Goal: Task Accomplishment & Management: Manage account settings

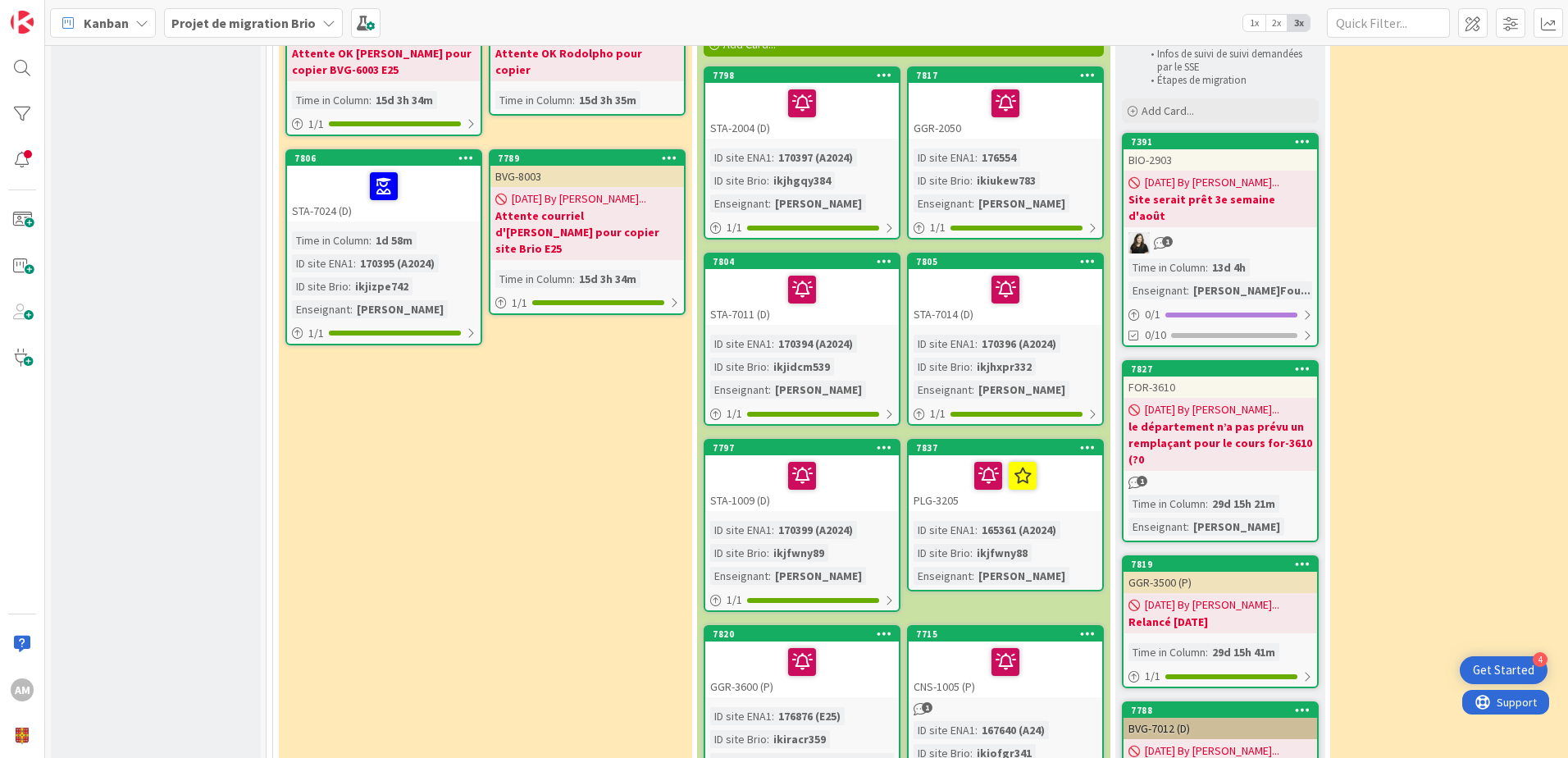
scroll to position [246, 0]
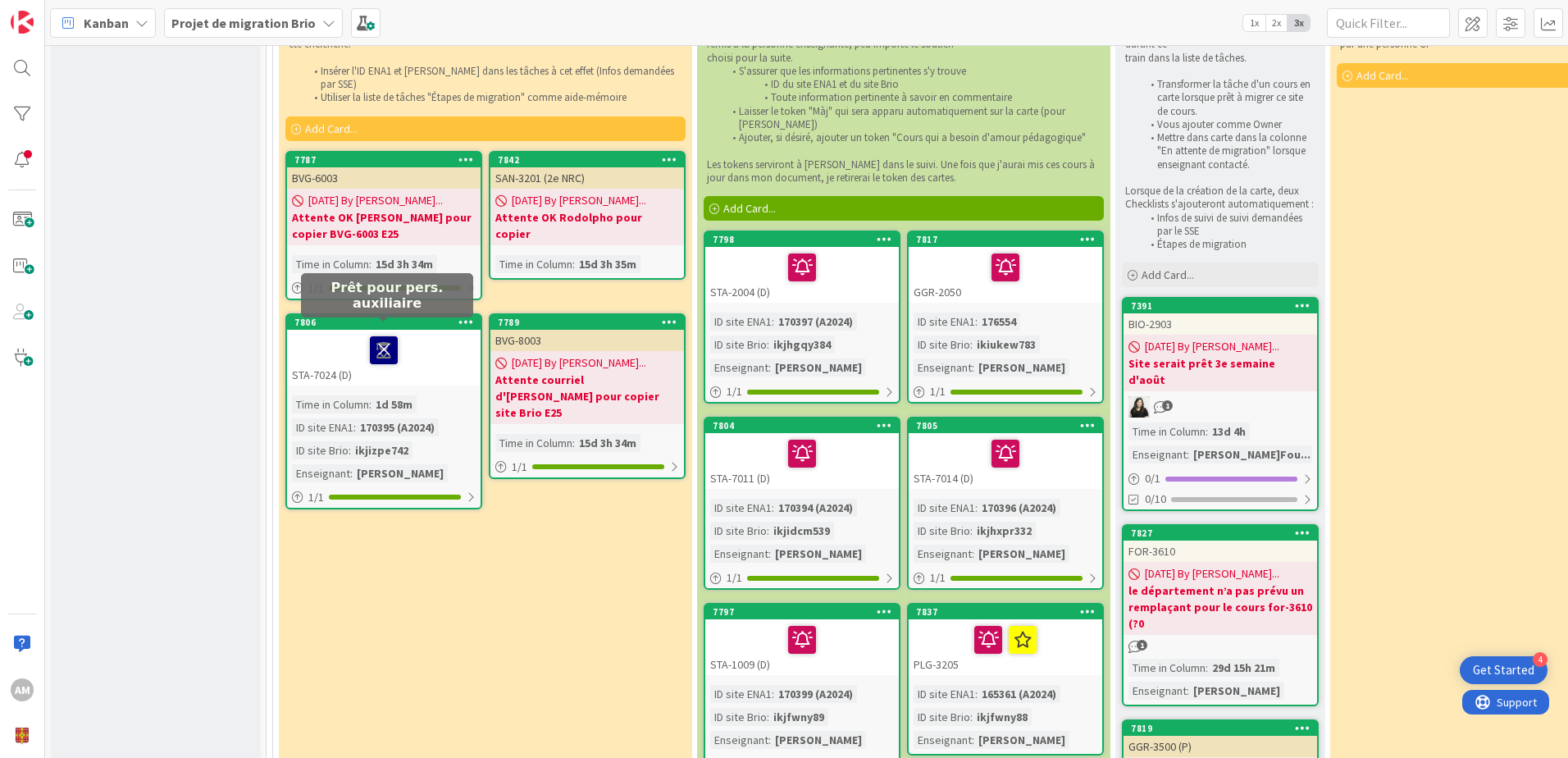
click at [383, 339] on icon at bounding box center [383, 348] width 28 height 26
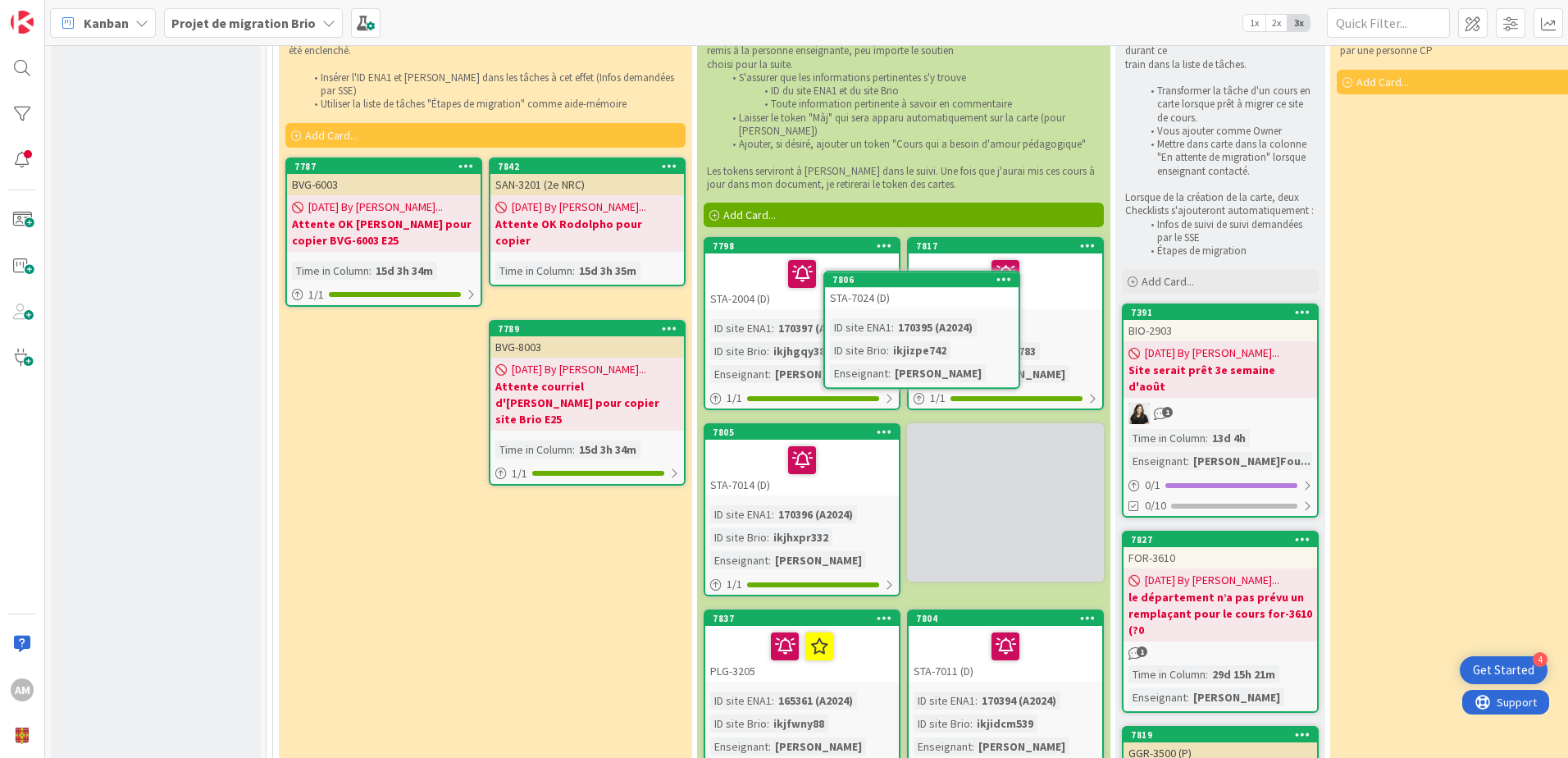
scroll to position [238, 0]
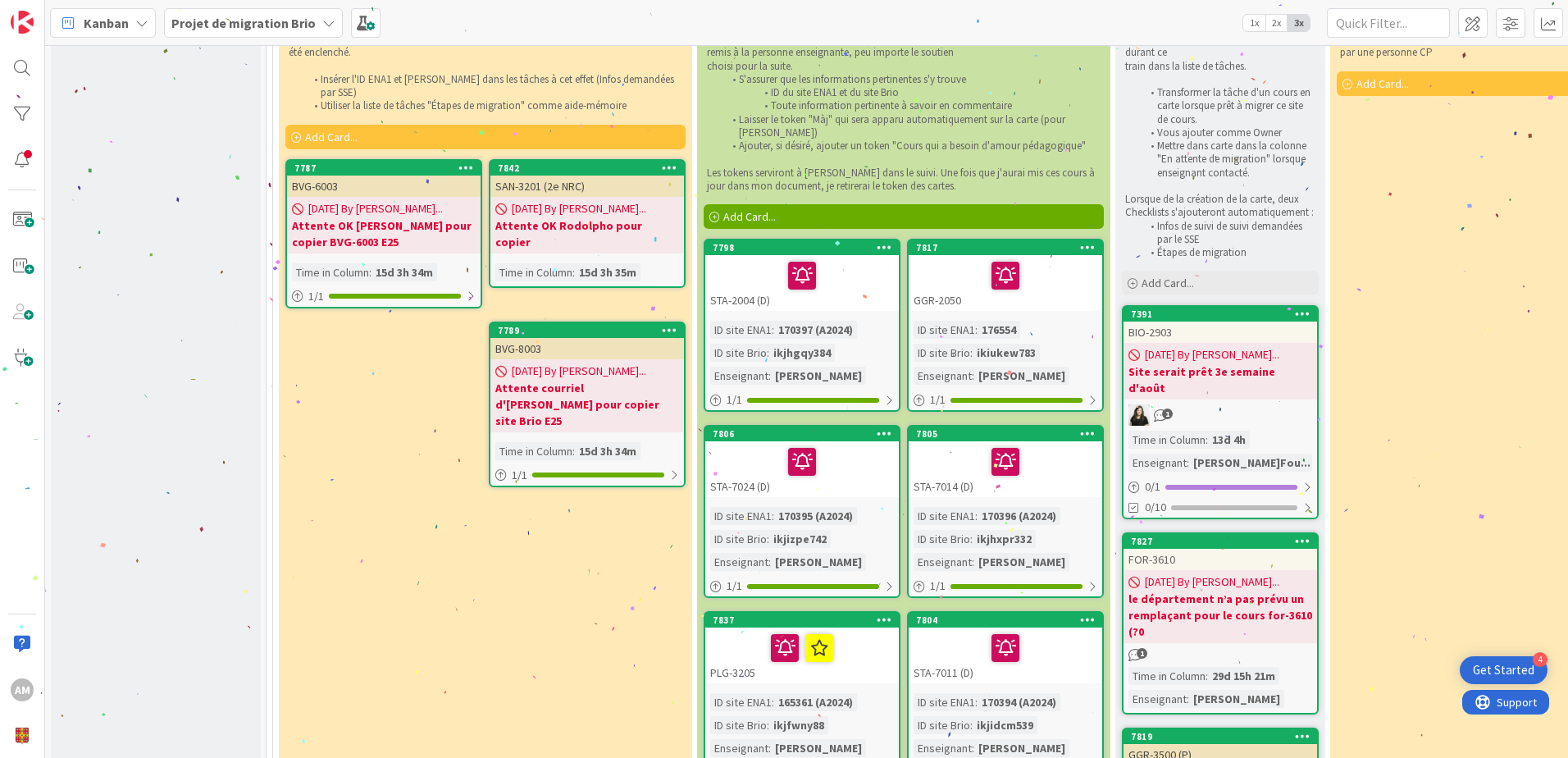
click at [885, 434] on icon at bounding box center [884, 433] width 15 height 12
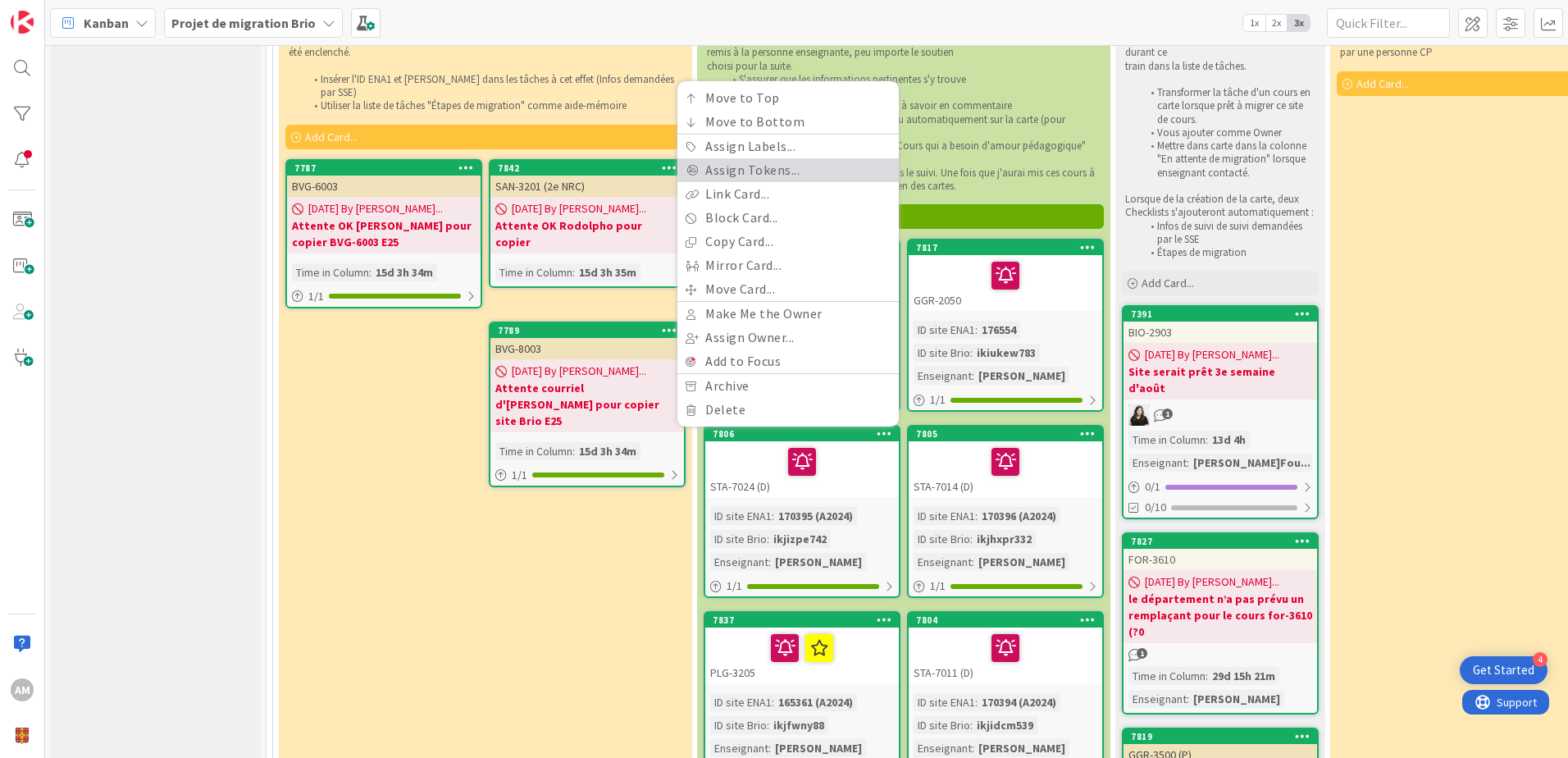
click at [799, 167] on link "Assign Tokens..." at bounding box center [788, 170] width 221 height 23
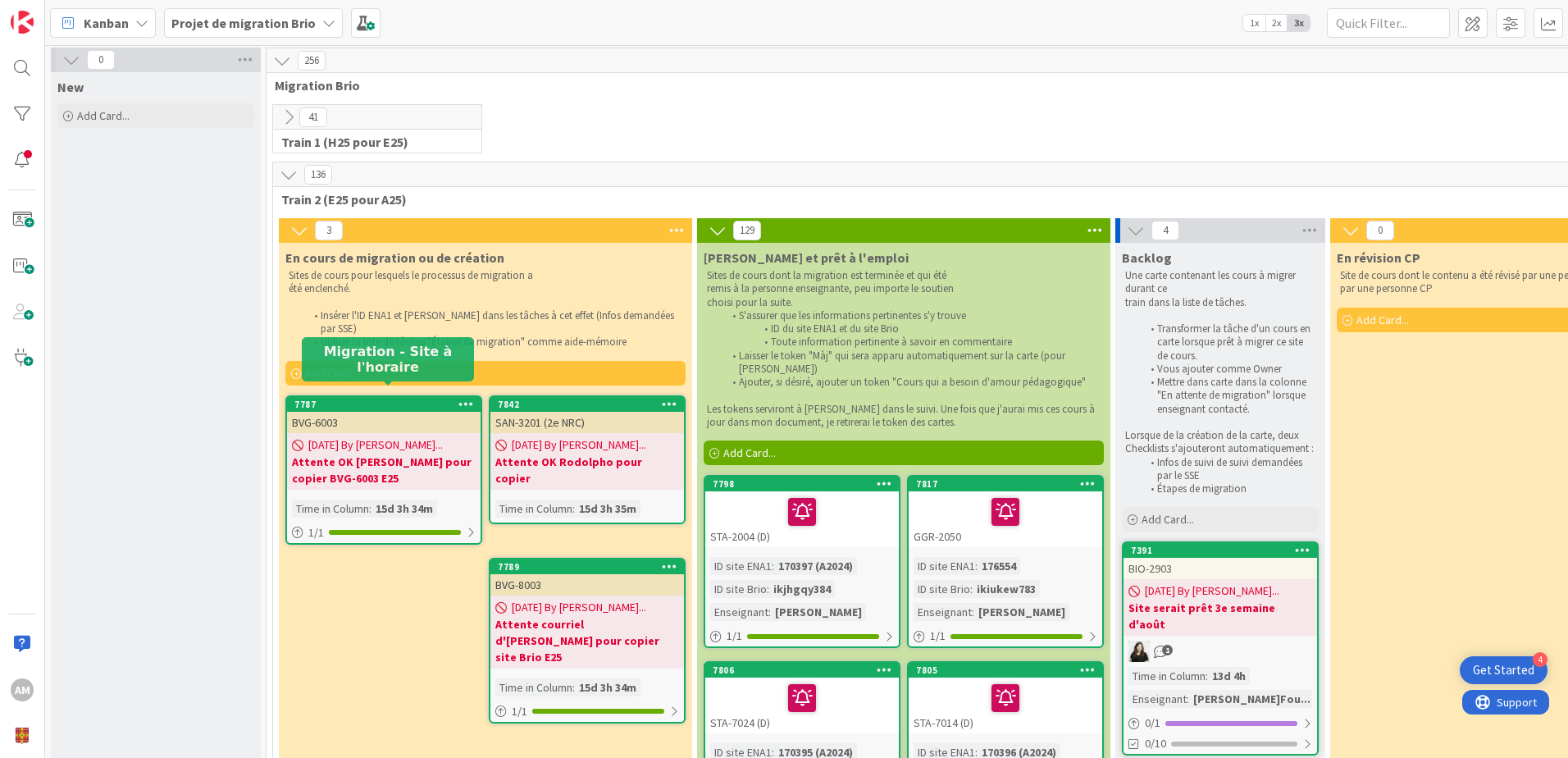
scroll to position [0, 0]
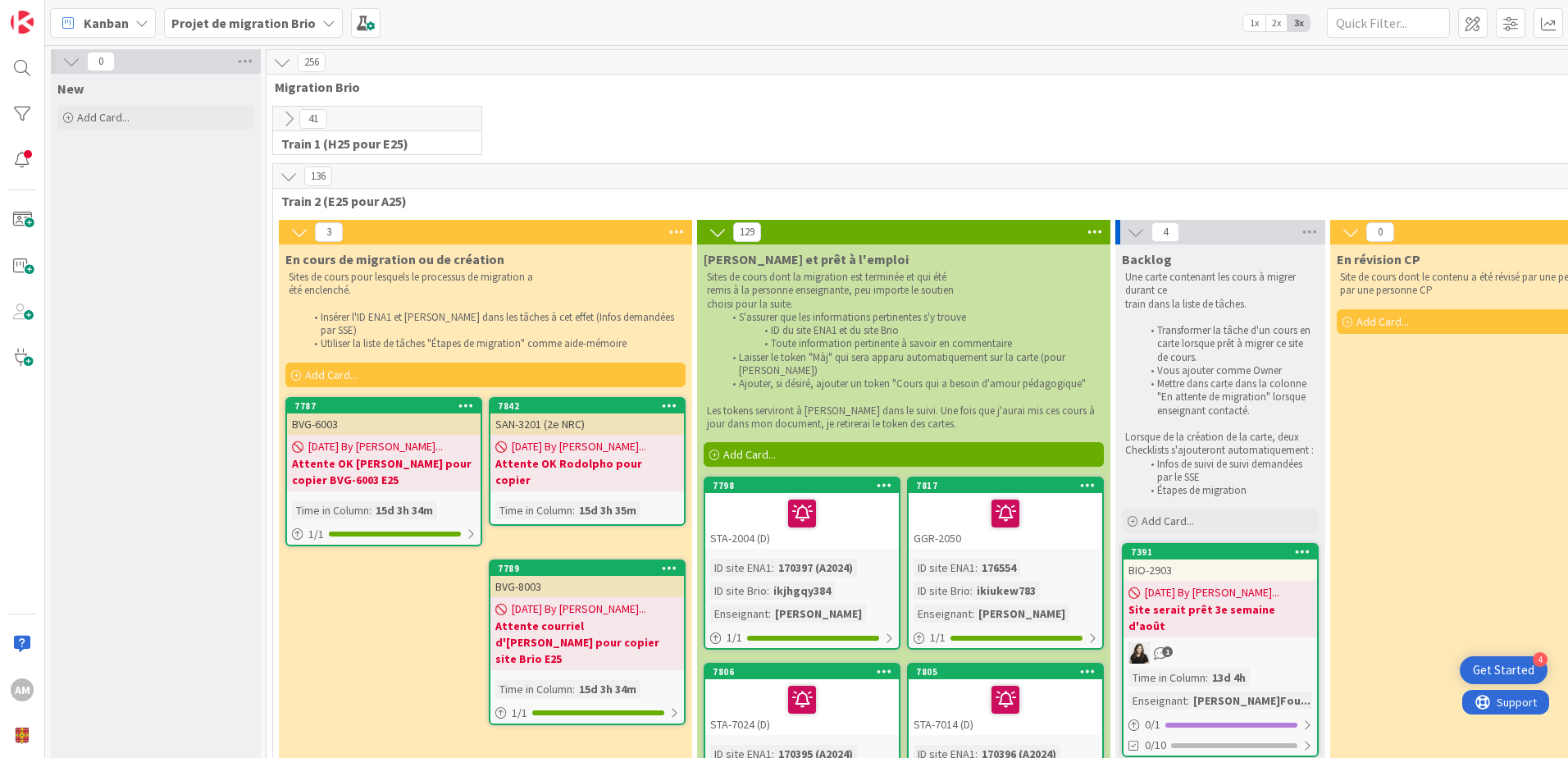
click at [297, 231] on icon at bounding box center [299, 232] width 18 height 18
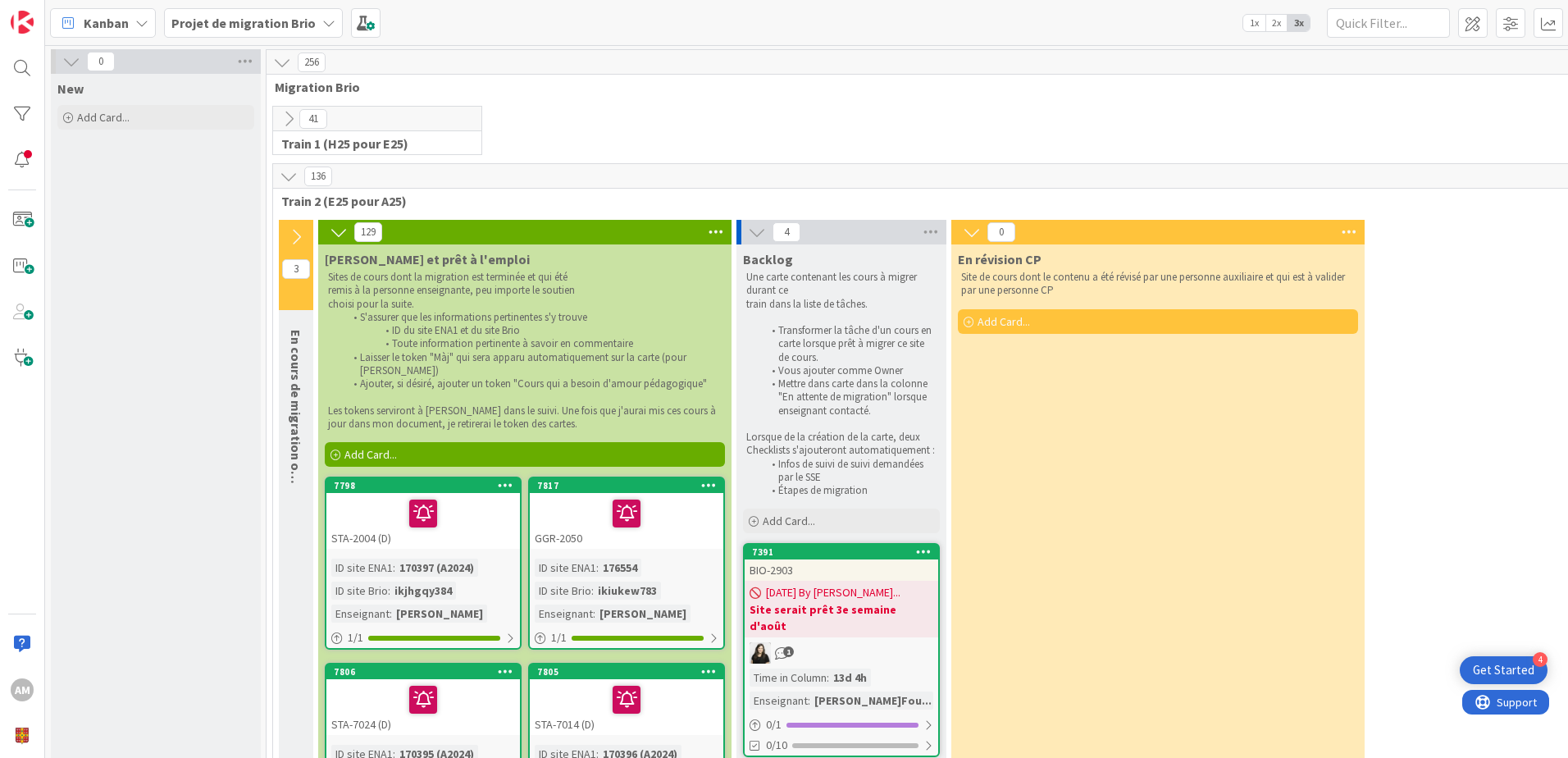
click at [297, 229] on icon at bounding box center [296, 237] width 18 height 18
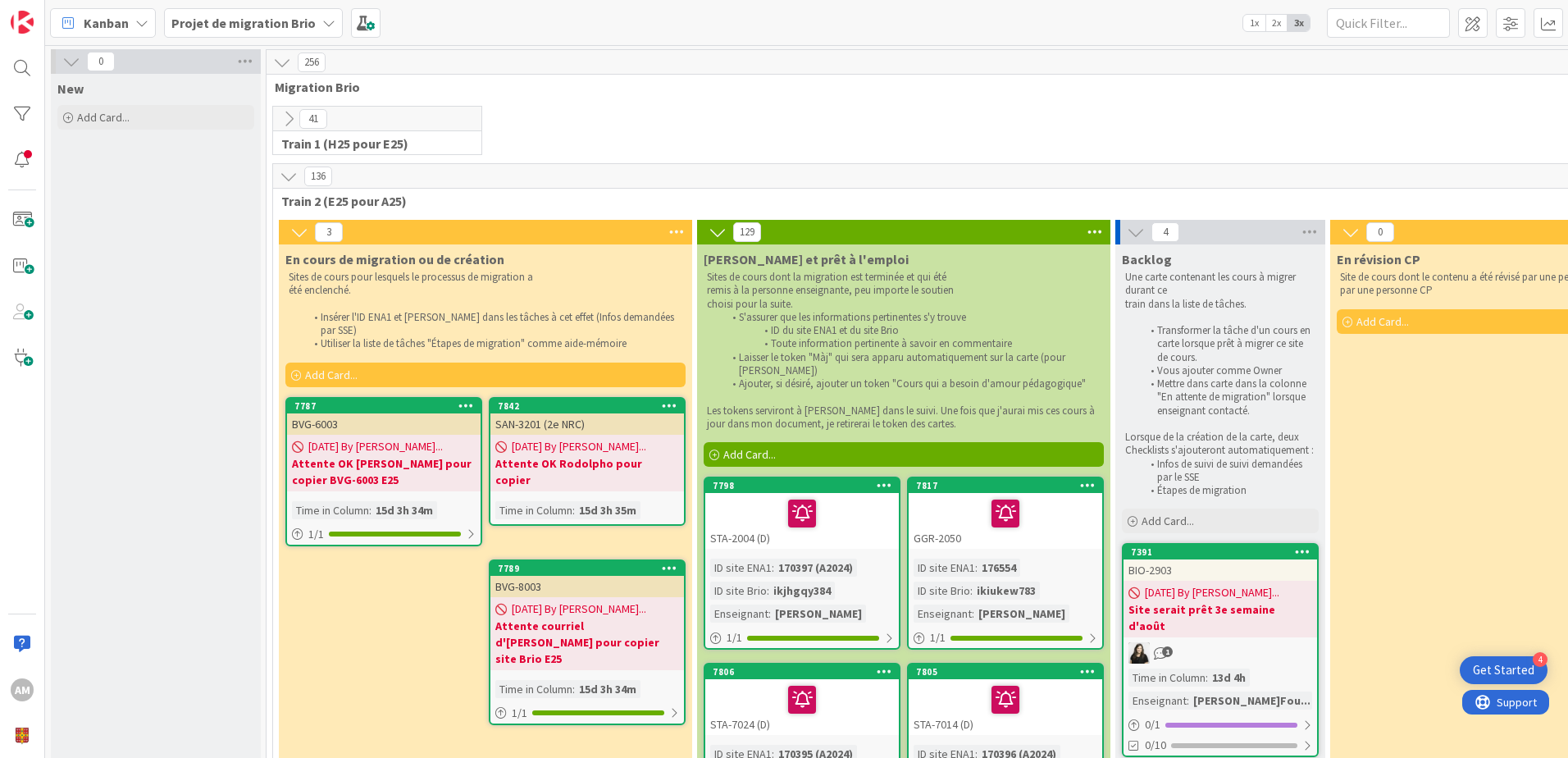
click at [286, 184] on icon at bounding box center [289, 176] width 18 height 18
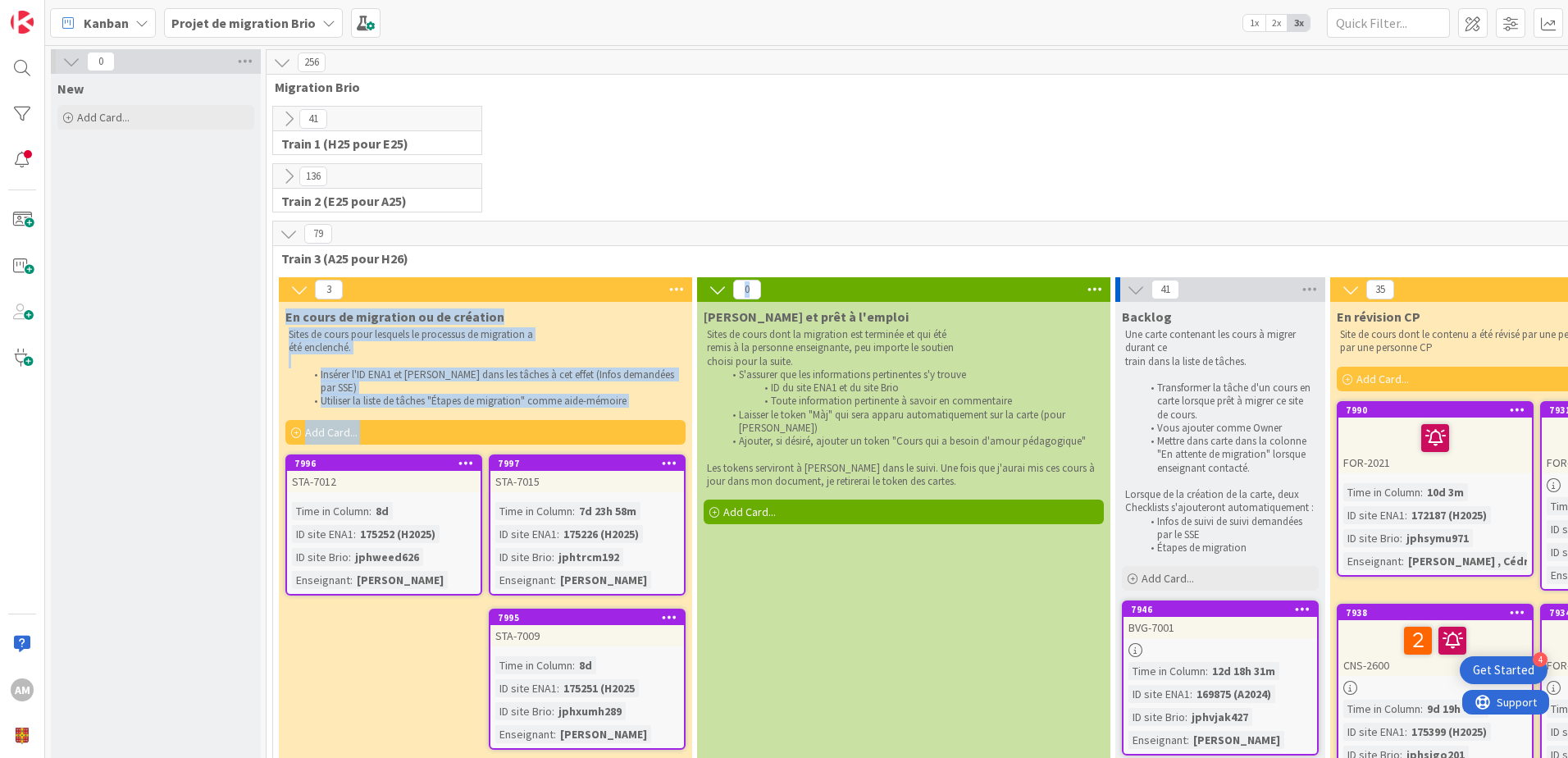
drag, startPoint x: 834, startPoint y: 293, endPoint x: 611, endPoint y: 293, distance: 223.0
drag, startPoint x: 611, startPoint y: 293, endPoint x: 590, endPoint y: 280, distance: 24.7
click at [590, 280] on div "3" at bounding box center [485, 289] width 413 height 24
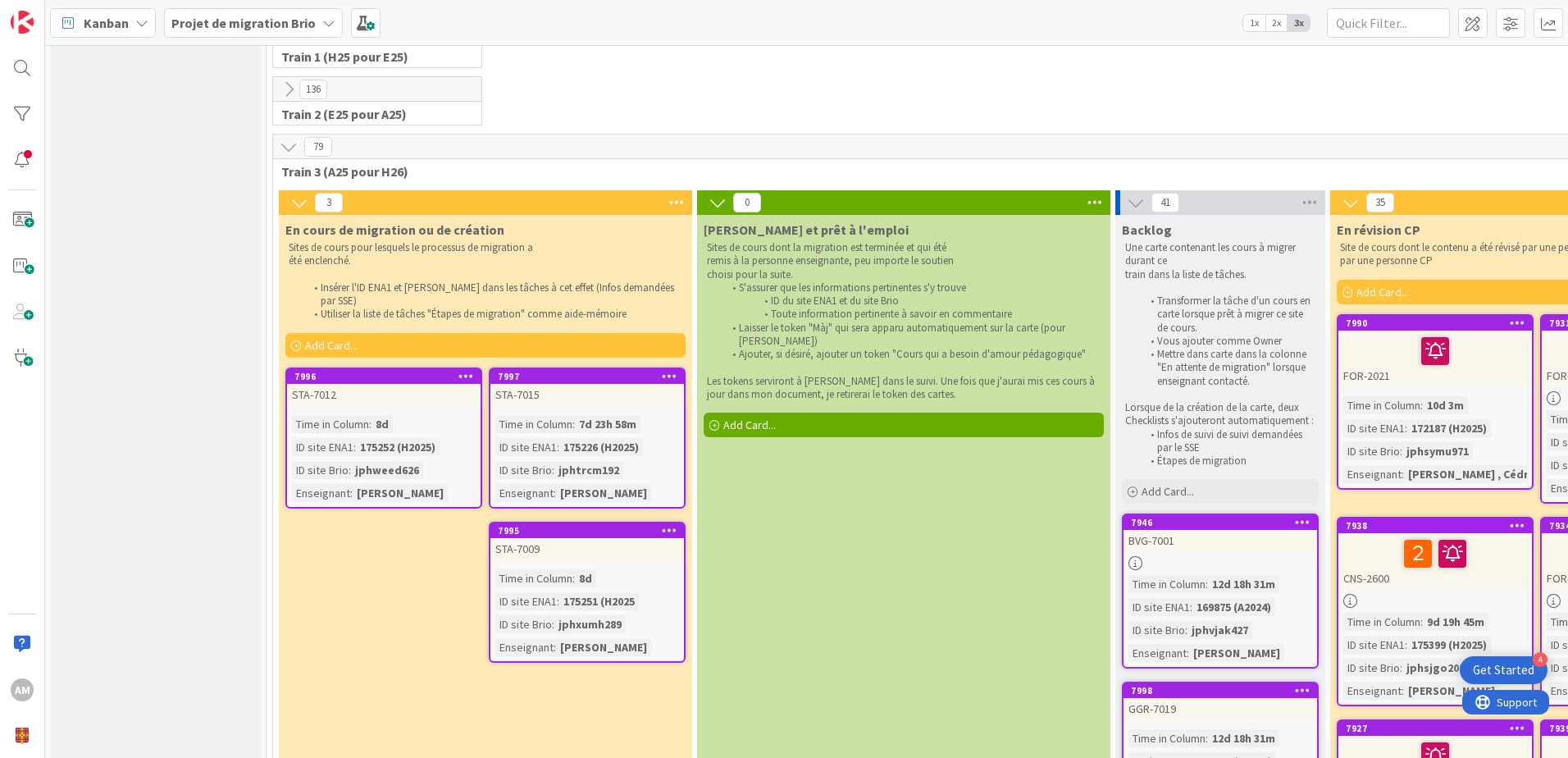
scroll to position [246, 0]
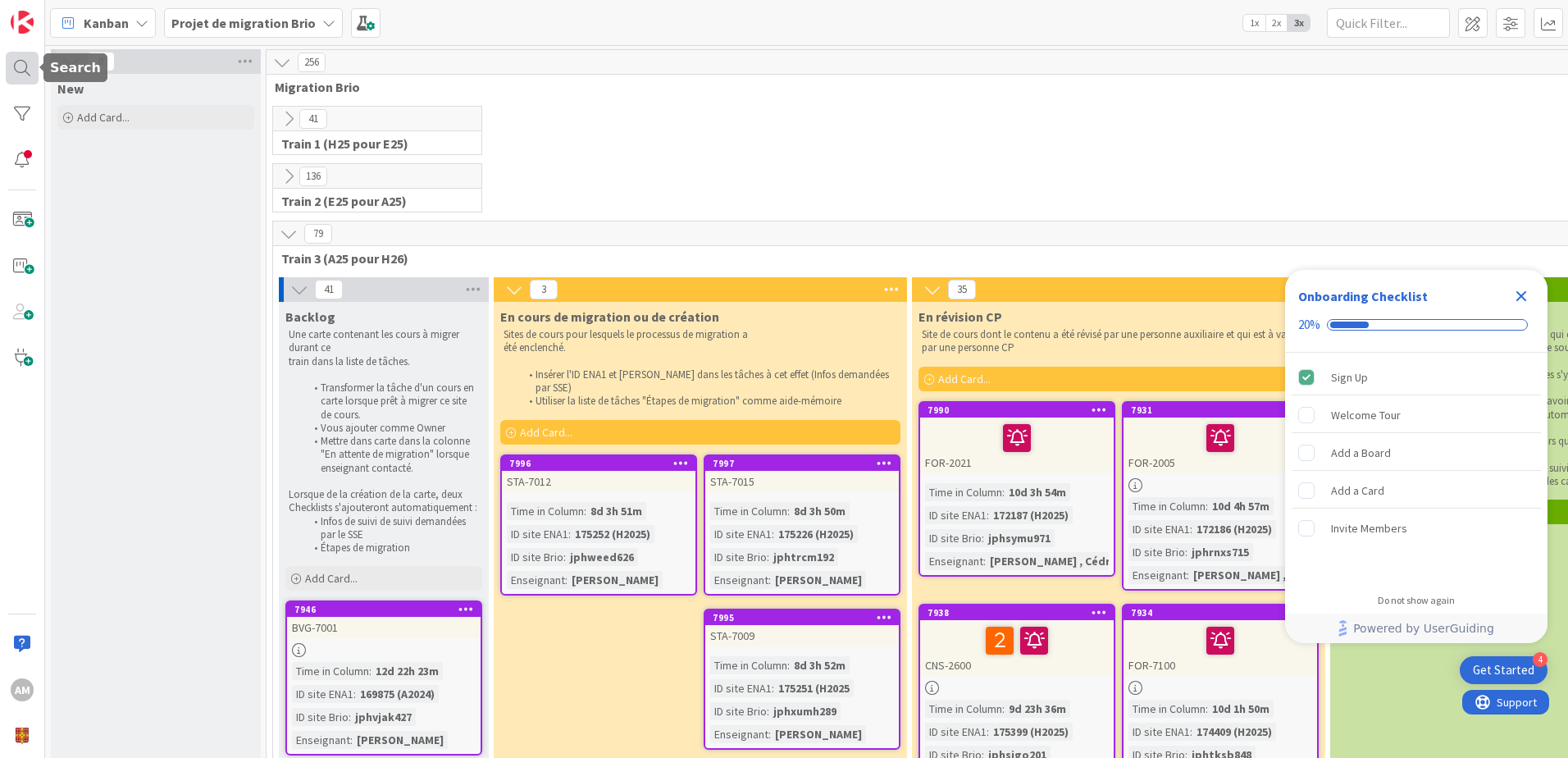
click at [16, 67] on div at bounding box center [22, 68] width 32 height 32
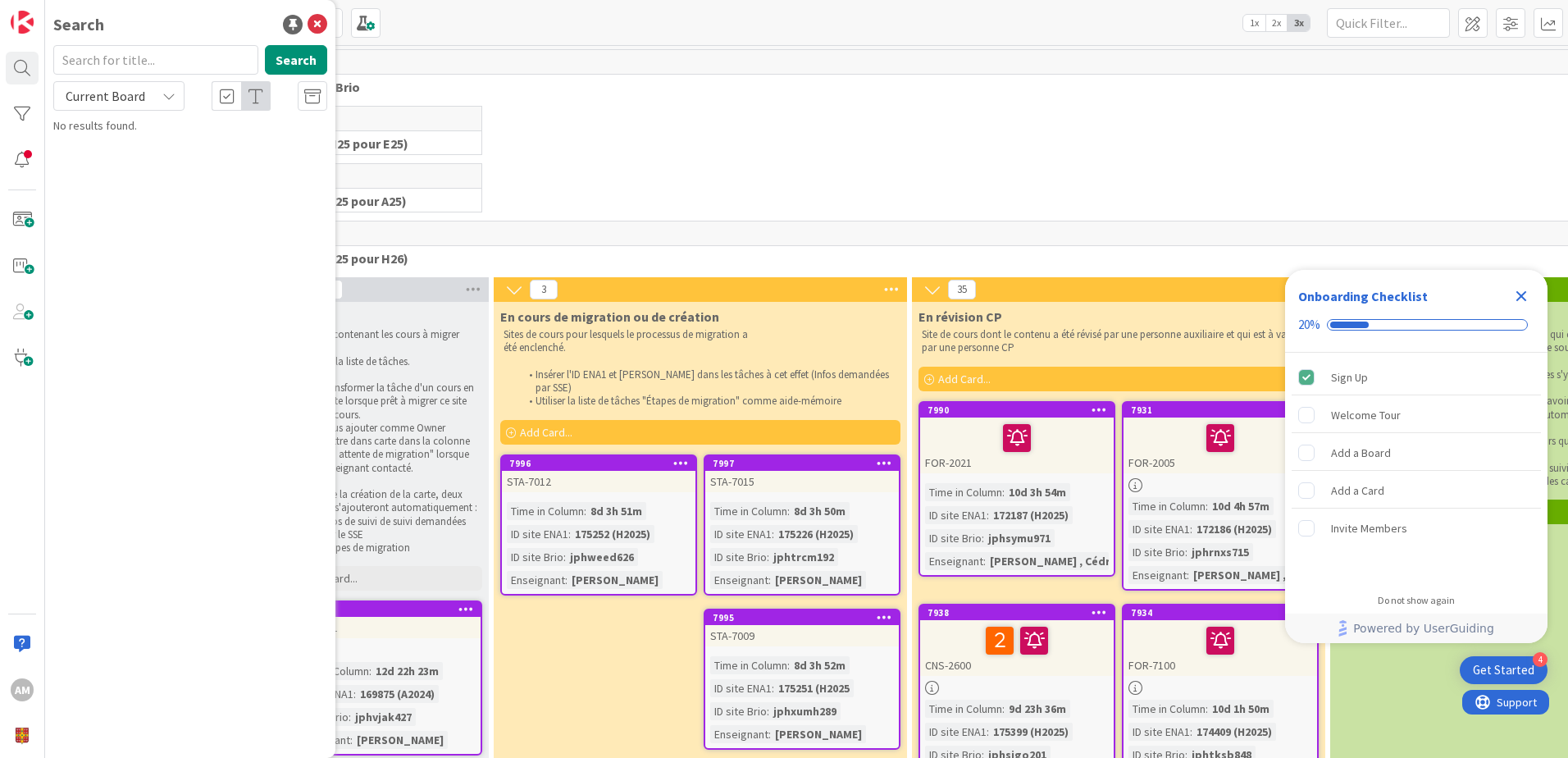
click at [1518, 290] on icon "Close Checklist" at bounding box center [1521, 296] width 20 height 20
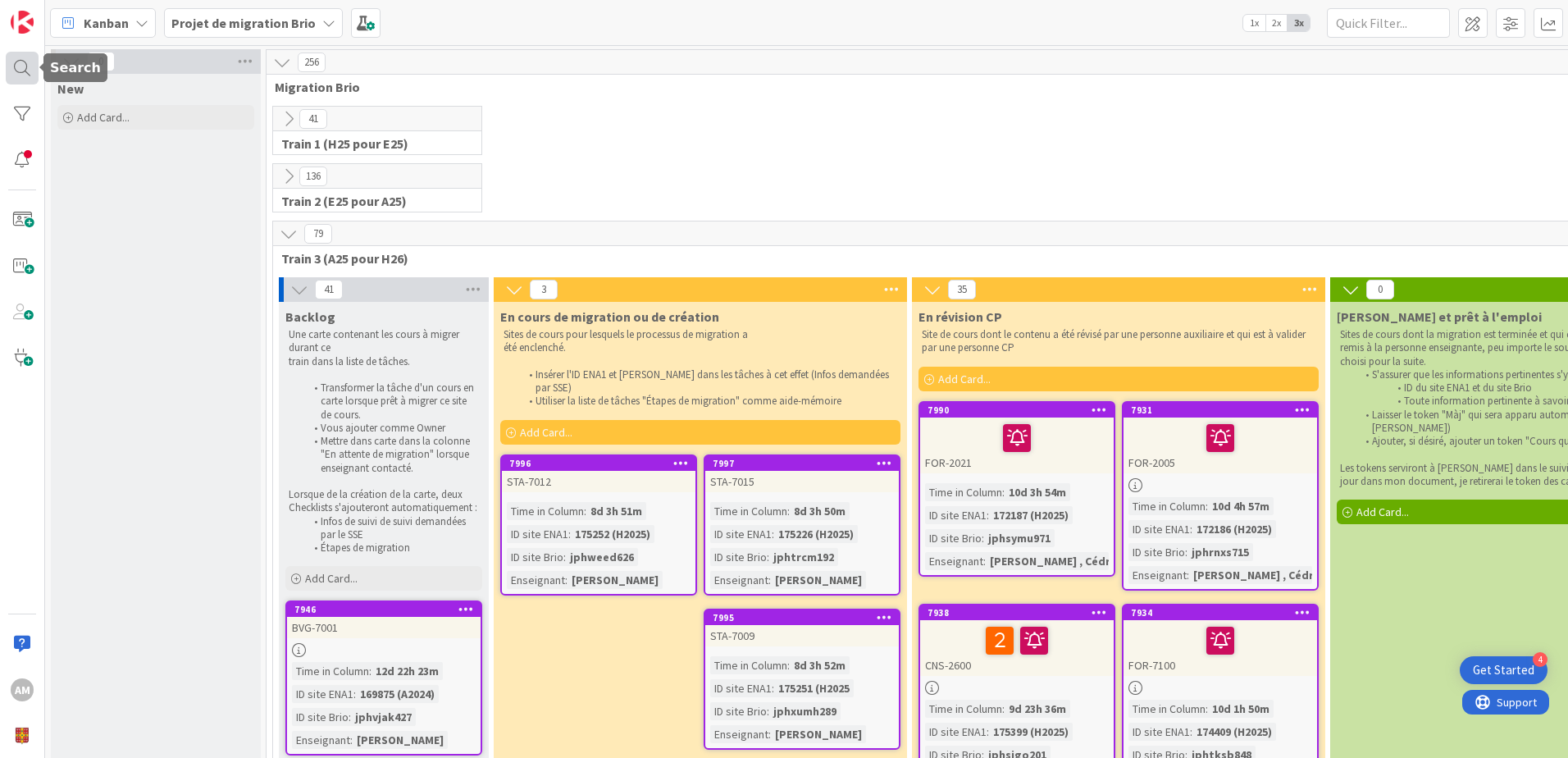
click at [17, 67] on div at bounding box center [22, 68] width 32 height 32
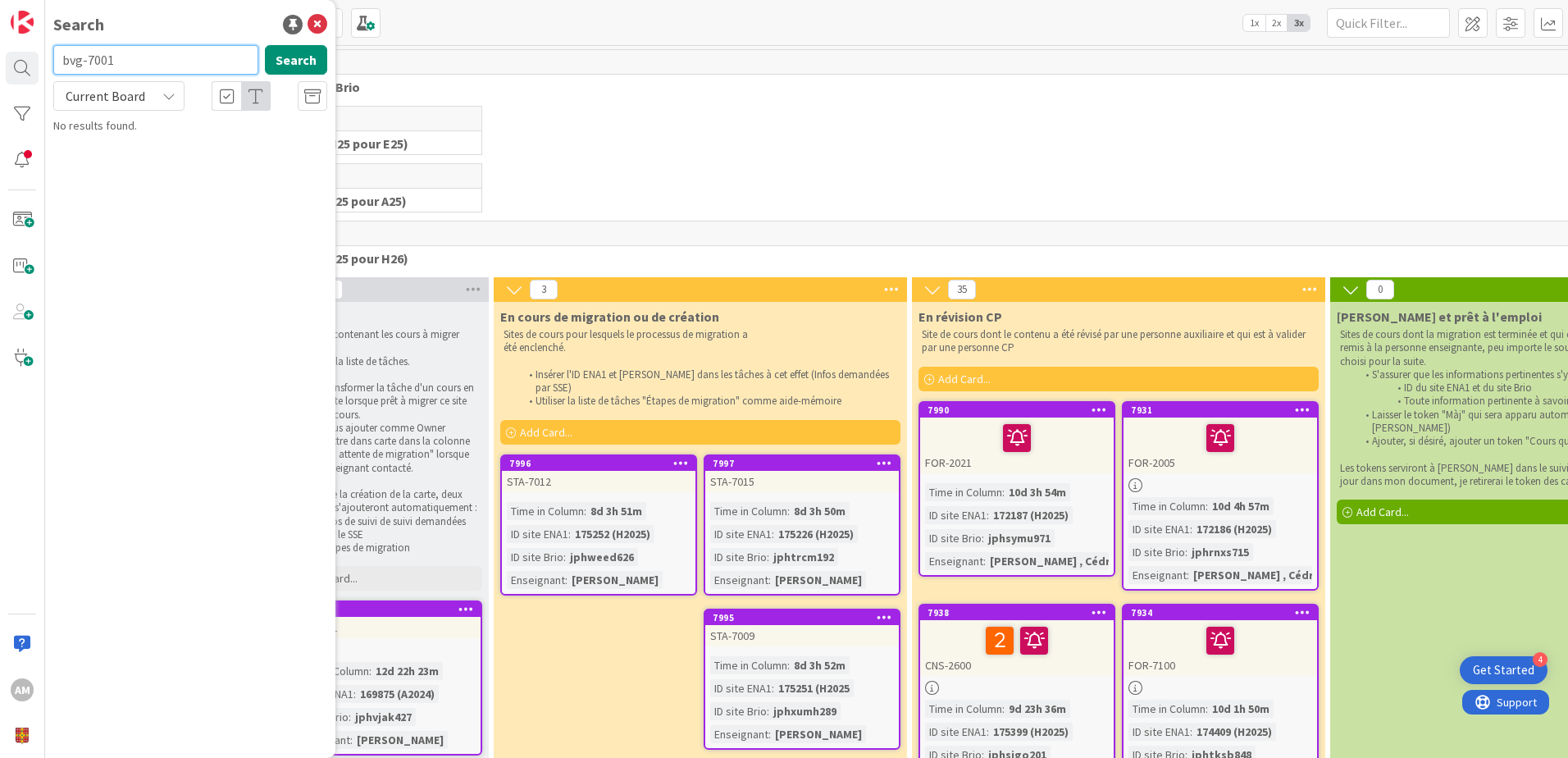
type input "bvg-7001"
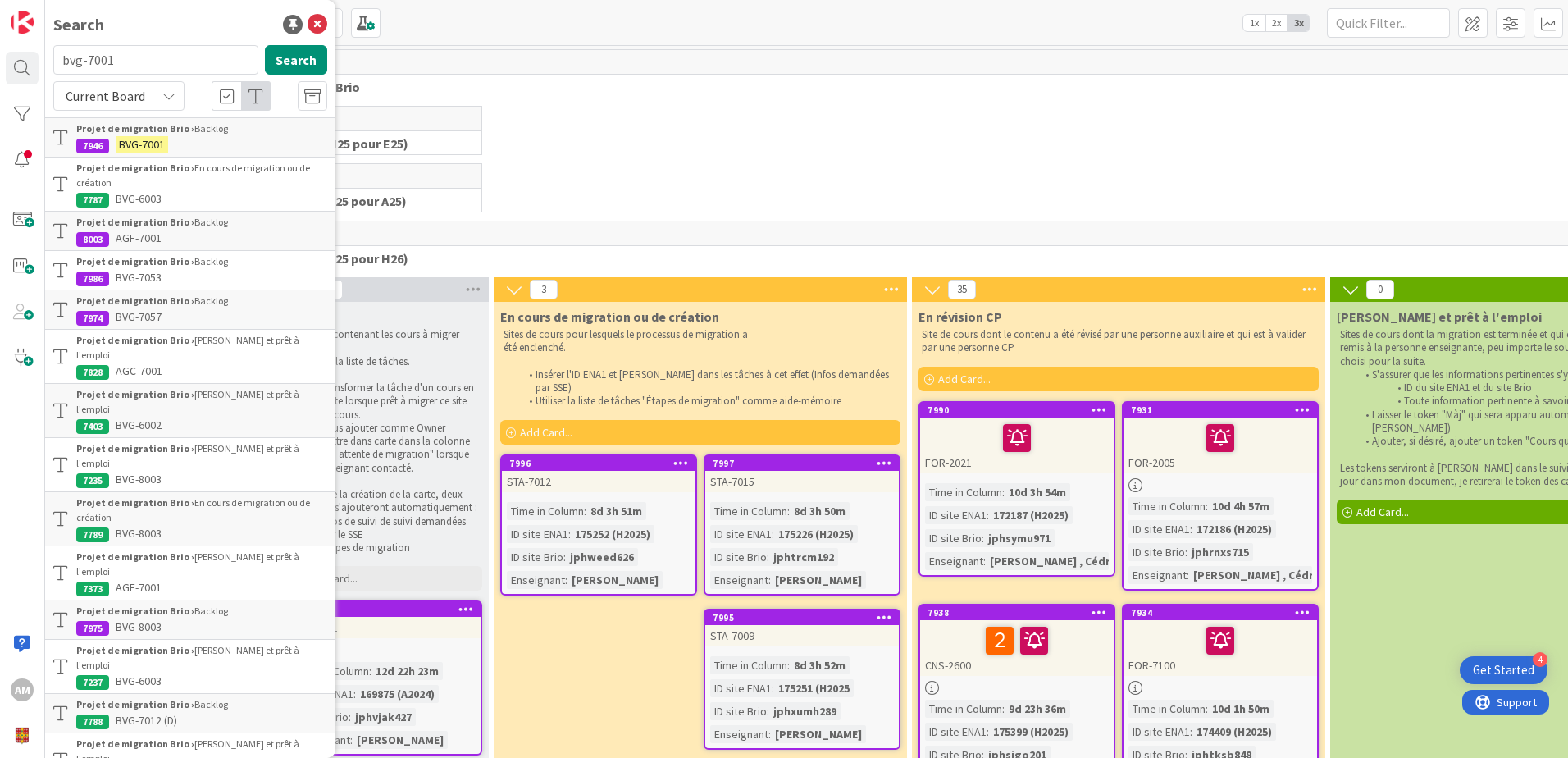
click at [168, 131] on b "Projet de migration Brio ›" at bounding box center [135, 129] width 118 height 13
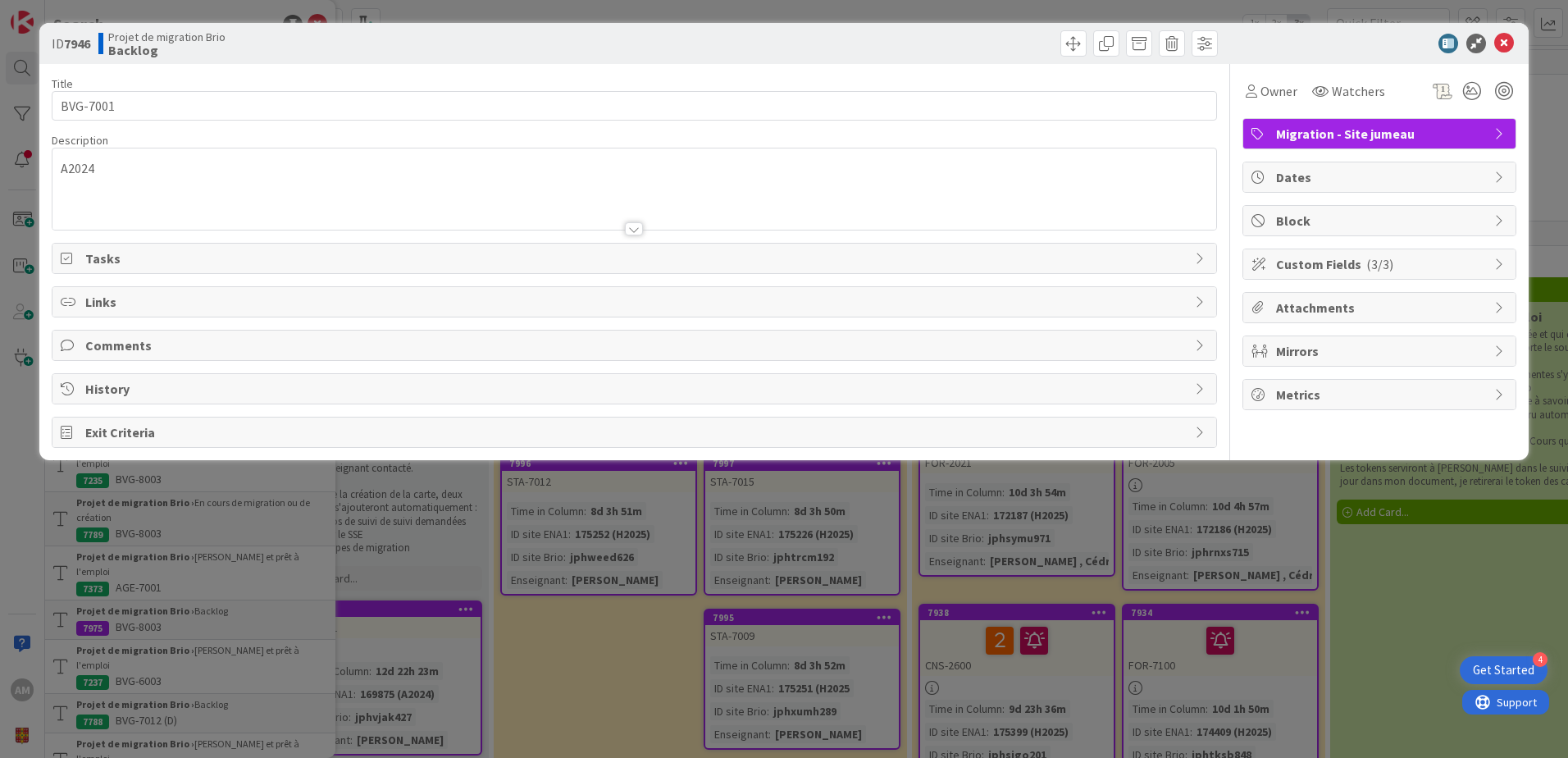
click at [1302, 251] on div "Custom Fields ( 3/3 )" at bounding box center [1379, 264] width 272 height 30
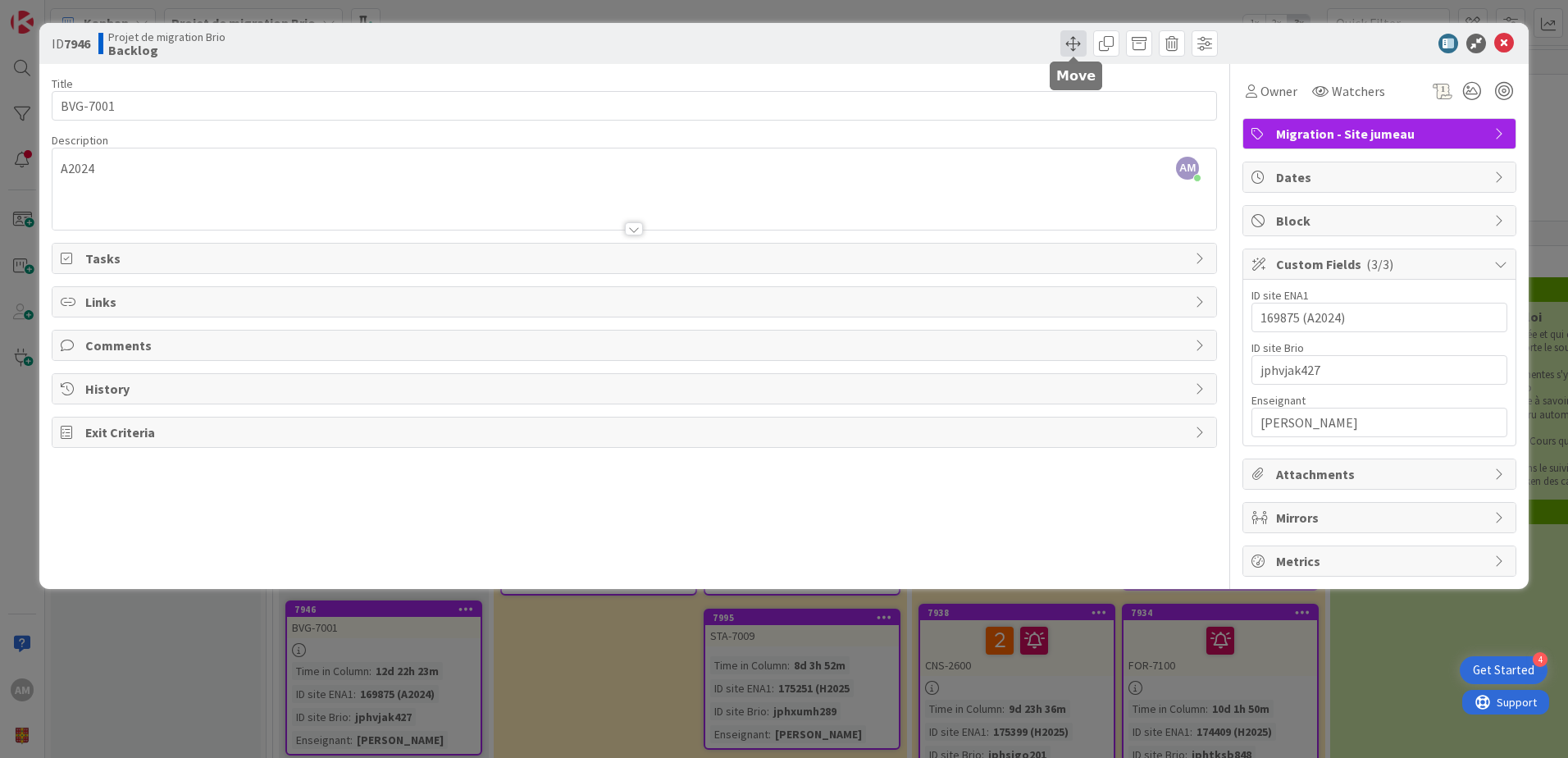
click at [1080, 39] on span at bounding box center [1073, 43] width 26 height 26
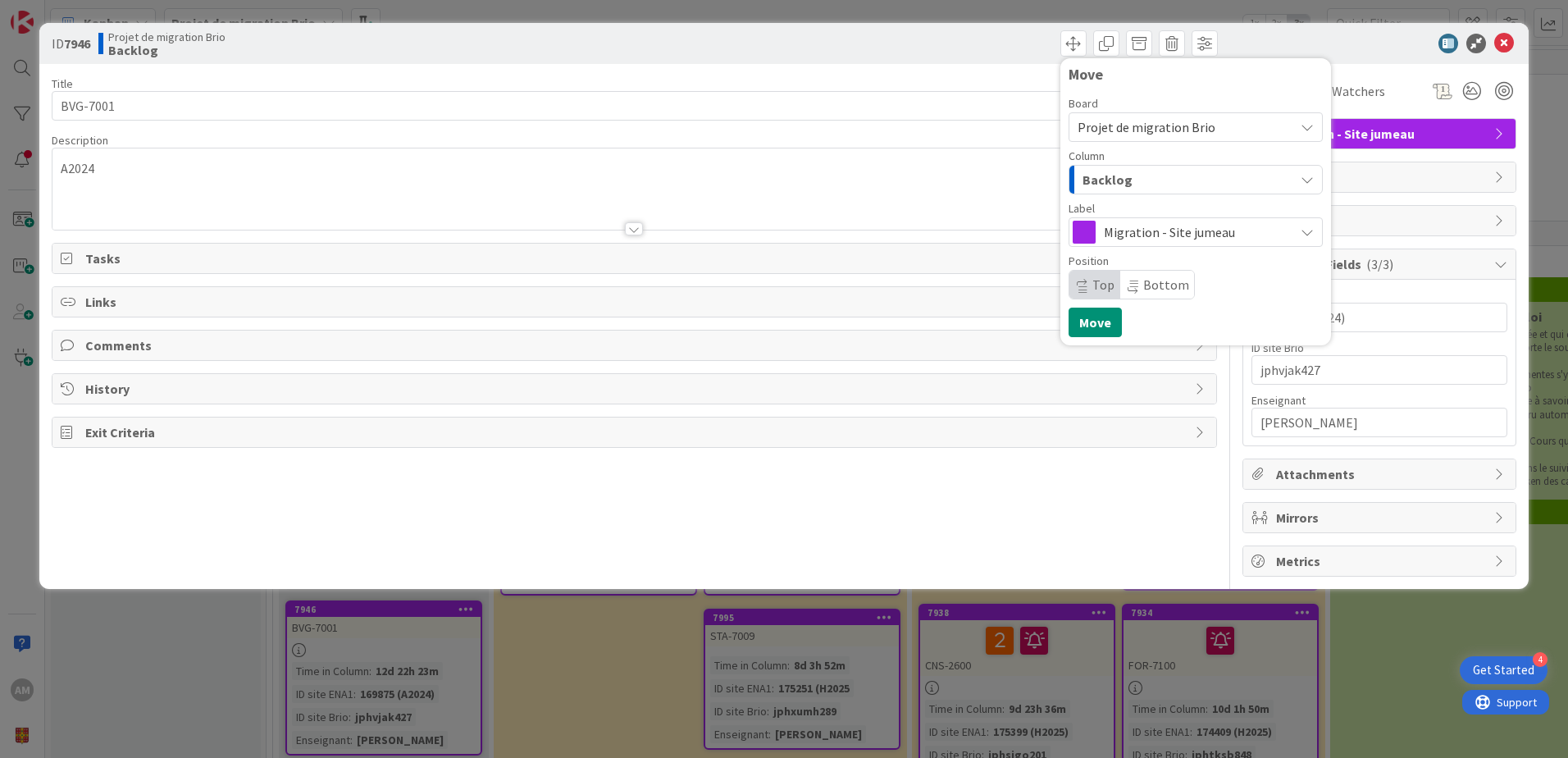
click at [1124, 230] on span "Migration - Site jumeau" at bounding box center [1194, 232] width 182 height 23
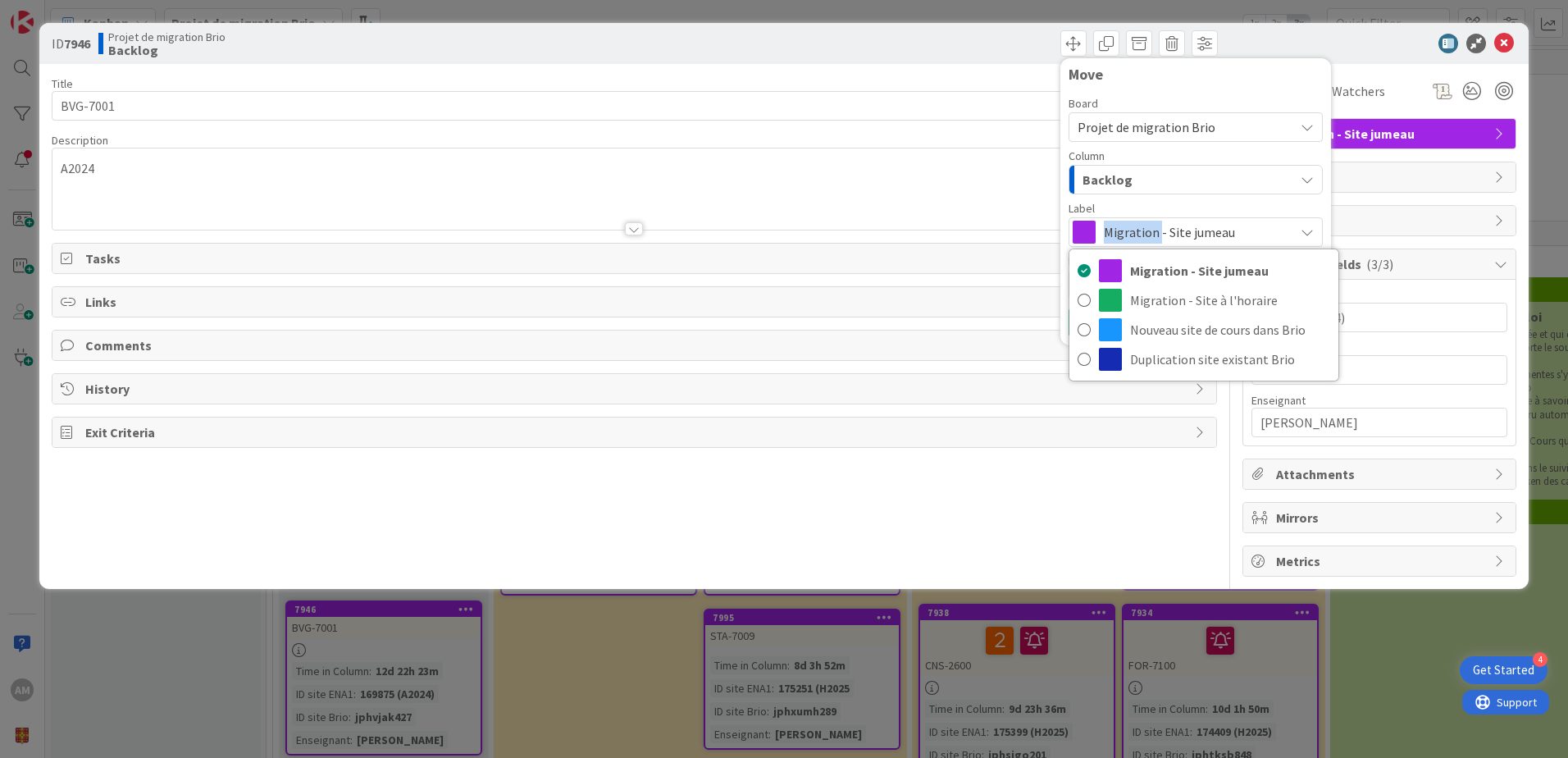
click at [1124, 230] on span "Migration - Site jumeau" at bounding box center [1194, 232] width 182 height 23
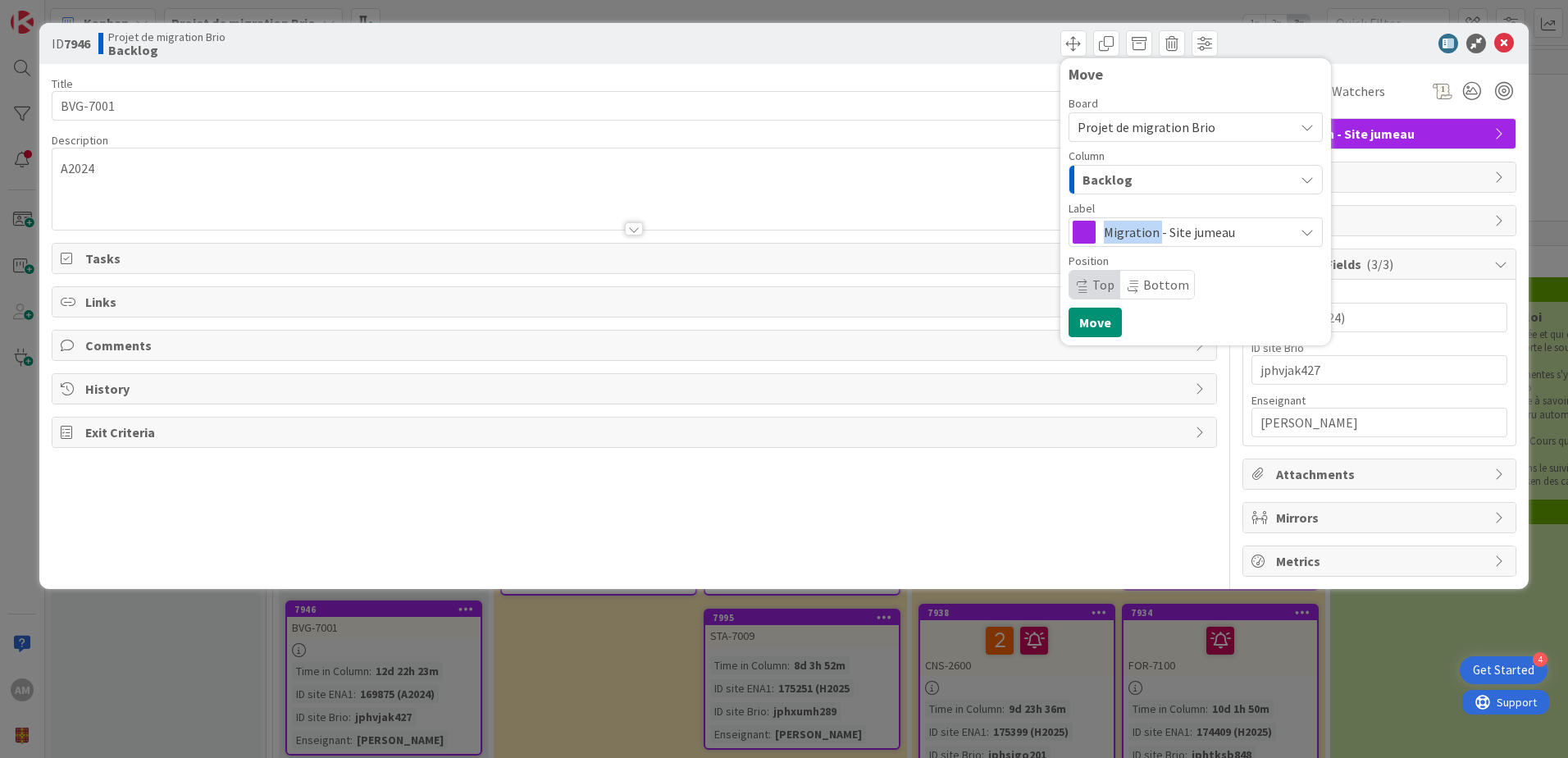
drag, startPoint x: 1124, startPoint y: 230, endPoint x: 1111, endPoint y: 193, distance: 39.2
click at [1111, 193] on button "Backlog" at bounding box center [1195, 179] width 254 height 30
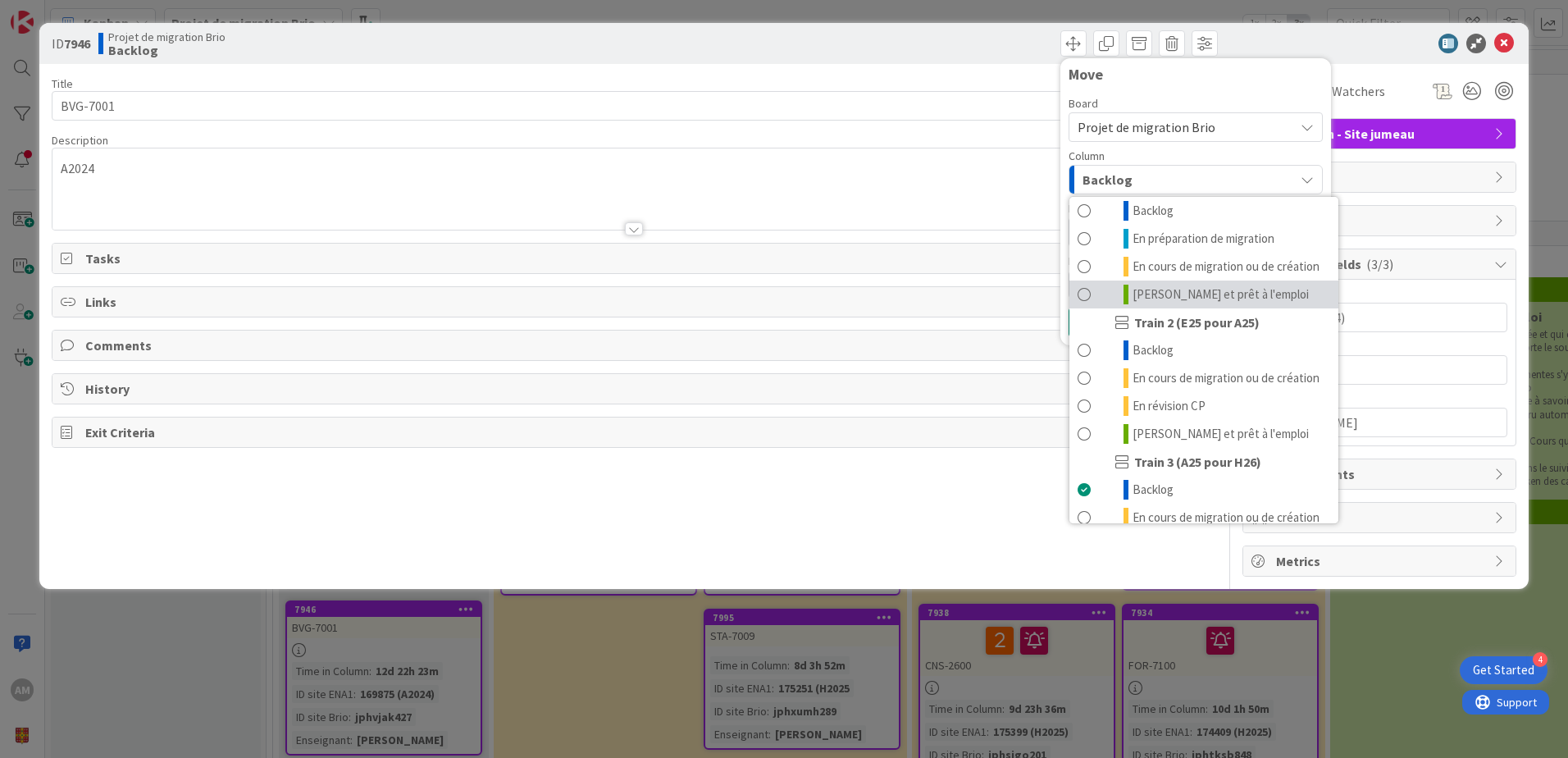
scroll to position [220, 0]
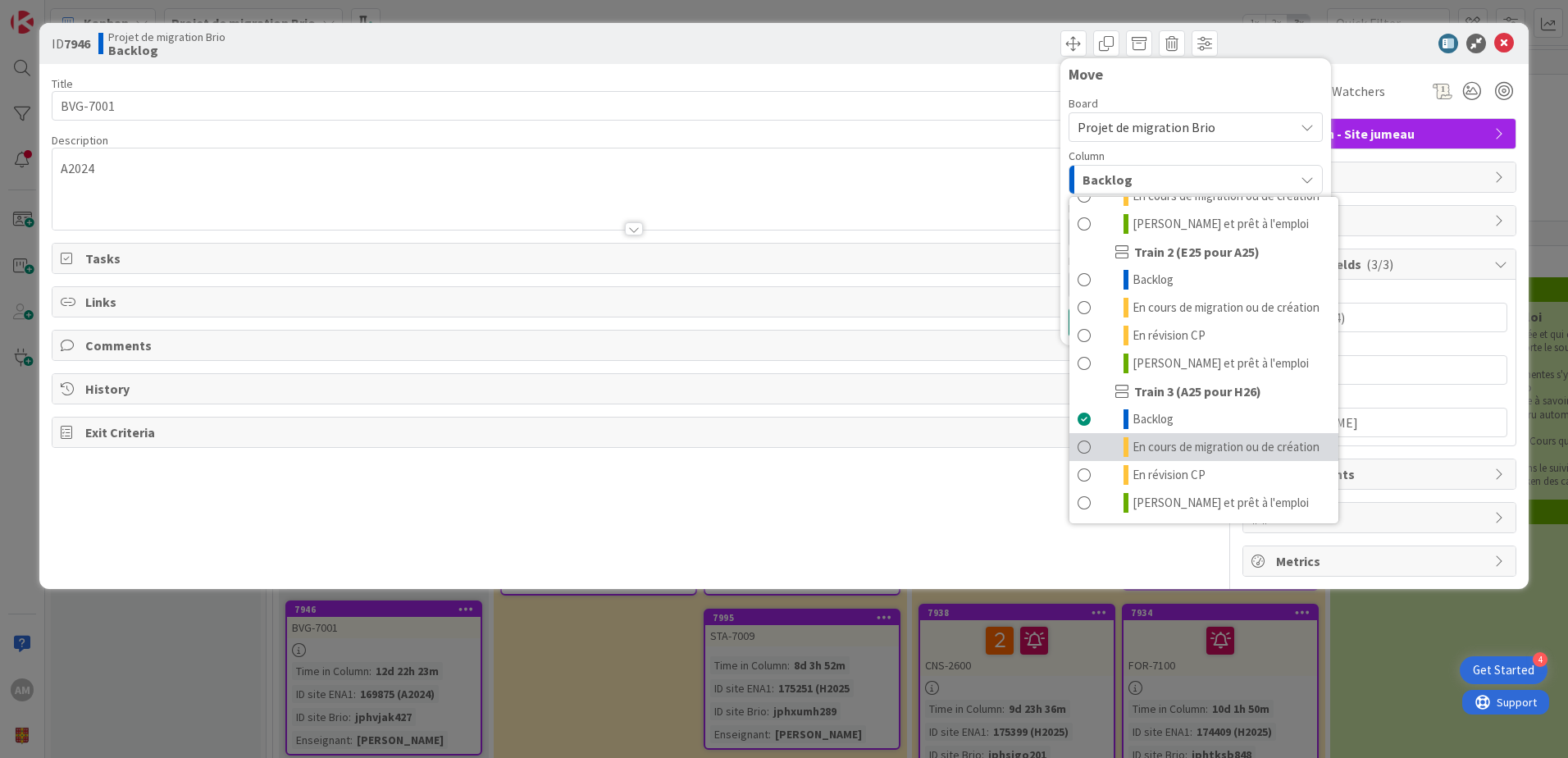
click at [1211, 437] on span "En cours de migration ou de création" at bounding box center [1226, 447] width 187 height 20
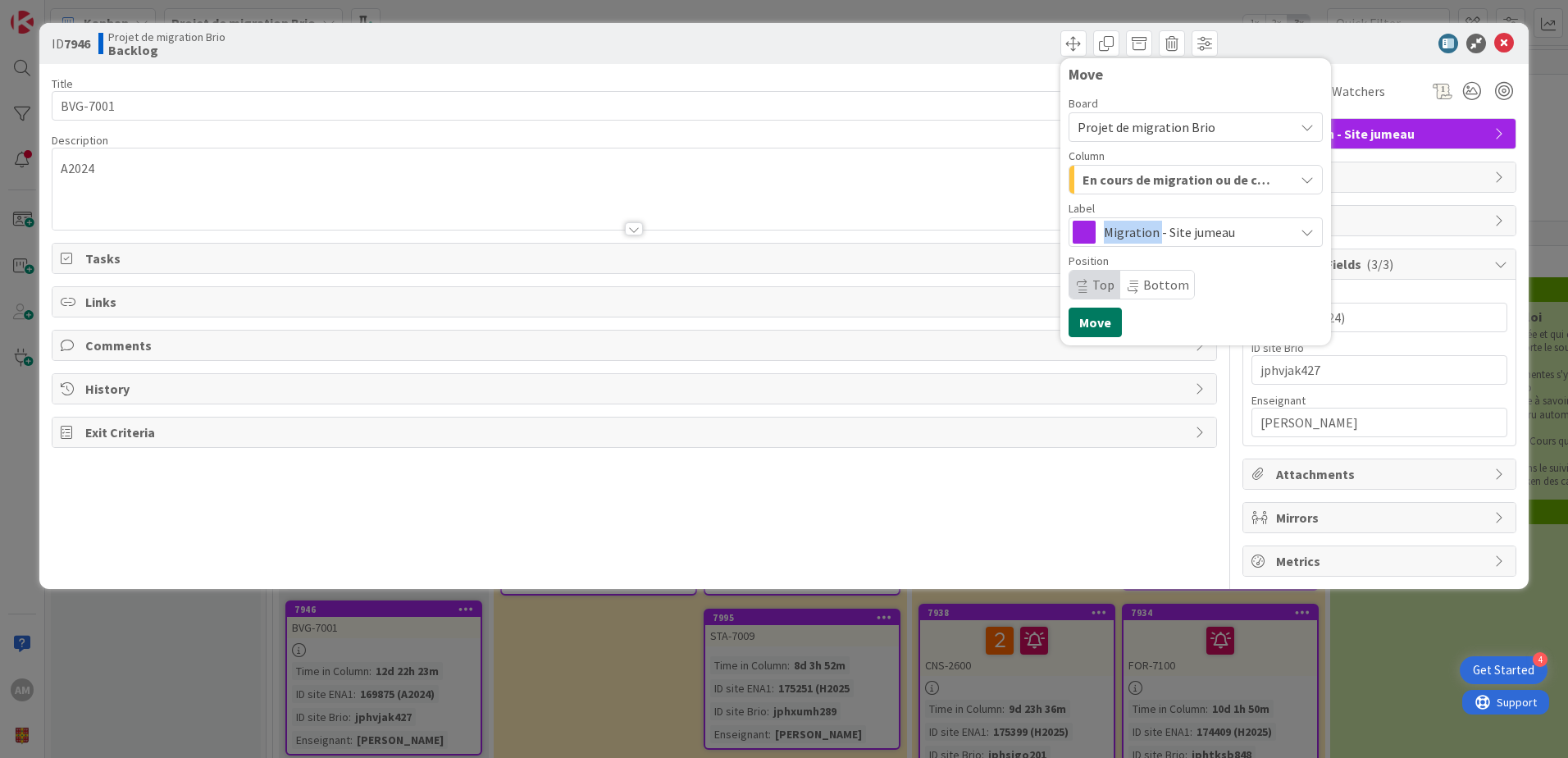
click at [1096, 324] on button "Move" at bounding box center [1095, 322] width 53 height 30
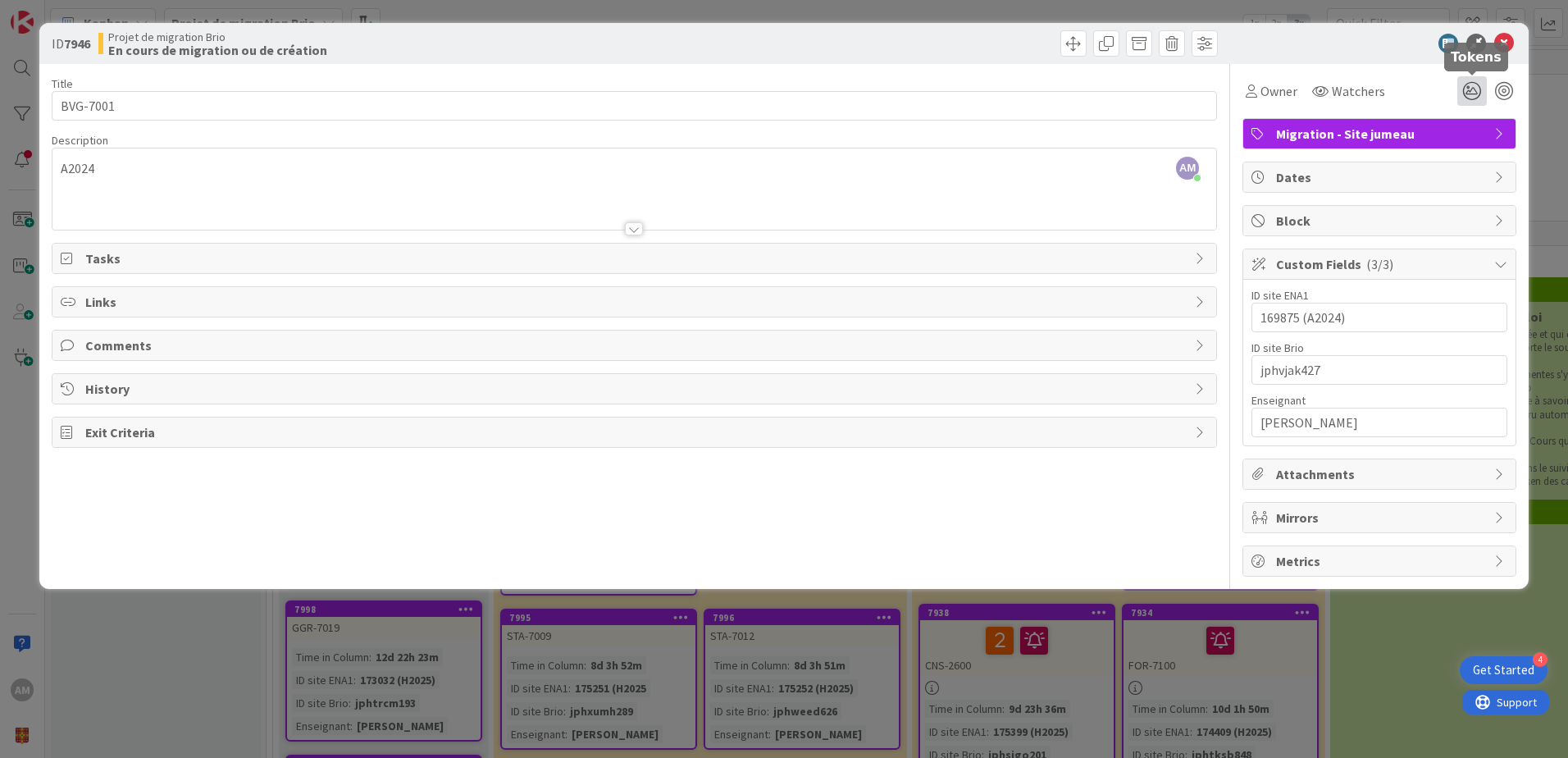
click at [1476, 94] on icon at bounding box center [1472, 91] width 30 height 30
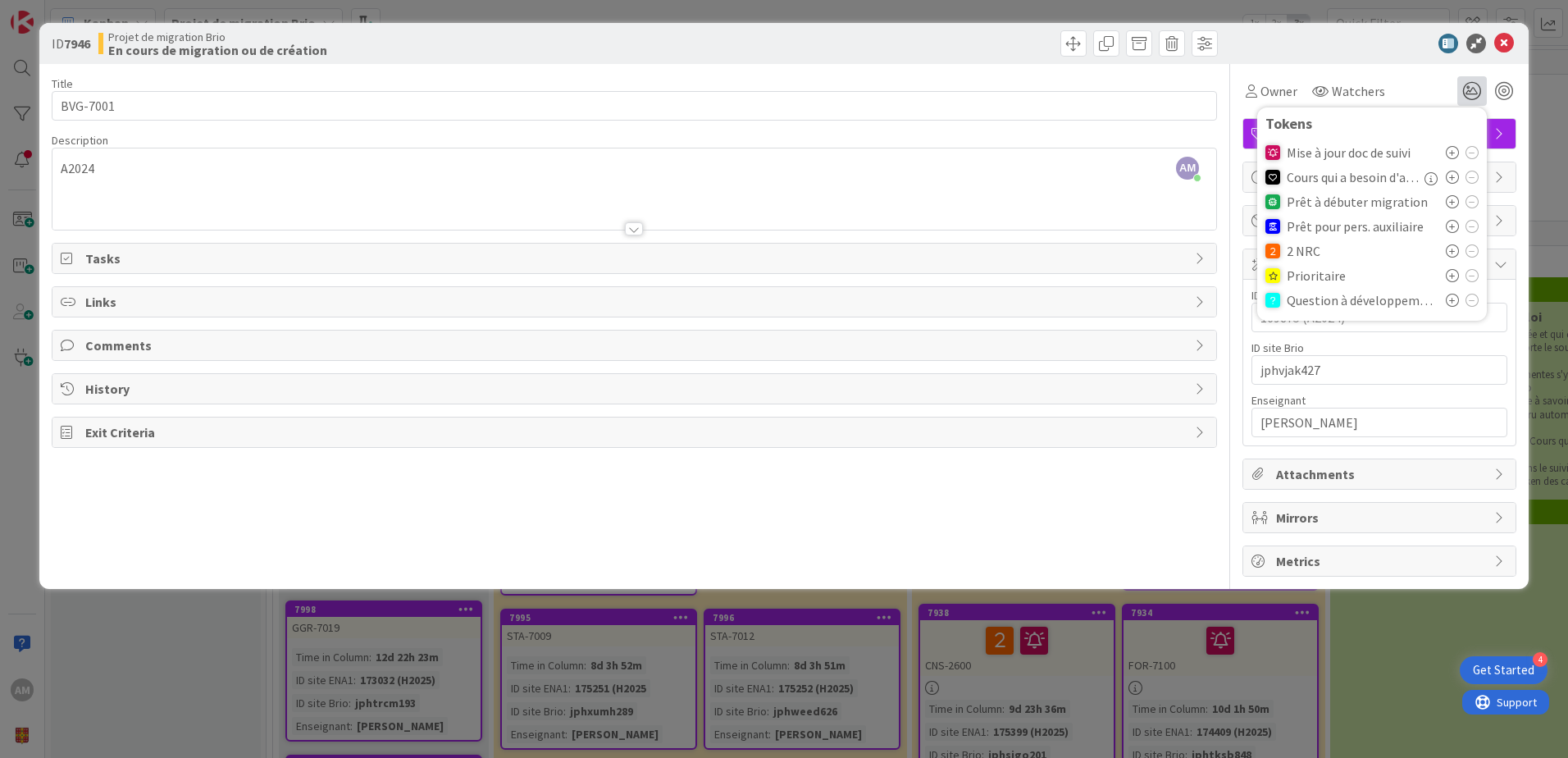
click at [1329, 50] on div at bounding box center [1371, 43] width 290 height 20
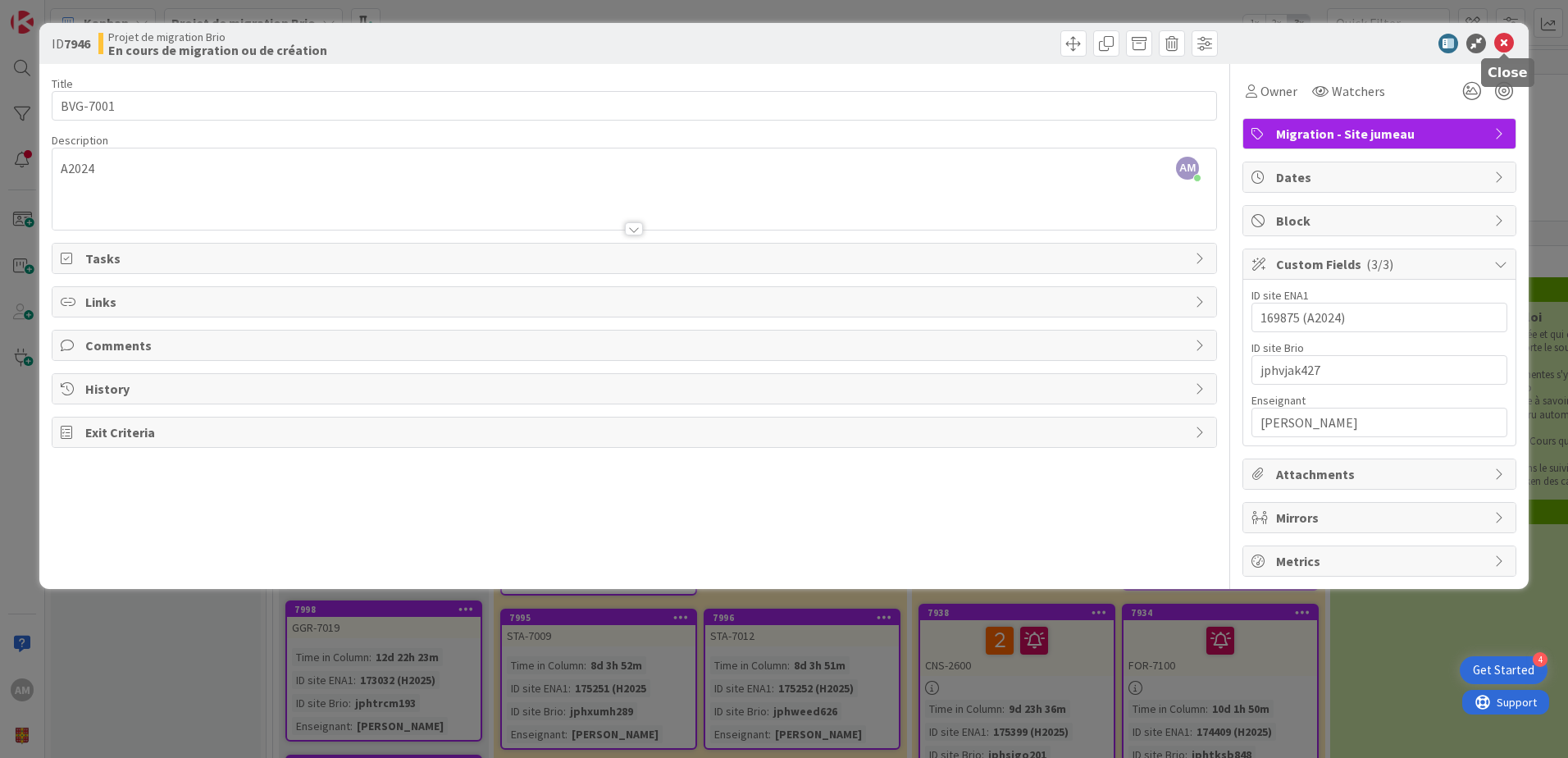
click at [1500, 42] on icon at bounding box center [1504, 43] width 20 height 20
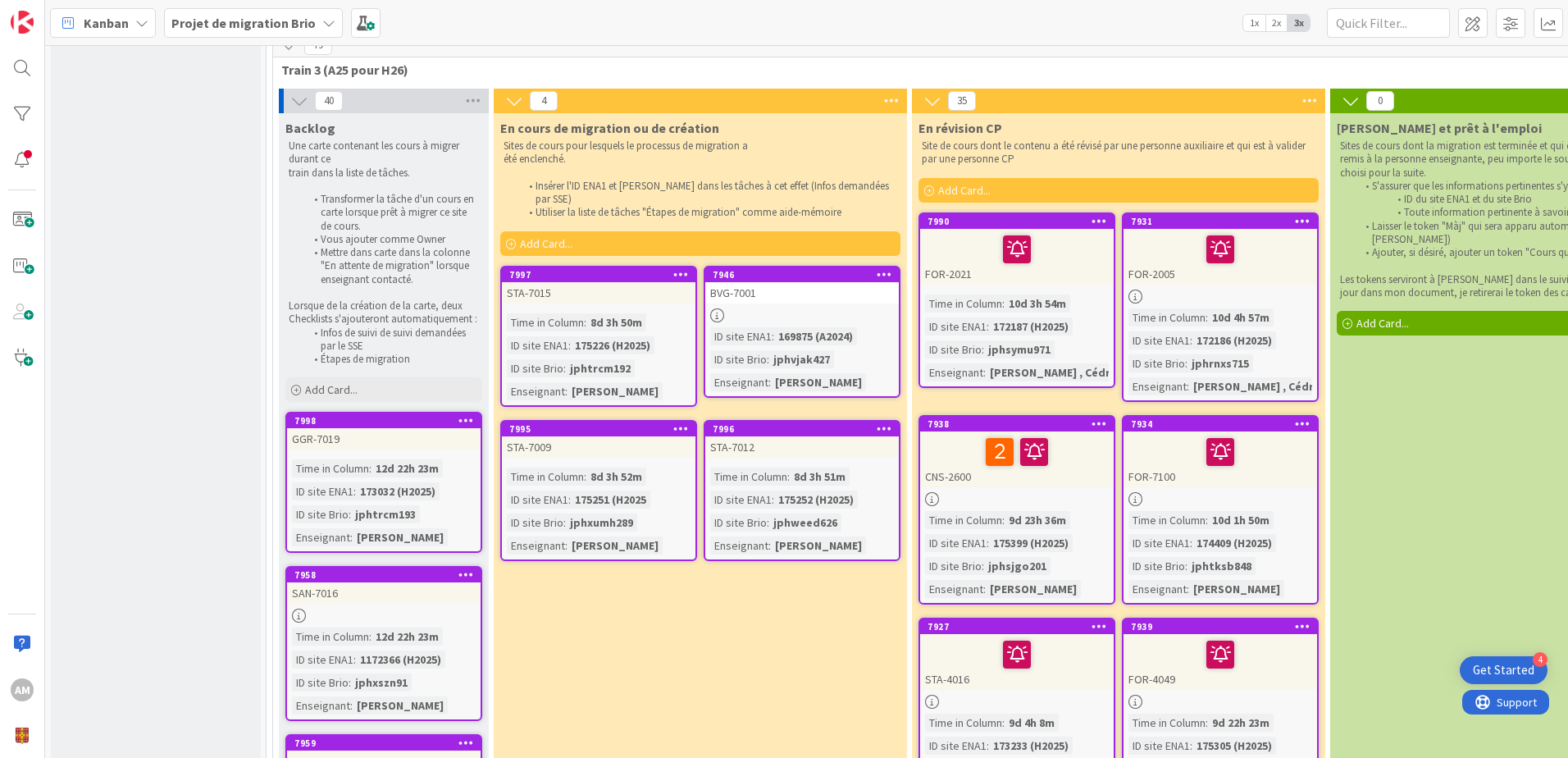
scroll to position [164, 0]
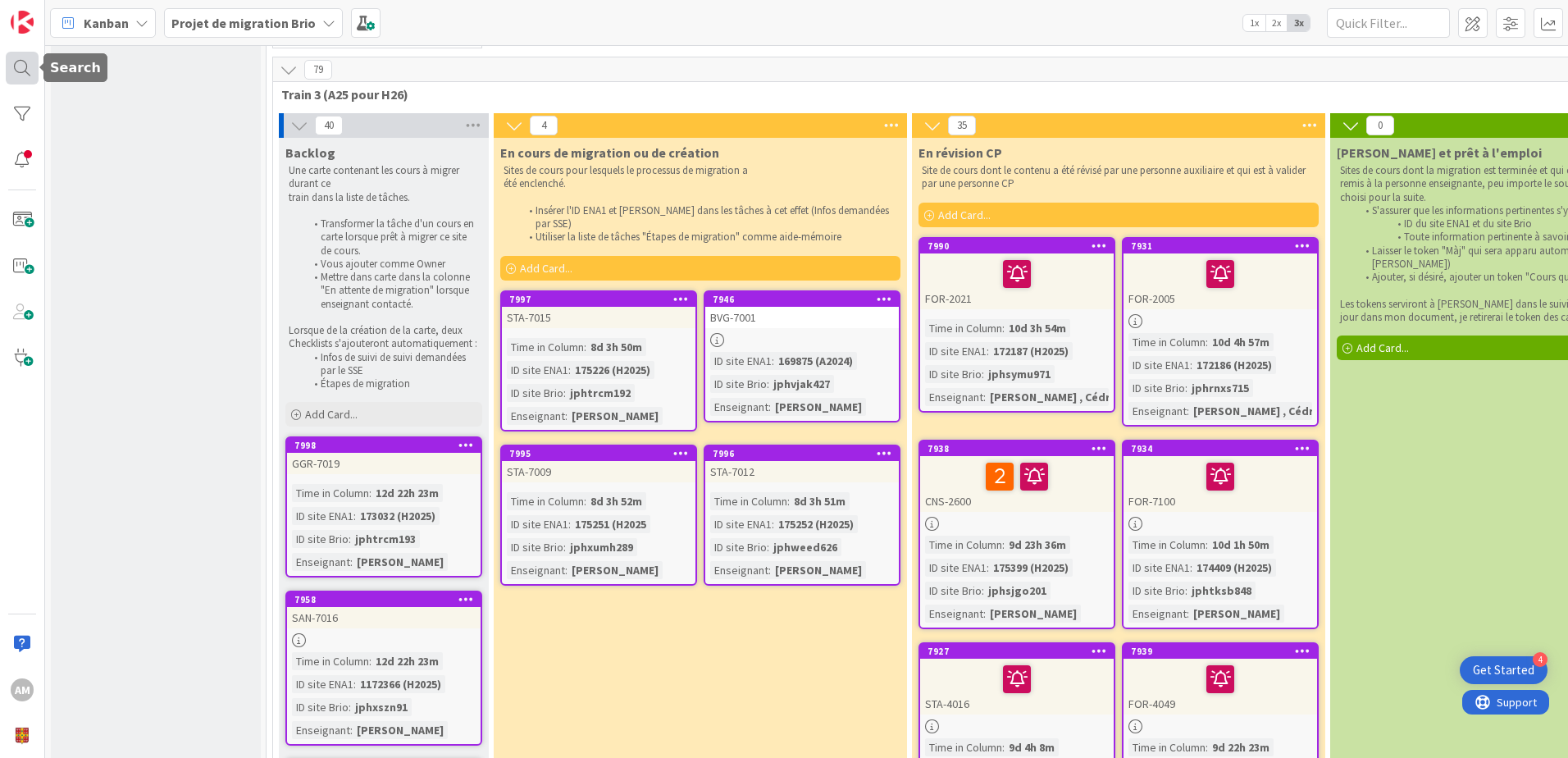
click at [32, 68] on div at bounding box center [22, 68] width 32 height 32
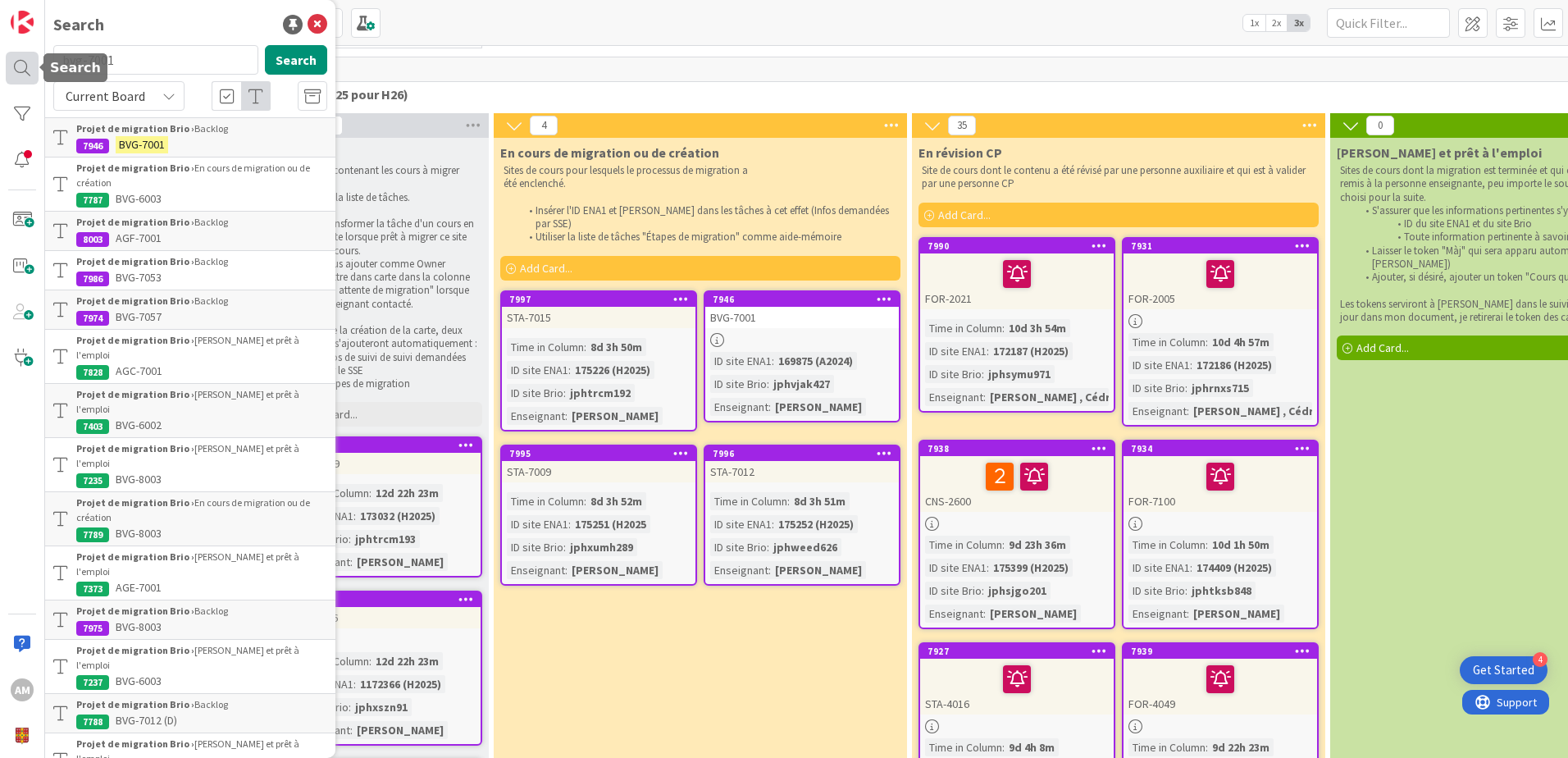
drag, startPoint x: 101, startPoint y: 59, endPoint x: 32, endPoint y: 59, distance: 69.0
click at [32, 59] on div "AM Search bvg-7001 Search Current Board Projet de migration Brio › Backlog 7946…" at bounding box center [23, 379] width 45 height 758
type input "GGR-7019"
click at [274, 67] on button "Search" at bounding box center [295, 59] width 62 height 30
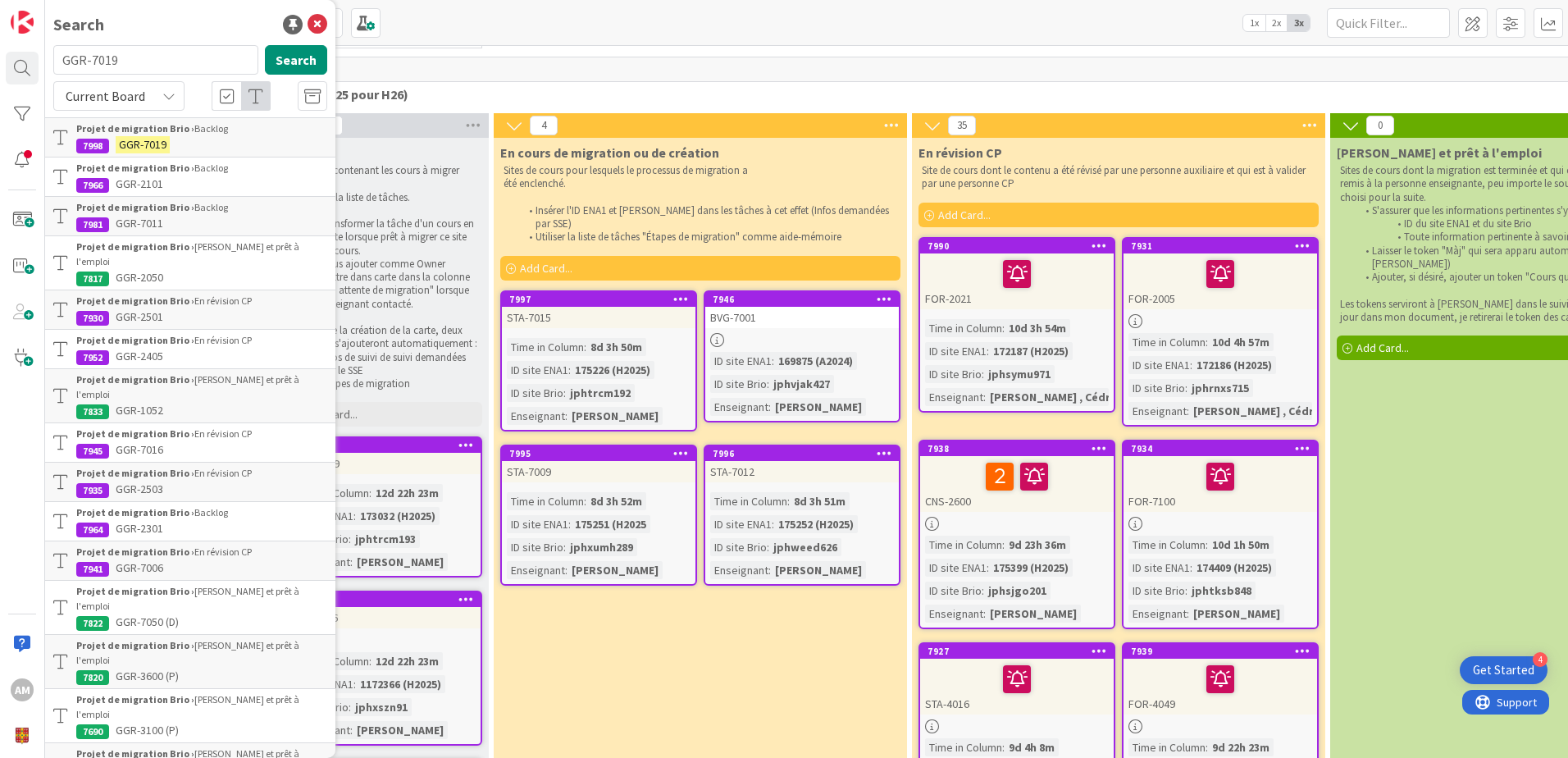
click at [199, 133] on div "Projet de migration Brio › Backlog" at bounding box center [202, 129] width 251 height 14
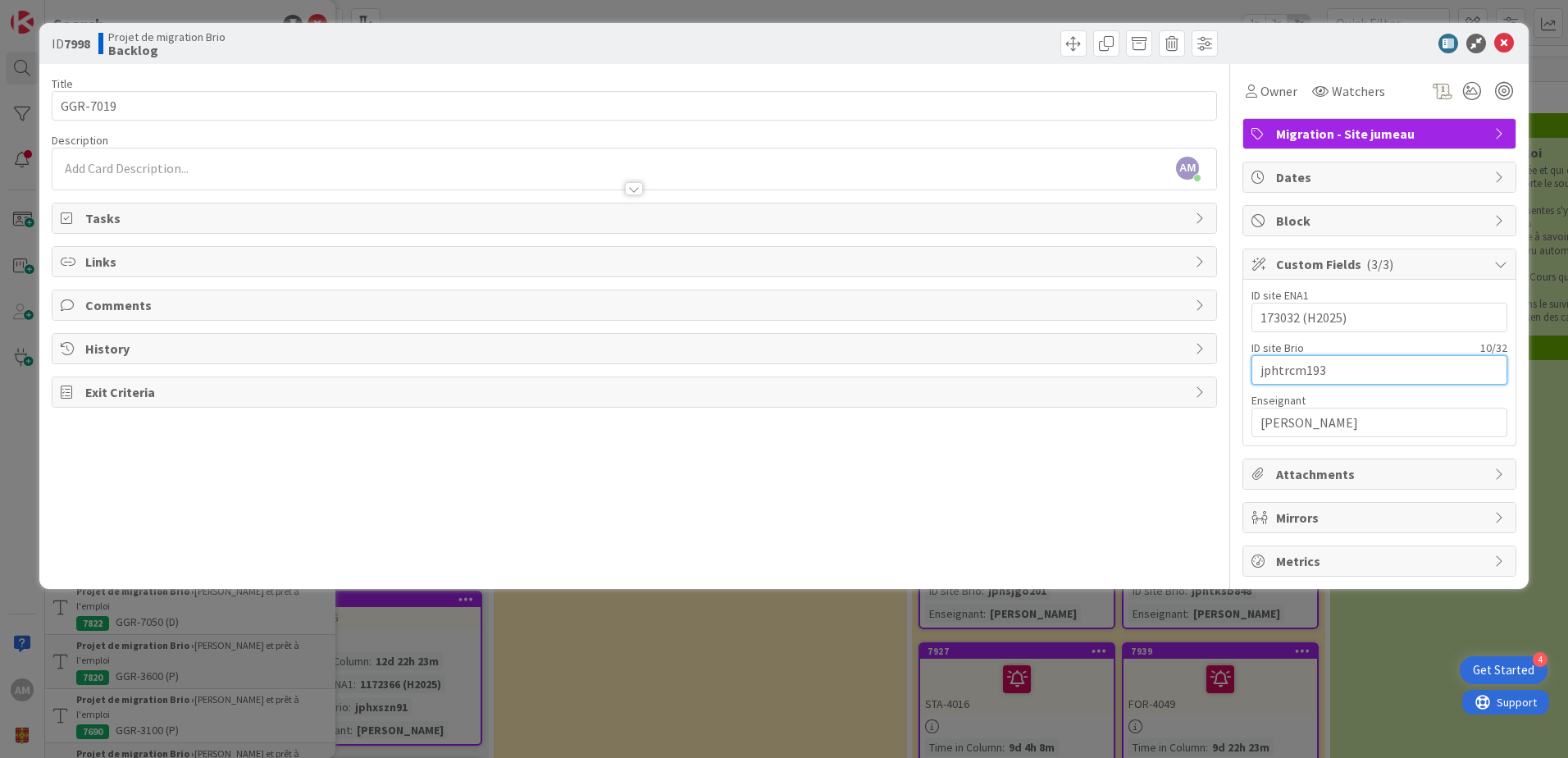
drag, startPoint x: 1333, startPoint y: 372, endPoint x: 1219, endPoint y: 369, distance: 114.0
click at [1219, 369] on div "Title 8 / 128 GGR-7019 Description AM Audrey Marcotte just joined Owner Watcher…" at bounding box center [783, 320] width 1464 height 512
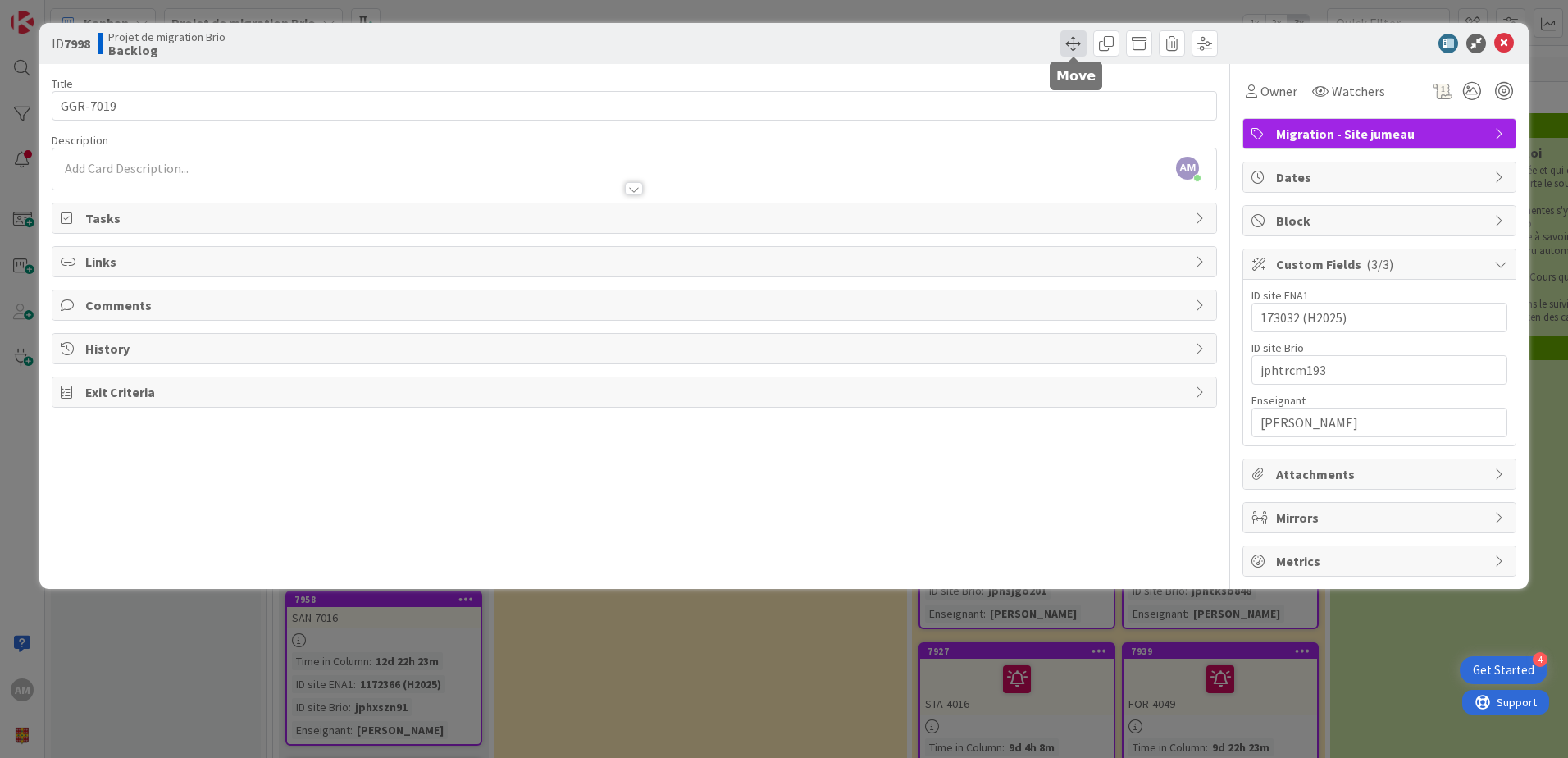
click at [1067, 39] on span at bounding box center [1073, 43] width 26 height 26
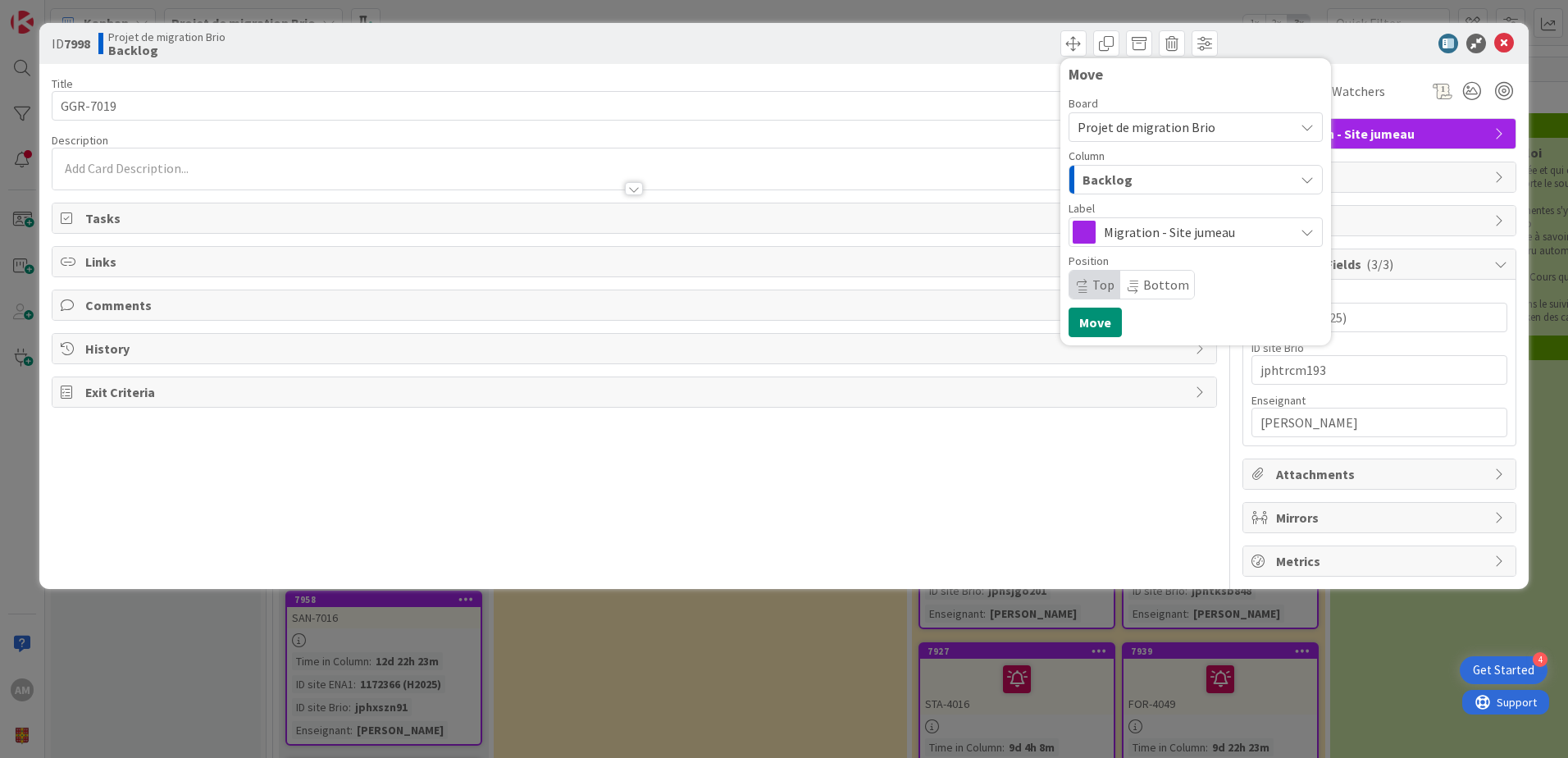
click at [1123, 180] on span "Backlog" at bounding box center [1107, 180] width 50 height 22
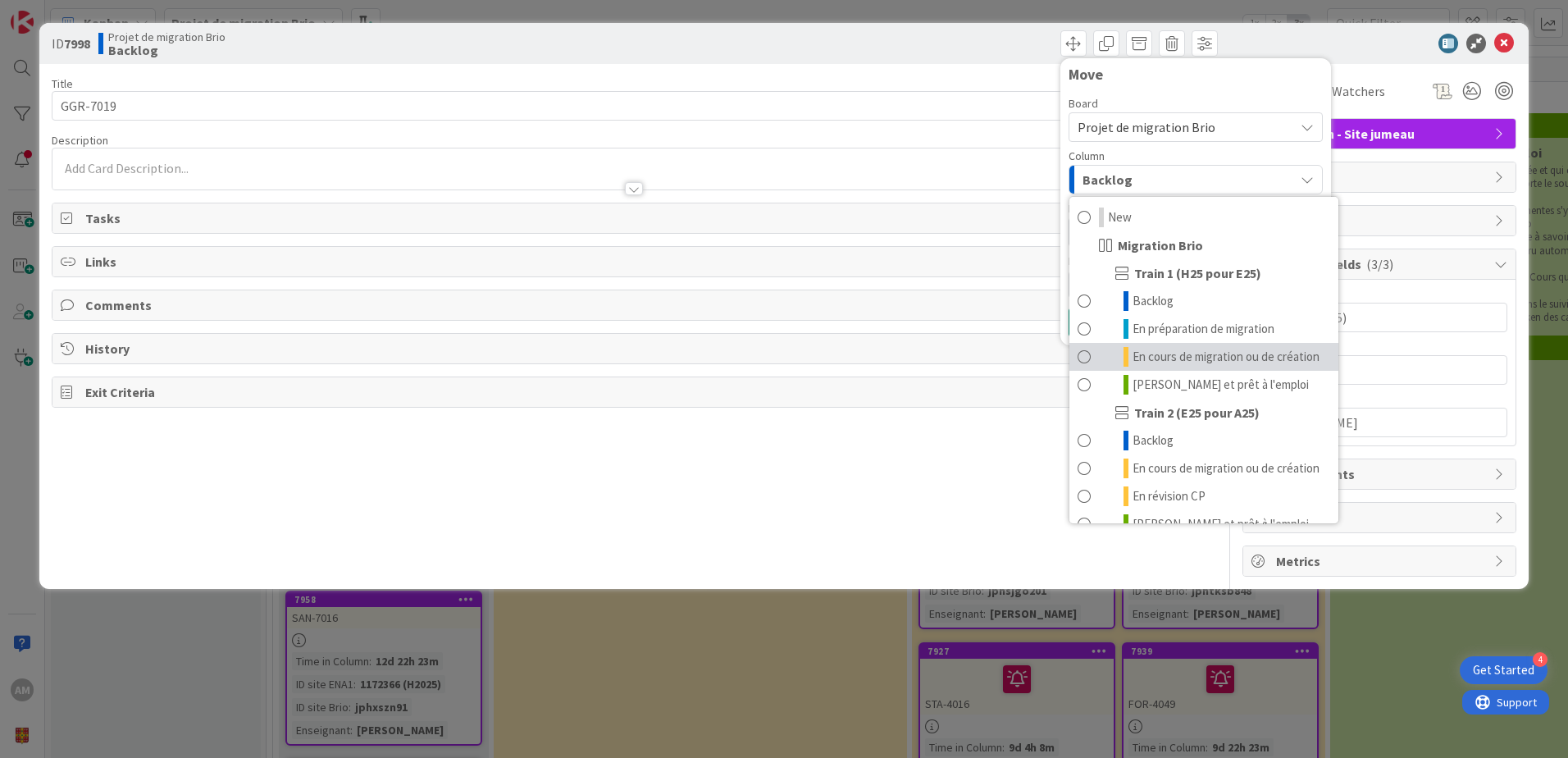
scroll to position [164, 0]
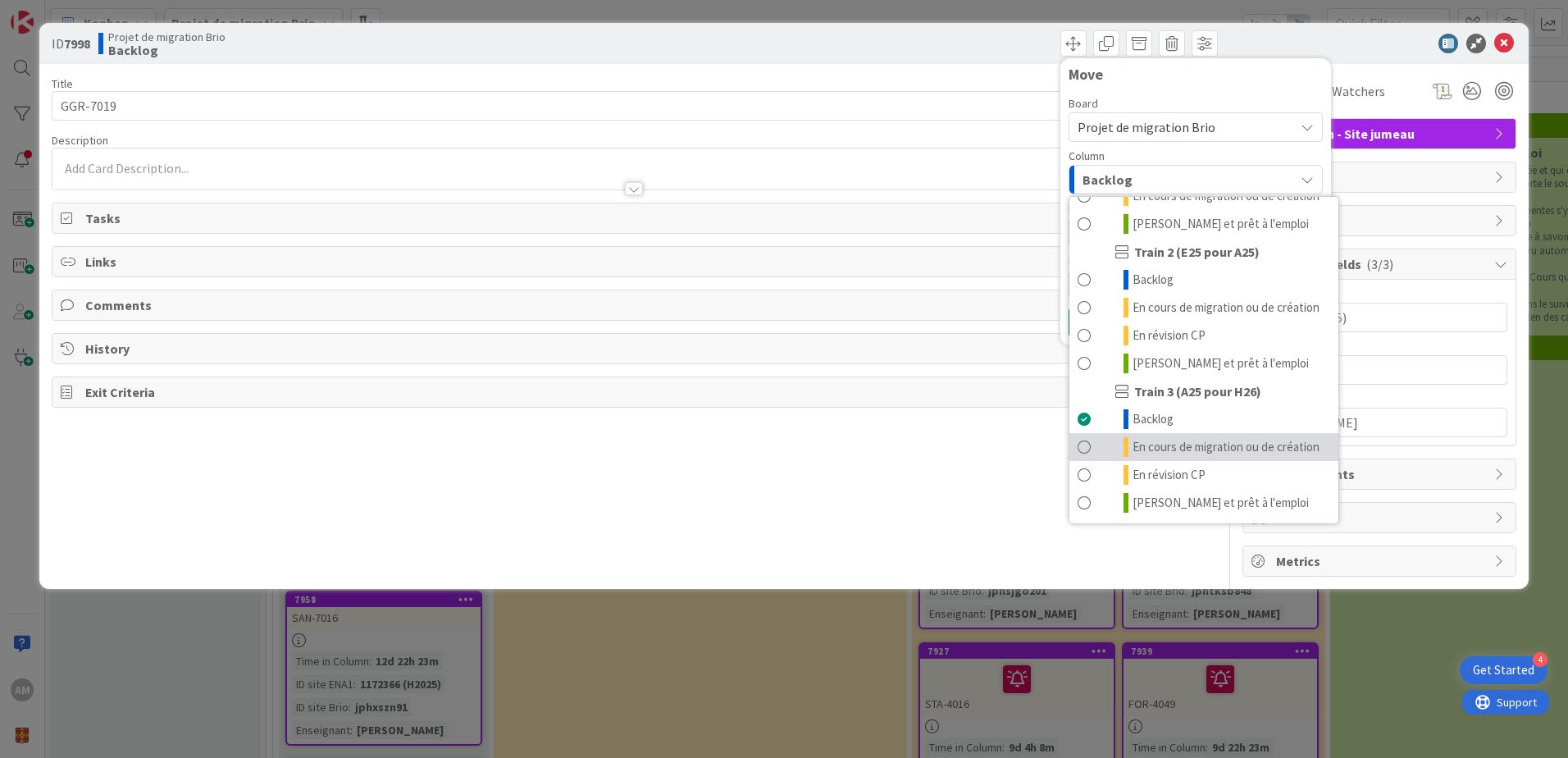
click at [1189, 456] on span "En cours de migration ou de création" at bounding box center [1226, 447] width 187 height 20
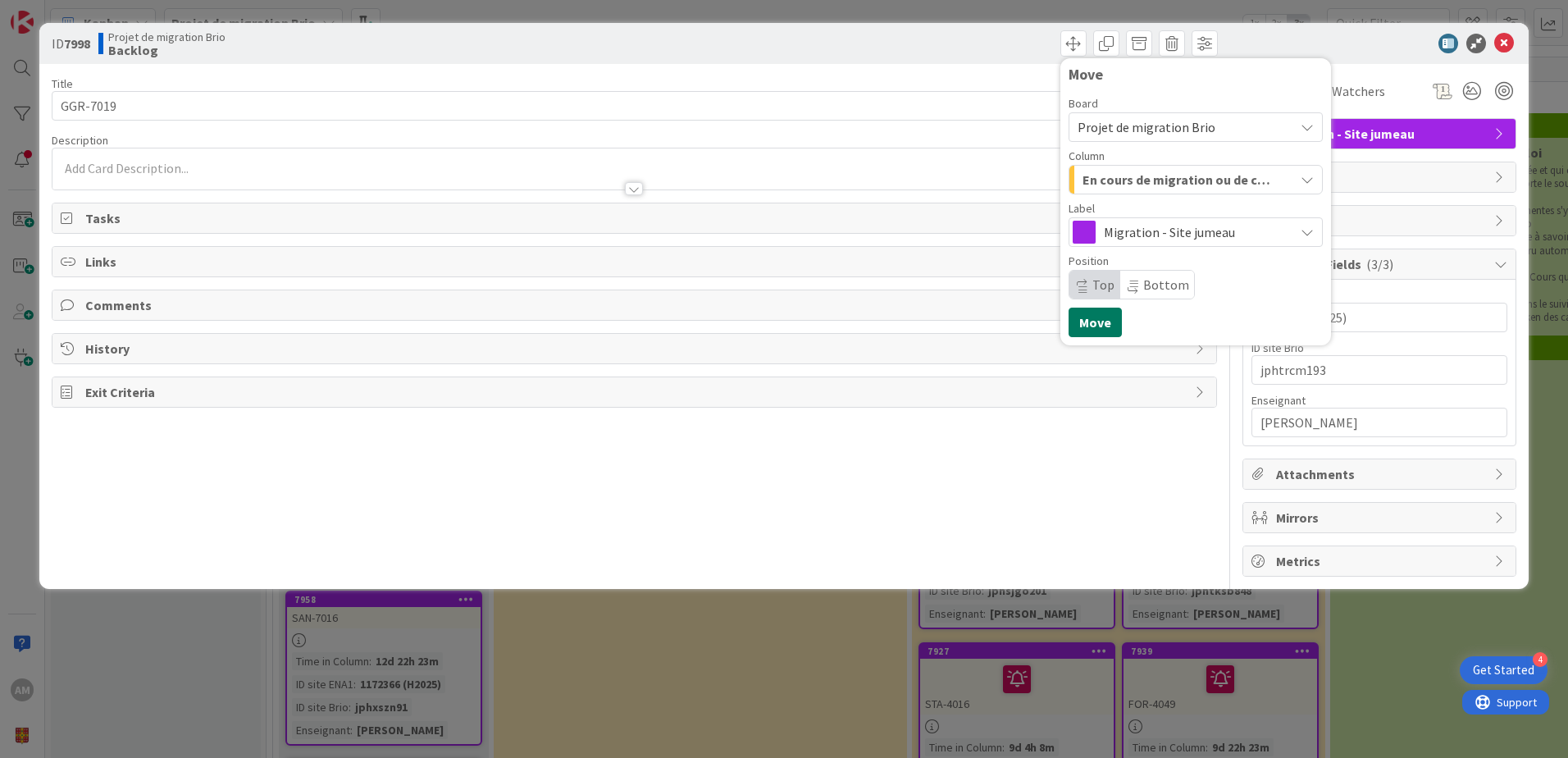
click at [1099, 316] on button "Move" at bounding box center [1095, 322] width 53 height 30
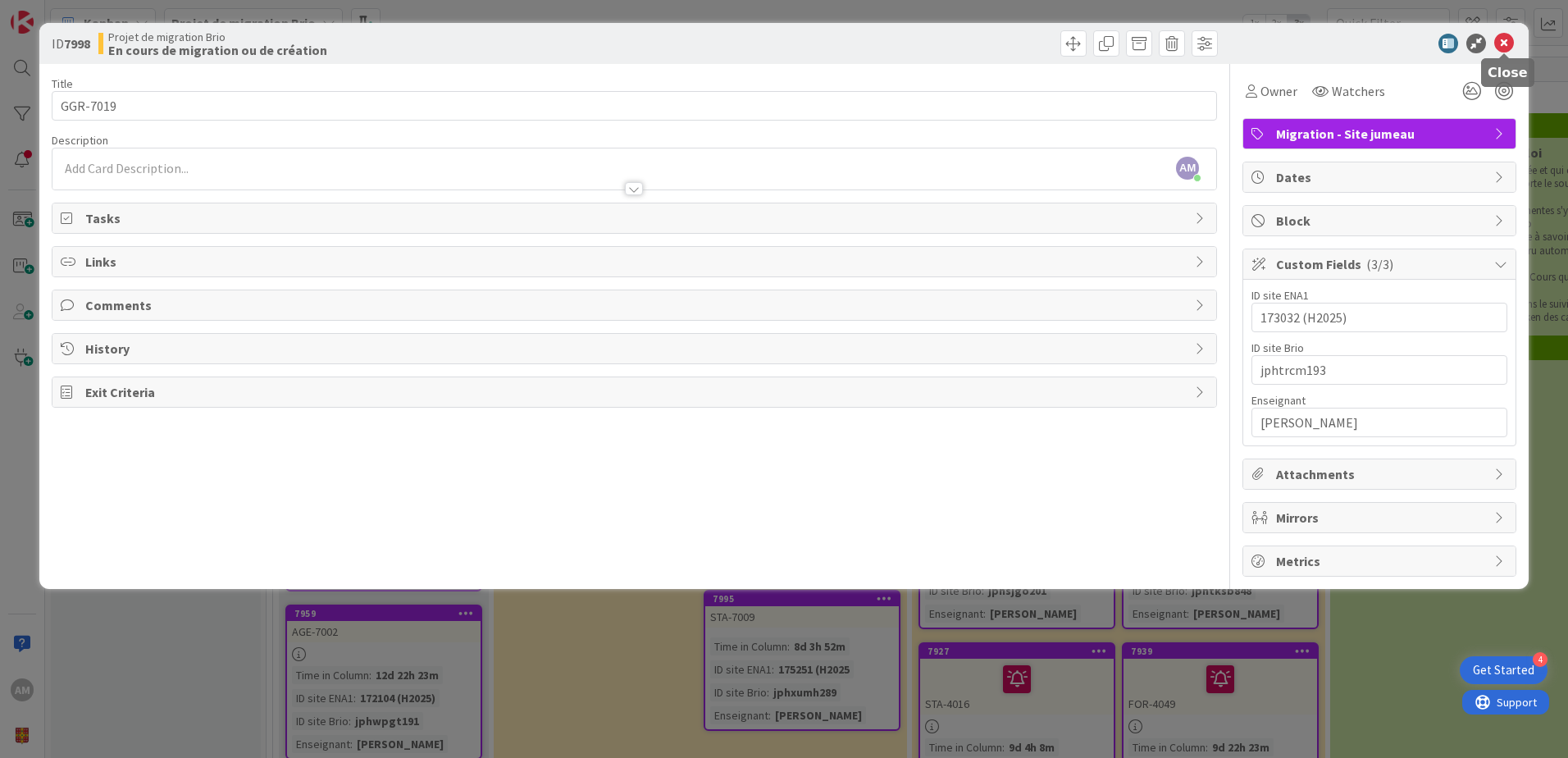
click at [1500, 40] on icon at bounding box center [1504, 43] width 20 height 20
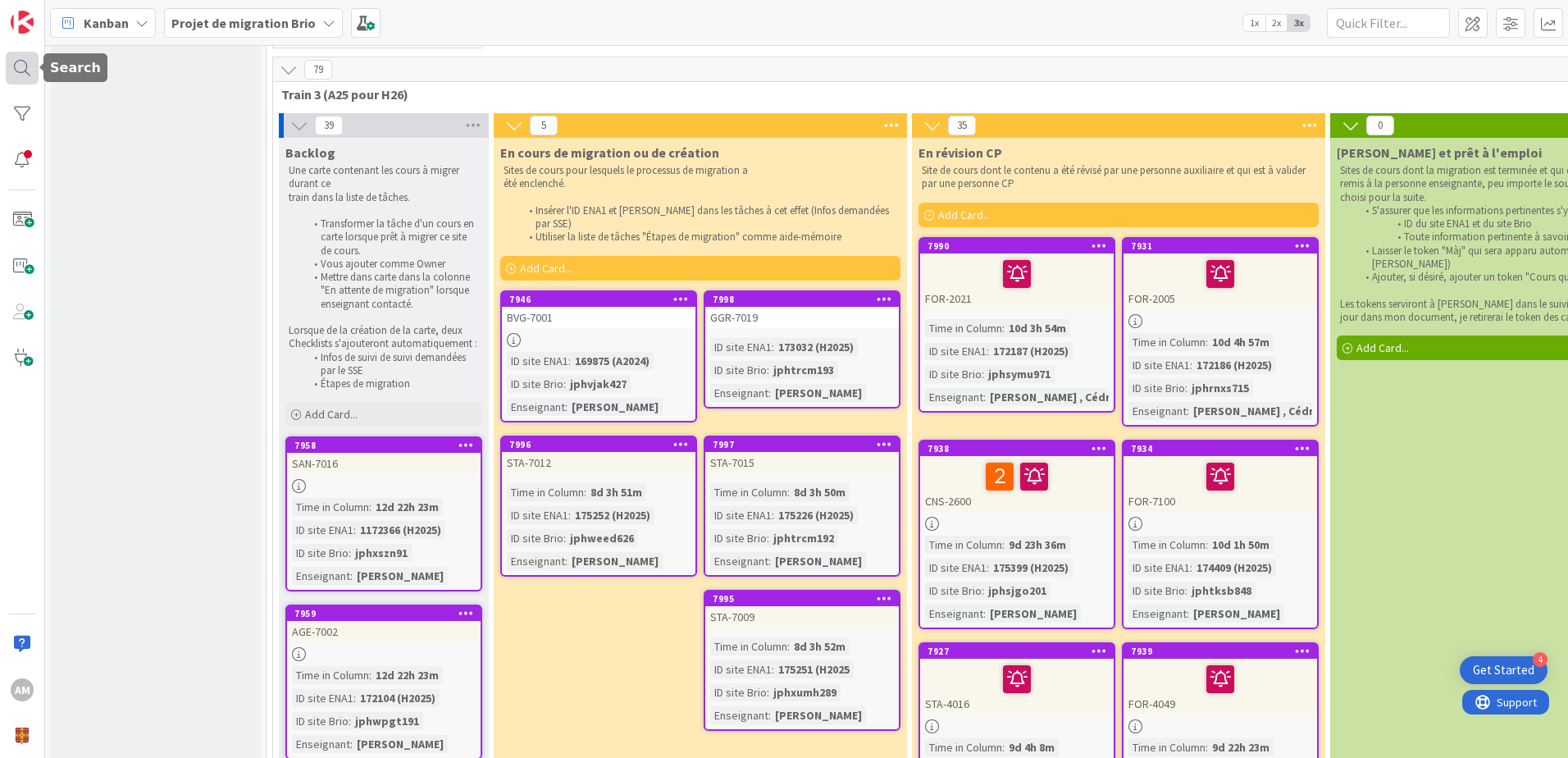
click at [25, 66] on div at bounding box center [22, 68] width 32 height 32
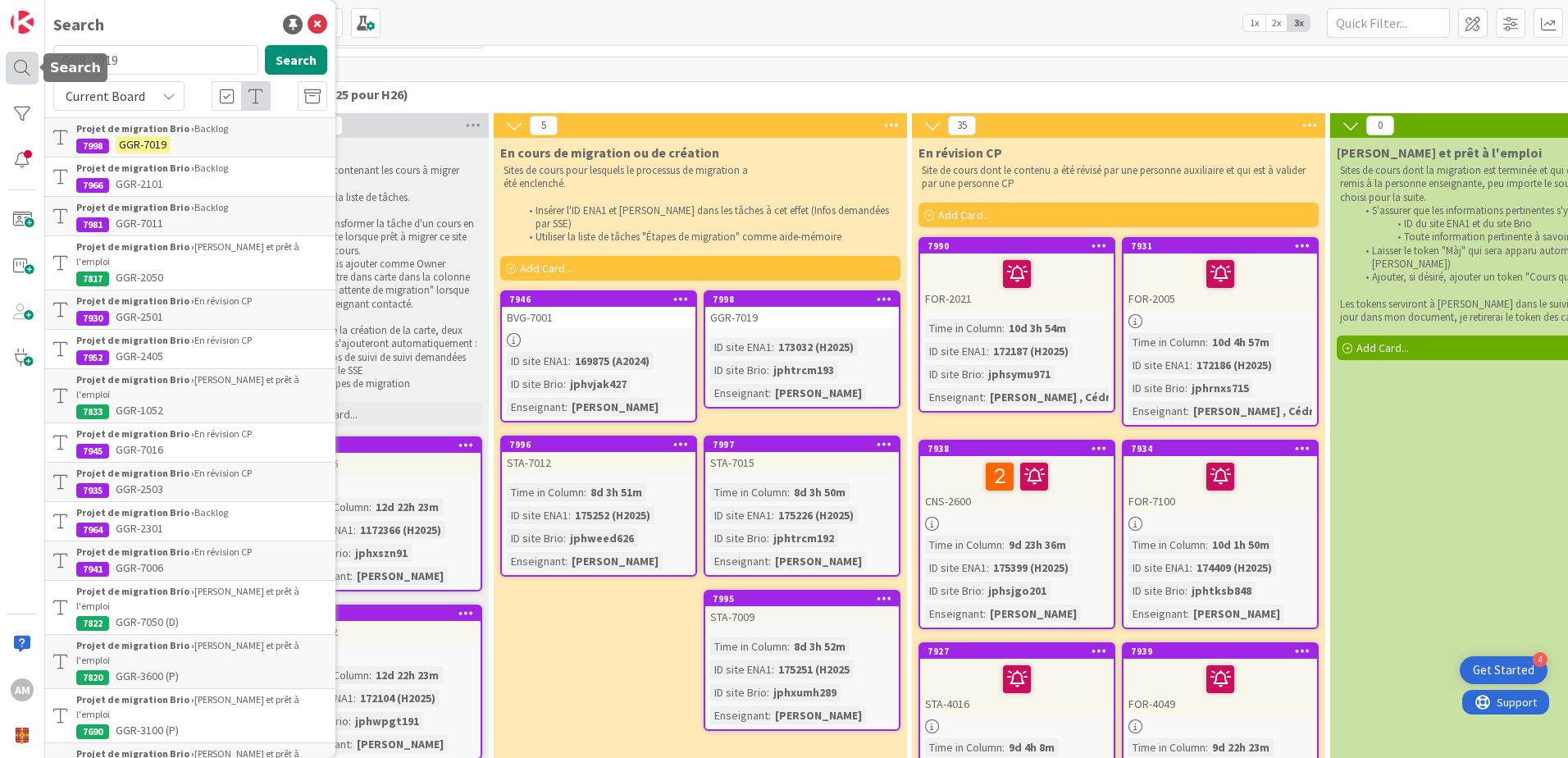
drag, startPoint x: 135, startPoint y: 58, endPoint x: 22, endPoint y: 55, distance: 113.0
click at [22, 55] on div "AM Search GGR-7019 Search Current Board Projet de migration Brio › Backlog 7998…" at bounding box center [23, 379] width 45 height 758
type input "SAN-7016"
click at [279, 57] on button "Search" at bounding box center [295, 59] width 62 height 30
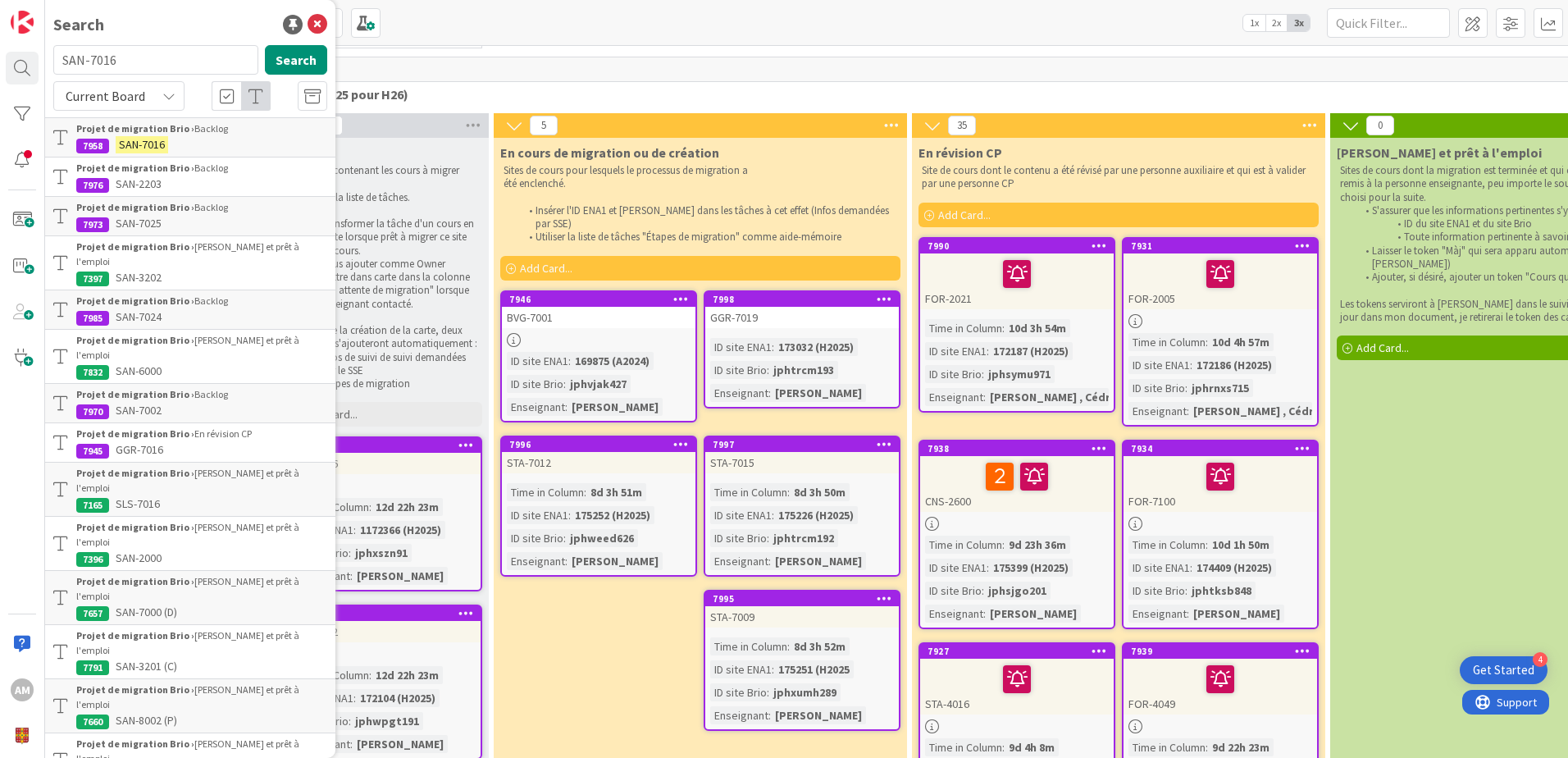
click at [199, 131] on div "Projet de migration Brio › Backlog" at bounding box center [202, 129] width 251 height 14
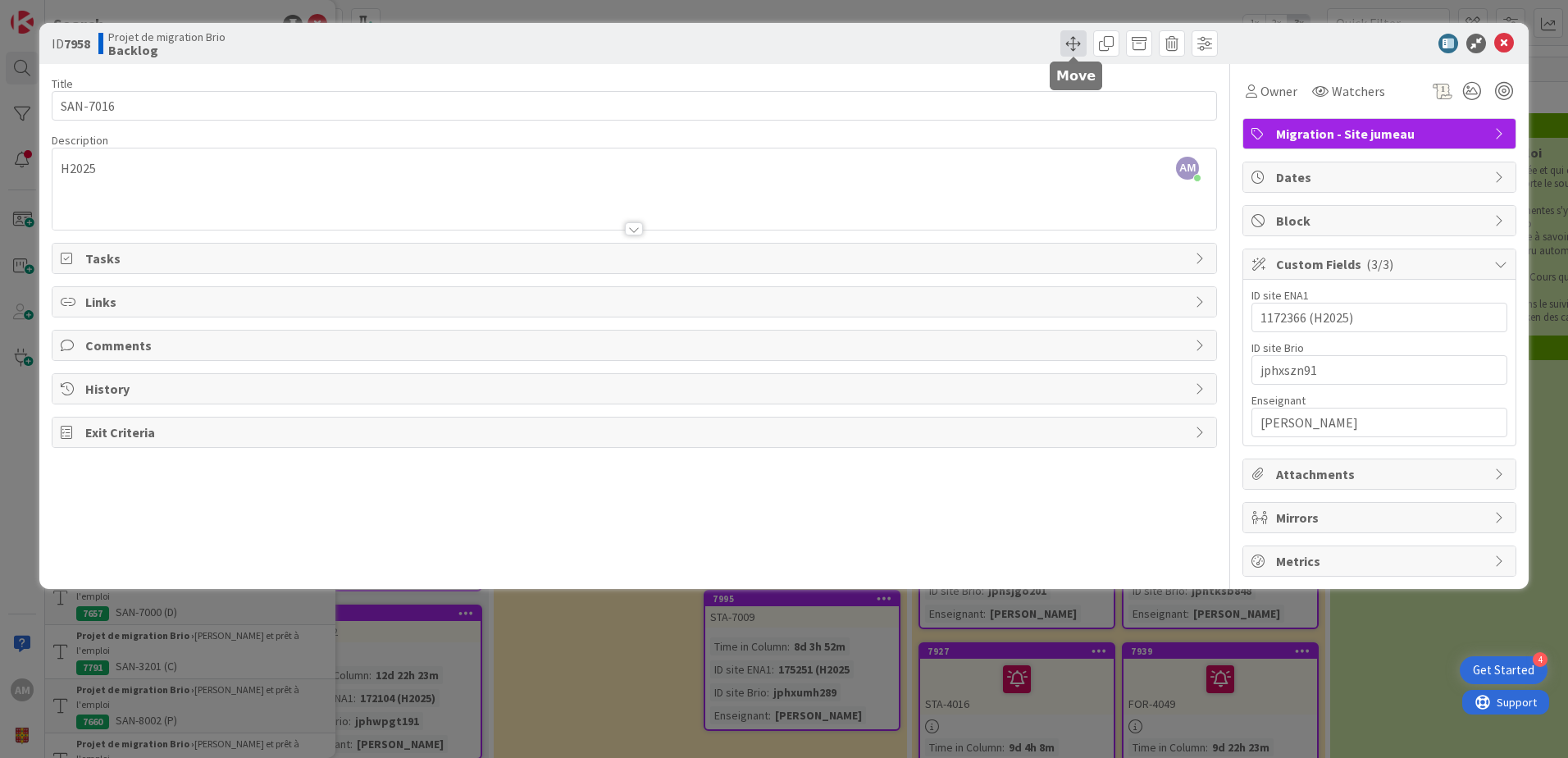
click at [1081, 38] on span at bounding box center [1073, 43] width 26 height 26
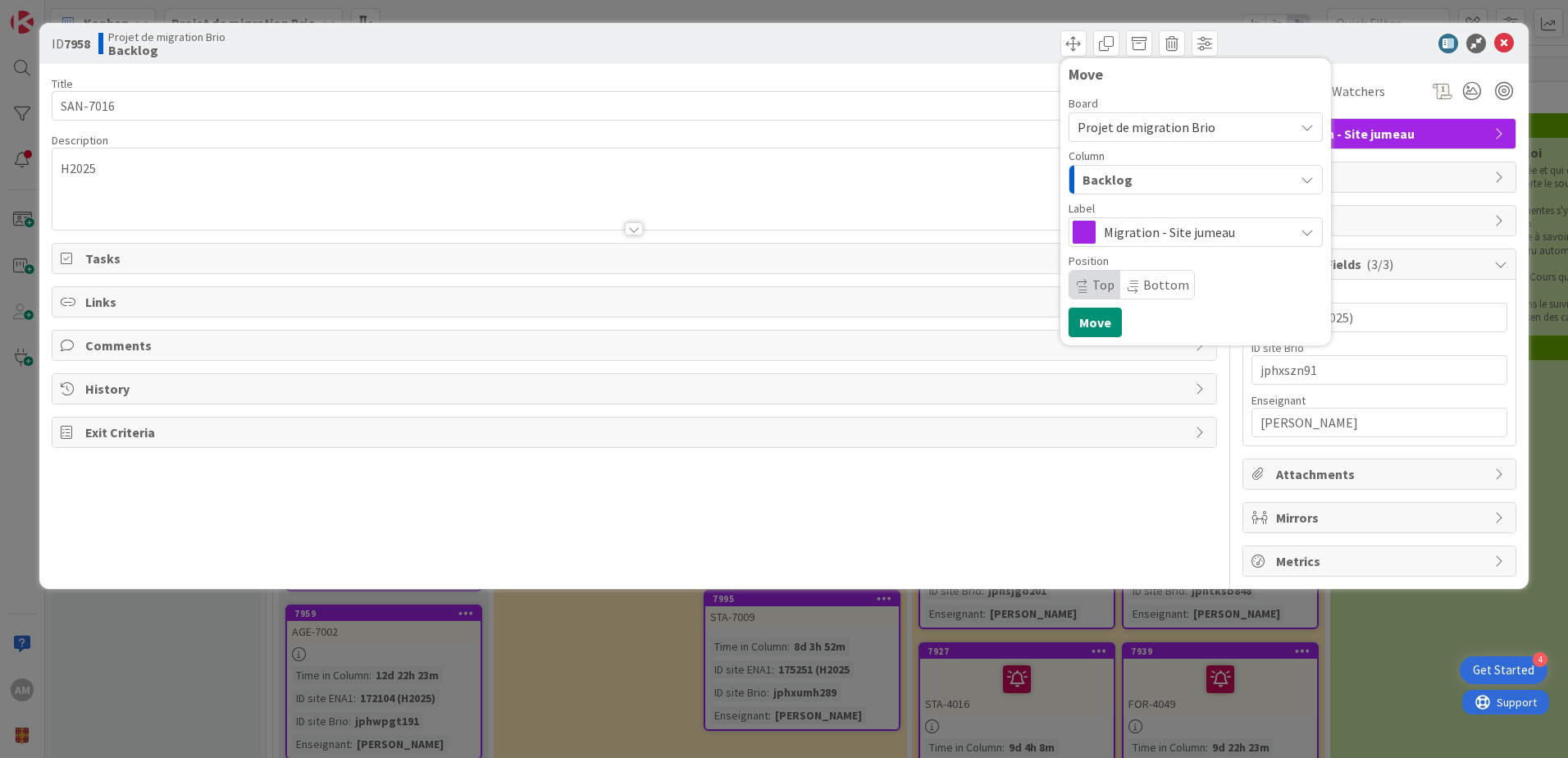
click at [1128, 184] on span "Backlog" at bounding box center [1107, 180] width 50 height 22
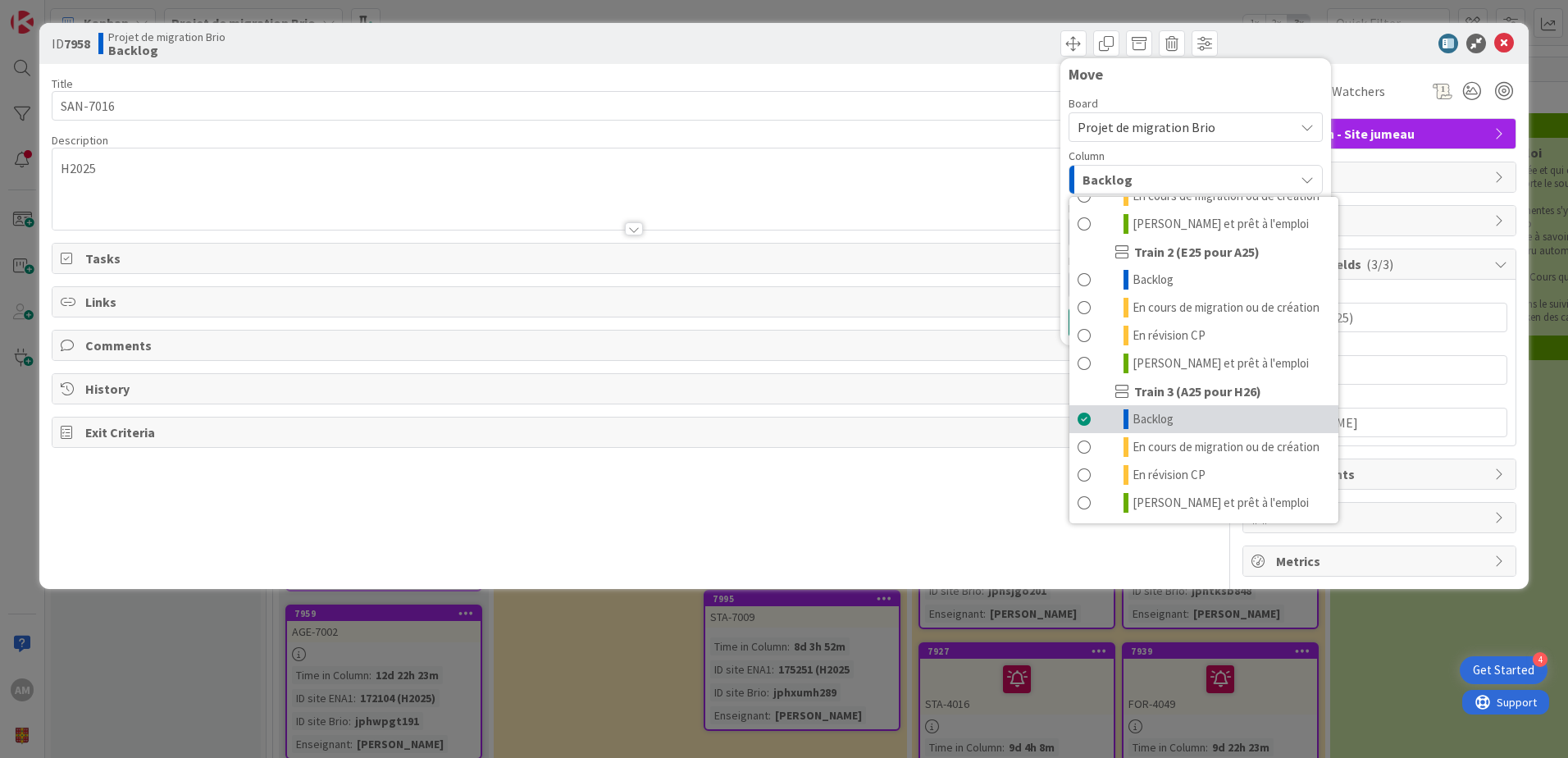
scroll to position [220, 0]
click at [1181, 438] on span "En cours de migration ou de création" at bounding box center [1226, 447] width 187 height 20
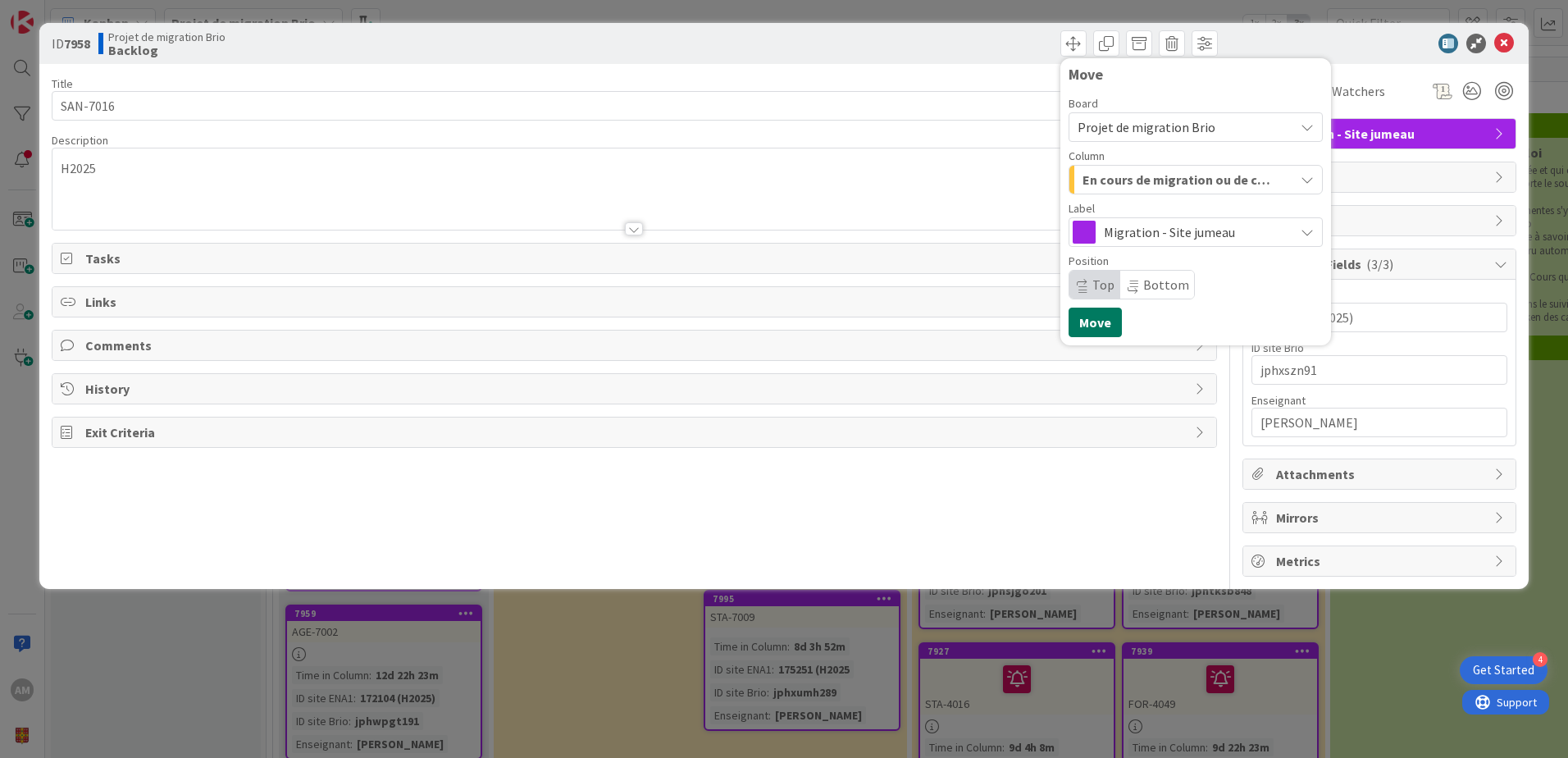
click at [1091, 323] on button "Move" at bounding box center [1095, 322] width 53 height 30
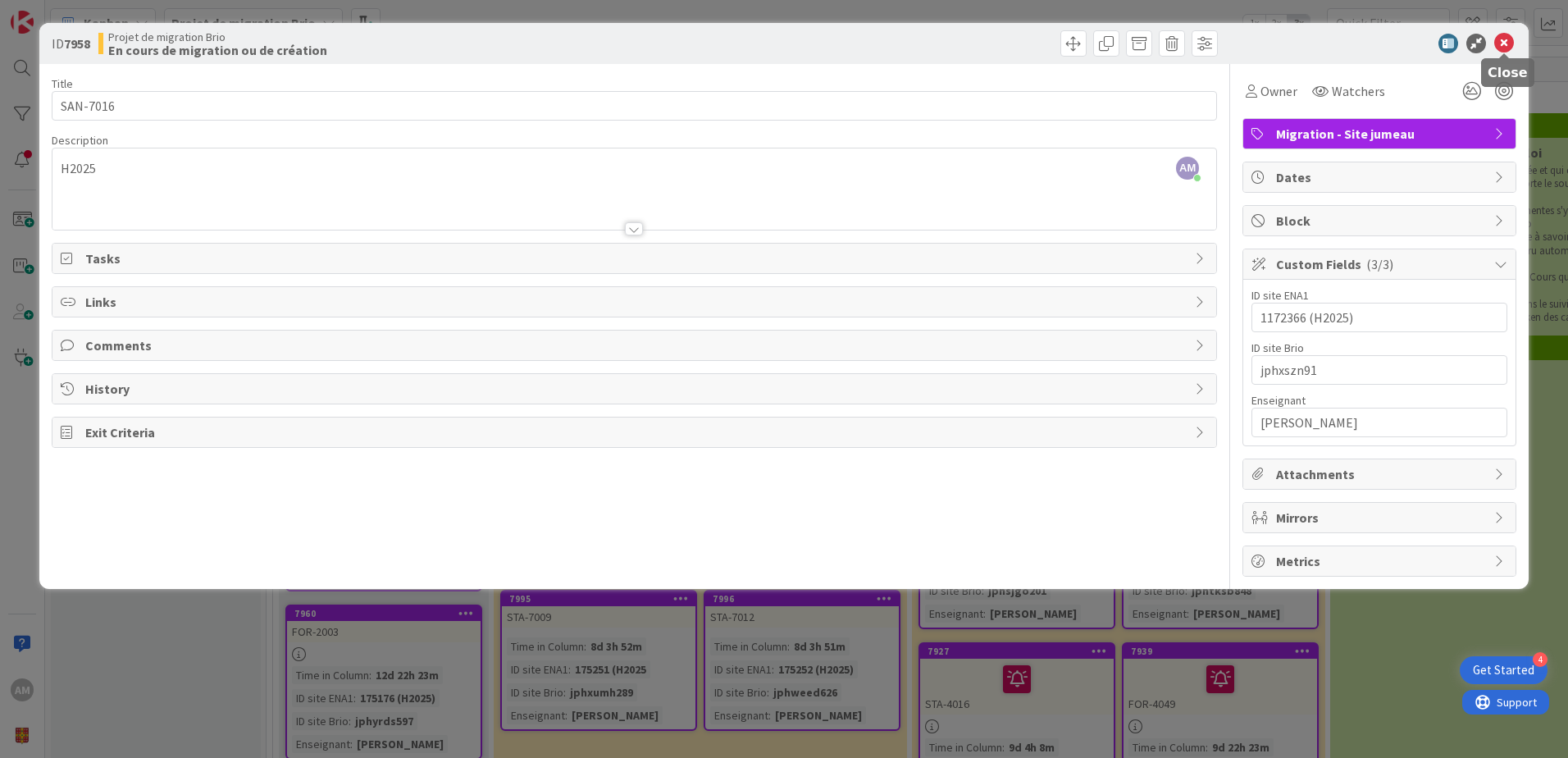
click at [1502, 48] on icon at bounding box center [1504, 43] width 20 height 20
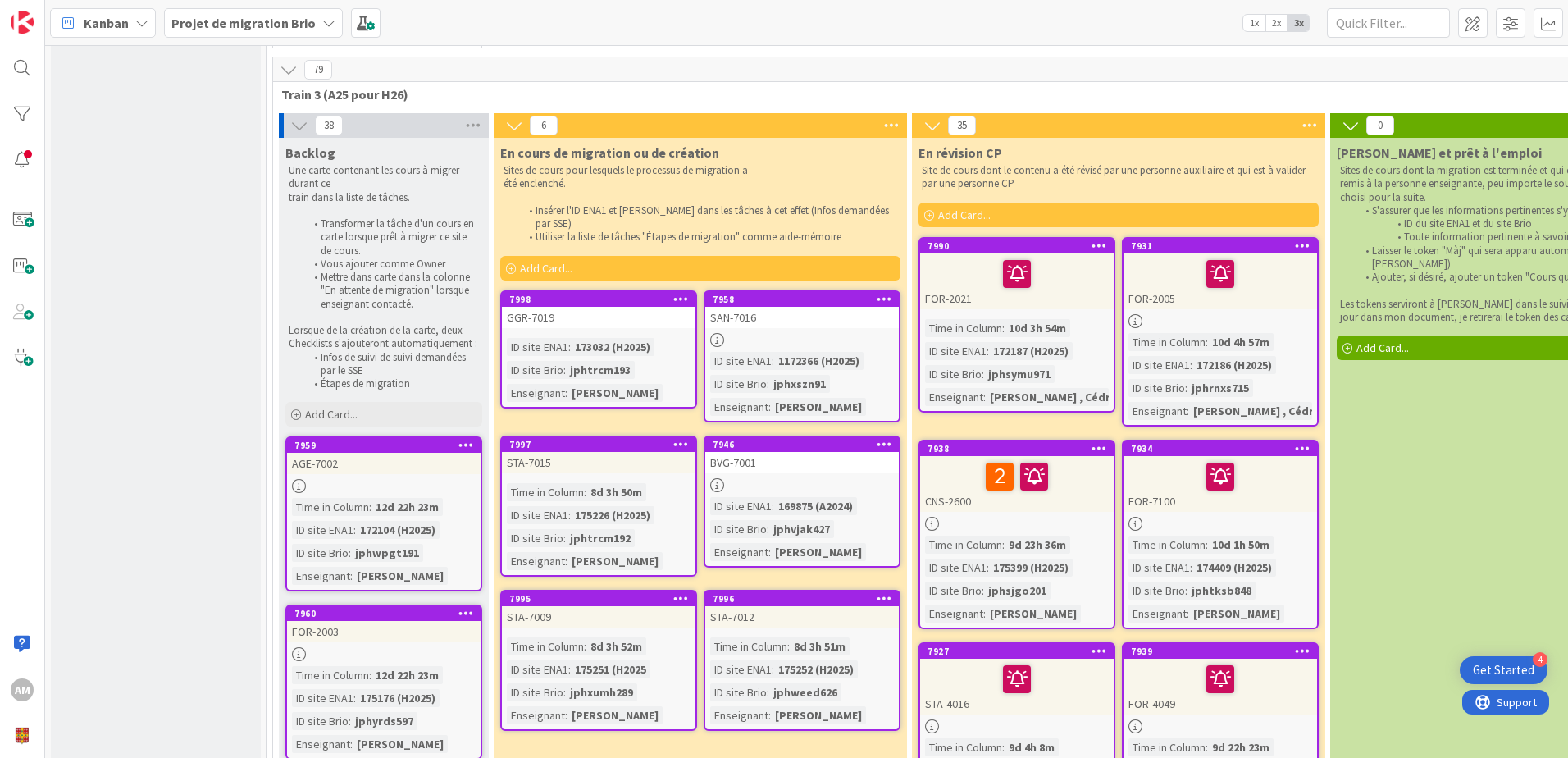
click at [0, 54] on html "4 Get Started AM Kanban Projet de migration Brio 1x 2x 3x 0 New Add Card... 256…" at bounding box center [784, 379] width 1568 height 758
click at [11, 60] on div at bounding box center [22, 68] width 32 height 32
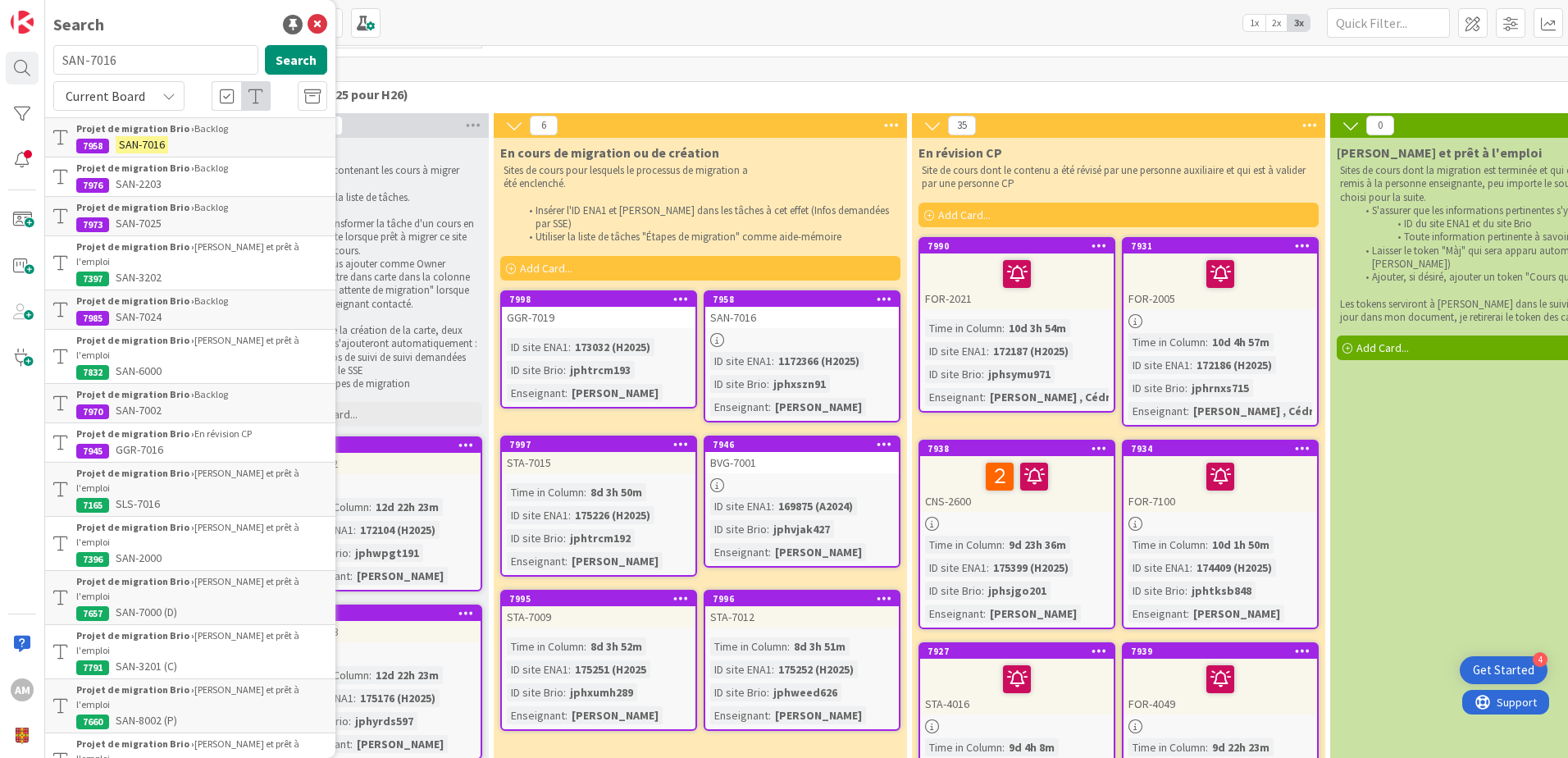
drag, startPoint x: 151, startPoint y: 60, endPoint x: 64, endPoint y: 59, distance: 87.0
click at [64, 59] on input "SAN-7016" at bounding box center [156, 59] width 205 height 30
type input "AGE-7002"
click at [281, 61] on button "Search" at bounding box center [295, 59] width 62 height 30
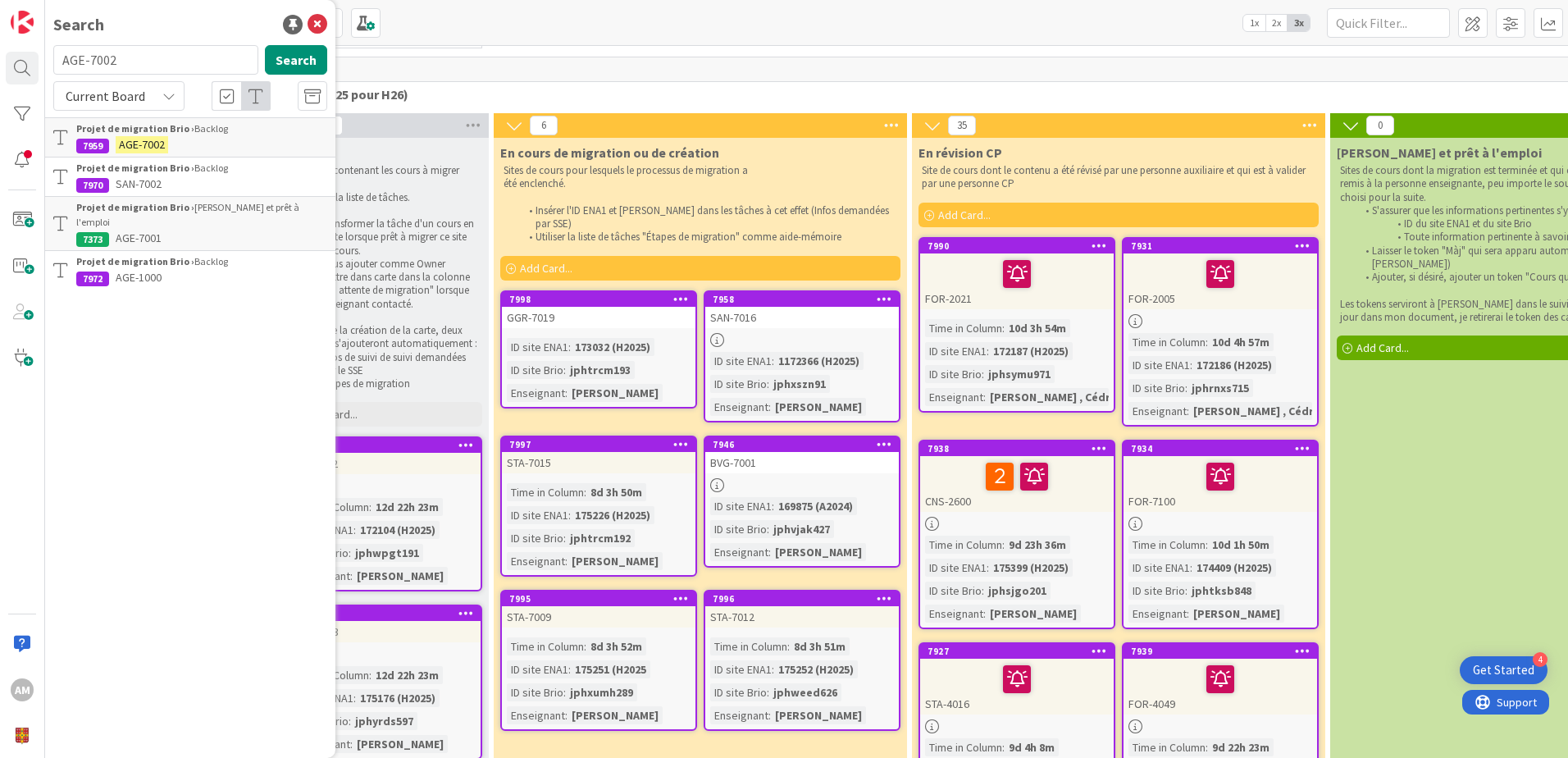
click at [188, 130] on div "Projet de migration Brio › Backlog" at bounding box center [202, 129] width 251 height 14
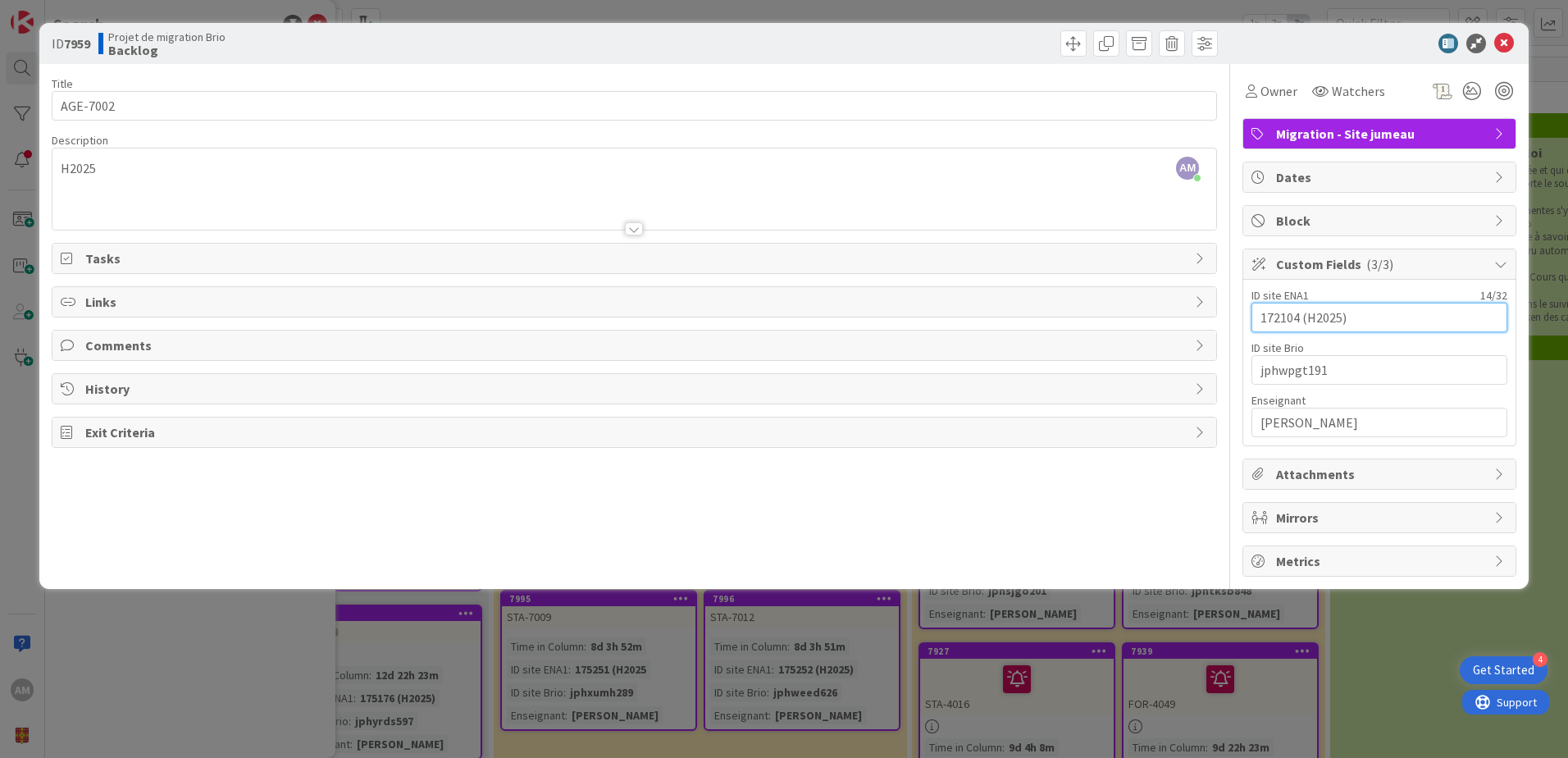
drag, startPoint x: 1299, startPoint y: 317, endPoint x: 1237, endPoint y: 317, distance: 62.0
click at [1237, 317] on div "Title 8 / 128 AGE-7002 Description AM Audrey Marcotte just joined H2025 Owner W…" at bounding box center [783, 320] width 1464 height 512
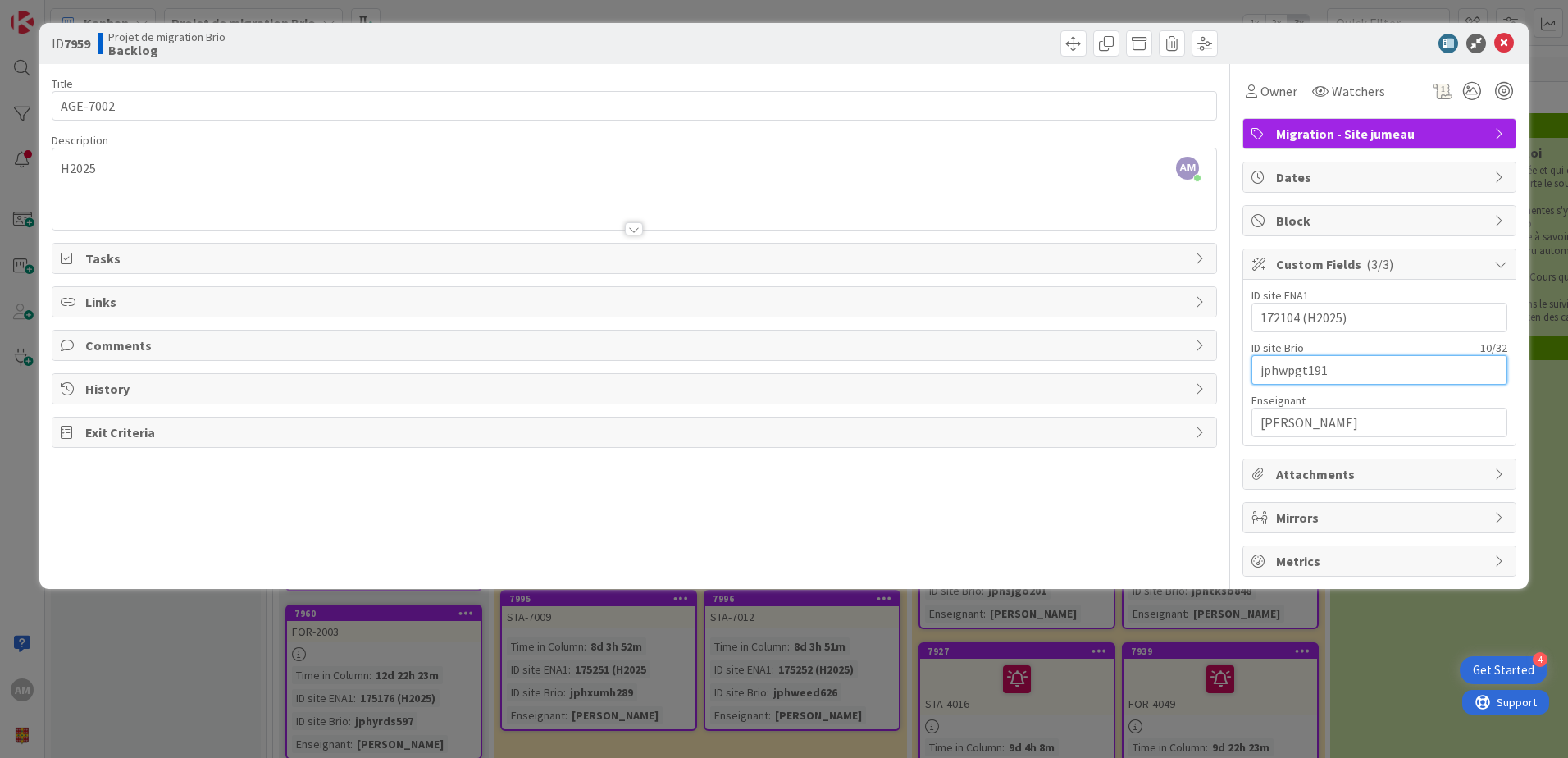
drag, startPoint x: 1338, startPoint y: 369, endPoint x: 1155, endPoint y: 359, distance: 183.3
click at [1155, 359] on div "Title 8 / 128 AGE-7002 Description AM Audrey Marcotte just joined H2025 Owner W…" at bounding box center [783, 320] width 1464 height 512
click at [1056, 33] on div at bounding box center [928, 43] width 579 height 26
click at [1061, 34] on span at bounding box center [1073, 43] width 26 height 26
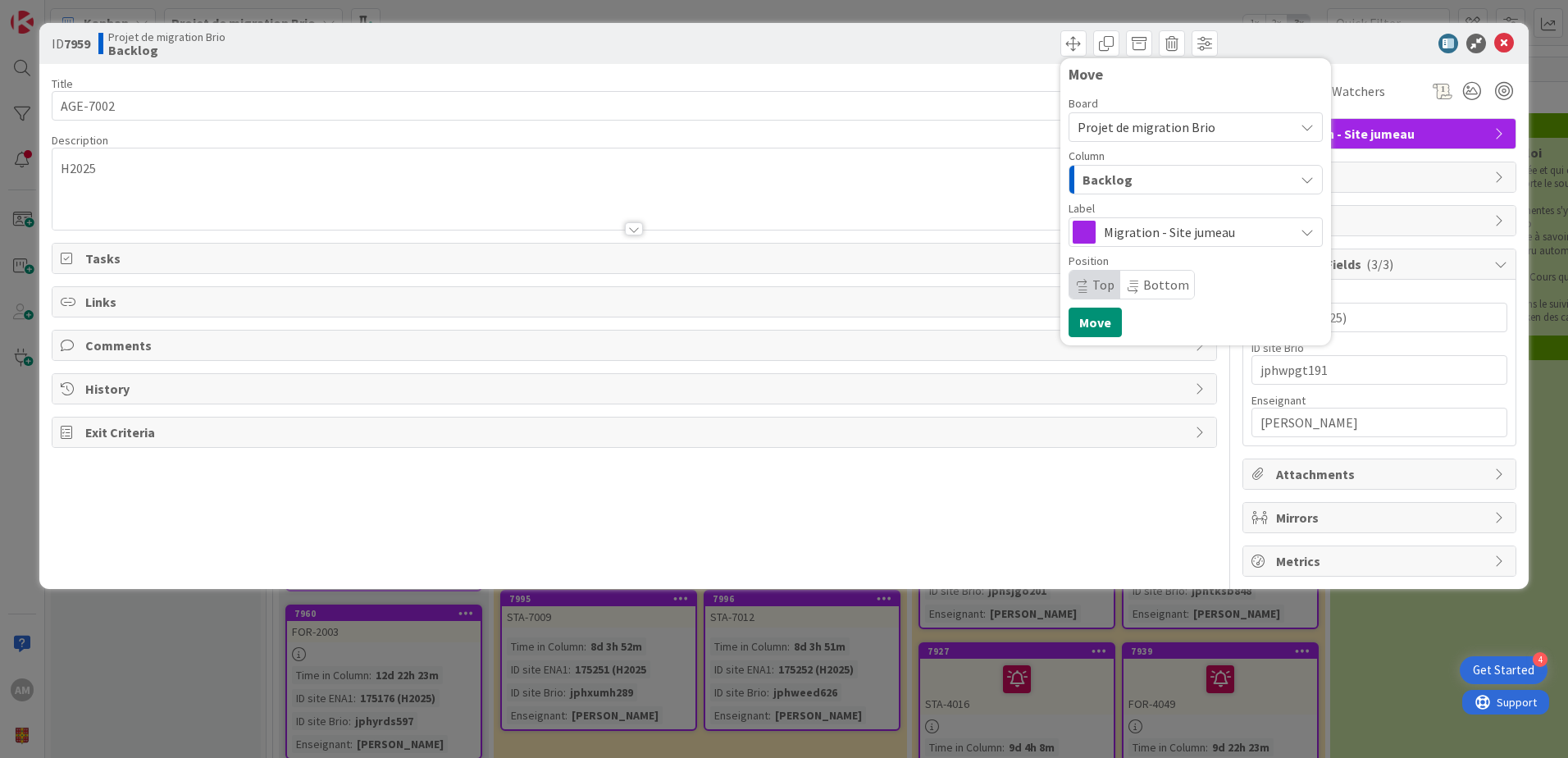
click at [1116, 221] on span "Migration - Site jumeau" at bounding box center [1194, 232] width 182 height 23
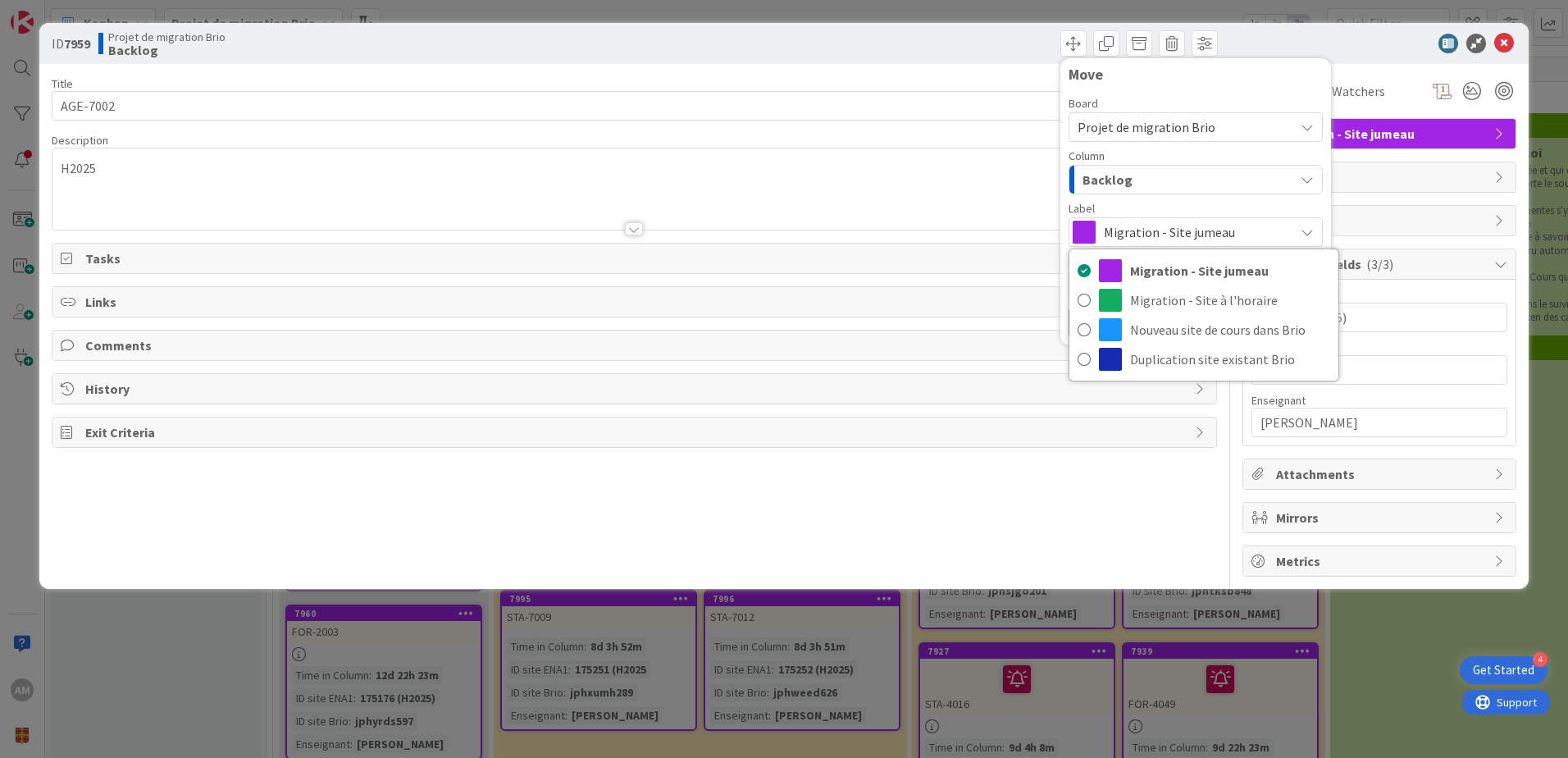
click at [1116, 221] on span "Migration - Site jumeau" at bounding box center [1194, 232] width 182 height 23
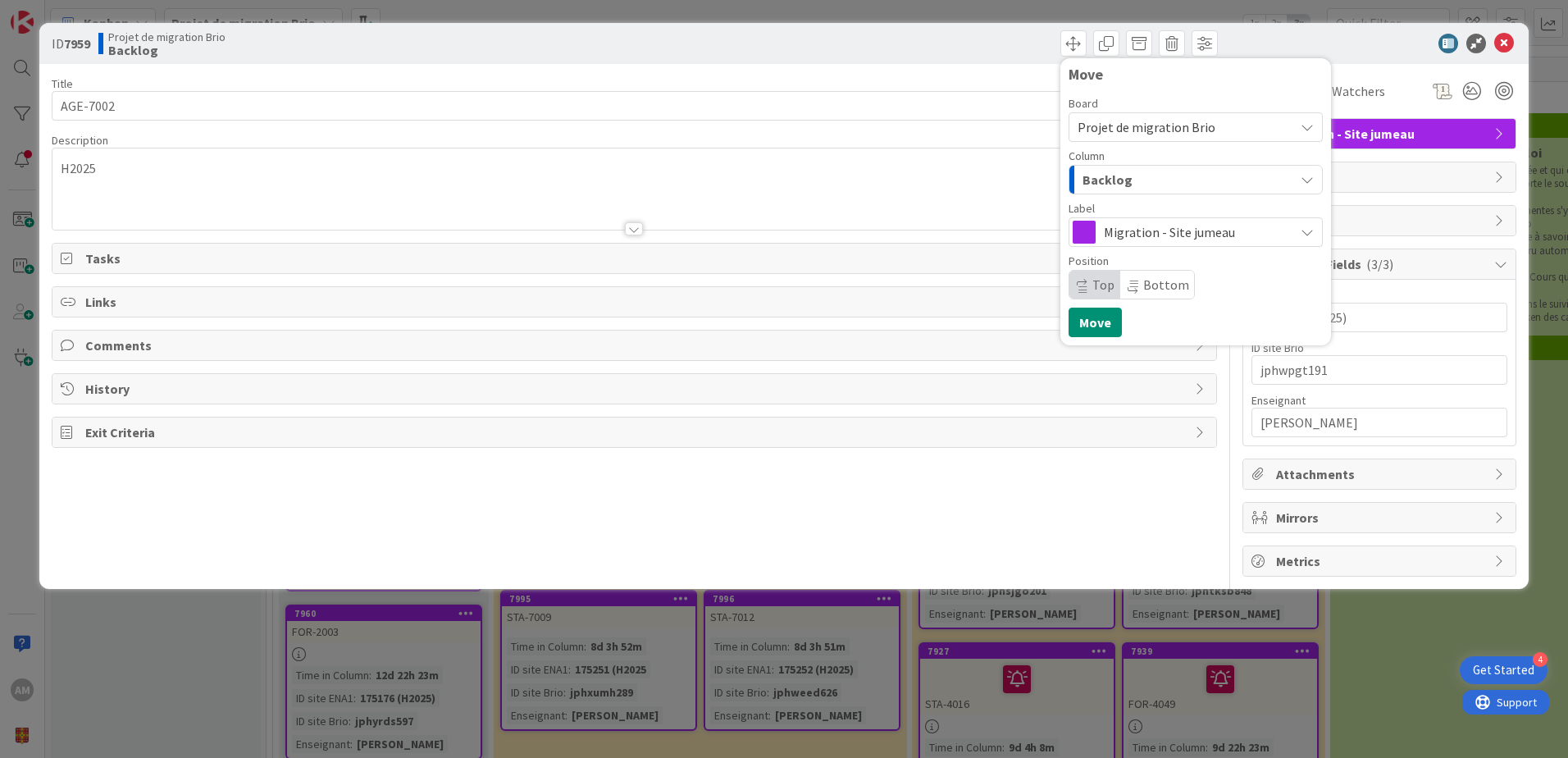
click at [1126, 181] on span "Backlog" at bounding box center [1107, 180] width 50 height 22
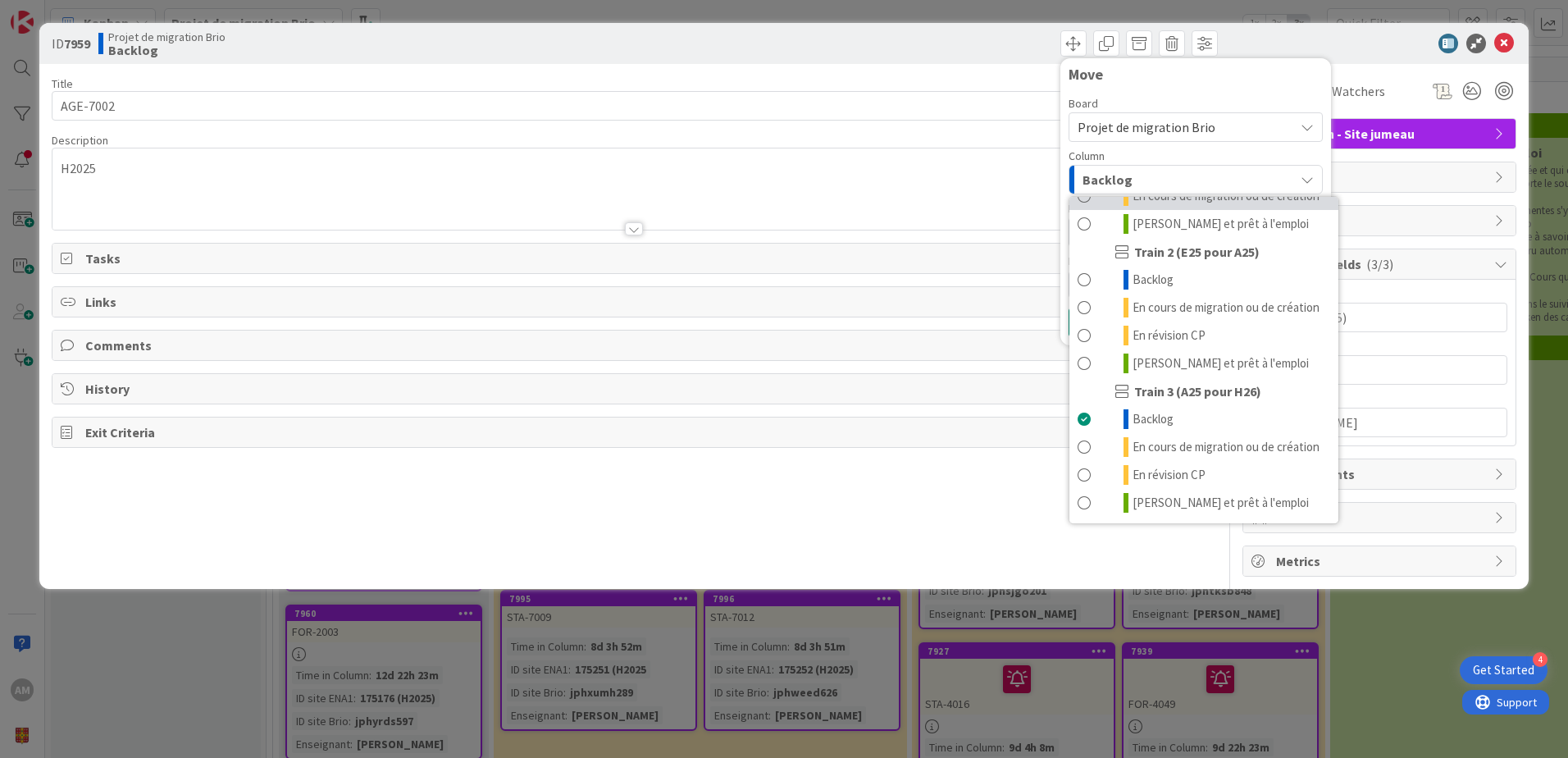
scroll to position [220, 0]
click at [1154, 437] on span "En cours de migration ou de création" at bounding box center [1226, 447] width 187 height 20
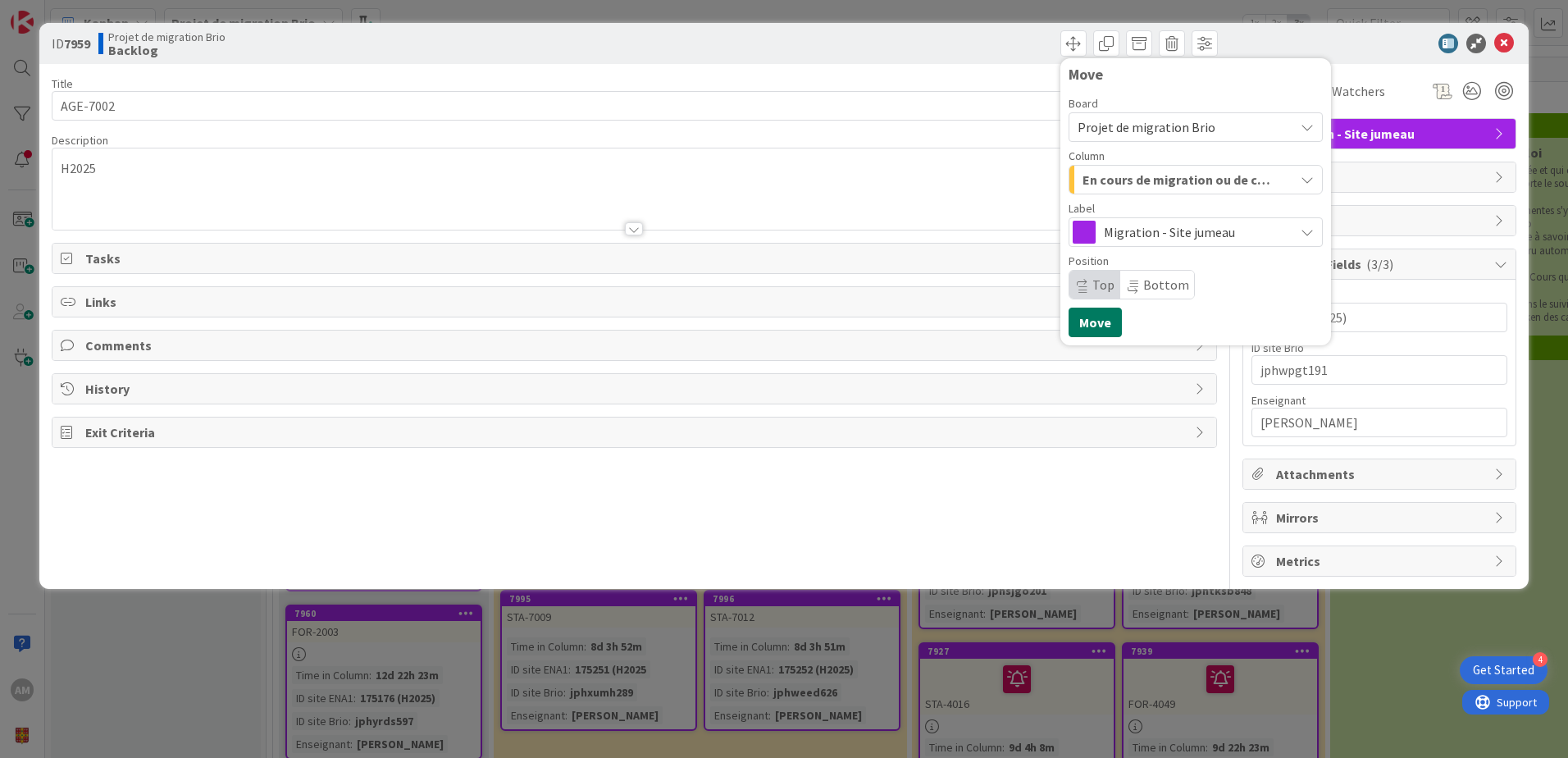
click at [1099, 320] on button "Move" at bounding box center [1095, 322] width 53 height 30
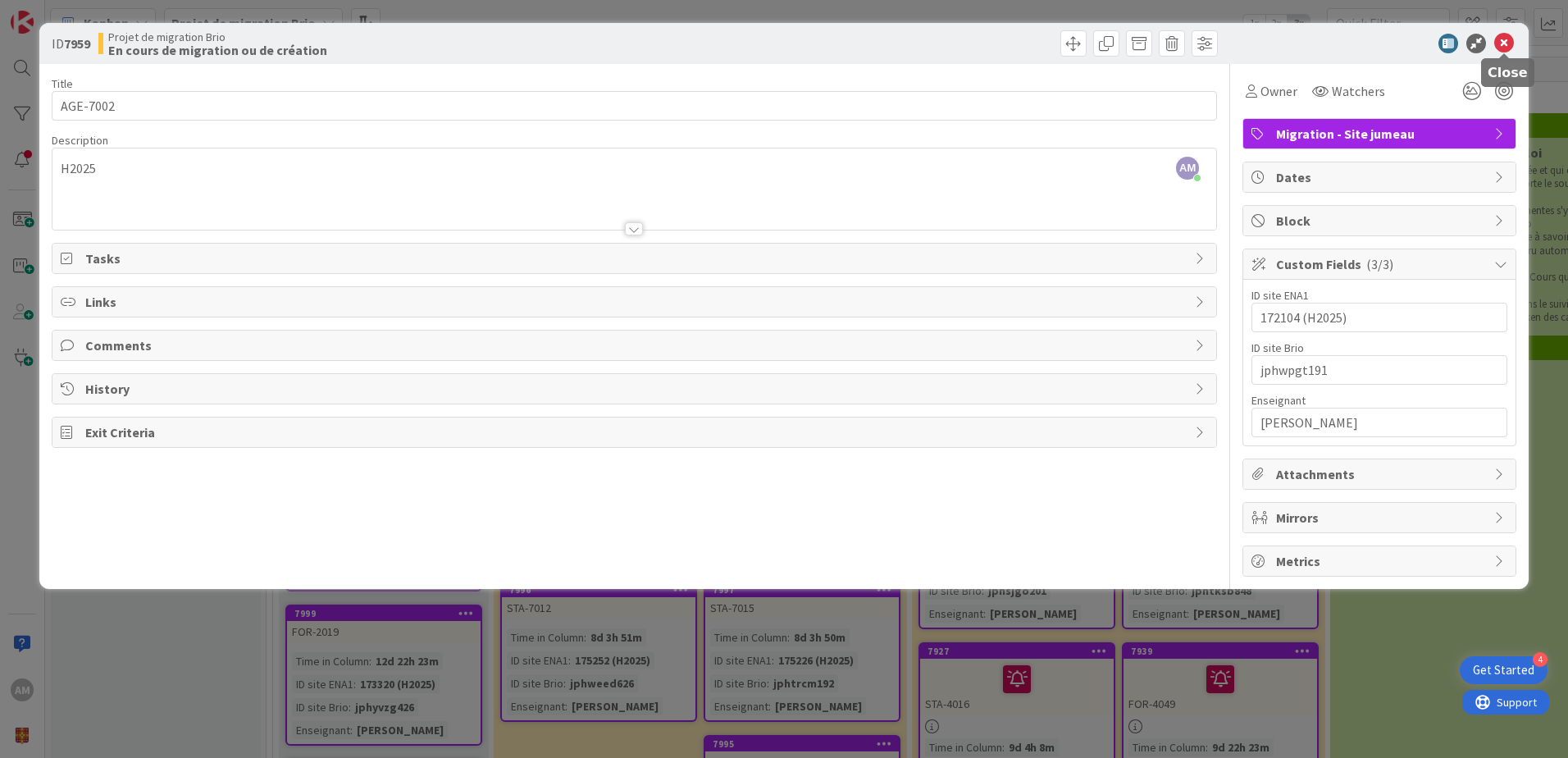
click at [1499, 42] on icon at bounding box center [1504, 43] width 20 height 20
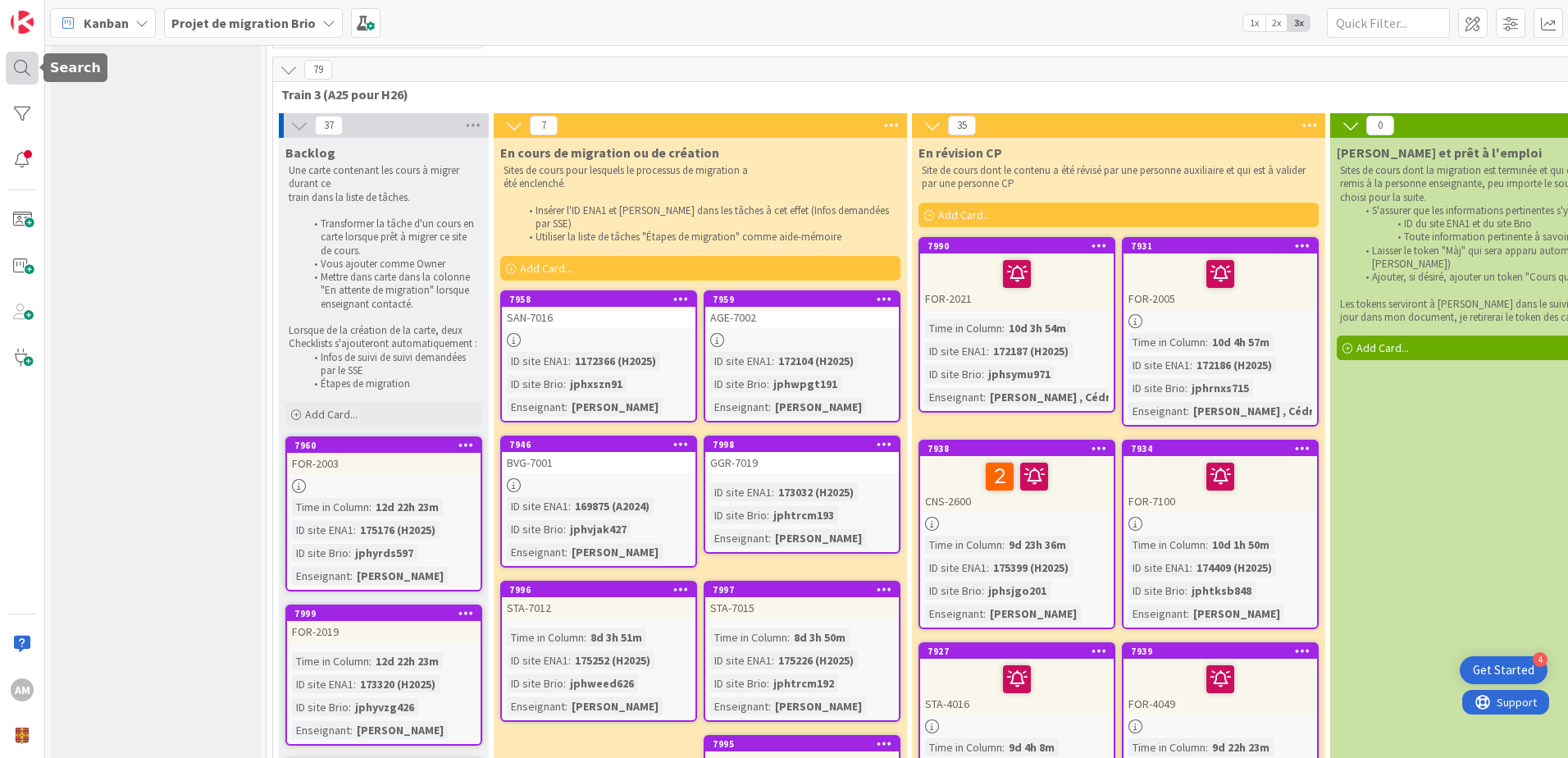
click at [23, 73] on div at bounding box center [22, 68] width 32 height 32
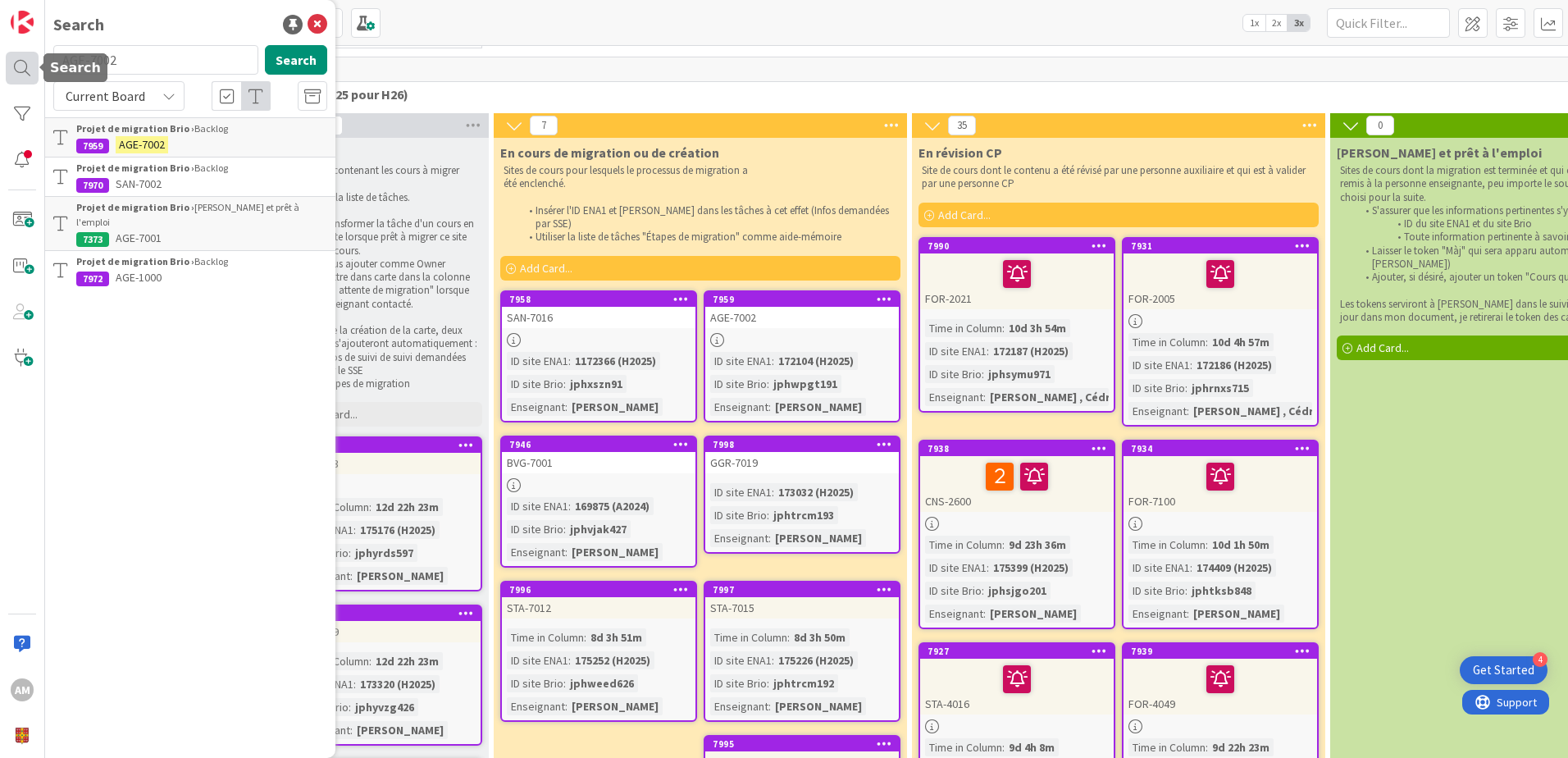
drag, startPoint x: 152, startPoint y: 57, endPoint x: 15, endPoint y: 64, distance: 137.2
click at [15, 64] on div "AM Search AGE-7002 Search Current Board Projet de migration Brio › Backlog 7959…" at bounding box center [23, 379] width 45 height 758
type input "FOR-2003"
click at [284, 63] on button "Search" at bounding box center [295, 59] width 62 height 30
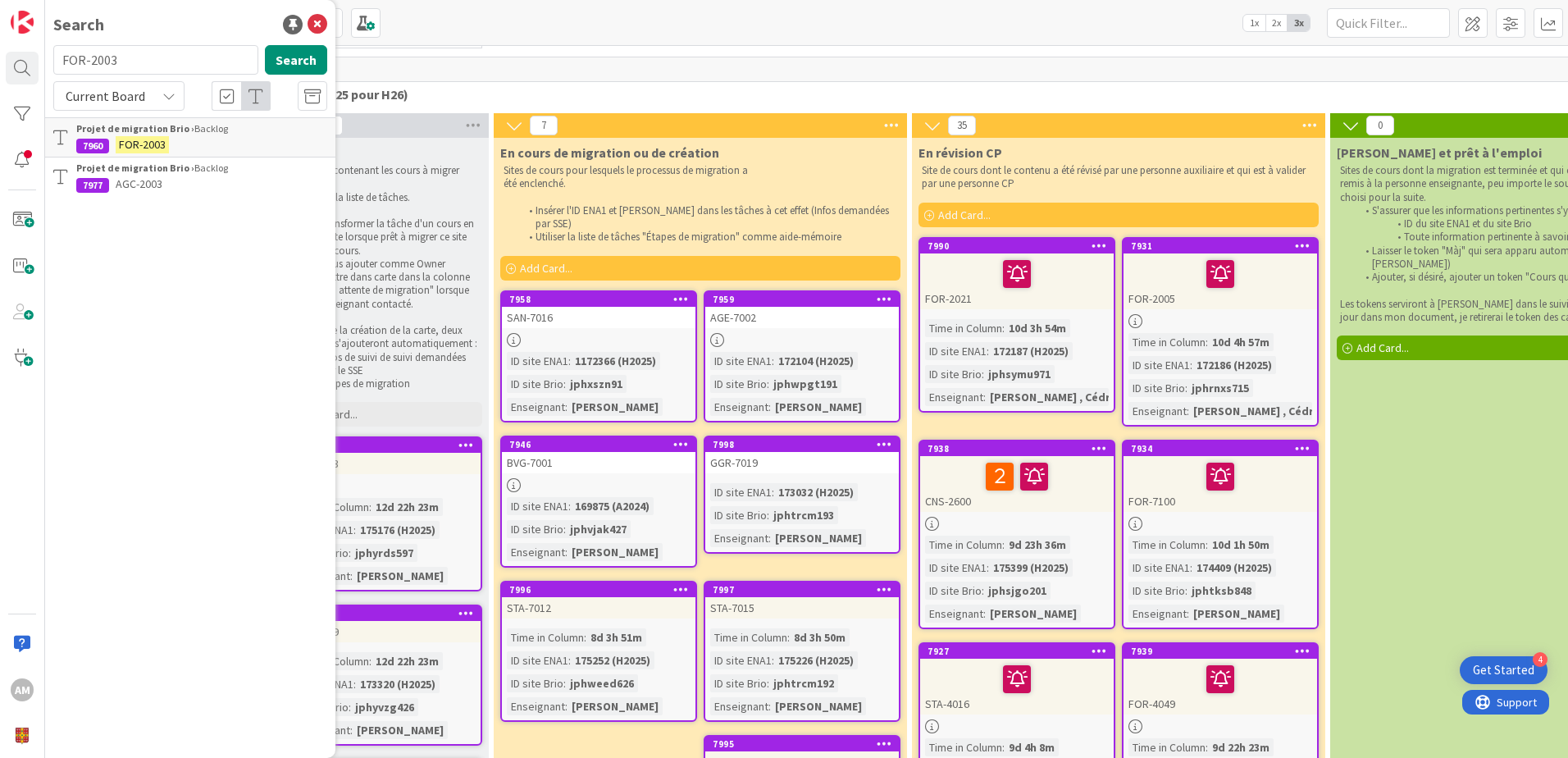
click at [129, 127] on b "Projet de migration Brio ›" at bounding box center [135, 129] width 118 height 13
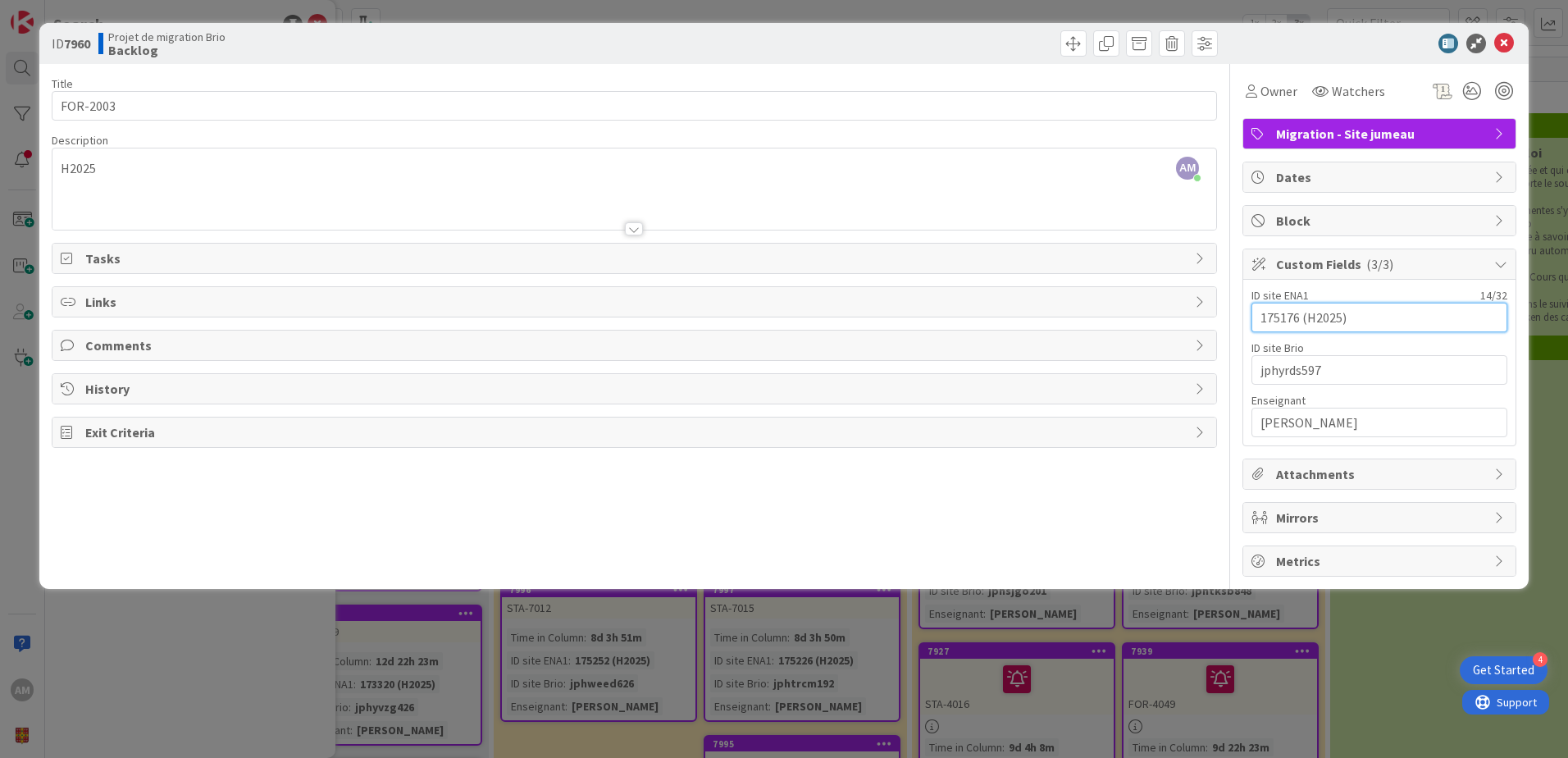
drag, startPoint x: 1297, startPoint y: 317, endPoint x: 1221, endPoint y: 317, distance: 76.0
click at [1221, 317] on div "Title 8 / 128 FOR-2003 Description AM Audrey Marcotte just joined H2025 Owner W…" at bounding box center [783, 320] width 1464 height 512
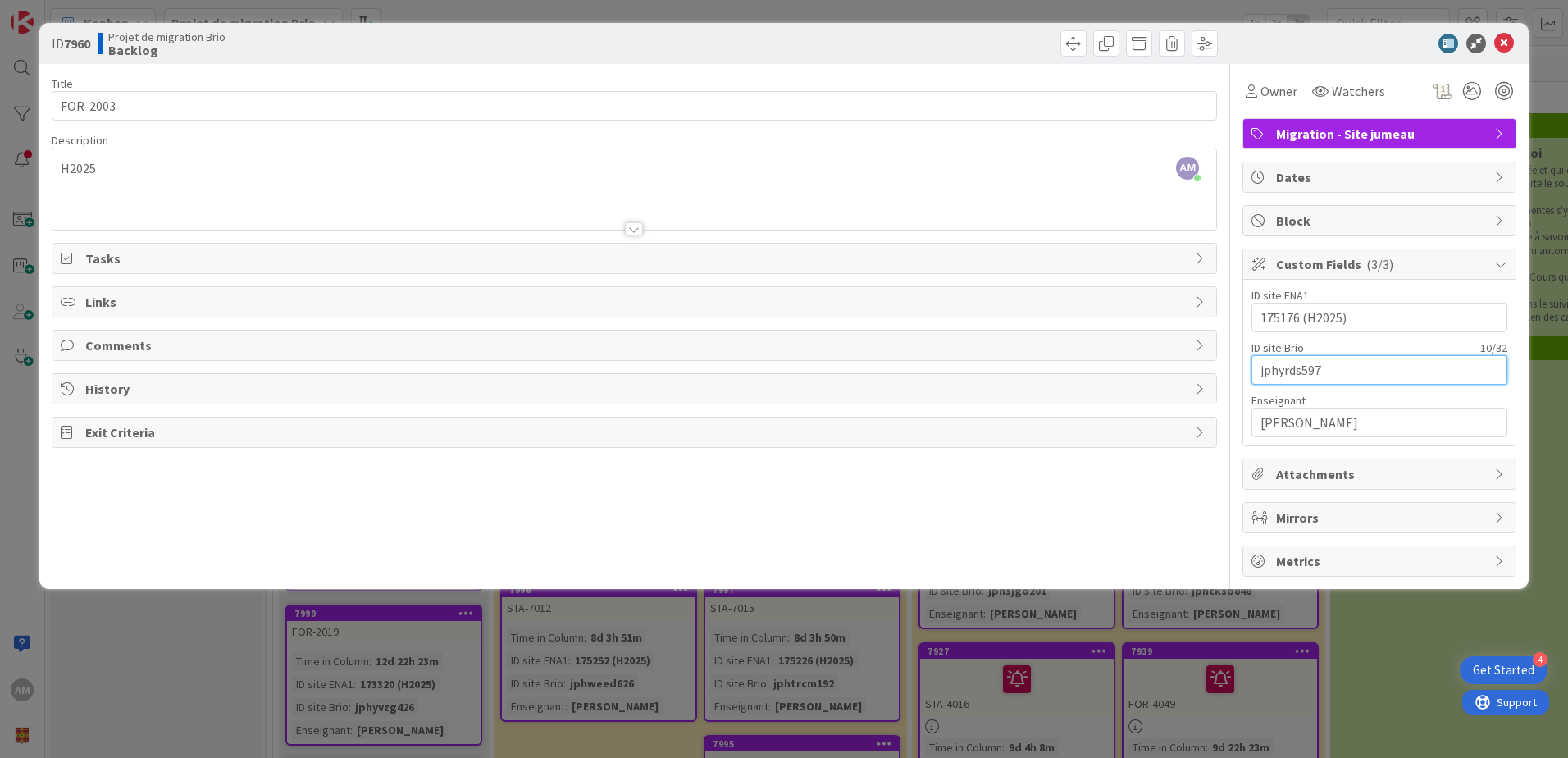
drag, startPoint x: 1330, startPoint y: 364, endPoint x: 1205, endPoint y: 370, distance: 125.1
click at [1205, 370] on div "Title 8 / 128 FOR-2003 Description AM Audrey Marcotte just joined H2025 Owner W…" at bounding box center [783, 320] width 1464 height 512
click at [1077, 43] on span at bounding box center [1073, 43] width 26 height 26
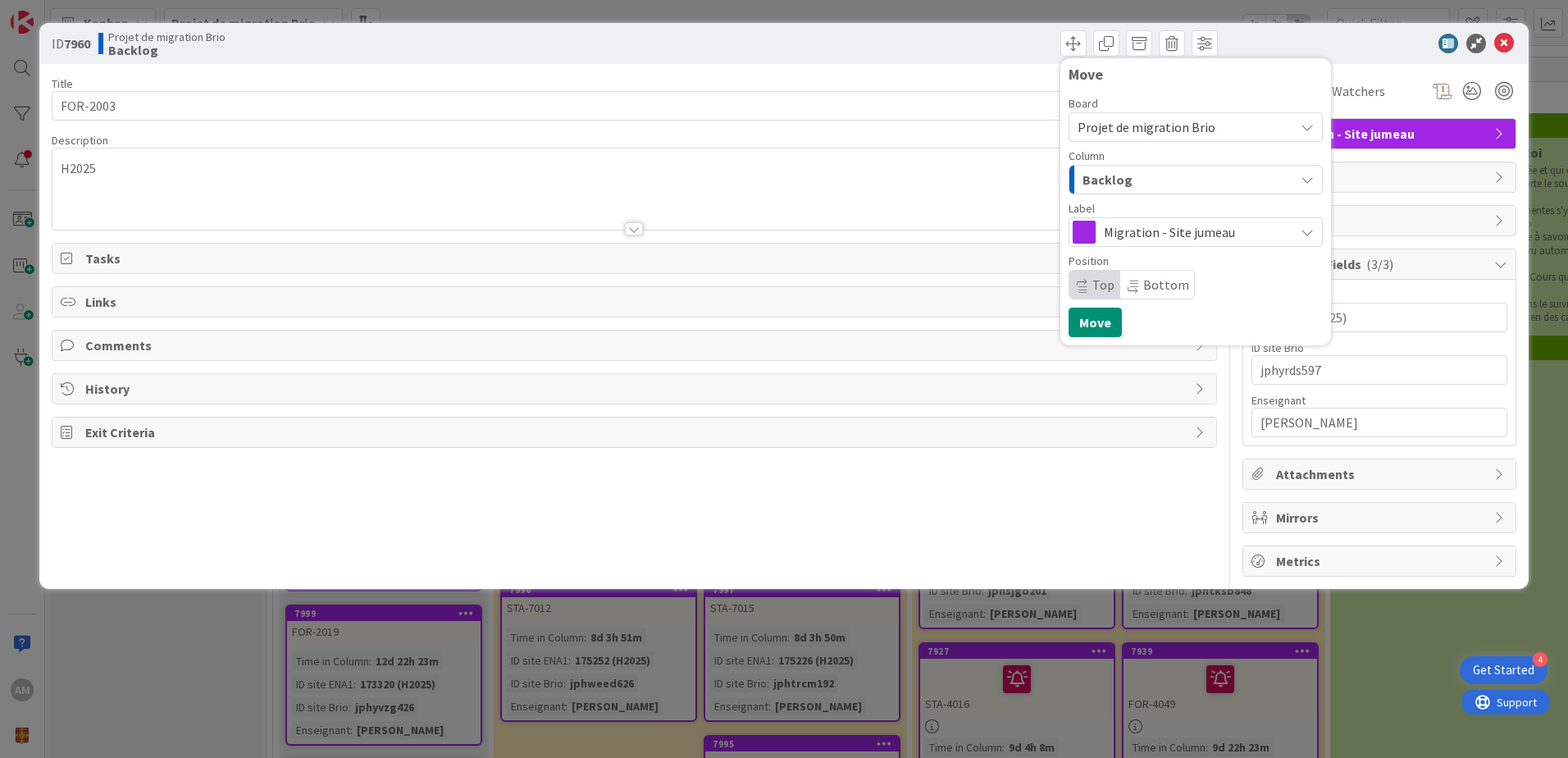
click at [1133, 236] on span "Migration - Site jumeau" at bounding box center [1194, 232] width 182 height 23
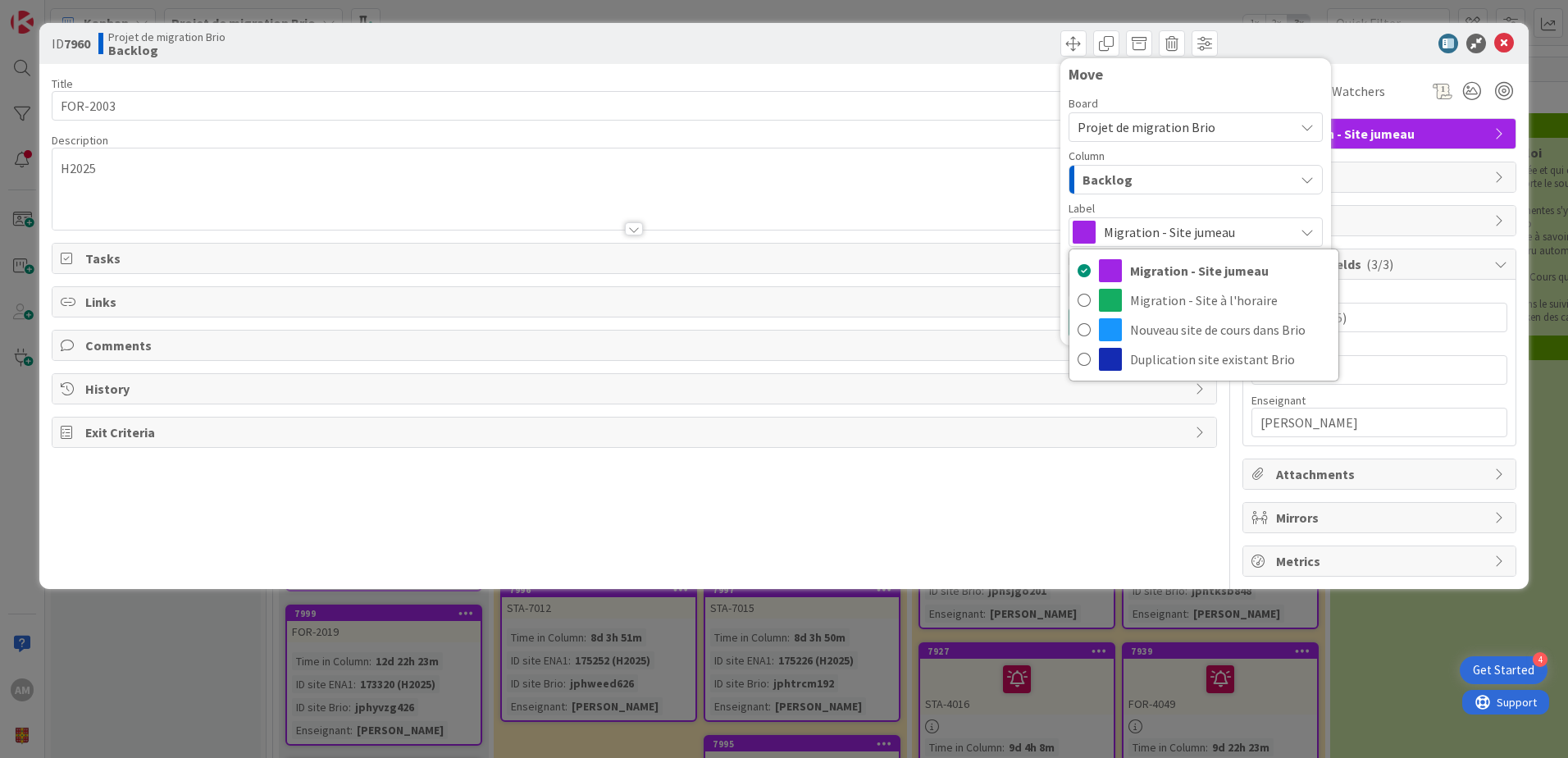
click at [1153, 178] on div "Backlog" at bounding box center [1186, 179] width 216 height 26
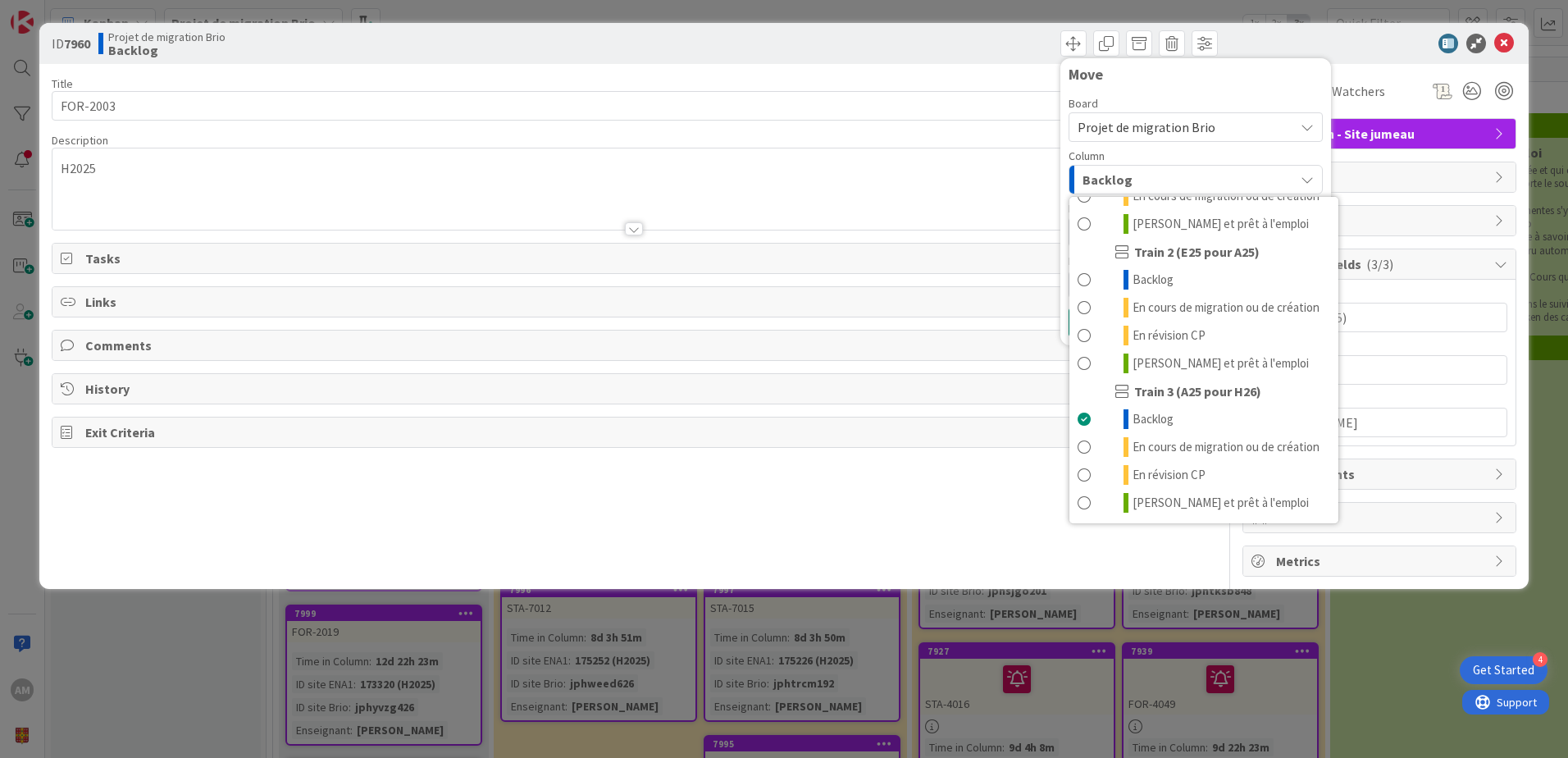
scroll to position [220, 0]
click at [1154, 448] on span "En cours de migration ou de création" at bounding box center [1226, 447] width 187 height 20
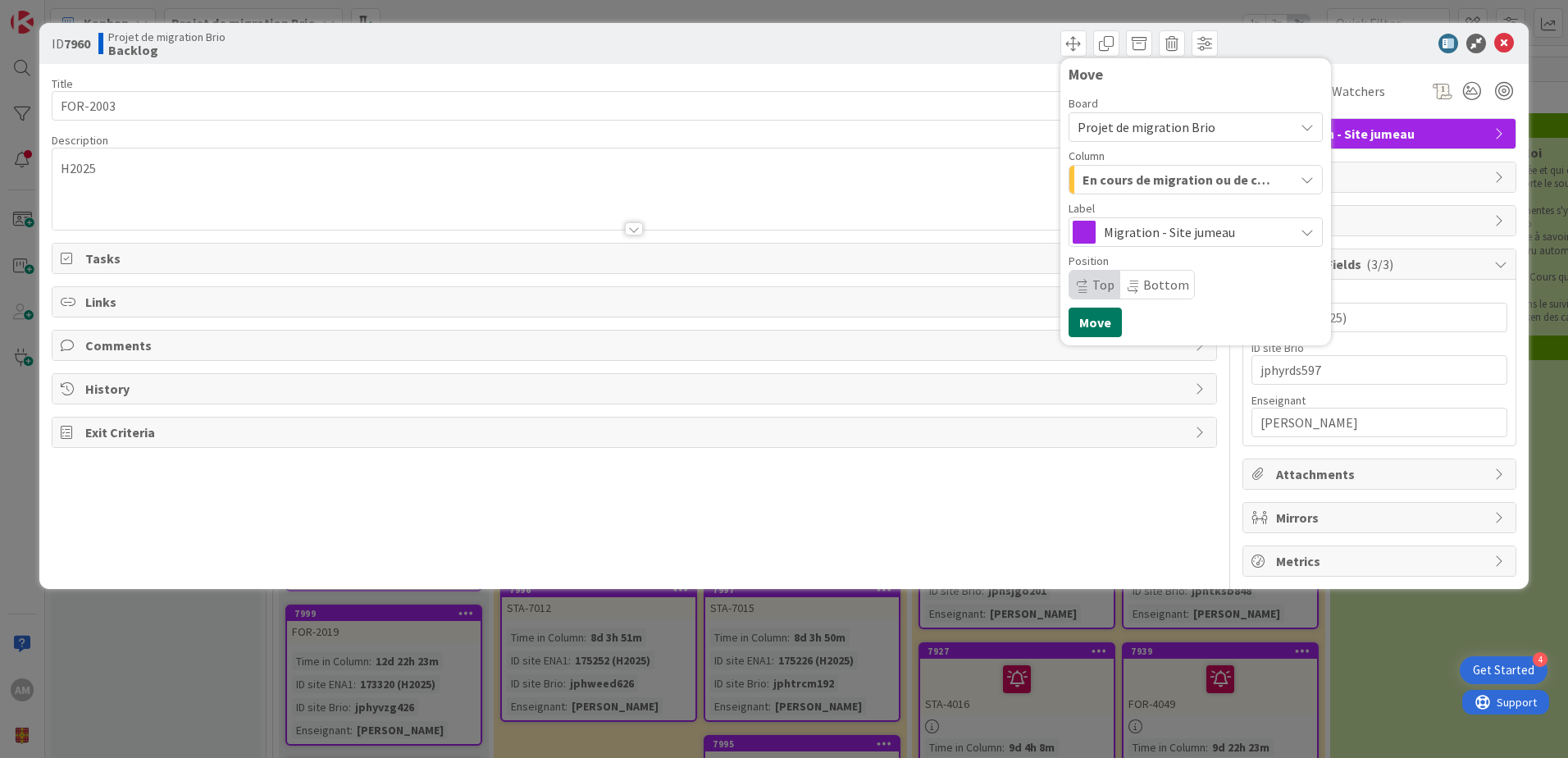
click at [1104, 320] on button "Move" at bounding box center [1095, 322] width 53 height 30
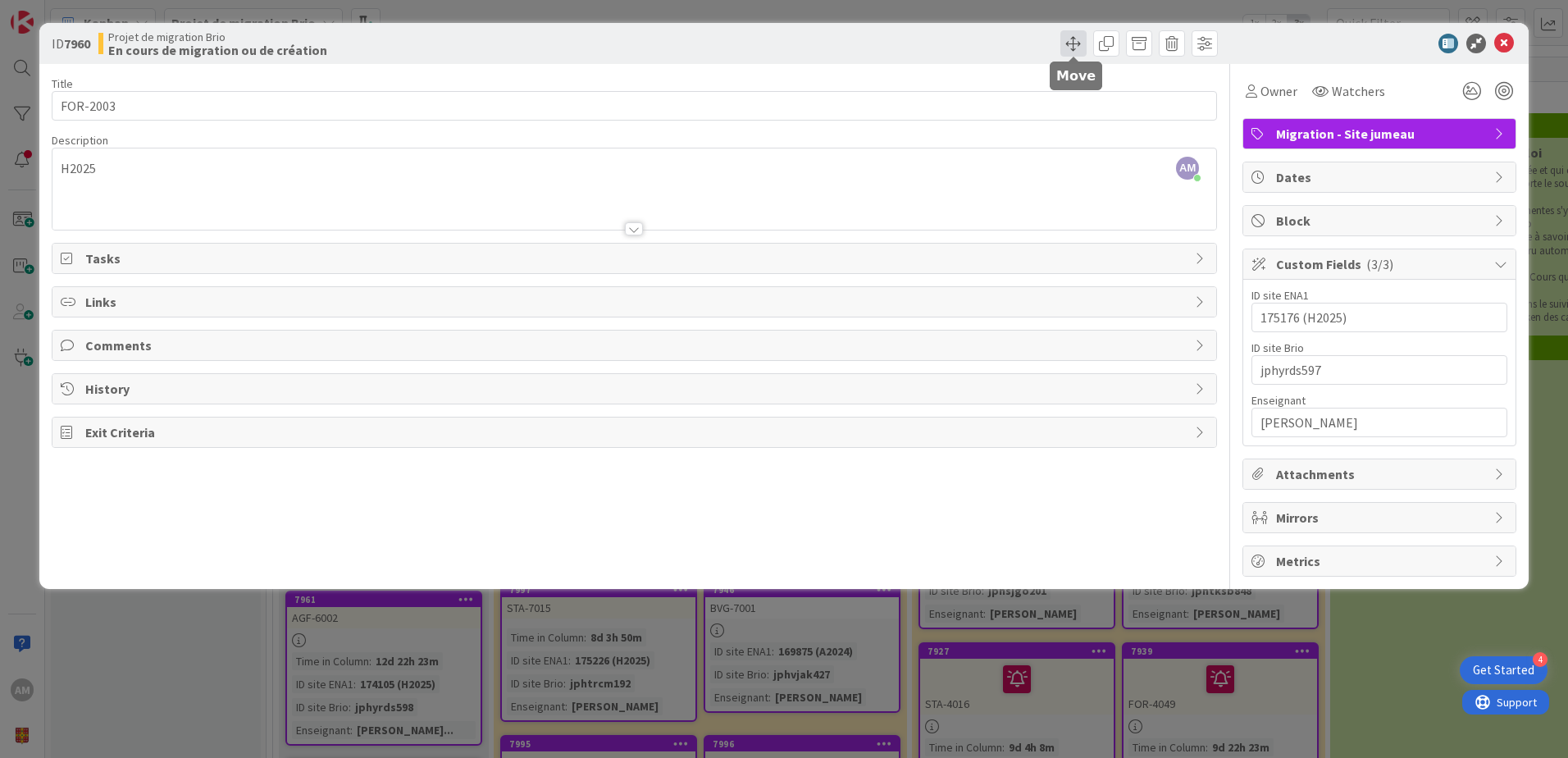
click at [1071, 41] on span at bounding box center [1073, 43] width 26 height 26
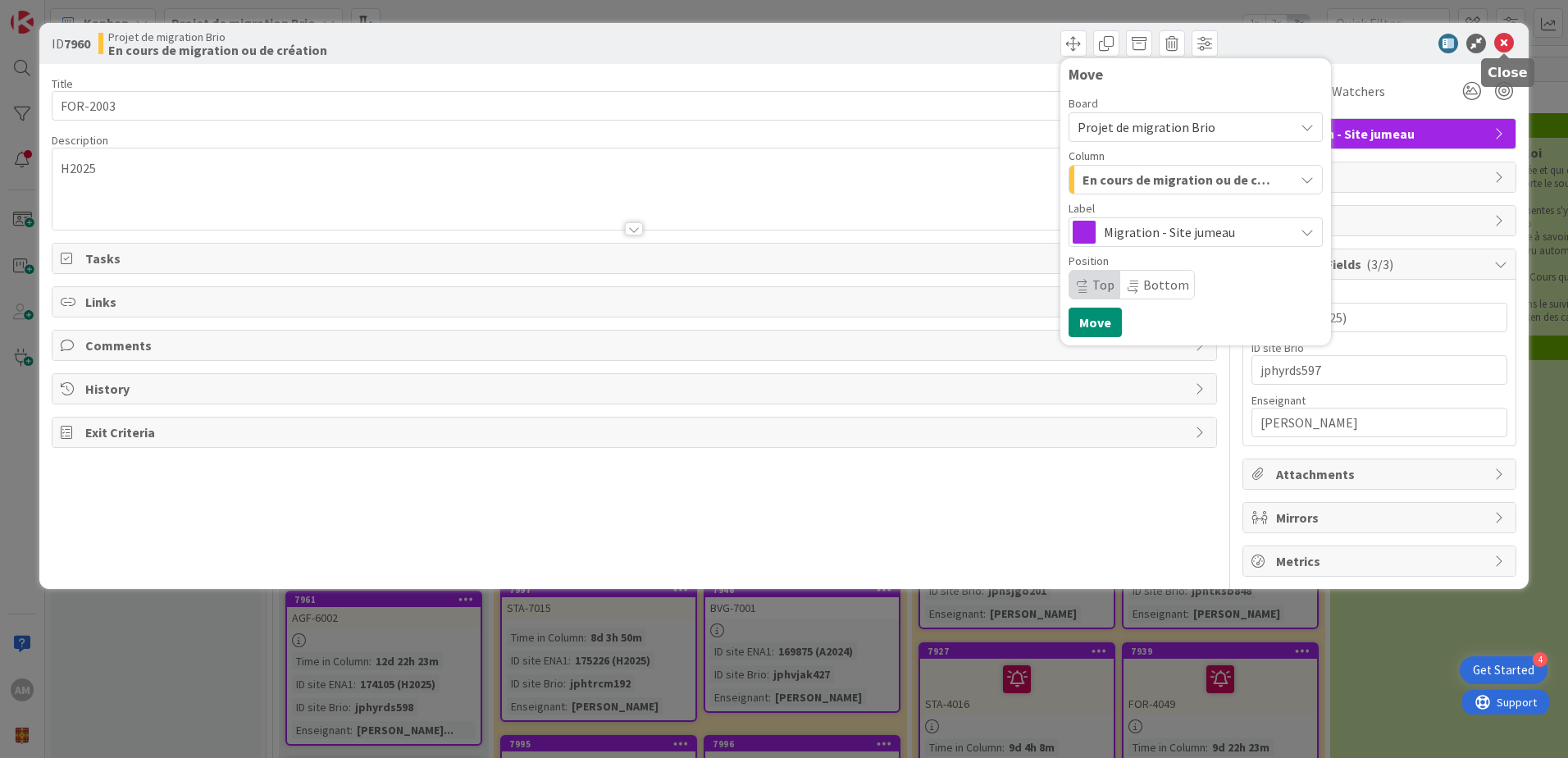
click at [1500, 39] on icon at bounding box center [1504, 43] width 20 height 20
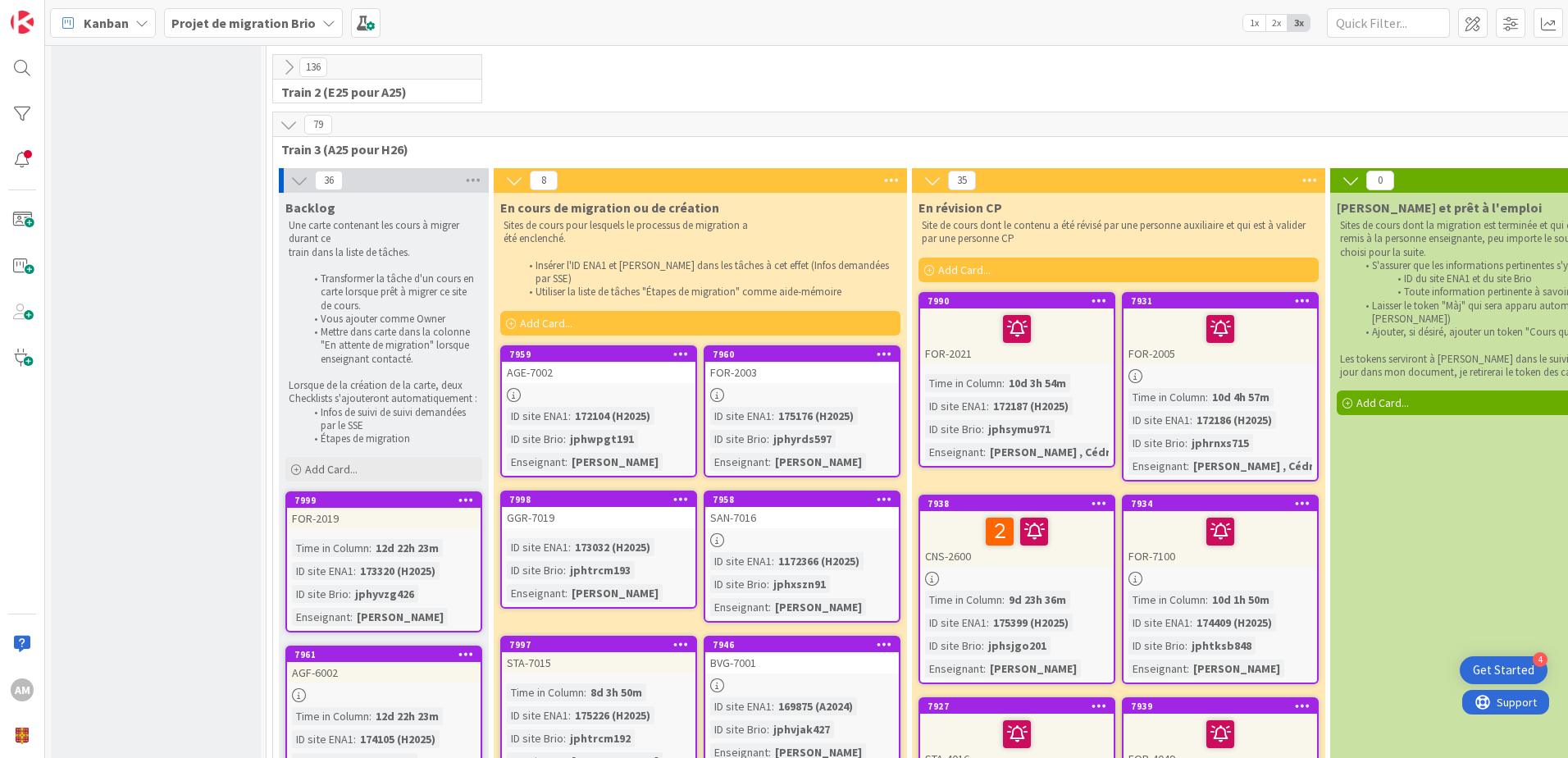
scroll to position [82, 0]
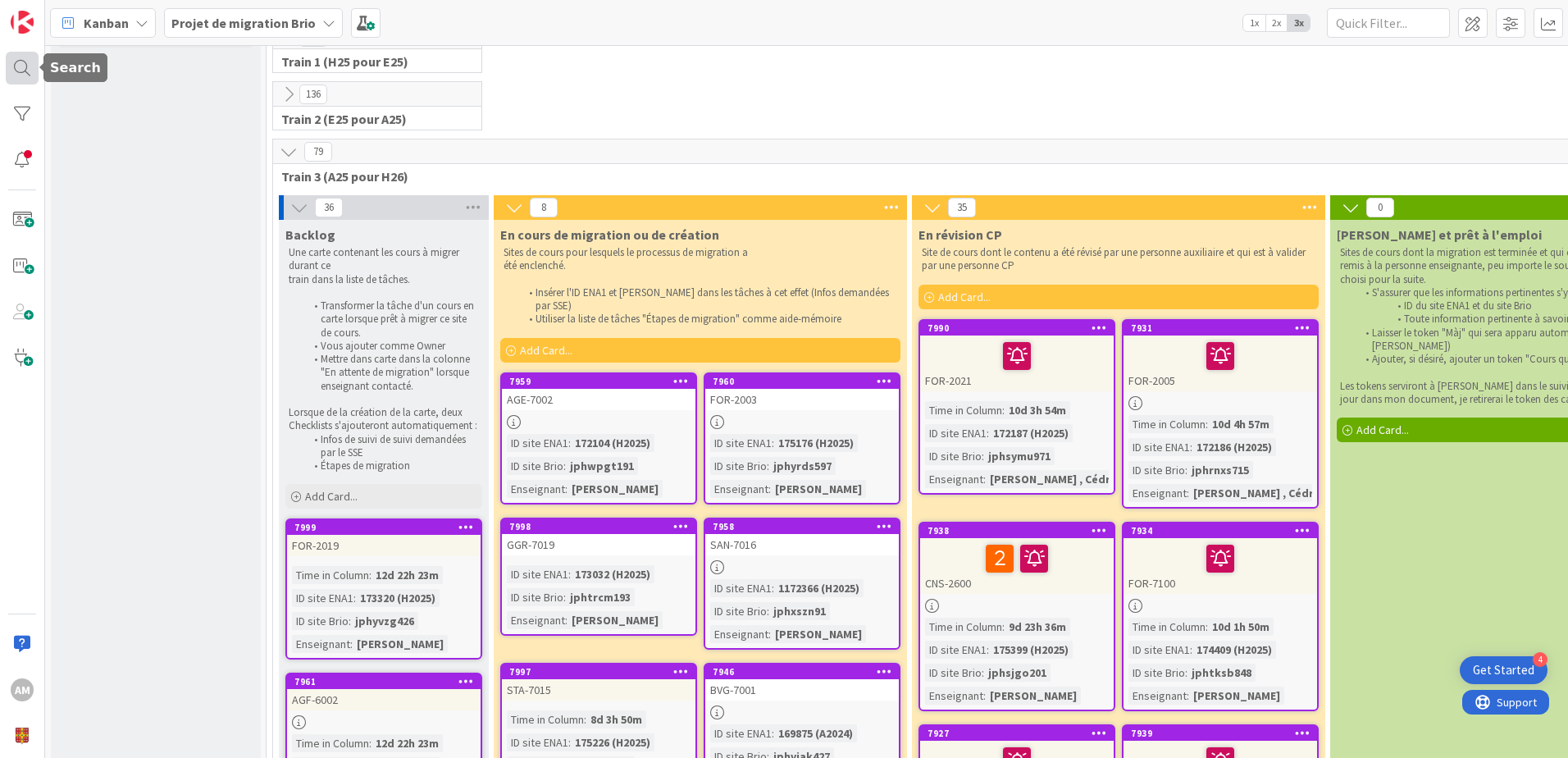
click at [34, 68] on div at bounding box center [22, 68] width 32 height 32
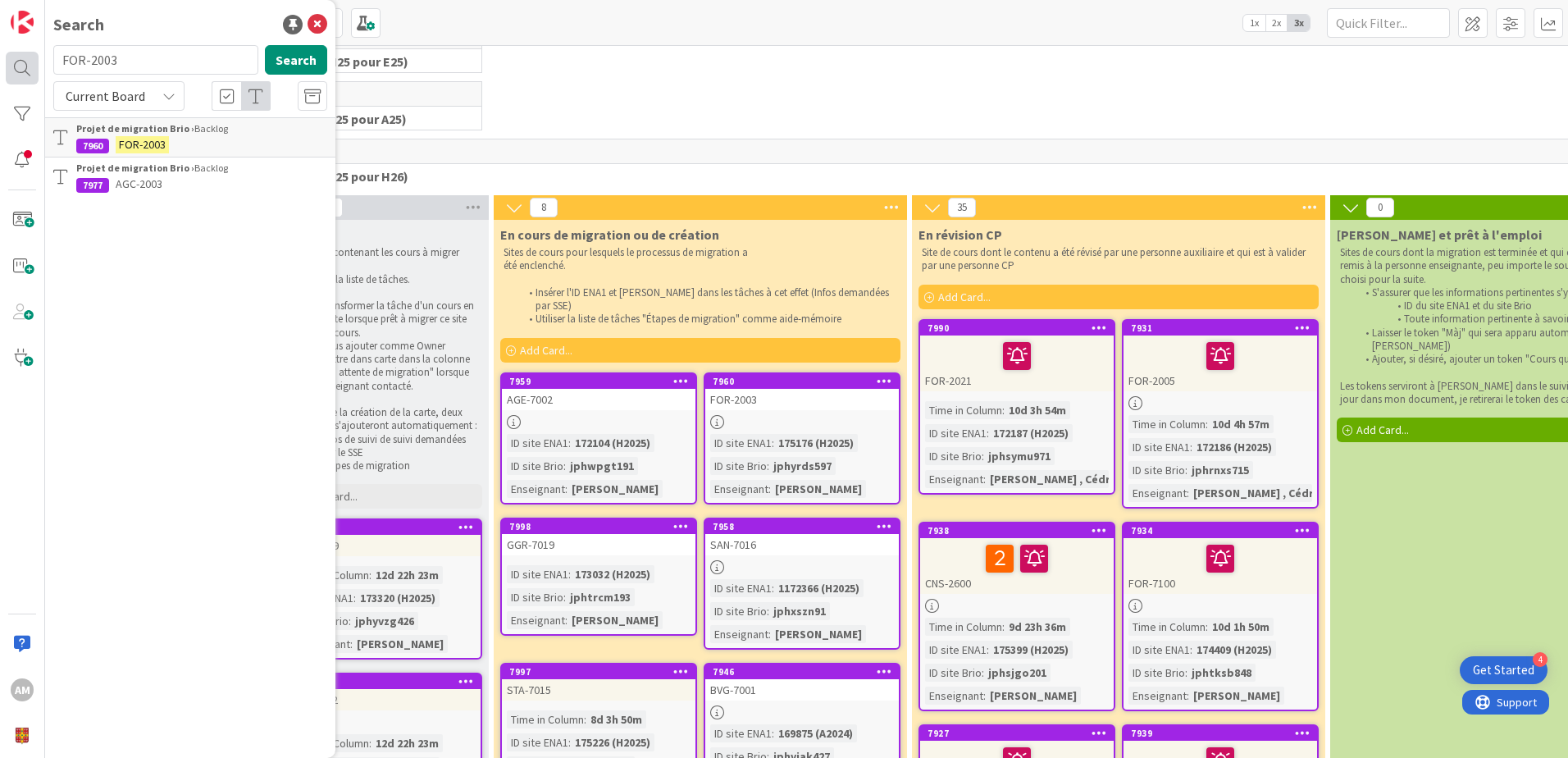
drag, startPoint x: 60, startPoint y: 59, endPoint x: 14, endPoint y: 59, distance: 46.0
click at [14, 59] on div "AM Search FOR-2003 Search Current Board Projet de migration Brio › Backlog 7960…" at bounding box center [23, 379] width 45 height 758
drag, startPoint x: 166, startPoint y: 61, endPoint x: 31, endPoint y: 69, distance: 135.2
click at [31, 69] on div "AM Search jphyrds597 Search Current Board Projet de migration Brio › Backlog 79…" at bounding box center [23, 379] width 45 height 758
paste input "FOR-2019"
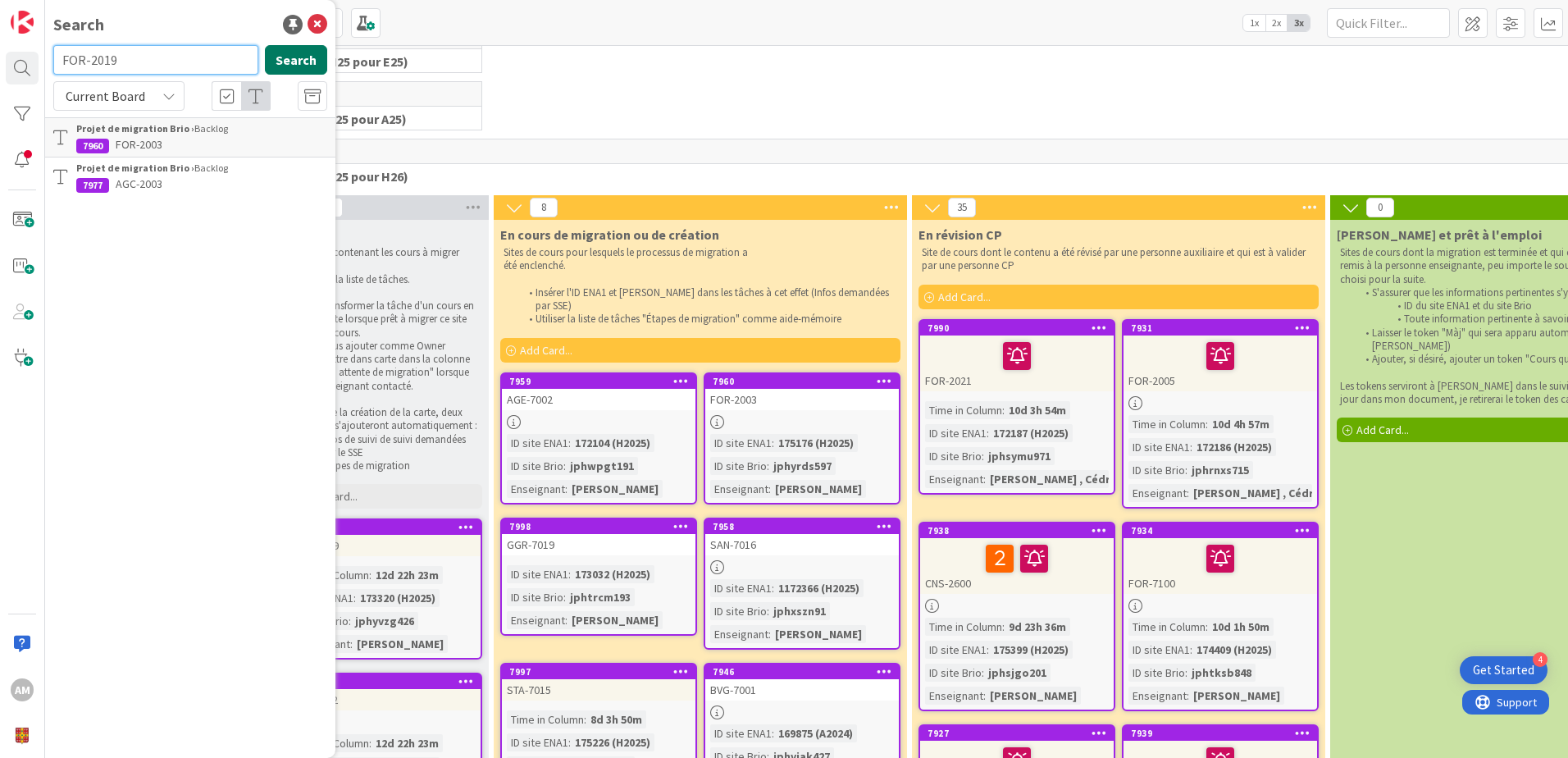
type input "FOR-2019"
click at [289, 58] on button "Search" at bounding box center [295, 59] width 62 height 30
click at [162, 136] on mark "FOR-2019" at bounding box center [141, 144] width 53 height 17
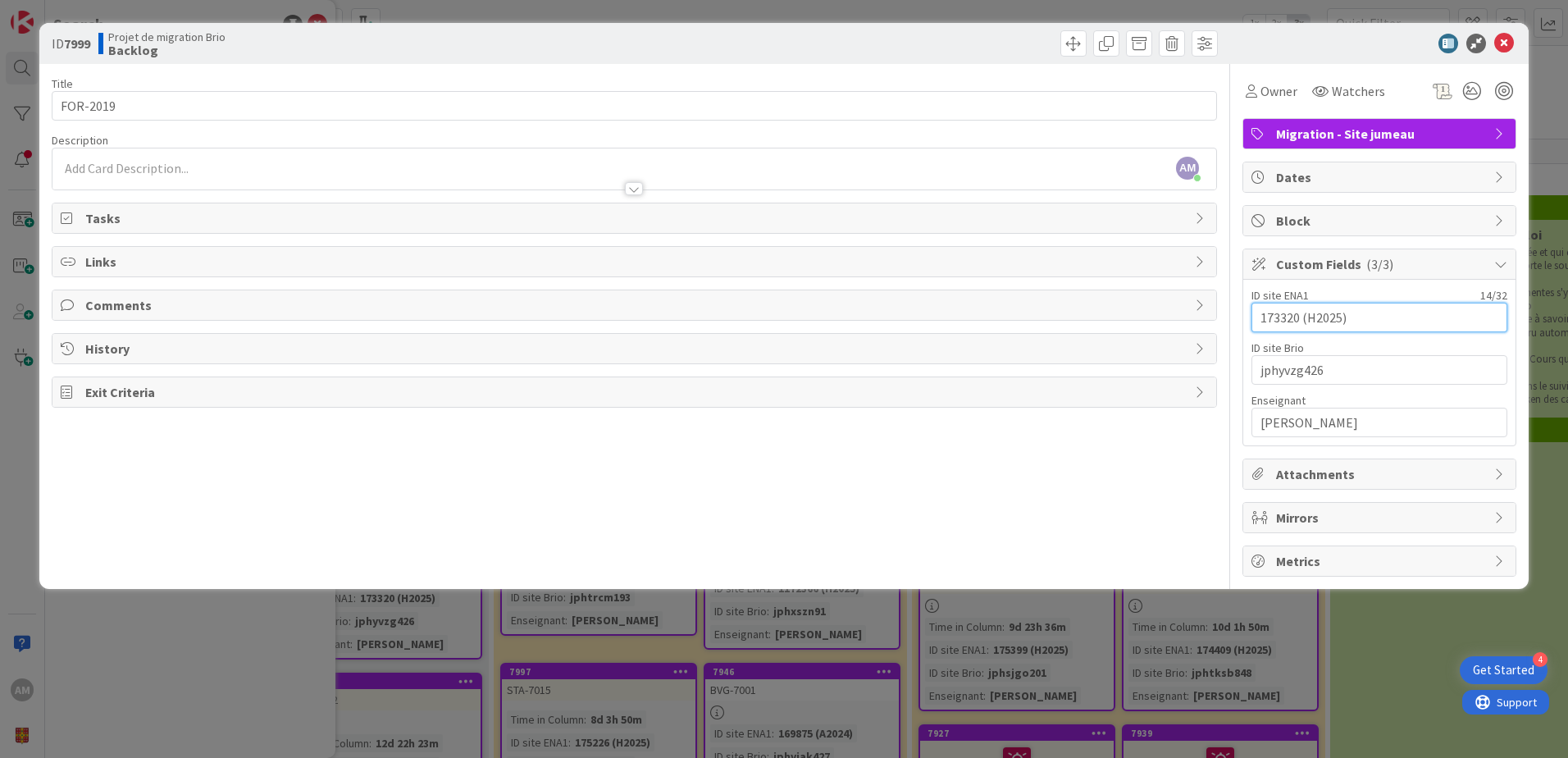
drag, startPoint x: 1300, startPoint y: 313, endPoint x: 1231, endPoint y: 313, distance: 69.0
click at [1231, 313] on div "Title 8 / 128 FOR-2019 Description AM Audrey Marcotte just joined Owner Watcher…" at bounding box center [783, 320] width 1464 height 512
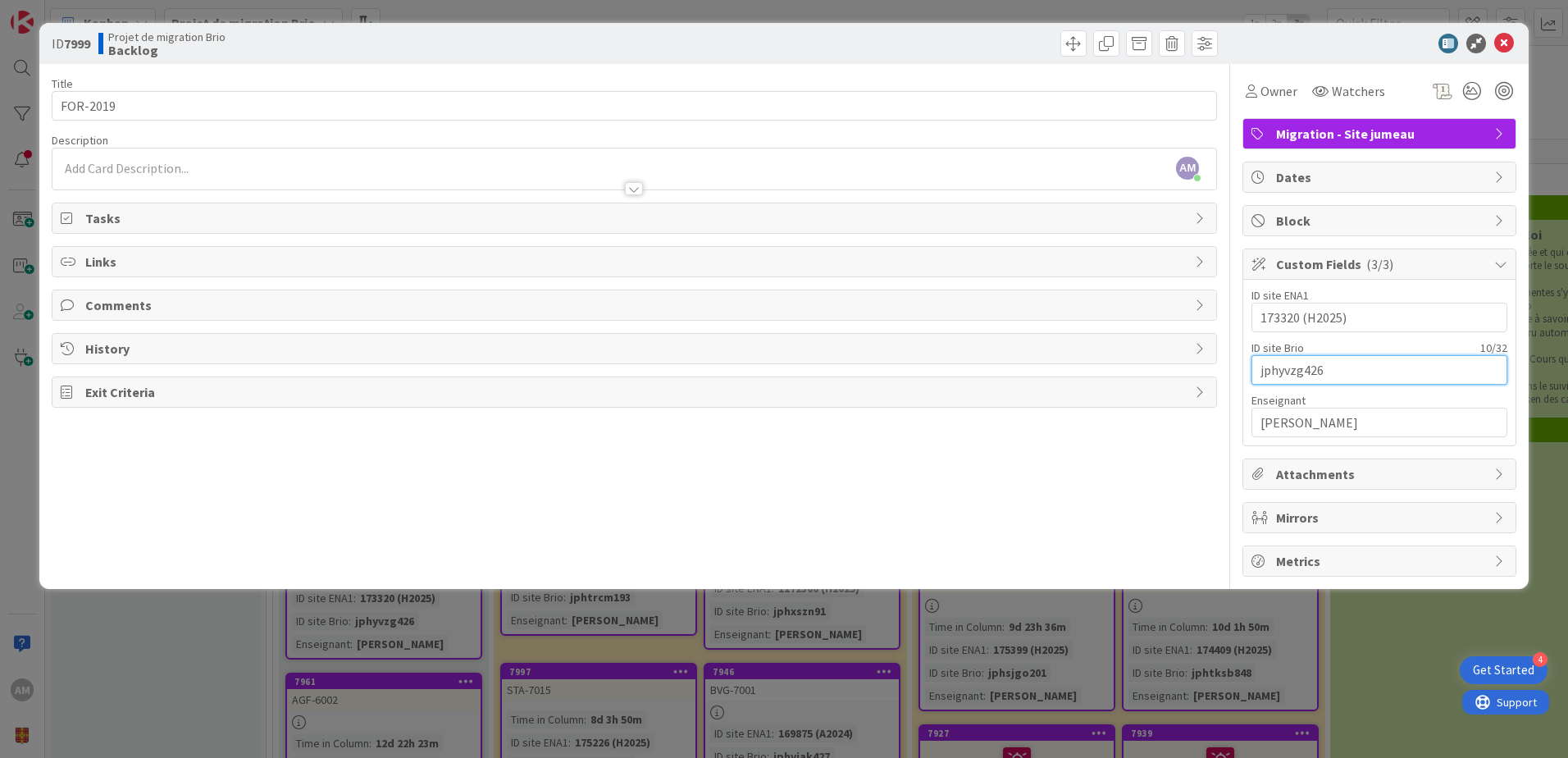
drag, startPoint x: 1329, startPoint y: 367, endPoint x: 1229, endPoint y: 369, distance: 100.0
click at [1229, 369] on div "Title 8 / 128 FOR-2019 Description AM Audrey Marcotte just joined Owner Watcher…" at bounding box center [783, 320] width 1464 height 512
click at [1070, 52] on span at bounding box center [1073, 43] width 26 height 26
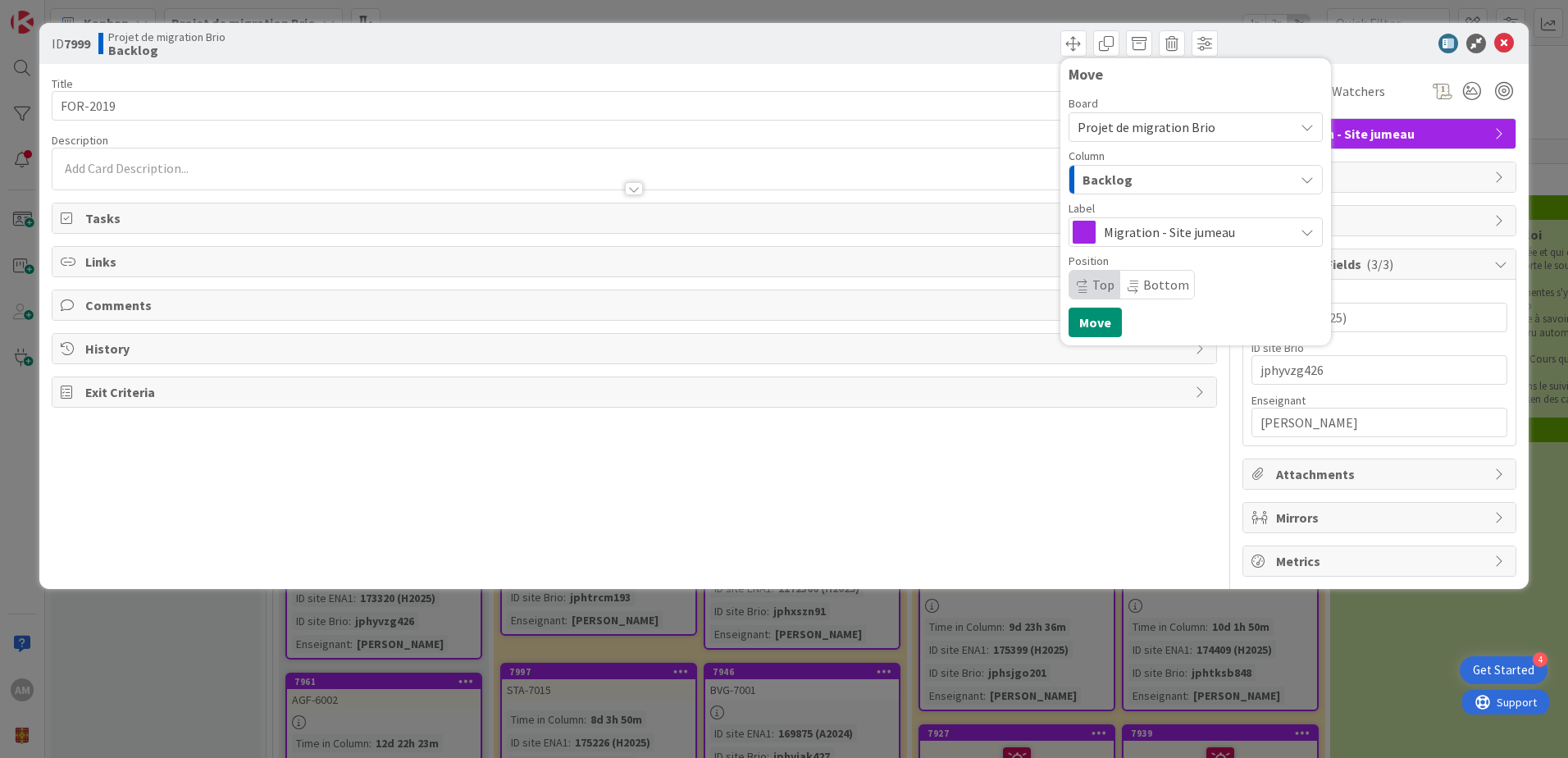
click at [1128, 189] on span "Backlog" at bounding box center [1107, 180] width 50 height 22
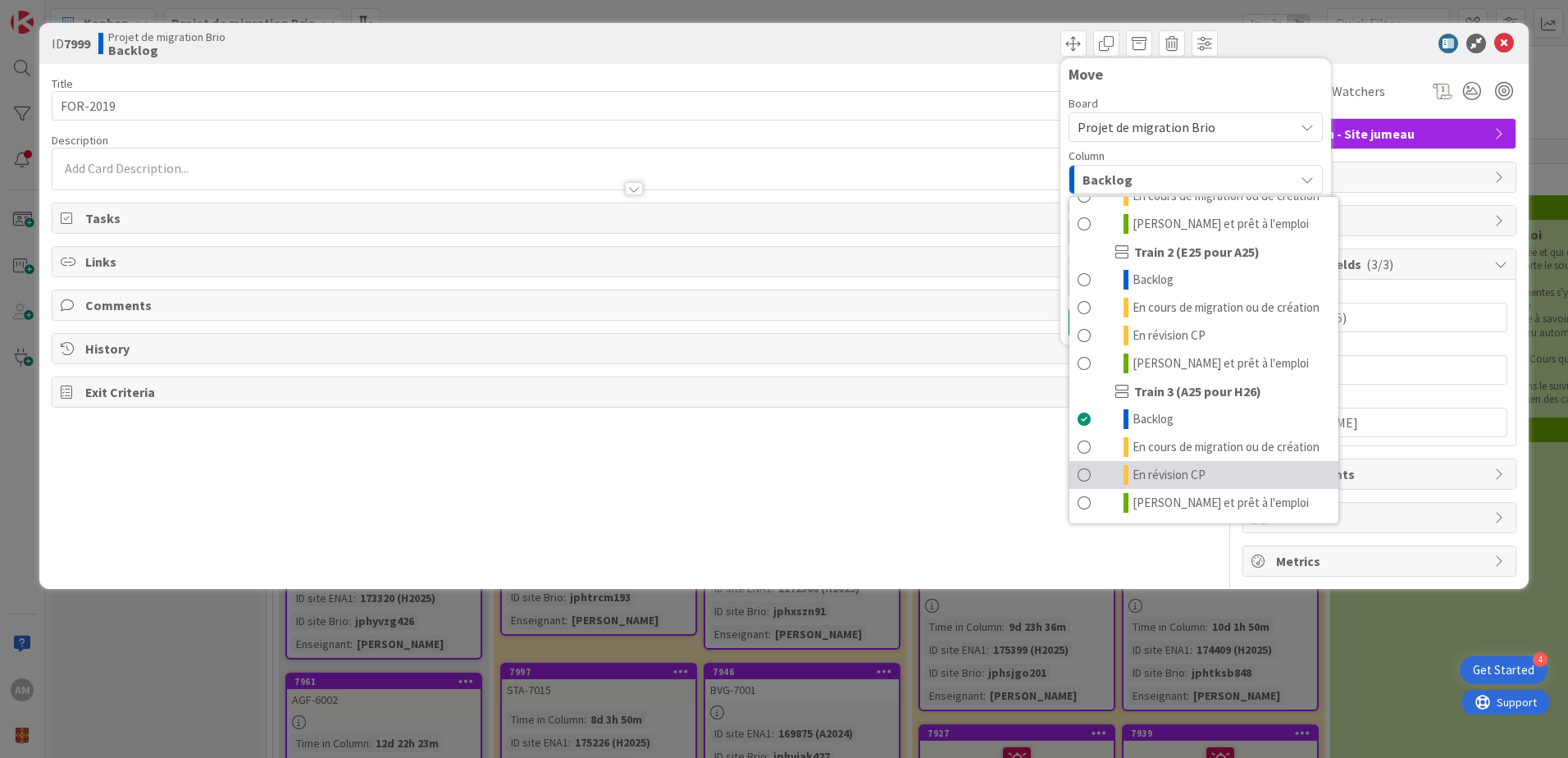
scroll to position [220, 0]
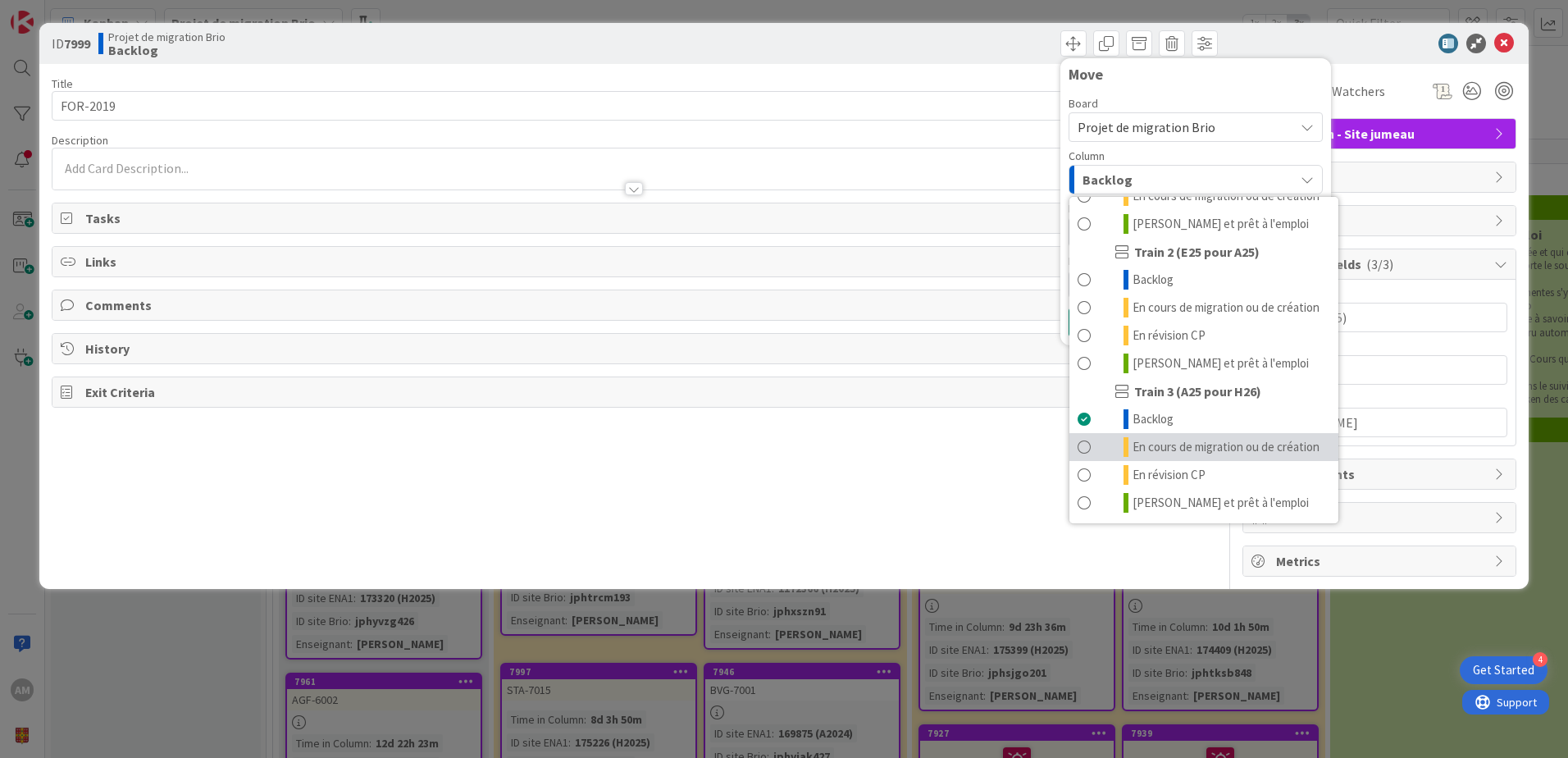
click at [1209, 446] on span "En cours de migration ou de création" at bounding box center [1226, 447] width 187 height 20
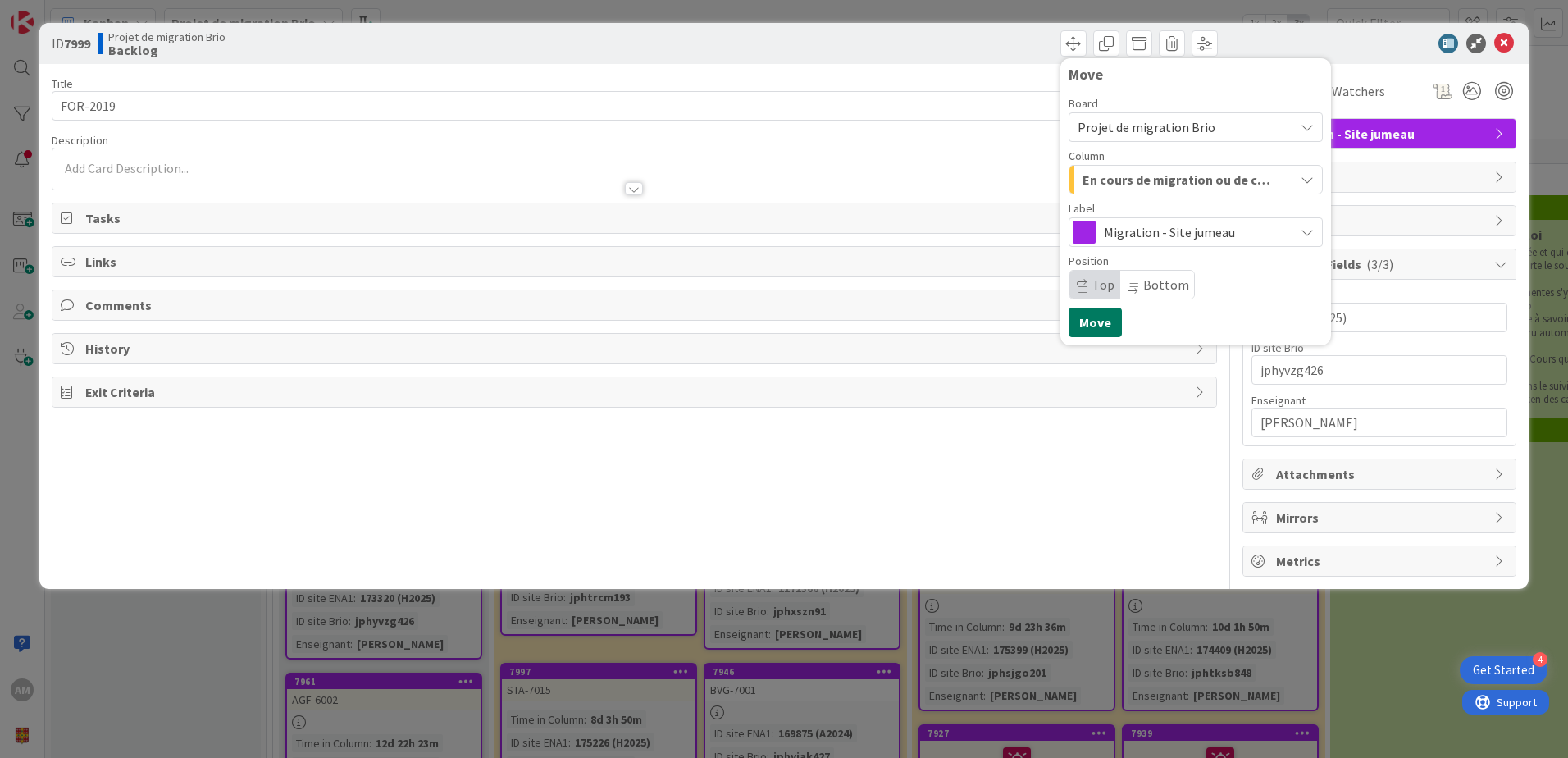
click at [1077, 315] on button "Move" at bounding box center [1095, 322] width 53 height 30
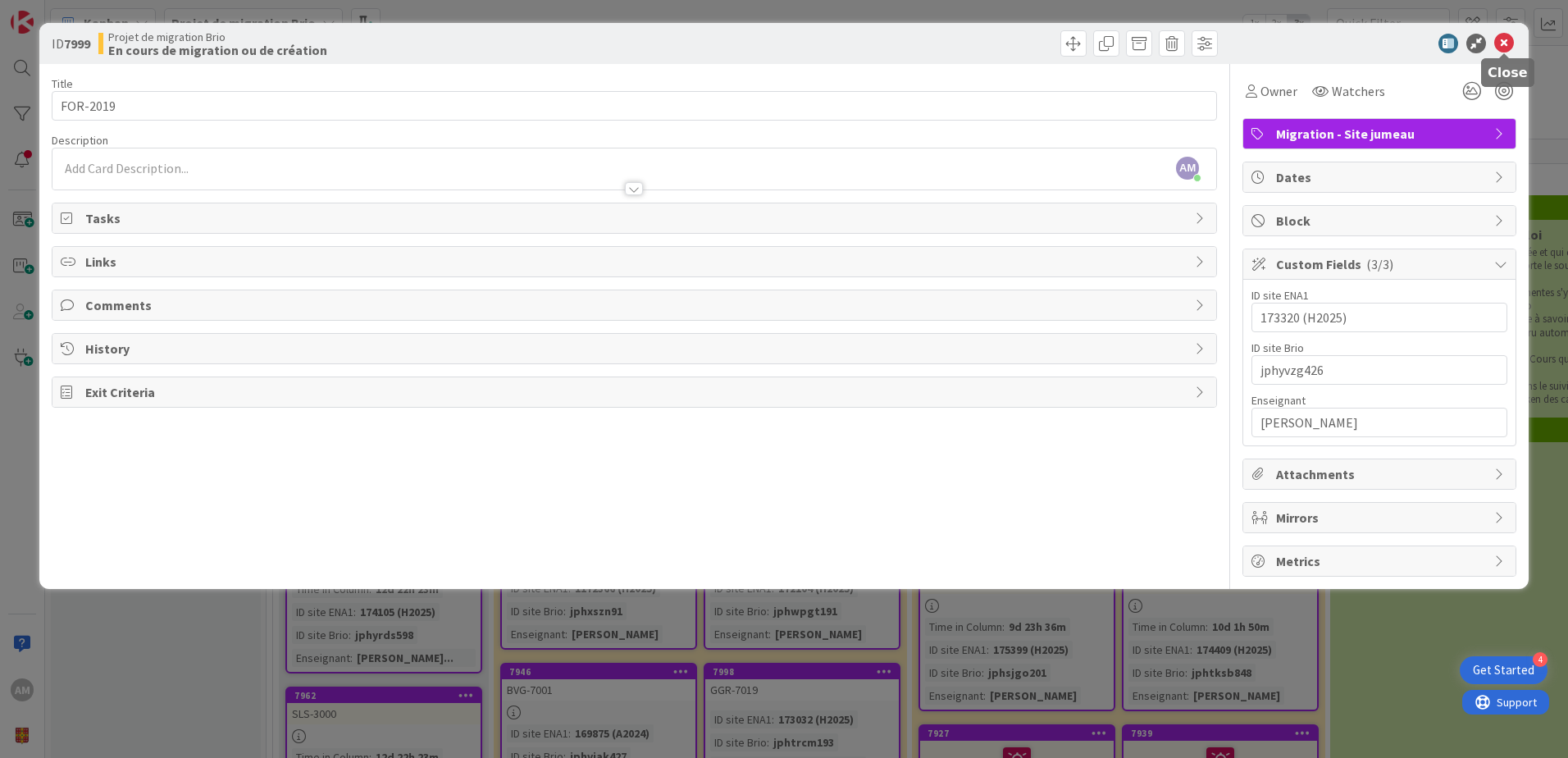
click at [1494, 41] on icon at bounding box center [1504, 43] width 20 height 20
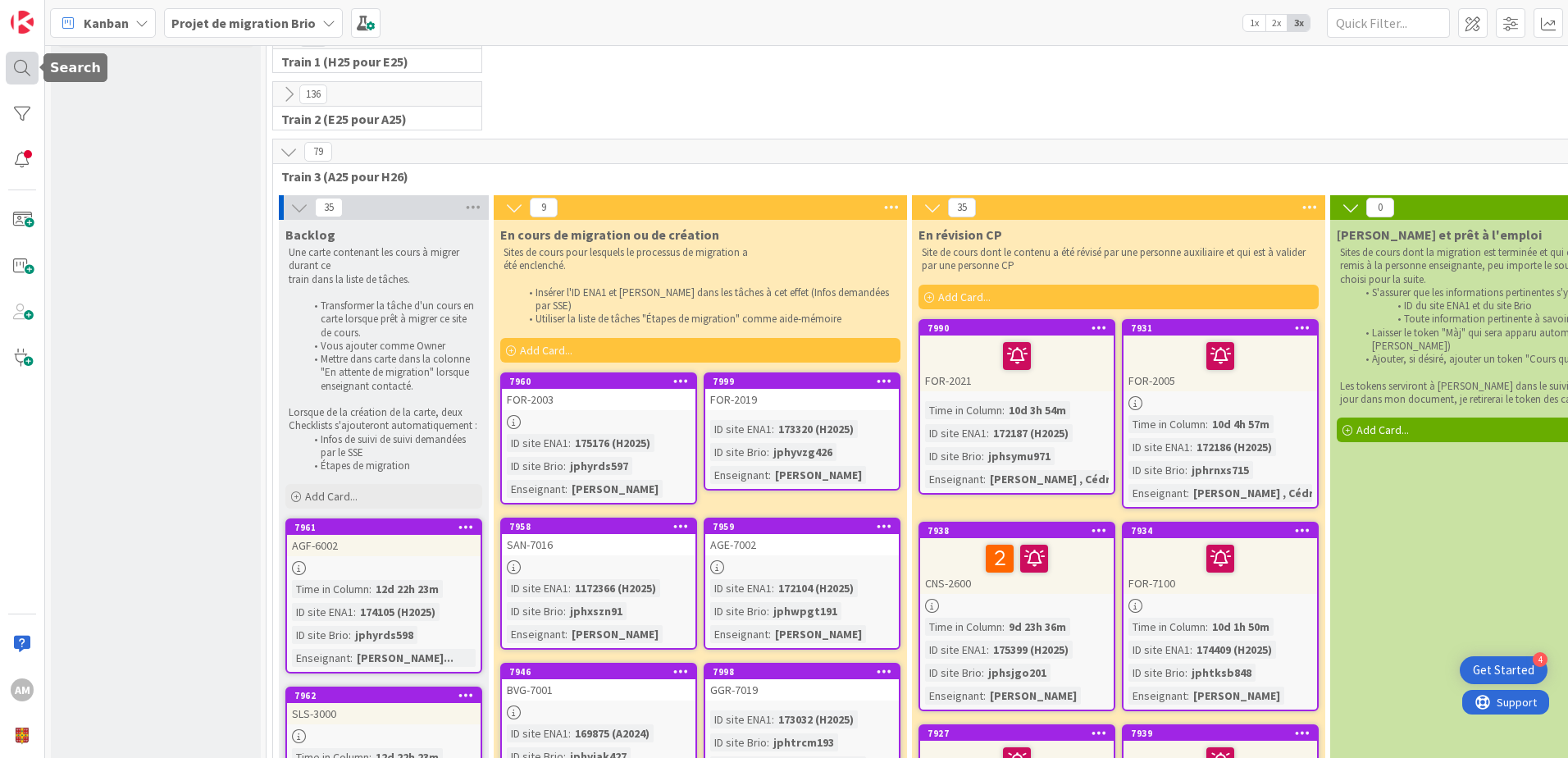
click at [22, 76] on div at bounding box center [22, 68] width 32 height 32
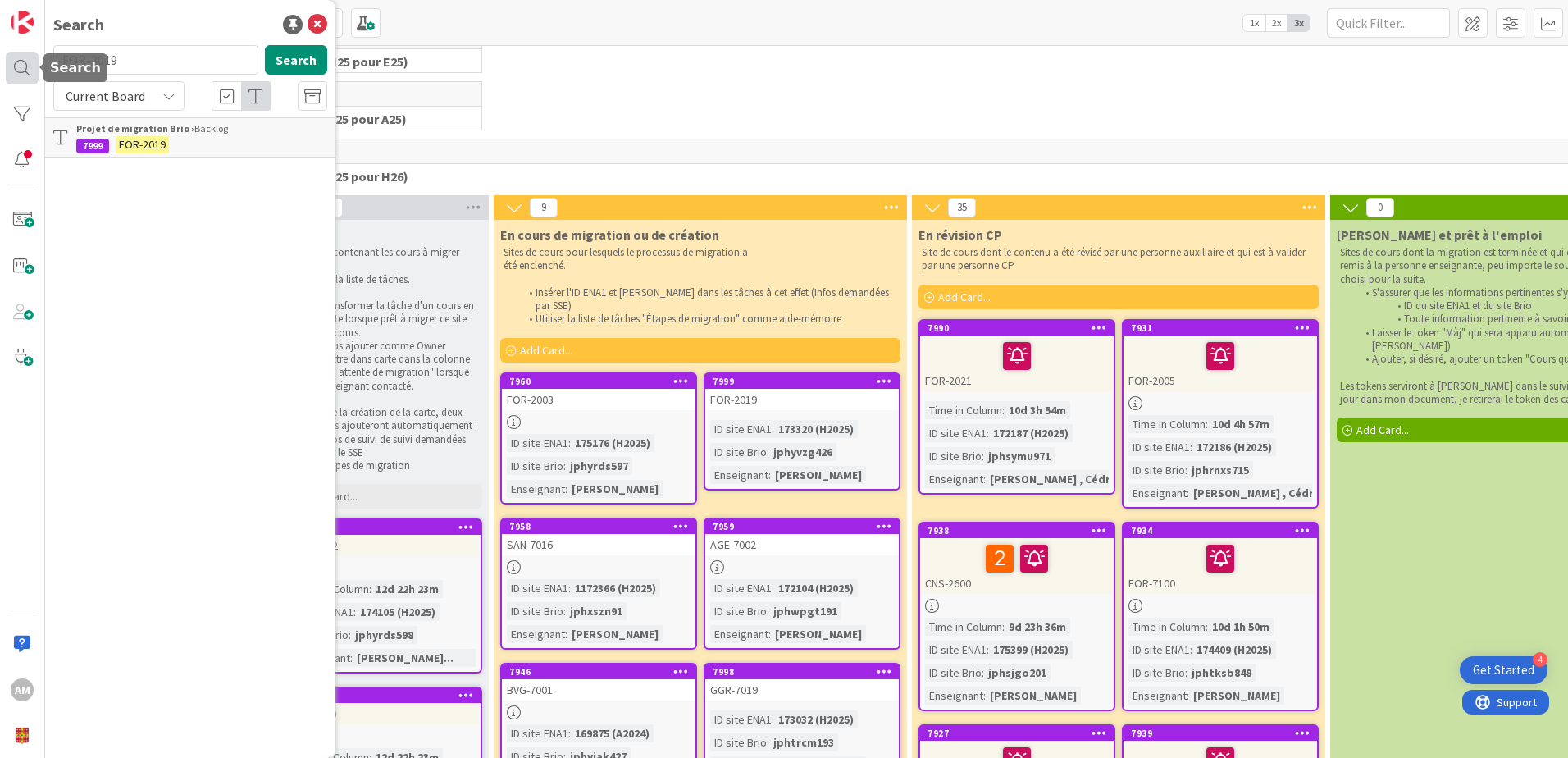
drag, startPoint x: 145, startPoint y: 58, endPoint x: 34, endPoint y: 55, distance: 111.0
click at [34, 55] on div "AM Search FOR-2019 Search Current Board Projet de migration Brio › Backlog 7999…" at bounding box center [23, 379] width 45 height 758
type input "AGF-6002"
click at [290, 58] on button "Search" at bounding box center [295, 59] width 62 height 30
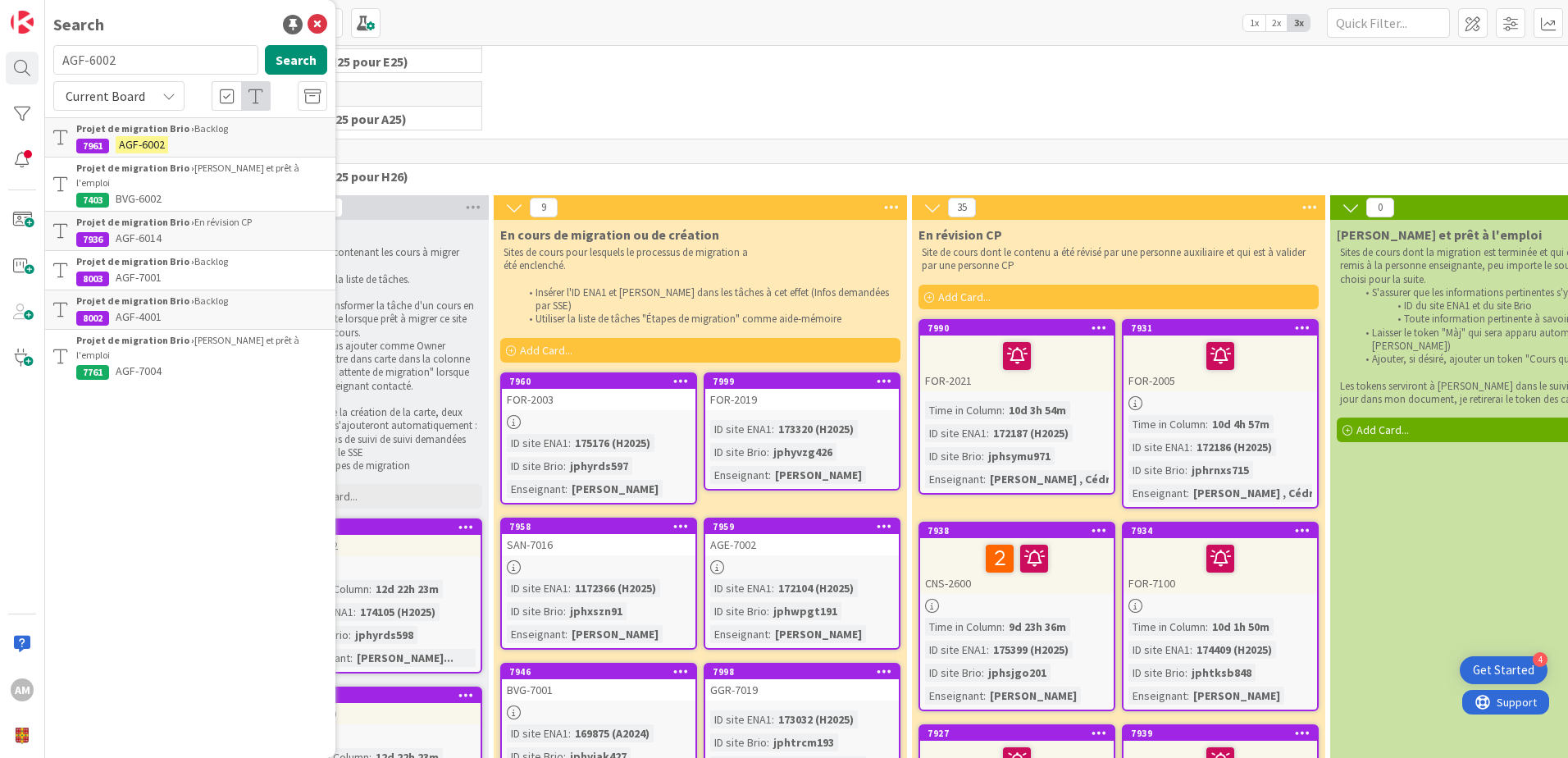
click at [173, 142] on p "AGF-6002" at bounding box center [202, 144] width 251 height 17
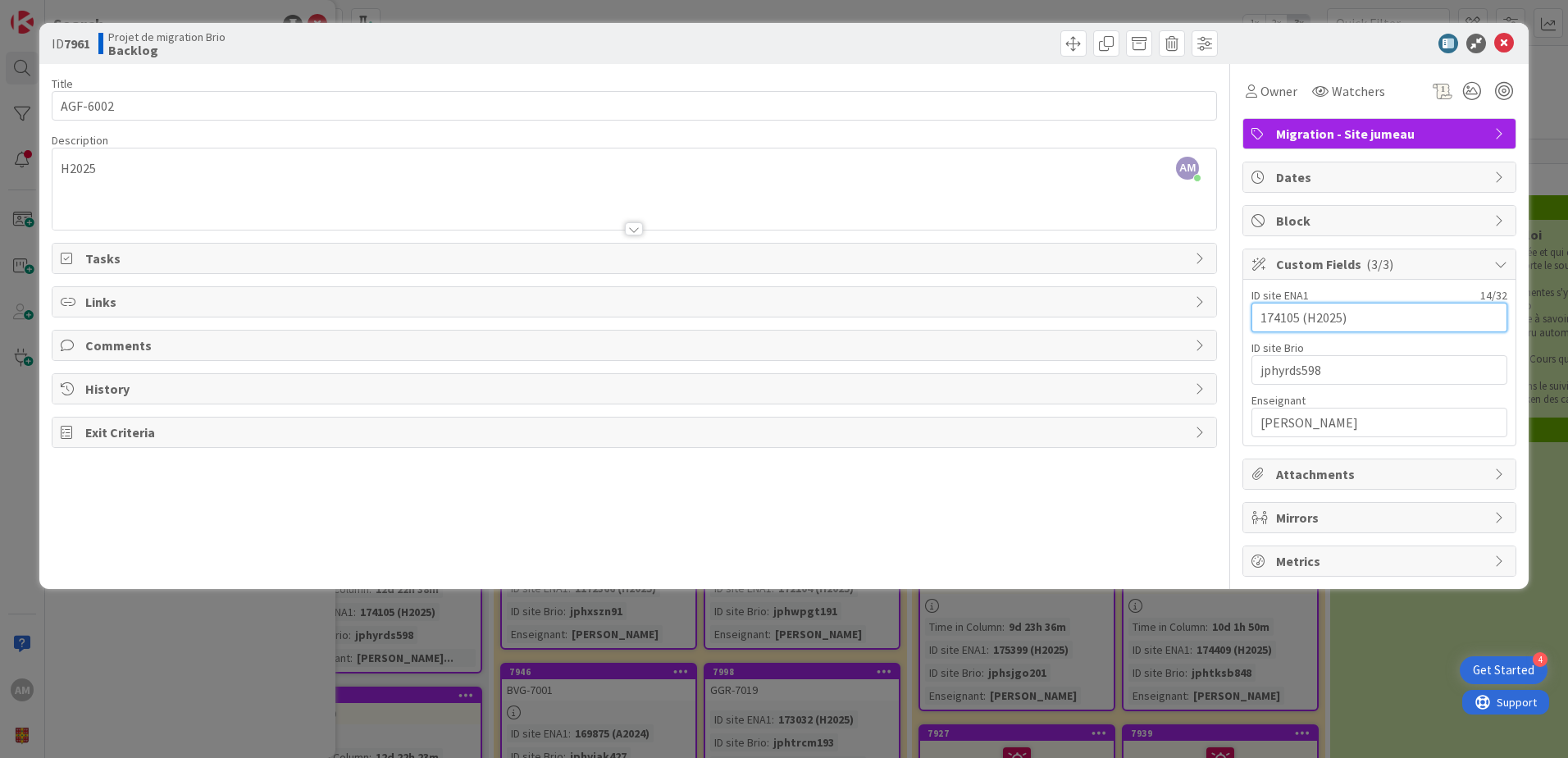
drag, startPoint x: 1298, startPoint y: 316, endPoint x: 1225, endPoint y: 314, distance: 73.0
click at [1225, 314] on div "Title 8 / 128 AGF-6002 Description AM Audrey Marcotte just joined H2025 Owner W…" at bounding box center [783, 320] width 1464 height 512
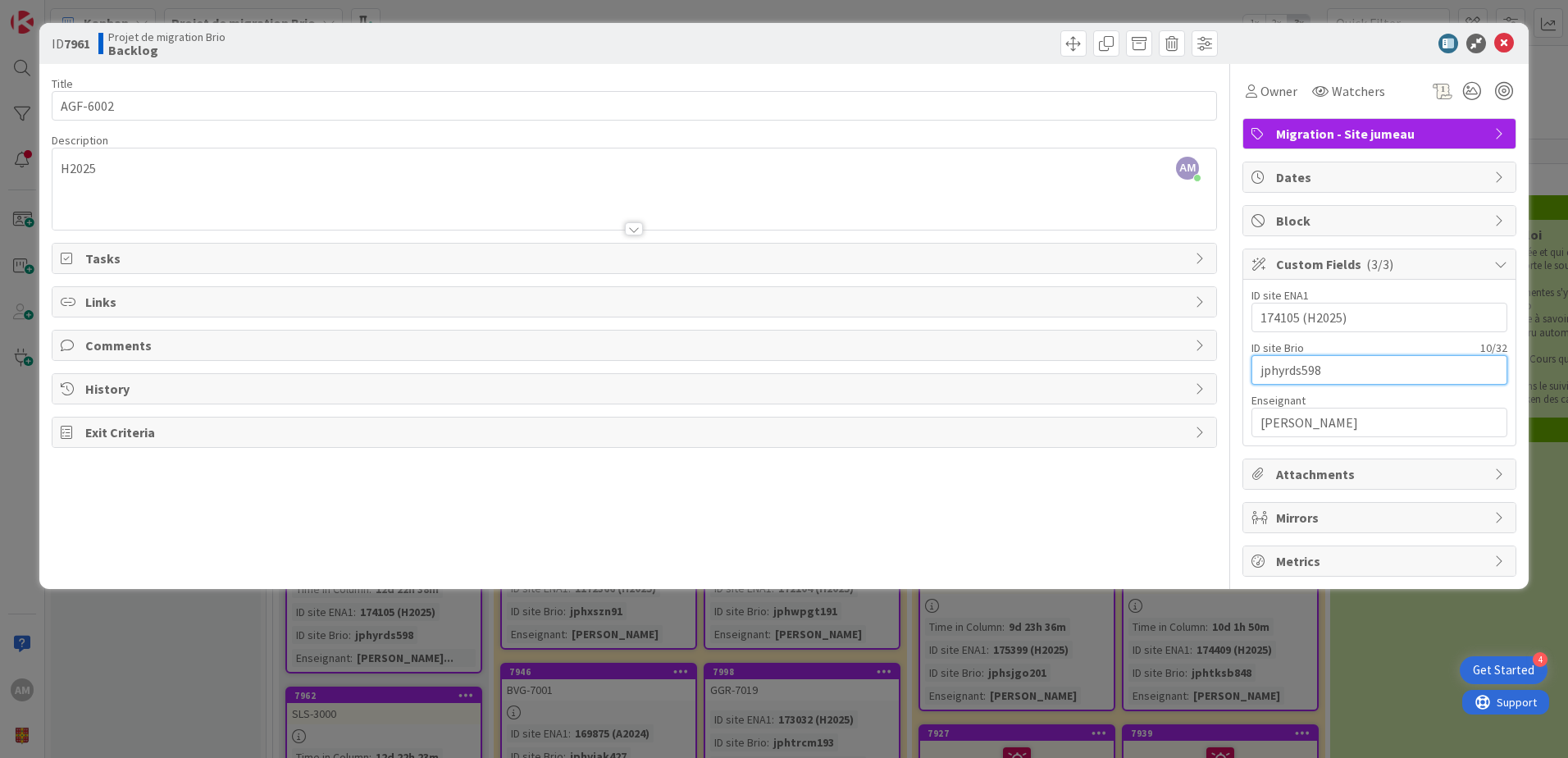
drag, startPoint x: 1332, startPoint y: 373, endPoint x: 1237, endPoint y: 377, distance: 95.1
click at [1237, 377] on div "Title 8 / 128 AGF-6002 Description AM Audrey Marcotte just joined H2025 Owner W…" at bounding box center [783, 320] width 1464 height 512
click at [1075, 44] on span at bounding box center [1073, 43] width 26 height 26
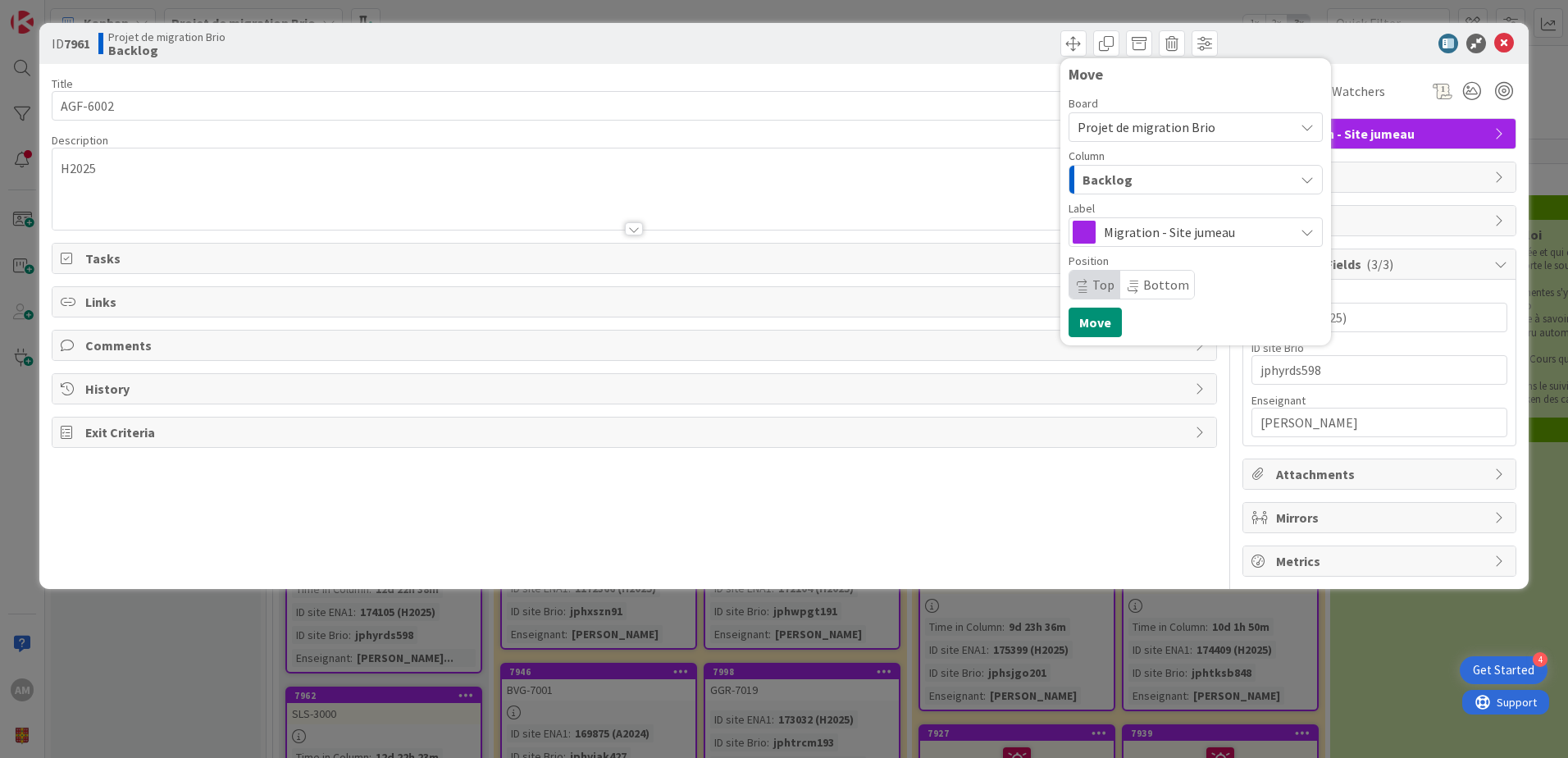
click at [1117, 182] on span "Backlog" at bounding box center [1107, 180] width 50 height 22
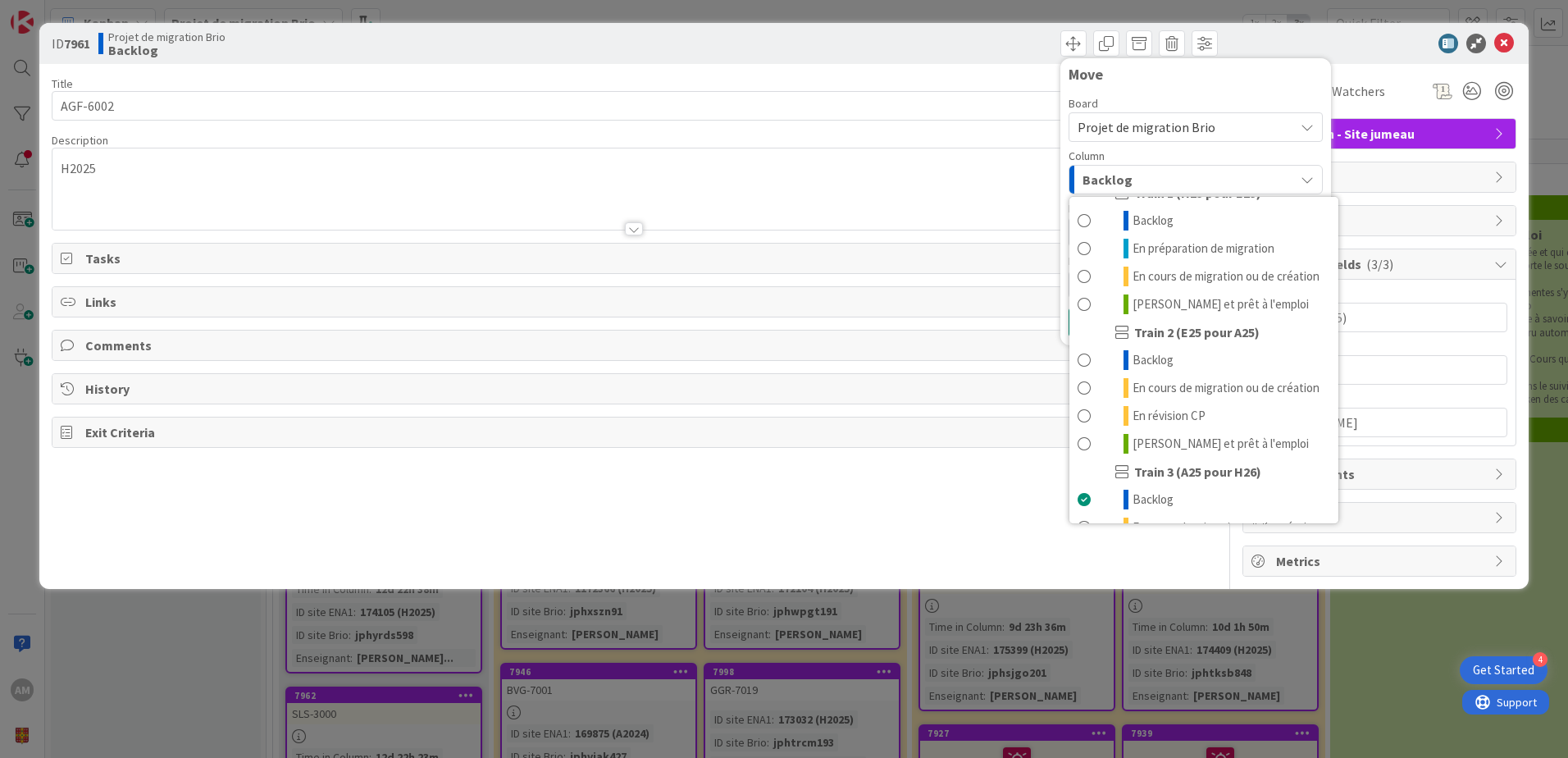
scroll to position [220, 0]
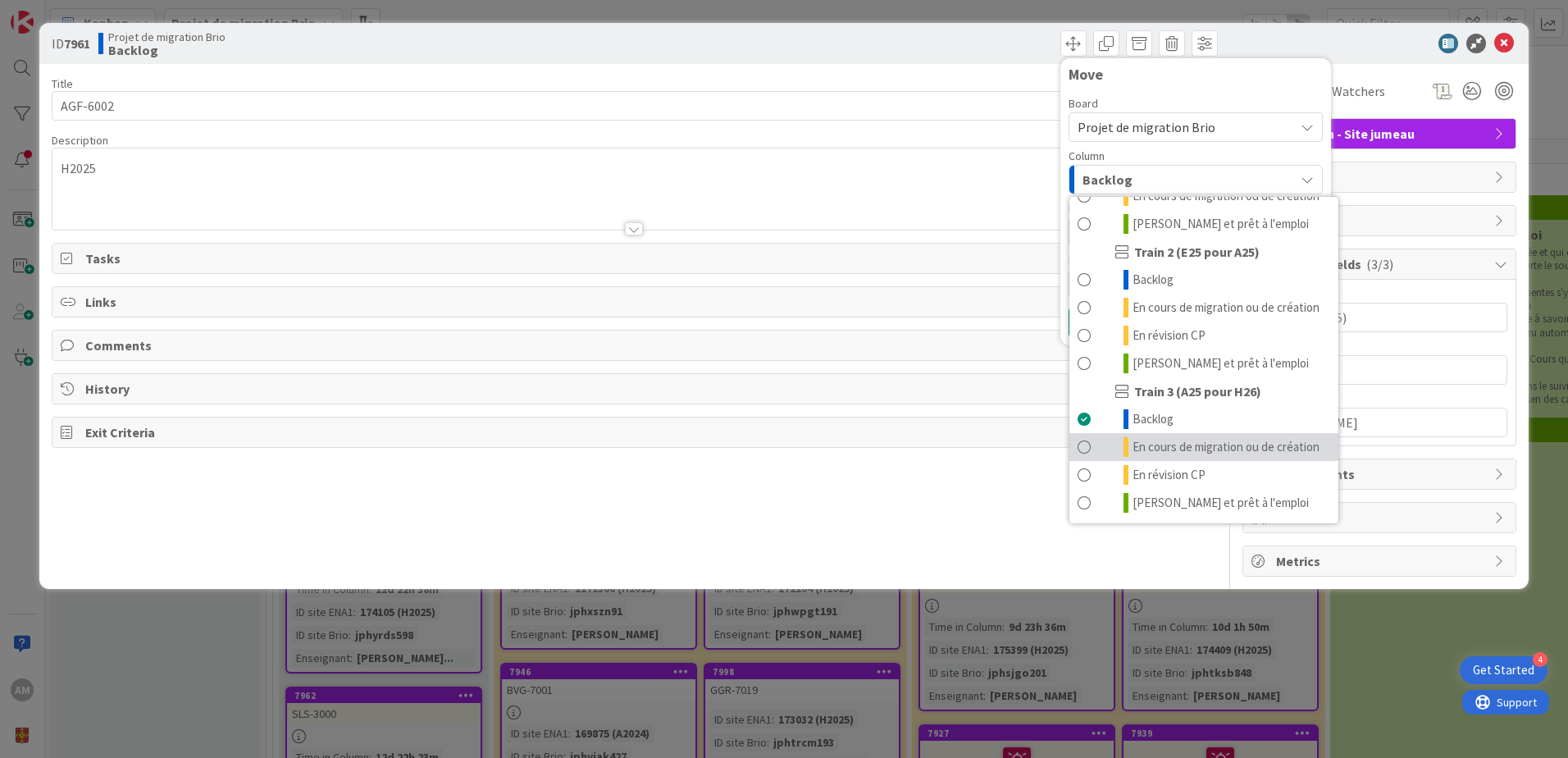
click at [1163, 444] on span "En cours de migration ou de création" at bounding box center [1226, 447] width 187 height 20
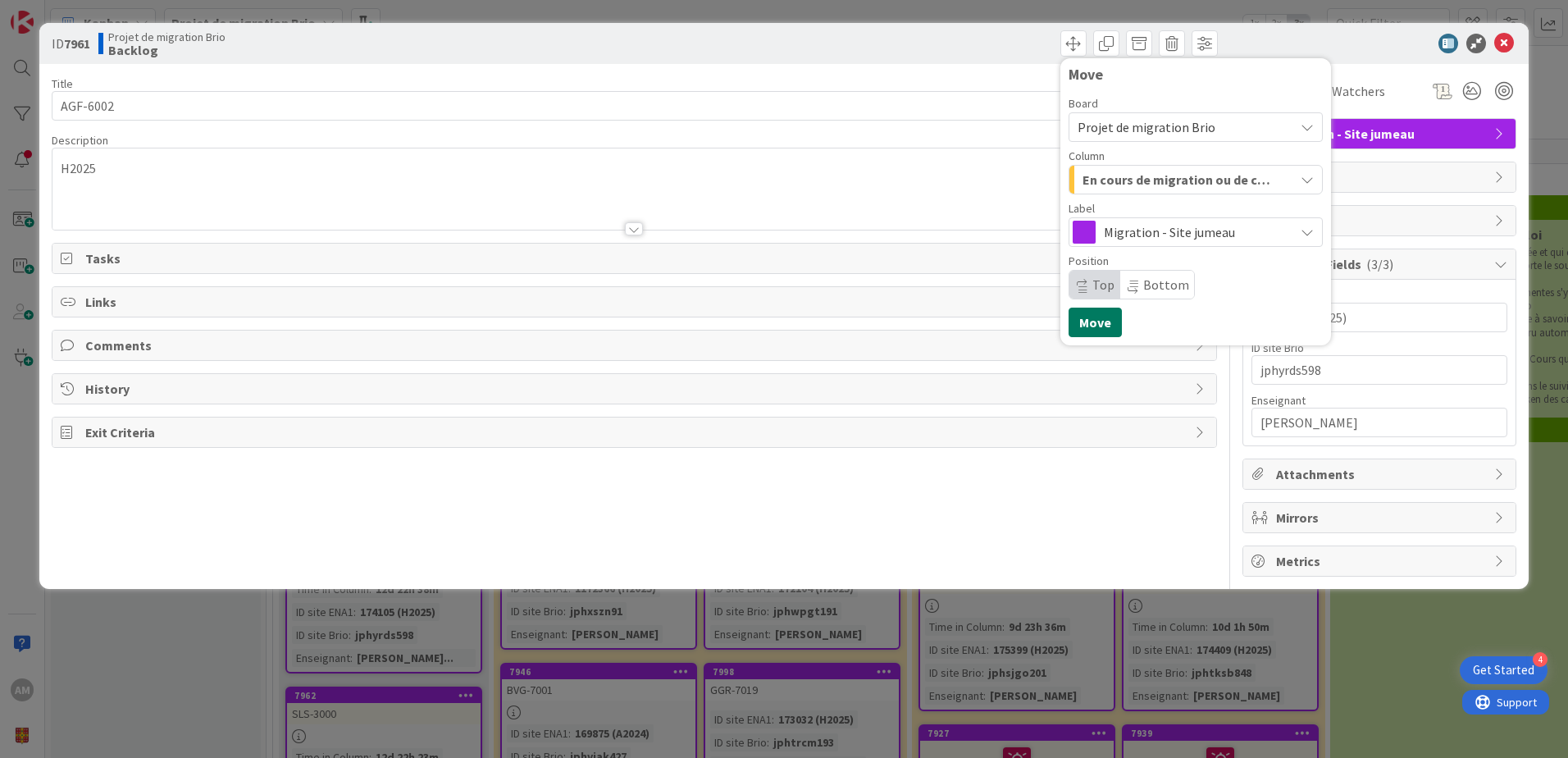
click at [1110, 322] on button "Move" at bounding box center [1095, 322] width 53 height 30
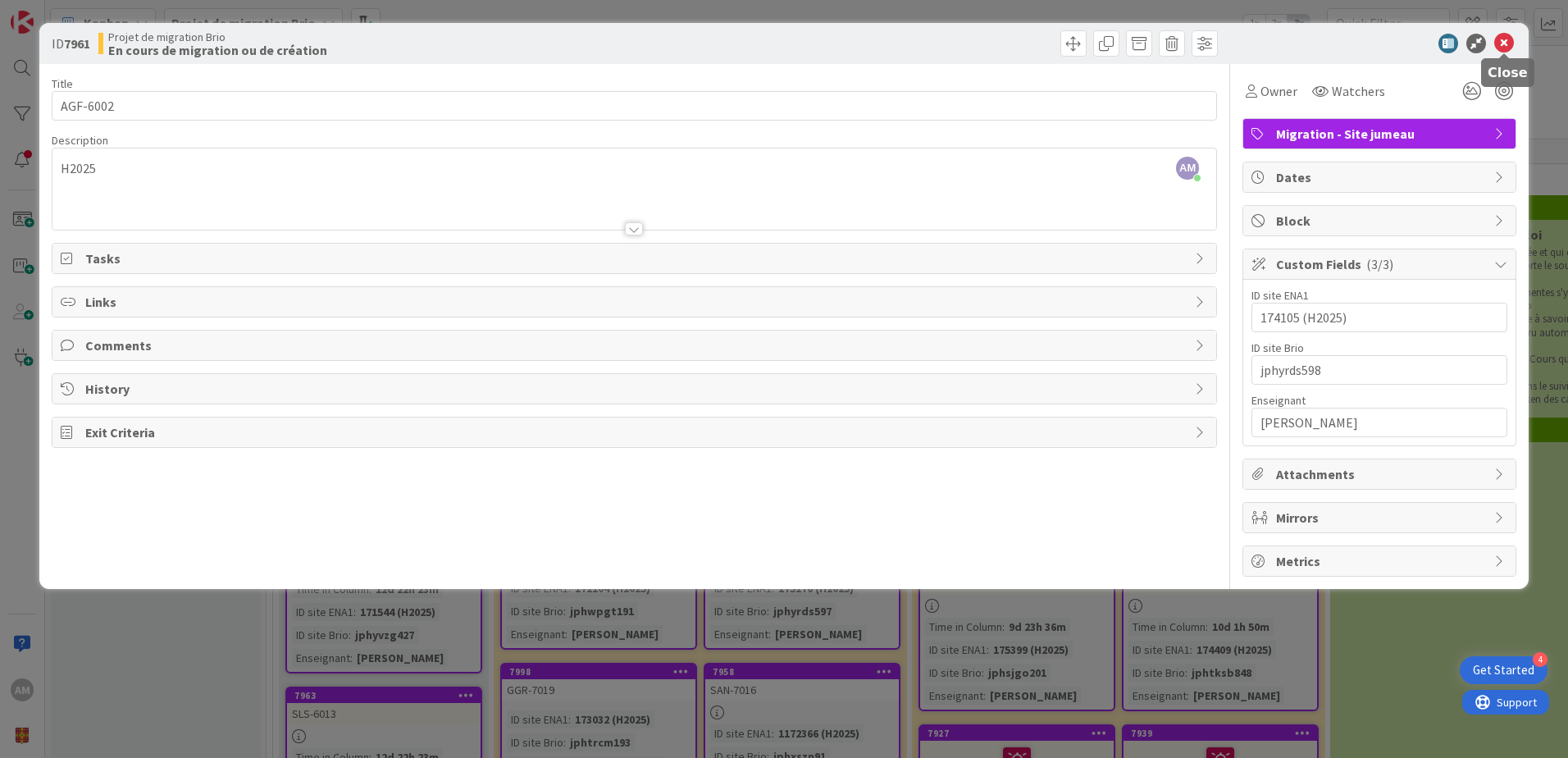
click at [1503, 49] on icon at bounding box center [1504, 43] width 20 height 20
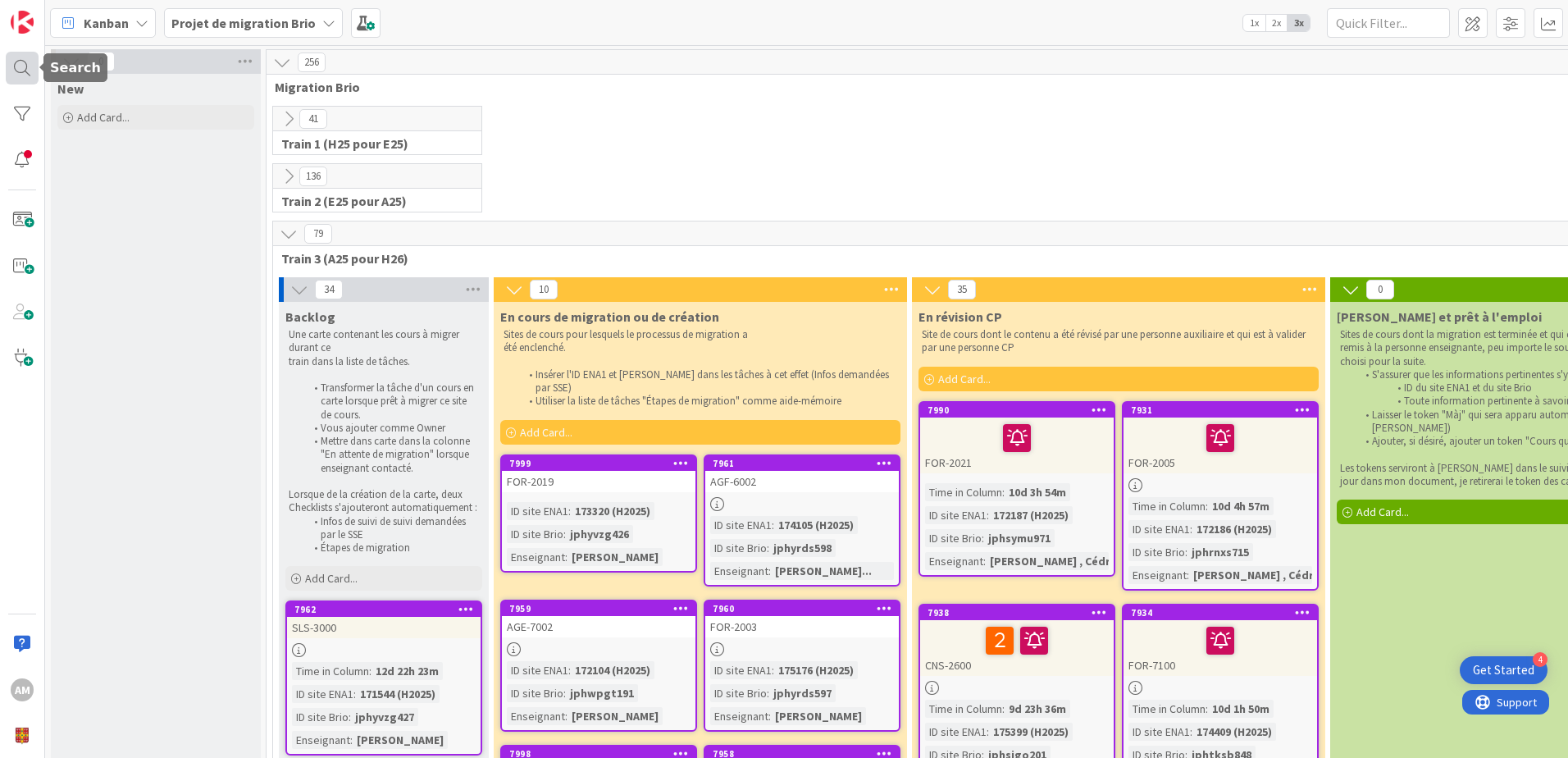
click at [31, 74] on div at bounding box center [22, 68] width 32 height 32
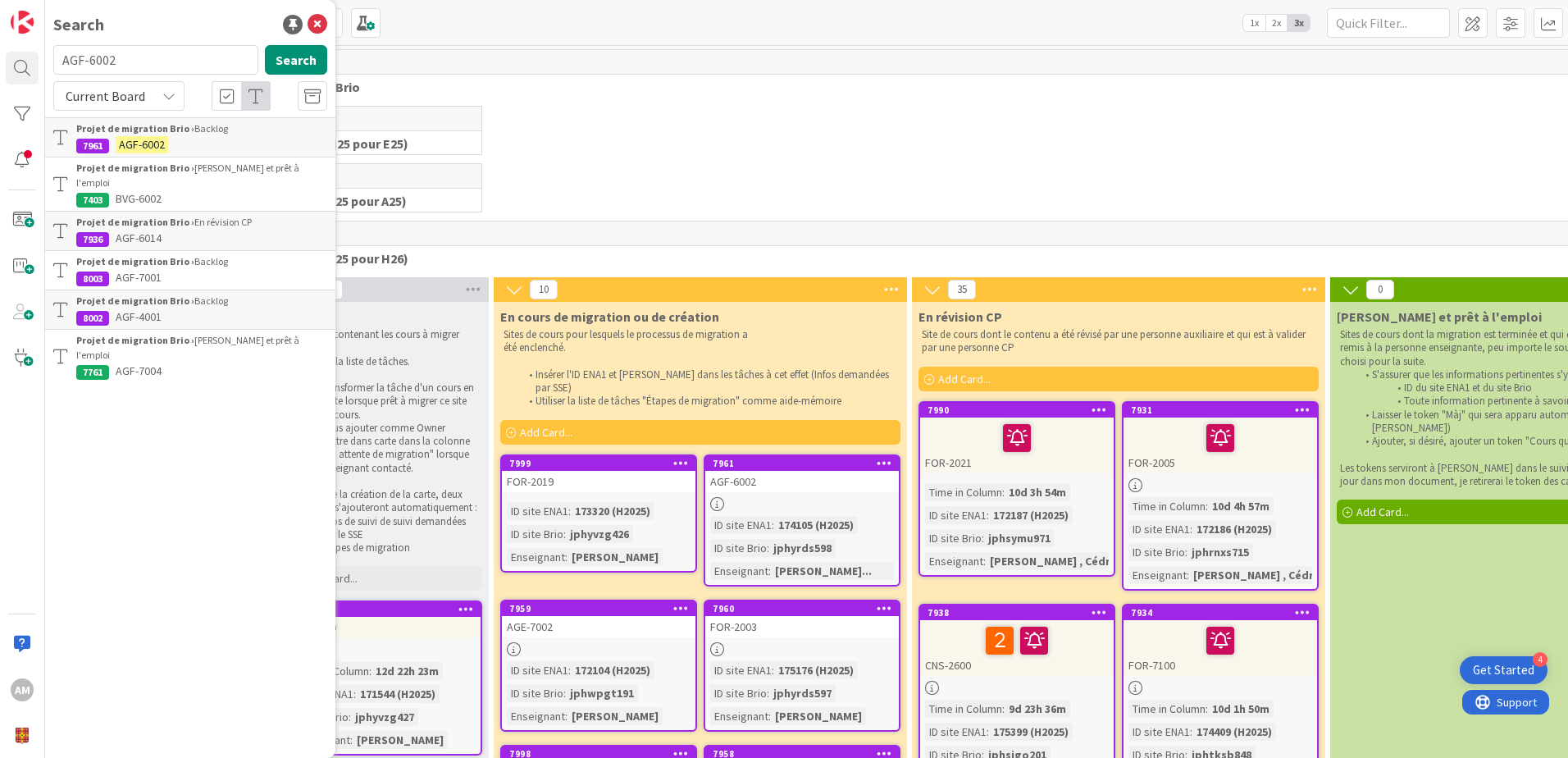
drag, startPoint x: 138, startPoint y: 68, endPoint x: 50, endPoint y: 68, distance: 88.0
click at [50, 68] on div "AGF-6002 Search" at bounding box center [190, 63] width 293 height 36
type input "SLS-3000"
click at [290, 60] on button "Search" at bounding box center [295, 59] width 62 height 30
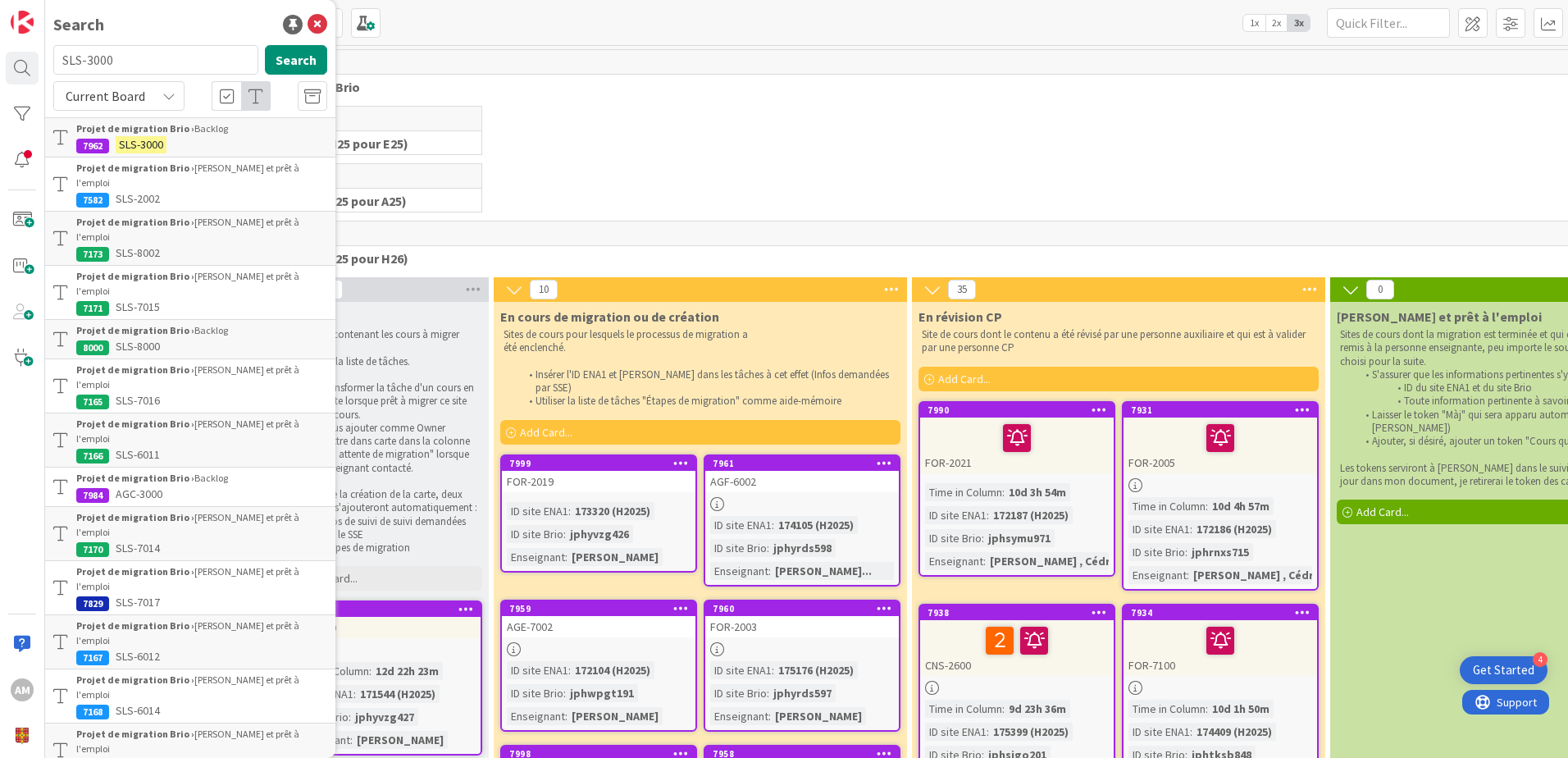
click at [195, 133] on div "Projet de migration Brio › Backlog" at bounding box center [202, 129] width 251 height 14
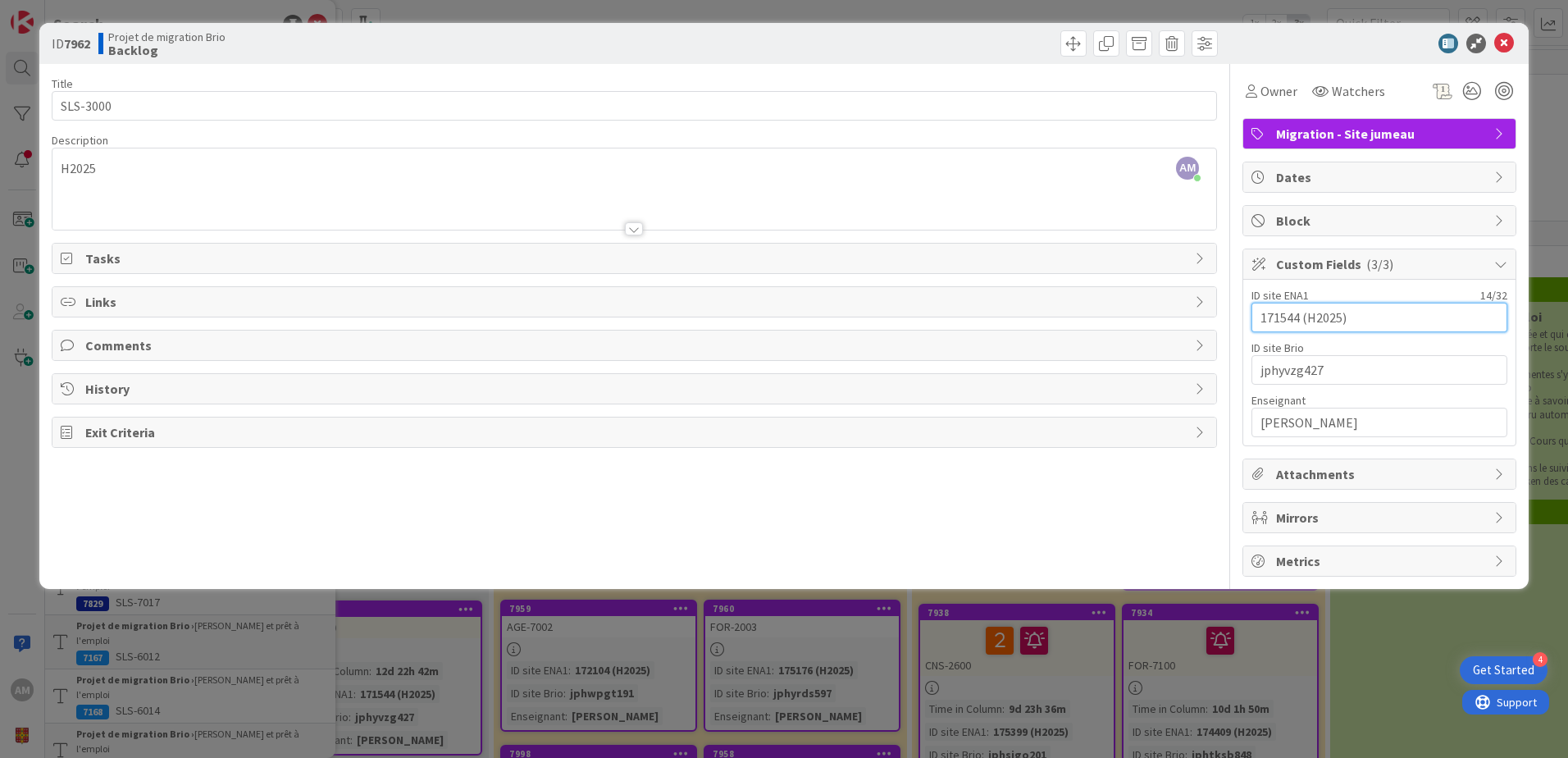
drag, startPoint x: 1298, startPoint y: 314, endPoint x: 1240, endPoint y: 310, distance: 58.1
click at [1240, 310] on div "Title 8 / 128 SLS-3000 Description AM Audrey Marcotte just joined H2025 Owner W…" at bounding box center [783, 320] width 1464 height 512
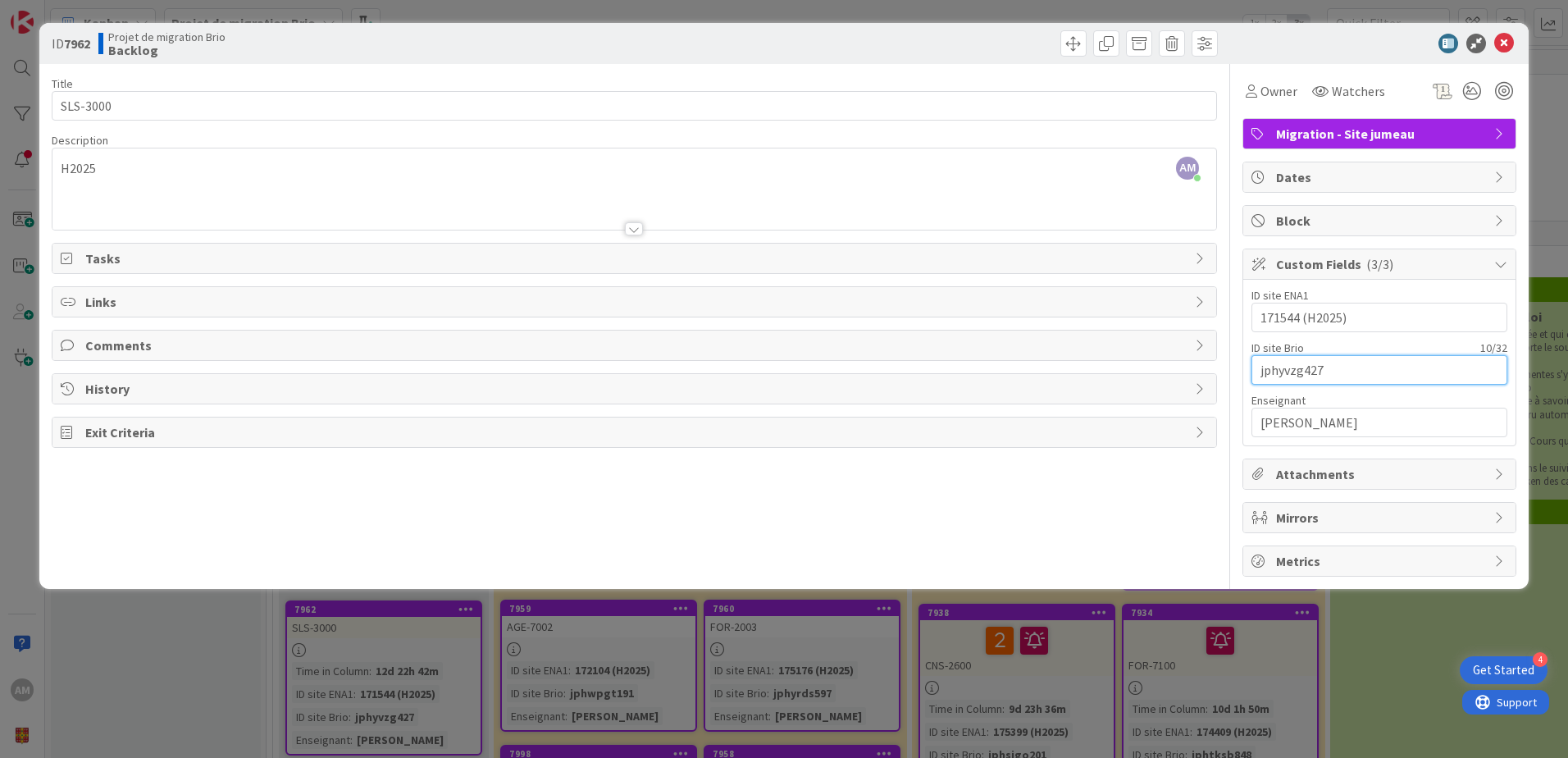
drag, startPoint x: 1322, startPoint y: 370, endPoint x: 1219, endPoint y: 370, distance: 103.0
click at [1219, 370] on div "Title 8 / 128 SLS-3000 Description AM Audrey Marcotte just joined H2025 Owner W…" at bounding box center [783, 320] width 1464 height 512
click at [1080, 47] on span at bounding box center [1073, 43] width 26 height 26
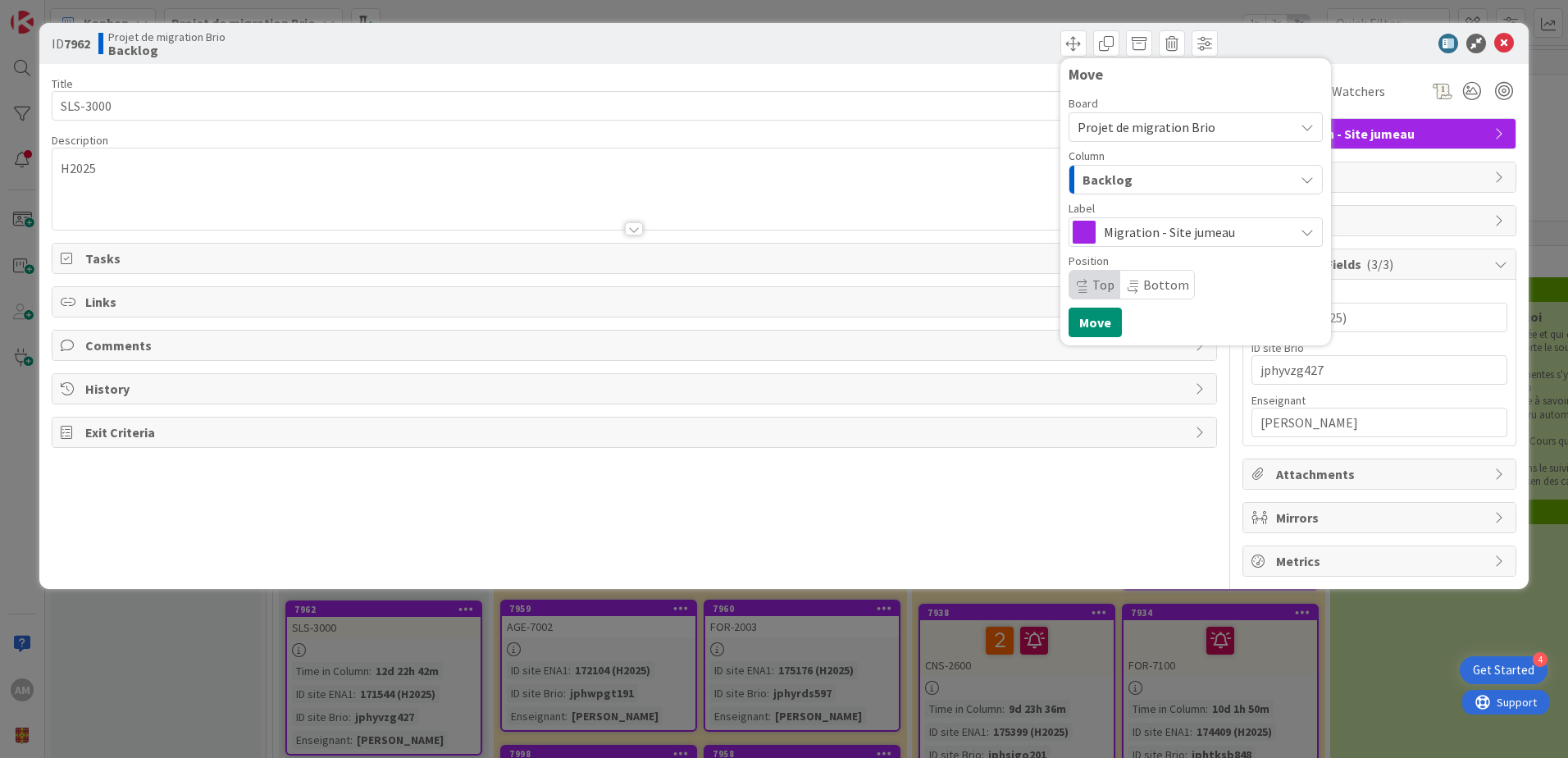
click at [1139, 179] on div "Backlog" at bounding box center [1186, 179] width 216 height 26
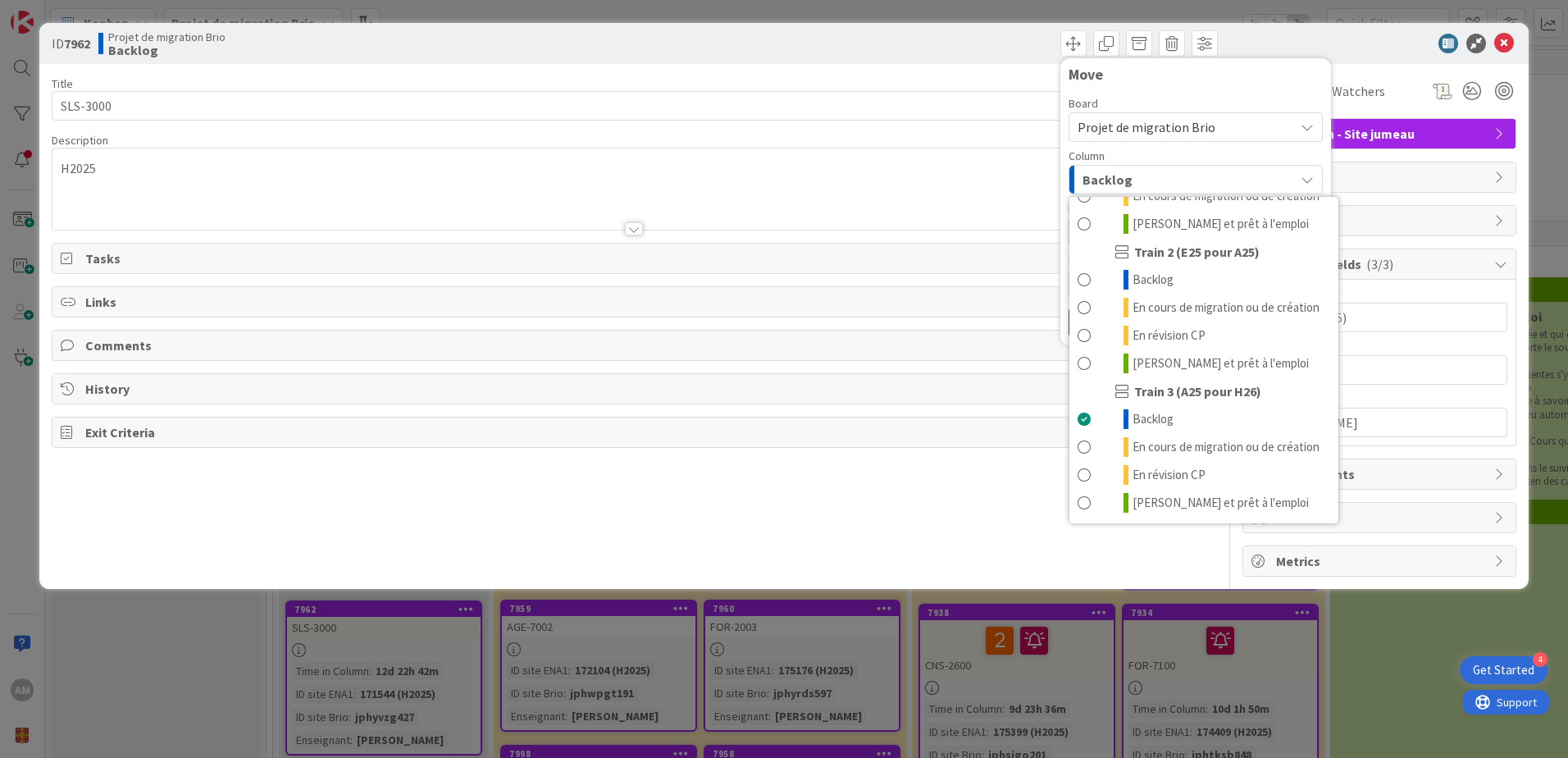
scroll to position [220, 0]
click at [1192, 437] on span "En cours de migration ou de création" at bounding box center [1226, 447] width 187 height 20
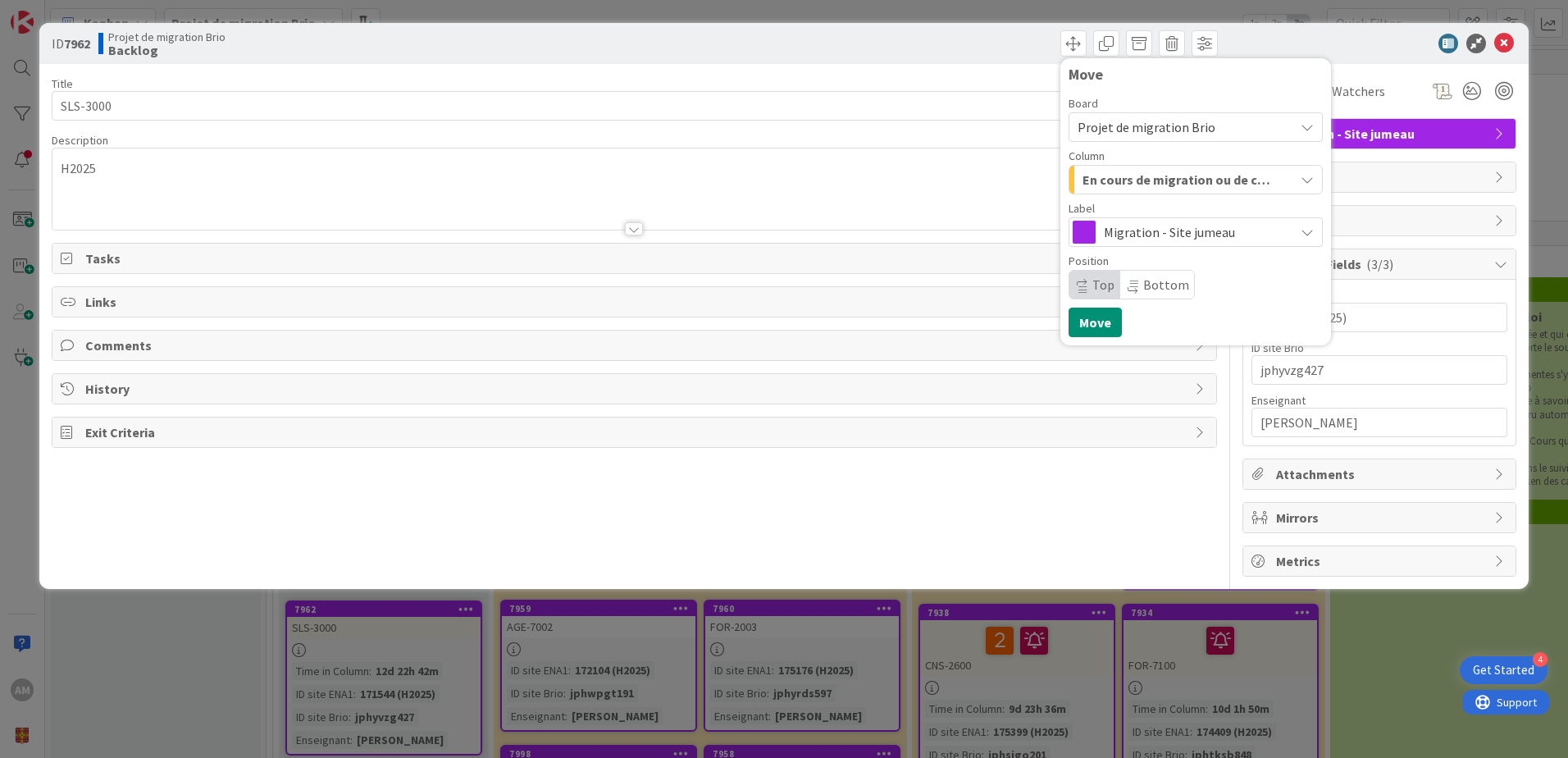
click at [1143, 191] on div "En cours de migration ou de création" at bounding box center [1186, 179] width 216 height 26
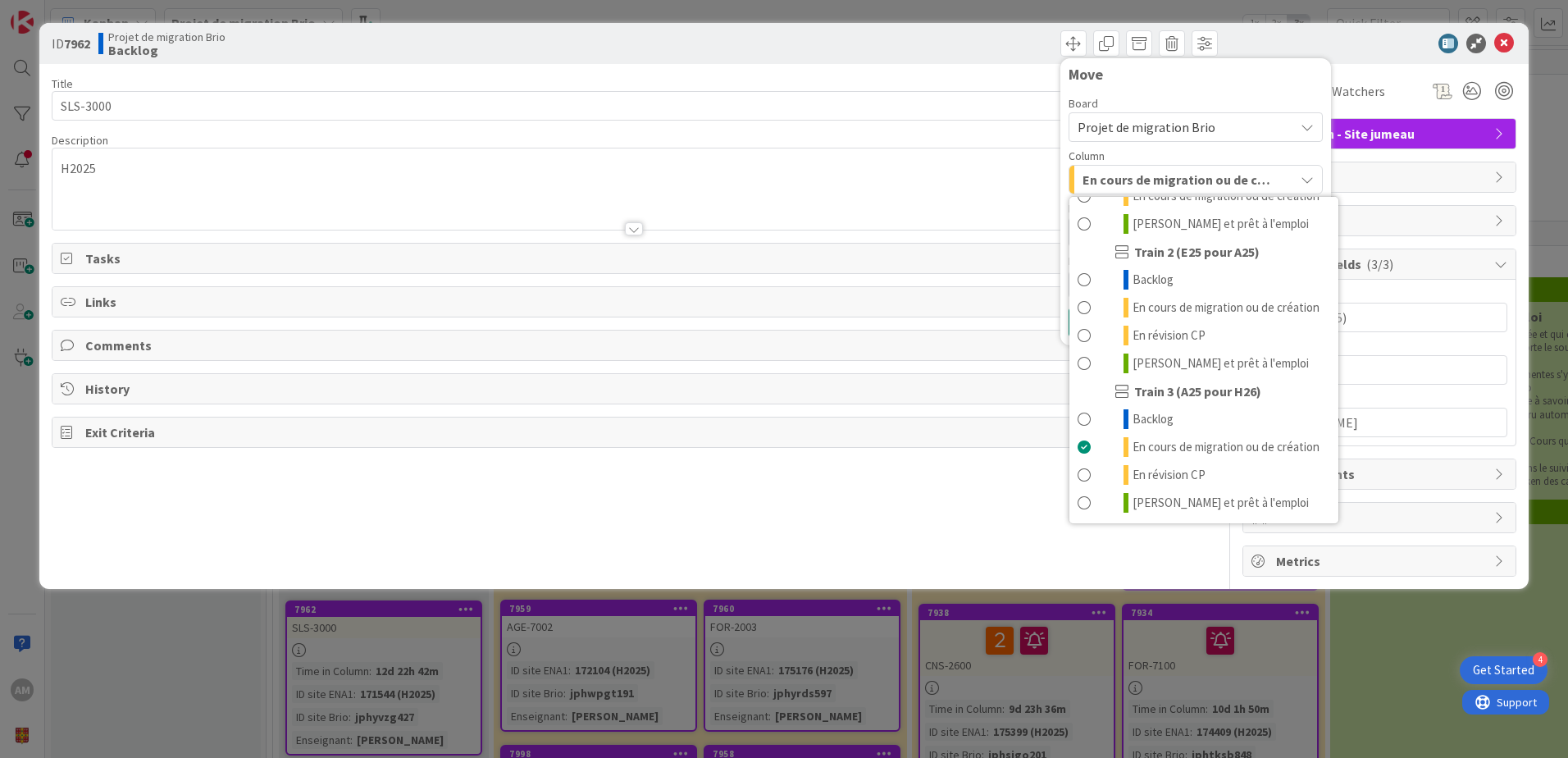
click at [1152, 181] on span "En cours de migration ou de création" at bounding box center [1176, 180] width 188 height 22
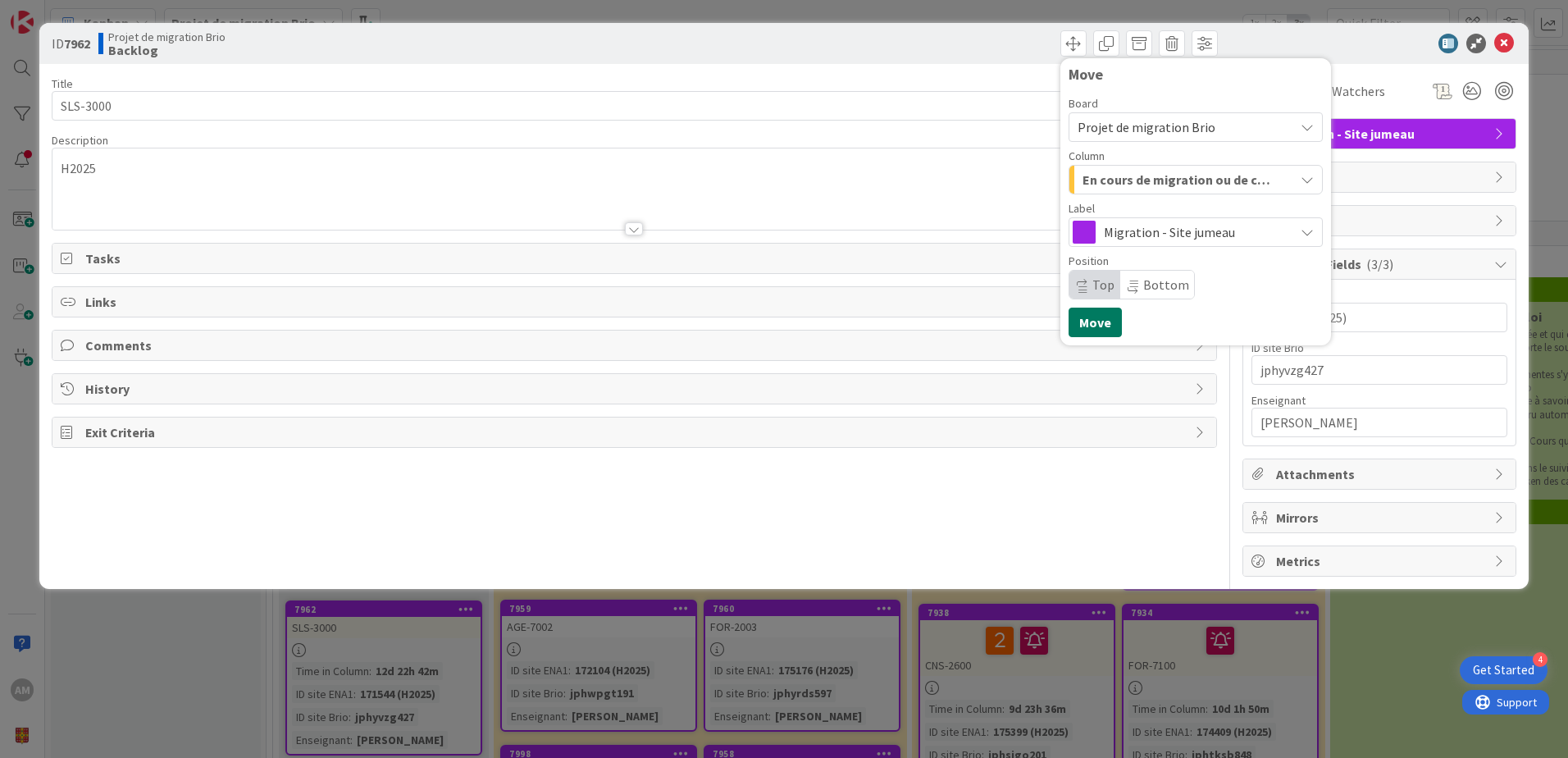
click at [1102, 318] on button "Move" at bounding box center [1095, 322] width 53 height 30
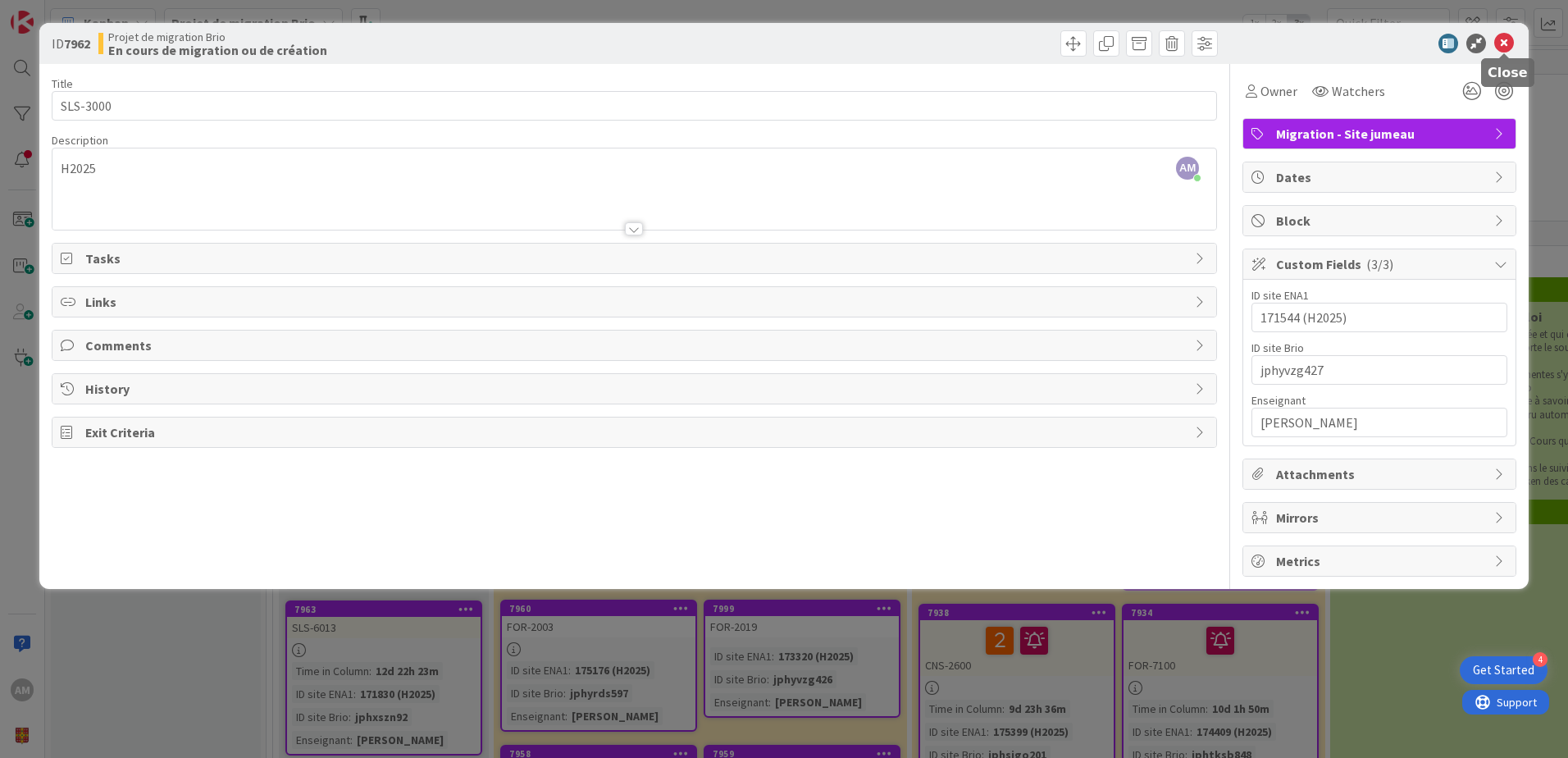
click at [1503, 49] on icon at bounding box center [1504, 43] width 20 height 20
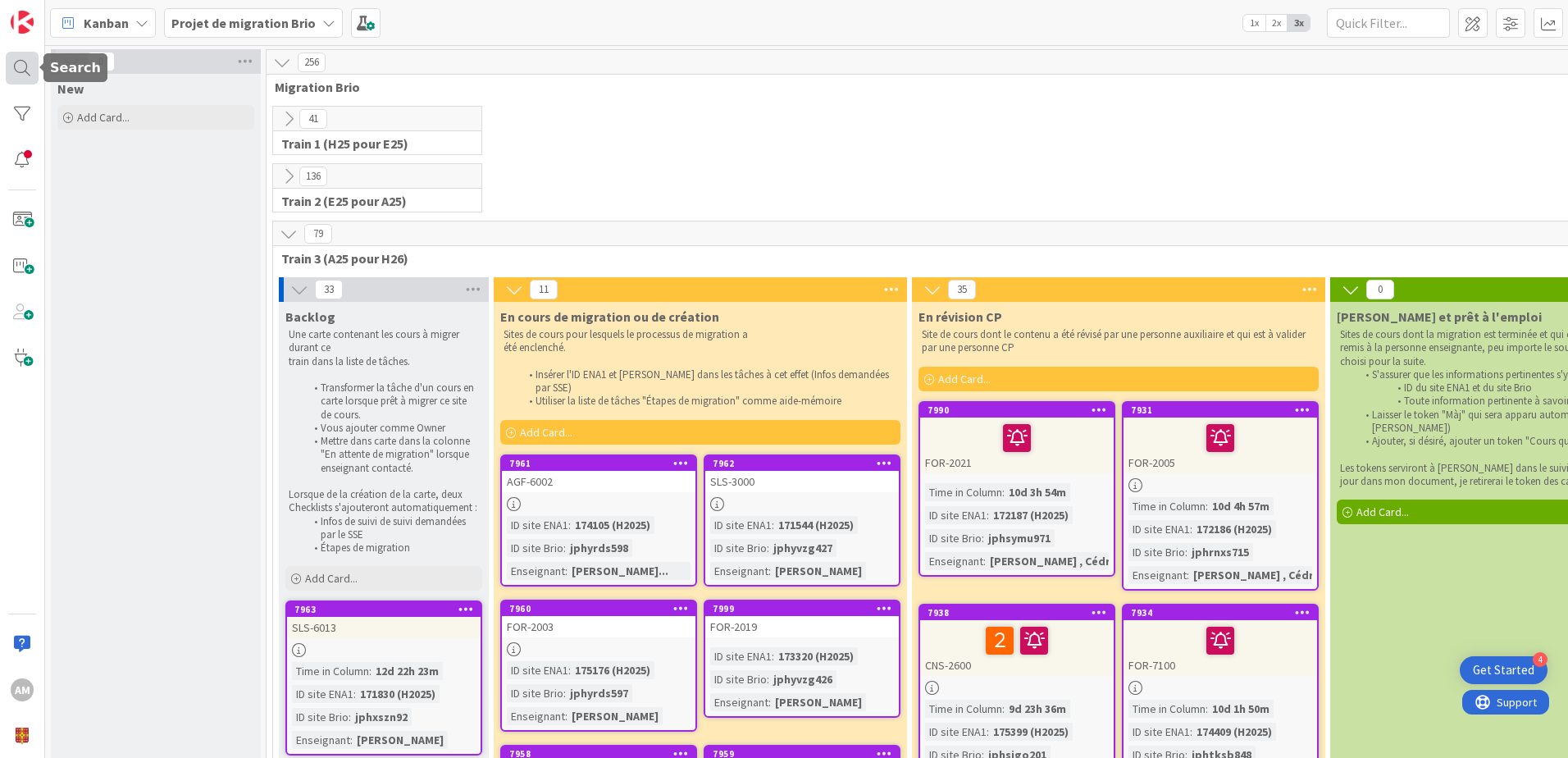
click at [23, 77] on div at bounding box center [22, 68] width 32 height 32
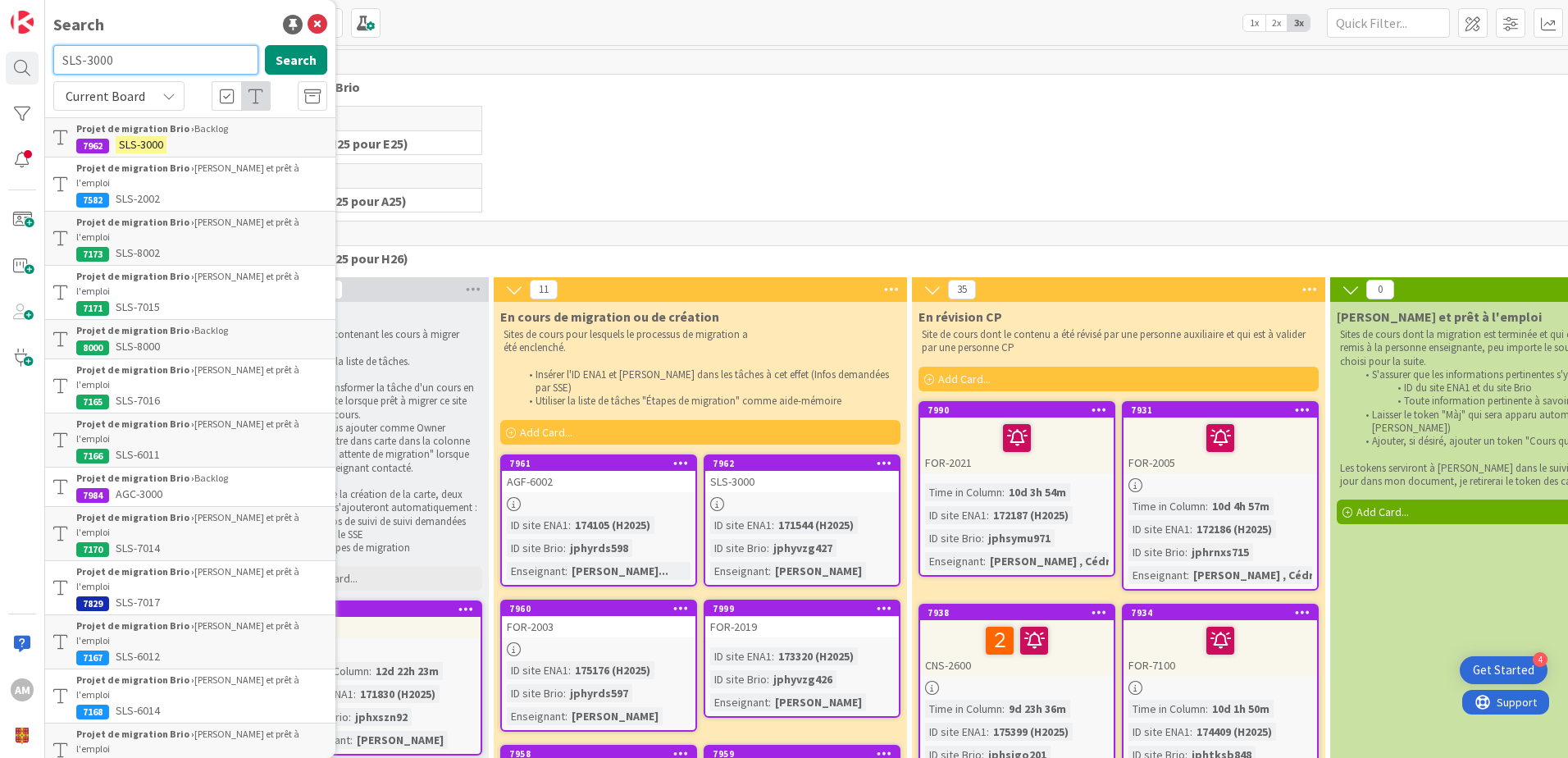
drag, startPoint x: 106, startPoint y: 62, endPoint x: 94, endPoint y: 60, distance: 12.2
click at [94, 60] on input "SLS-3000" at bounding box center [156, 59] width 205 height 30
drag, startPoint x: 138, startPoint y: 59, endPoint x: 65, endPoint y: 58, distance: 73.0
click at [65, 58] on input "SLS-3000" at bounding box center [156, 59] width 205 height 30
paste input "6013"
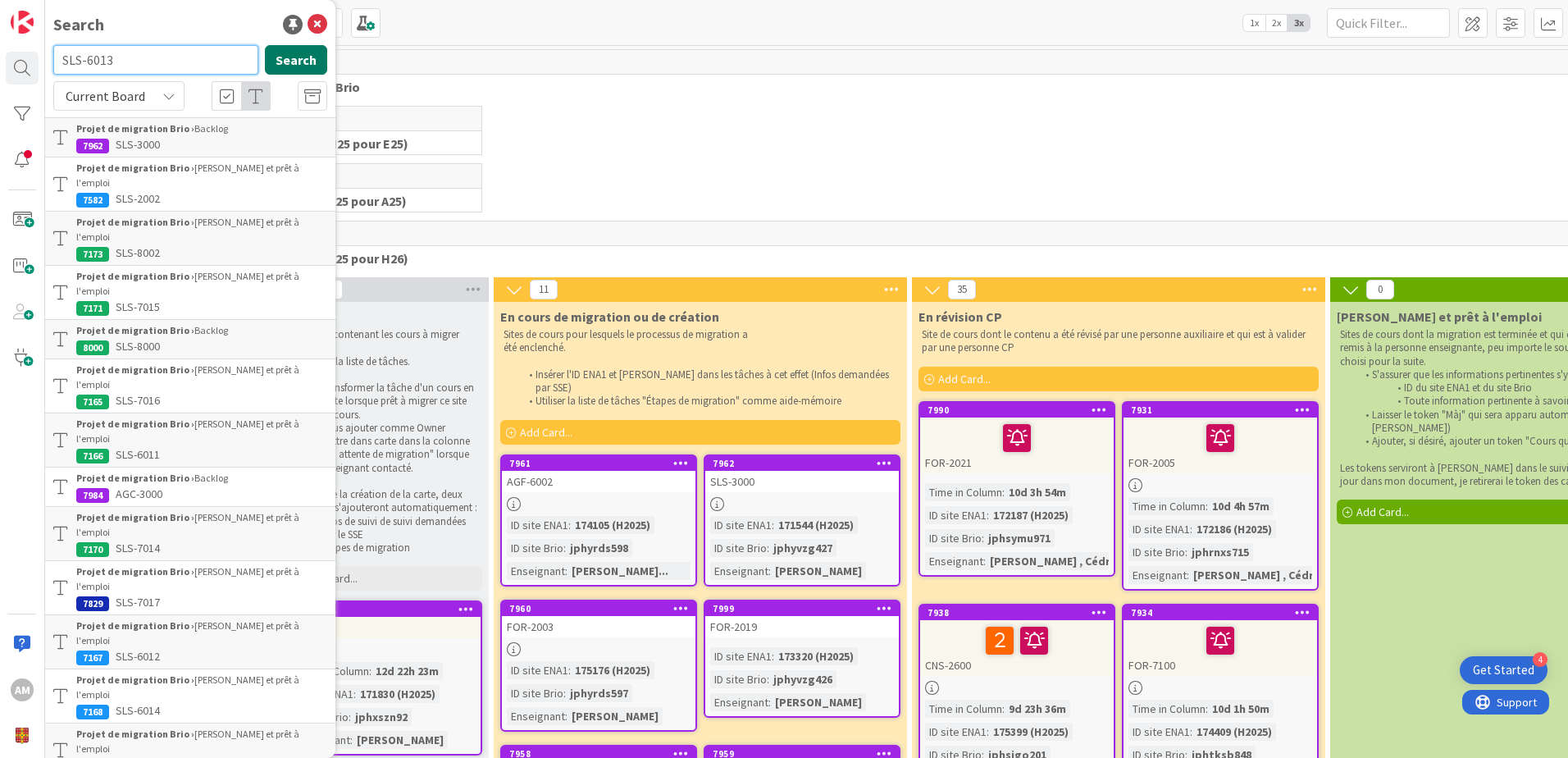
type input "SLS-6013"
click at [299, 60] on button "Search" at bounding box center [295, 59] width 62 height 30
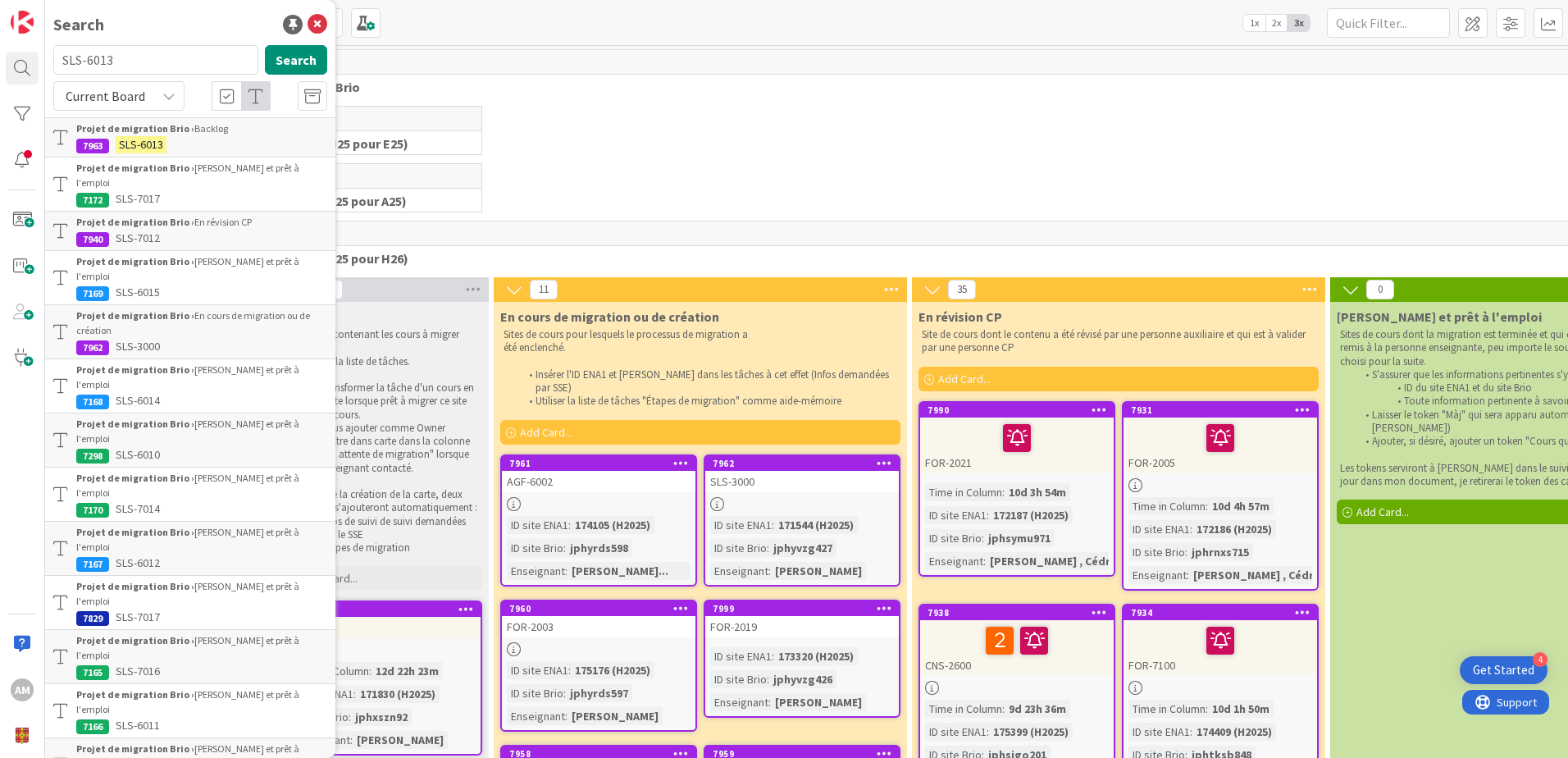
click at [218, 134] on div "Projet de migration Brio › Backlog" at bounding box center [202, 129] width 251 height 14
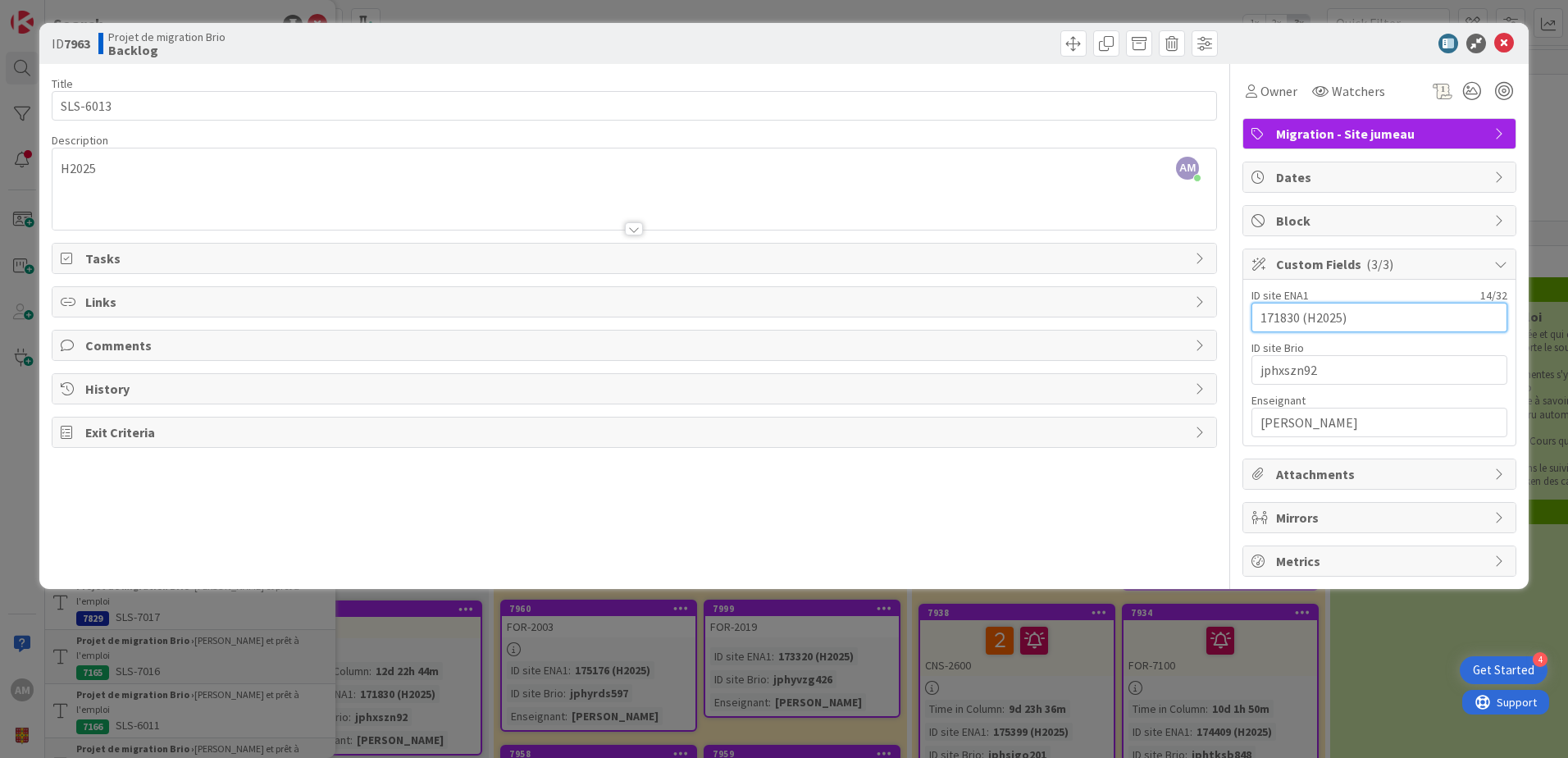
drag, startPoint x: 1297, startPoint y: 320, endPoint x: 1245, endPoint y: 312, distance: 52.6
click at [1245, 312] on div "ID site ENA1 14 / 32 171830 (H2025) ID site Brio 9 / 32 jphxszn92 Enseignant 15…" at bounding box center [1379, 363] width 272 height 166
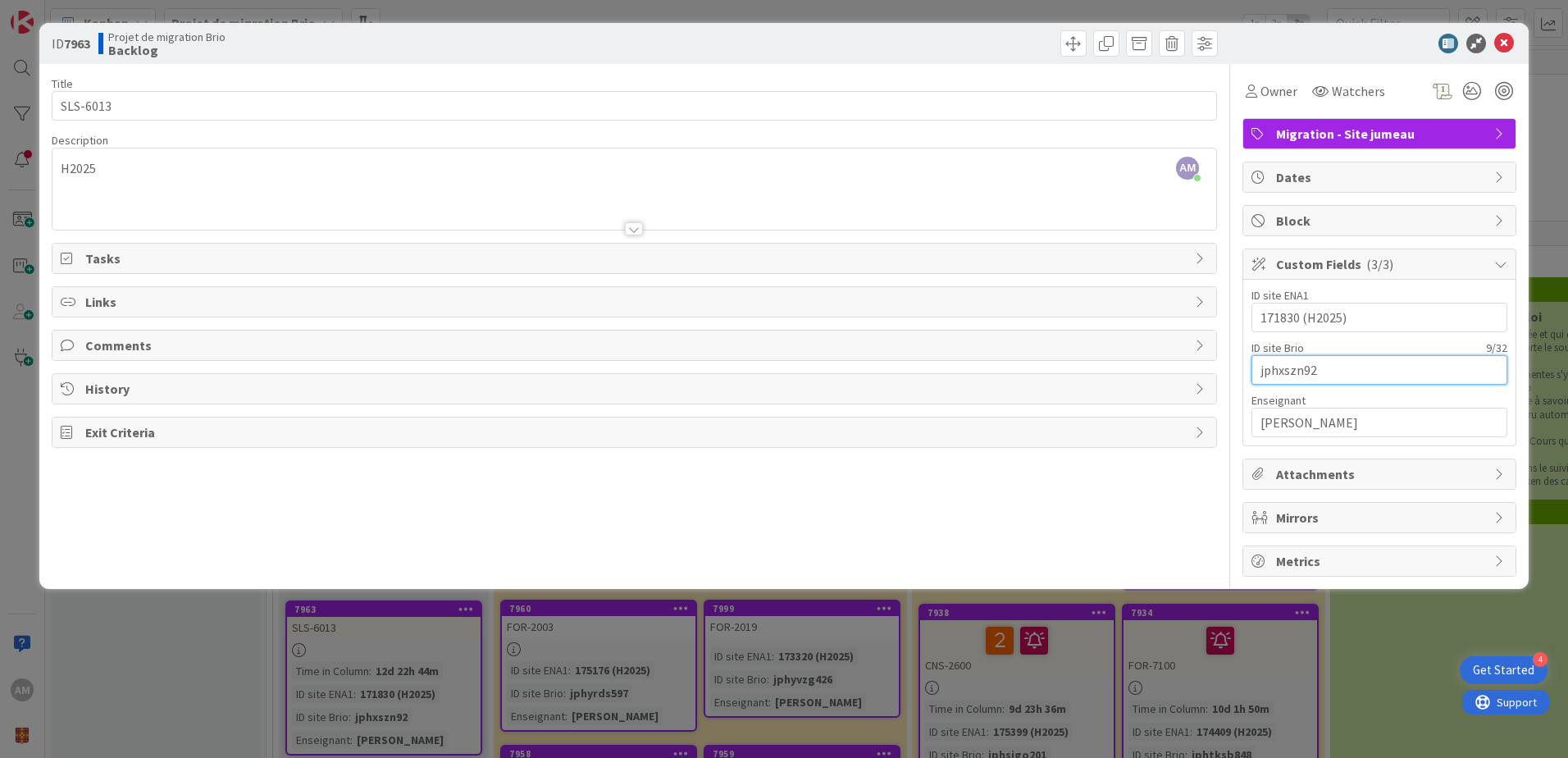
drag, startPoint x: 1322, startPoint y: 374, endPoint x: 1201, endPoint y: 378, distance: 121.1
click at [1201, 378] on div "Title 8 / 128 SLS-6013 Description AM Audrey Marcotte just joined H2025 Owner W…" at bounding box center [783, 320] width 1464 height 512
click at [1066, 45] on span at bounding box center [1073, 43] width 26 height 26
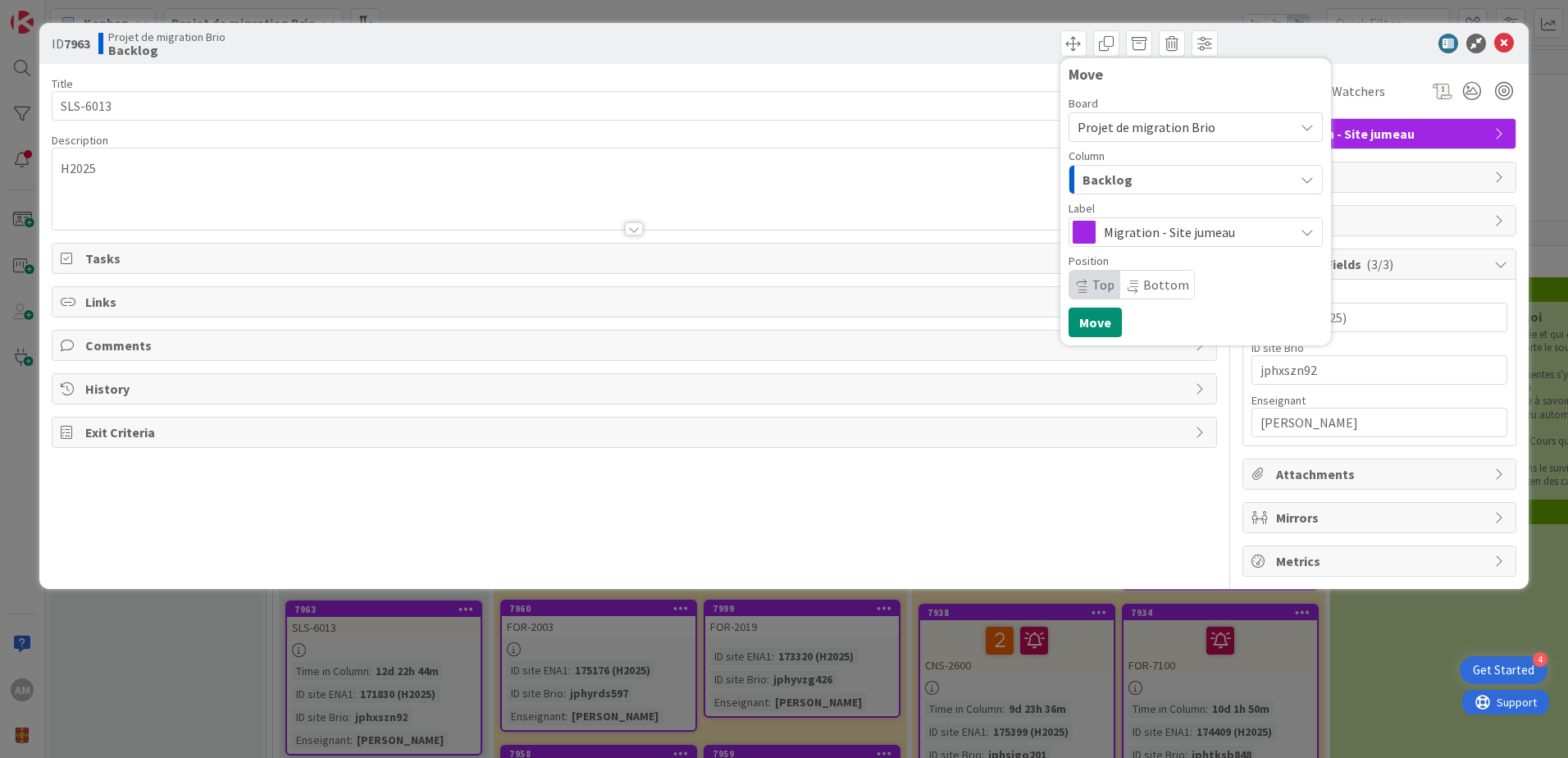
click at [1148, 189] on div "Backlog" at bounding box center [1186, 179] width 216 height 26
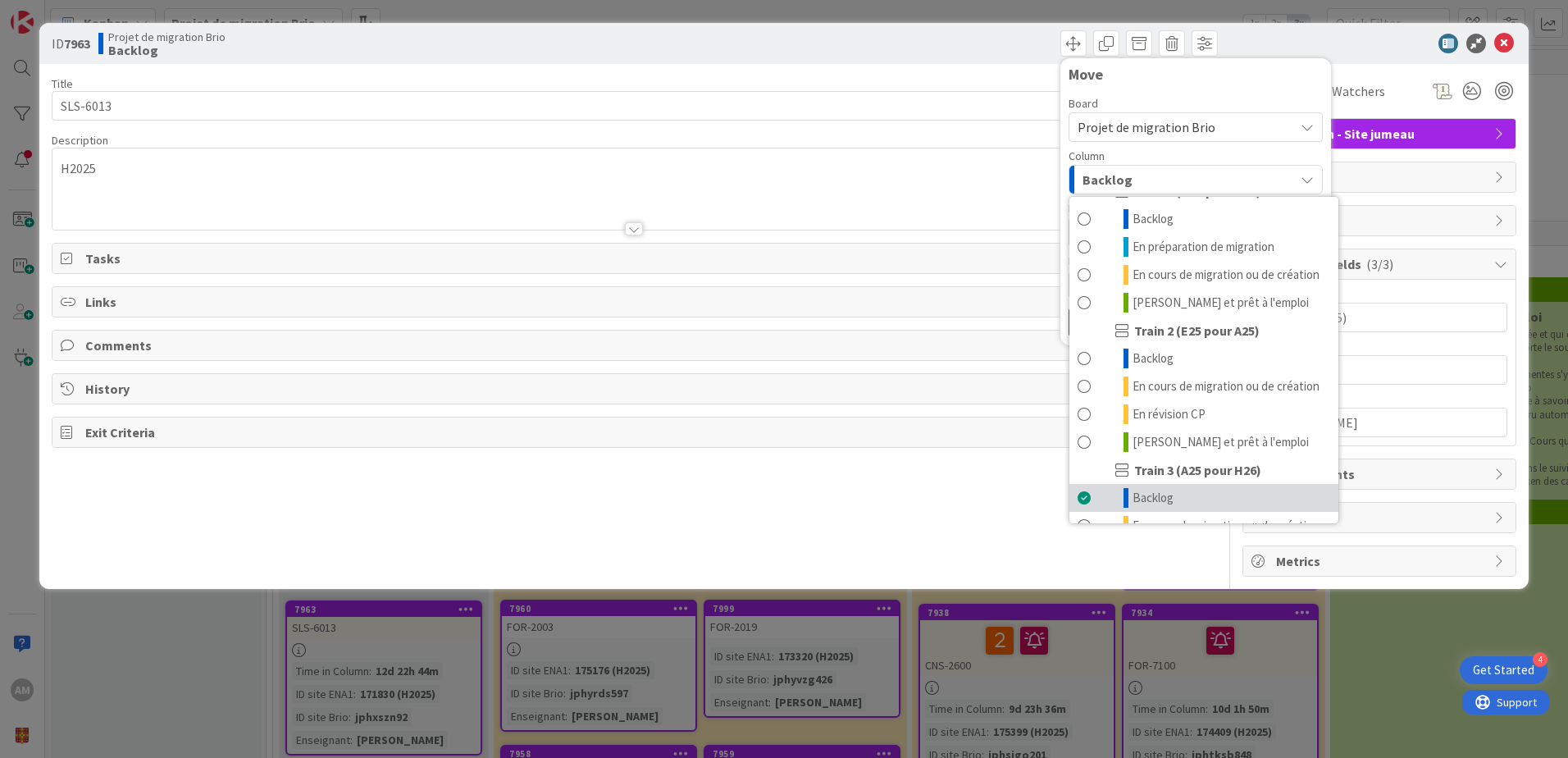
scroll to position [220, 0]
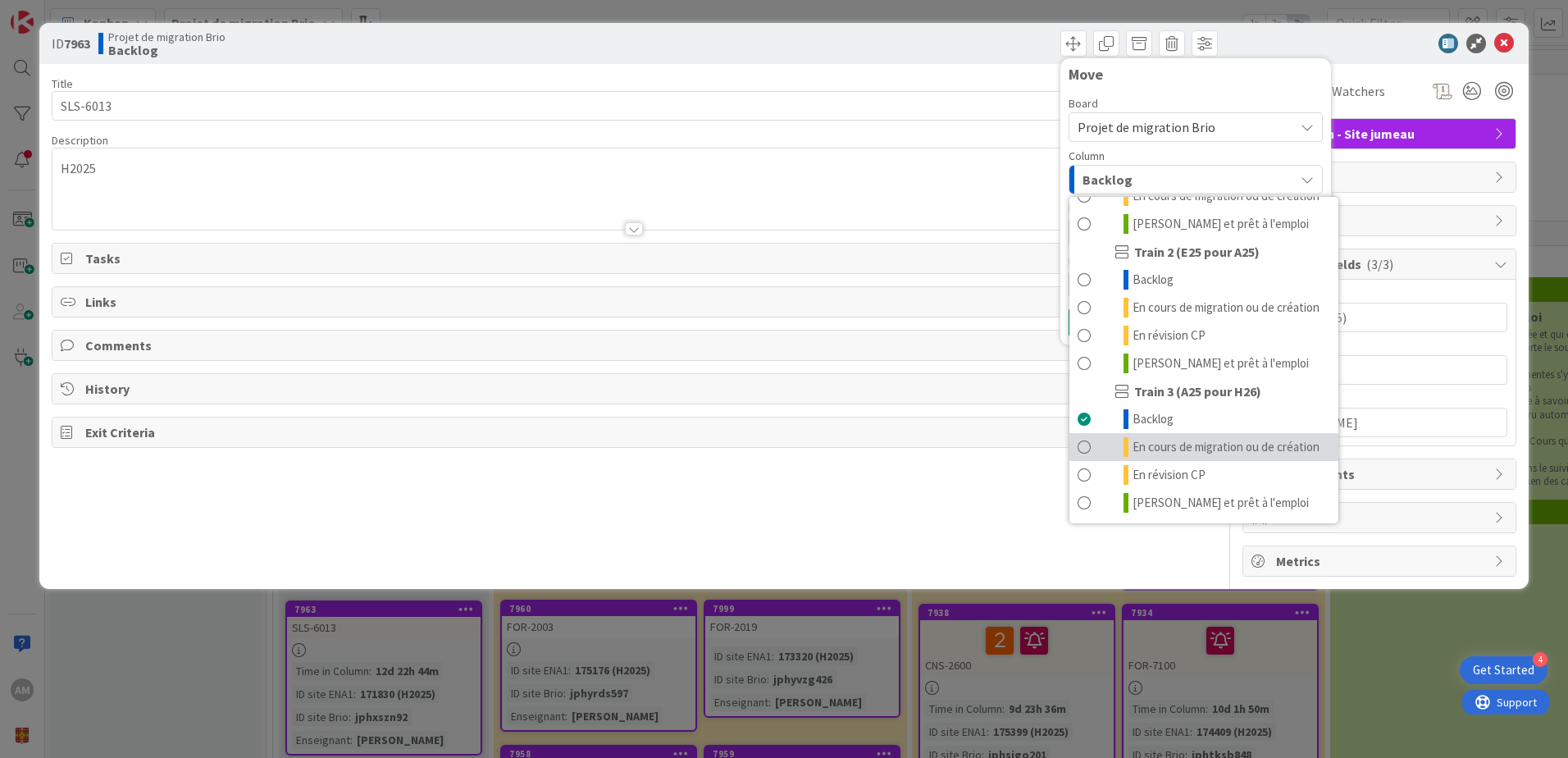
click at [1195, 437] on span "En cours de migration ou de création" at bounding box center [1226, 447] width 187 height 20
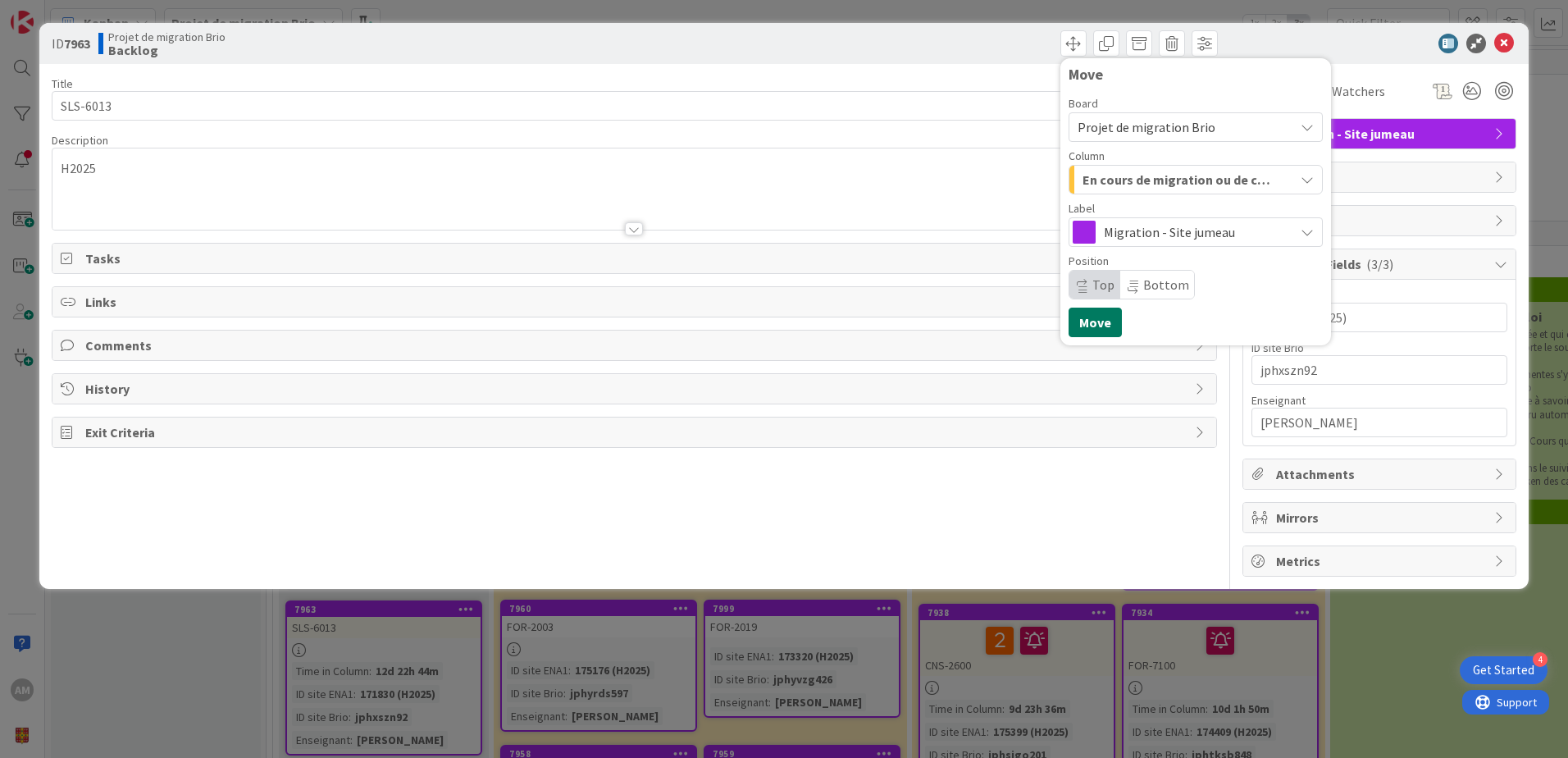
click at [1099, 320] on button "Move" at bounding box center [1095, 322] width 53 height 30
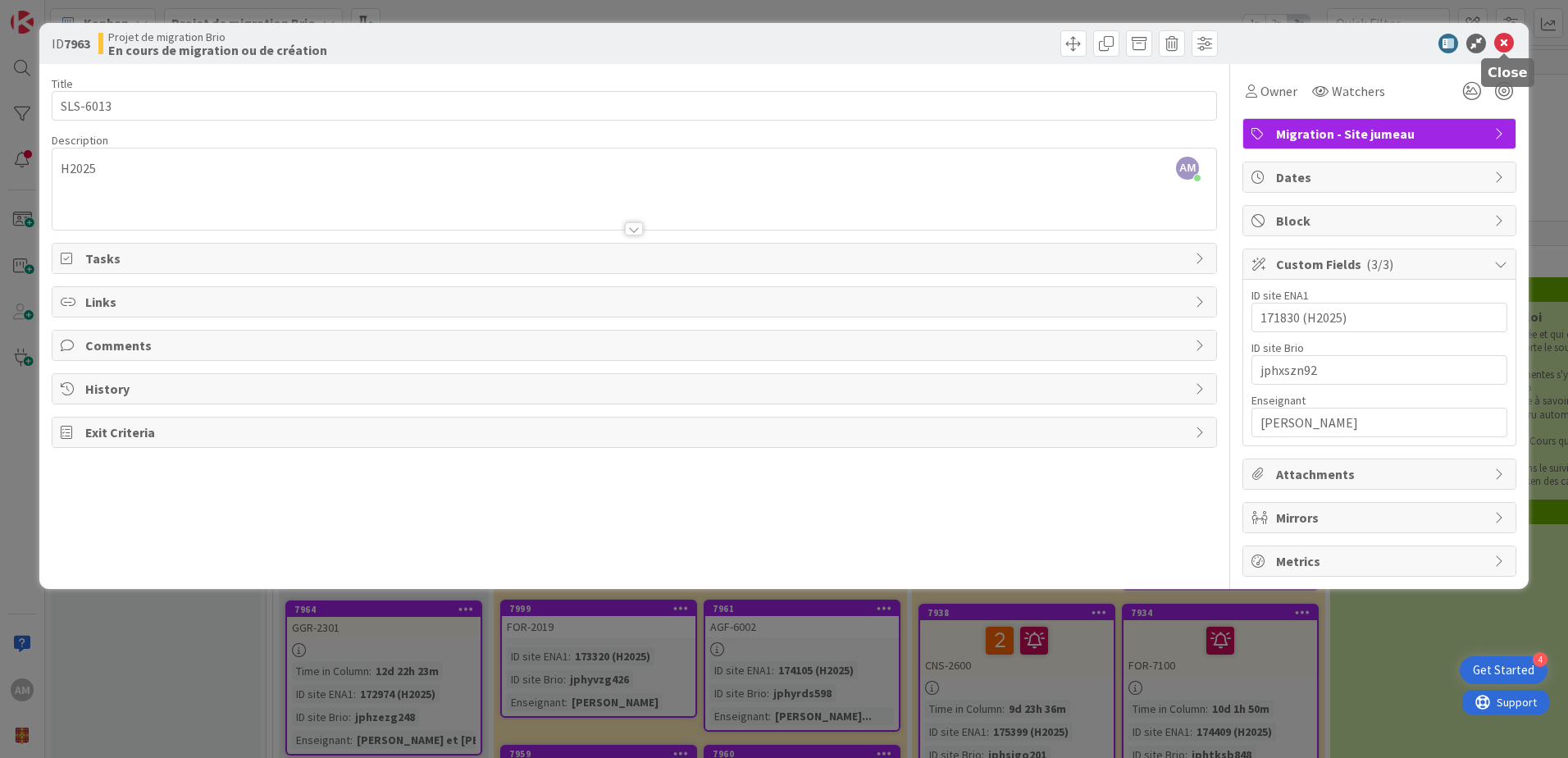
click at [1506, 49] on icon at bounding box center [1504, 43] width 20 height 20
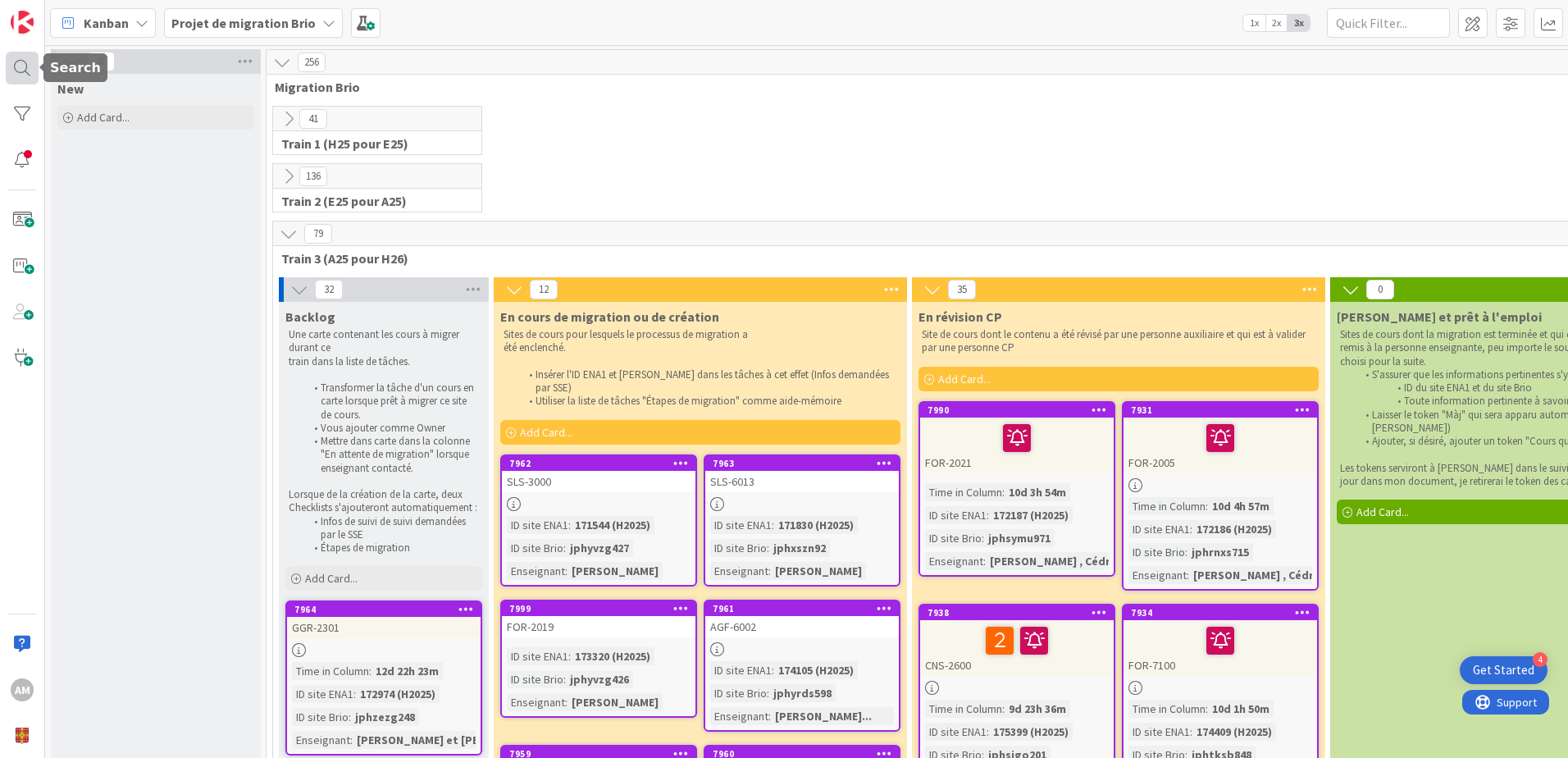
click at [15, 68] on div at bounding box center [22, 68] width 32 height 32
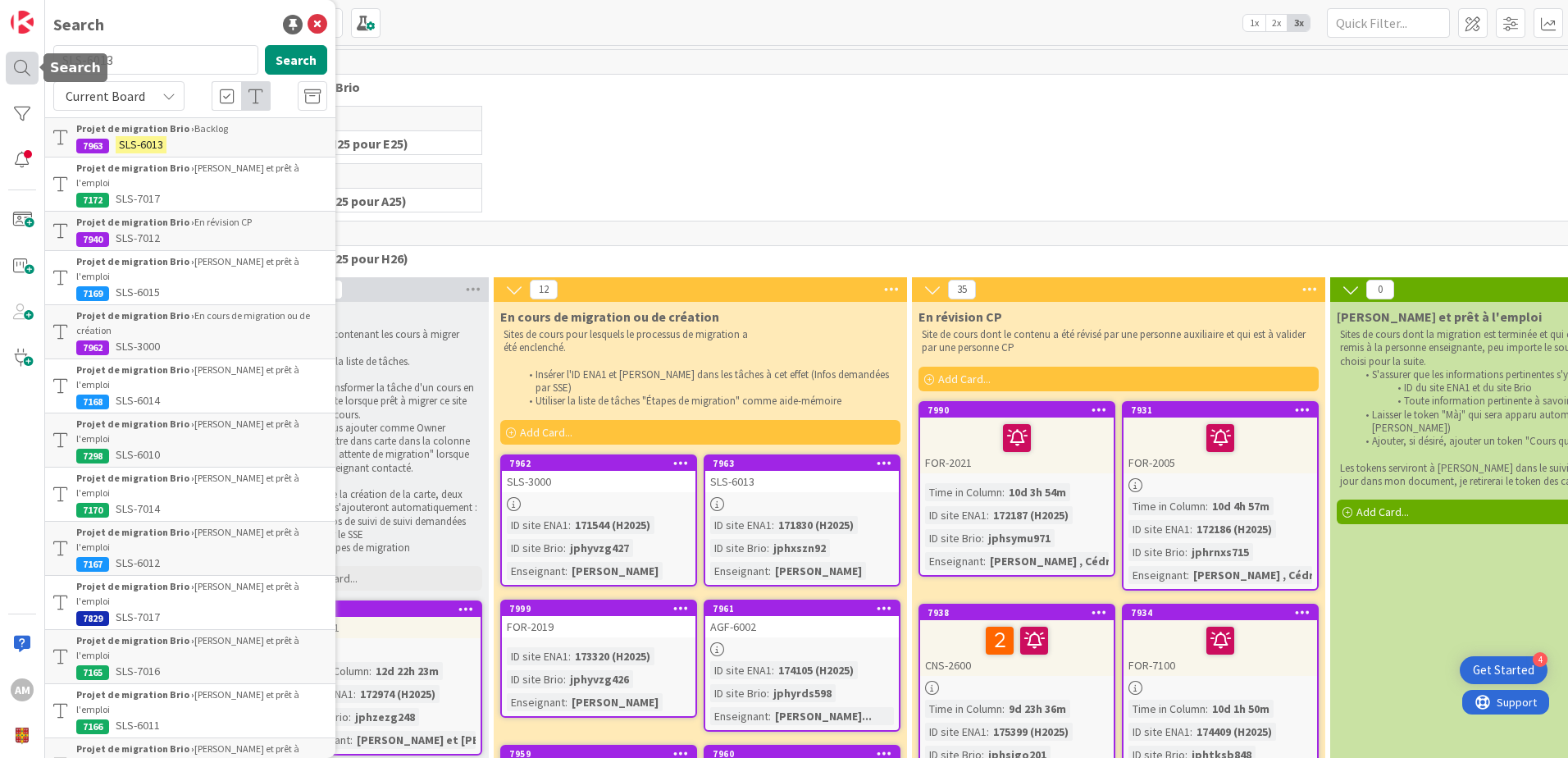
drag, startPoint x: 67, startPoint y: 63, endPoint x: 35, endPoint y: 67, distance: 32.2
click at [35, 67] on div "AM Search SLS-6013 Search Current Board Projet de migration Brio › Backlog 7963…" at bounding box center [23, 379] width 45 height 758
type input "SLS-8000"
click at [287, 66] on button "Search" at bounding box center [295, 59] width 62 height 30
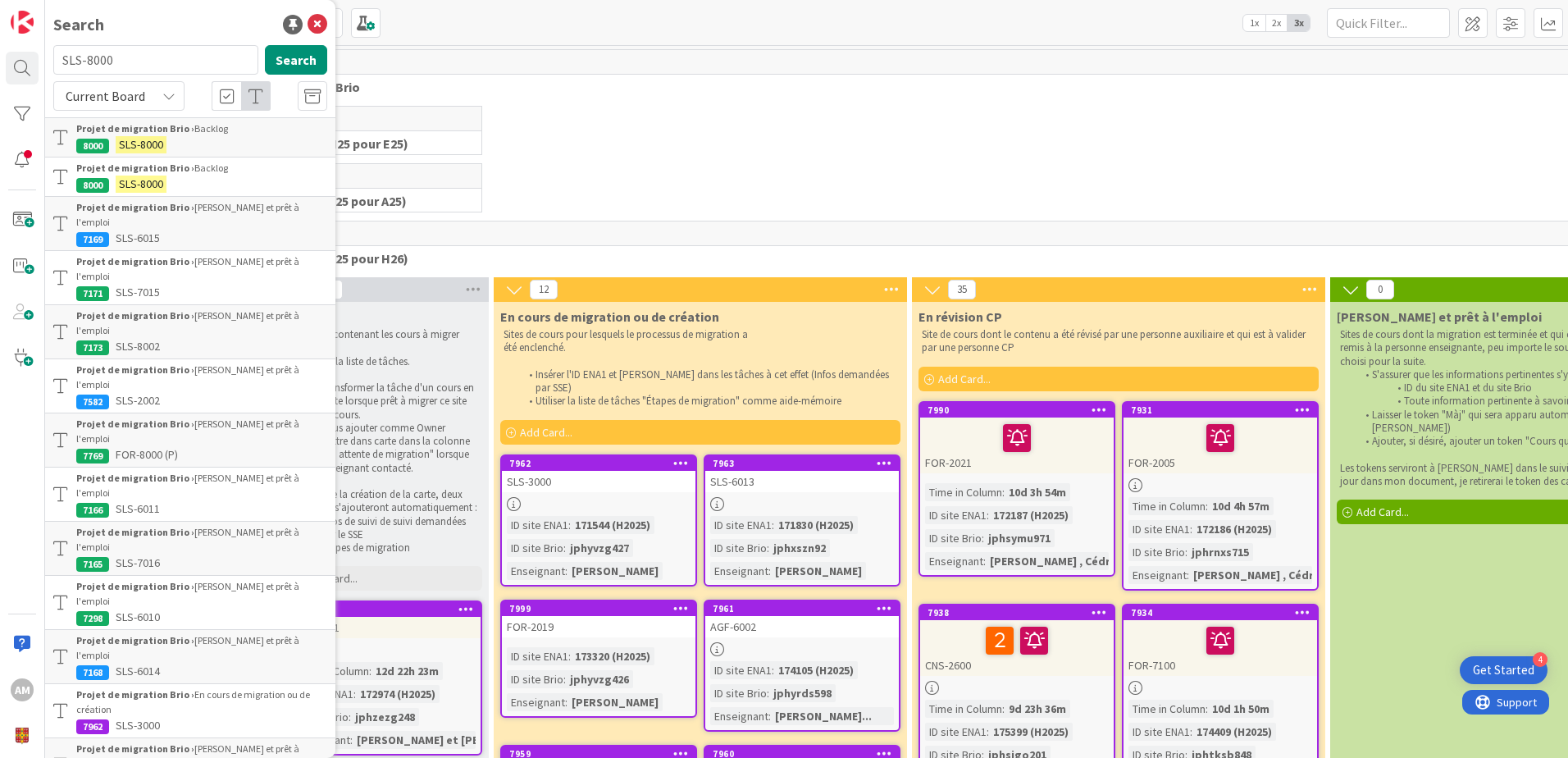
click at [169, 137] on p "SLS-8000" at bounding box center [202, 144] width 251 height 17
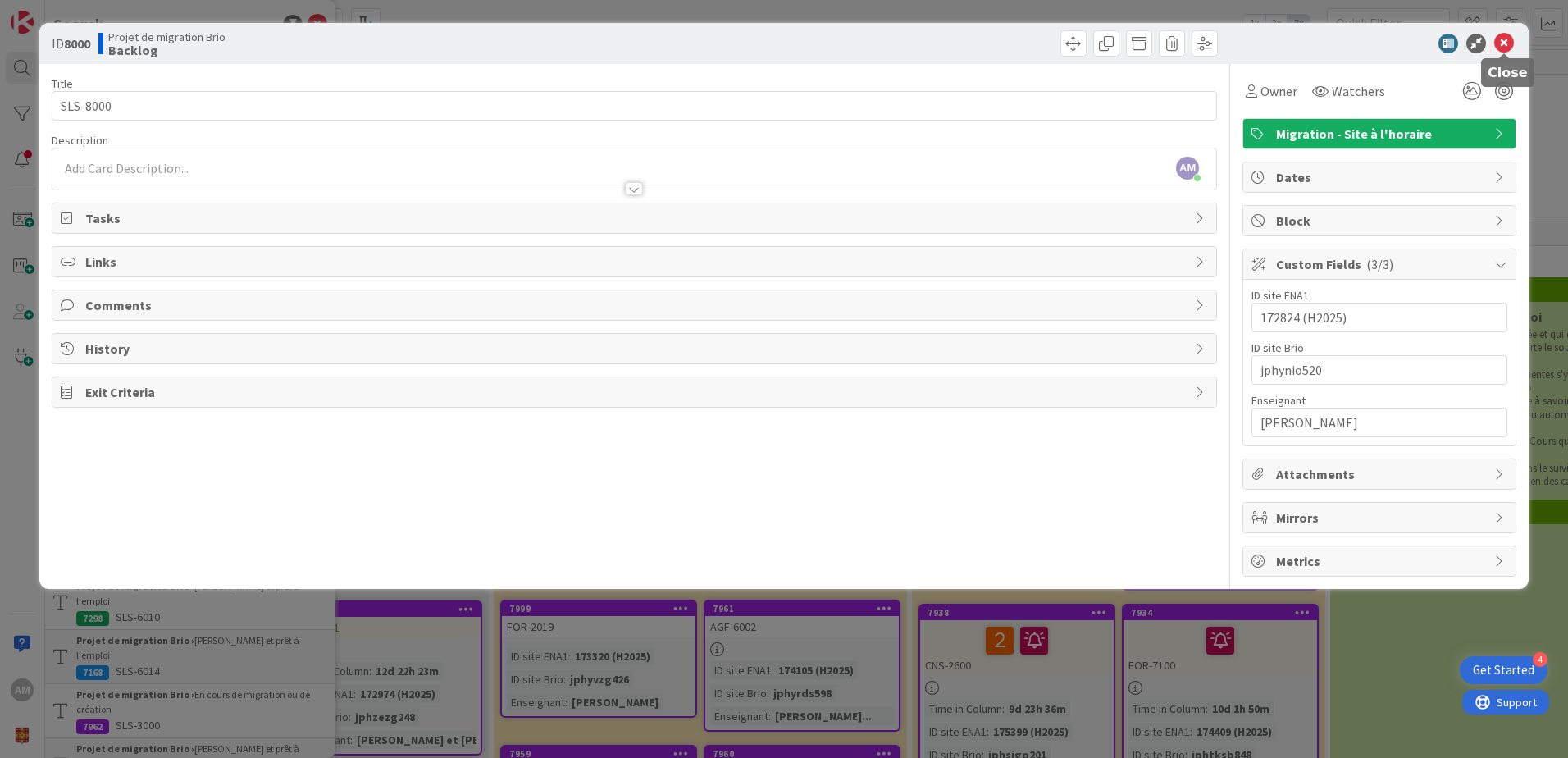
click at [1508, 48] on icon at bounding box center [1504, 43] width 20 height 20
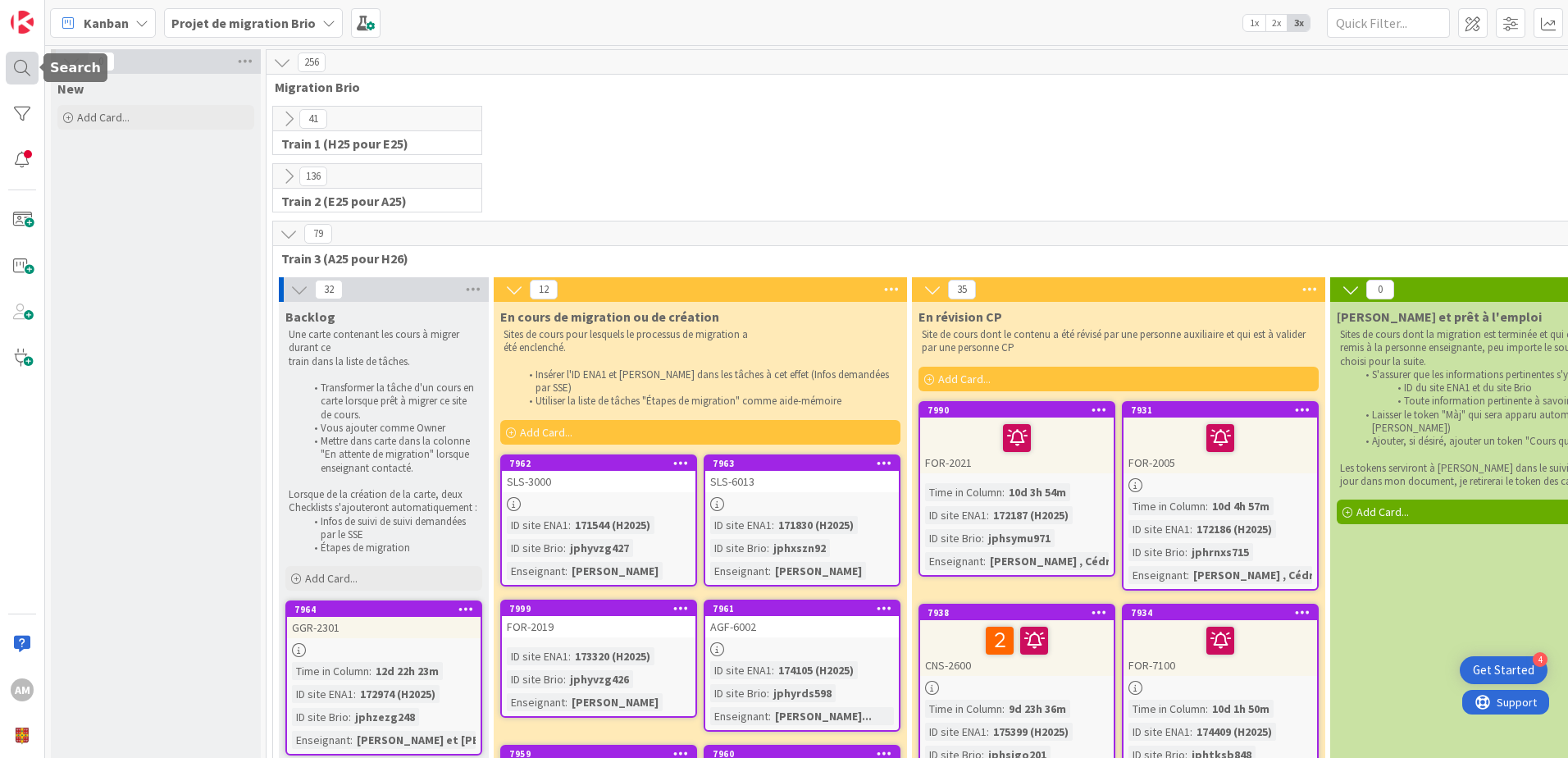
click at [25, 65] on div at bounding box center [22, 68] width 32 height 32
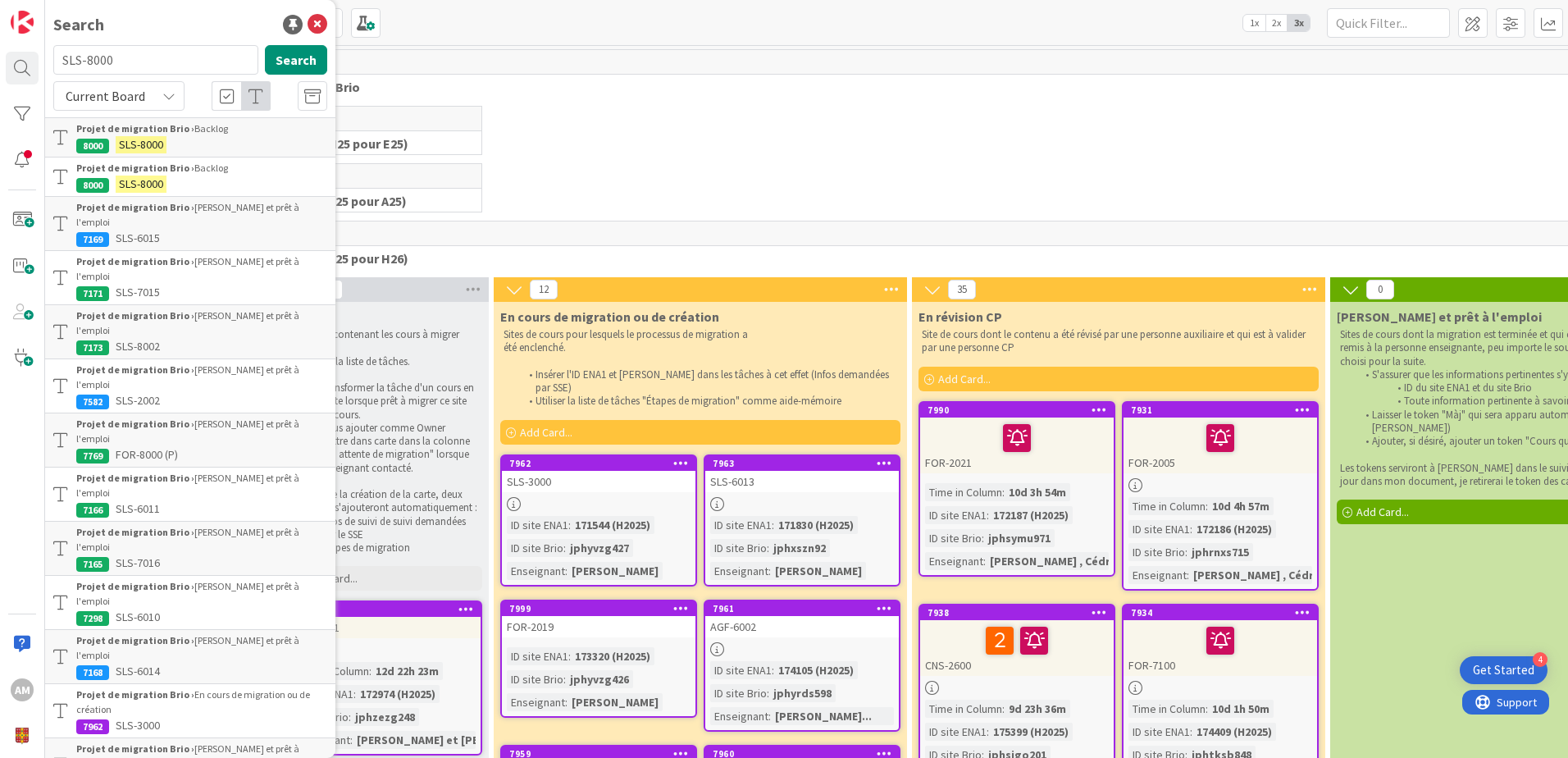
drag, startPoint x: 161, startPoint y: 64, endPoint x: 62, endPoint y: 69, distance: 99.1
click at [62, 69] on input "SLS-8000" at bounding box center [156, 59] width 205 height 30
click at [279, 59] on button "Search" at bounding box center [295, 59] width 62 height 30
drag, startPoint x: 154, startPoint y: 50, endPoint x: 14, endPoint y: 59, distance: 140.3
click at [14, 59] on div "AM Search SLS-8000 Search Current Board Projet de migration Brio › Backlog 8000…" at bounding box center [23, 379] width 45 height 758
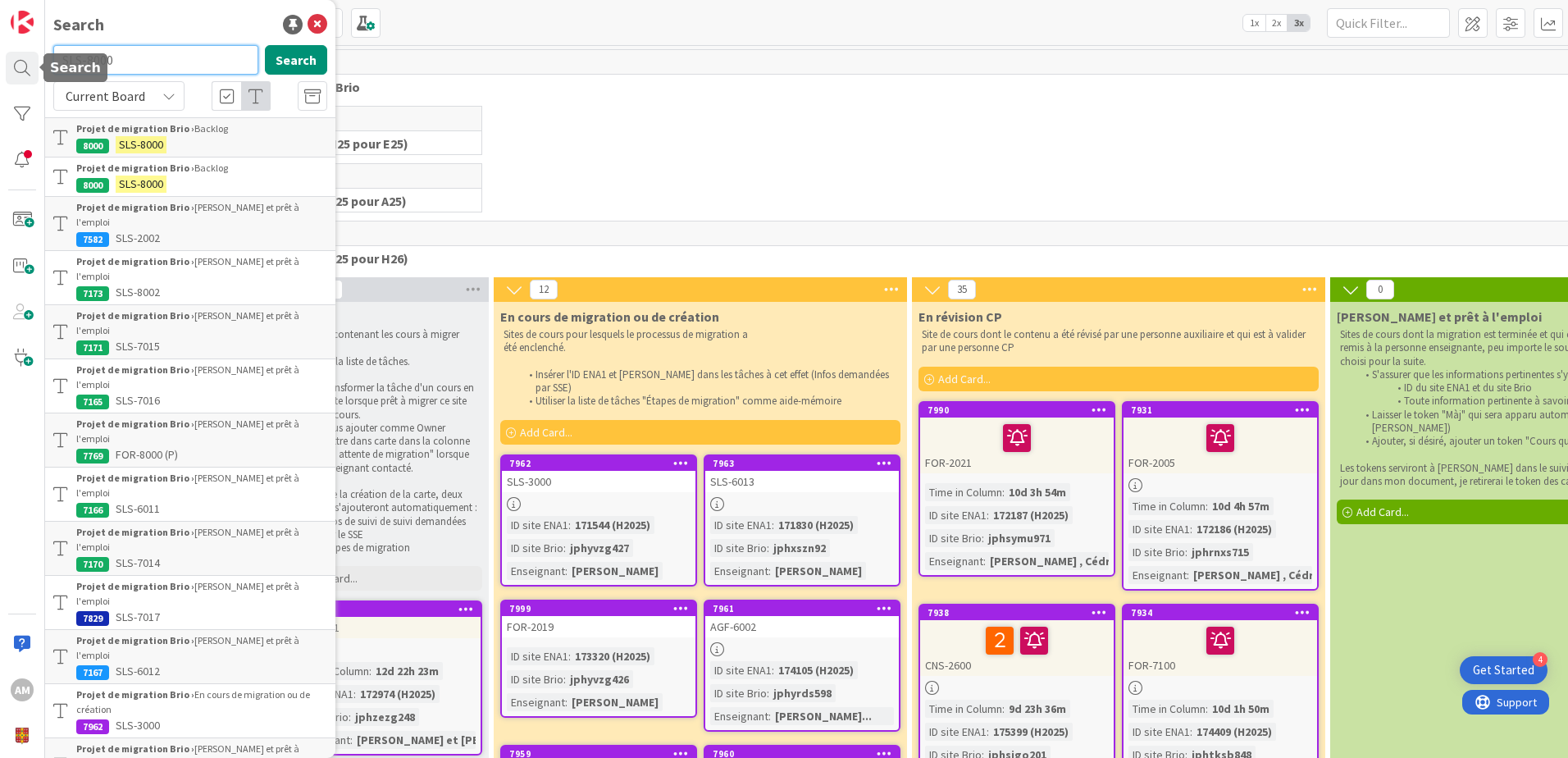
paste input "GGR-2301"
type input "GGR-2301"
click at [293, 59] on button "Search" at bounding box center [295, 59] width 62 height 30
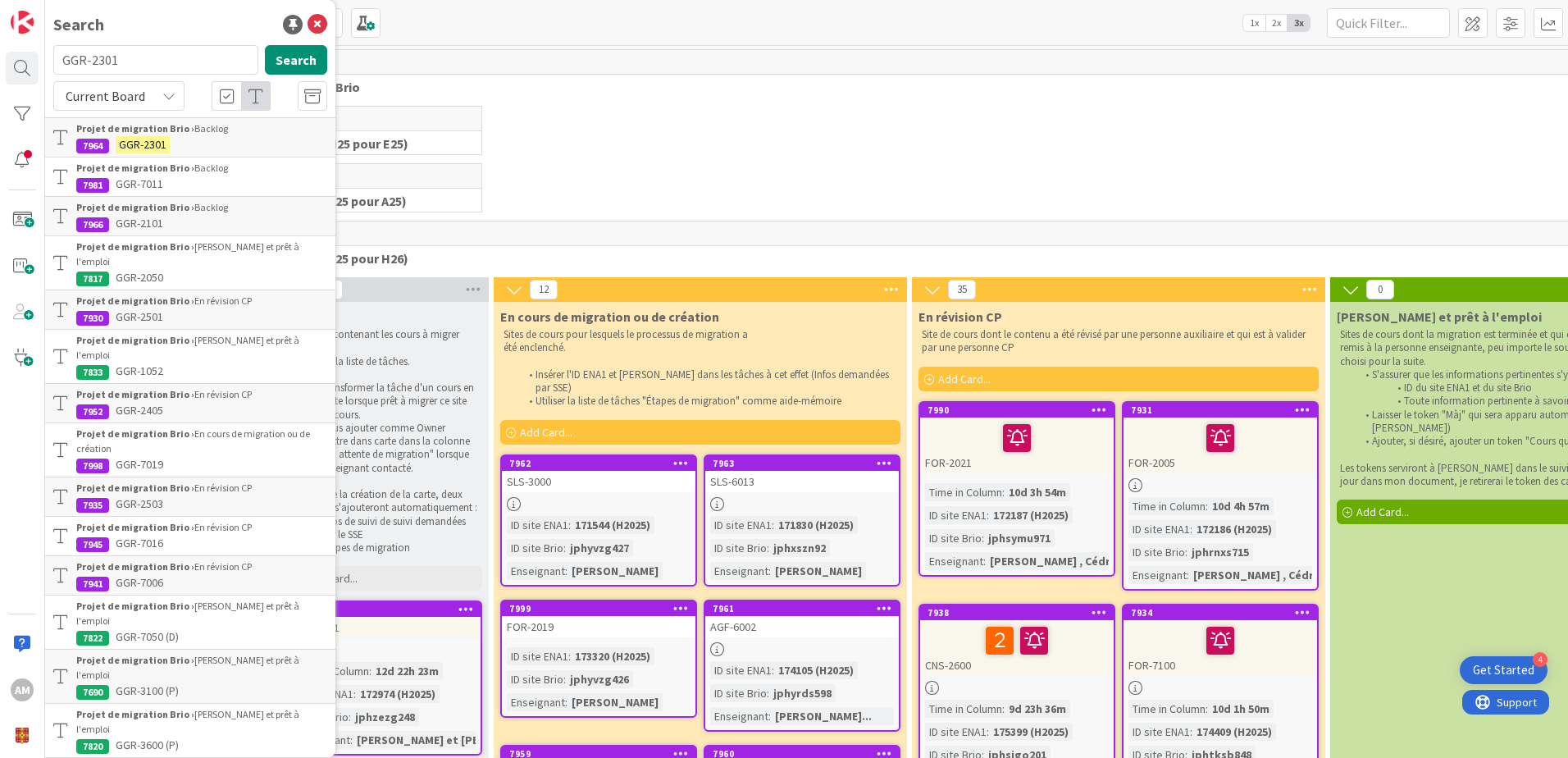
click at [163, 124] on b "Projet de migration Brio ›" at bounding box center [135, 129] width 118 height 13
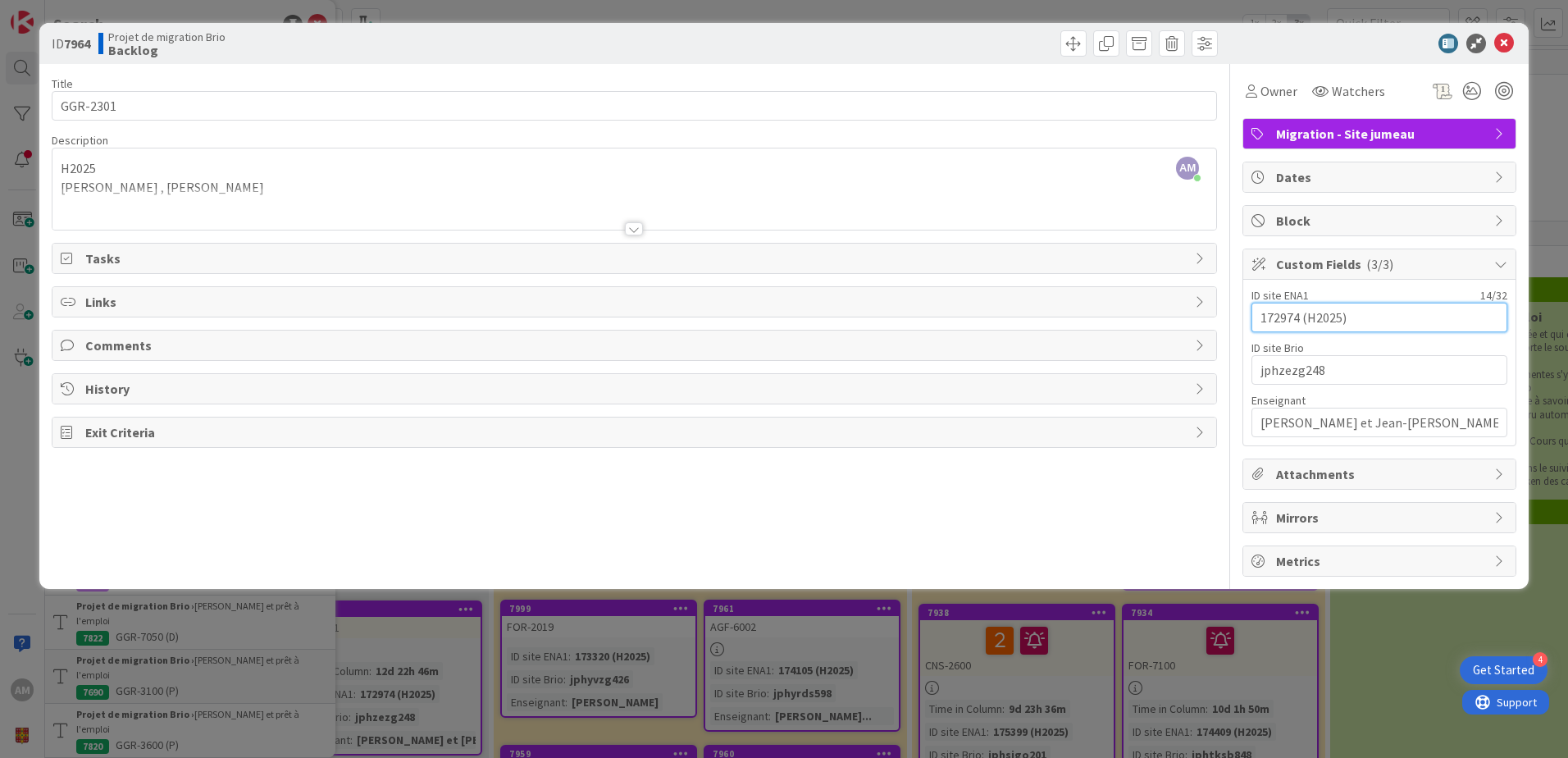
drag, startPoint x: 1298, startPoint y: 317, endPoint x: 1235, endPoint y: 311, distance: 63.3
click at [1235, 311] on div "Title 8 / 128 GGR-2301 Description AM Audrey Marcotte just joined H2025 Patrick…" at bounding box center [783, 320] width 1464 height 512
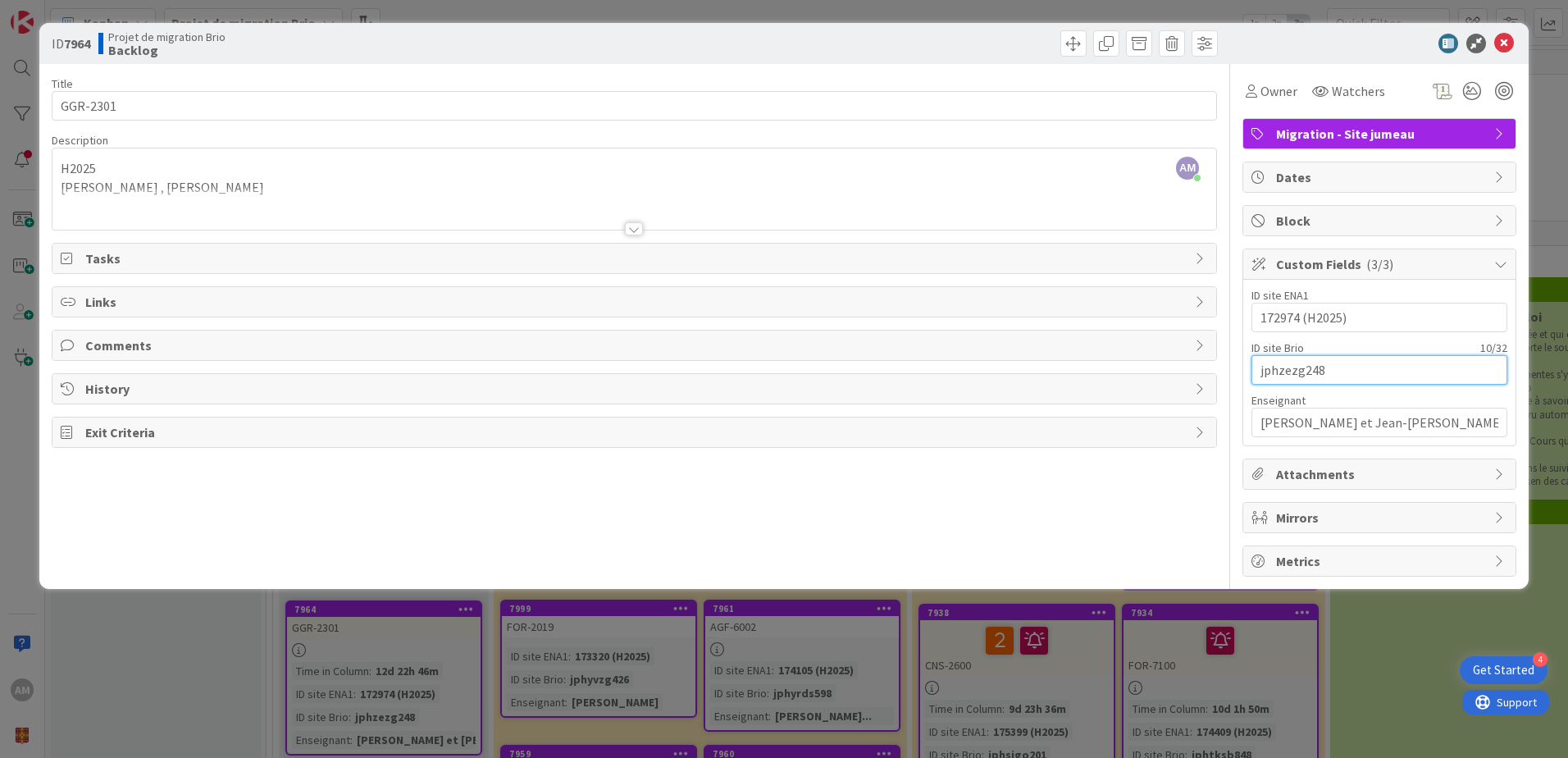
drag, startPoint x: 1373, startPoint y: 368, endPoint x: 1231, endPoint y: 364, distance: 142.1
click at [1231, 364] on div "Title 8 / 128 GGR-2301 Description AM Audrey Marcotte just joined H2025 Patrick…" at bounding box center [783, 320] width 1464 height 512
click at [1068, 55] on span at bounding box center [1073, 43] width 26 height 26
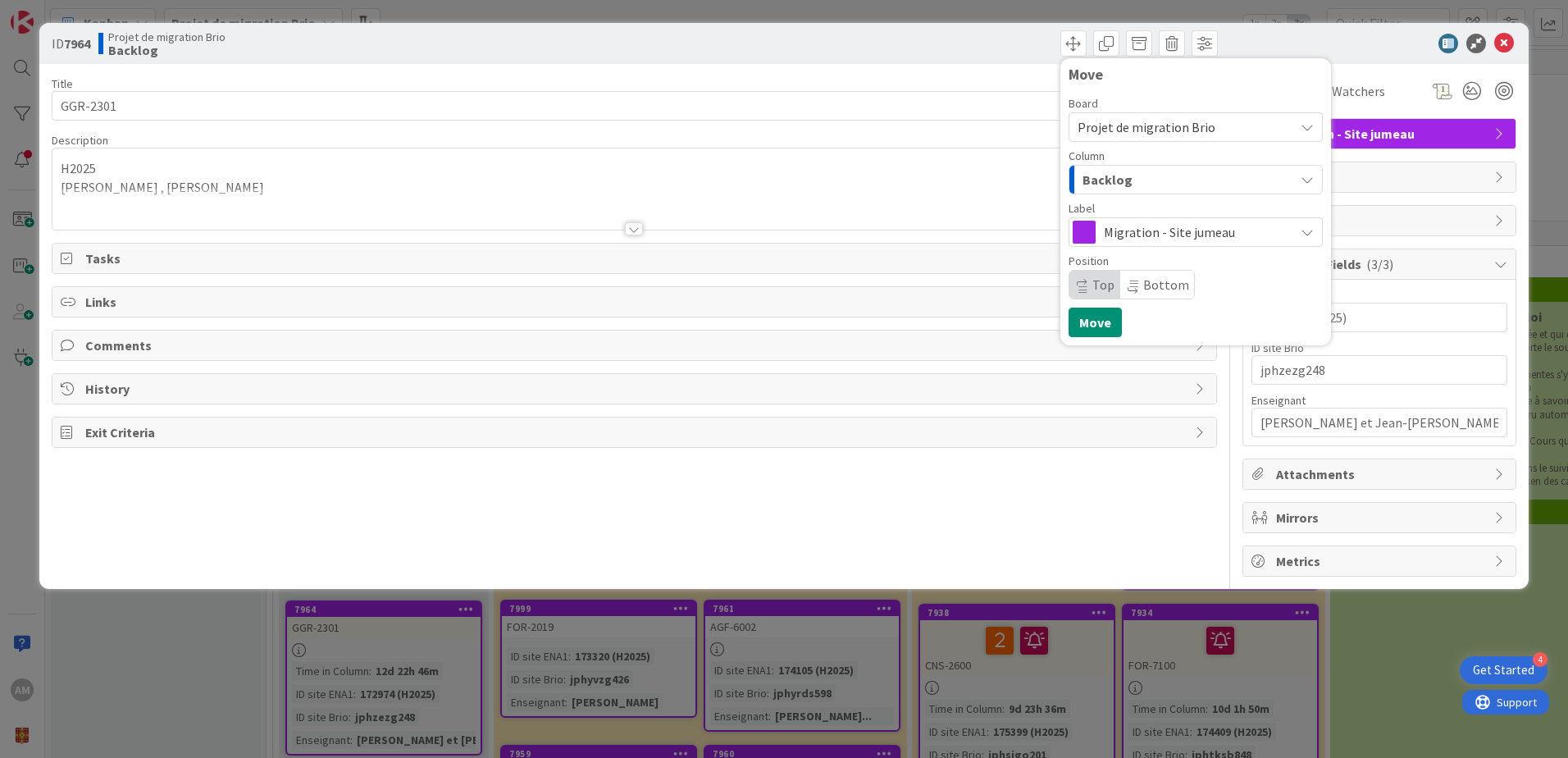
click at [1117, 183] on span "Backlog" at bounding box center [1107, 180] width 50 height 22
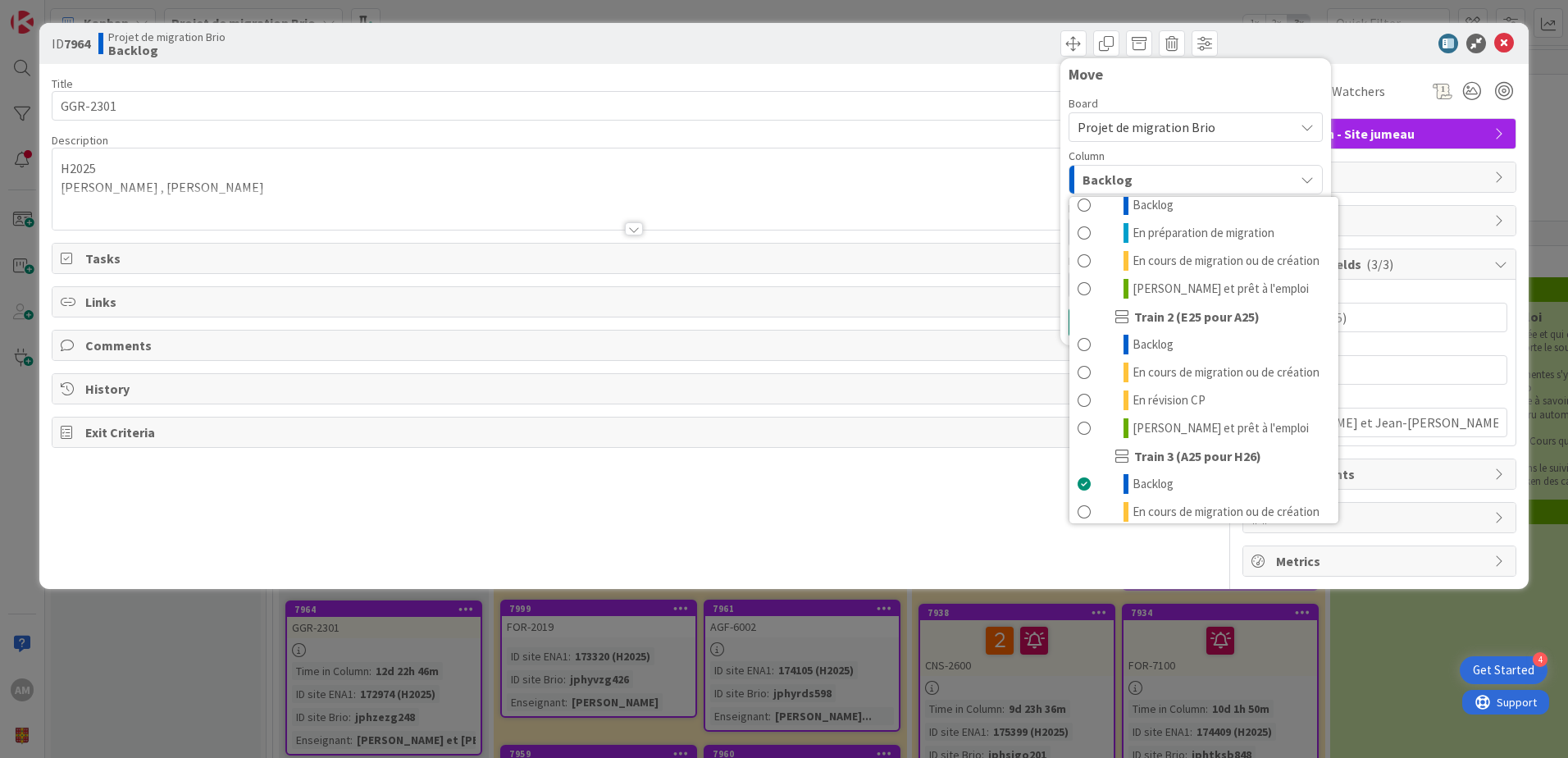
scroll to position [220, 0]
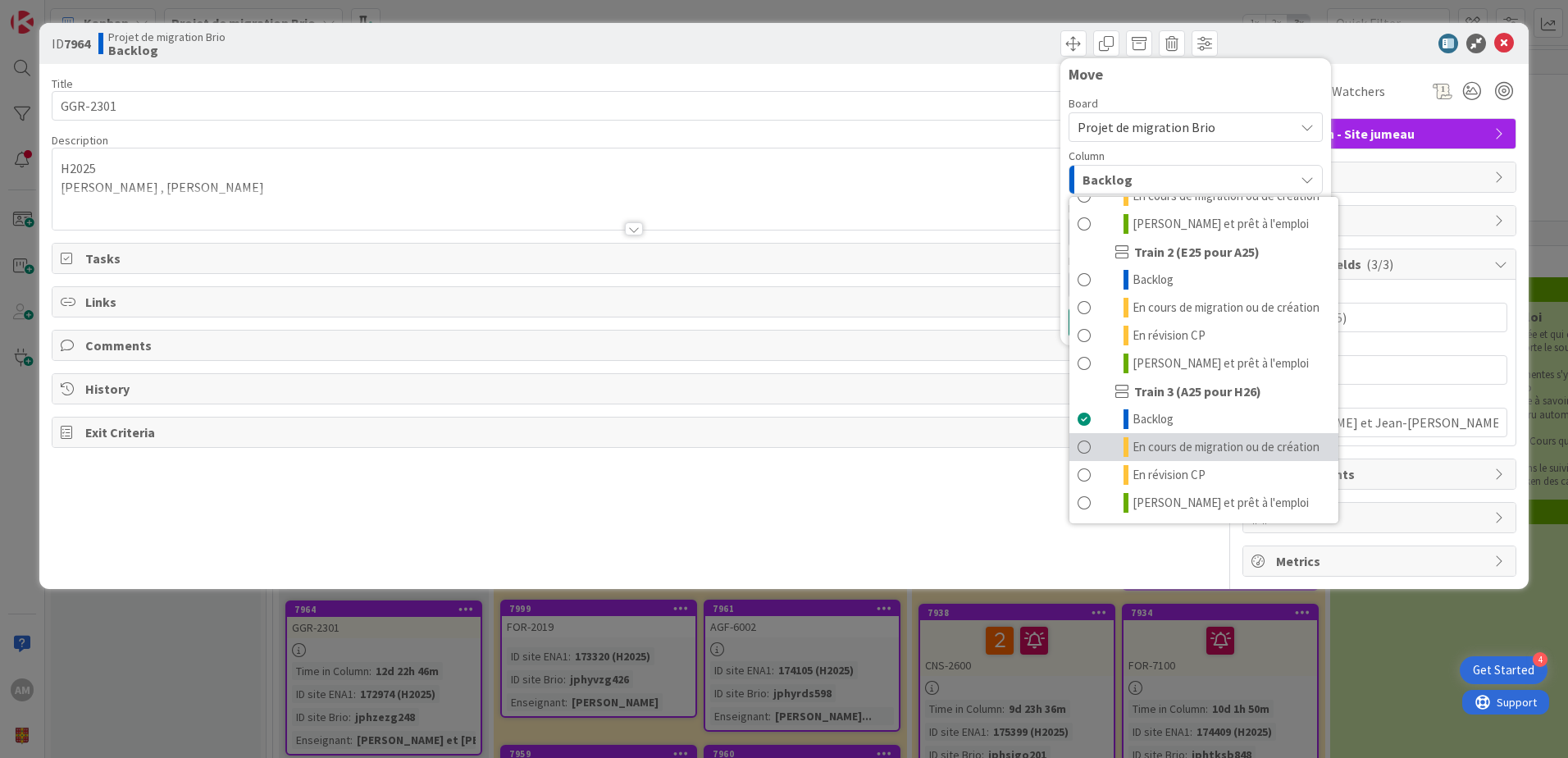
click at [1176, 441] on span "En cours de migration ou de création" at bounding box center [1226, 447] width 187 height 20
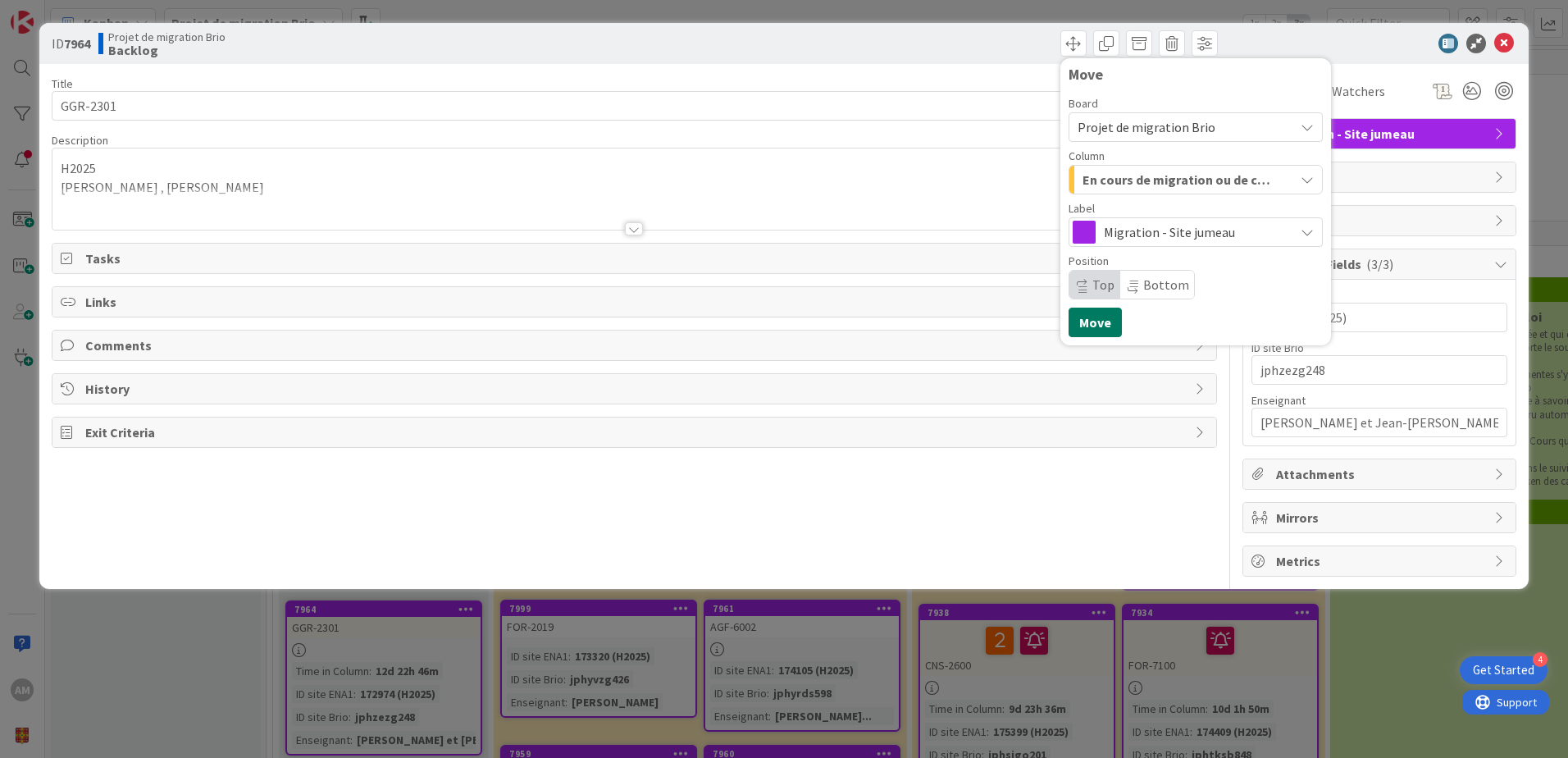
click at [1085, 322] on button "Move" at bounding box center [1095, 322] width 53 height 30
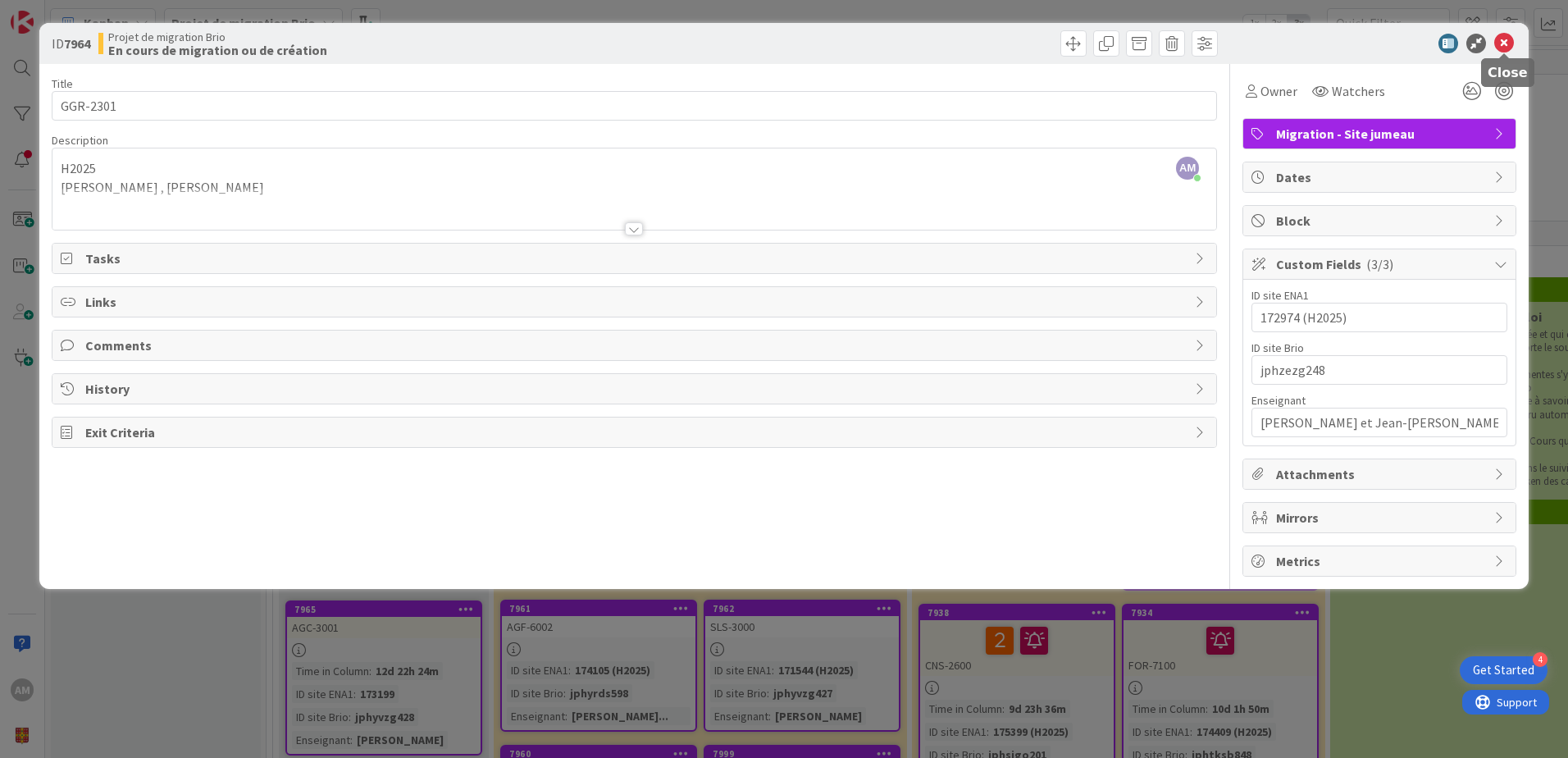
click at [1507, 46] on icon at bounding box center [1504, 43] width 20 height 20
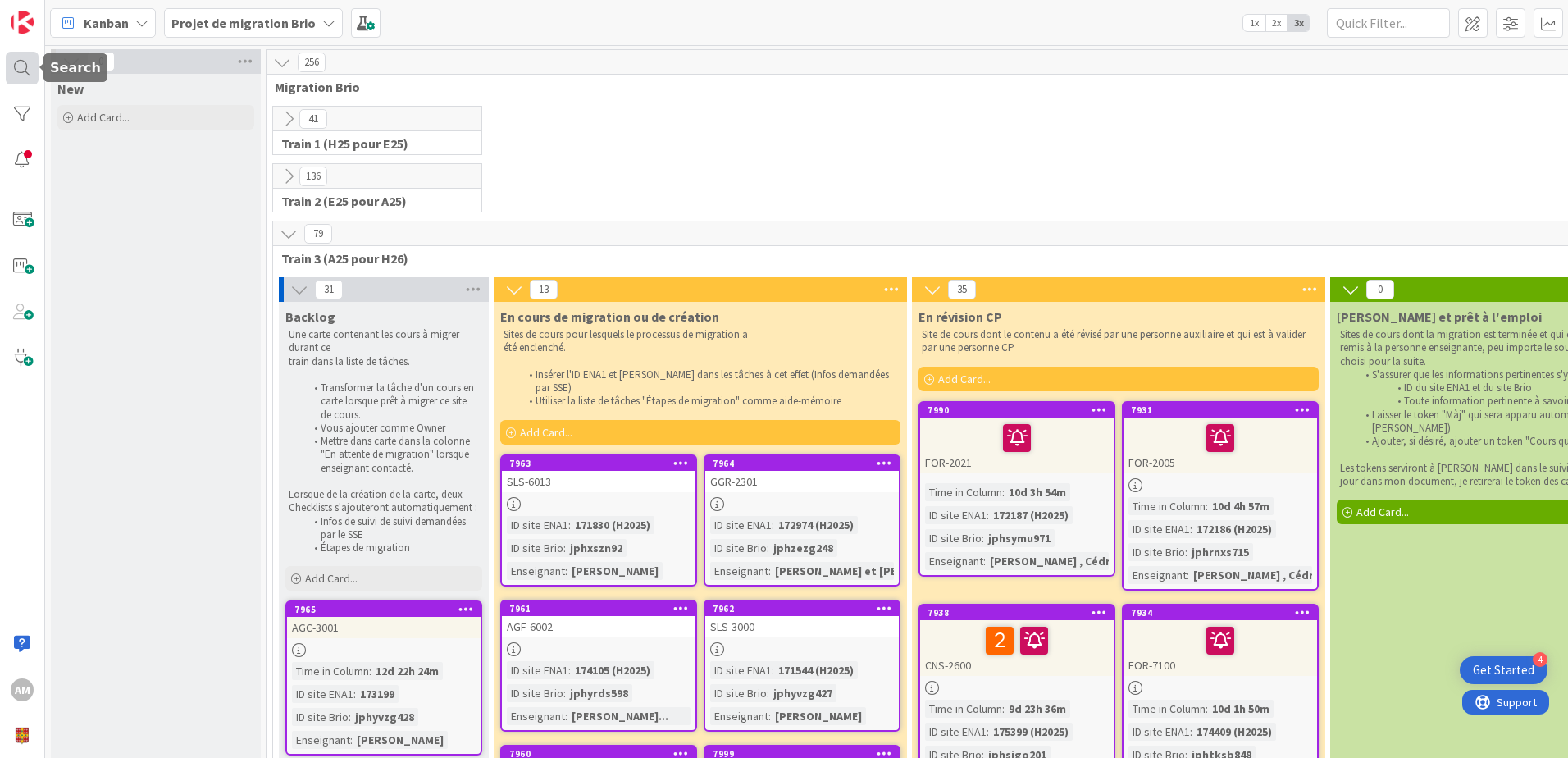
click at [36, 75] on div at bounding box center [22, 68] width 32 height 32
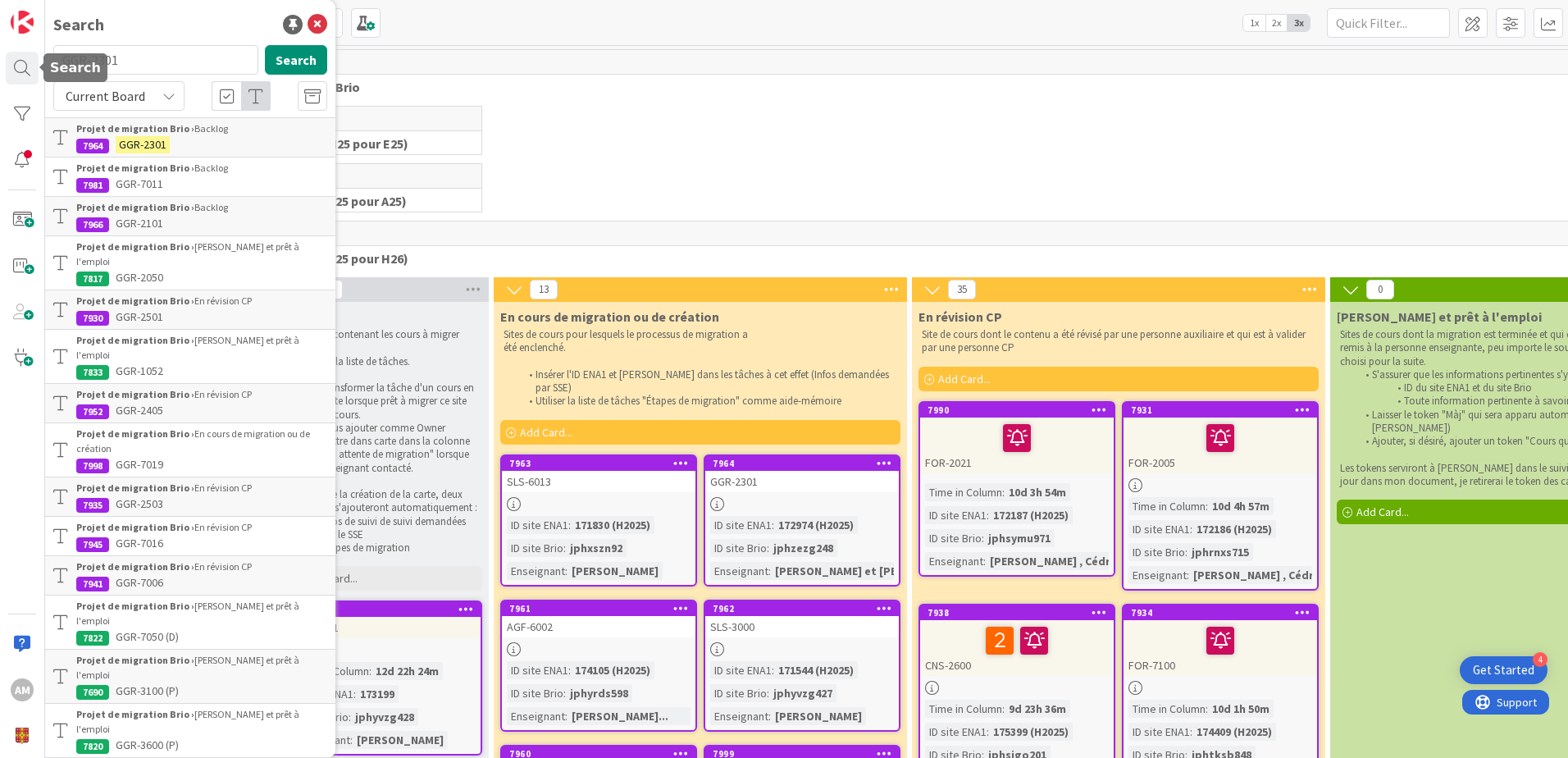
click at [0, 69] on html "4 Get Started AM Search GGR-2301 Search Current Board Projet de migration Brio …" at bounding box center [784, 379] width 1568 height 758
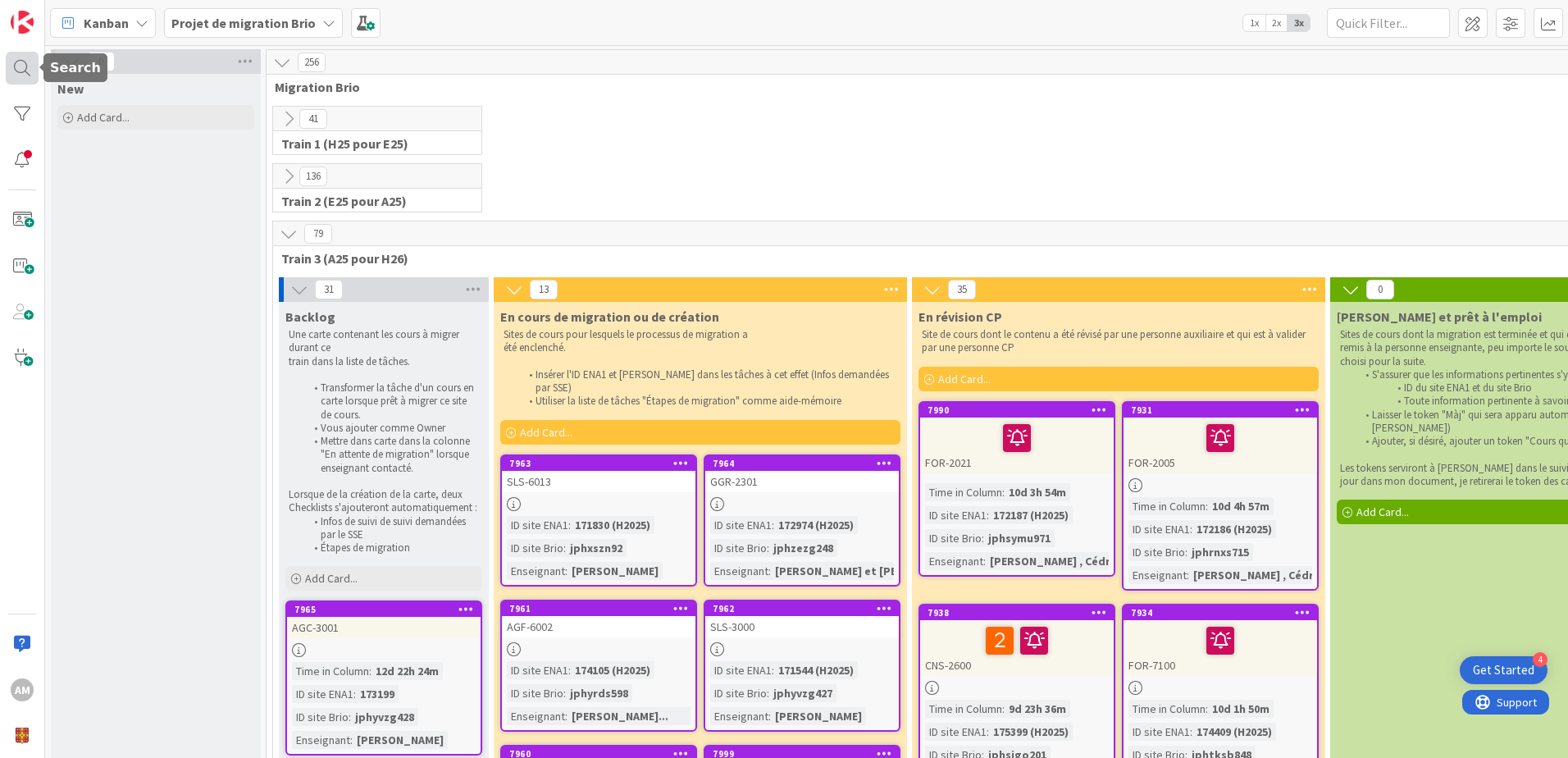
click at [32, 77] on div at bounding box center [22, 68] width 32 height 32
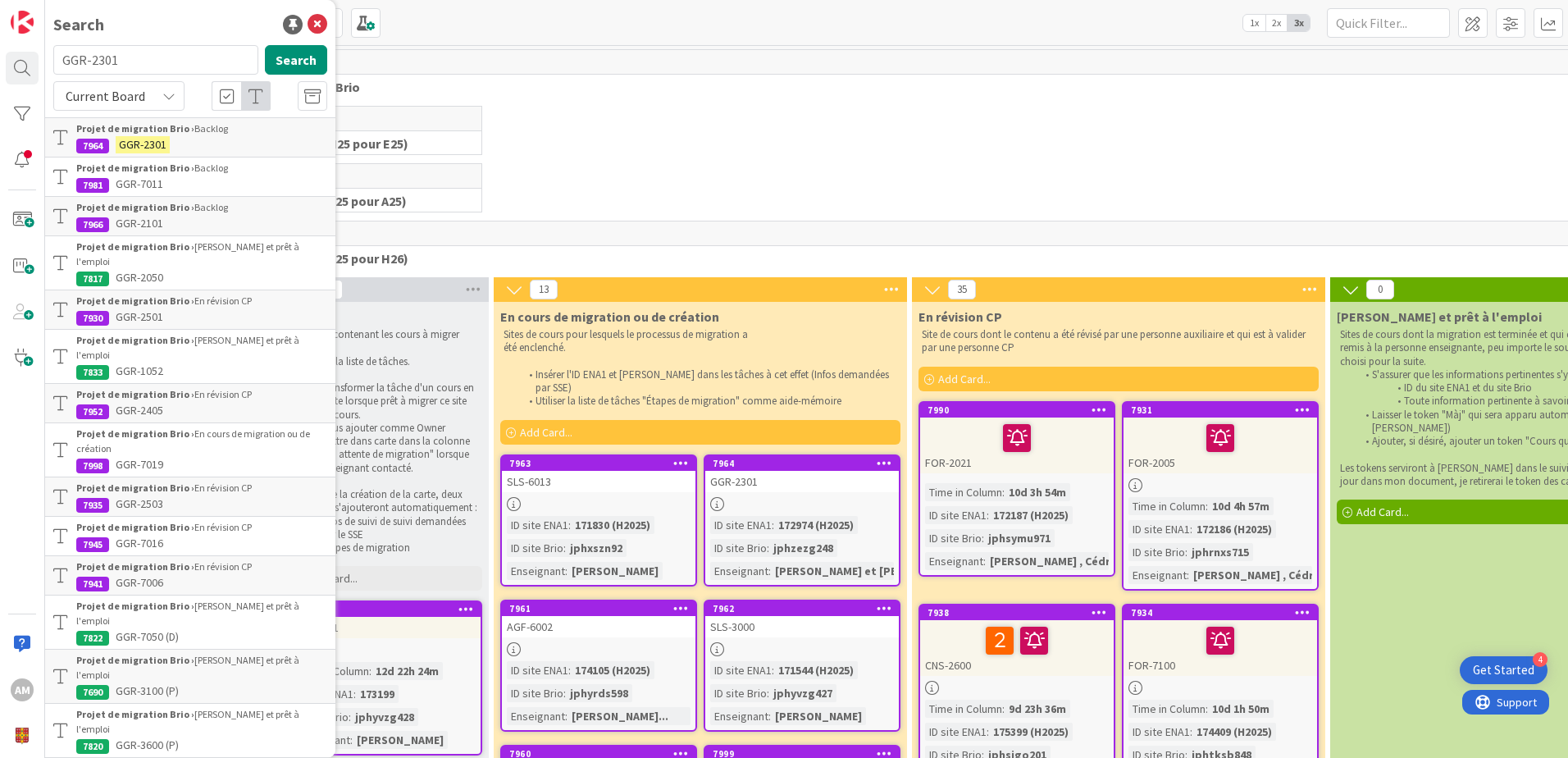
drag, startPoint x: 127, startPoint y: 63, endPoint x: 55, endPoint y: 63, distance: 72.0
click at [55, 63] on input "GGR-2301" at bounding box center [156, 59] width 205 height 30
type input "AGC-3001"
click at [265, 59] on button "Search" at bounding box center [295, 59] width 62 height 30
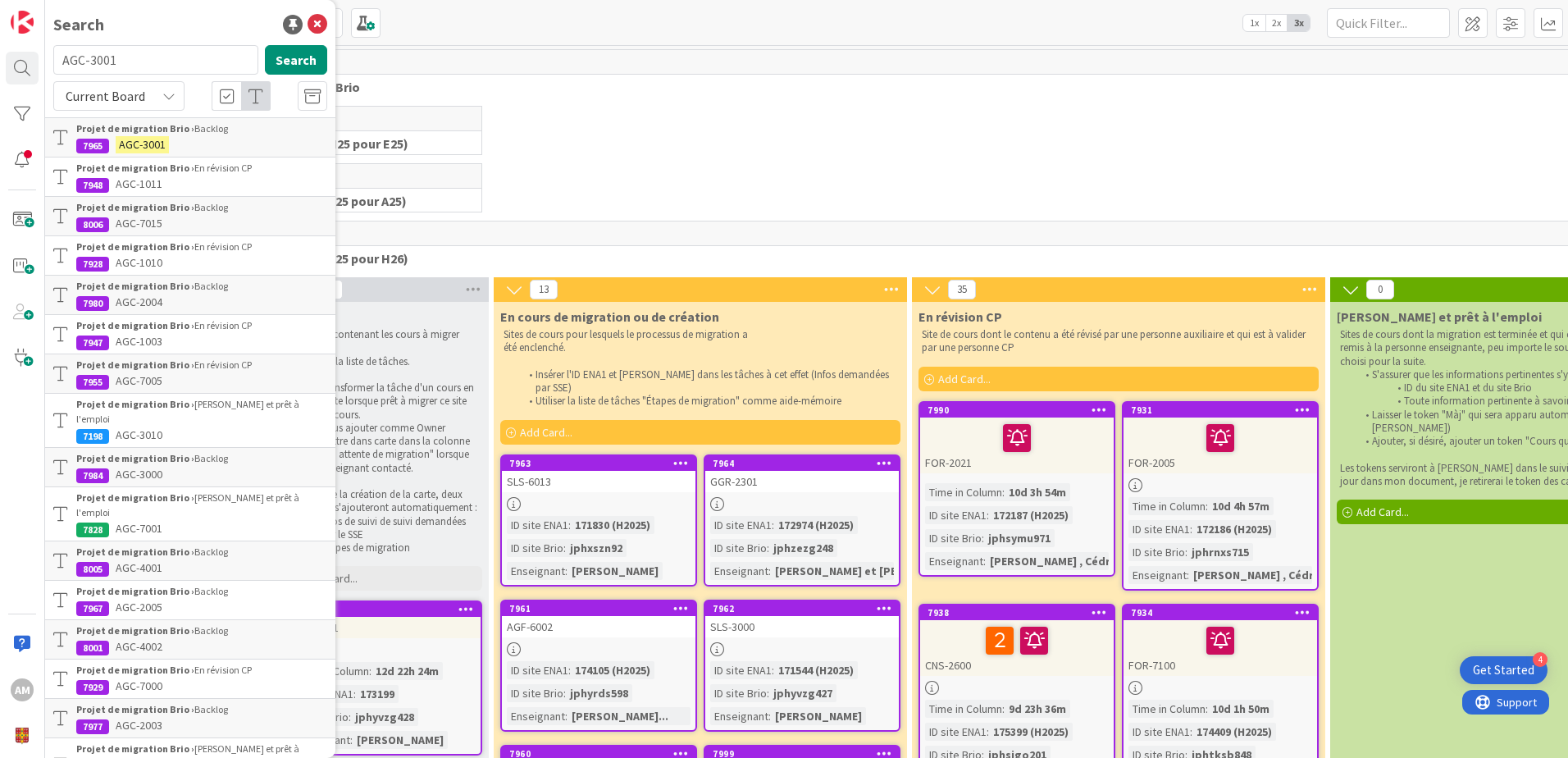
click at [135, 131] on b "Projet de migration Brio ›" at bounding box center [135, 129] width 118 height 13
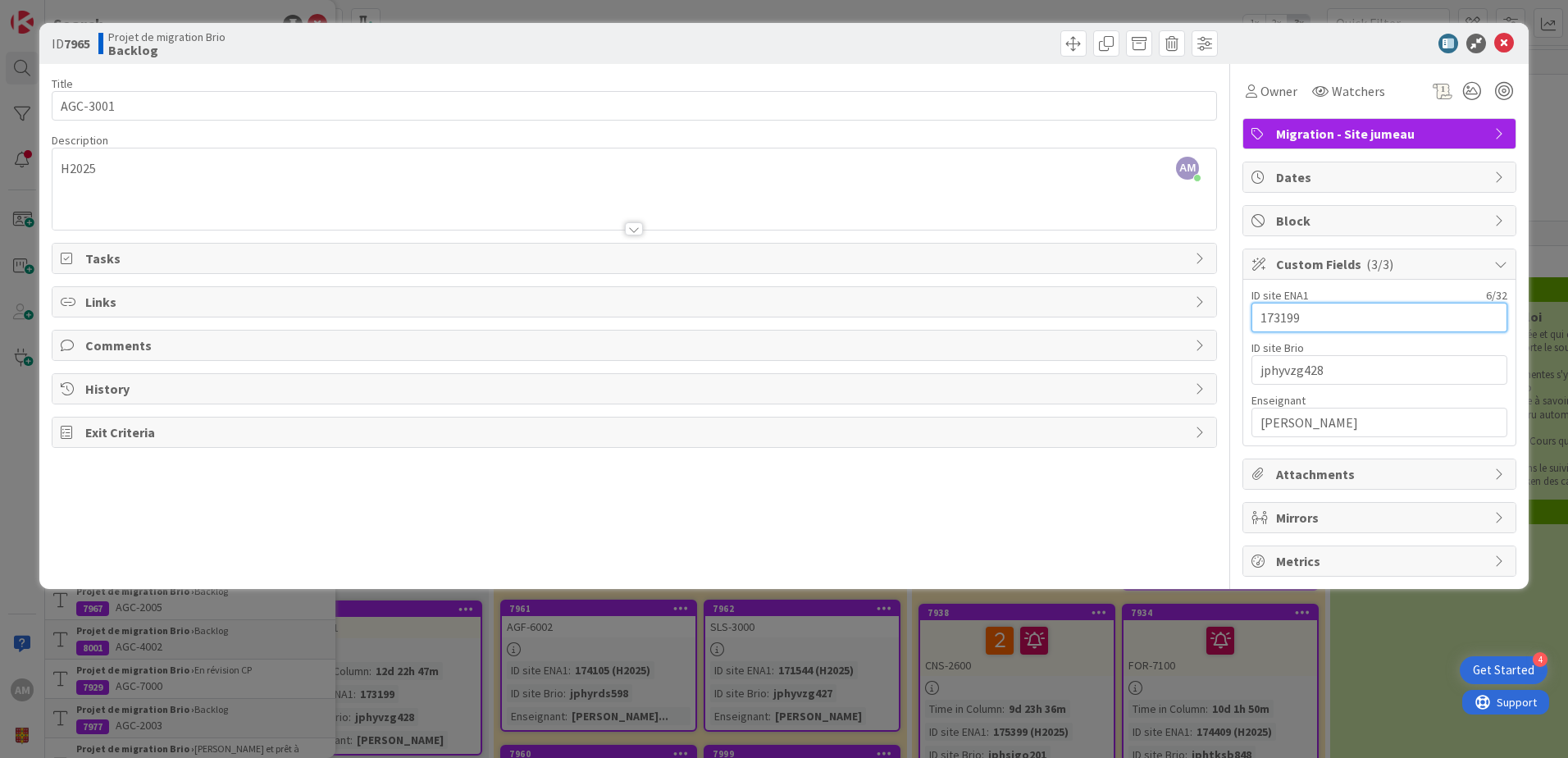
drag, startPoint x: 1320, startPoint y: 320, endPoint x: 1211, endPoint y: 338, distance: 110.5
click at [1211, 338] on div "Title 8 / 128 AGC-3001 Description AM Audrey Marcotte just joined H2025 Owner W…" at bounding box center [783, 320] width 1464 height 512
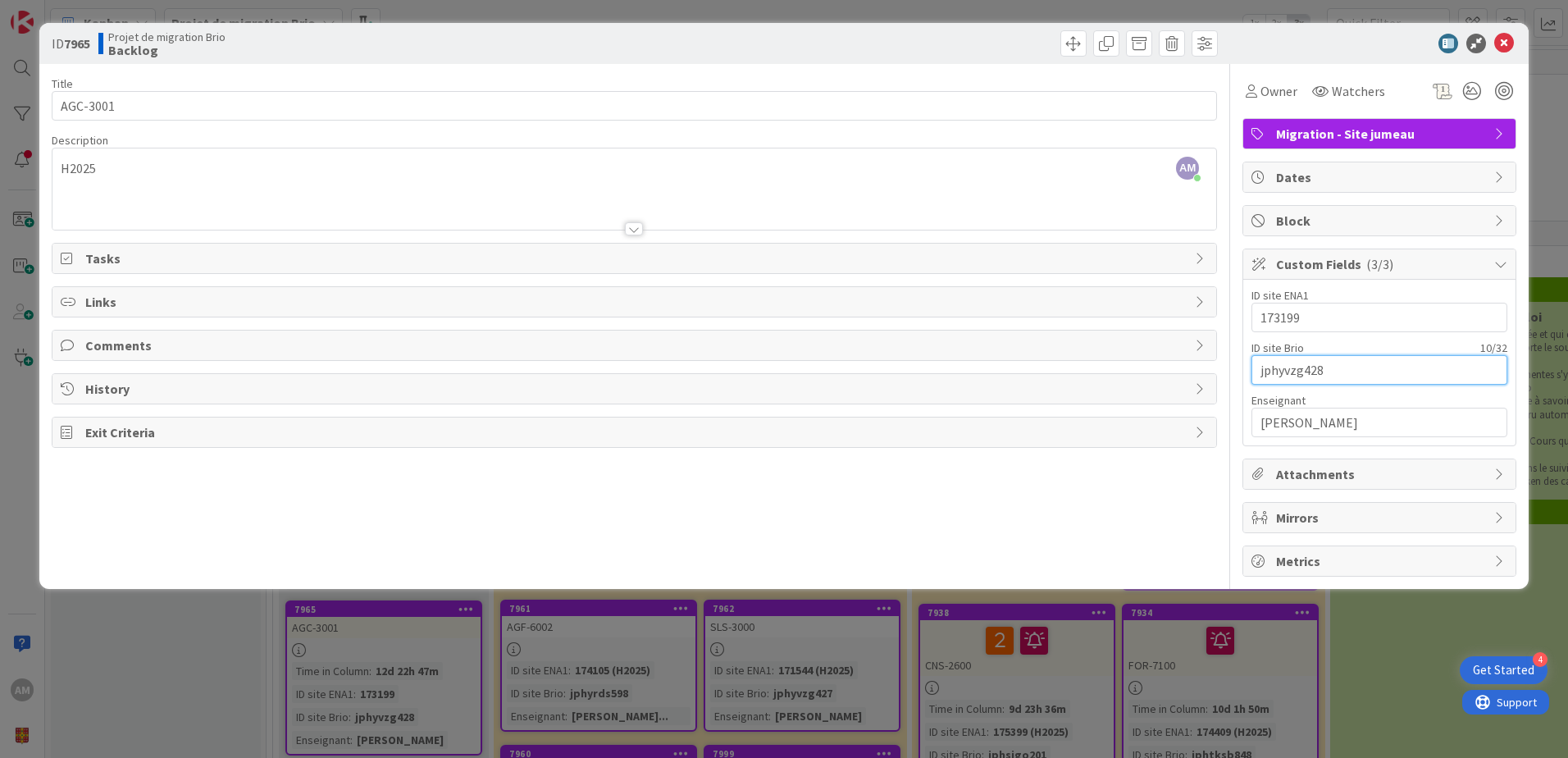
drag, startPoint x: 1344, startPoint y: 365, endPoint x: 1182, endPoint y: 381, distance: 162.8
click at [1182, 381] on div "Title 8 / 128 AGC-3001 Description AM Audrey Marcotte just joined H2025 Owner W…" at bounding box center [783, 320] width 1464 height 512
click at [1085, 42] on span at bounding box center [1073, 43] width 26 height 26
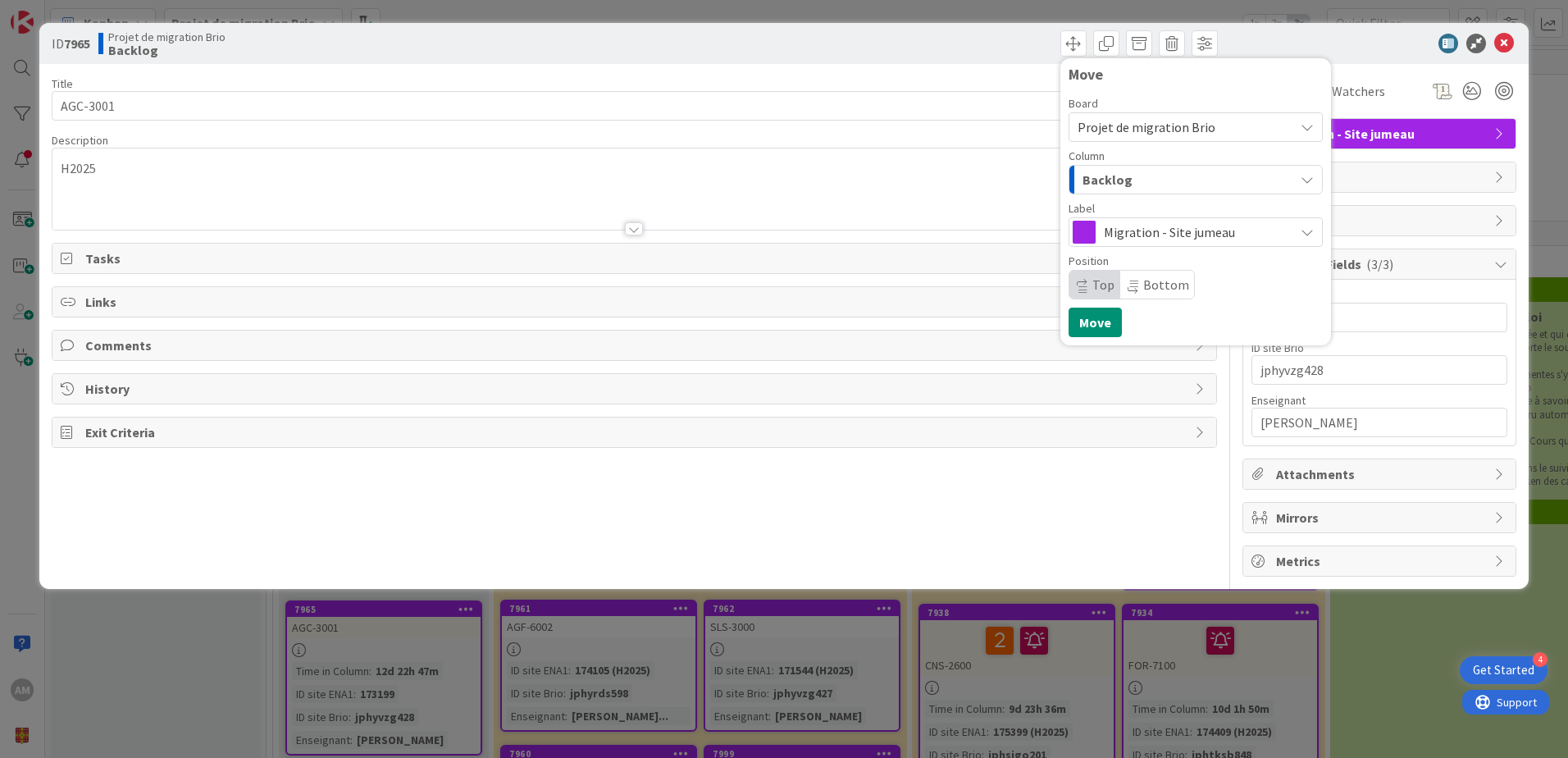
click at [1120, 188] on span "Backlog" at bounding box center [1107, 180] width 50 height 22
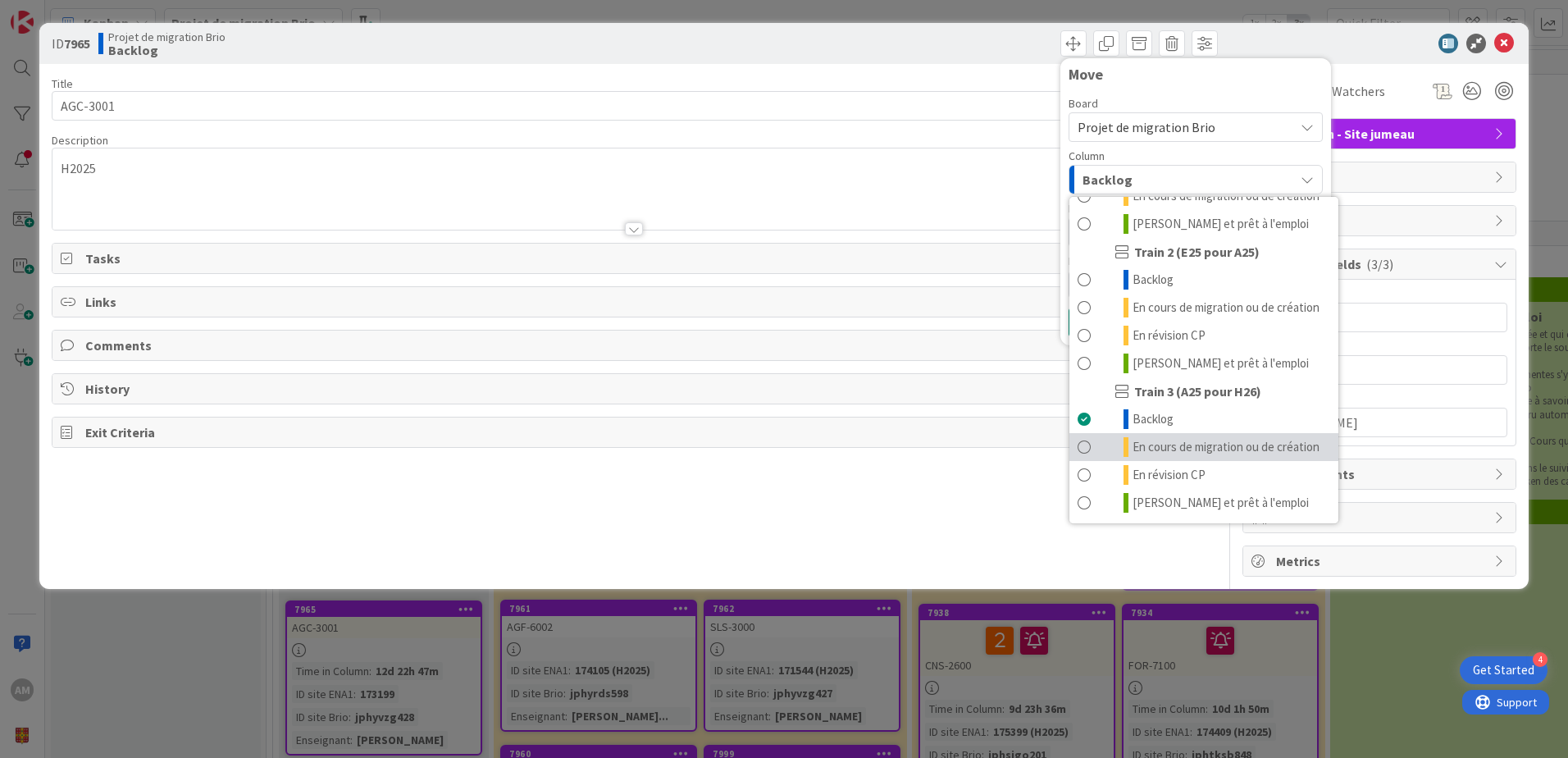
scroll to position [220, 0]
click at [1182, 437] on span "En cours de migration ou de création" at bounding box center [1226, 447] width 187 height 20
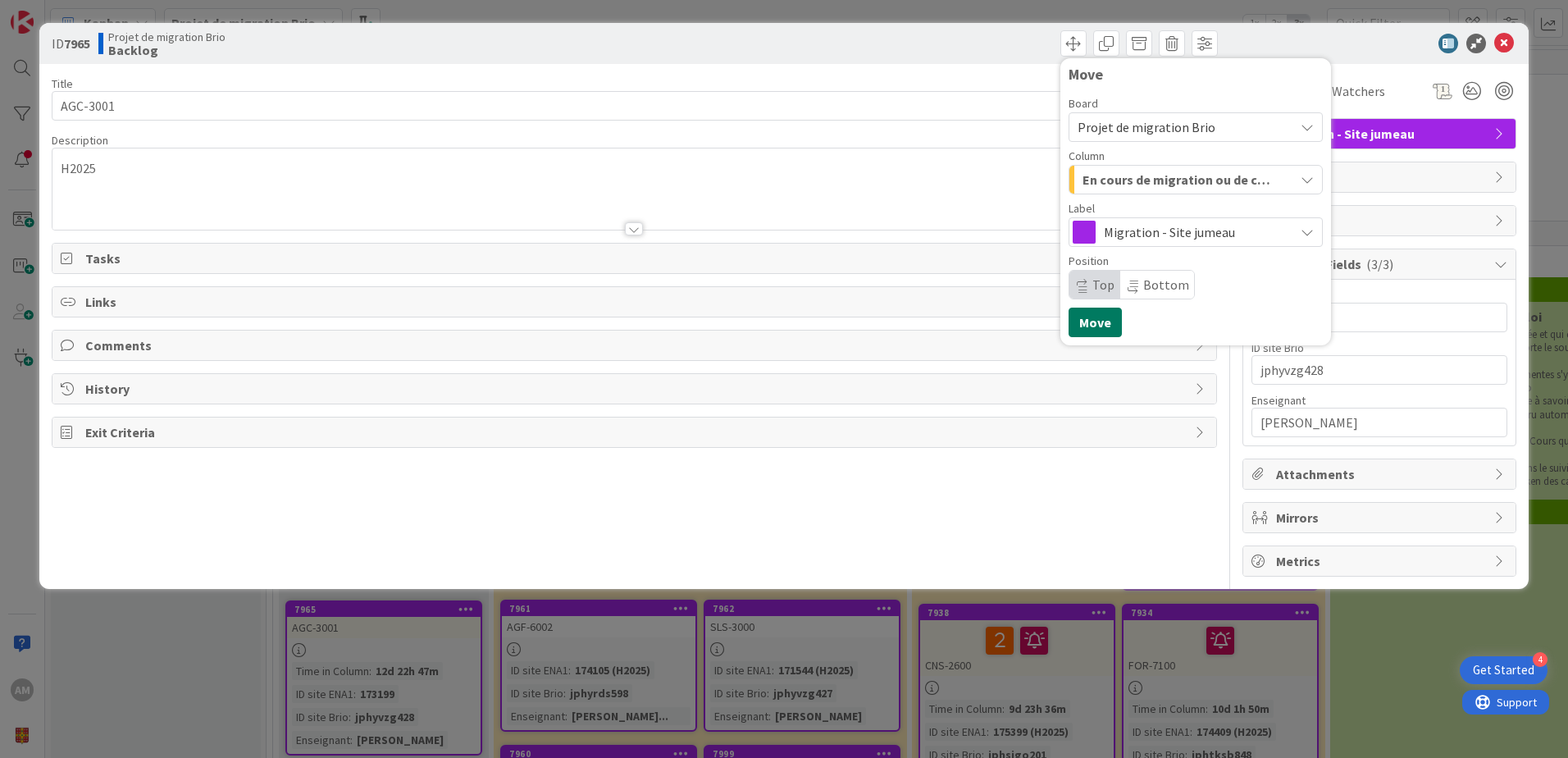
click at [1110, 317] on button "Move" at bounding box center [1095, 322] width 53 height 30
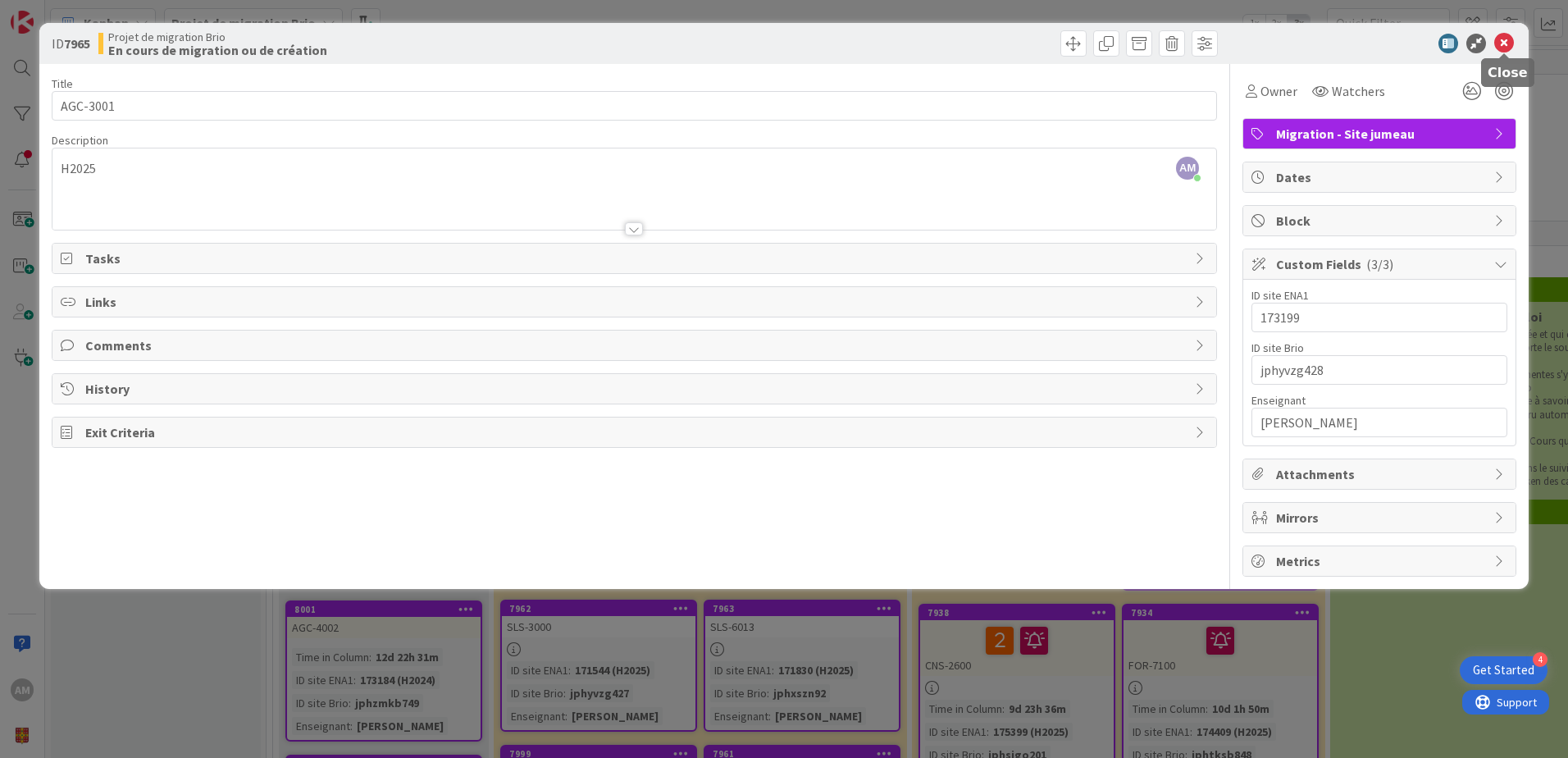
click at [1499, 41] on icon at bounding box center [1504, 43] width 20 height 20
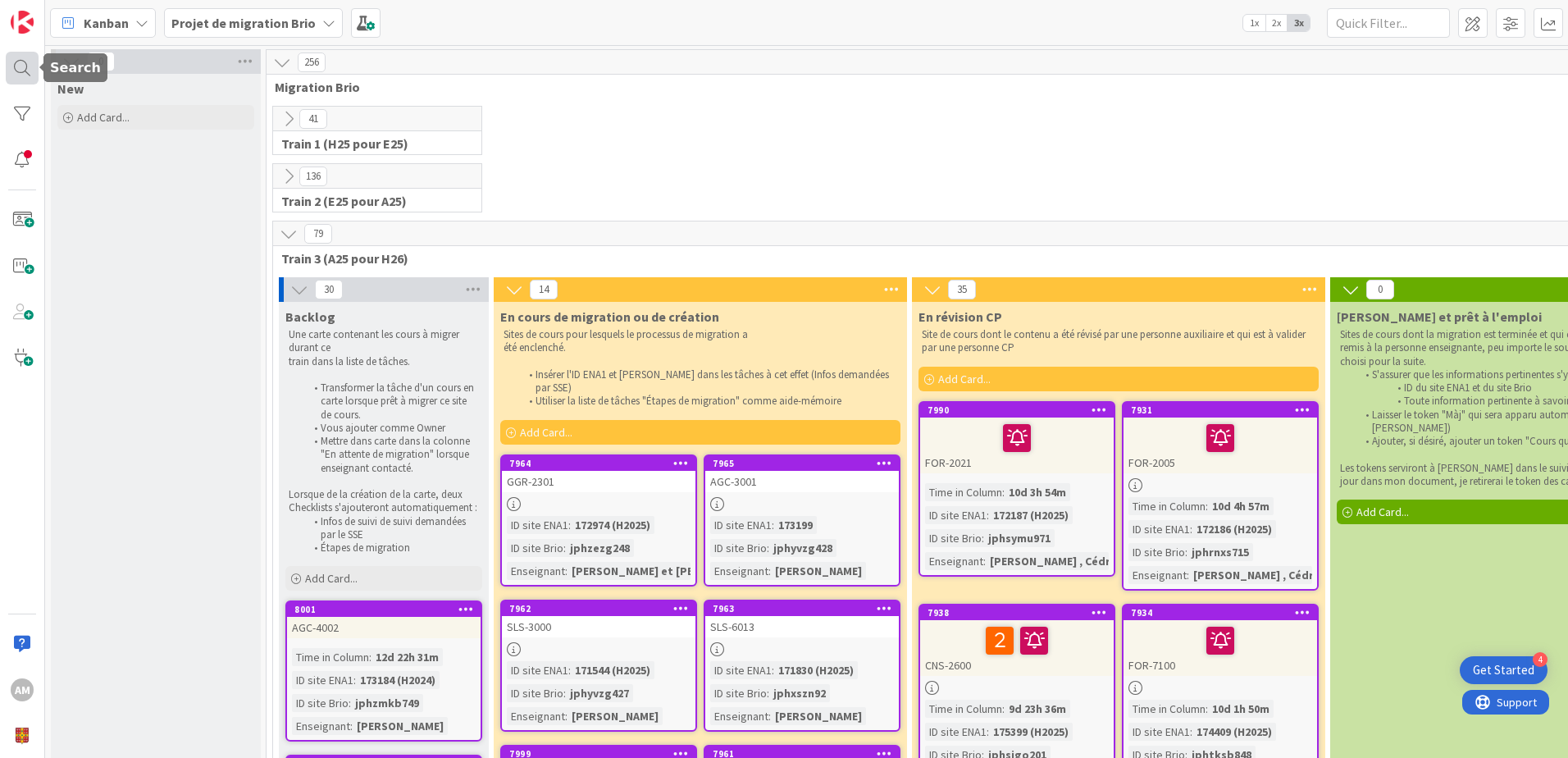
click at [19, 77] on div at bounding box center [22, 68] width 32 height 32
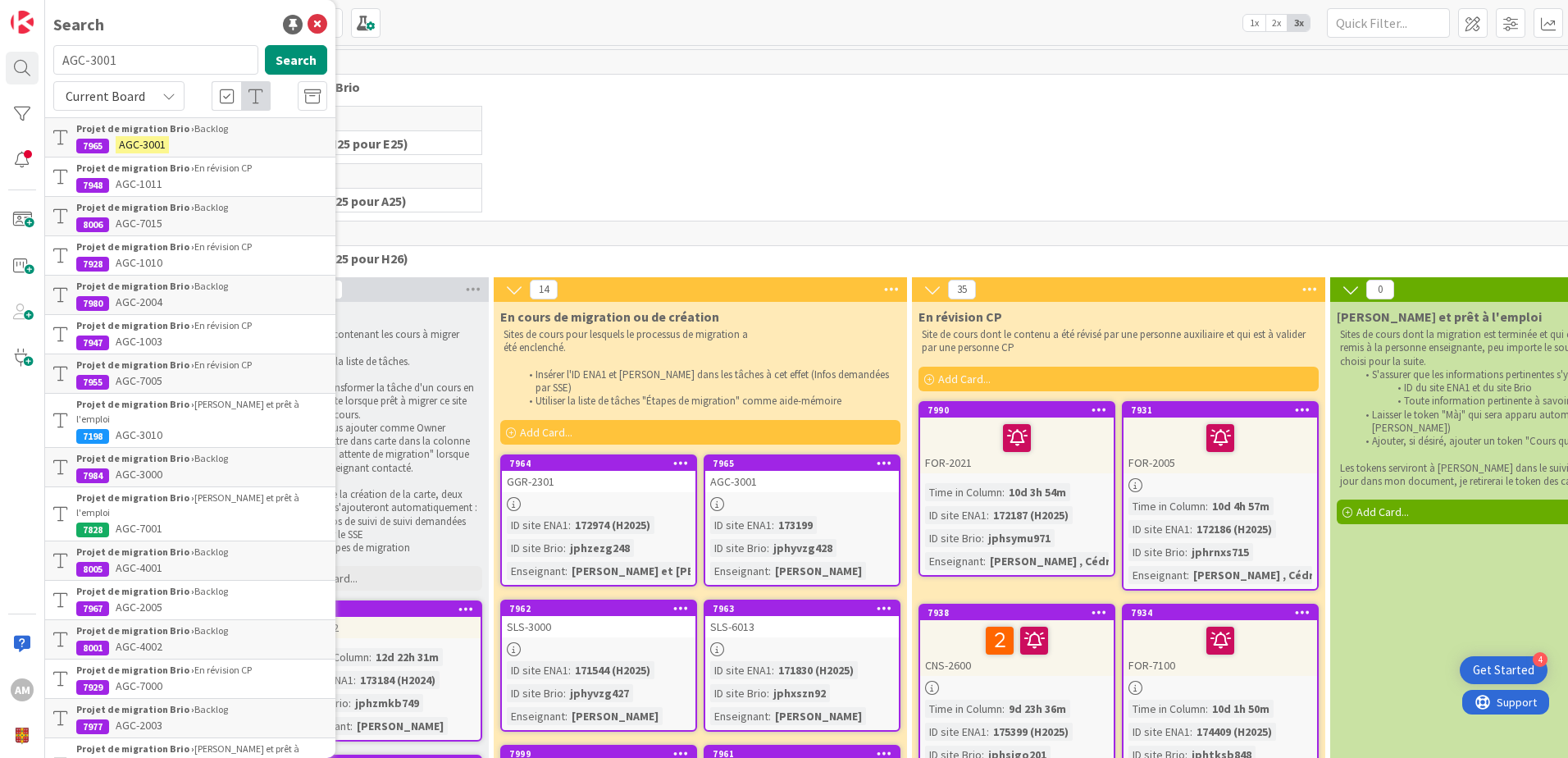
drag, startPoint x: 133, startPoint y: 59, endPoint x: 51, endPoint y: 65, distance: 82.2
click at [51, 65] on div "AGC-3001 Search" at bounding box center [190, 63] width 293 height 36
type input "AGC-4002"
click at [276, 62] on button "Search" at bounding box center [295, 59] width 62 height 30
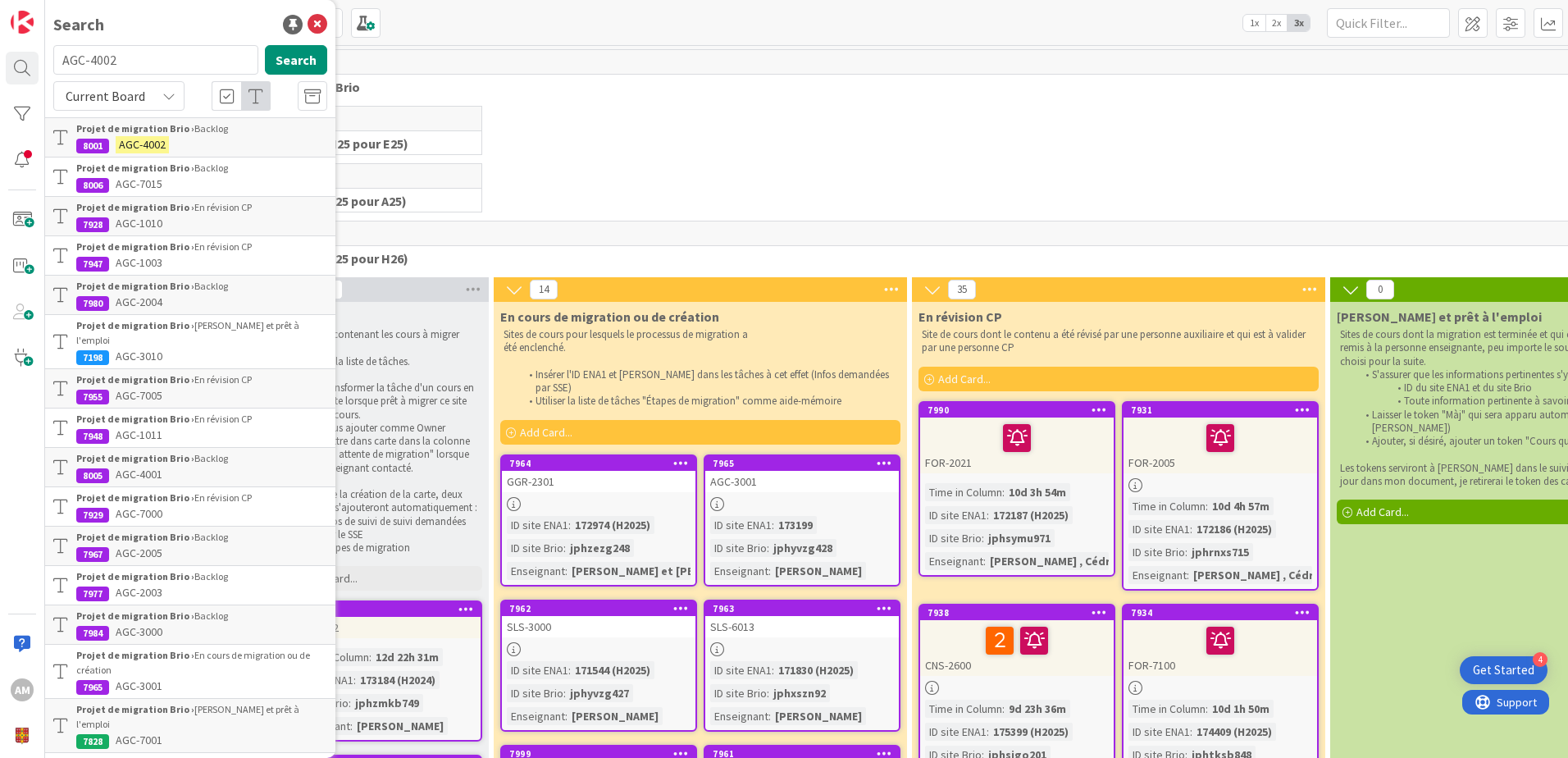
click at [150, 129] on b "Projet de migration Brio ›" at bounding box center [135, 129] width 118 height 13
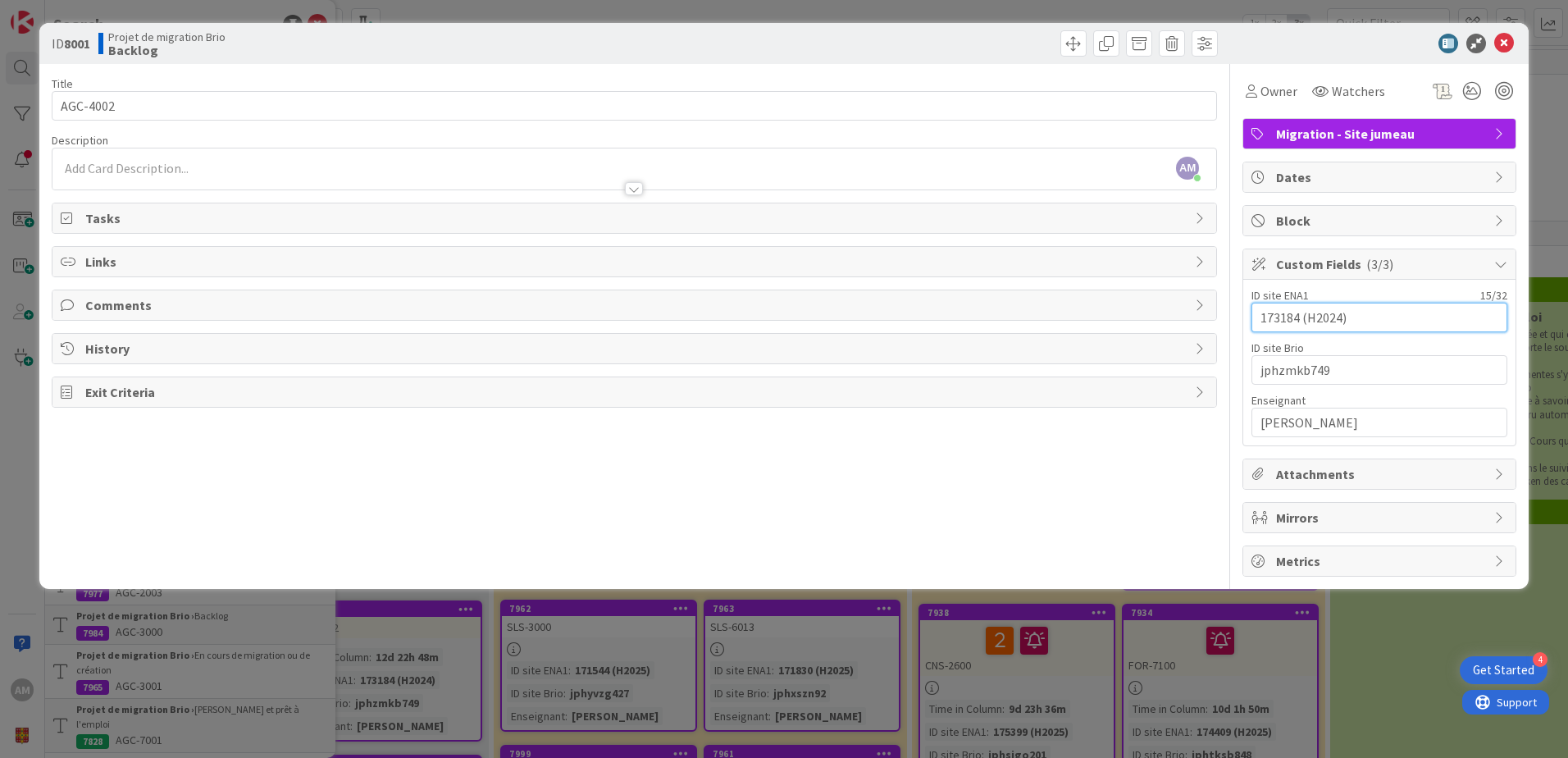
drag, startPoint x: 1295, startPoint y: 317, endPoint x: 1240, endPoint y: 321, distance: 55.1
click at [1240, 321] on div "Title 8 / 128 AGC-4002 Description AM Audrey Marcotte just joined Owner Watcher…" at bounding box center [783, 320] width 1464 height 512
drag, startPoint x: 1297, startPoint y: 319, endPoint x: 1218, endPoint y: 320, distance: 79.0
click at [1218, 320] on div "Title 8 / 128 AGC-4002 Description AM Audrey Marcotte just joined Owner Watcher…" at bounding box center [783, 320] width 1464 height 512
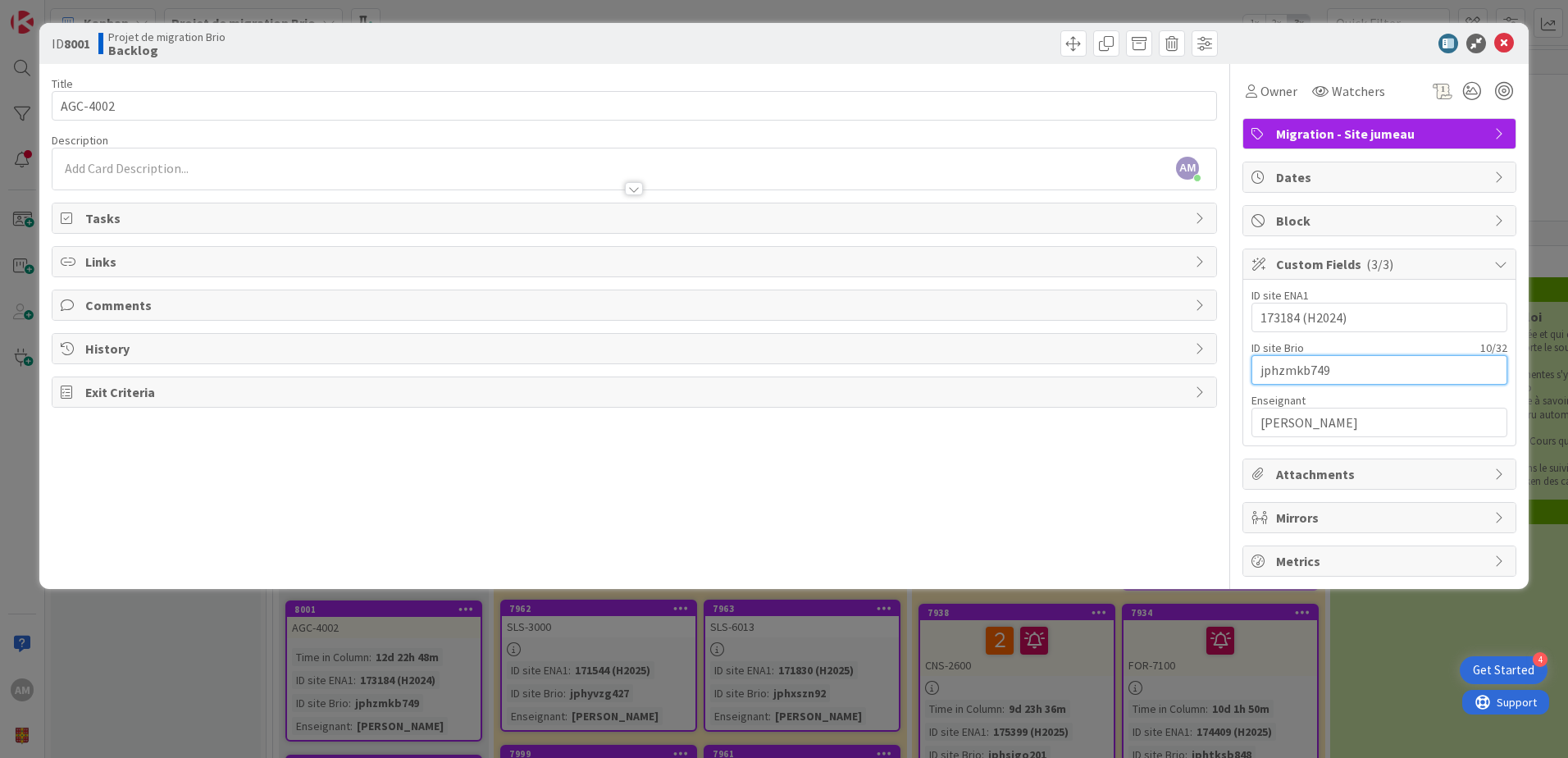
drag, startPoint x: 1328, startPoint y: 373, endPoint x: 1217, endPoint y: 374, distance: 111.0
click at [1217, 374] on div "Title 8 / 128 AGC-4002 Description AM Audrey Marcotte just joined Owner Watcher…" at bounding box center [783, 320] width 1464 height 512
click at [1077, 44] on span at bounding box center [1073, 43] width 26 height 26
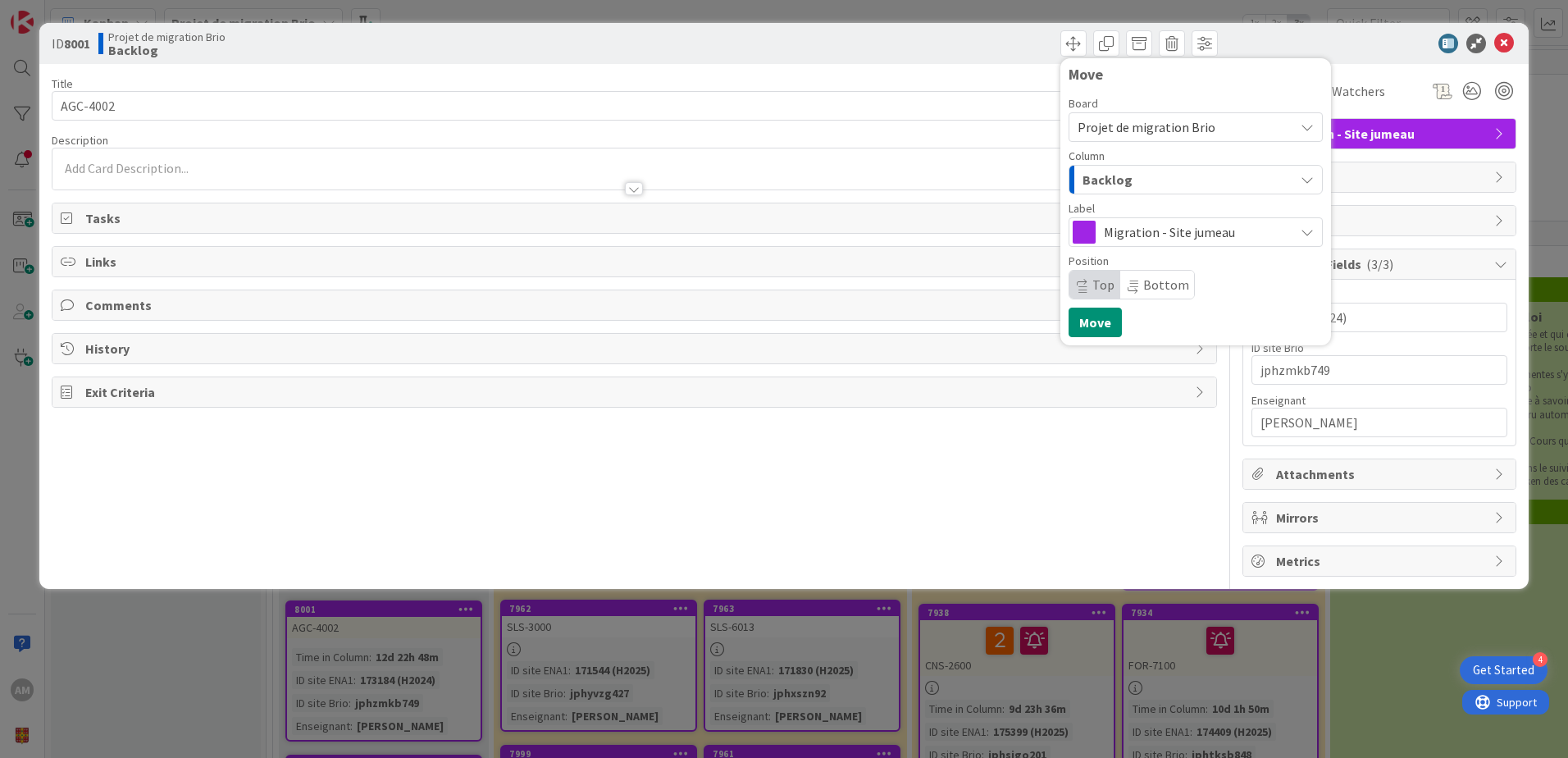
click at [1119, 184] on span "Backlog" at bounding box center [1107, 180] width 50 height 22
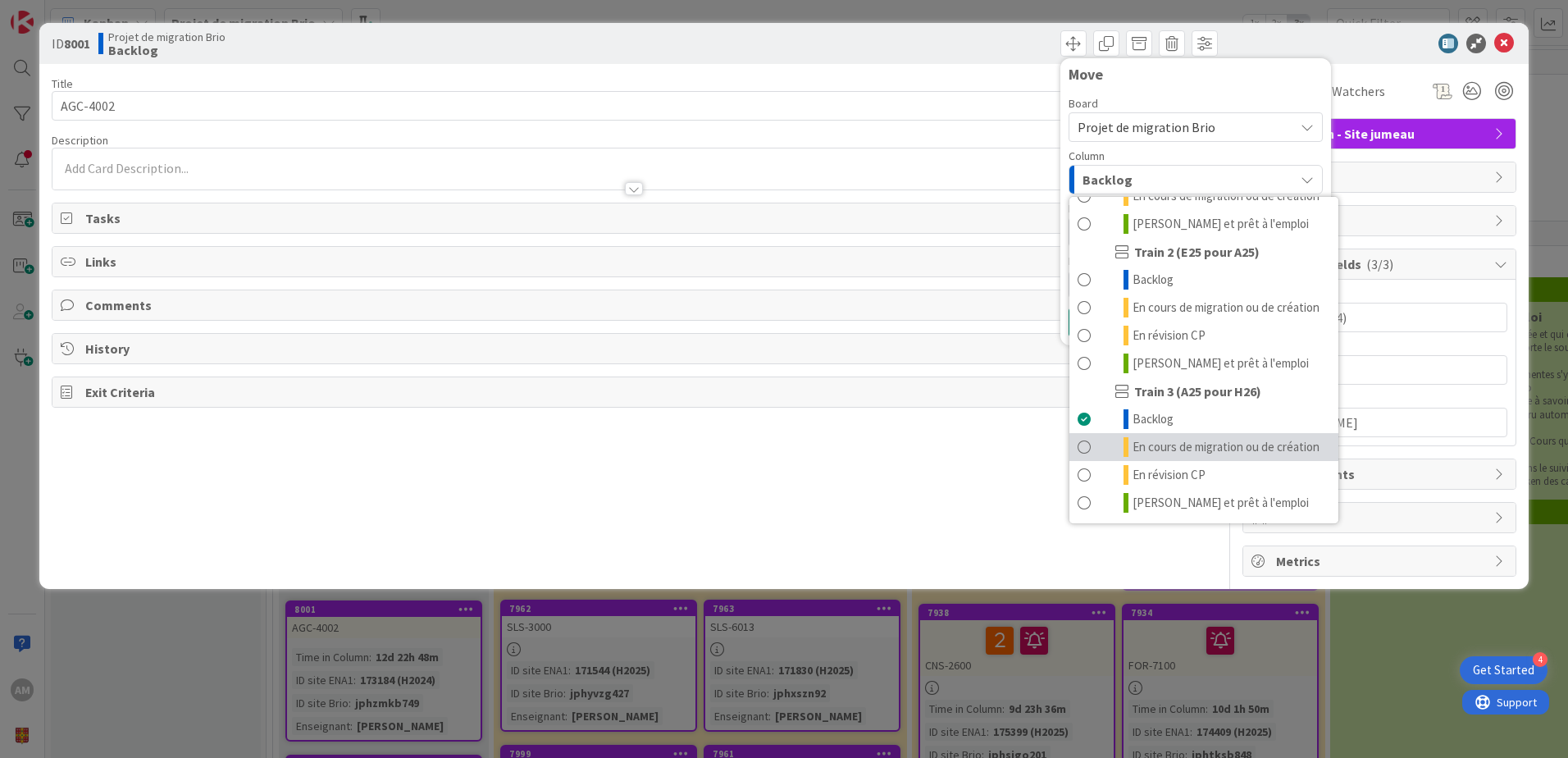
scroll to position [220, 0]
click at [1194, 437] on span "En cours de migration ou de création" at bounding box center [1226, 447] width 187 height 20
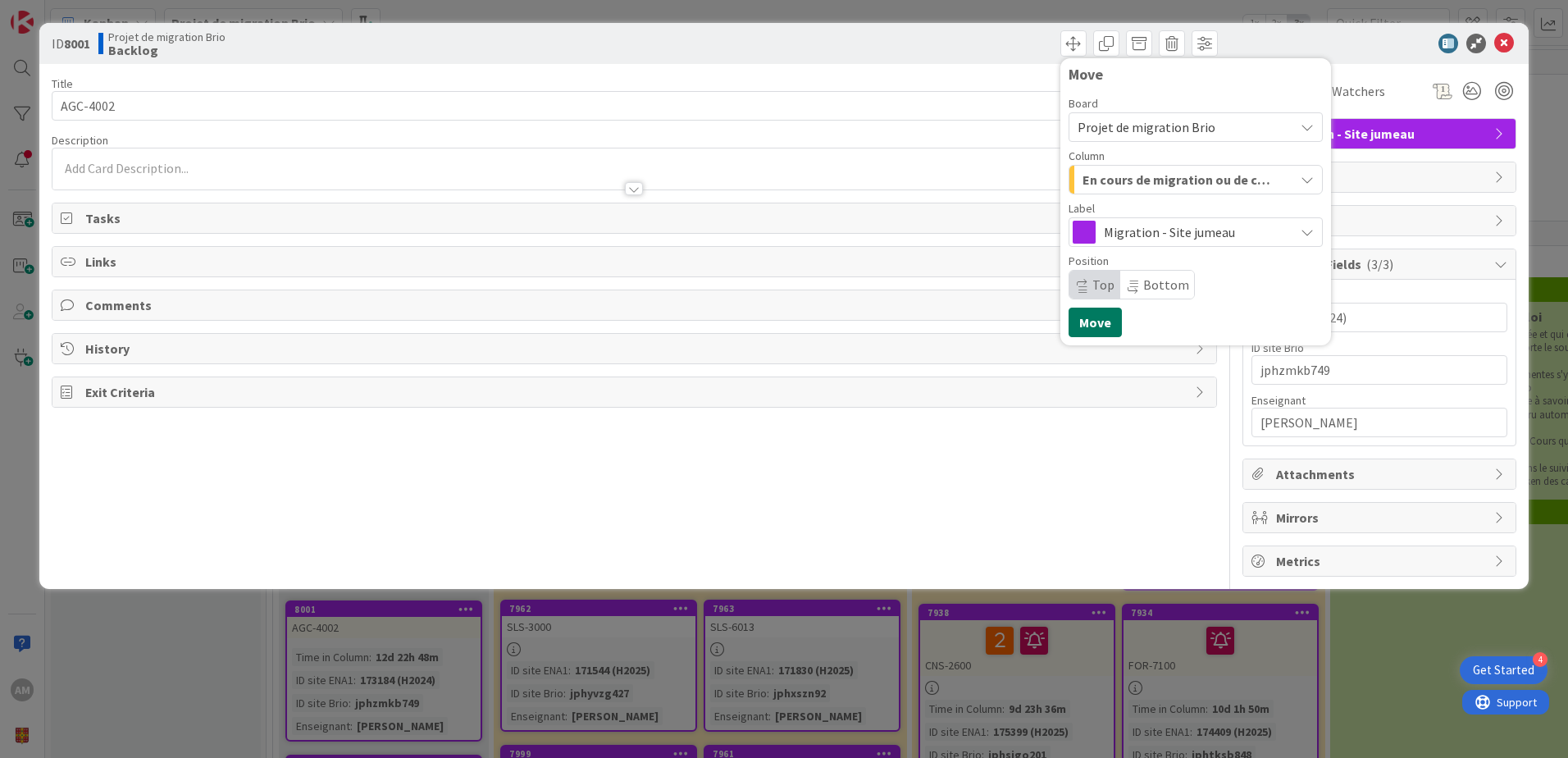
click at [1091, 313] on button "Move" at bounding box center [1095, 322] width 53 height 30
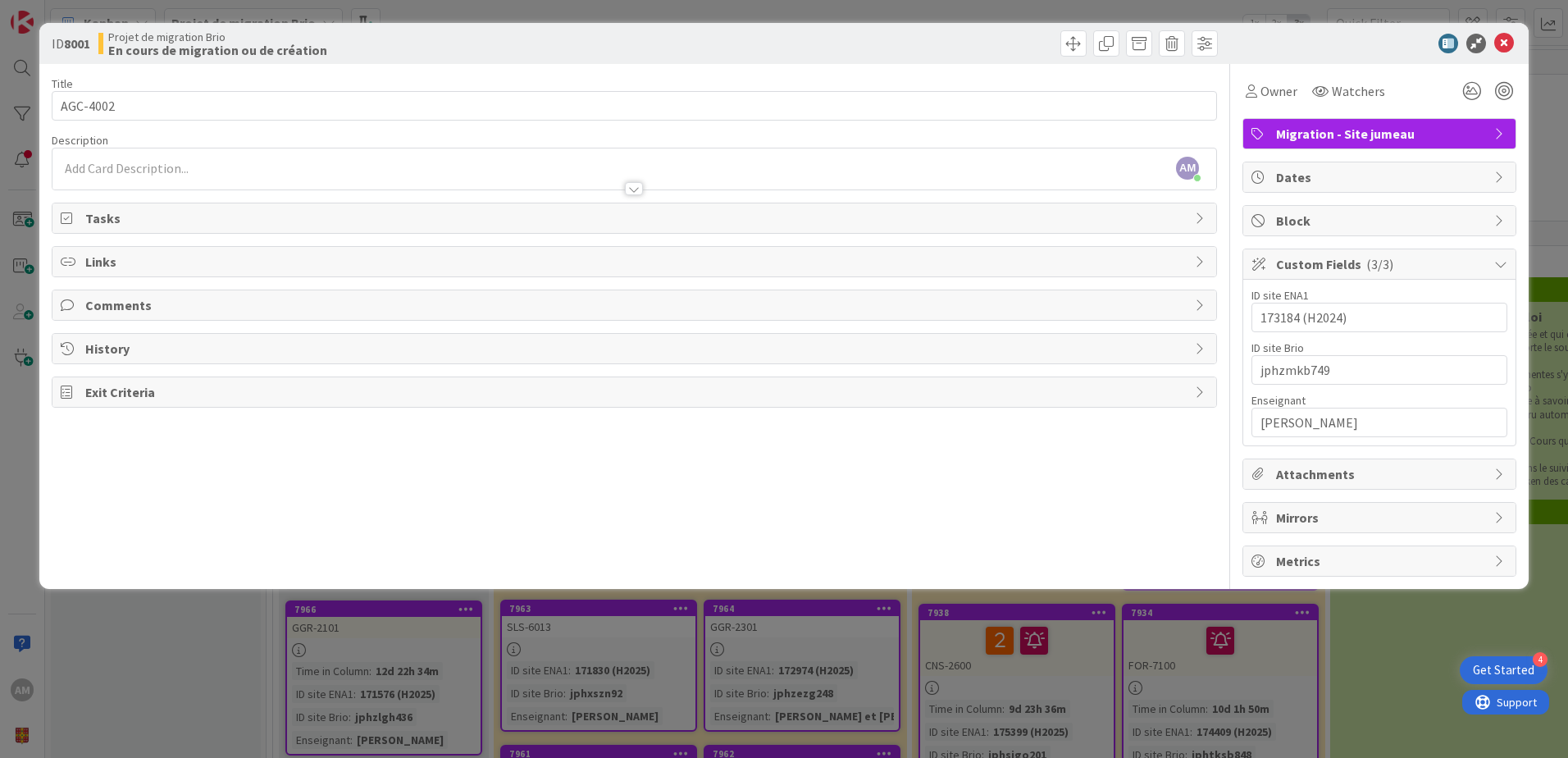
click at [1507, 48] on icon at bounding box center [1504, 43] width 20 height 20
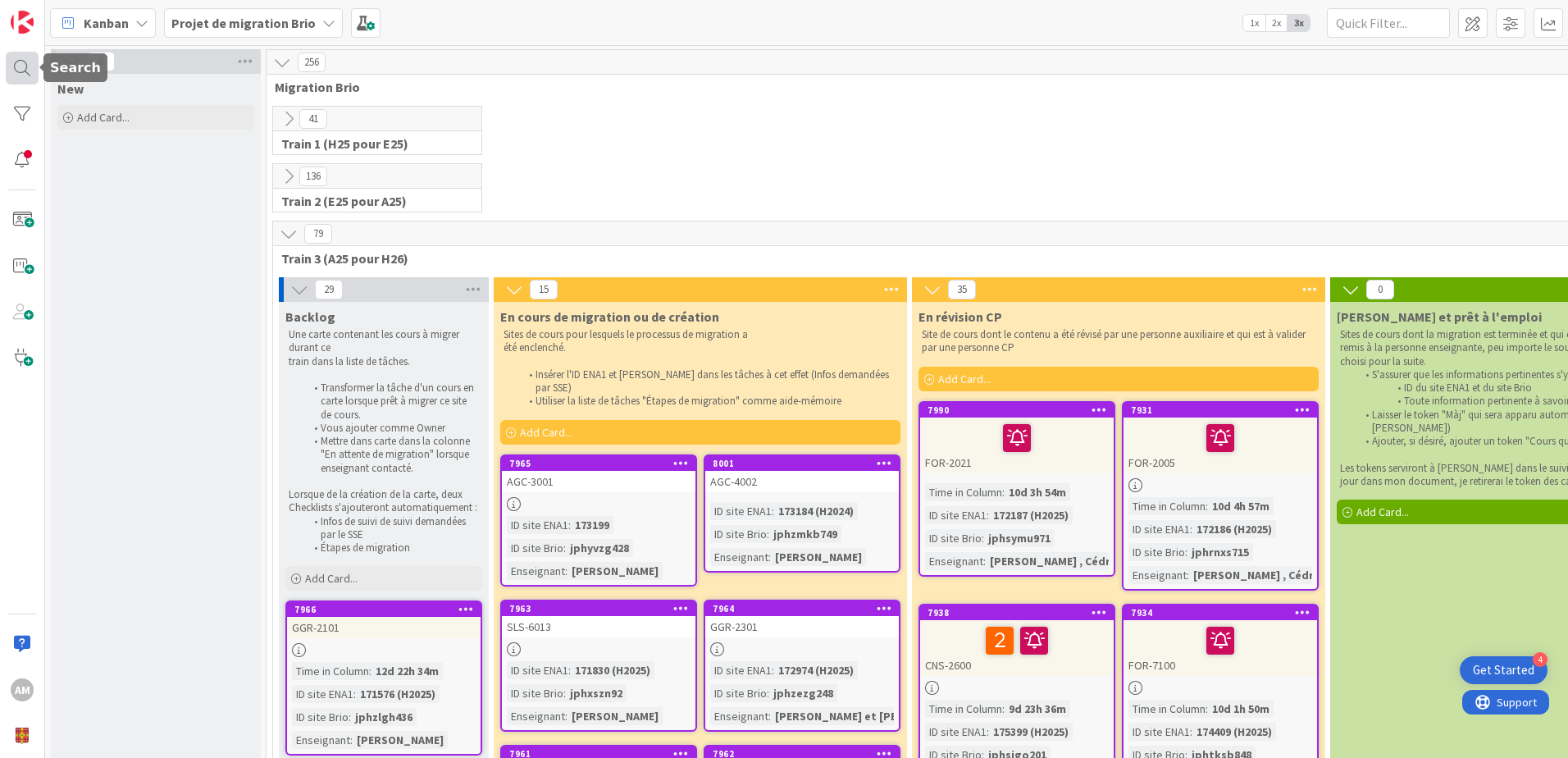
click at [14, 64] on div at bounding box center [22, 68] width 32 height 32
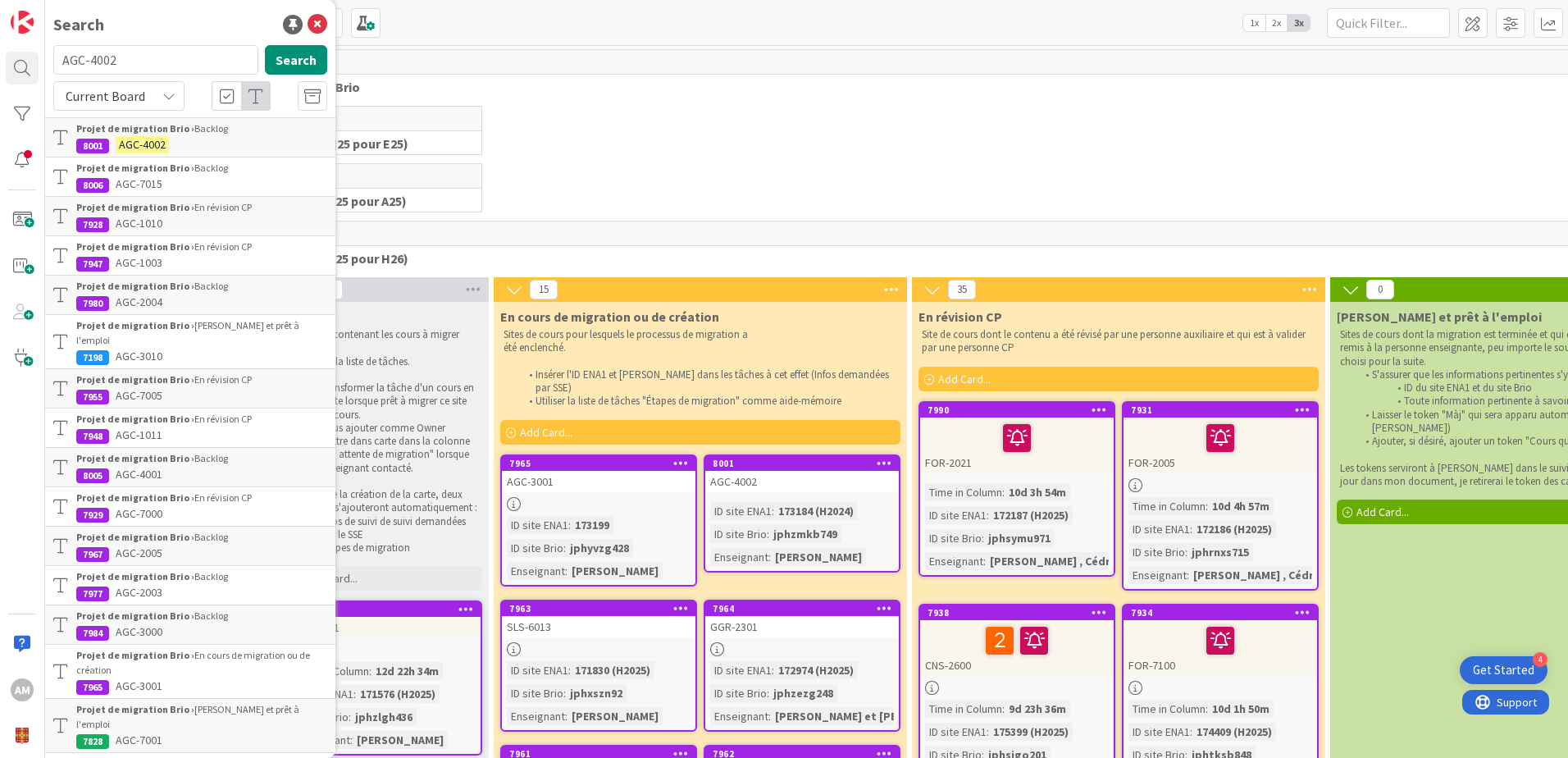
drag, startPoint x: 153, startPoint y: 68, endPoint x: 57, endPoint y: 67, distance: 96.0
click at [57, 67] on input "AGC-4002" at bounding box center [156, 59] width 205 height 30
type input "GGR-2101"
click at [265, 68] on button "Search" at bounding box center [295, 59] width 62 height 30
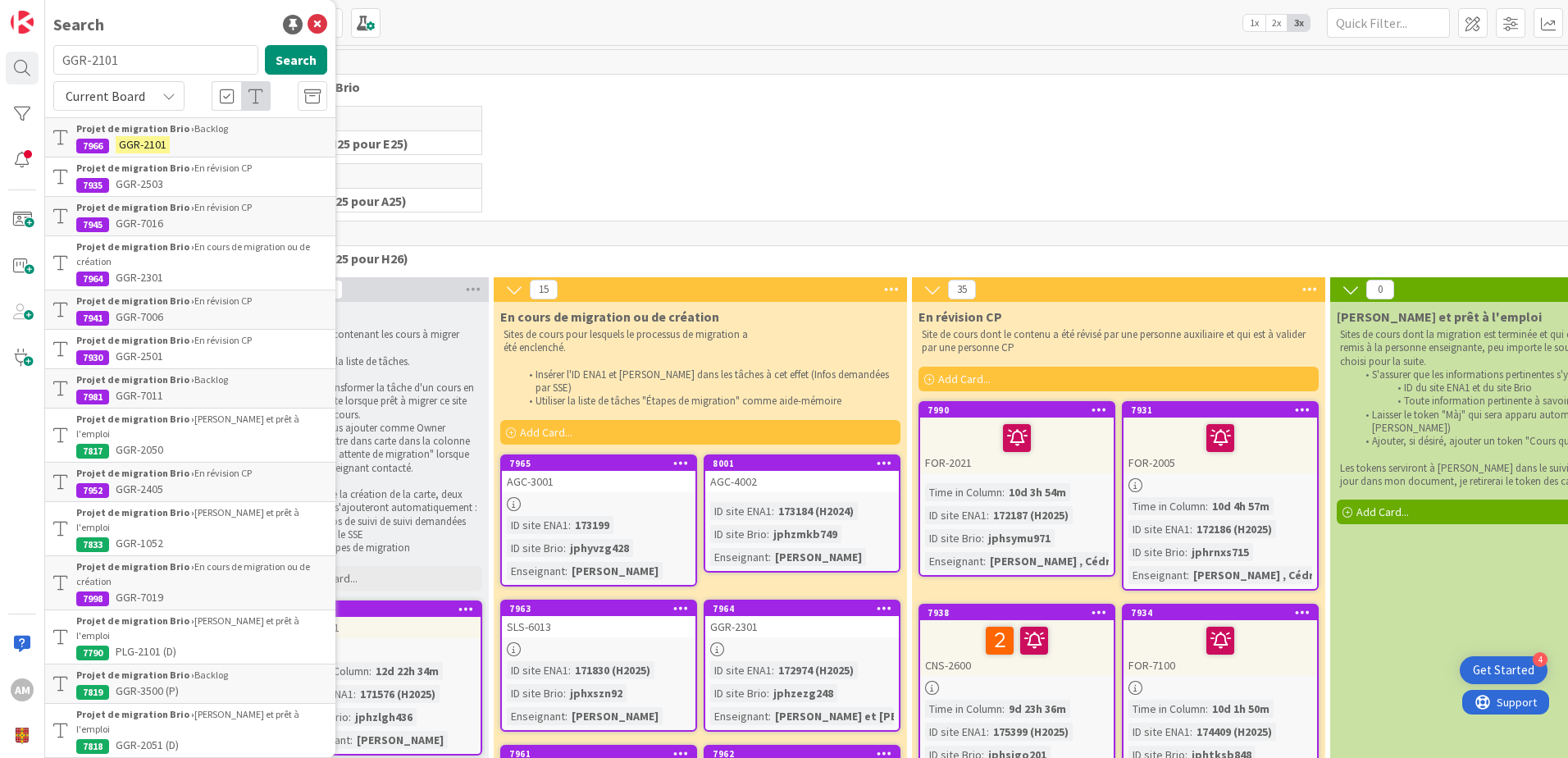
click at [183, 133] on b "Projet de migration Brio ›" at bounding box center [135, 129] width 118 height 13
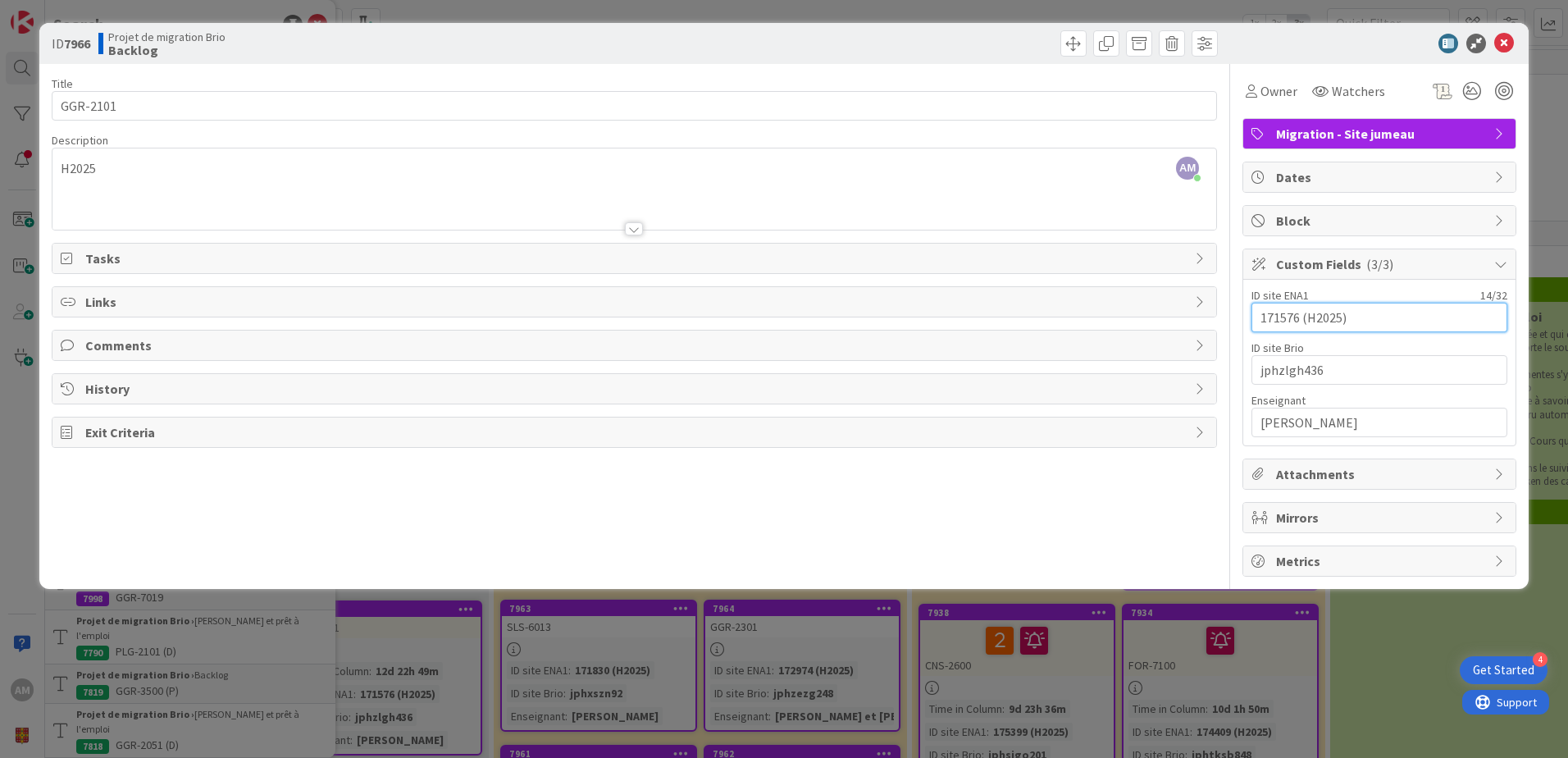
drag, startPoint x: 1300, startPoint y: 321, endPoint x: 1234, endPoint y: 320, distance: 66.0
click at [1234, 320] on div "Title 8 / 128 GGR-2101 Description AM Audrey Marcotte just joined H2025 Owner W…" at bounding box center [783, 320] width 1464 height 512
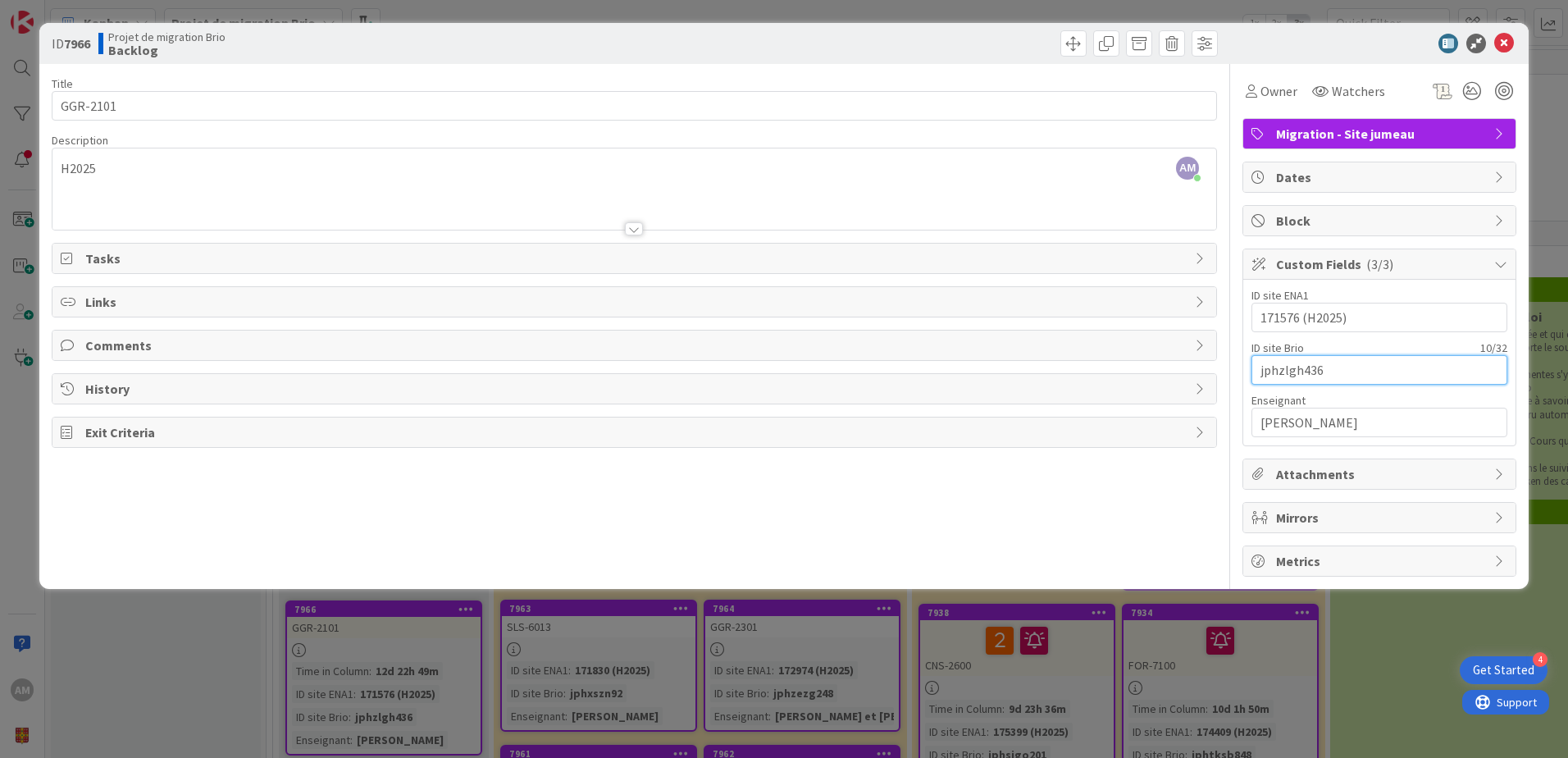
drag, startPoint x: 1266, startPoint y: 365, endPoint x: 1154, endPoint y: 357, distance: 112.3
click at [1154, 357] on div "Title 8 / 128 GGR-2101 Description AM Audrey Marcotte just joined H2025 Owner W…" at bounding box center [783, 320] width 1464 height 512
click at [1076, 50] on span at bounding box center [1073, 43] width 26 height 26
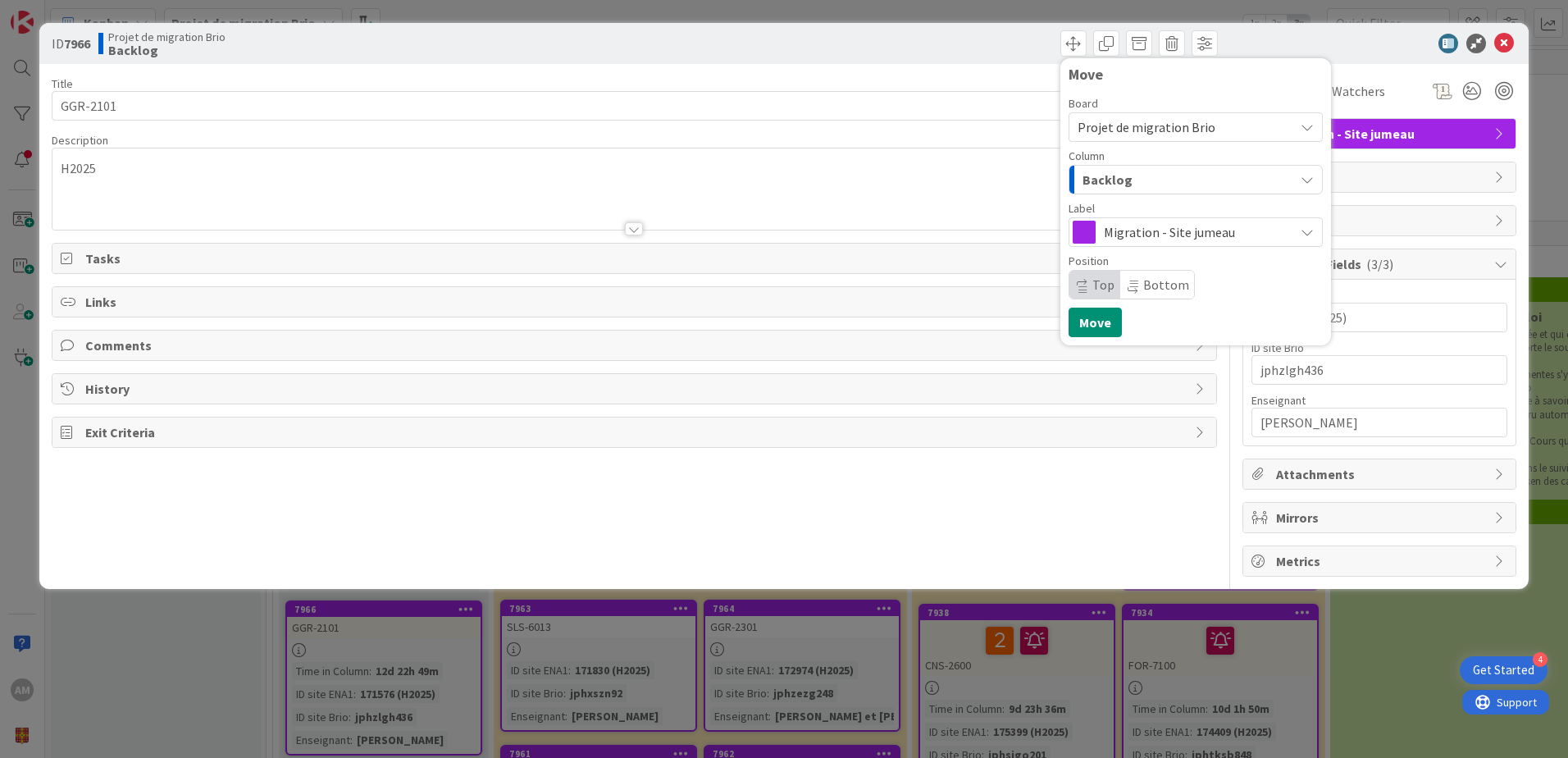
click at [1109, 184] on span "Backlog" at bounding box center [1107, 180] width 50 height 22
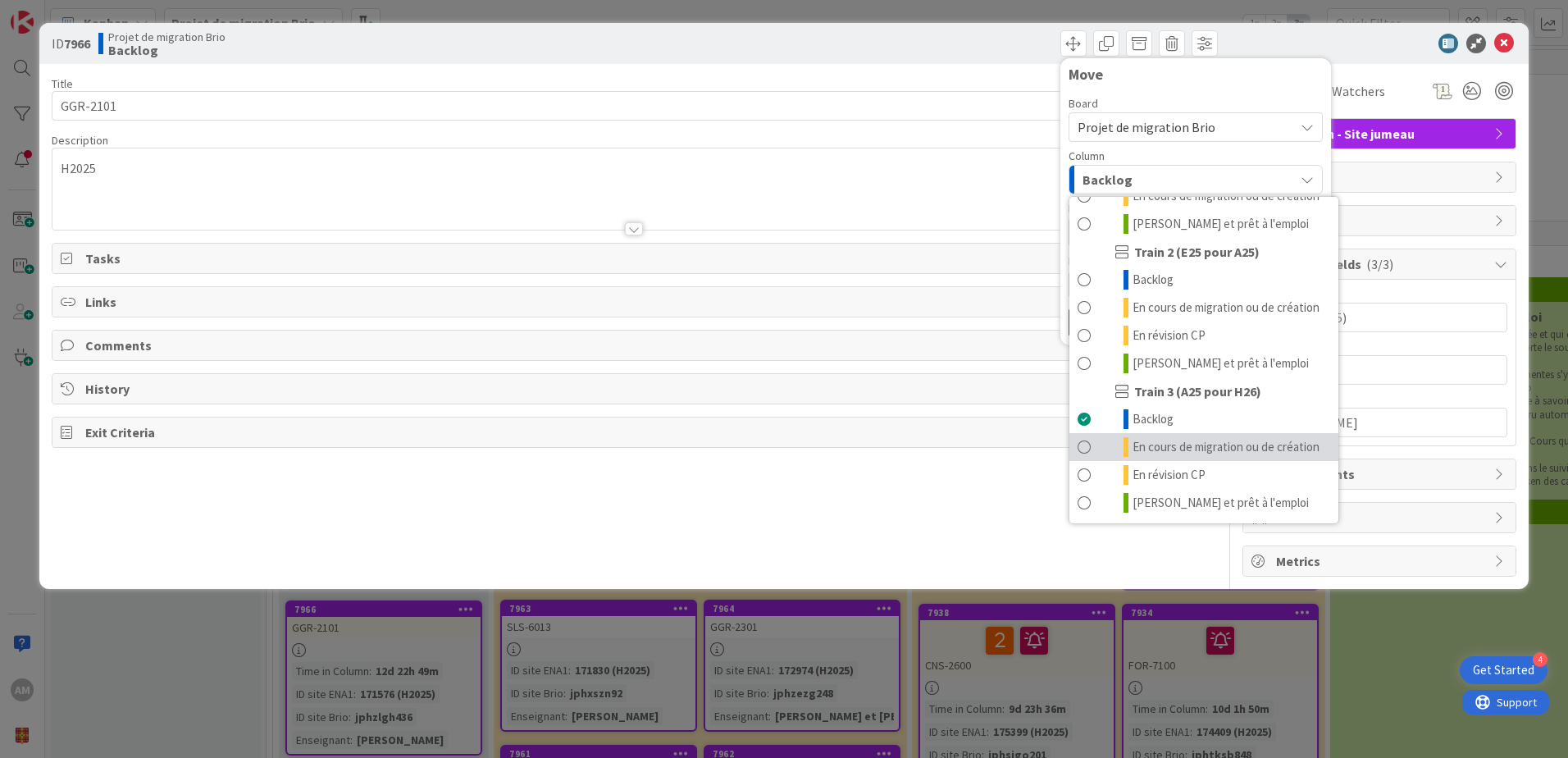
scroll to position [220, 0]
click at [1206, 437] on span "En cours de migration ou de création" at bounding box center [1226, 447] width 187 height 20
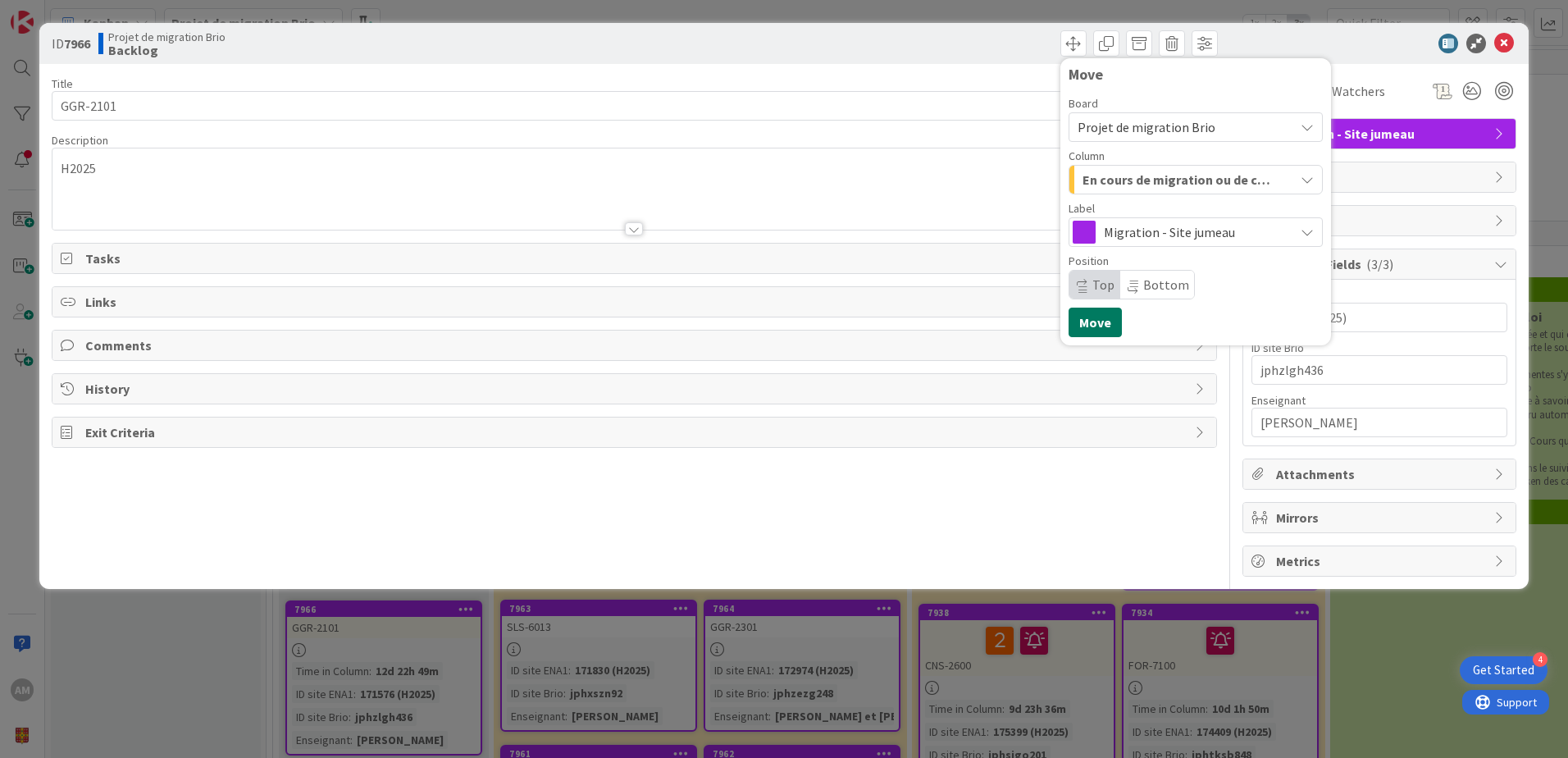
click at [1108, 326] on button "Move" at bounding box center [1095, 322] width 53 height 30
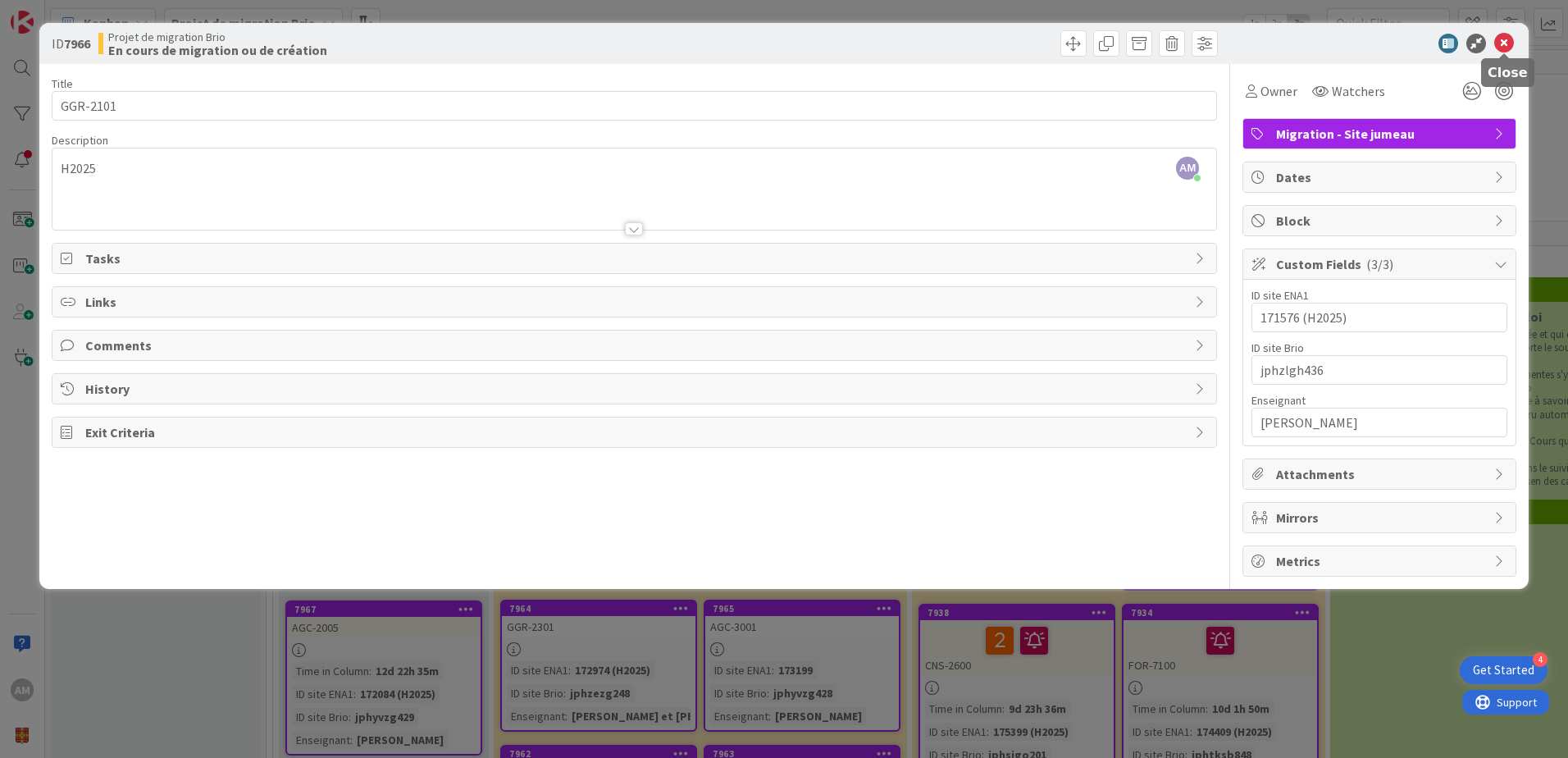
click at [1507, 42] on icon at bounding box center [1504, 43] width 20 height 20
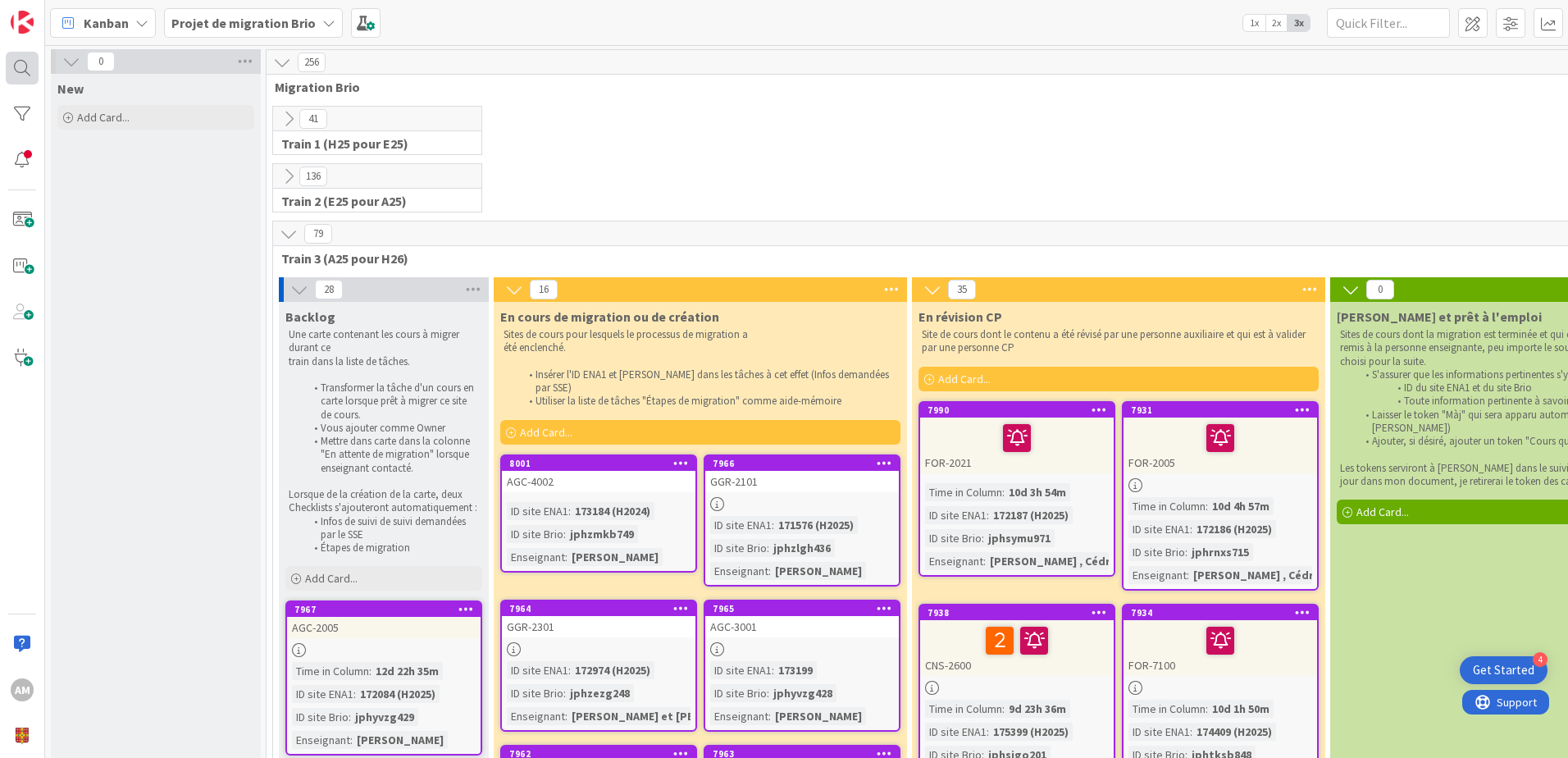
click at [17, 77] on div at bounding box center [22, 68] width 32 height 32
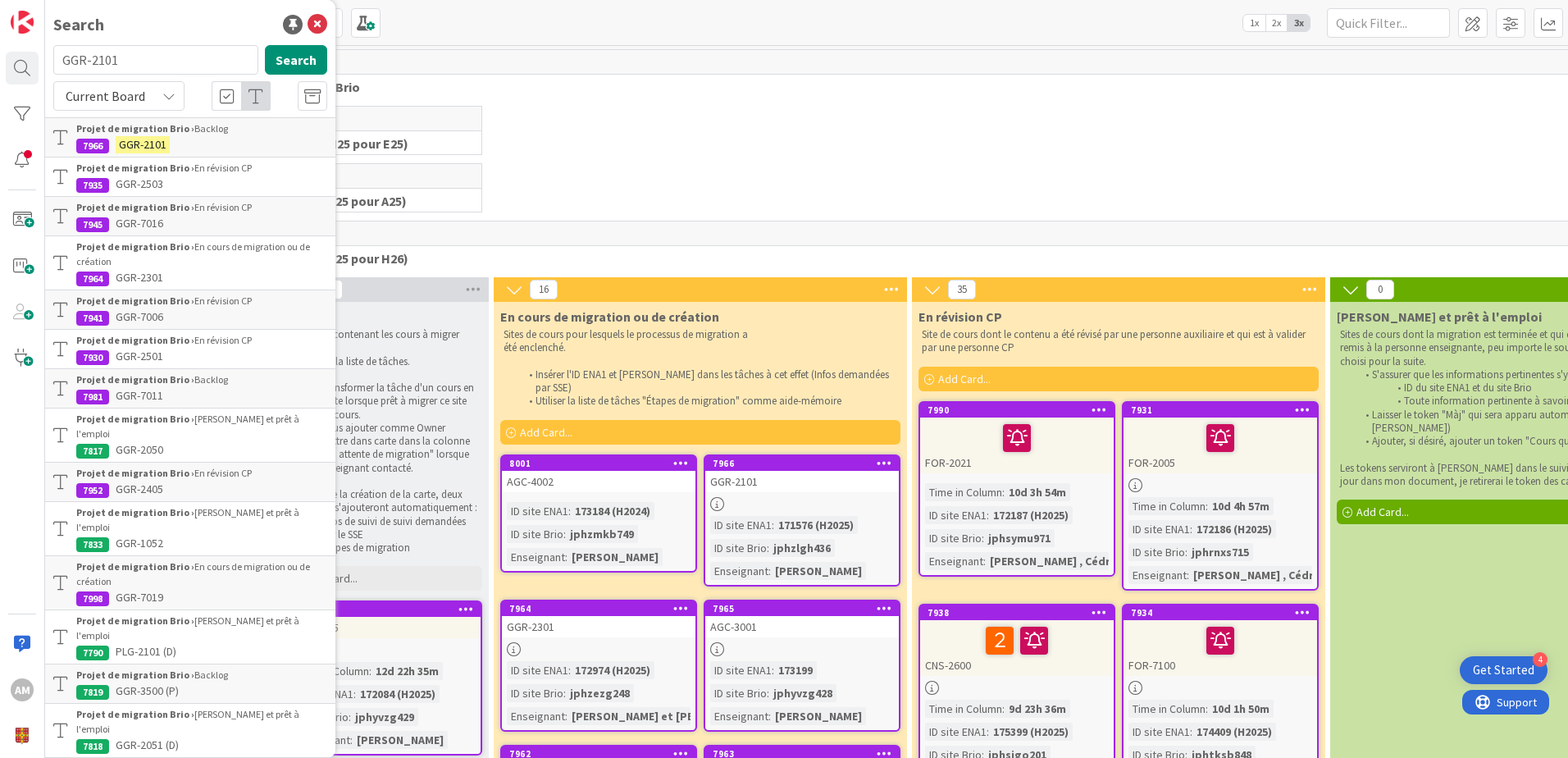
drag, startPoint x: 126, startPoint y: 62, endPoint x: 62, endPoint y: 59, distance: 64.1
click at [62, 59] on input "GGR-2101" at bounding box center [156, 59] width 205 height 30
type input "AGC-2005"
click at [271, 59] on button "Search" at bounding box center [295, 59] width 62 height 30
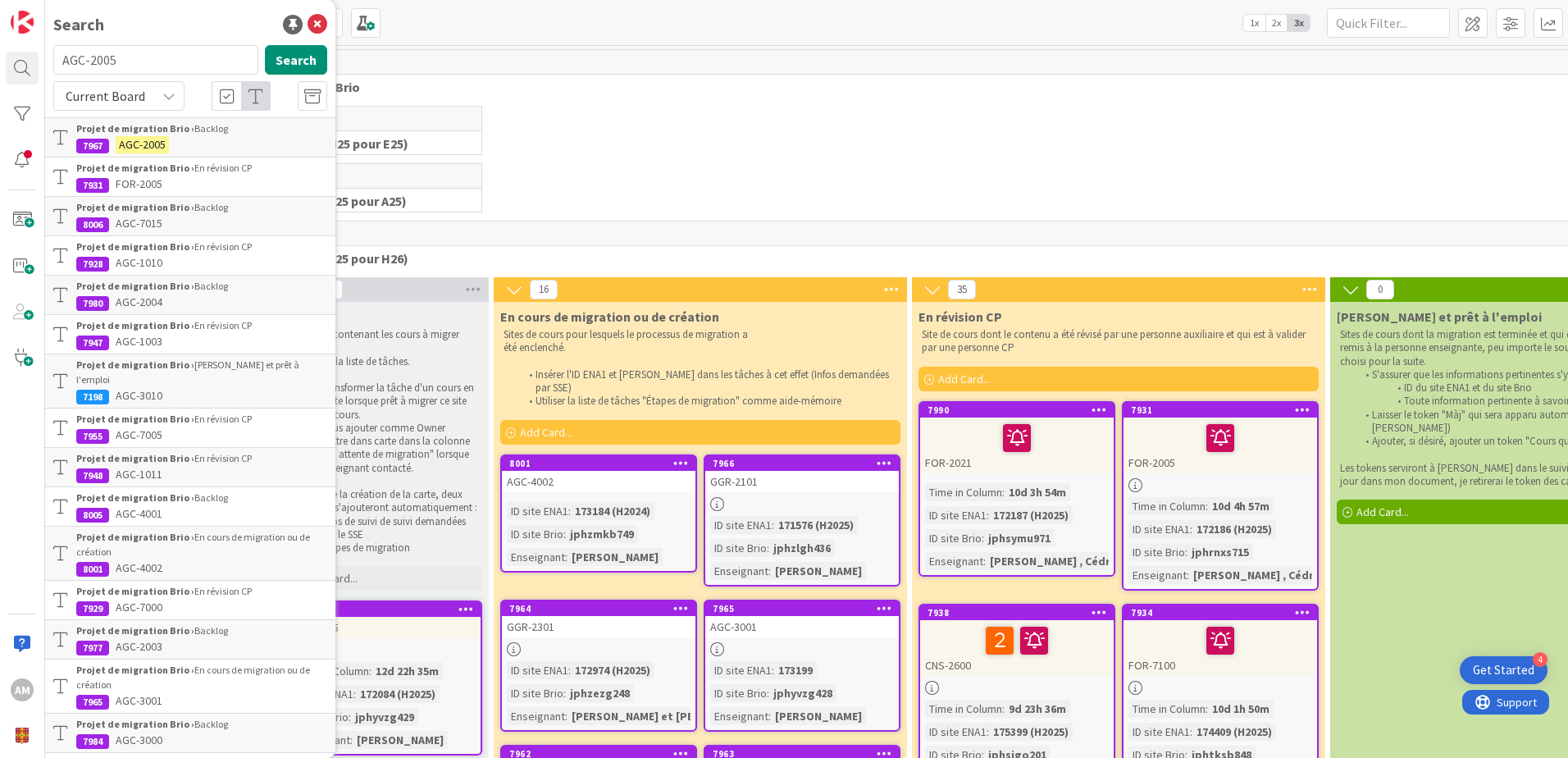
click at [194, 129] on div "Projet de migration Brio › Backlog" at bounding box center [202, 129] width 251 height 14
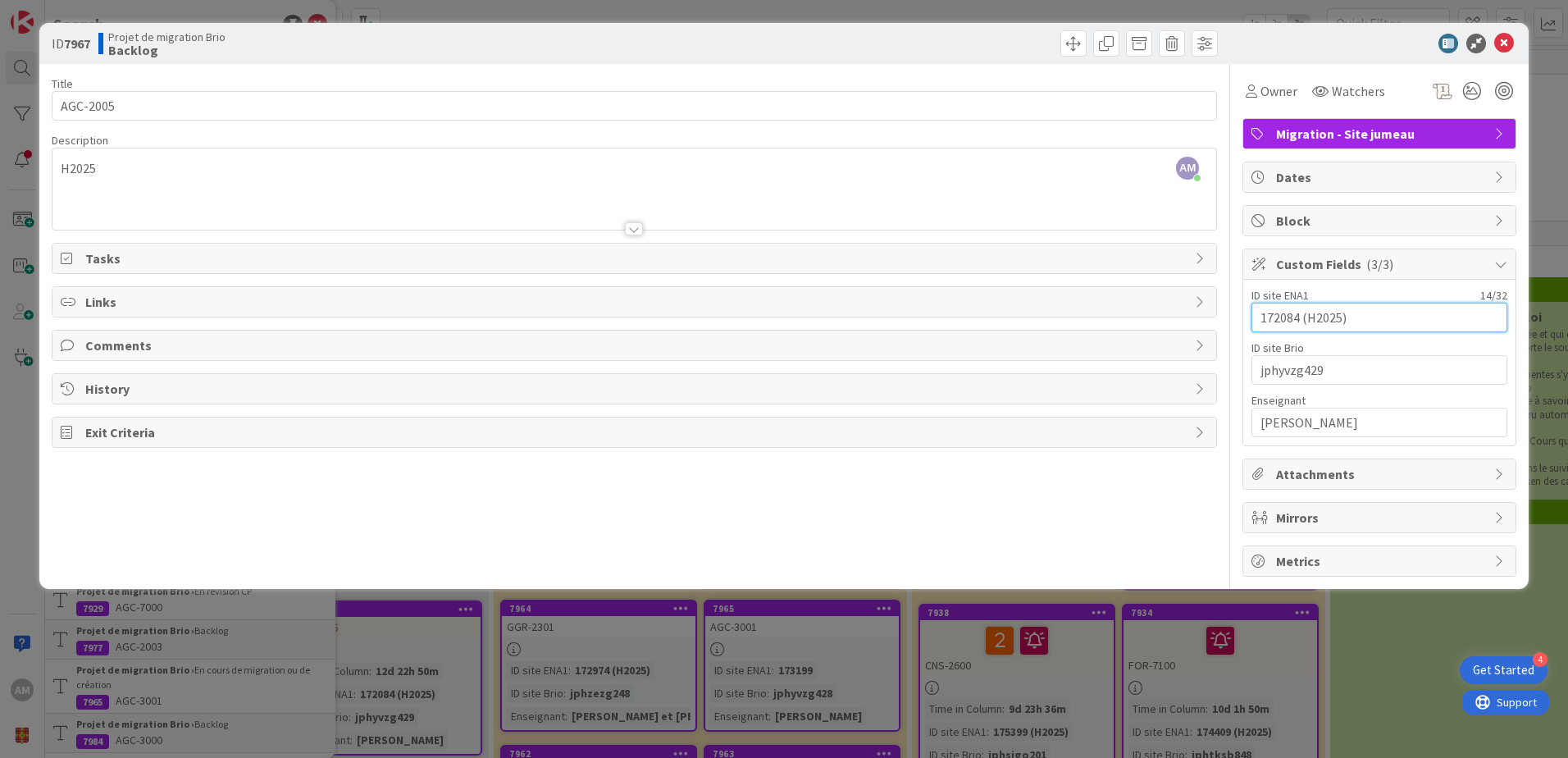
drag, startPoint x: 1297, startPoint y: 320, endPoint x: 1212, endPoint y: 316, distance: 85.1
click at [1212, 316] on div "Title 8 / 128 AGC-2005 Description AM Audrey Marcotte just joined H2025 Owner W…" at bounding box center [783, 320] width 1464 height 512
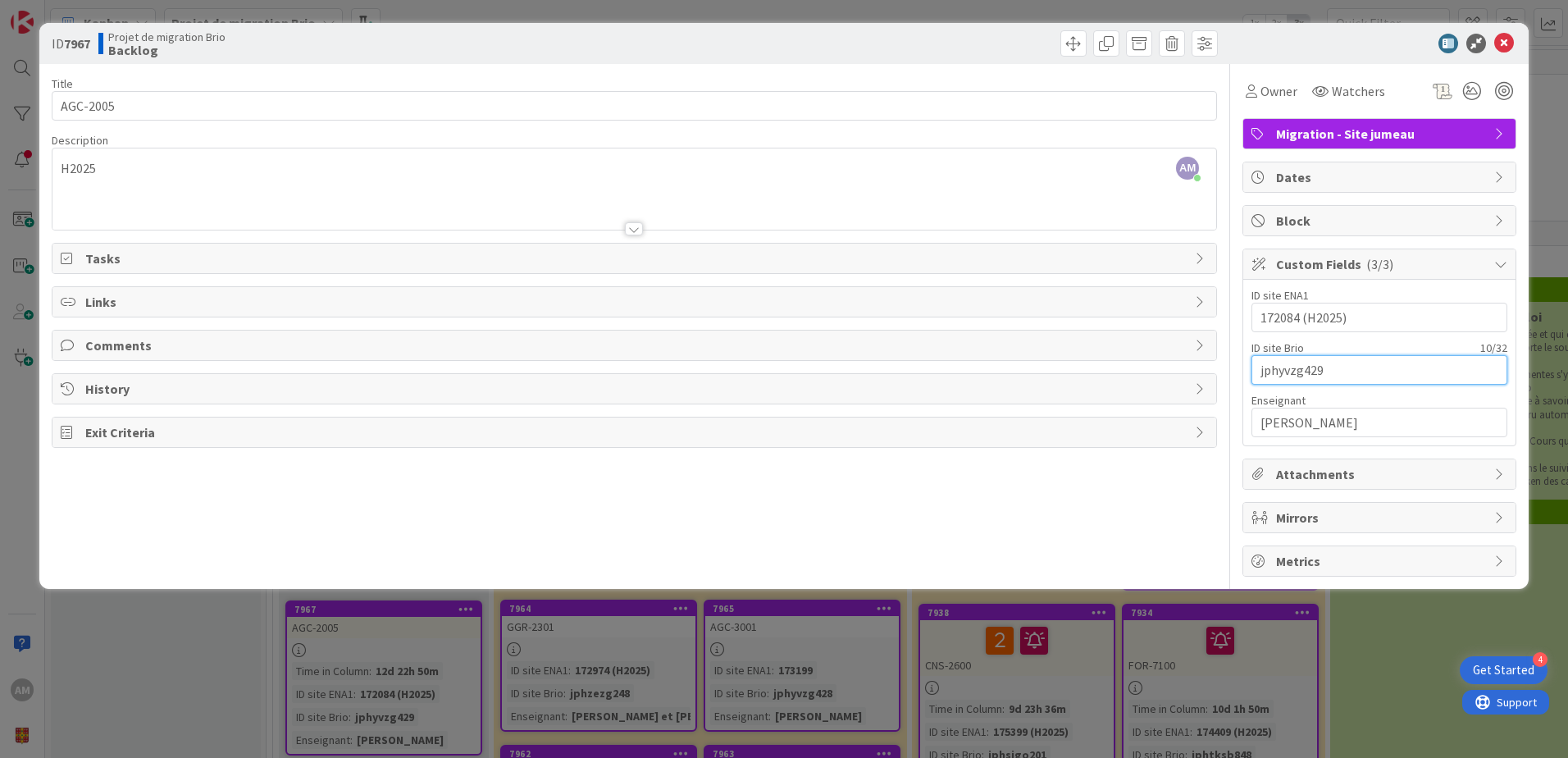
drag, startPoint x: 1329, startPoint y: 374, endPoint x: 1177, endPoint y: 369, distance: 152.1
click at [1177, 369] on div "Title 8 / 128 AGC-2005 Description AM Audrey Marcotte just joined H2025 Owner W…" at bounding box center [783, 320] width 1464 height 512
click at [1504, 48] on icon at bounding box center [1504, 43] width 20 height 20
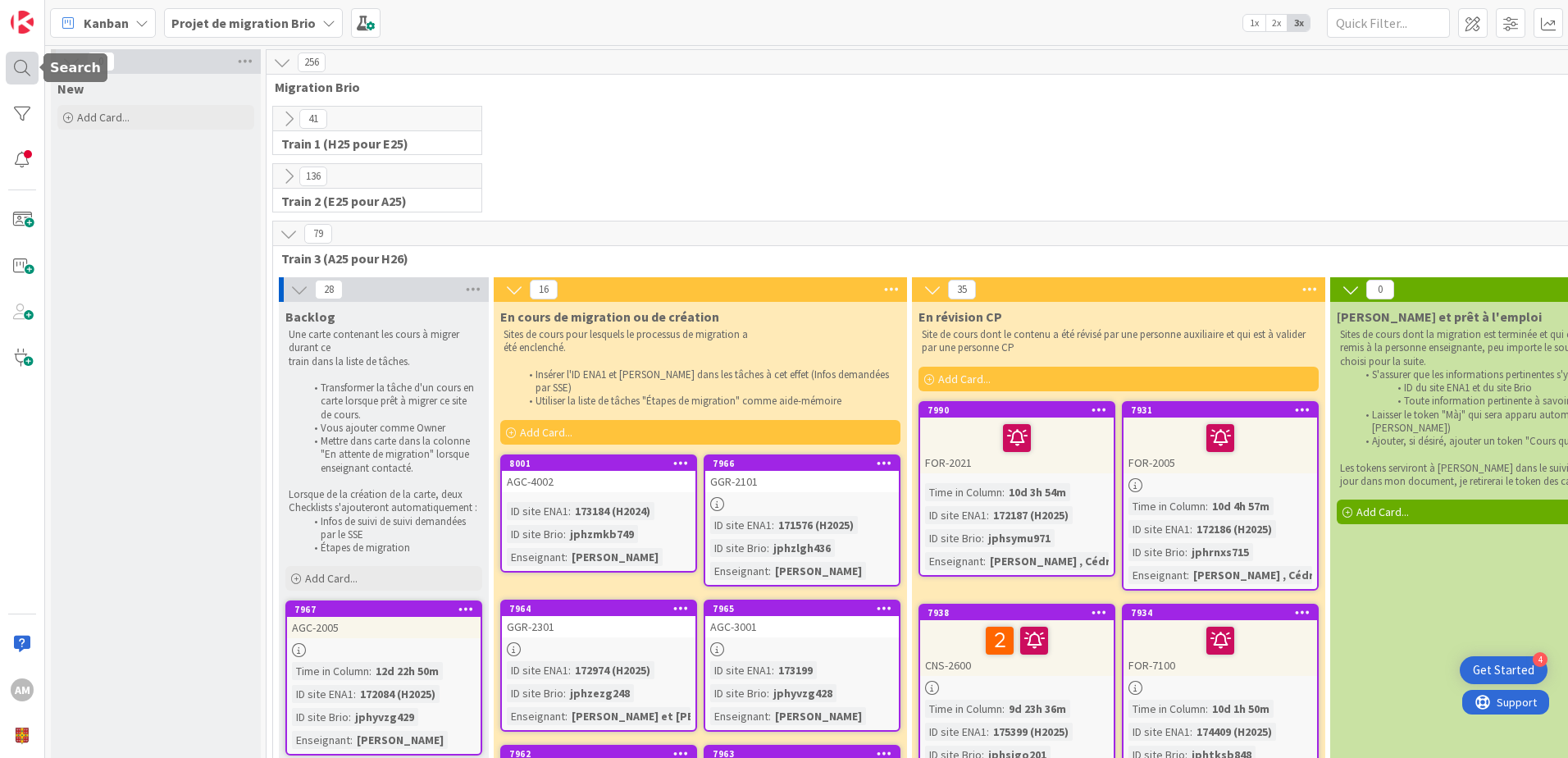
click at [14, 74] on div at bounding box center [22, 68] width 32 height 32
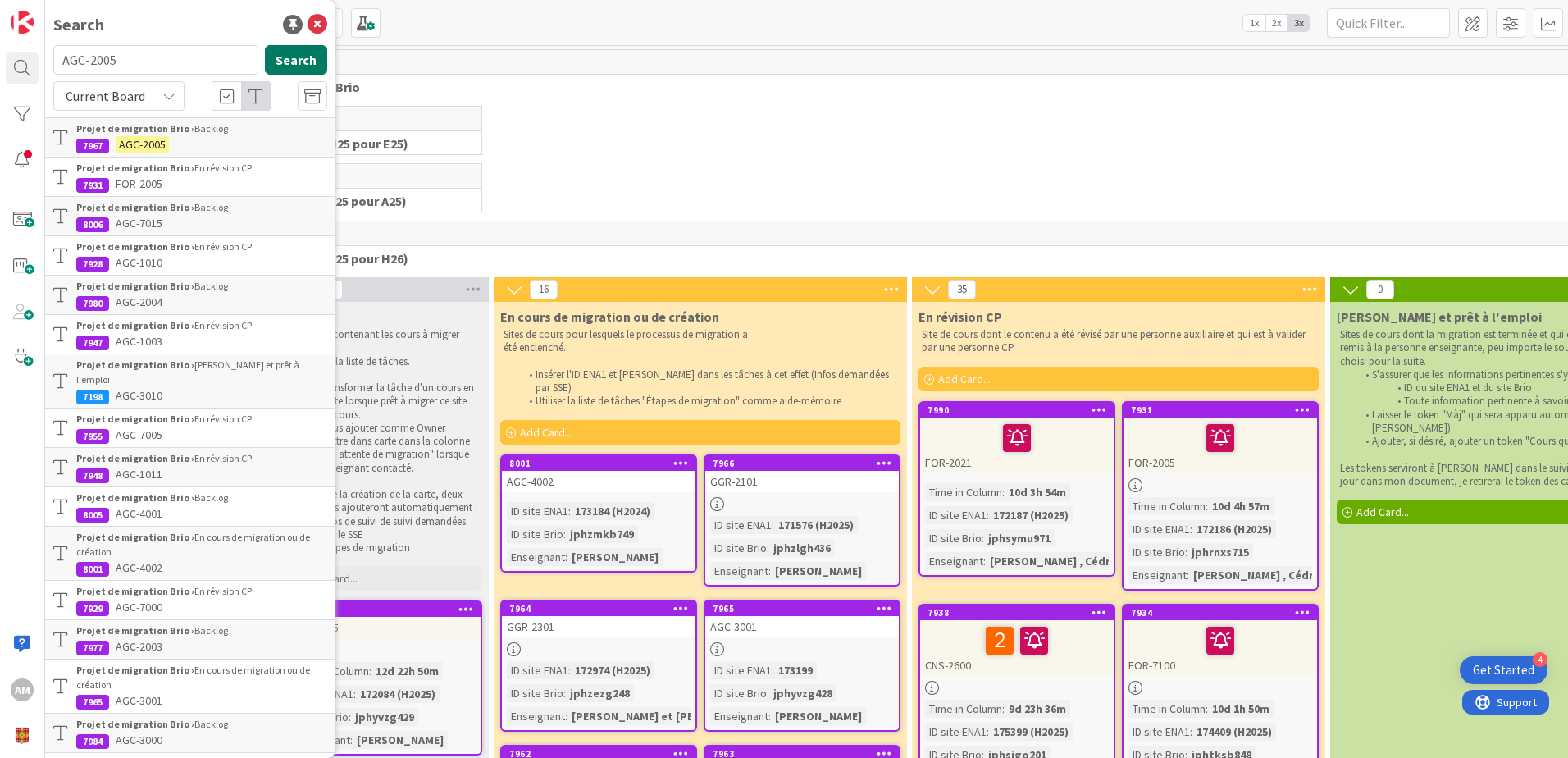
click at [275, 59] on button "Search" at bounding box center [295, 59] width 62 height 30
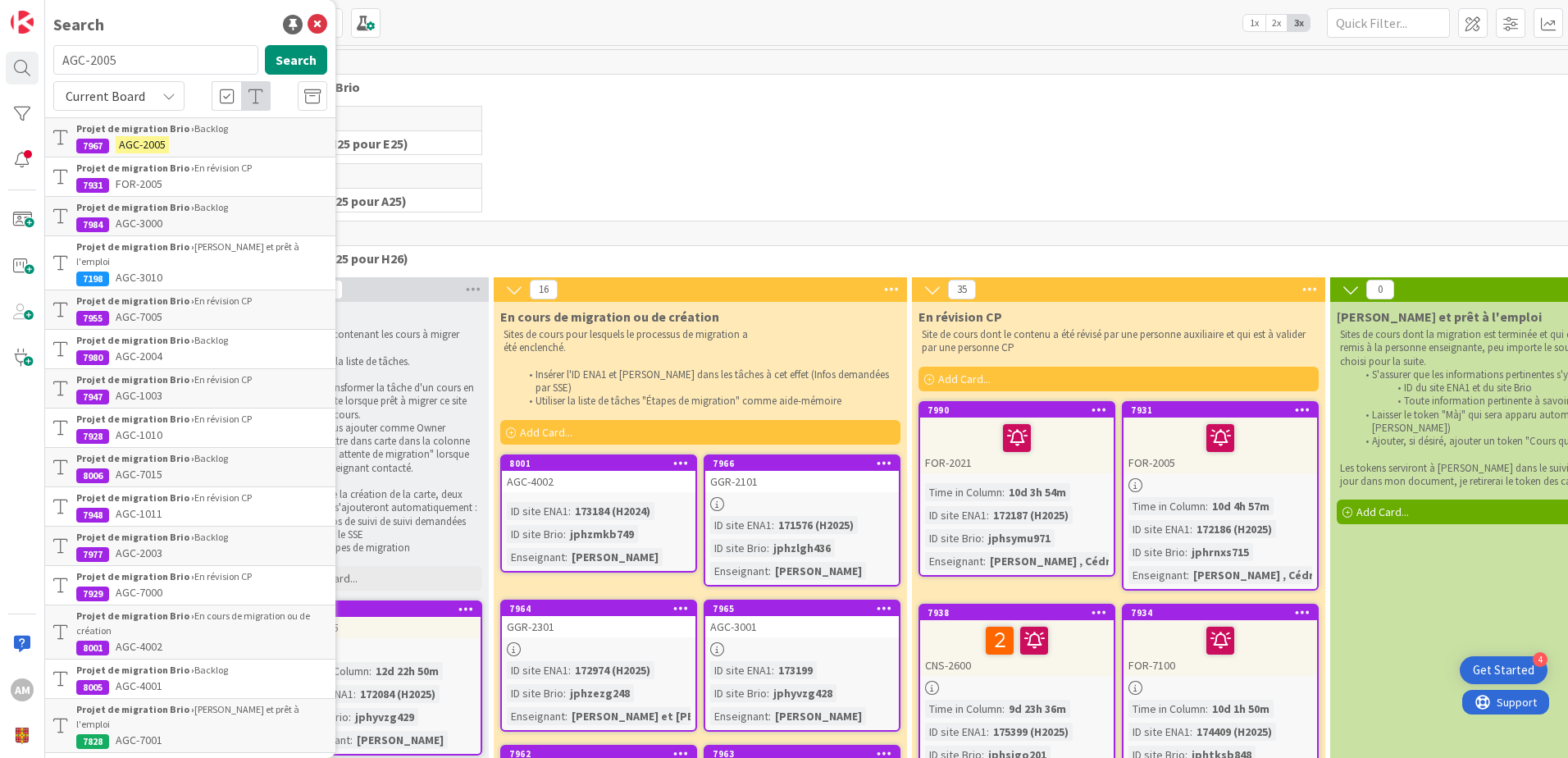
click at [212, 122] on div "Projet de migration Brio › Backlog" at bounding box center [202, 129] width 251 height 14
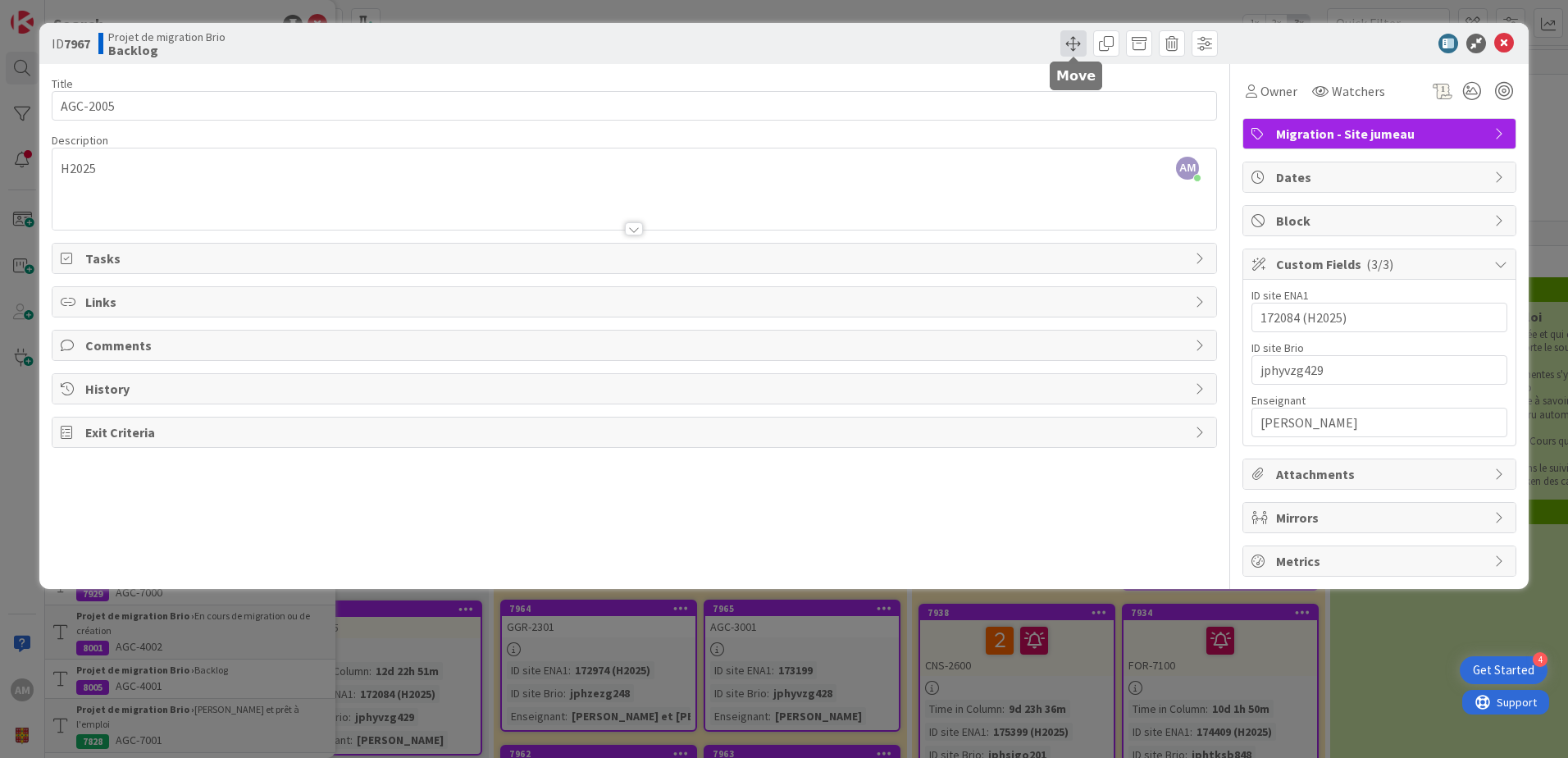
click at [1074, 43] on span at bounding box center [1073, 43] width 26 height 26
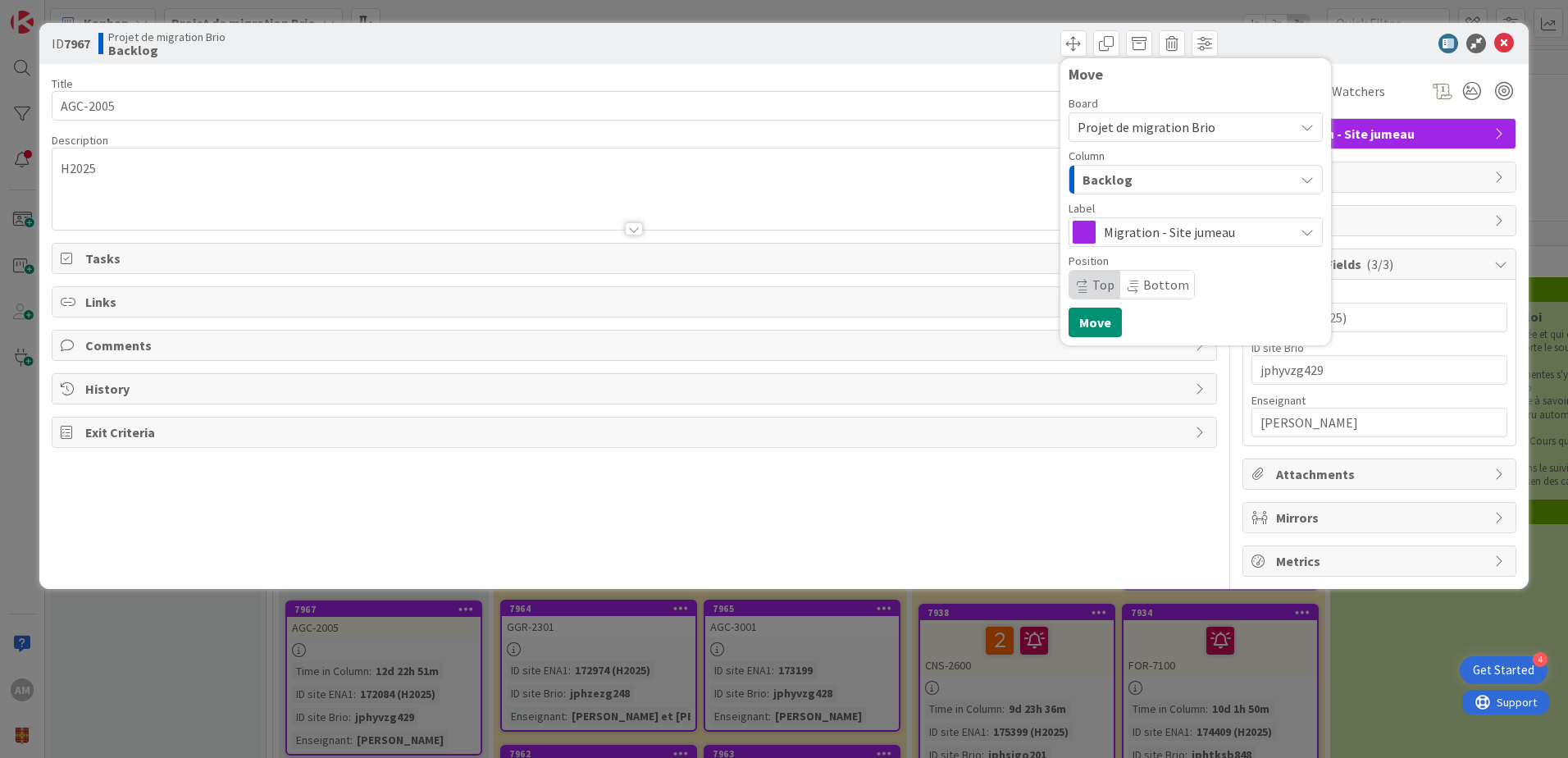
click at [1133, 232] on span "Migration - Site jumeau" at bounding box center [1194, 232] width 182 height 23
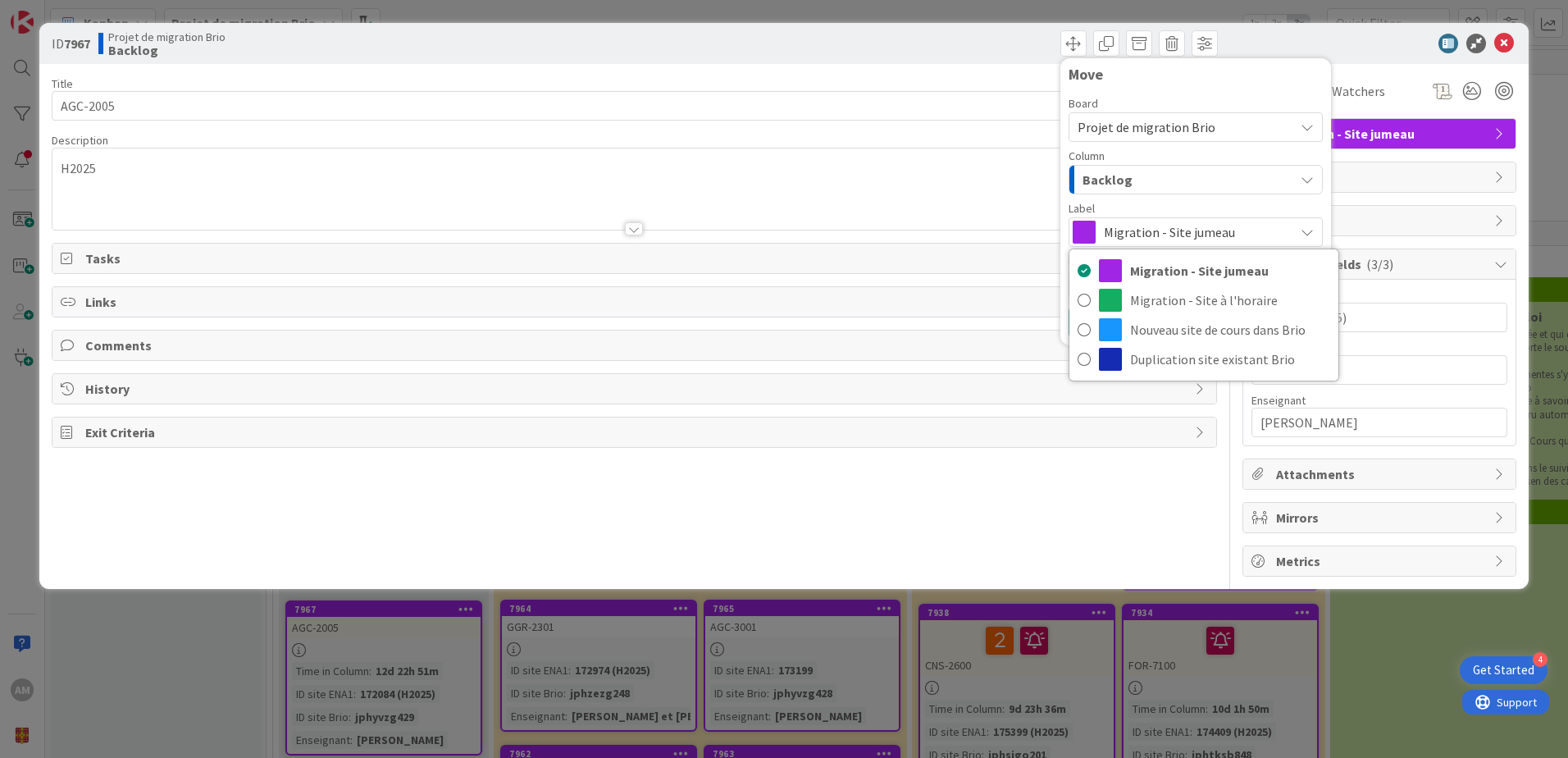
click at [1151, 185] on div "Backlog" at bounding box center [1186, 179] width 216 height 26
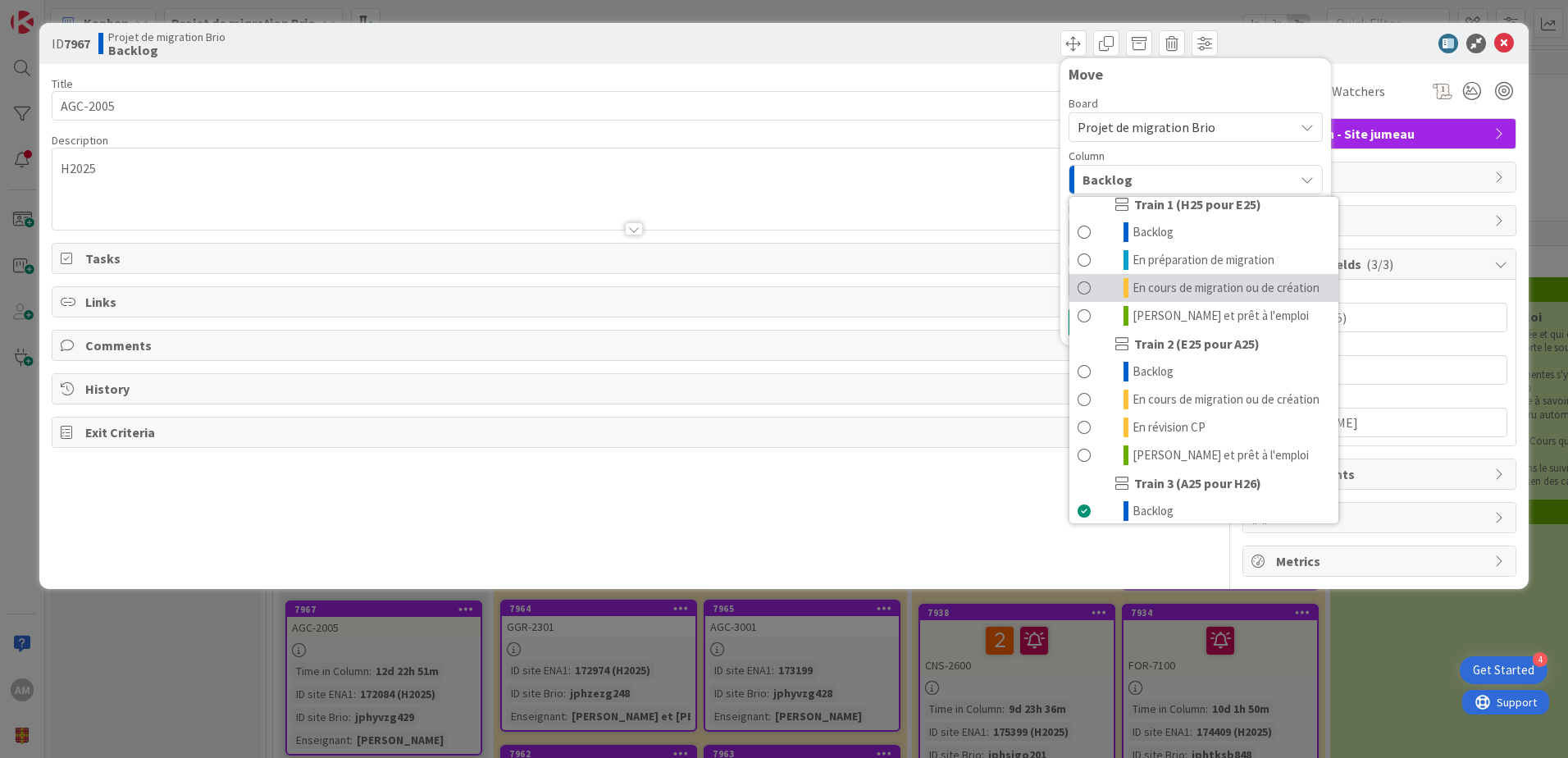
scroll to position [220, 0]
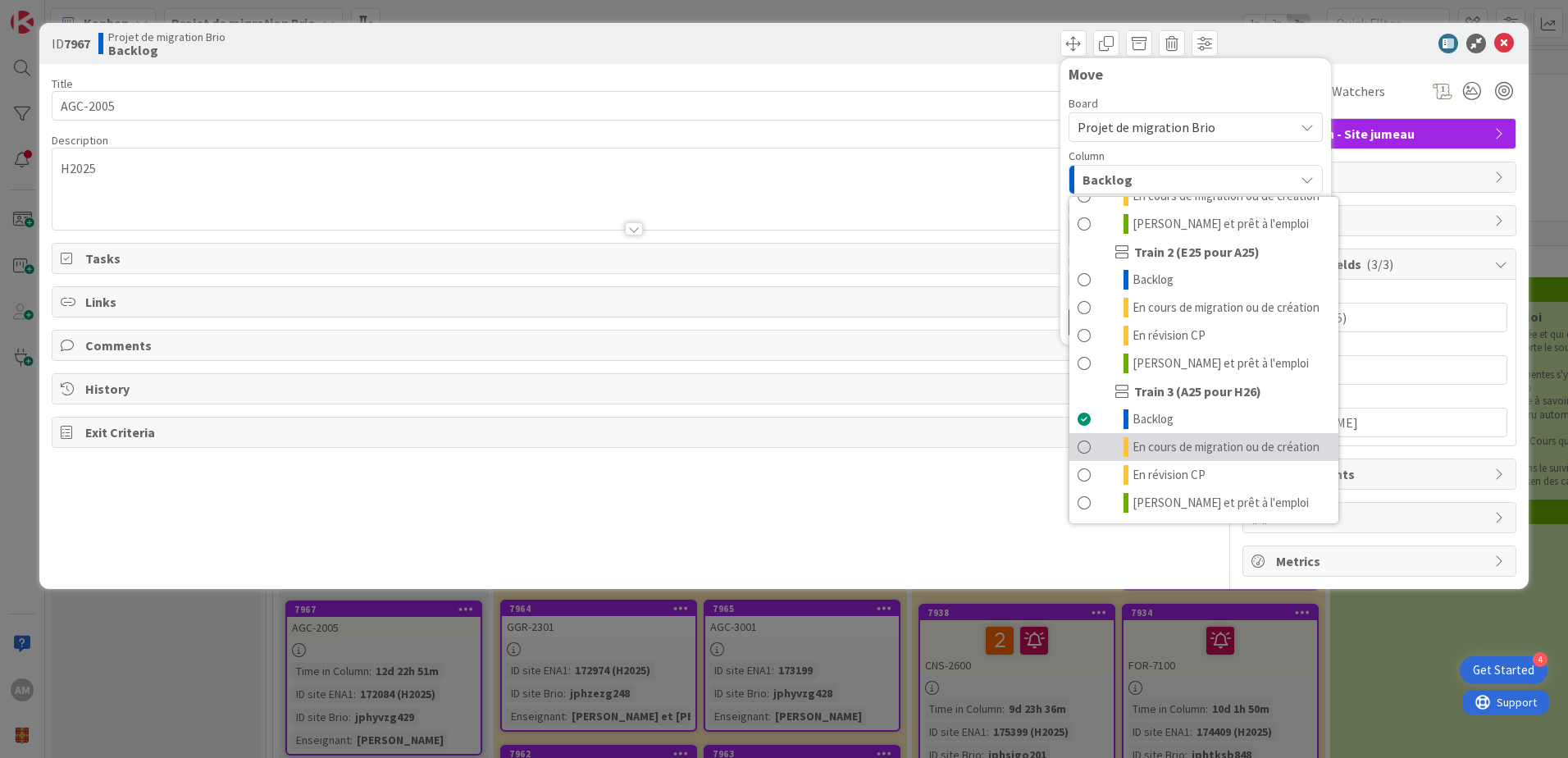
click at [1171, 444] on span "En cours de migration ou de création" at bounding box center [1226, 447] width 187 height 20
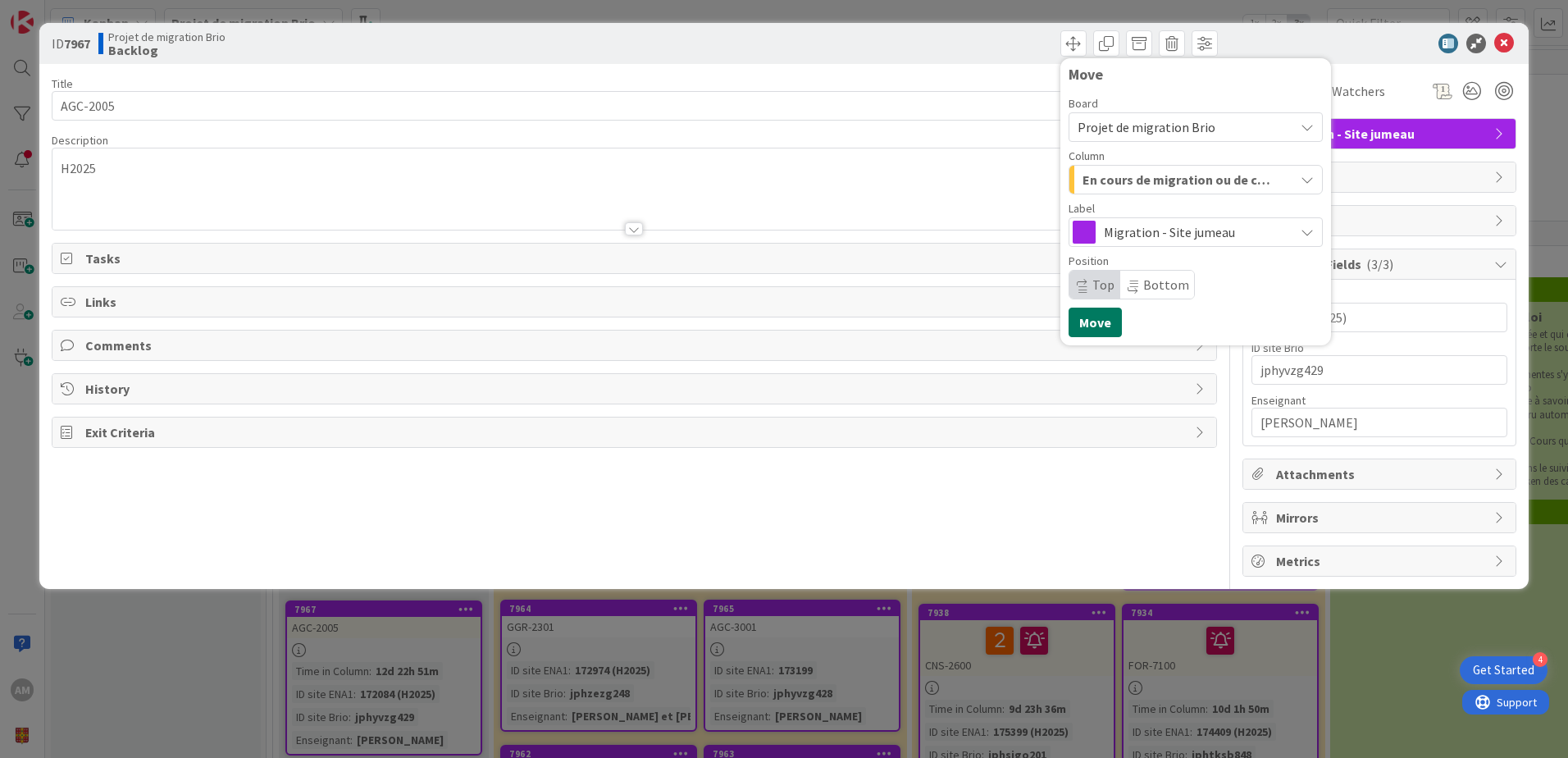
click at [1097, 323] on button "Move" at bounding box center [1095, 322] width 53 height 30
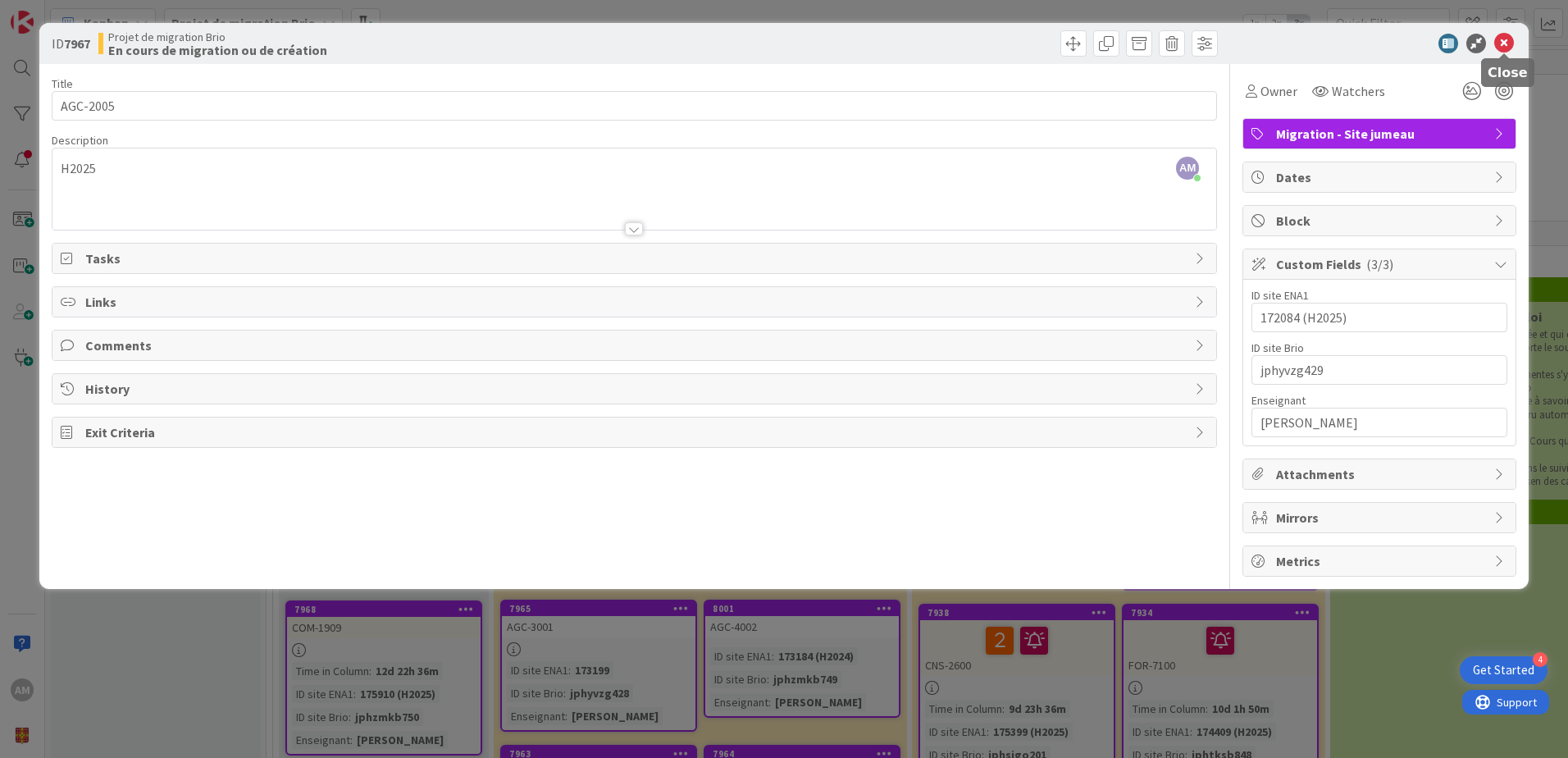
click at [1497, 41] on icon at bounding box center [1504, 43] width 20 height 20
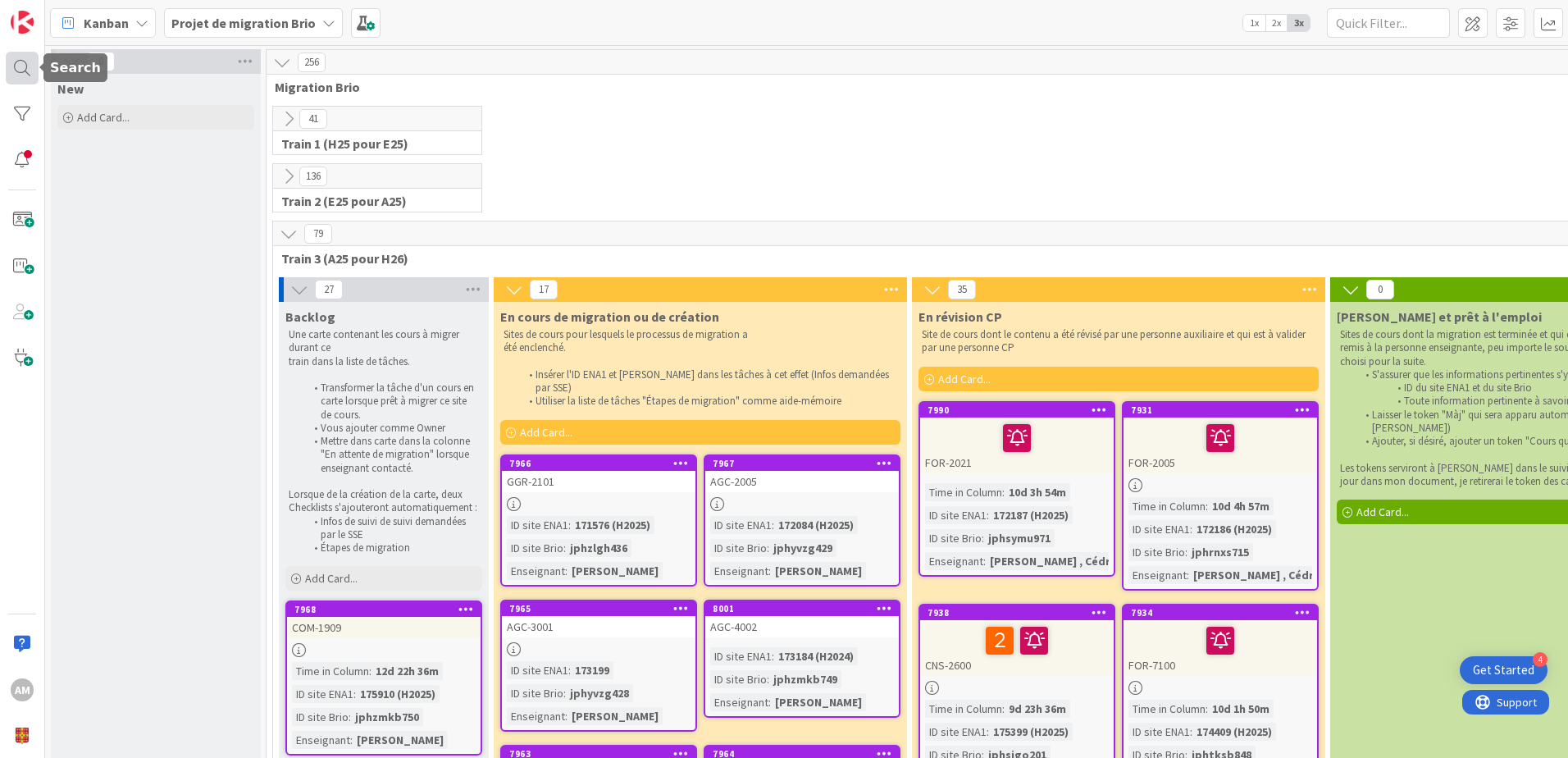
click at [28, 70] on div at bounding box center [22, 68] width 32 height 32
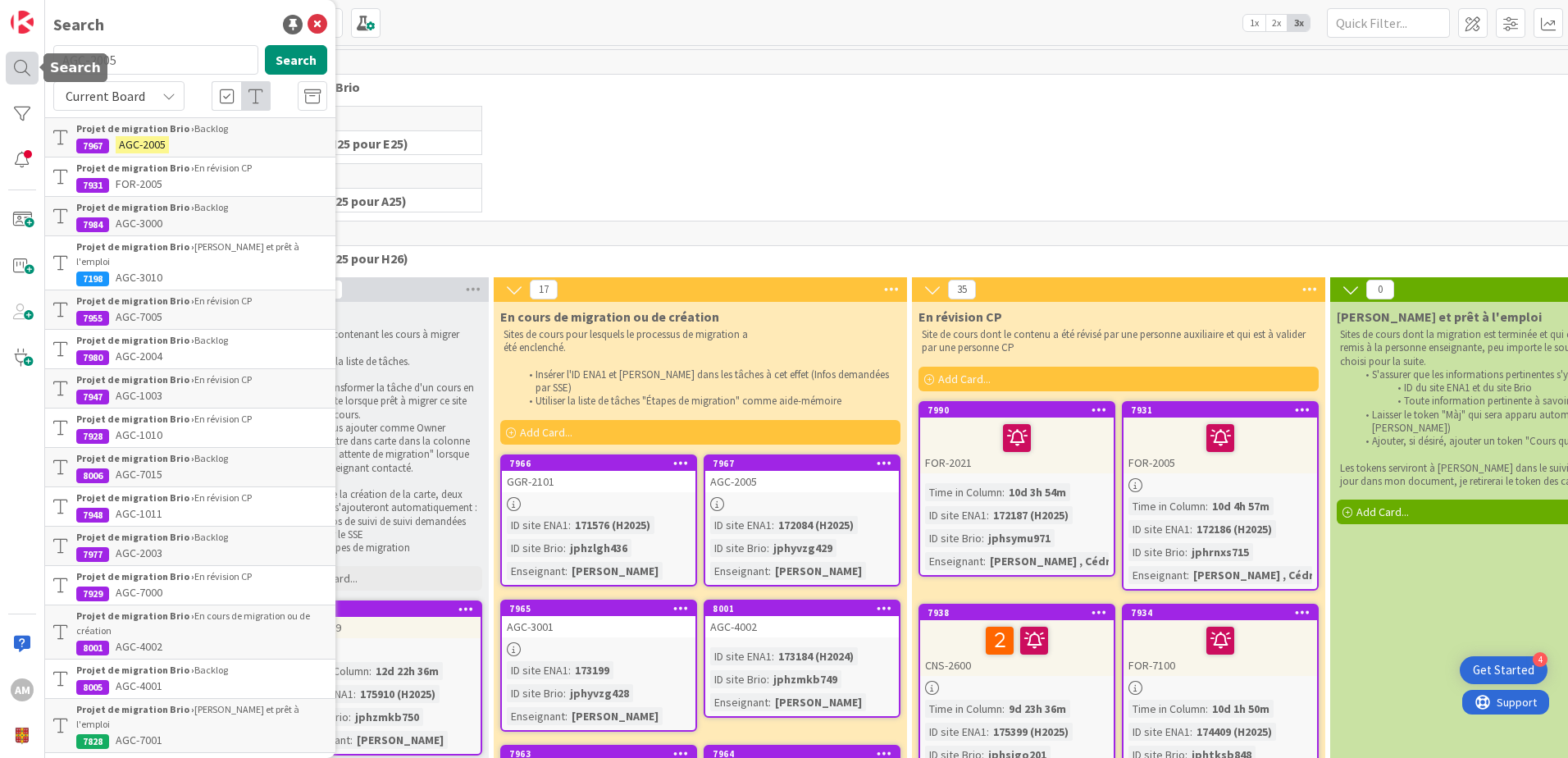
drag, startPoint x: 166, startPoint y: 65, endPoint x: 32, endPoint y: 64, distance: 134.0
click at [32, 64] on div "AM Search AGC-2005 Search Current Board Projet de migration Brio › Backlog 7967…" at bounding box center [23, 379] width 45 height 758
type input "COM-1909"
click at [271, 60] on button "Search" at bounding box center [295, 59] width 62 height 30
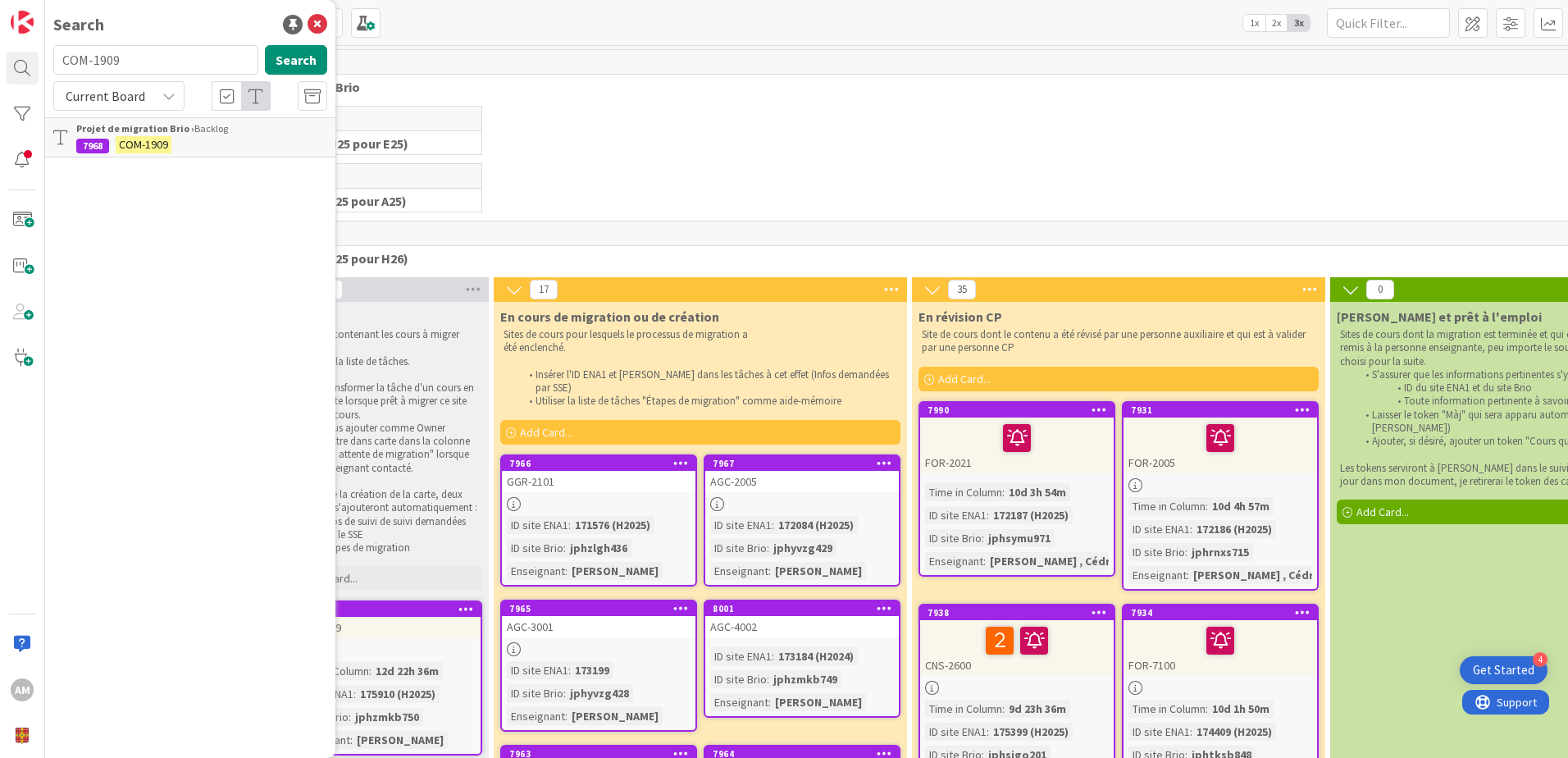
click at [178, 130] on b "Projet de migration Brio ›" at bounding box center [135, 129] width 118 height 13
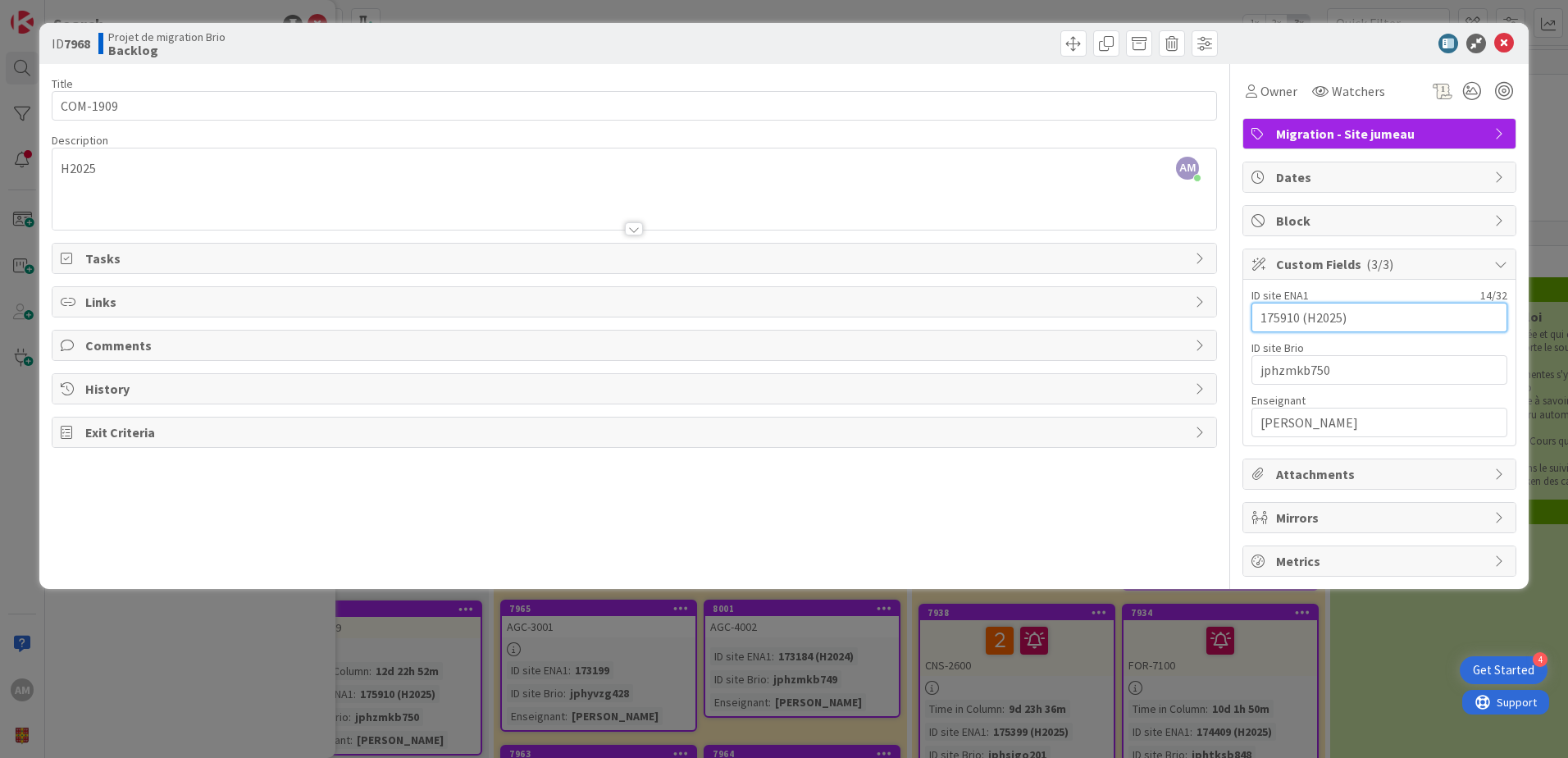
drag, startPoint x: 1299, startPoint y: 313, endPoint x: 1227, endPoint y: 319, distance: 72.2
click at [1227, 319] on div "Title 8 / 128 COM-1909 Description AM Audrey Marcotte just joined H2025 Owner W…" at bounding box center [783, 320] width 1464 height 512
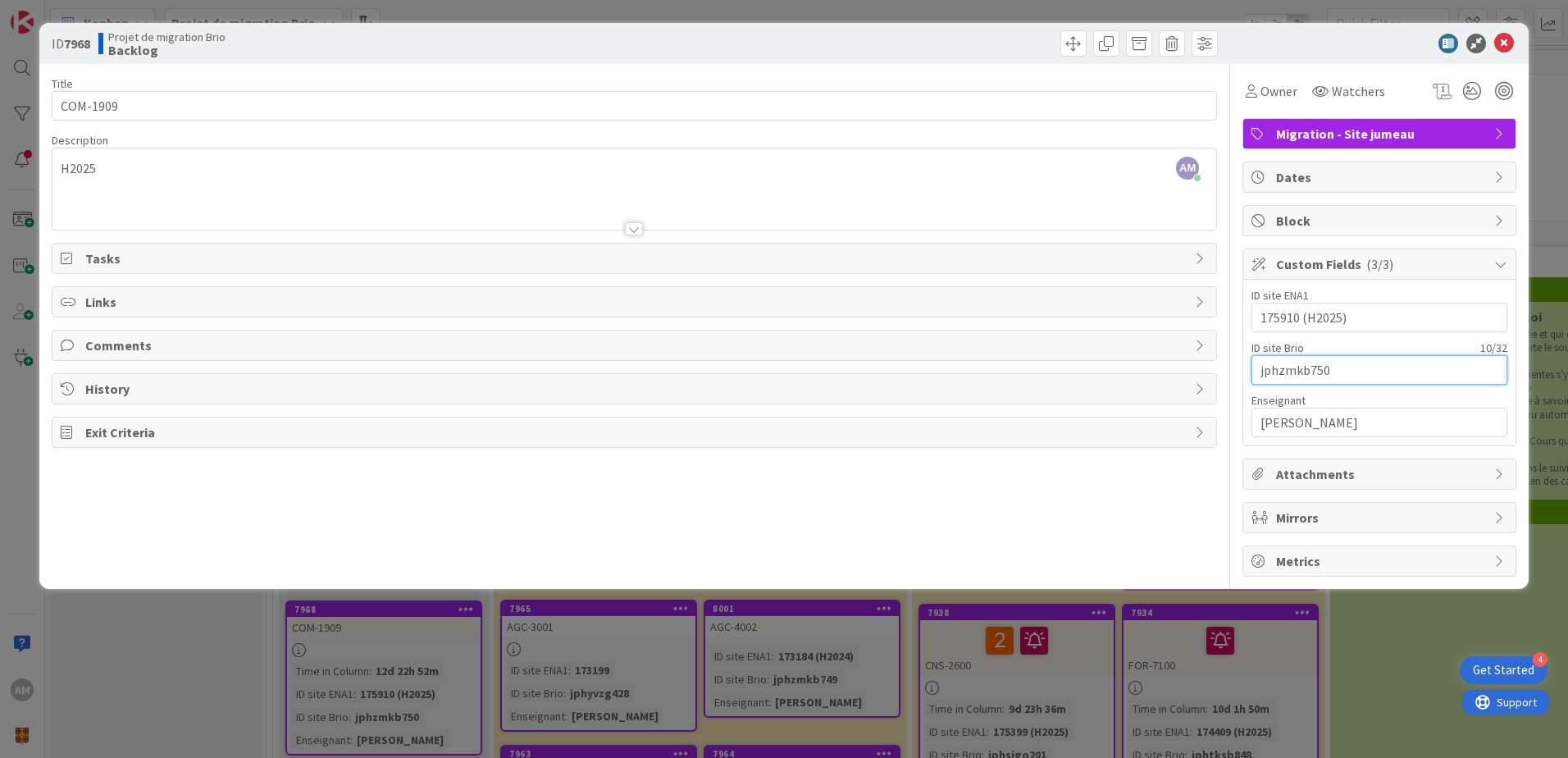
drag, startPoint x: 1343, startPoint y: 368, endPoint x: 1216, endPoint y: 365, distance: 127.0
click at [1216, 365] on div "Title 8 / 128 COM-1909 Description AM Audrey Marcotte just joined H2025 Owner W…" at bounding box center [783, 320] width 1464 height 512
click at [1062, 49] on span at bounding box center [1073, 43] width 26 height 26
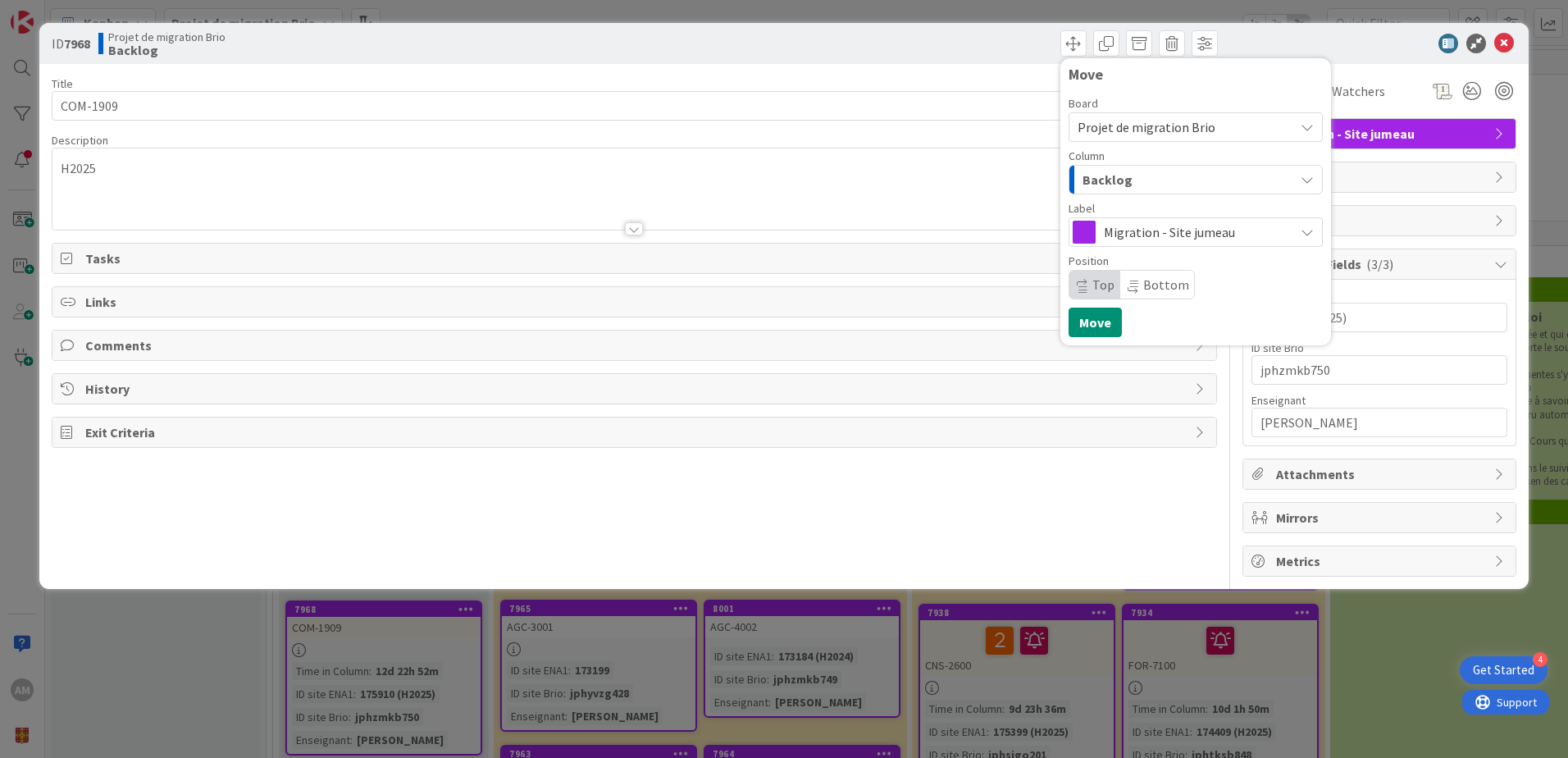
click at [1116, 193] on button "Backlog" at bounding box center [1195, 179] width 254 height 30
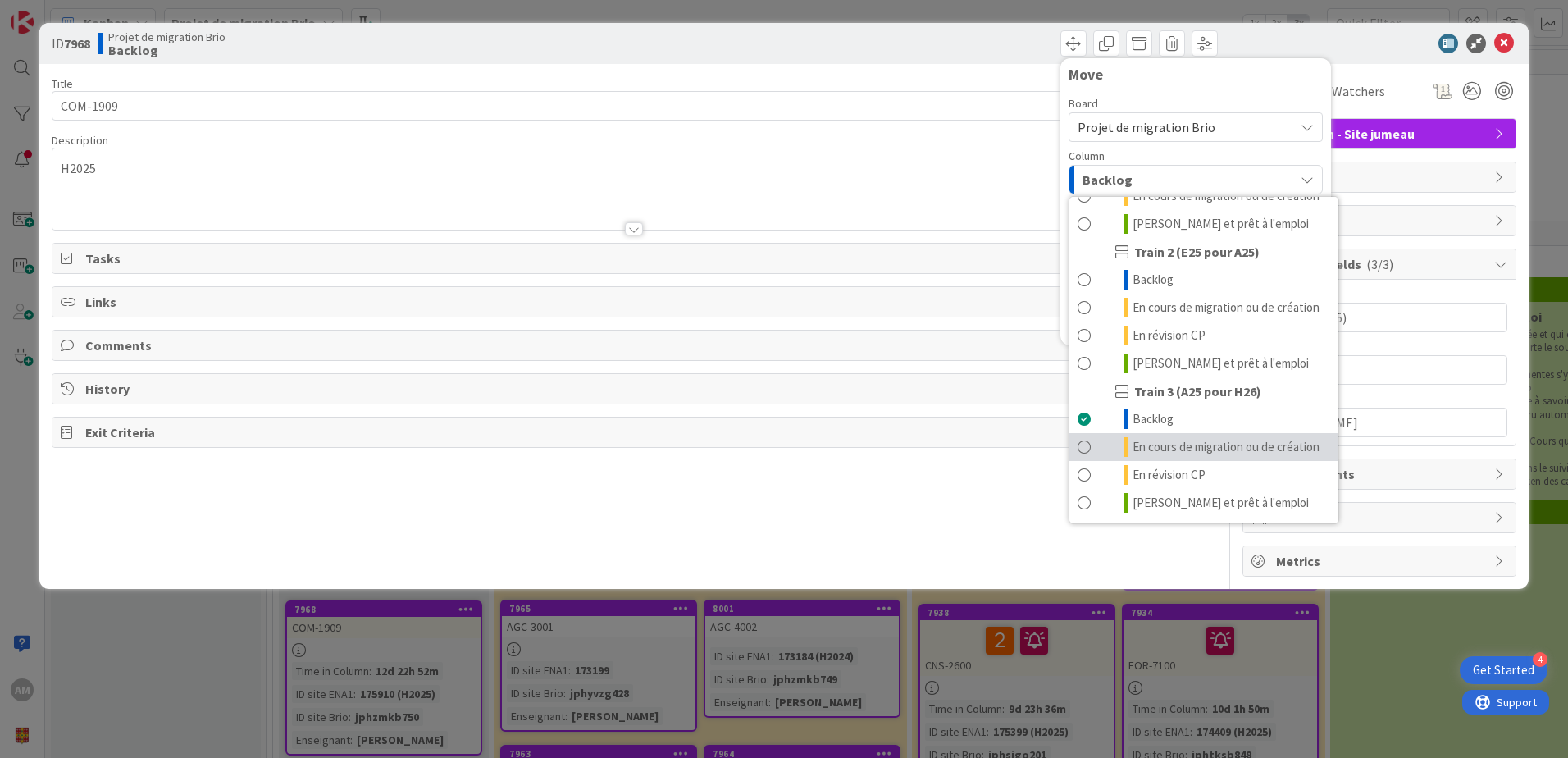
scroll to position [220, 0]
click at [1176, 437] on span "En cours de migration ou de création" at bounding box center [1226, 447] width 187 height 20
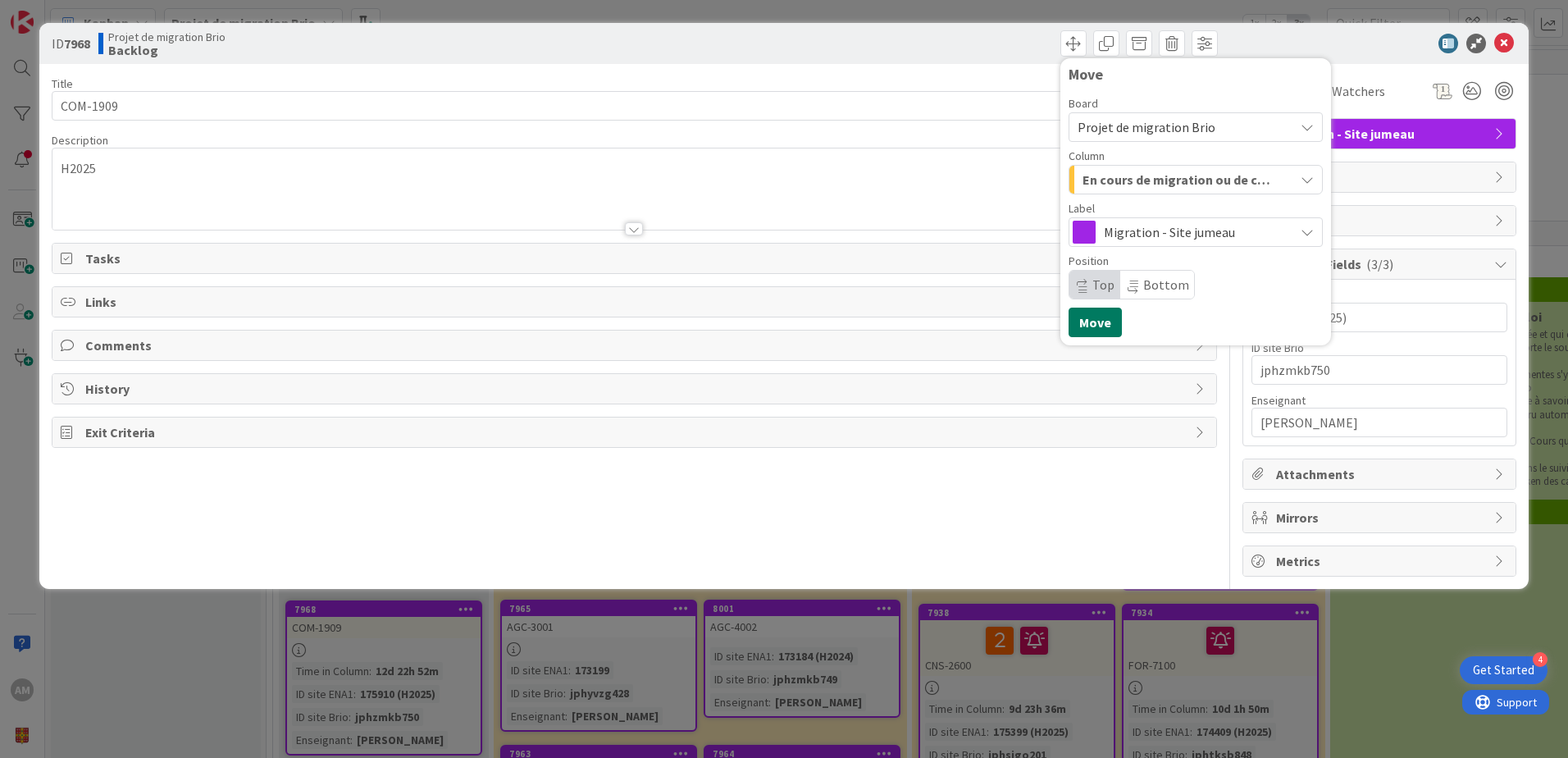
click at [1086, 316] on button "Move" at bounding box center [1095, 322] width 53 height 30
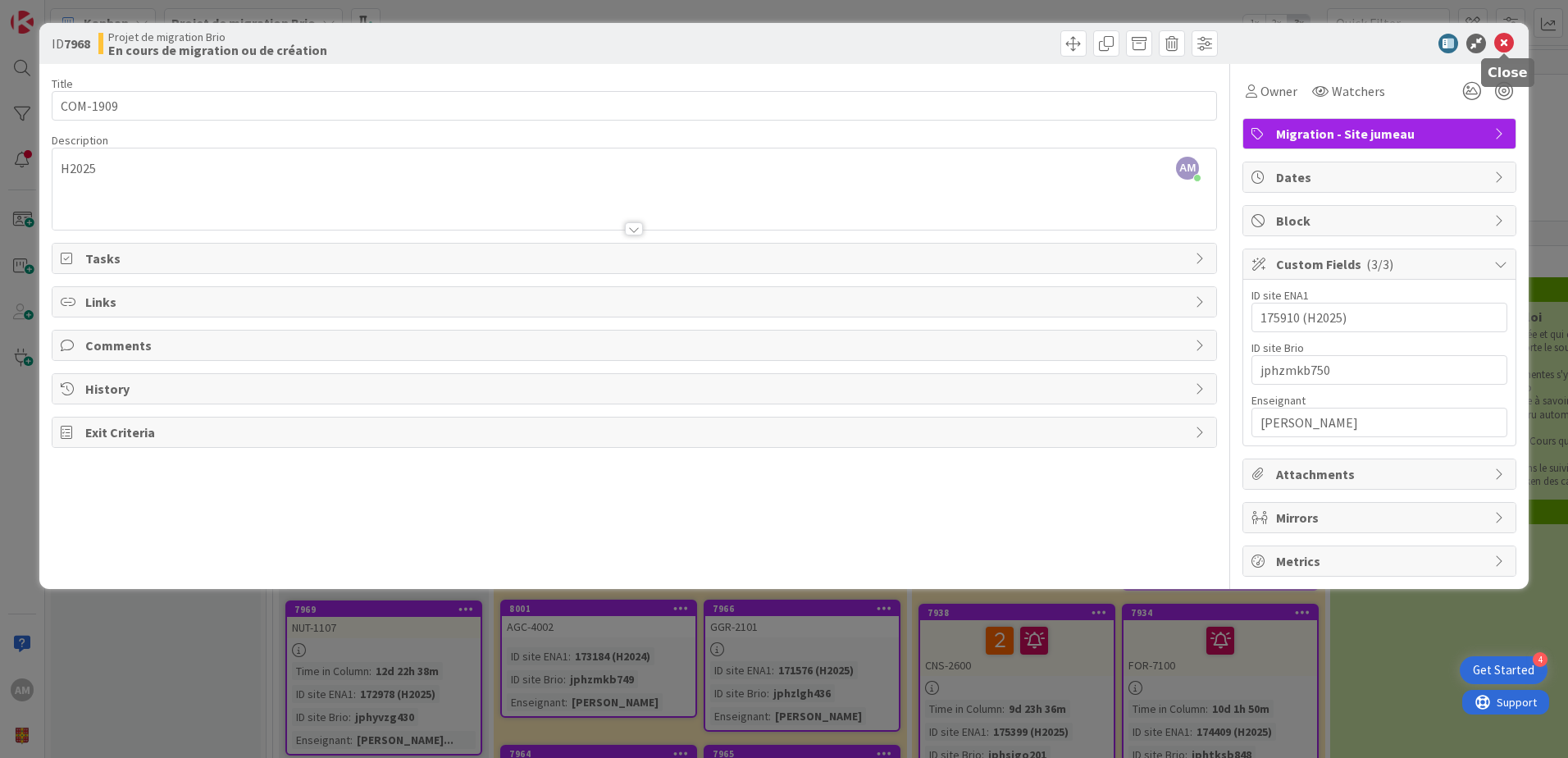
click at [1496, 49] on icon at bounding box center [1504, 43] width 20 height 20
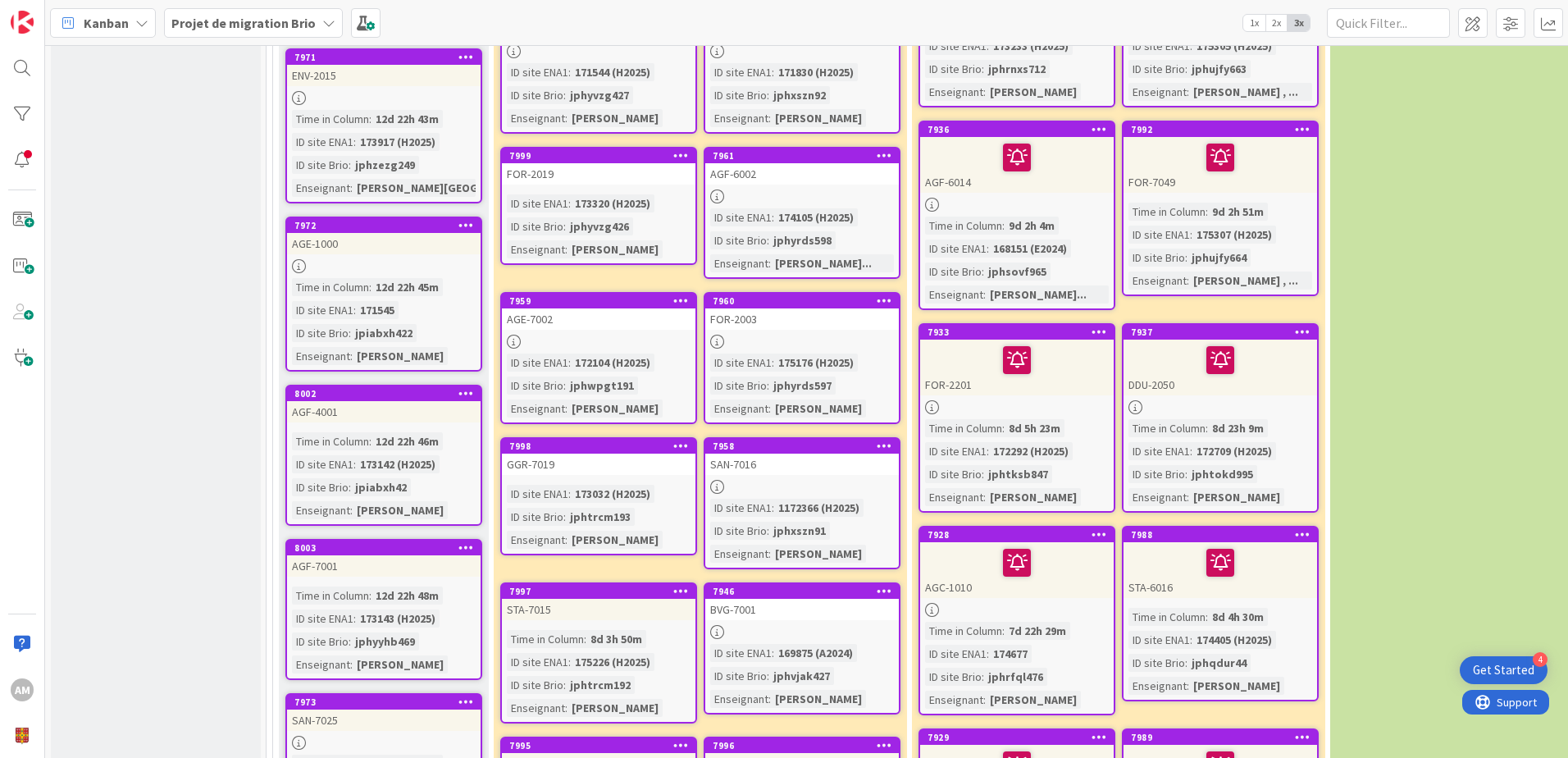
scroll to position [902, 0]
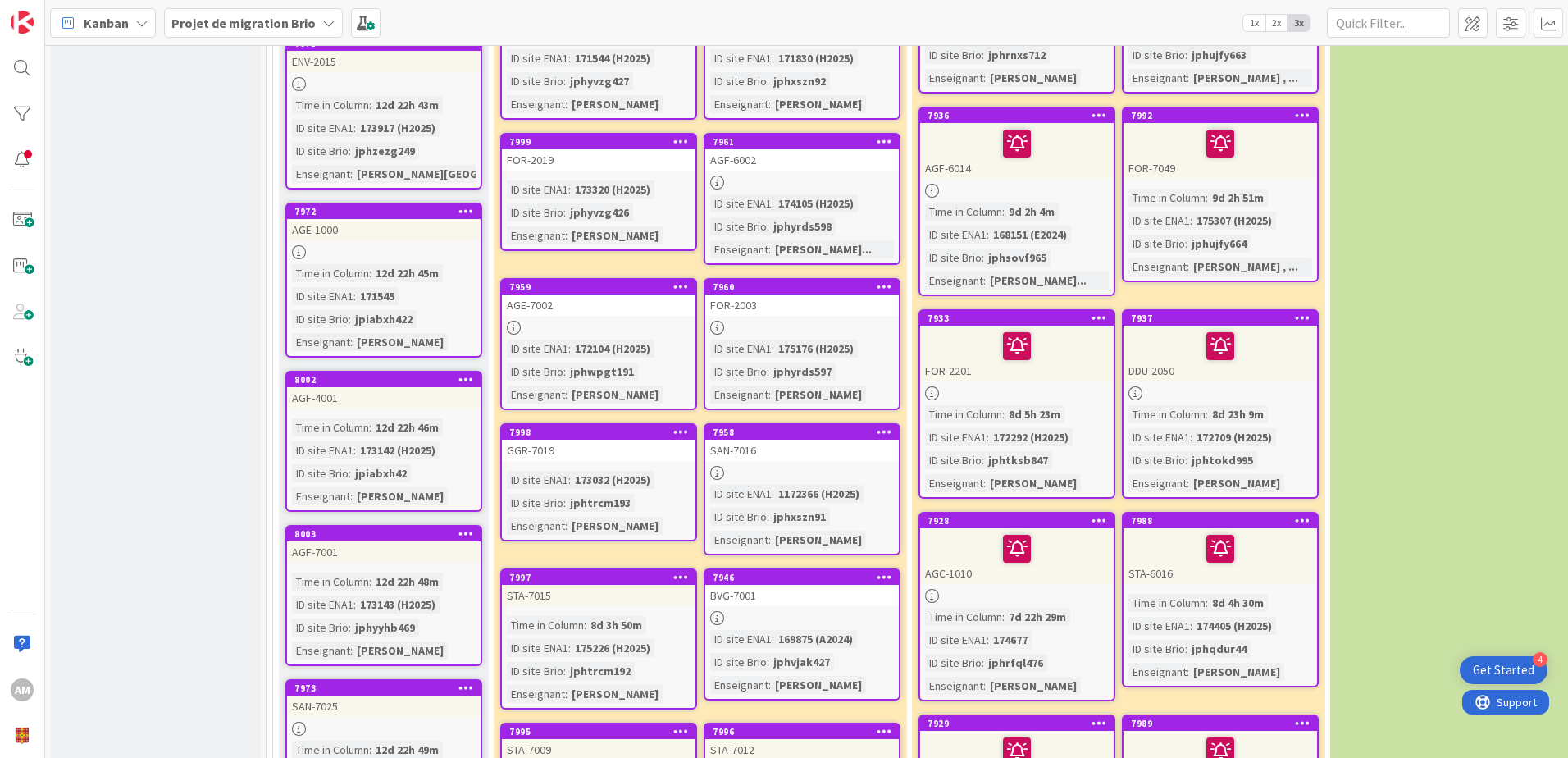
click at [683, 426] on icon at bounding box center [680, 431] width 15 height 12
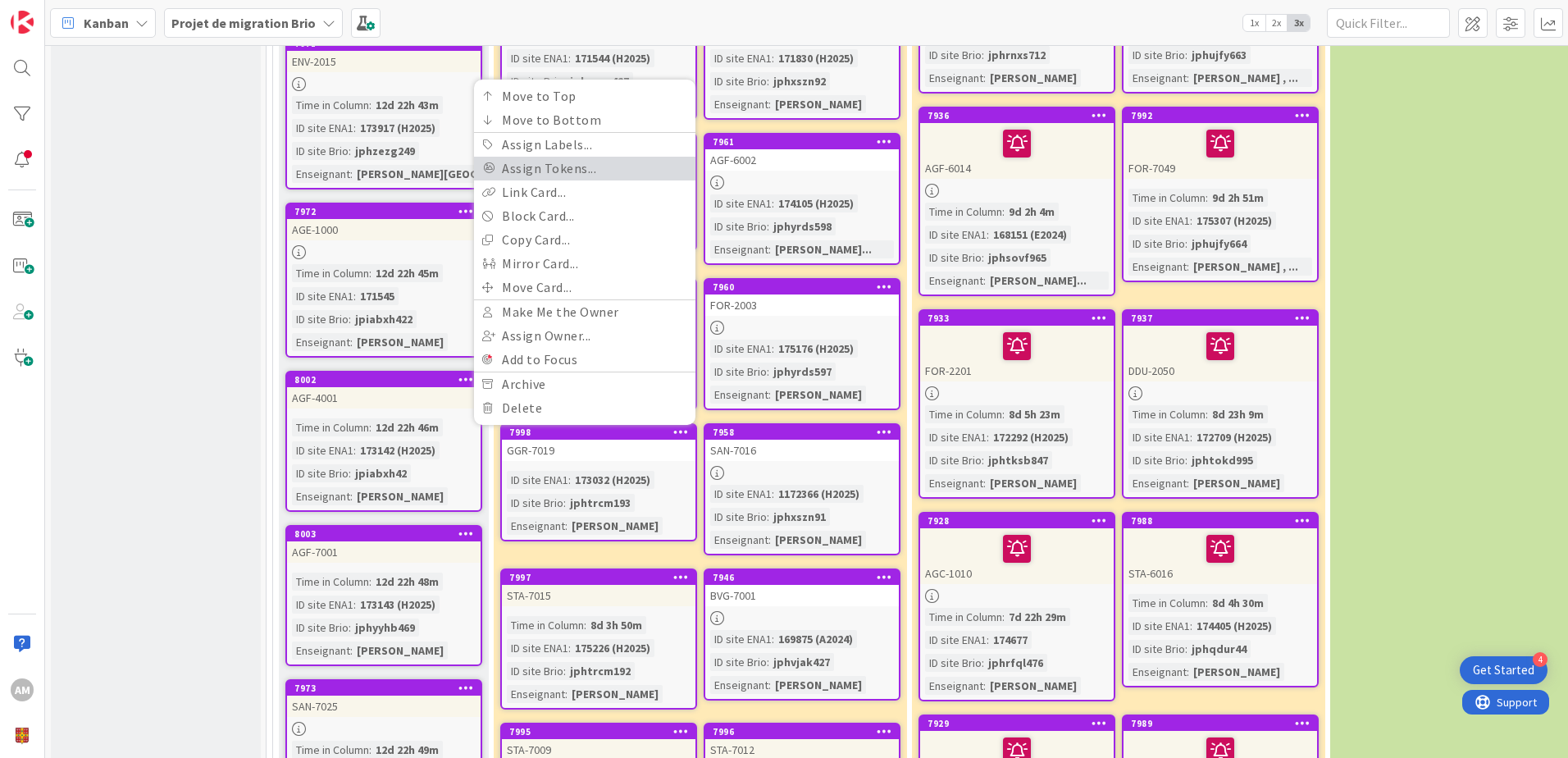
click at [554, 157] on link "Assign Tokens..." at bounding box center [584, 168] width 221 height 23
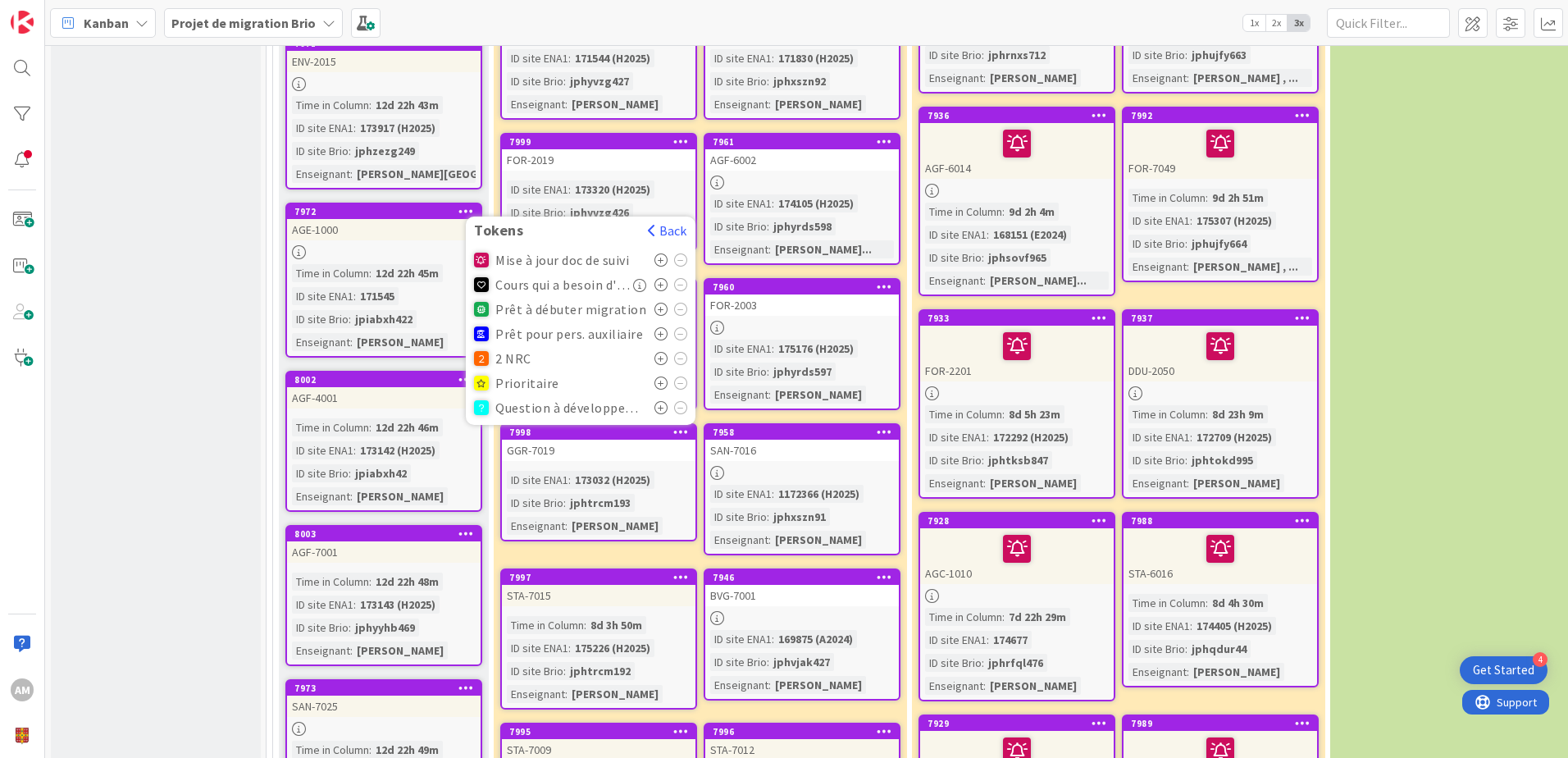
click at [659, 327] on icon at bounding box center [661, 333] width 14 height 14
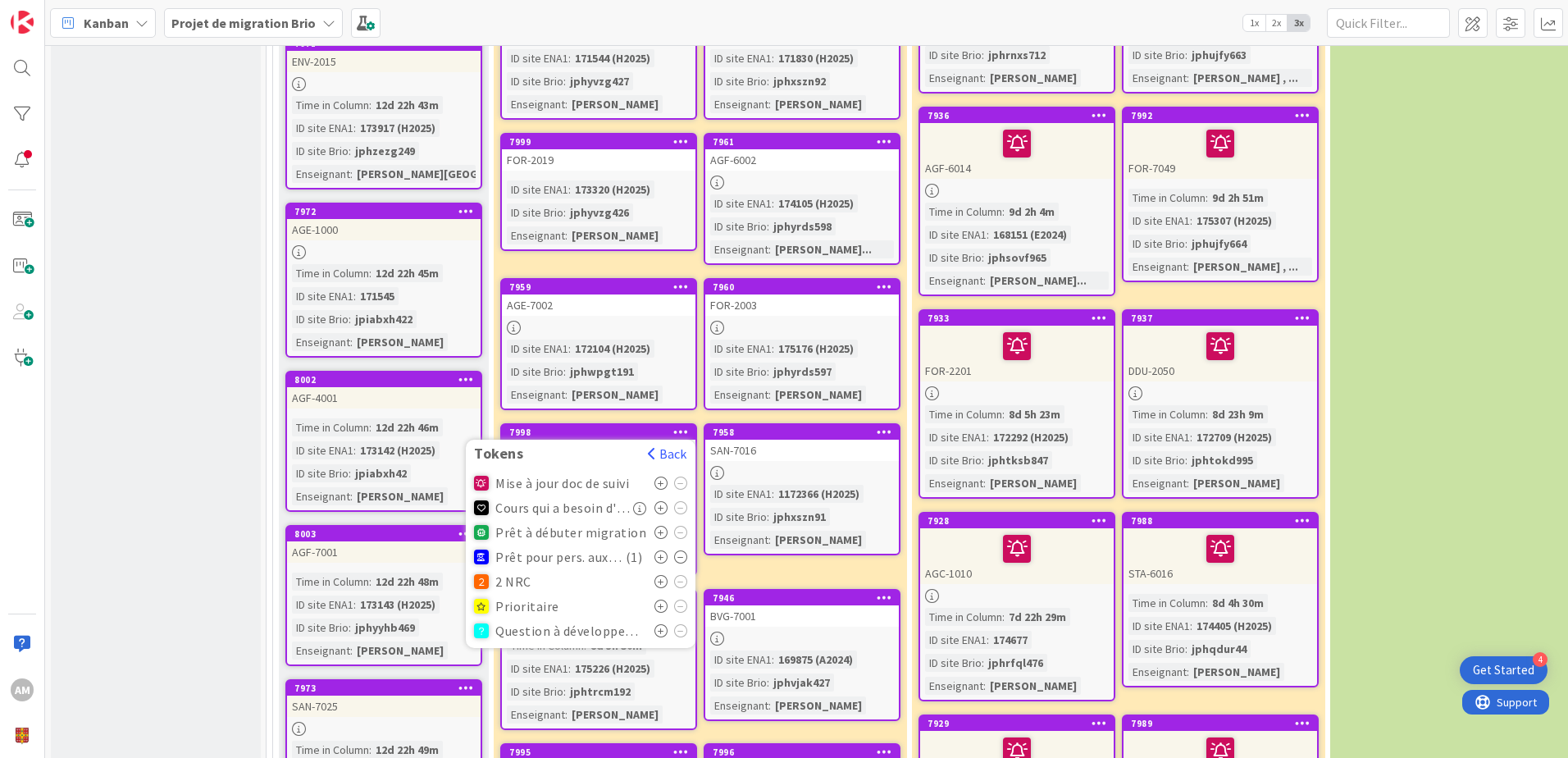
click at [786, 406] on div "En cours de migration ou de création Sites de cours pour lesquels le processus …" at bounding box center [699, 699] width 413 height 2599
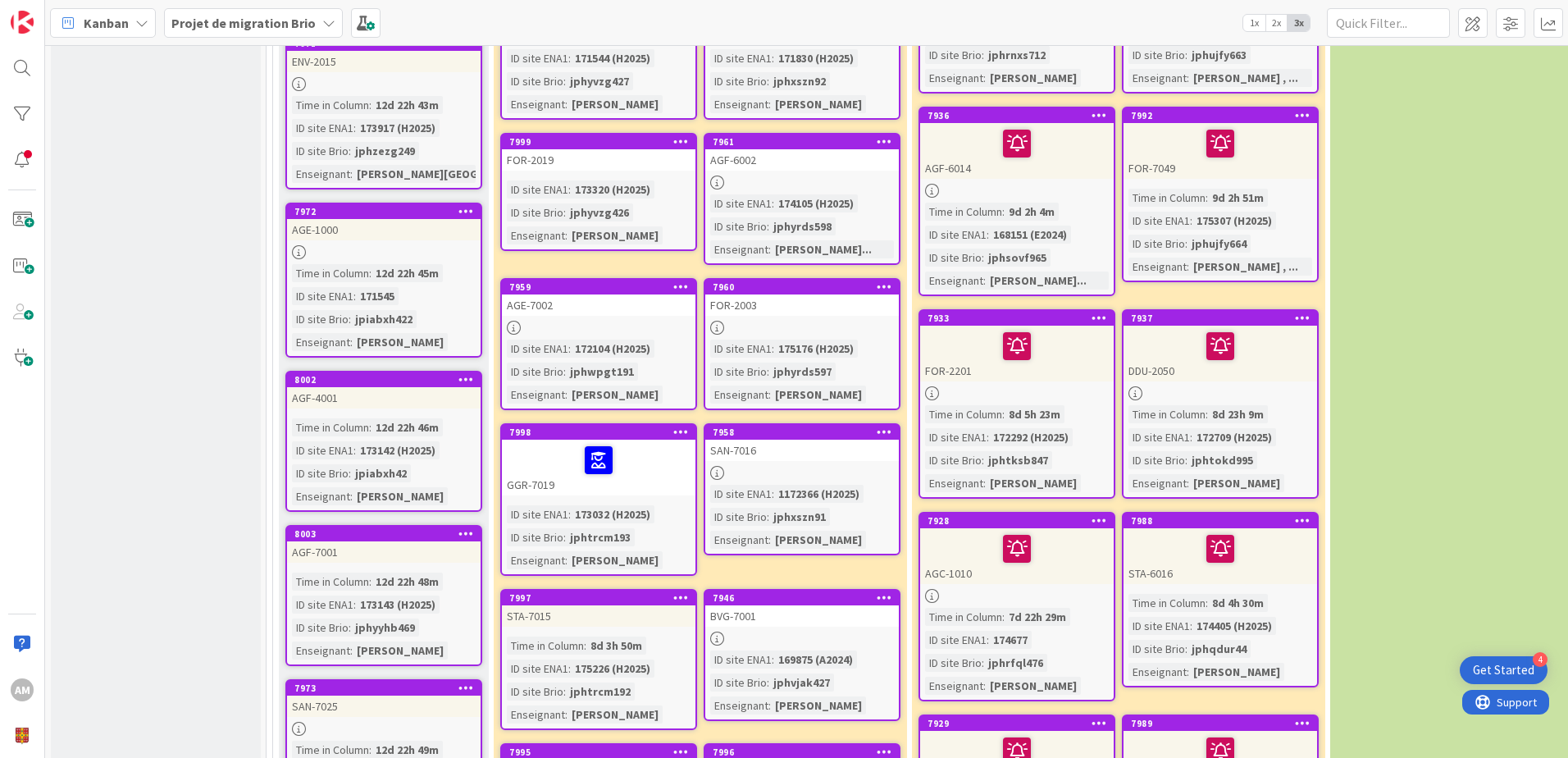
click at [888, 426] on icon at bounding box center [884, 431] width 15 height 12
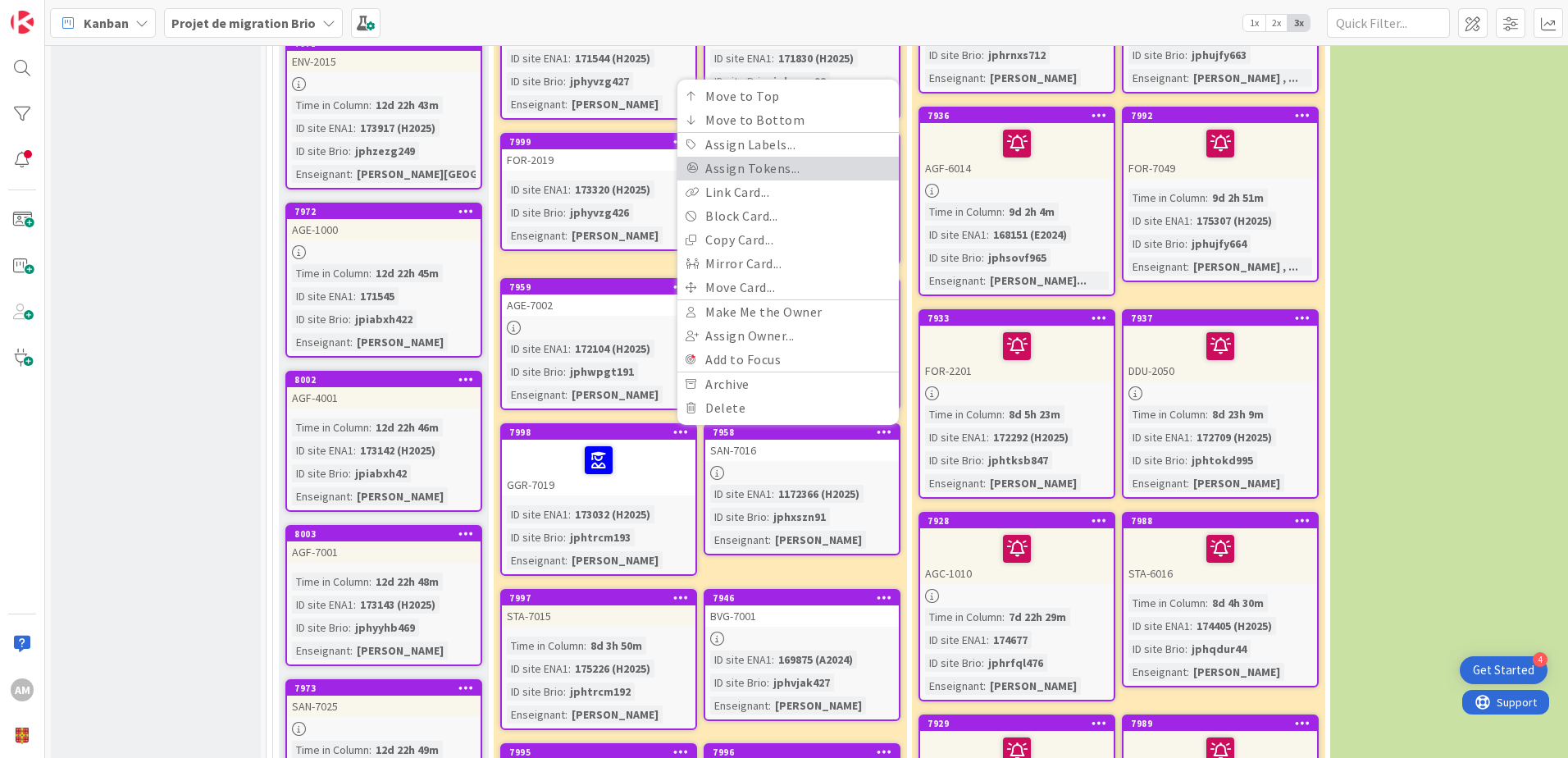
click at [768, 158] on link "Assign Tokens..." at bounding box center [788, 168] width 221 height 23
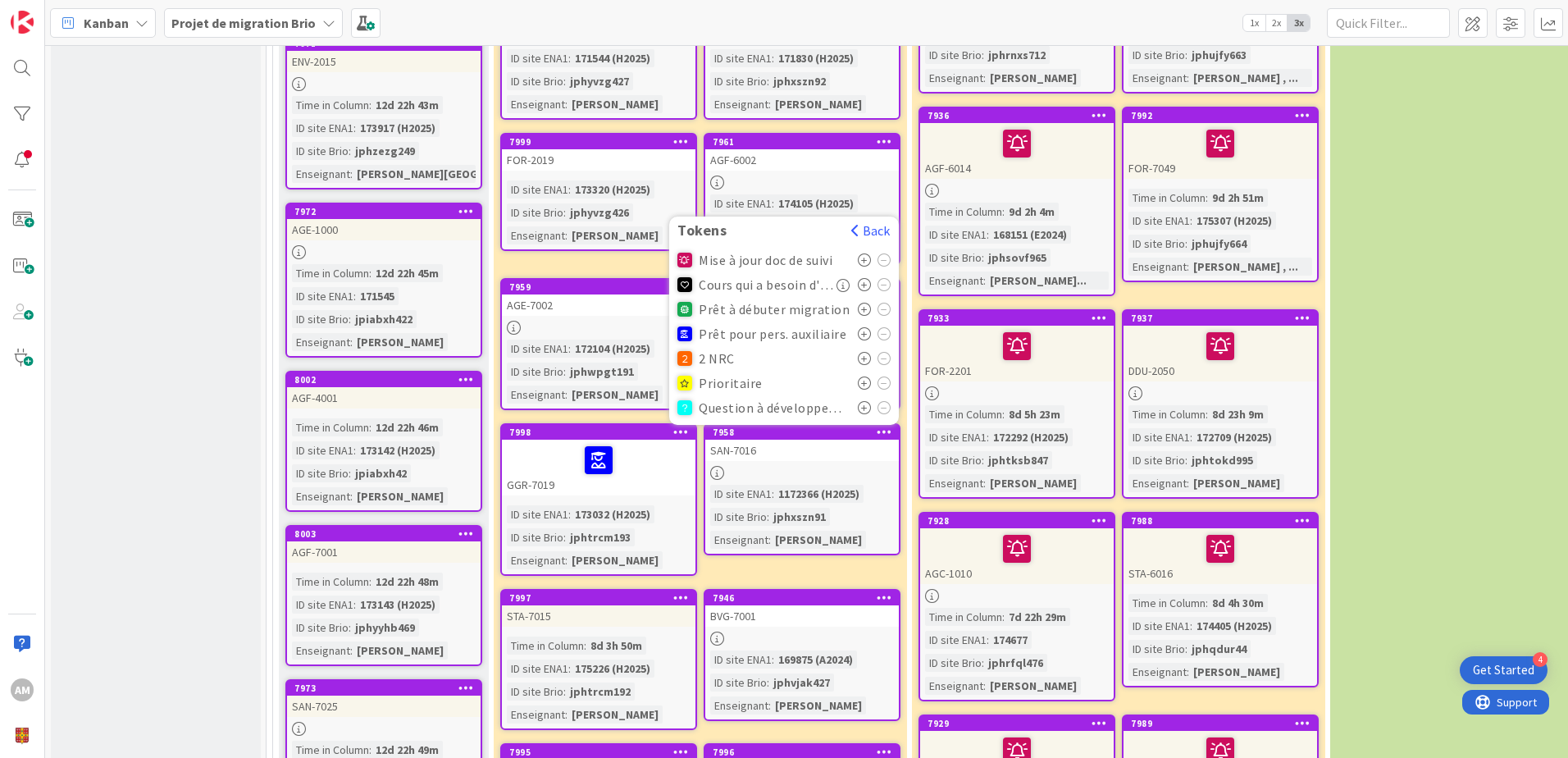
click at [868, 327] on icon at bounding box center [864, 333] width 14 height 14
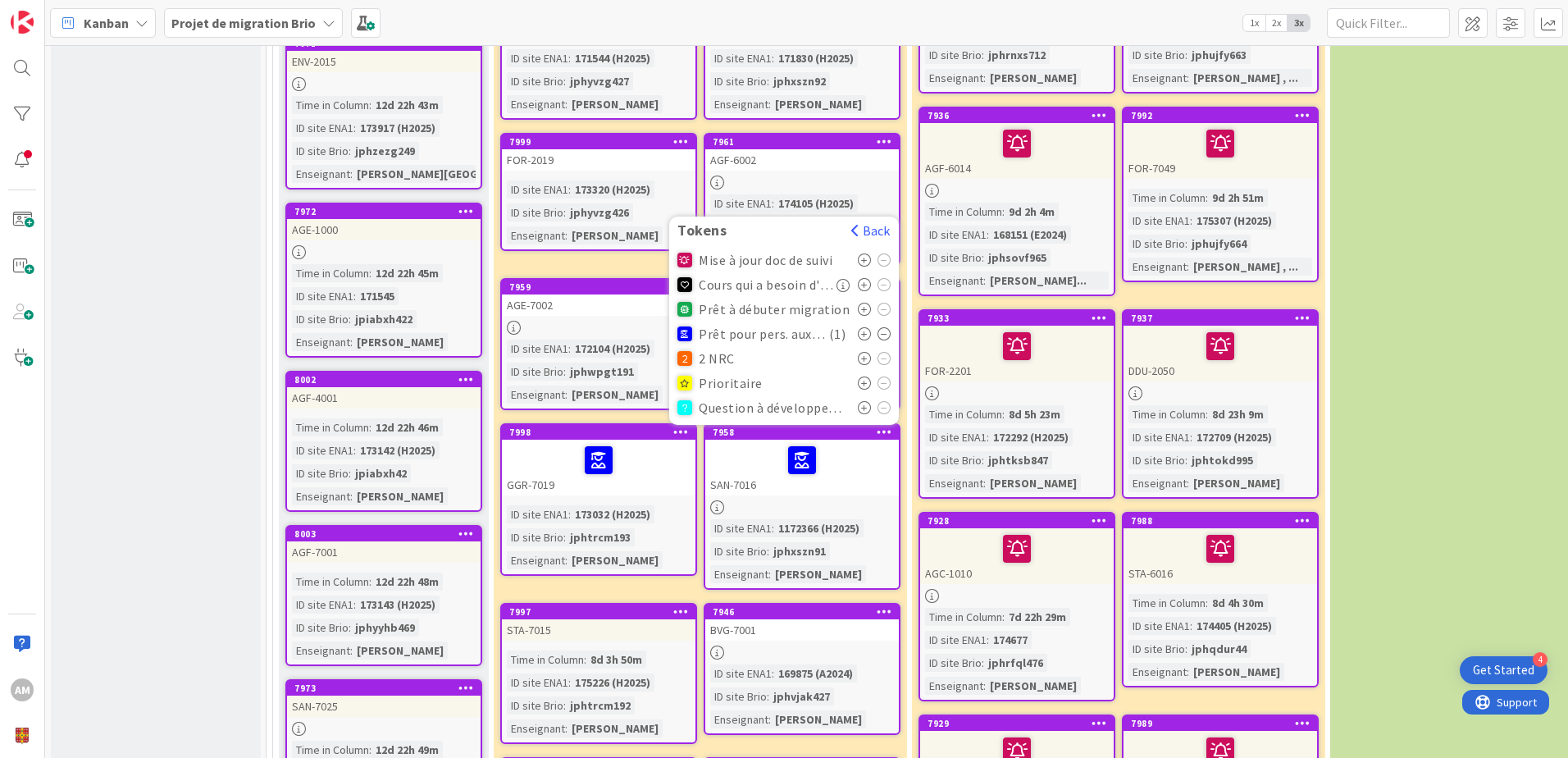
click at [829, 519] on div "1172366 (H2025)" at bounding box center [818, 528] width 89 height 18
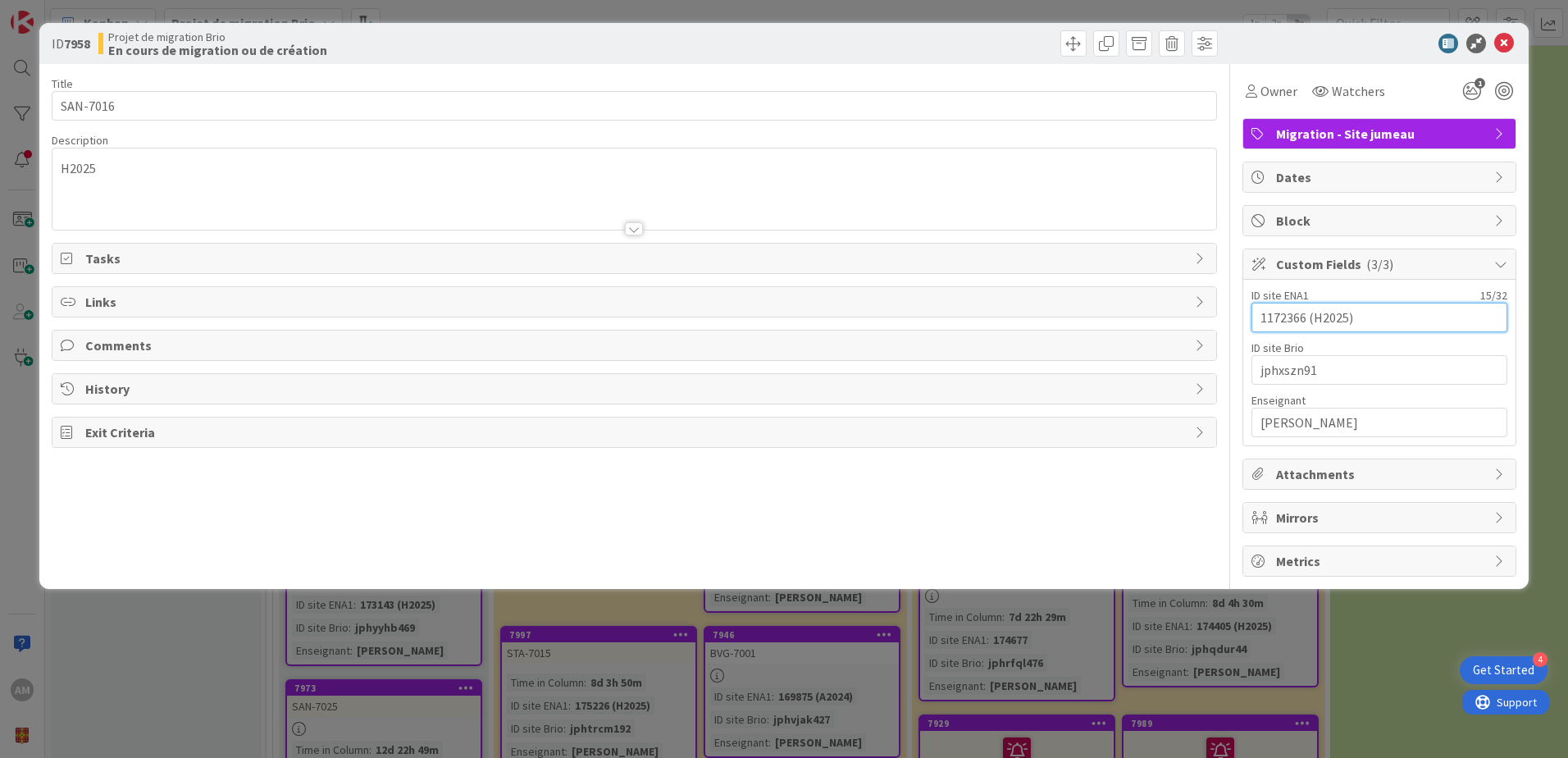
click at [1302, 316] on input "1172366 (H2025)" at bounding box center [1379, 317] width 256 height 30
click at [1272, 318] on input "1172366 (H2025)" at bounding box center [1379, 317] width 256 height 30
type input "172366 (H2025)"
click at [1496, 47] on icon at bounding box center [1504, 43] width 20 height 20
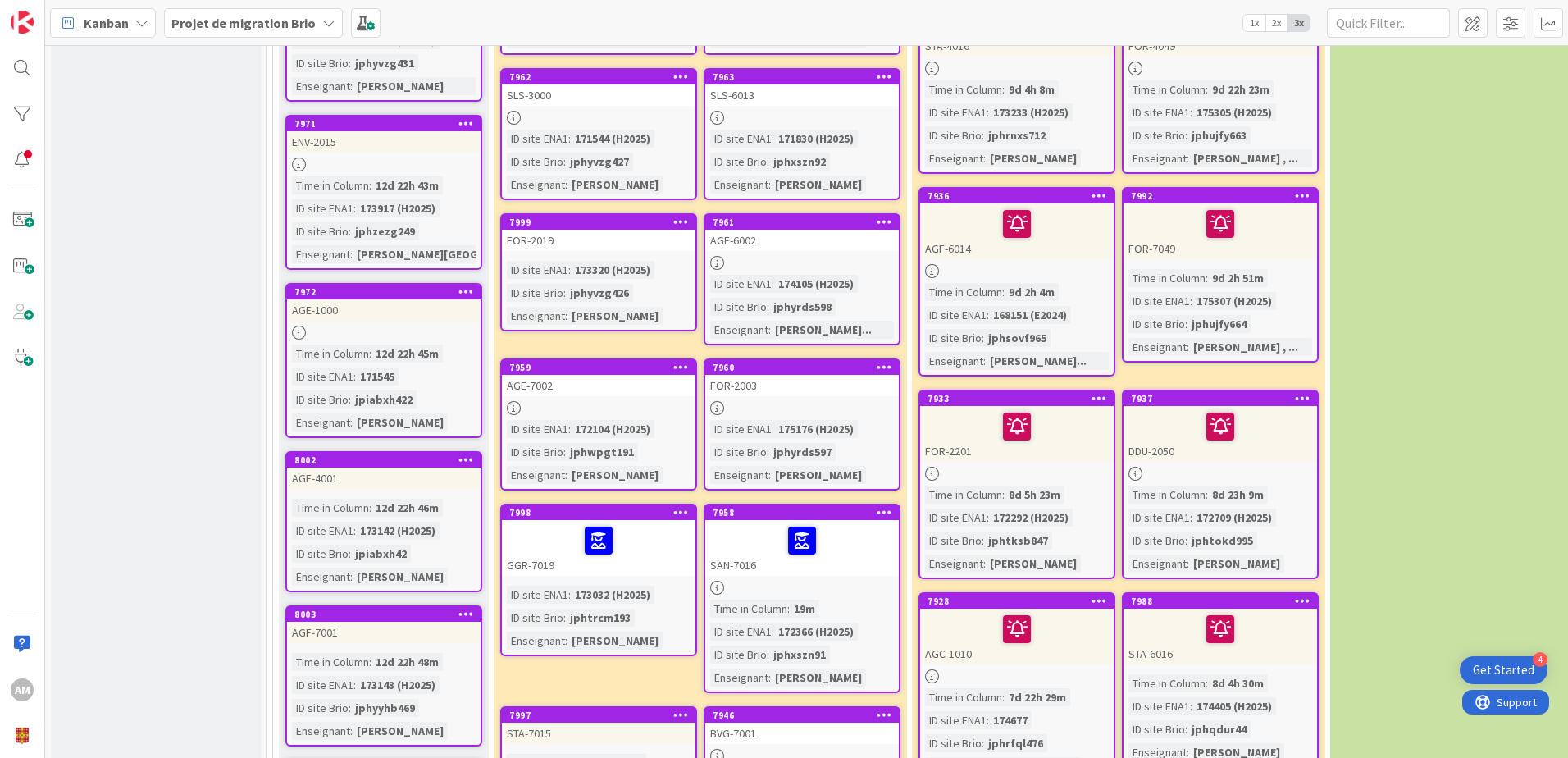
scroll to position [820, 0]
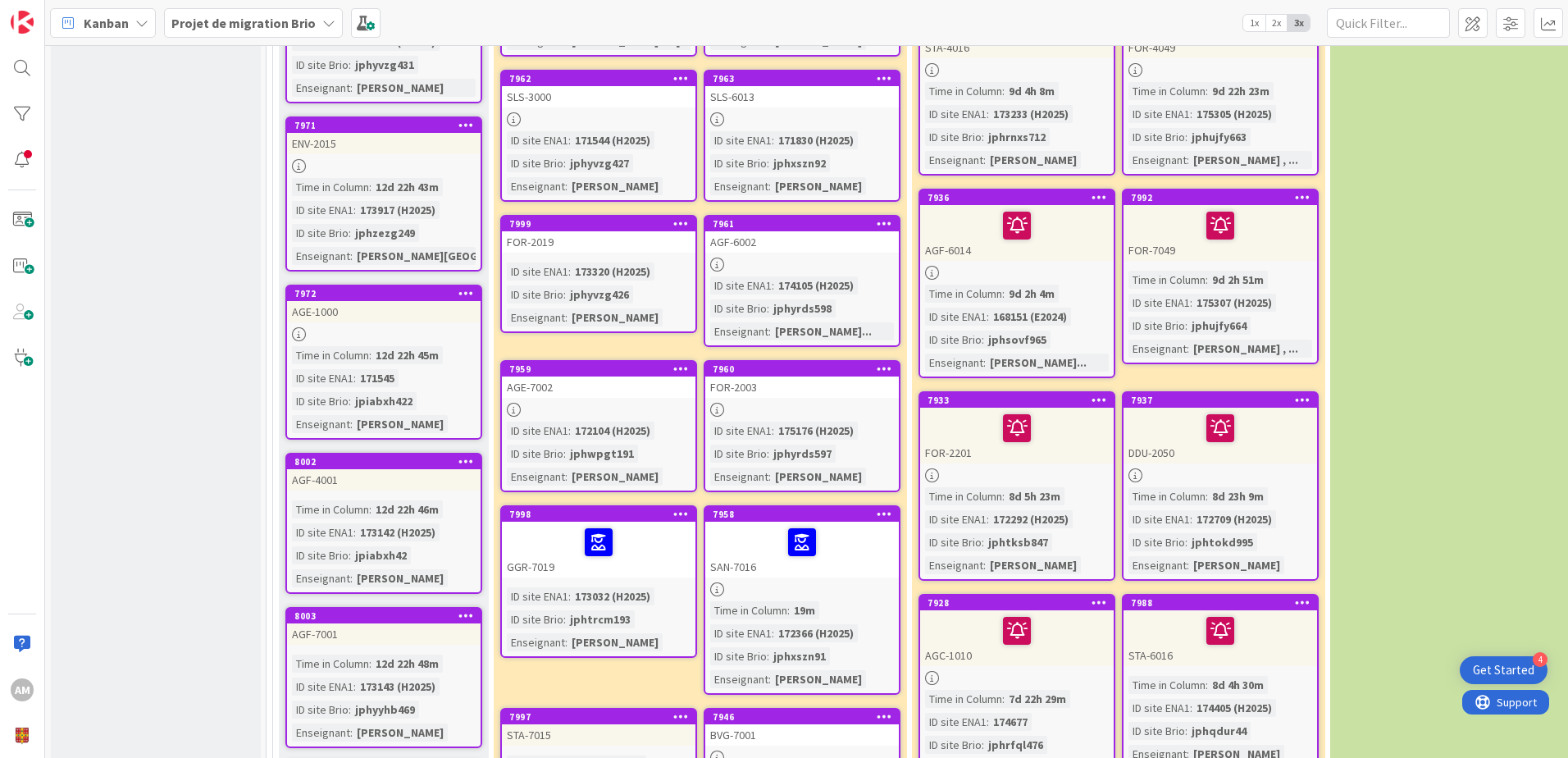
click at [680, 363] on icon at bounding box center [680, 368] width 15 height 12
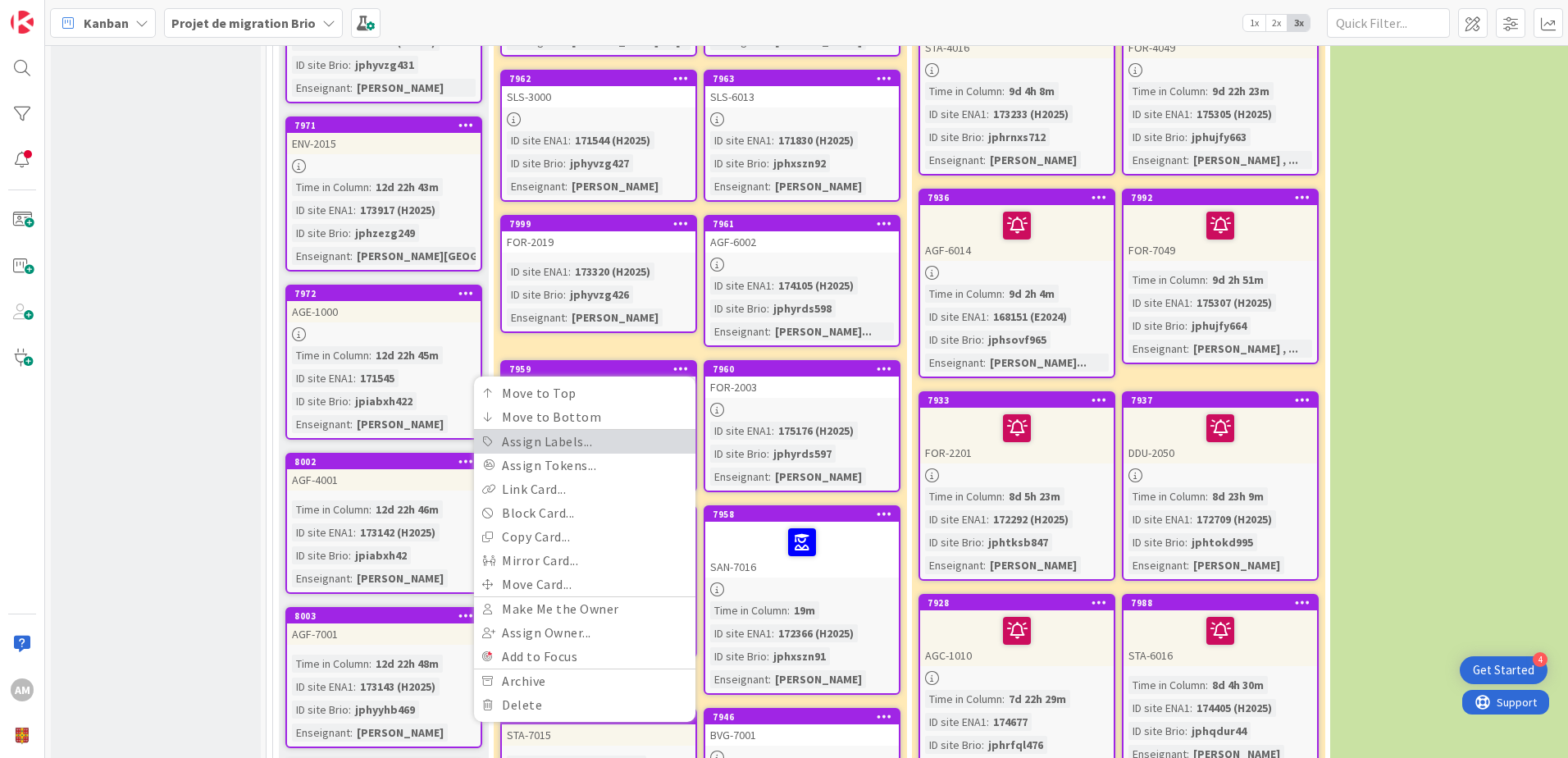
click at [623, 429] on link "Assign Labels..." at bounding box center [584, 441] width 221 height 23
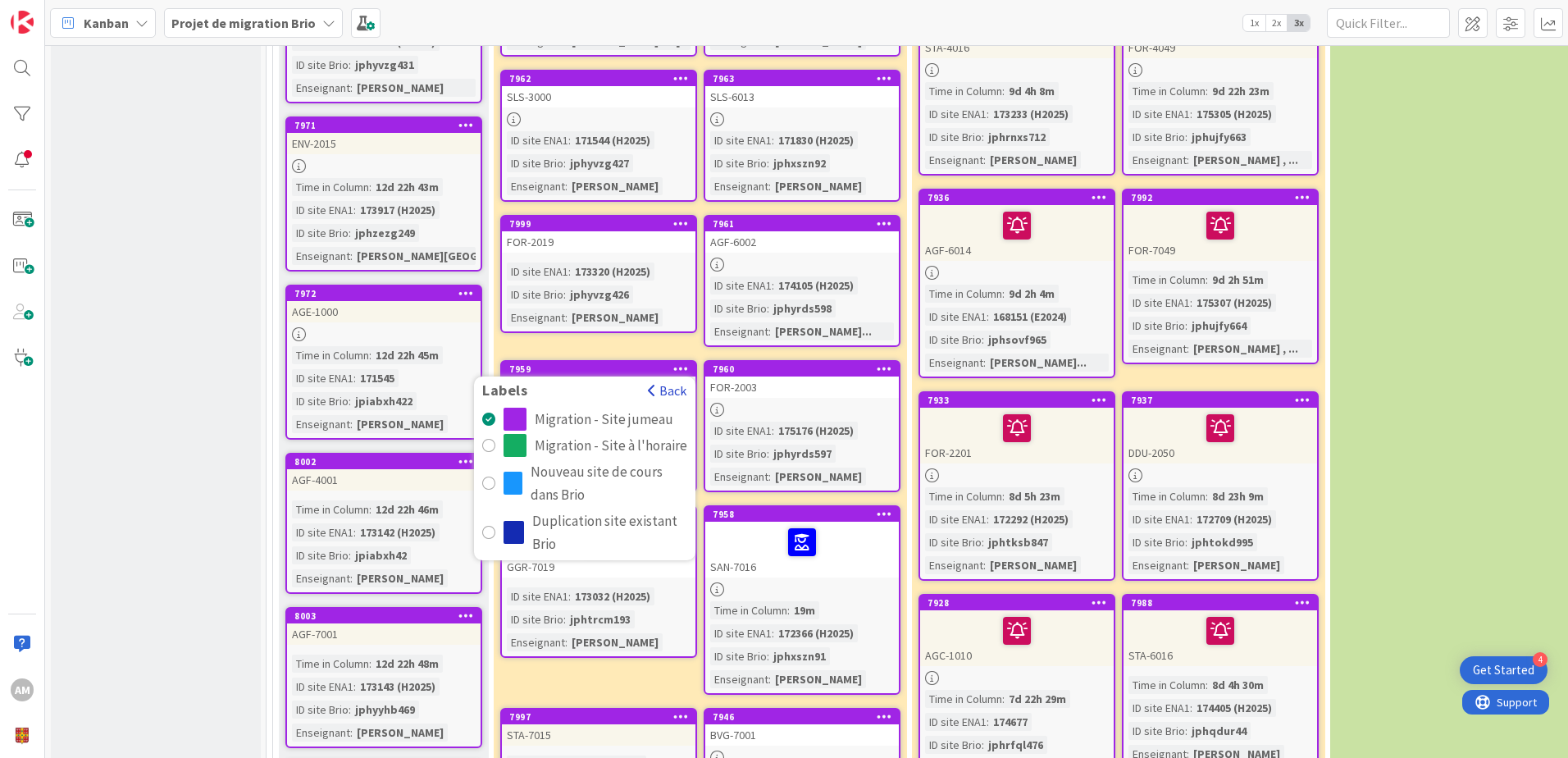
click at [651, 384] on span "button" at bounding box center [652, 390] width 8 height 14
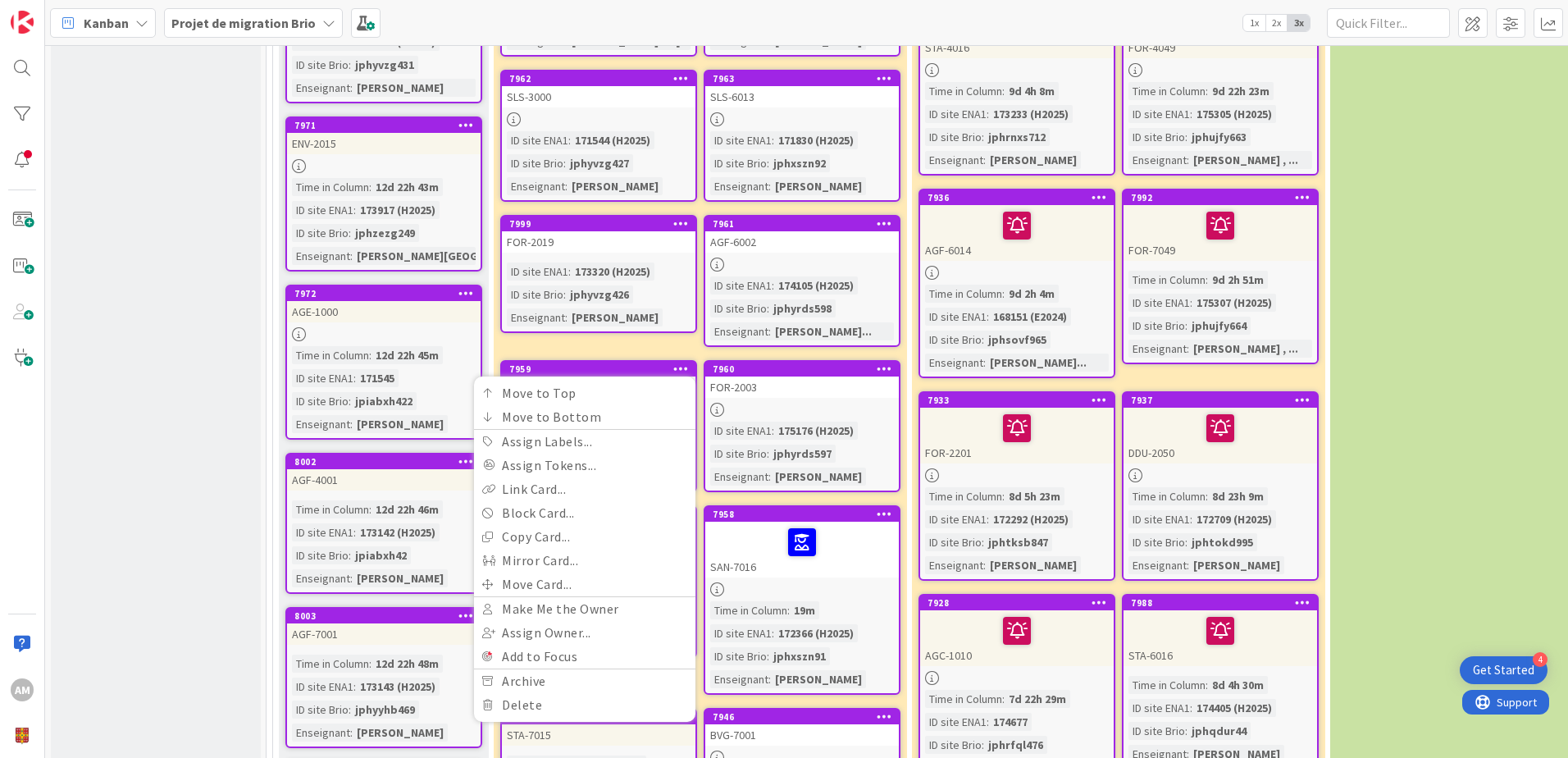
click at [684, 363] on icon at bounding box center [680, 368] width 15 height 12
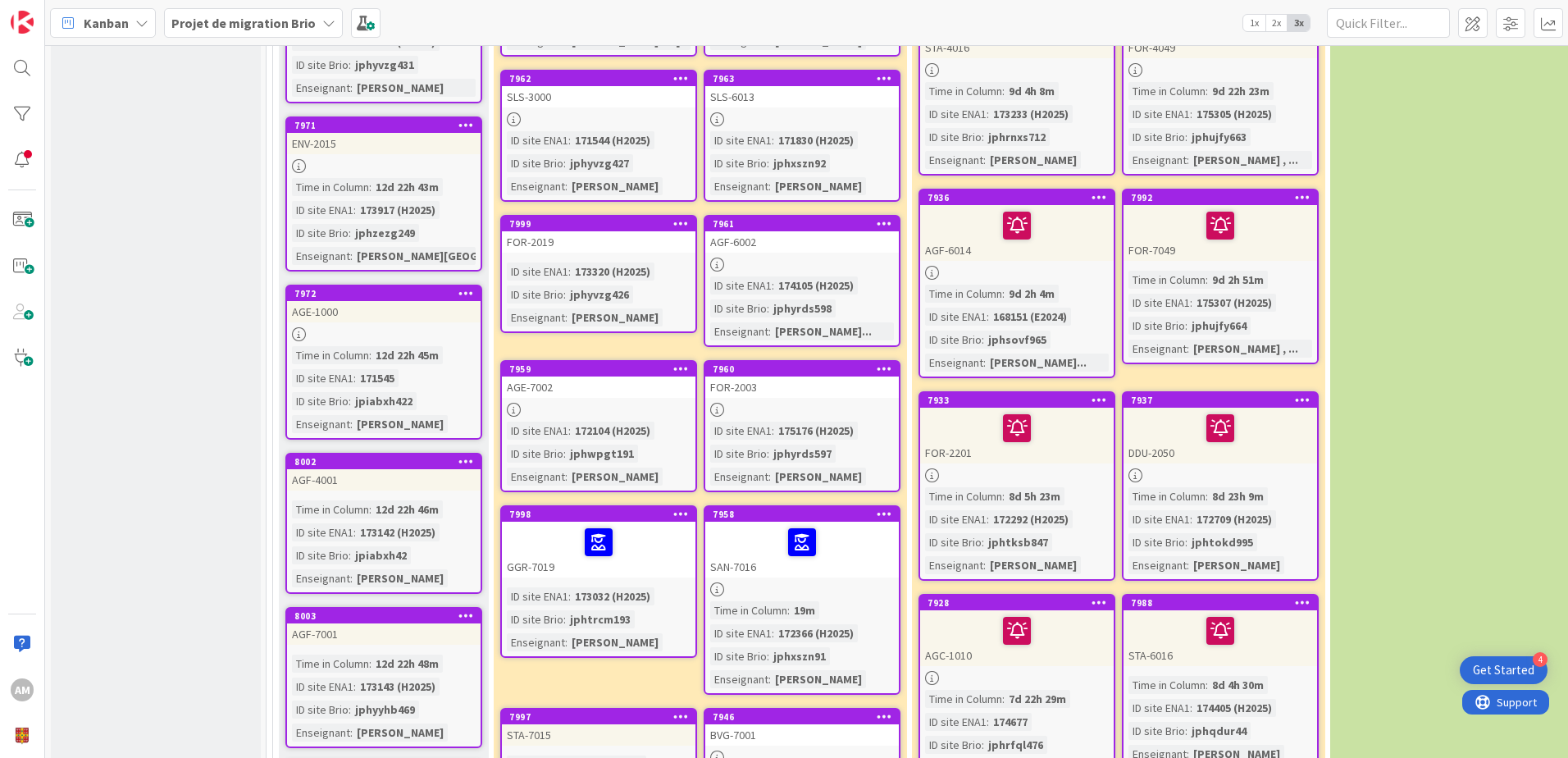
click at [684, 363] on icon at bounding box center [680, 368] width 15 height 12
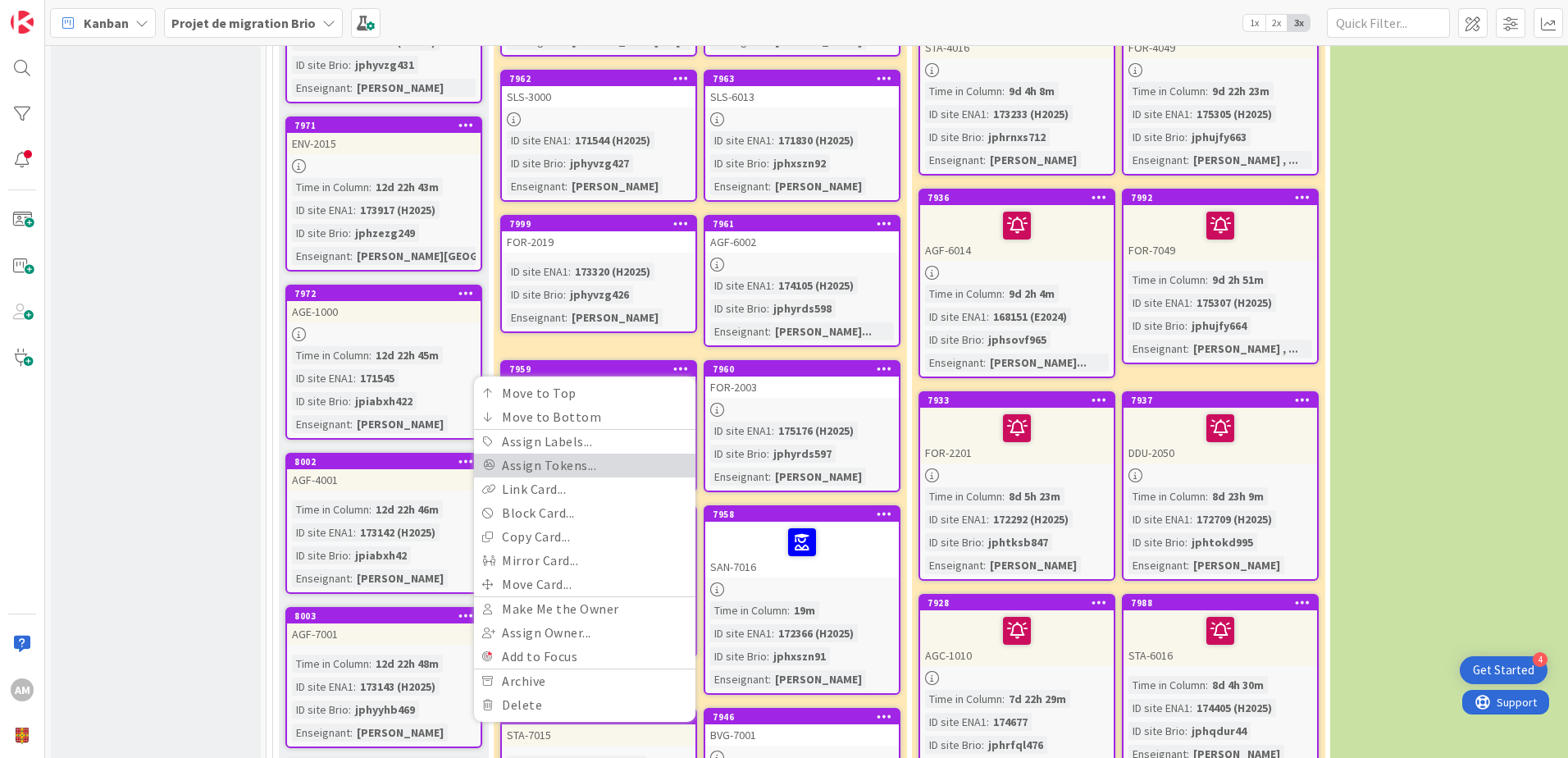
click at [573, 456] on link "Assign Tokens..." at bounding box center [584, 465] width 221 height 23
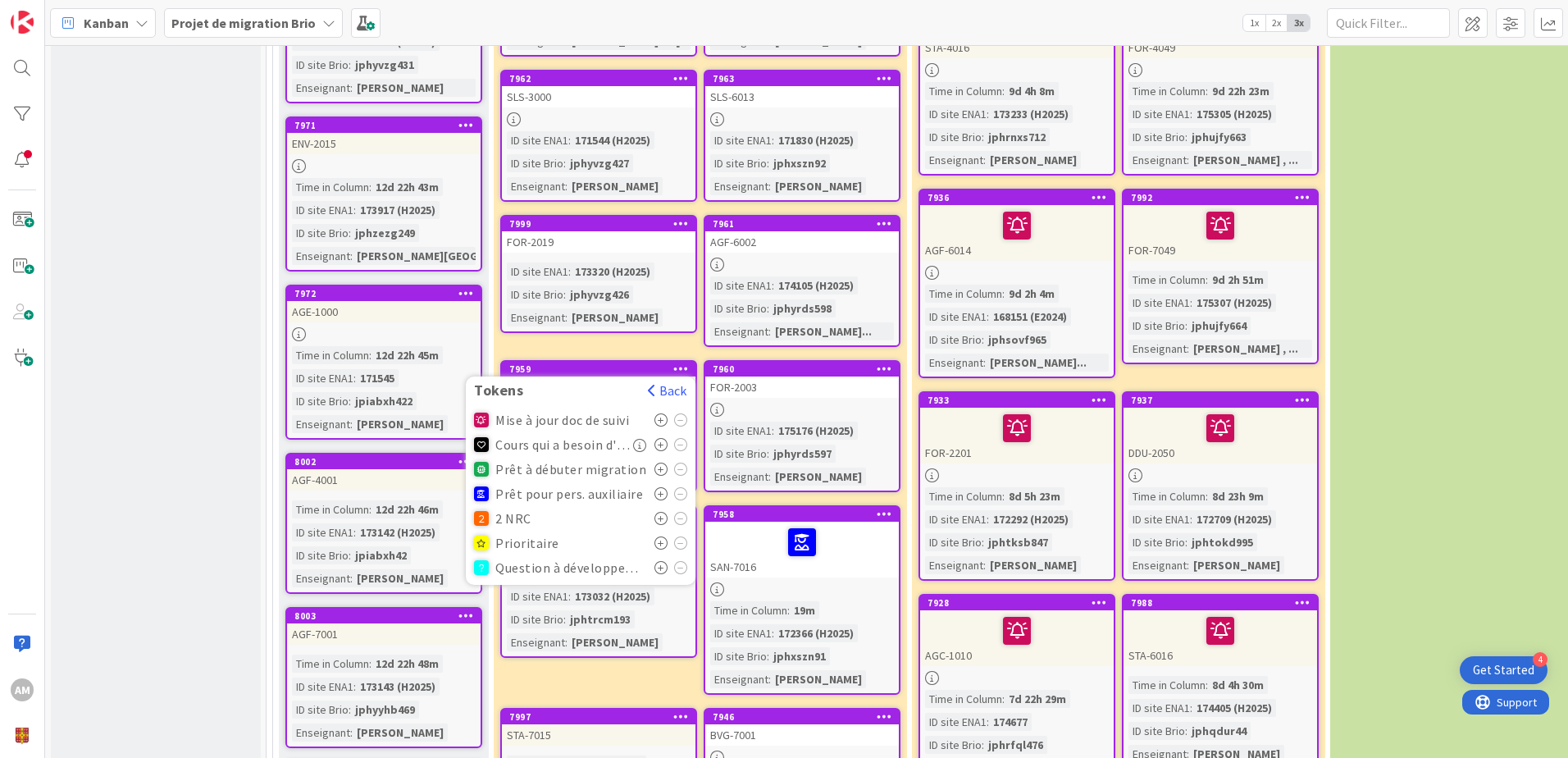
click at [666, 487] on icon at bounding box center [661, 493] width 14 height 14
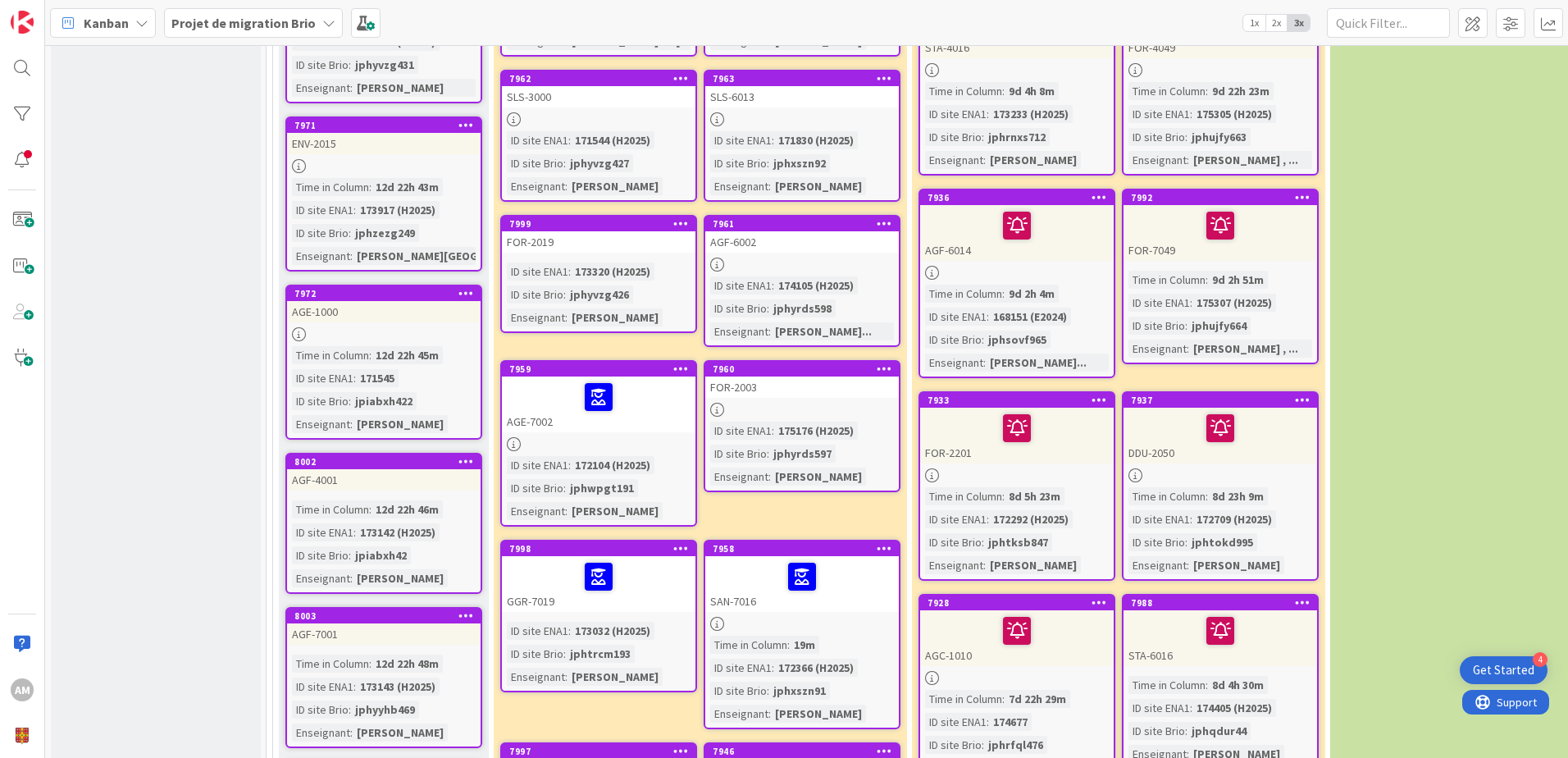
click at [888, 363] on icon at bounding box center [884, 368] width 15 height 12
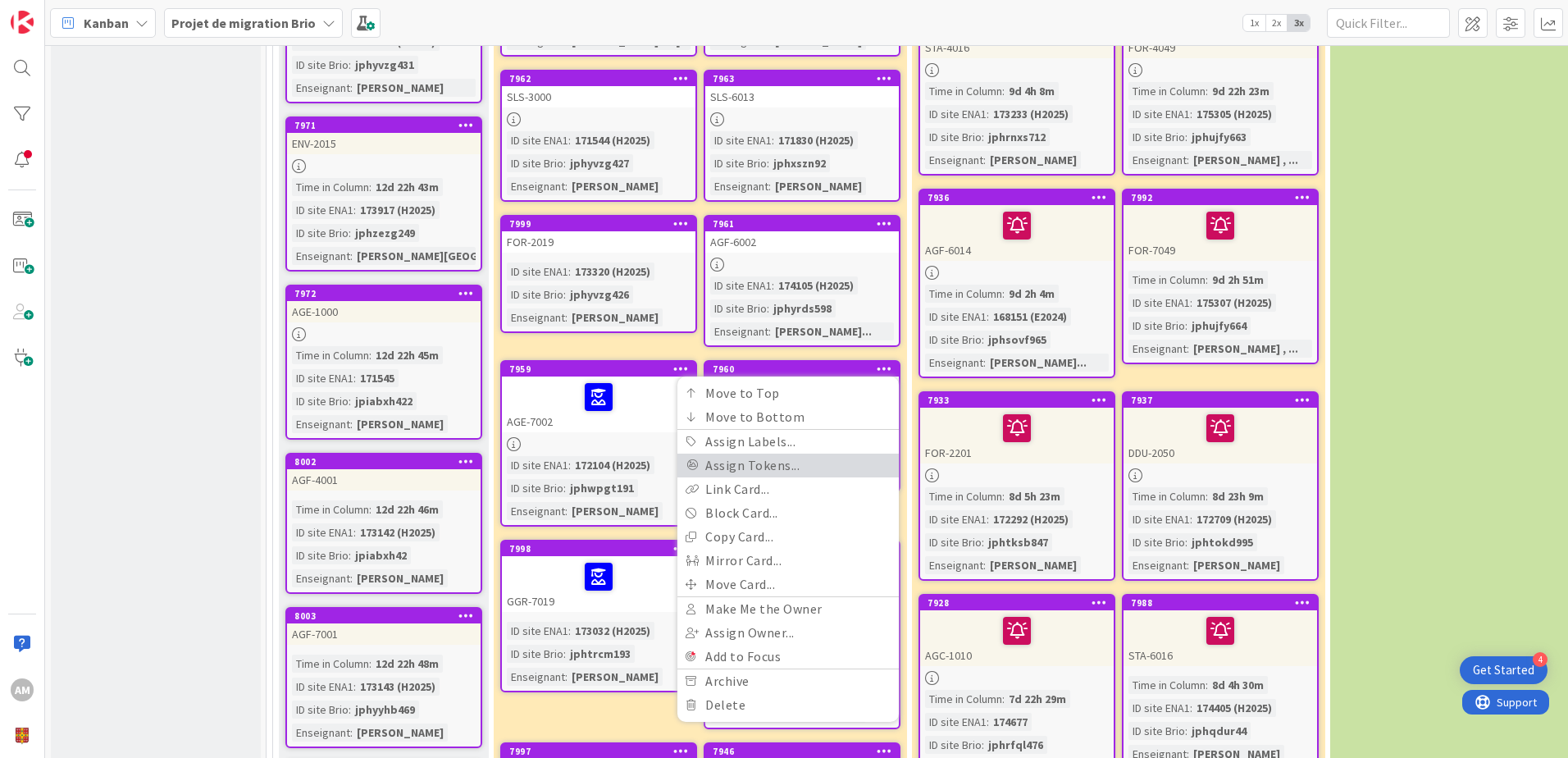
click at [828, 454] on link "Assign Tokens..." at bounding box center [788, 465] width 221 height 23
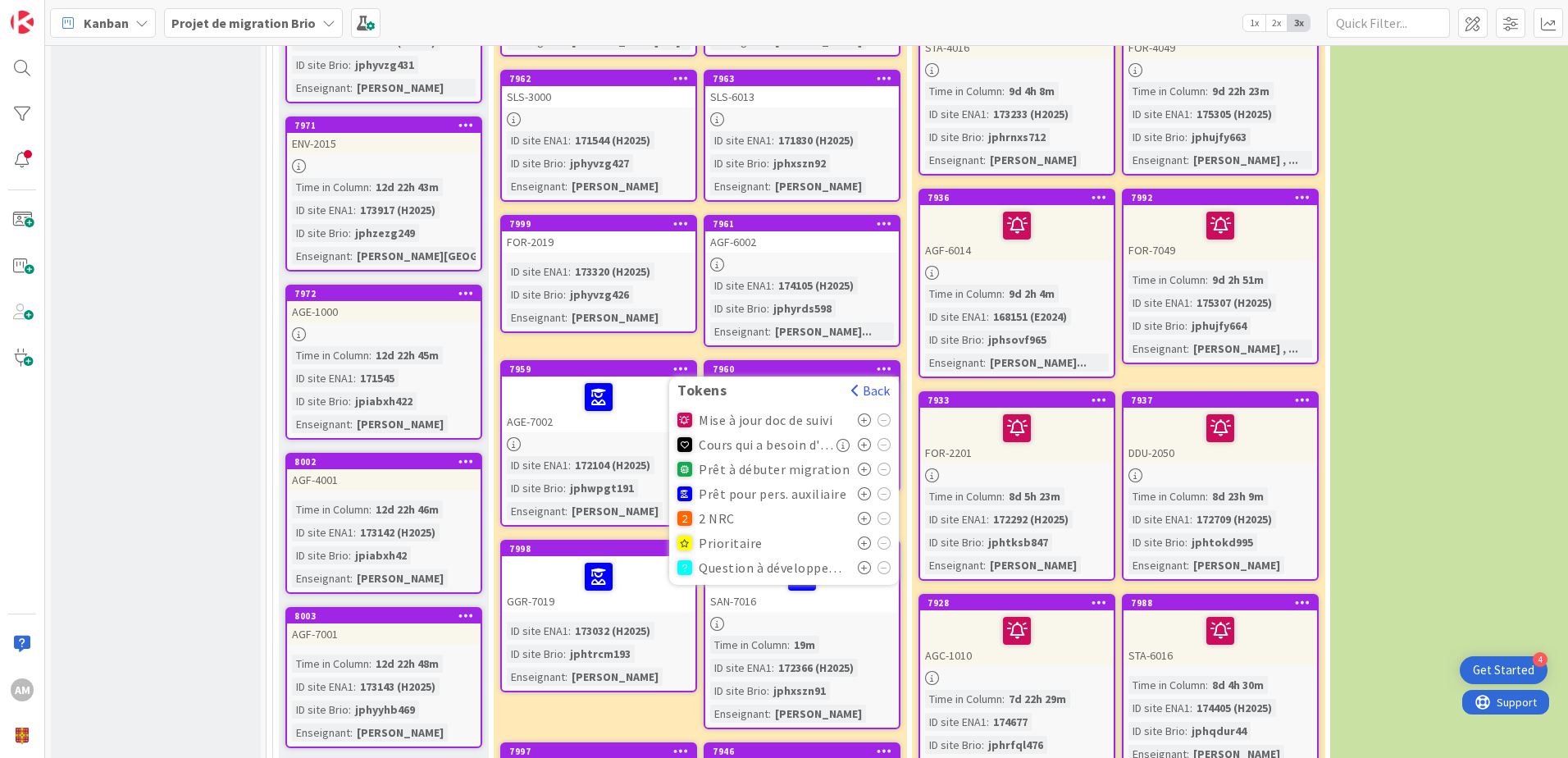
click at [865, 487] on icon at bounding box center [864, 493] width 14 height 14
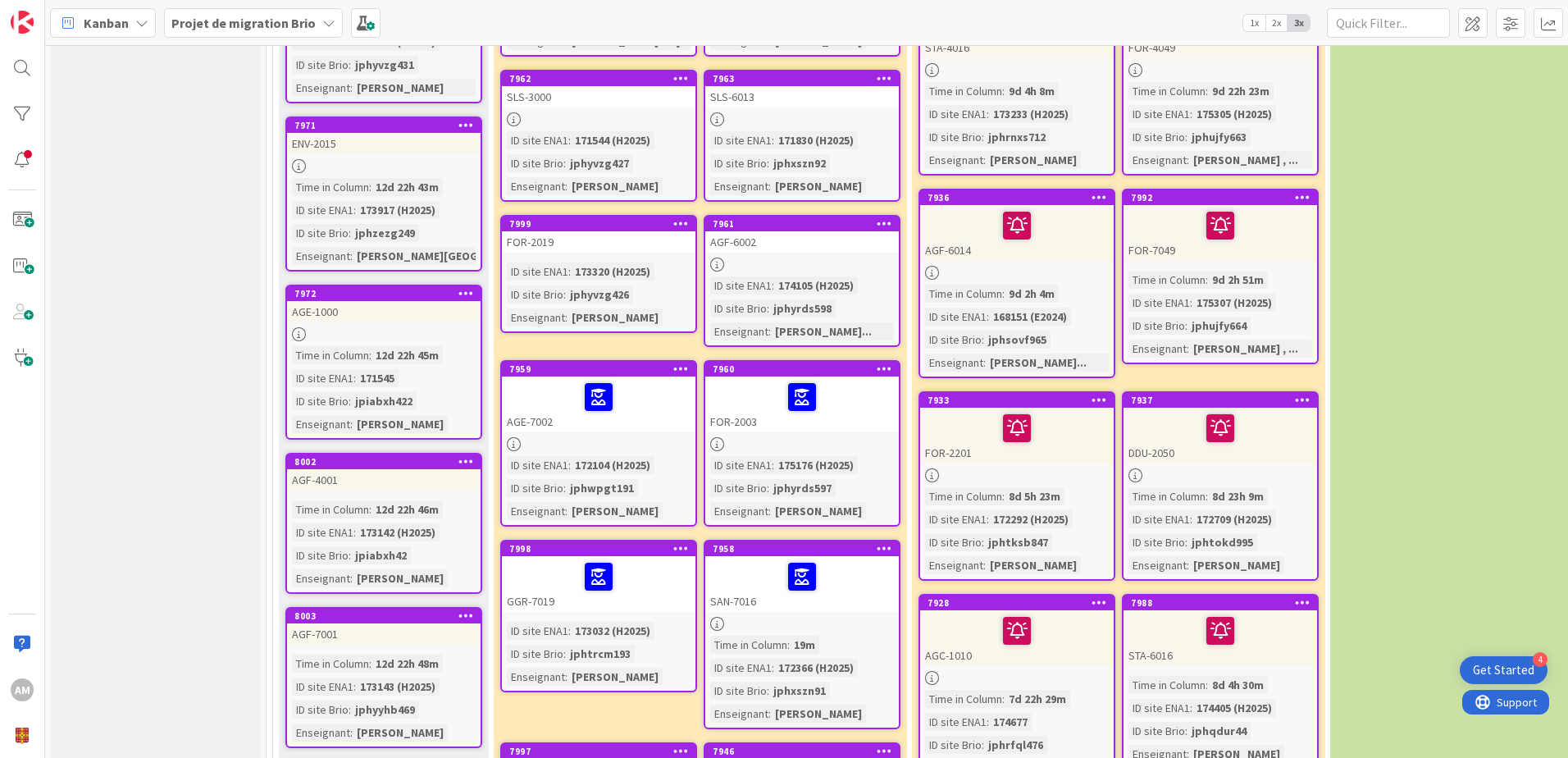
click at [686, 217] on icon at bounding box center [680, 222] width 15 height 12
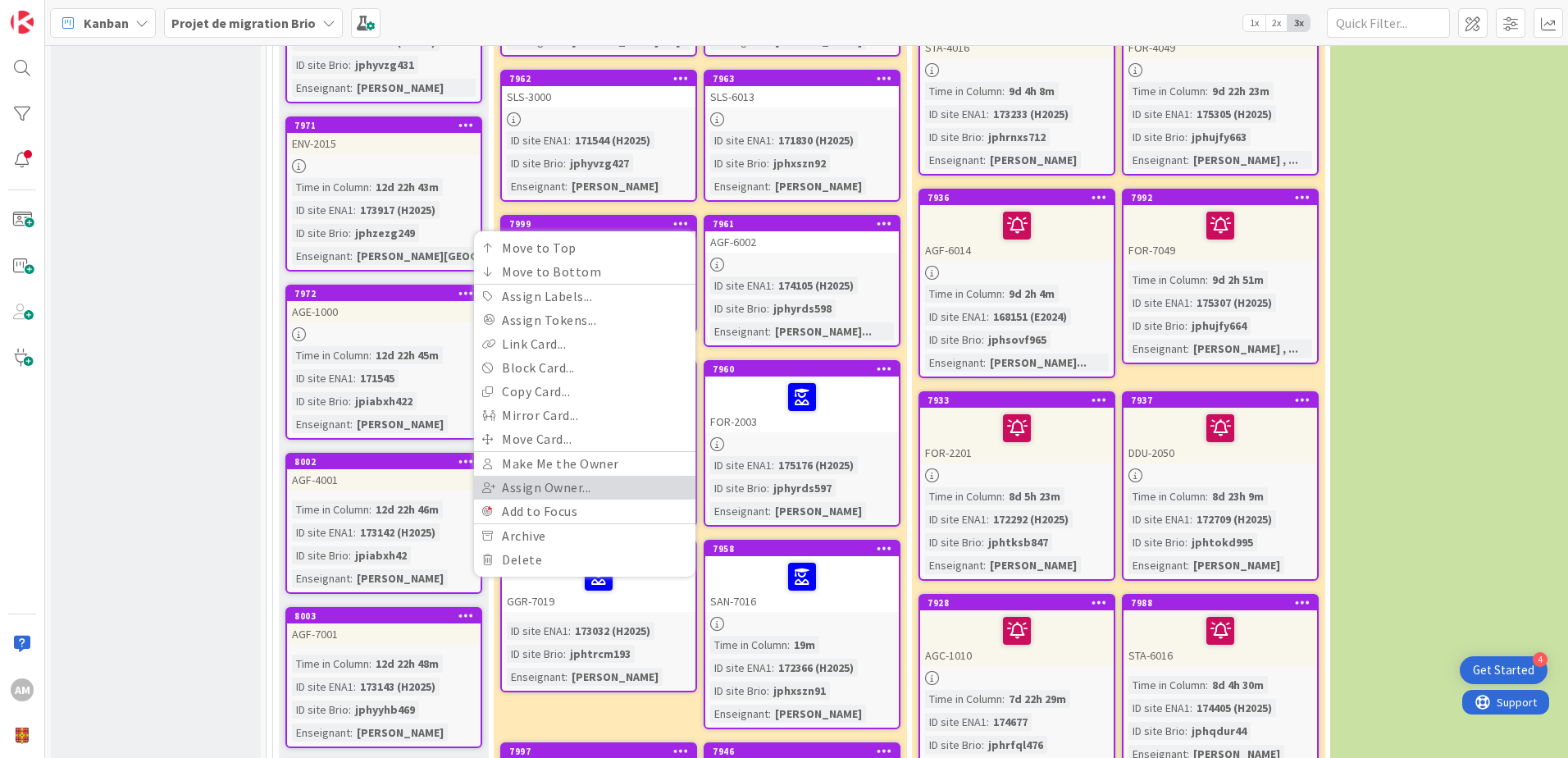
click at [559, 475] on link "Assign Owner..." at bounding box center [584, 487] width 221 height 23
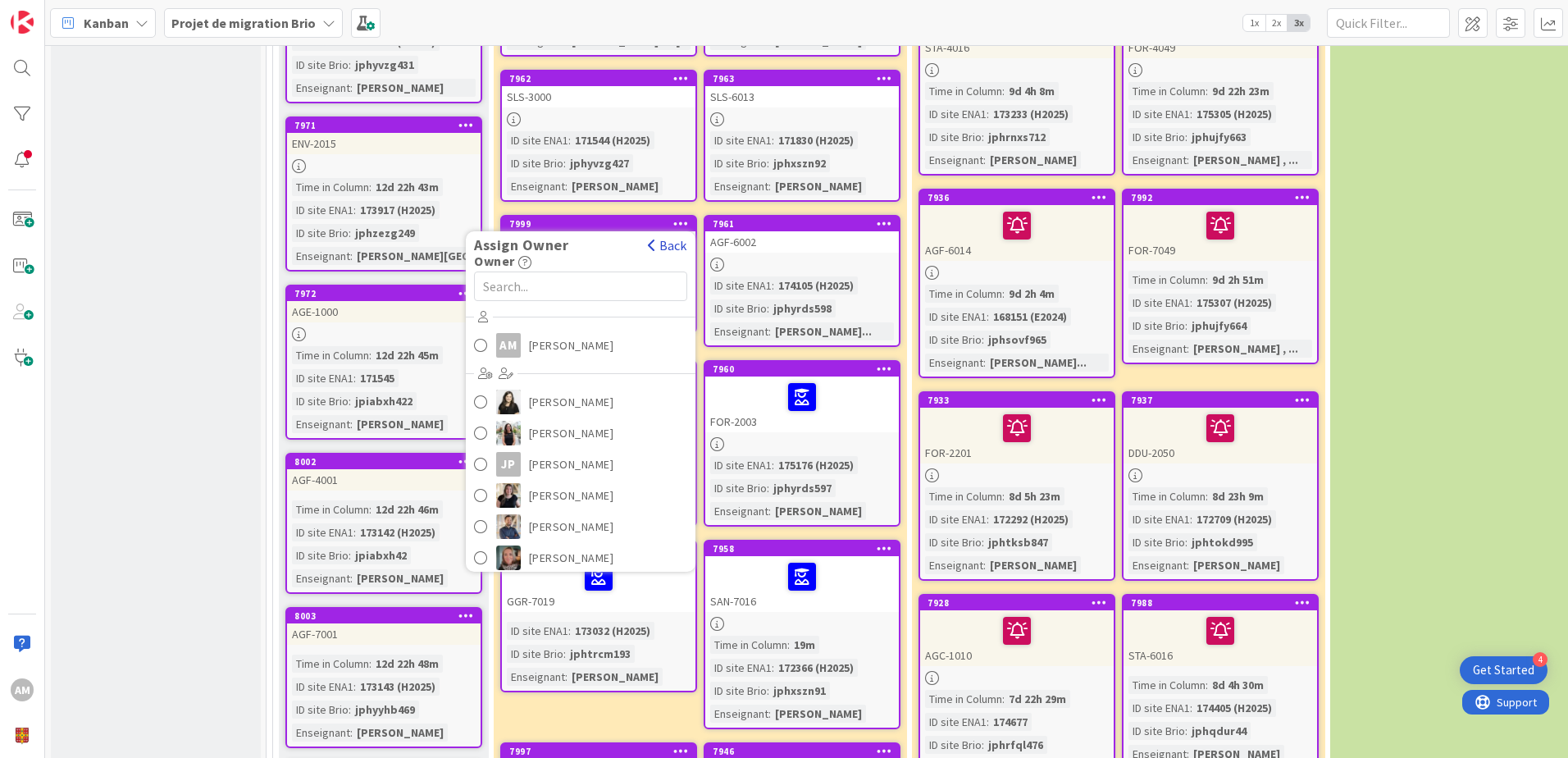
click at [665, 236] on button "Back" at bounding box center [667, 245] width 41 height 18
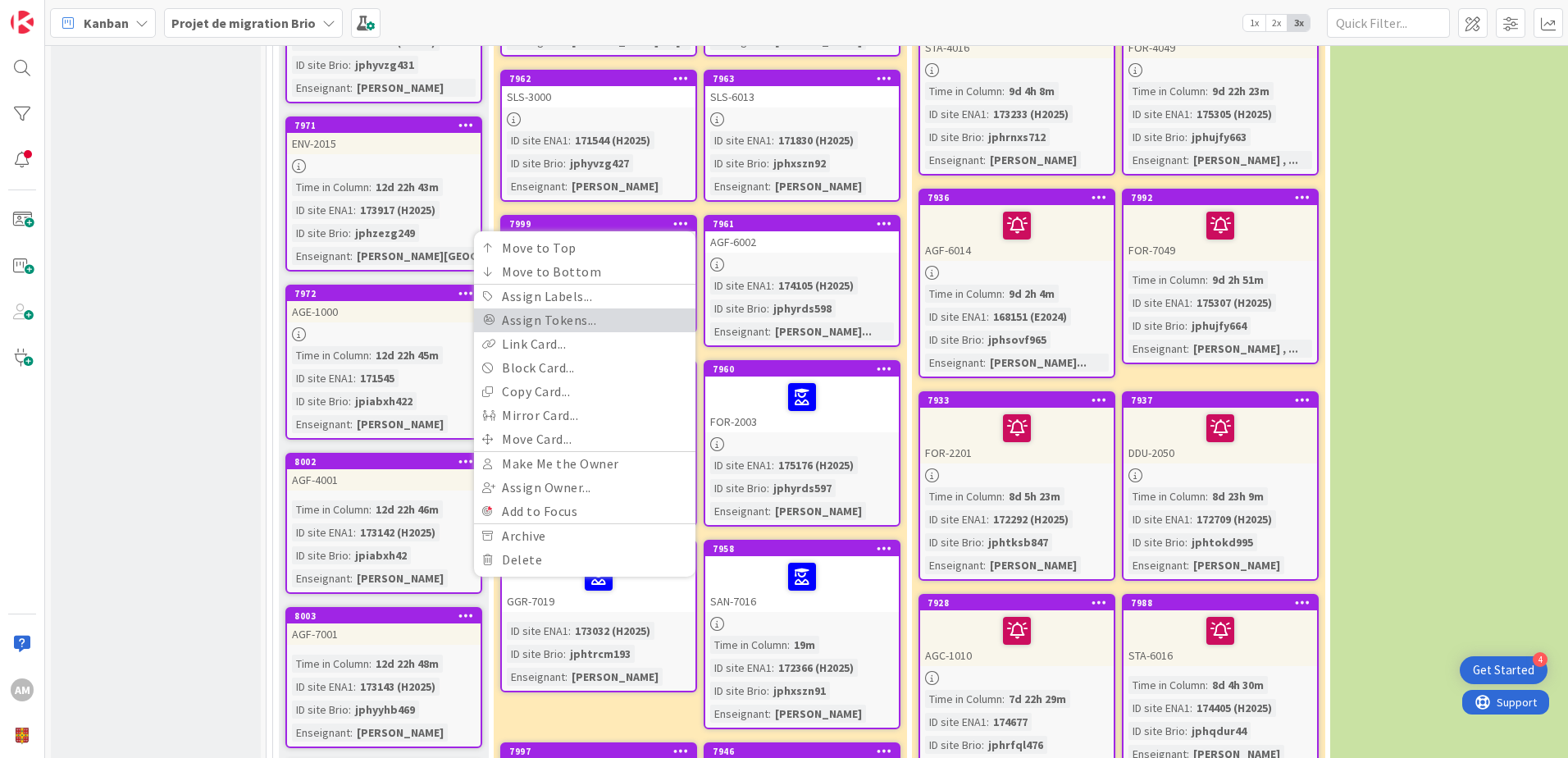
click at [599, 308] on link "Assign Tokens..." at bounding box center [584, 320] width 221 height 23
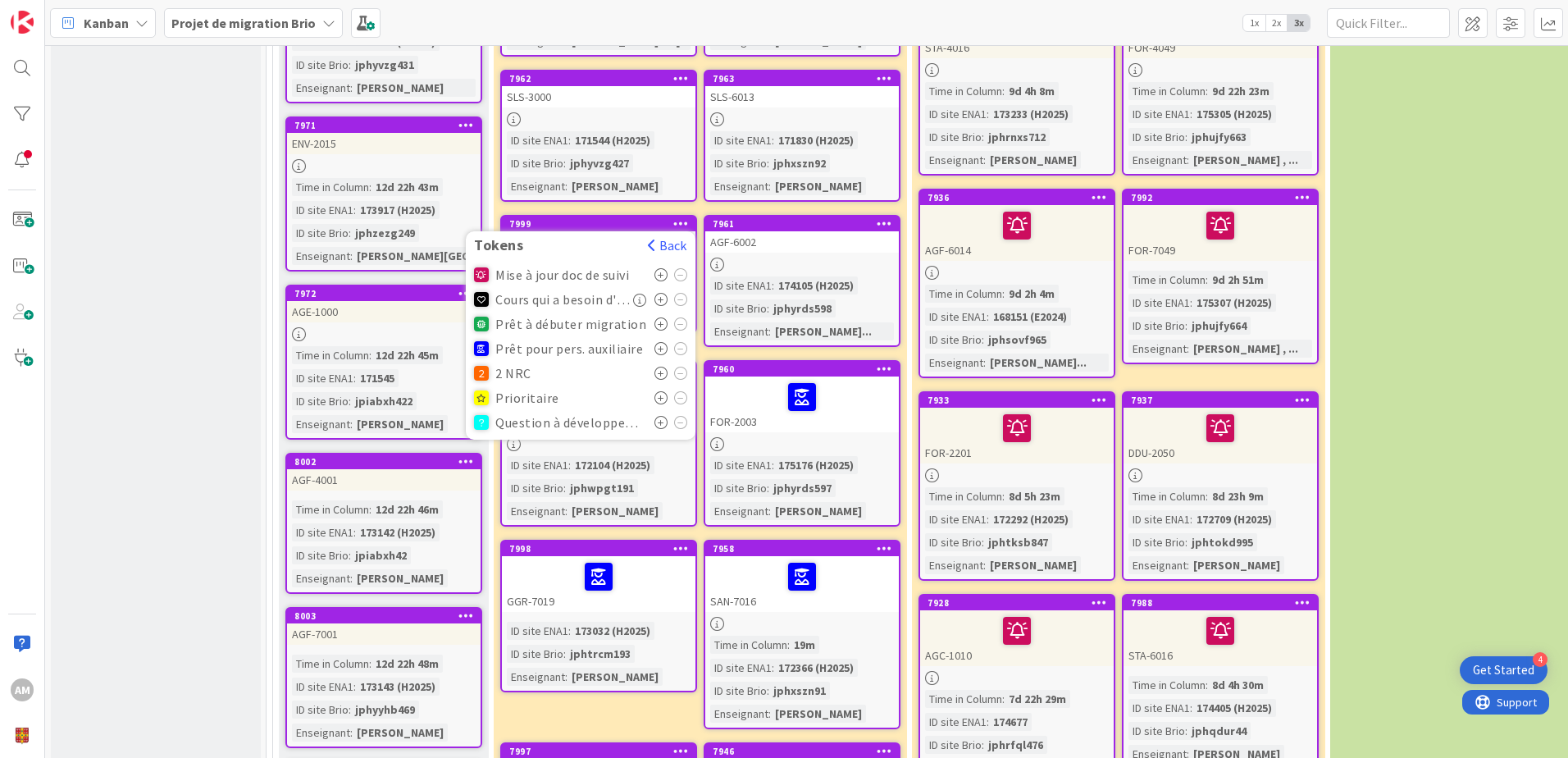
click at [662, 342] on icon at bounding box center [661, 348] width 14 height 14
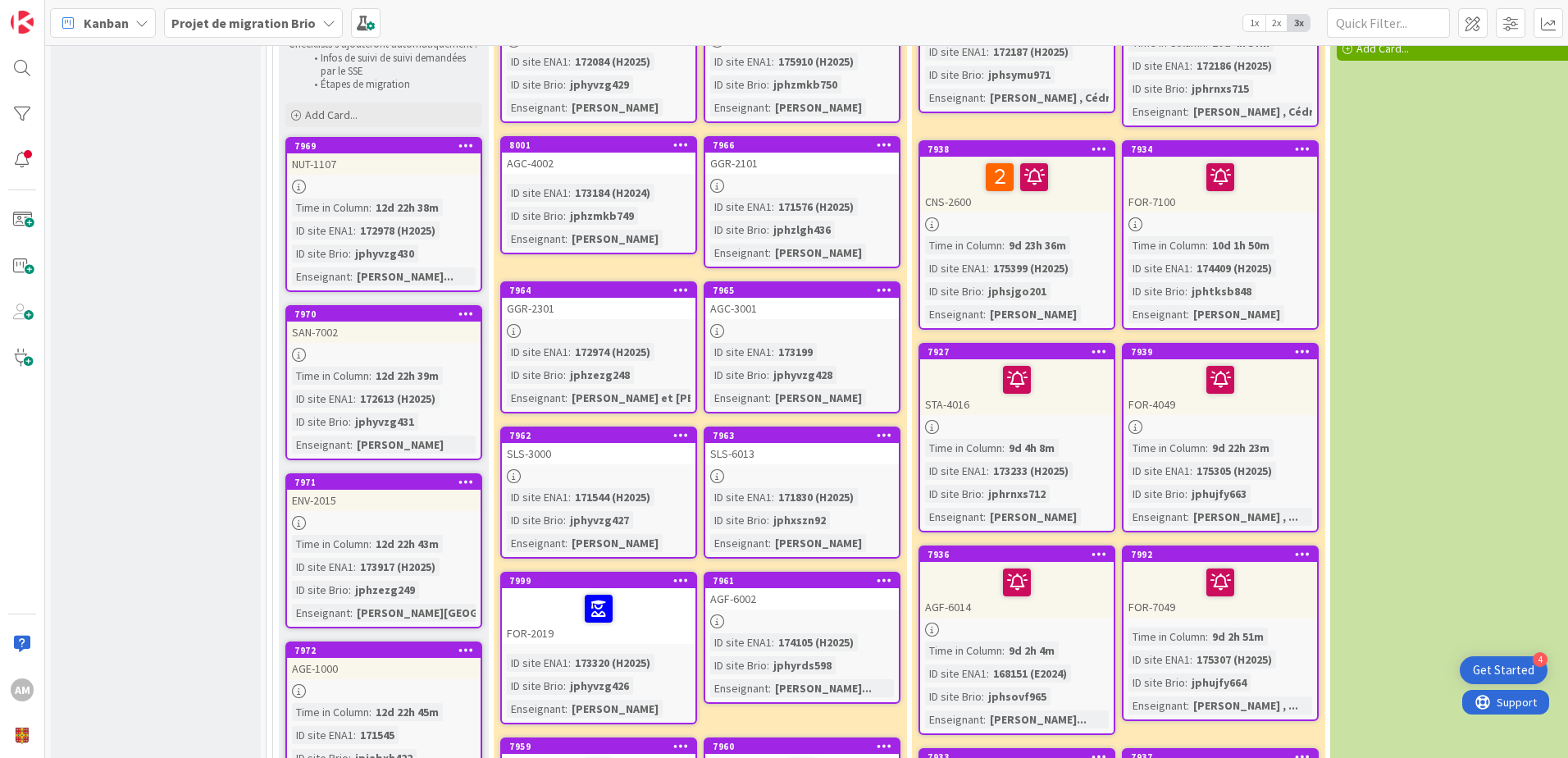
scroll to position [492, 0]
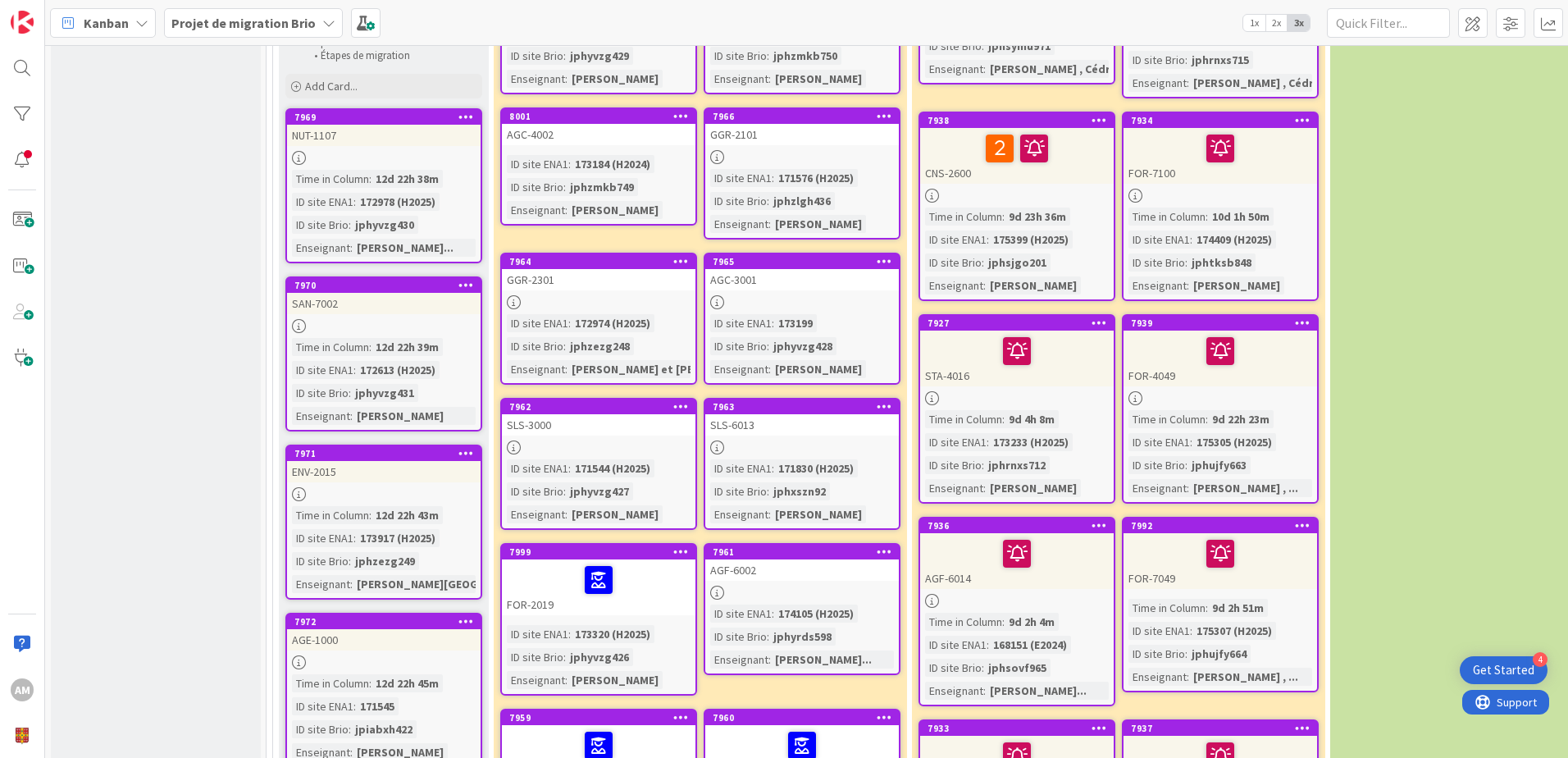
click at [885, 546] on icon at bounding box center [884, 551] width 15 height 12
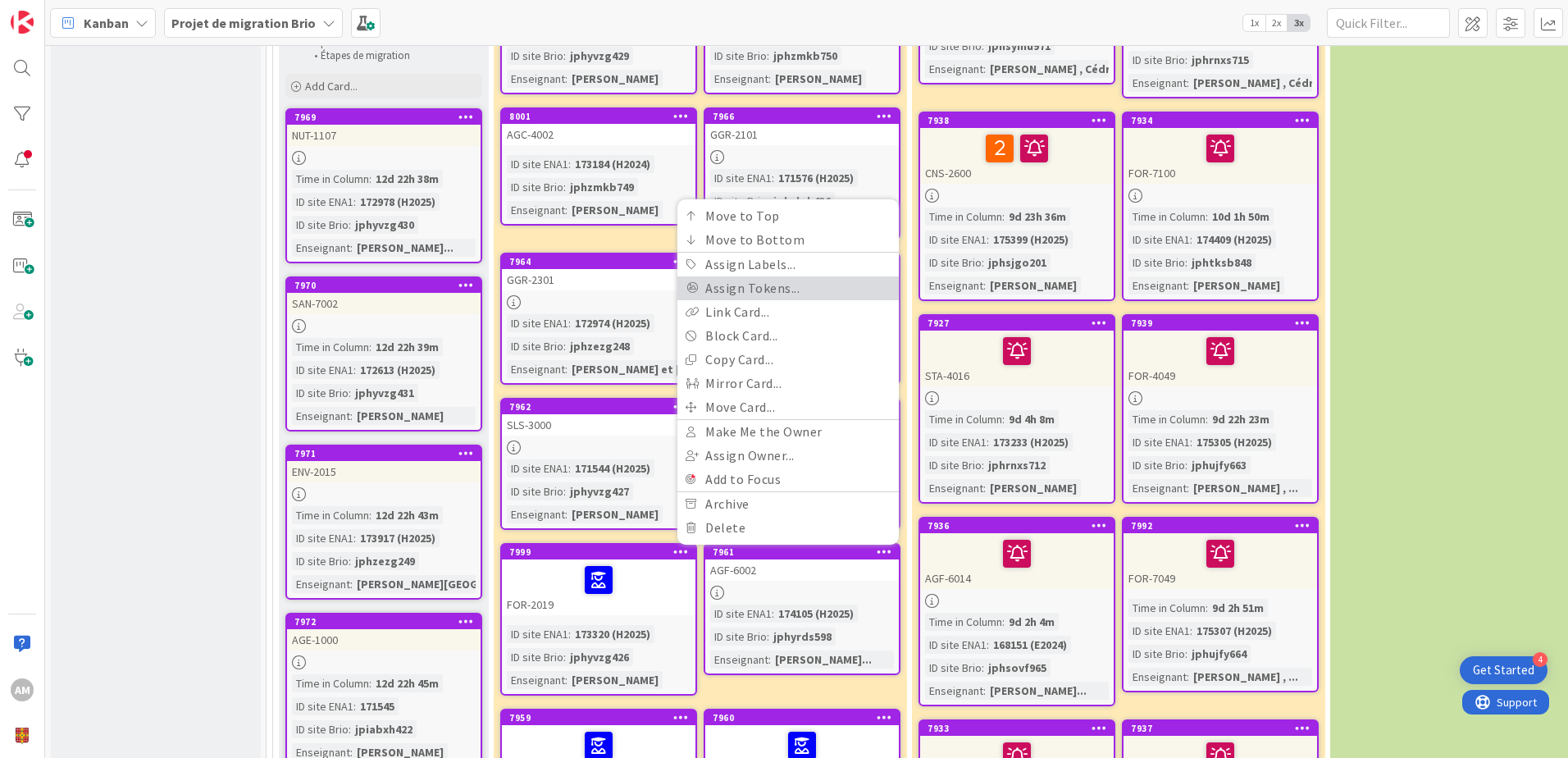
click at [759, 281] on link "Assign Tokens..." at bounding box center [788, 288] width 221 height 23
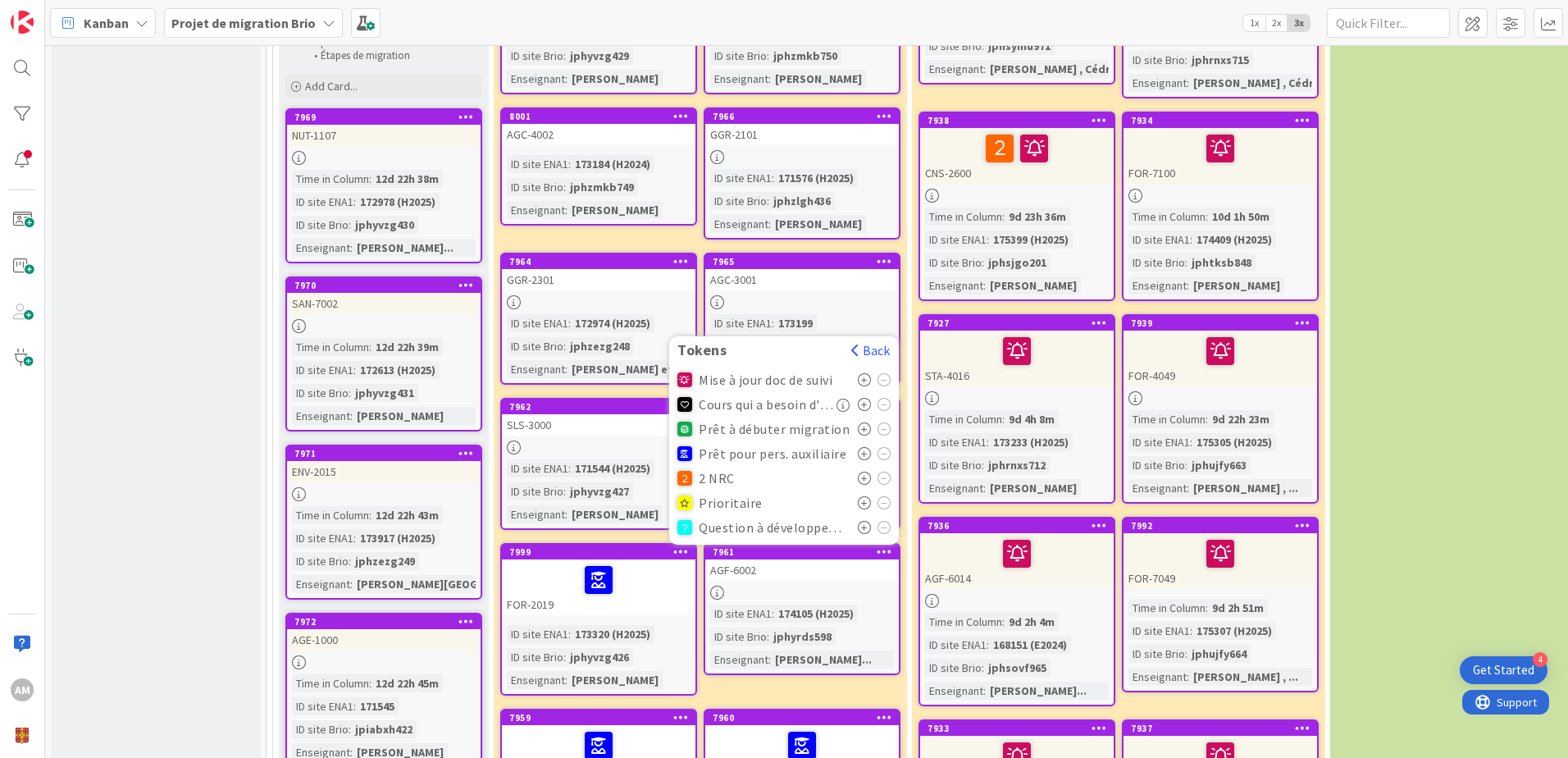
click at [865, 447] on icon at bounding box center [864, 453] width 14 height 14
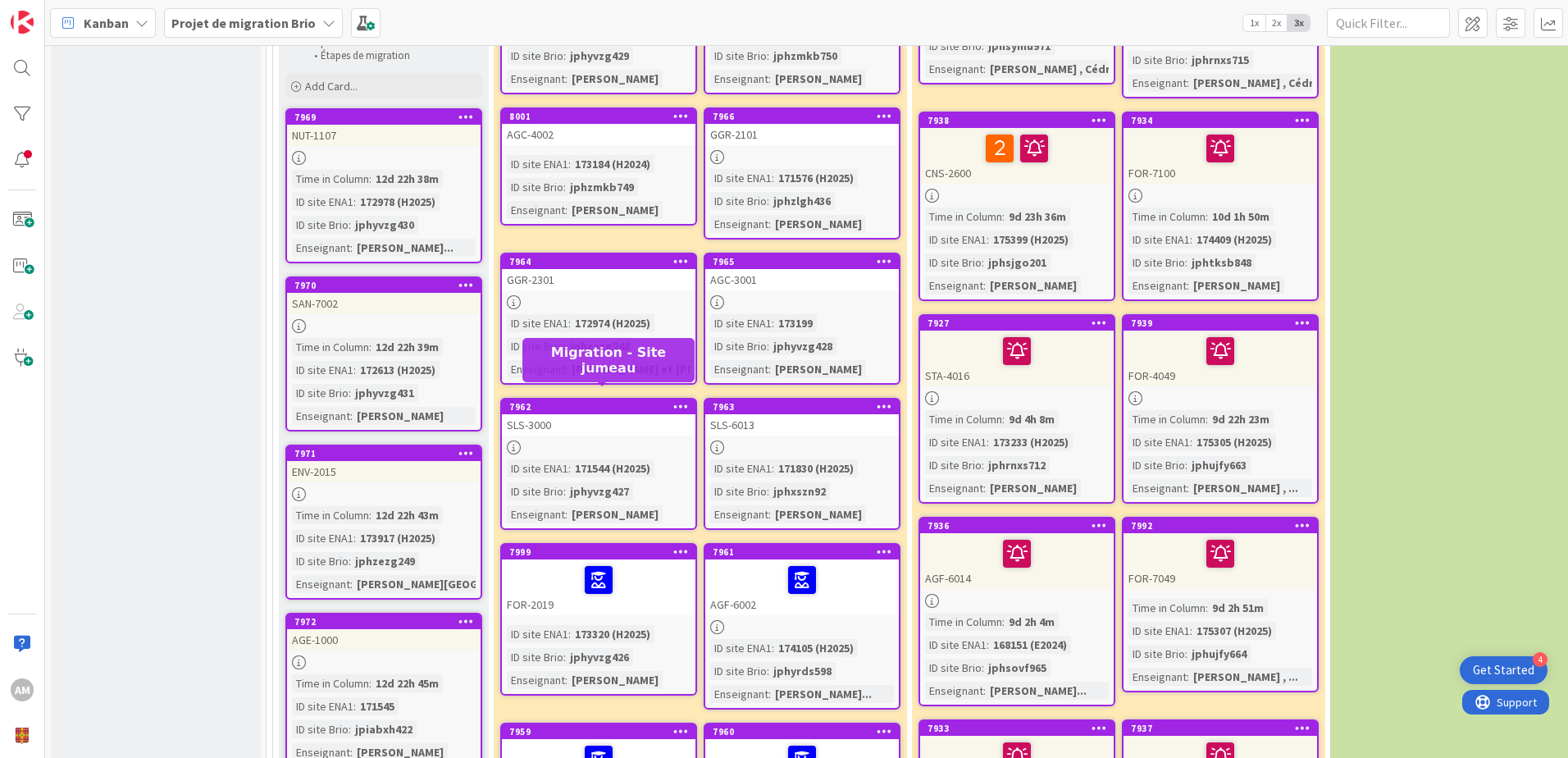
click at [595, 401] on div "7962" at bounding box center [602, 406] width 186 height 12
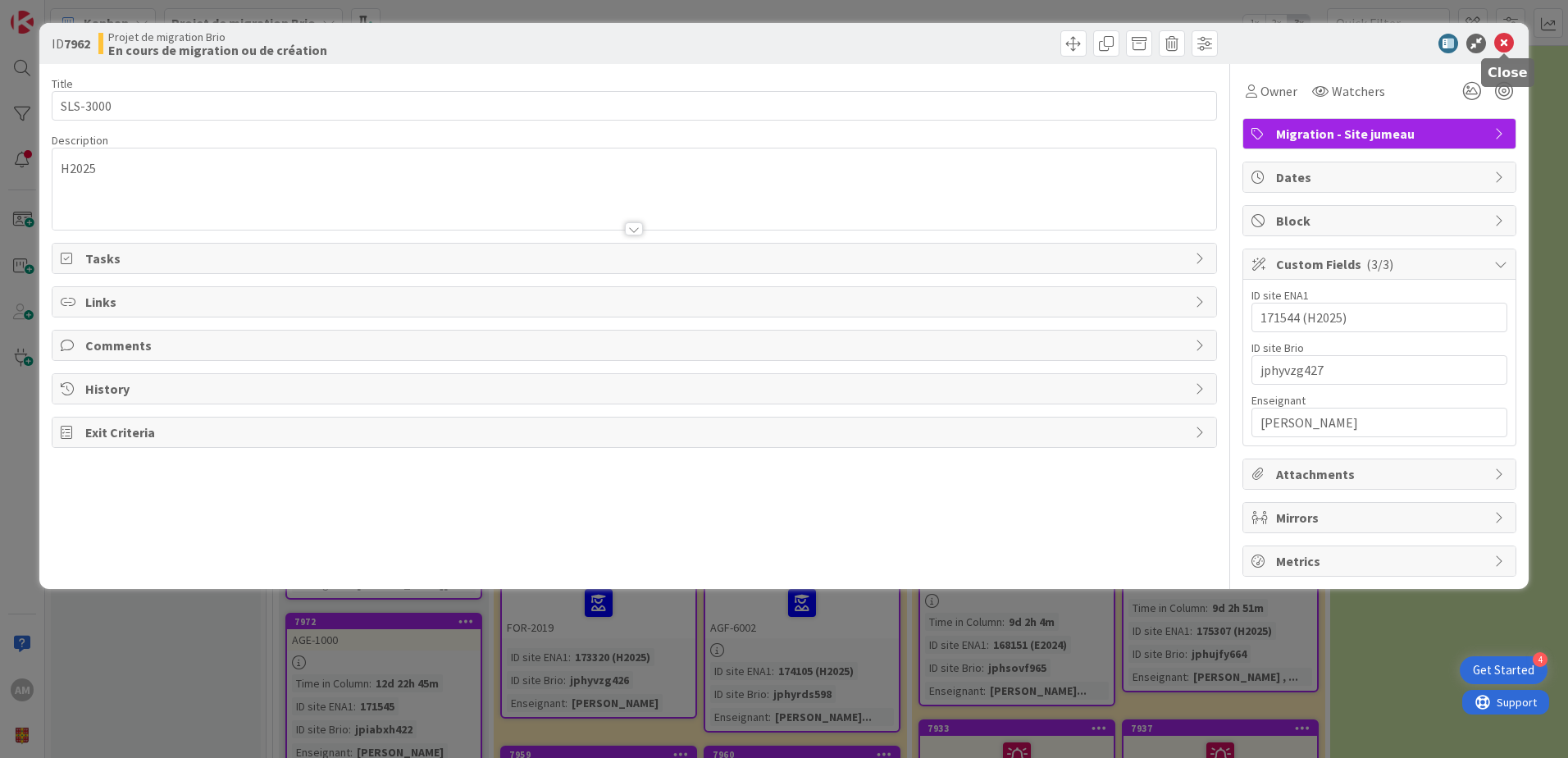
click at [1494, 49] on icon at bounding box center [1504, 43] width 20 height 20
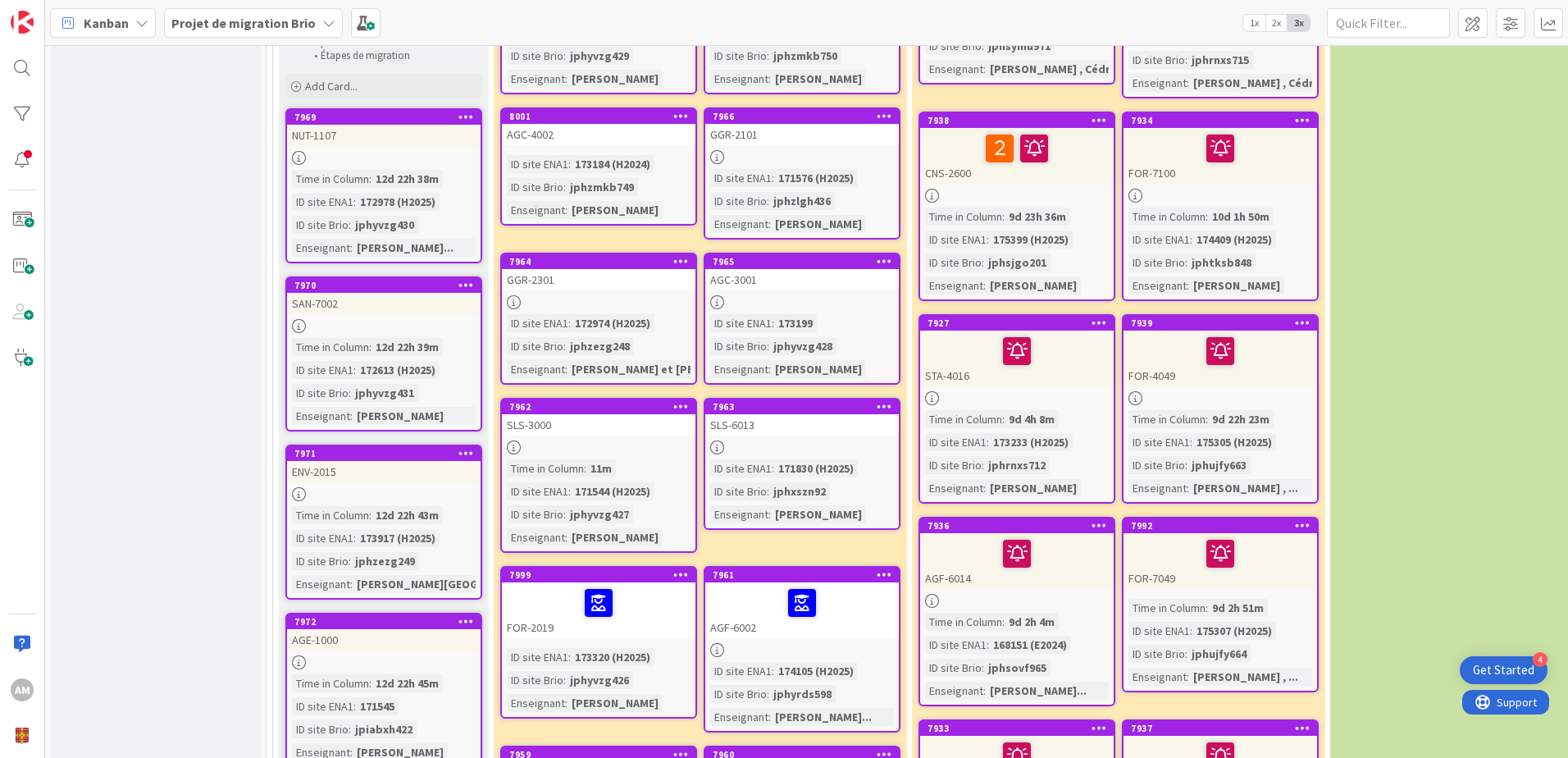
click at [882, 400] on icon at bounding box center [884, 405] width 15 height 12
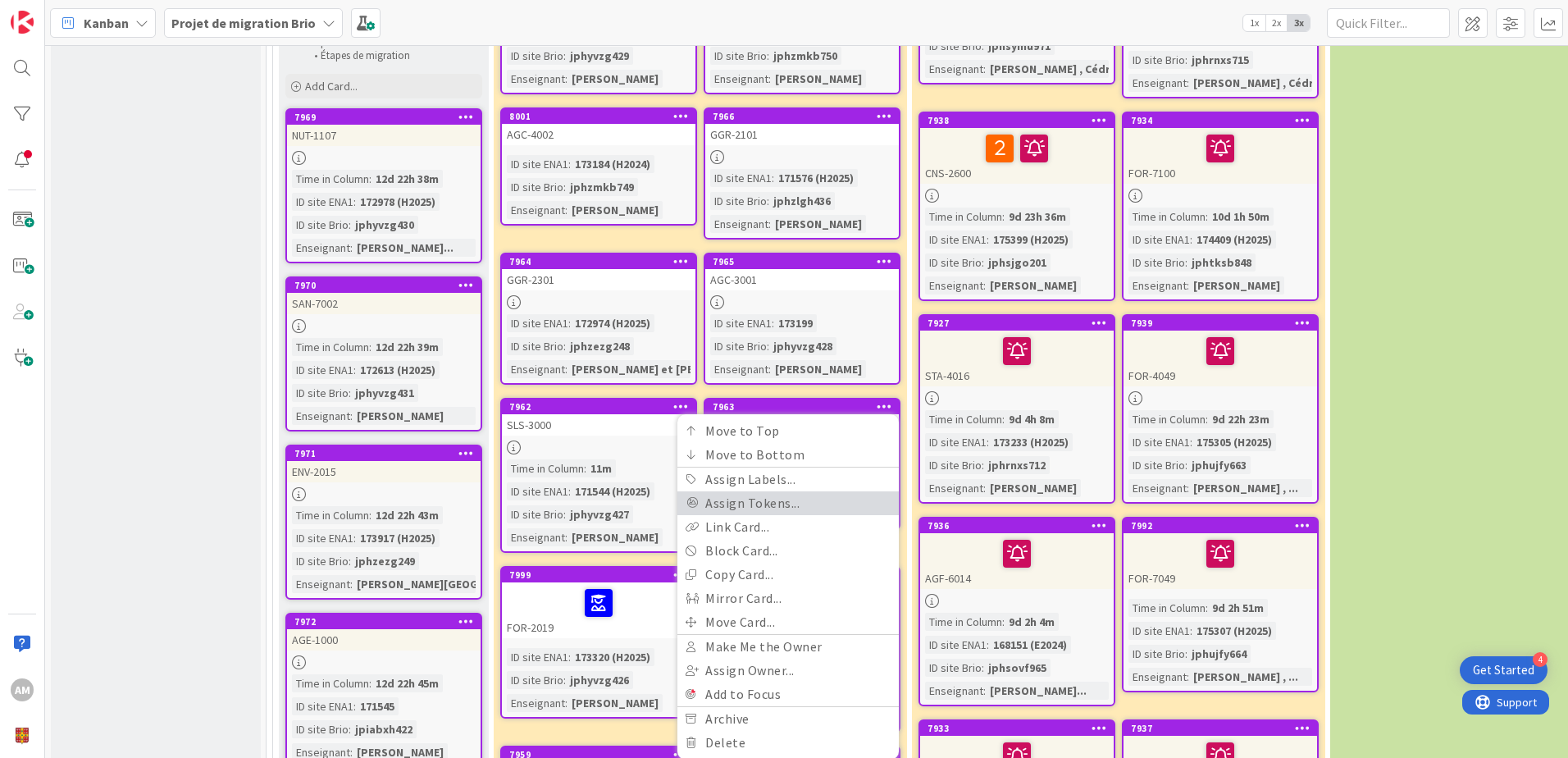
click at [785, 492] on link "Assign Tokens..." at bounding box center [788, 503] width 221 height 23
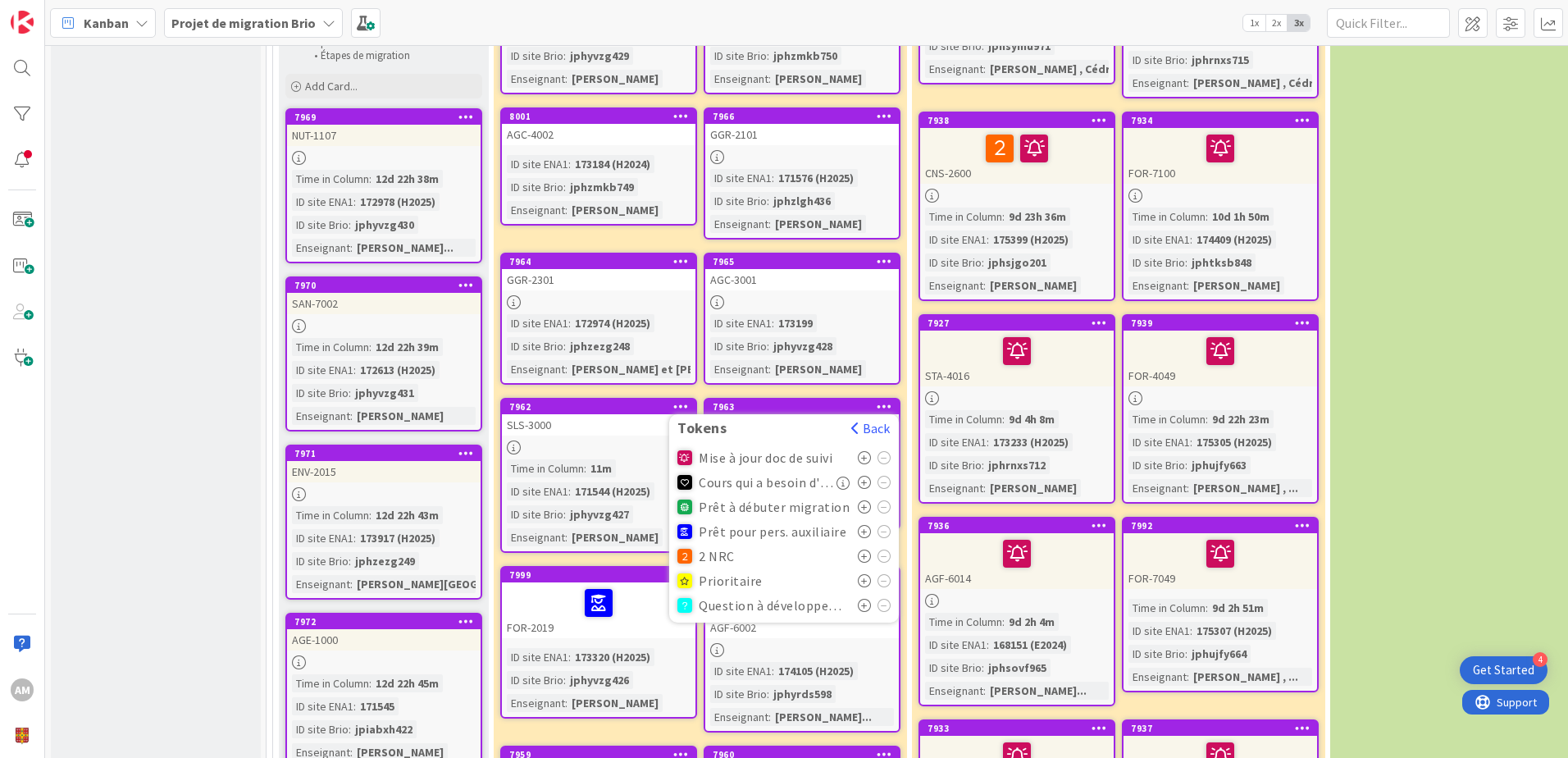
click at [864, 525] on icon at bounding box center [864, 531] width 14 height 14
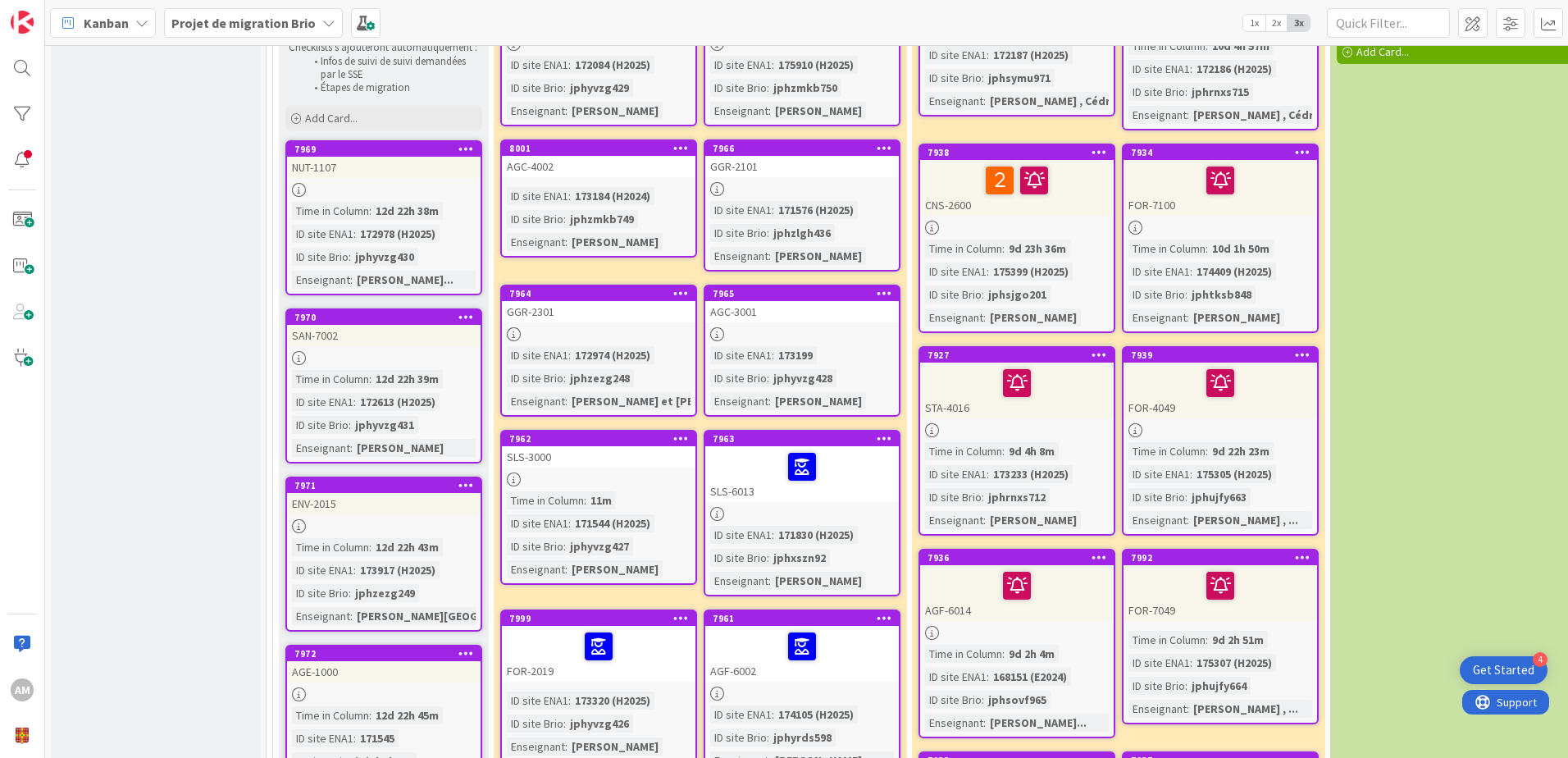
scroll to position [328, 0]
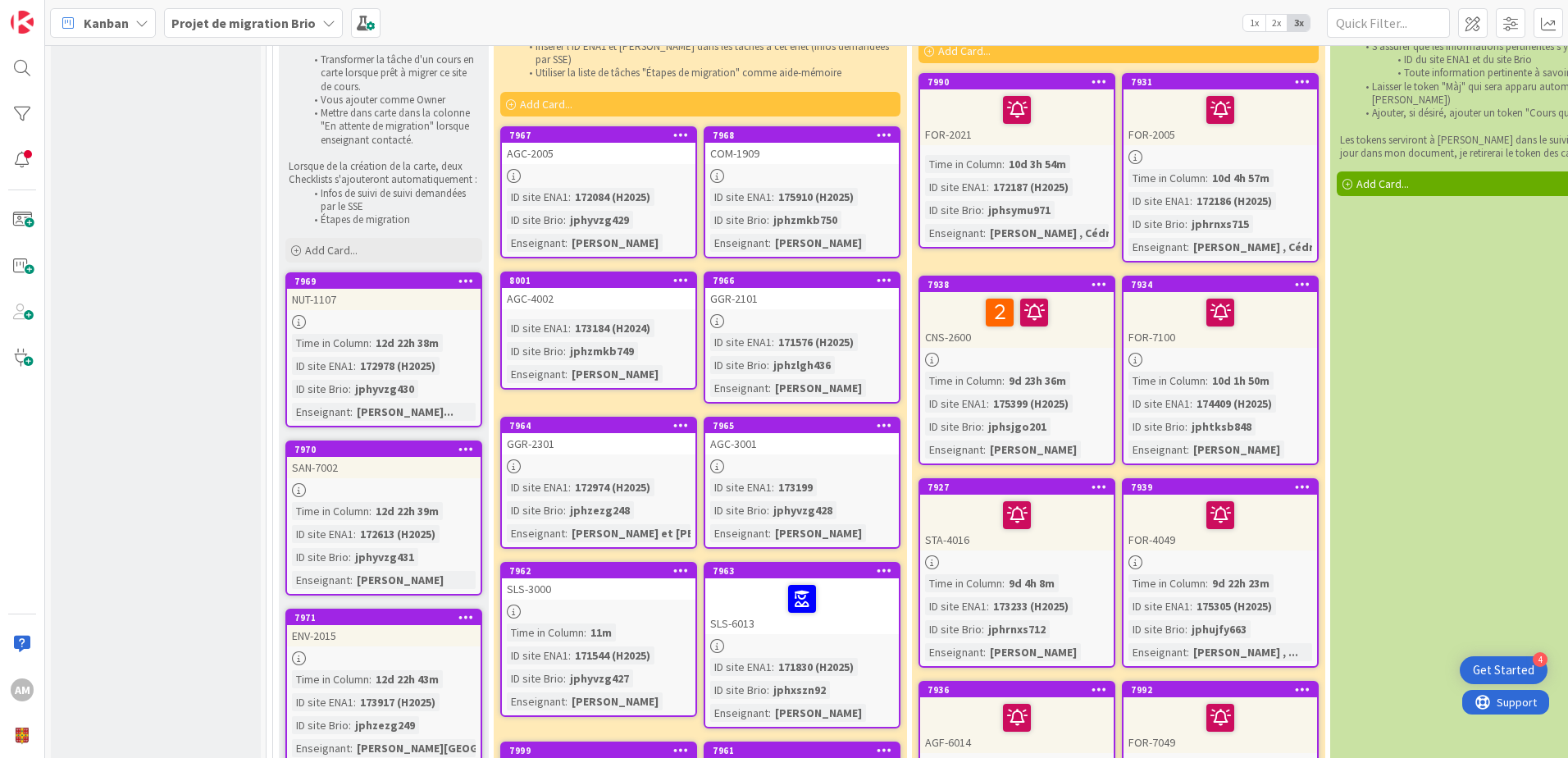
click at [888, 419] on icon at bounding box center [884, 424] width 15 height 12
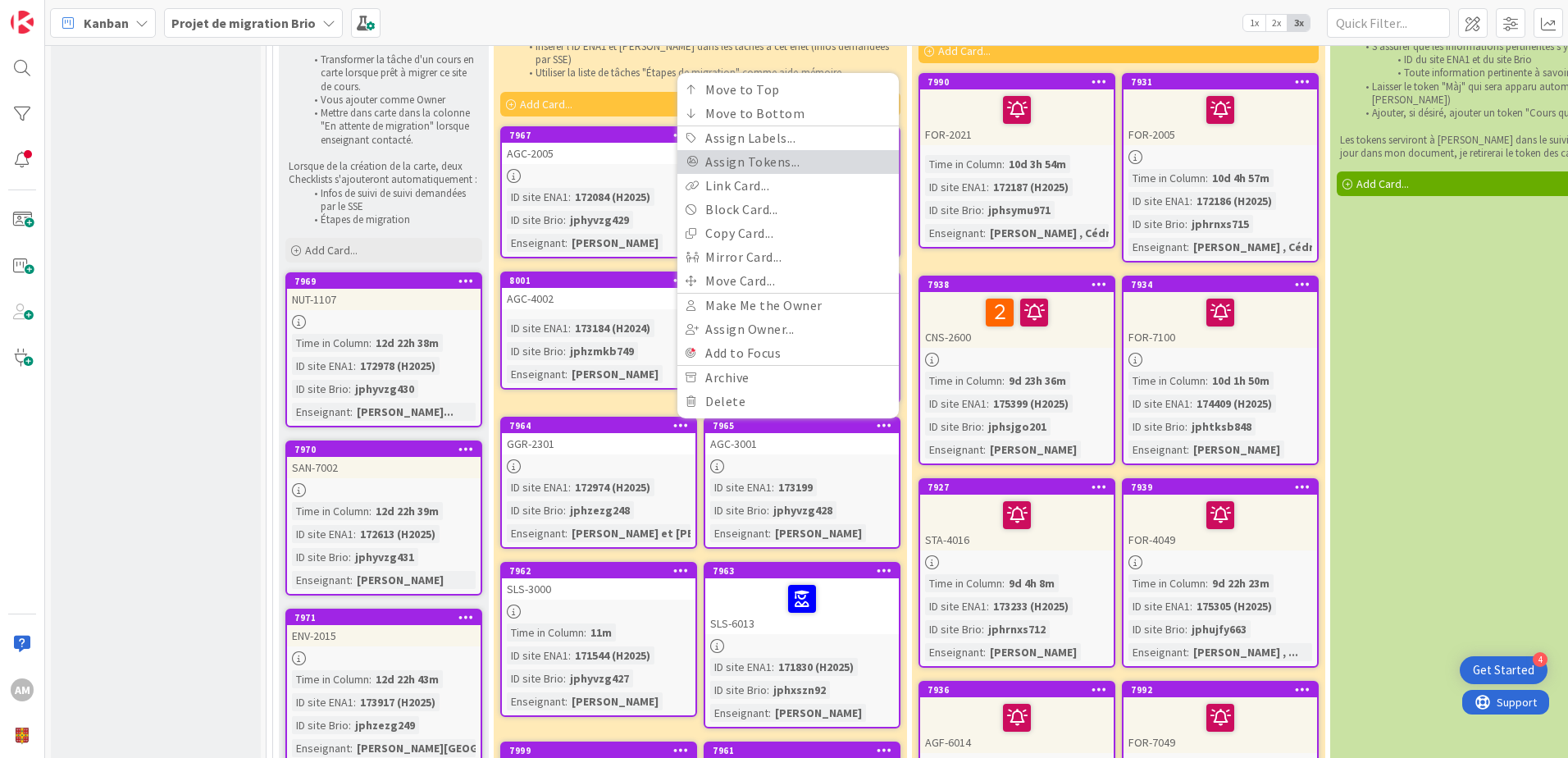
click at [758, 150] on link "Assign Tokens..." at bounding box center [788, 162] width 221 height 23
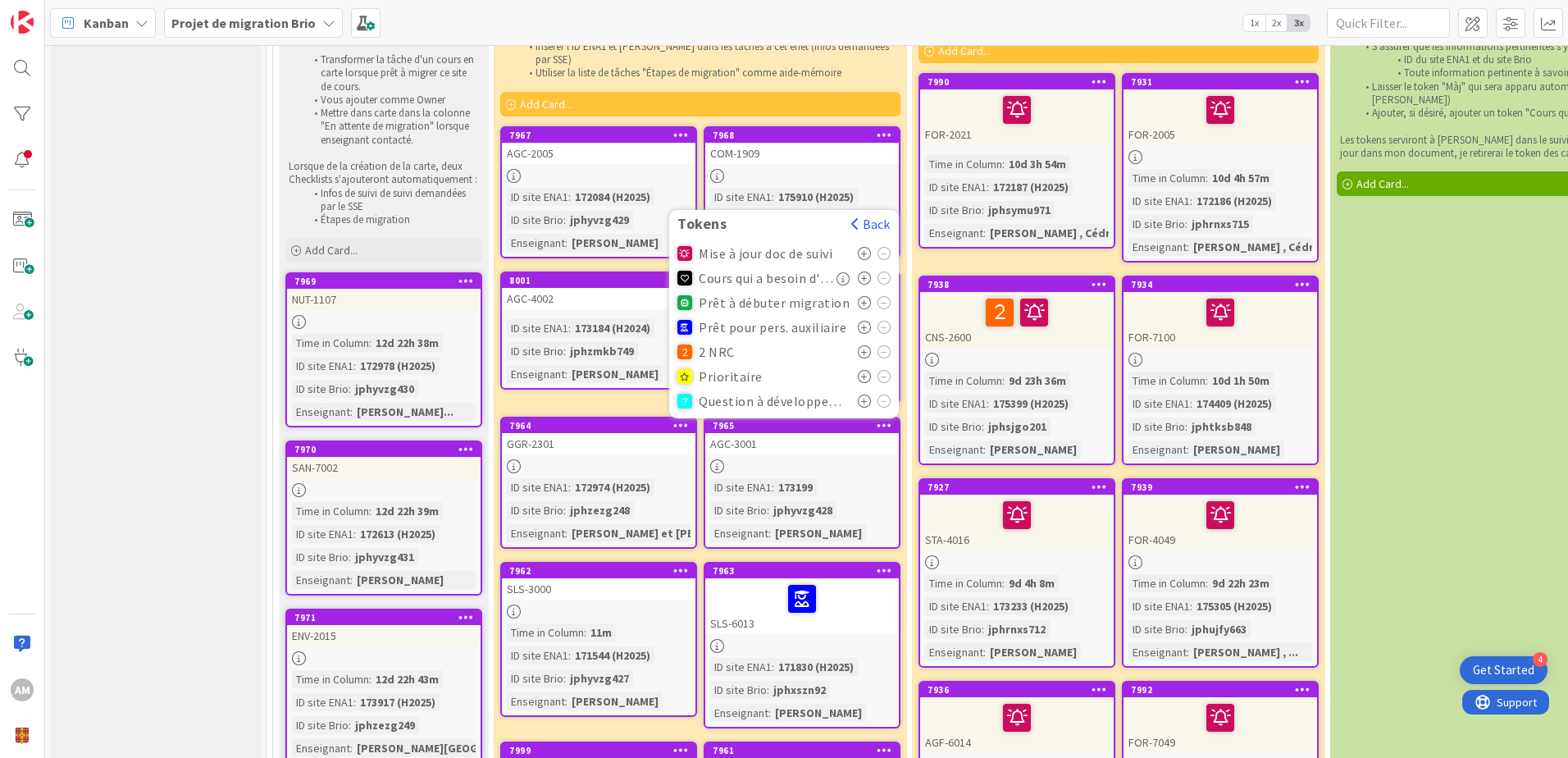
click at [869, 320] on icon at bounding box center [864, 327] width 14 height 14
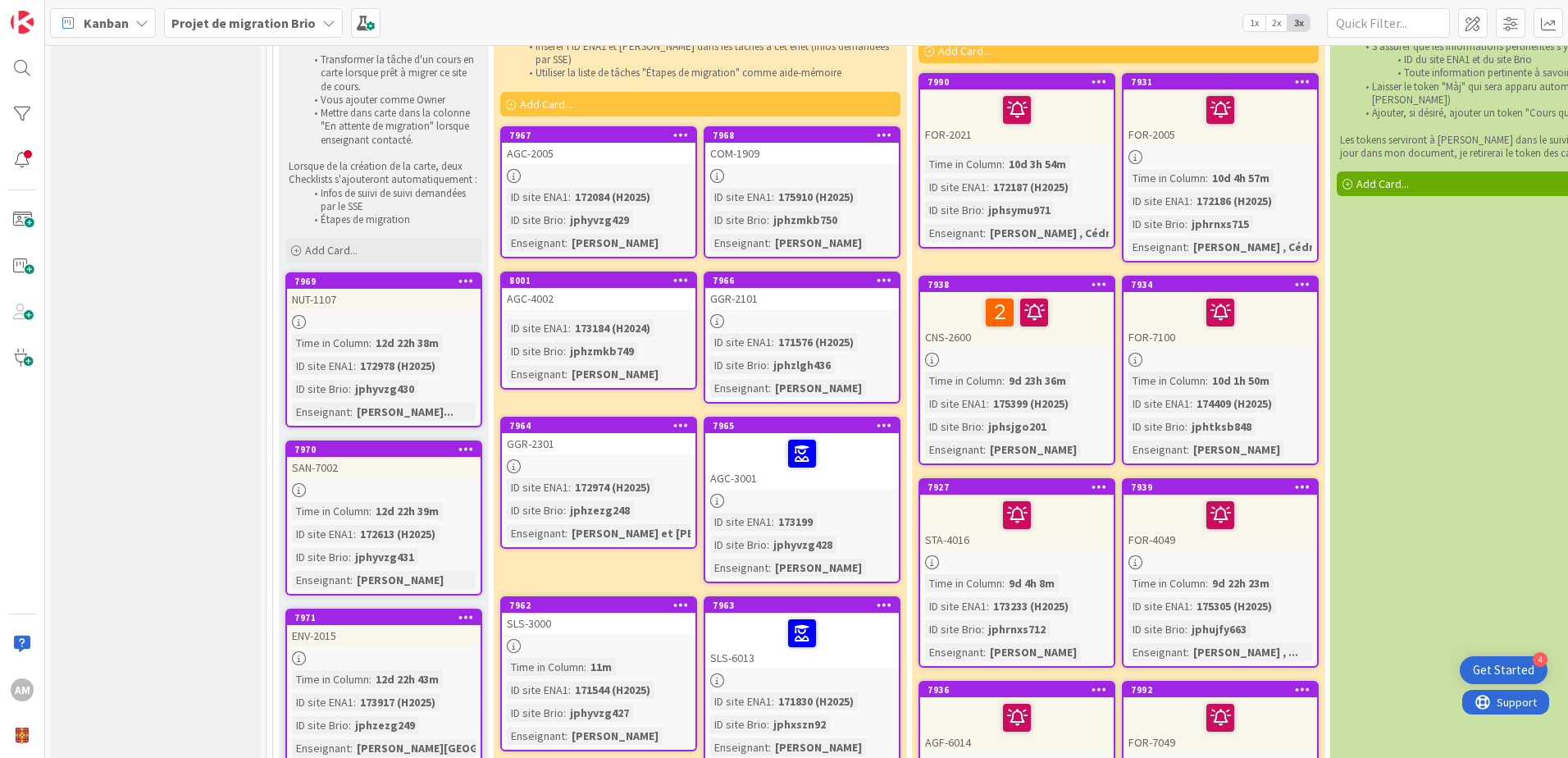
click at [675, 419] on icon at bounding box center [680, 424] width 15 height 12
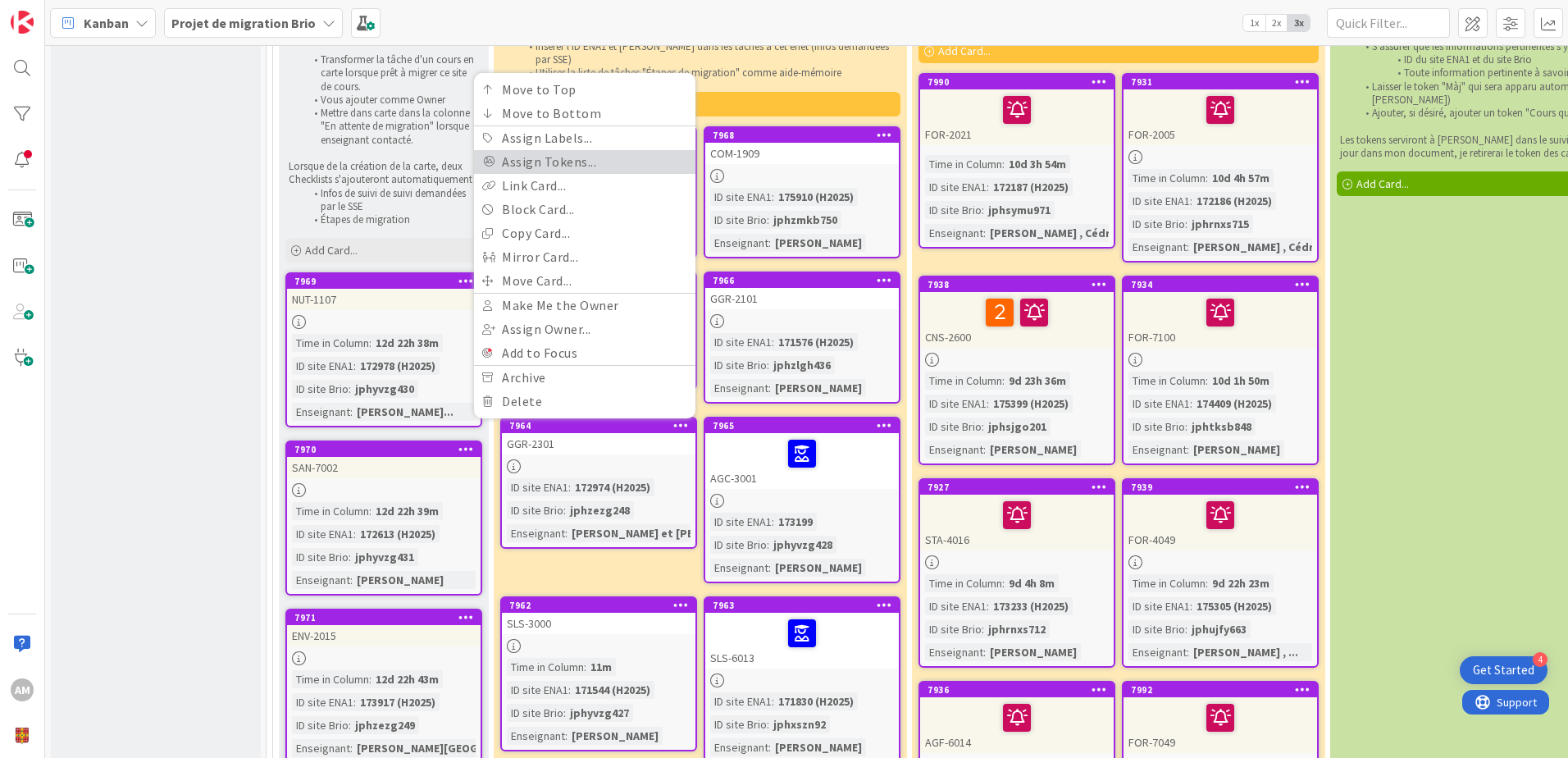
click at [545, 150] on link "Assign Tokens..." at bounding box center [584, 162] width 221 height 23
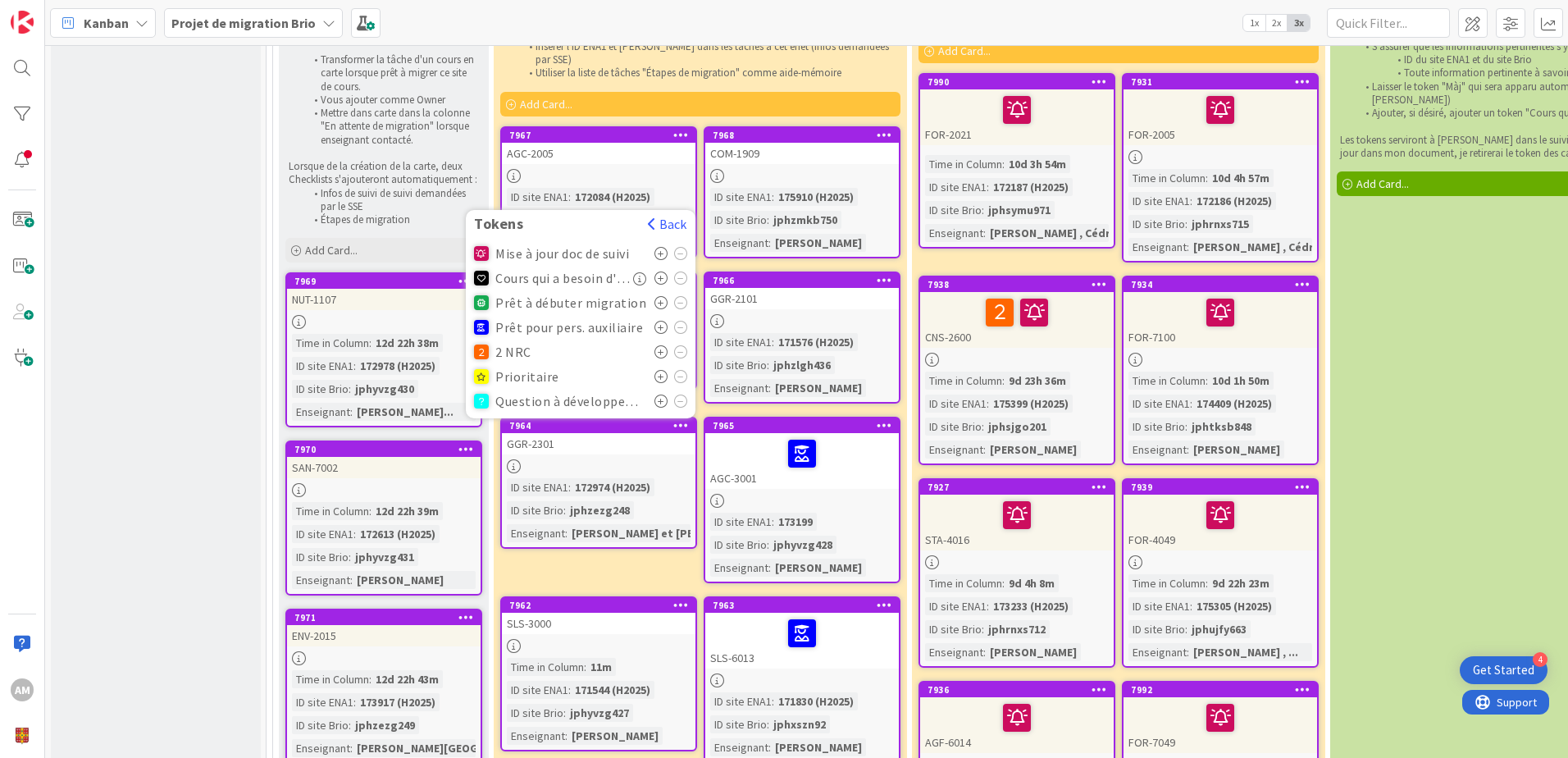
click at [662, 320] on icon at bounding box center [661, 327] width 14 height 14
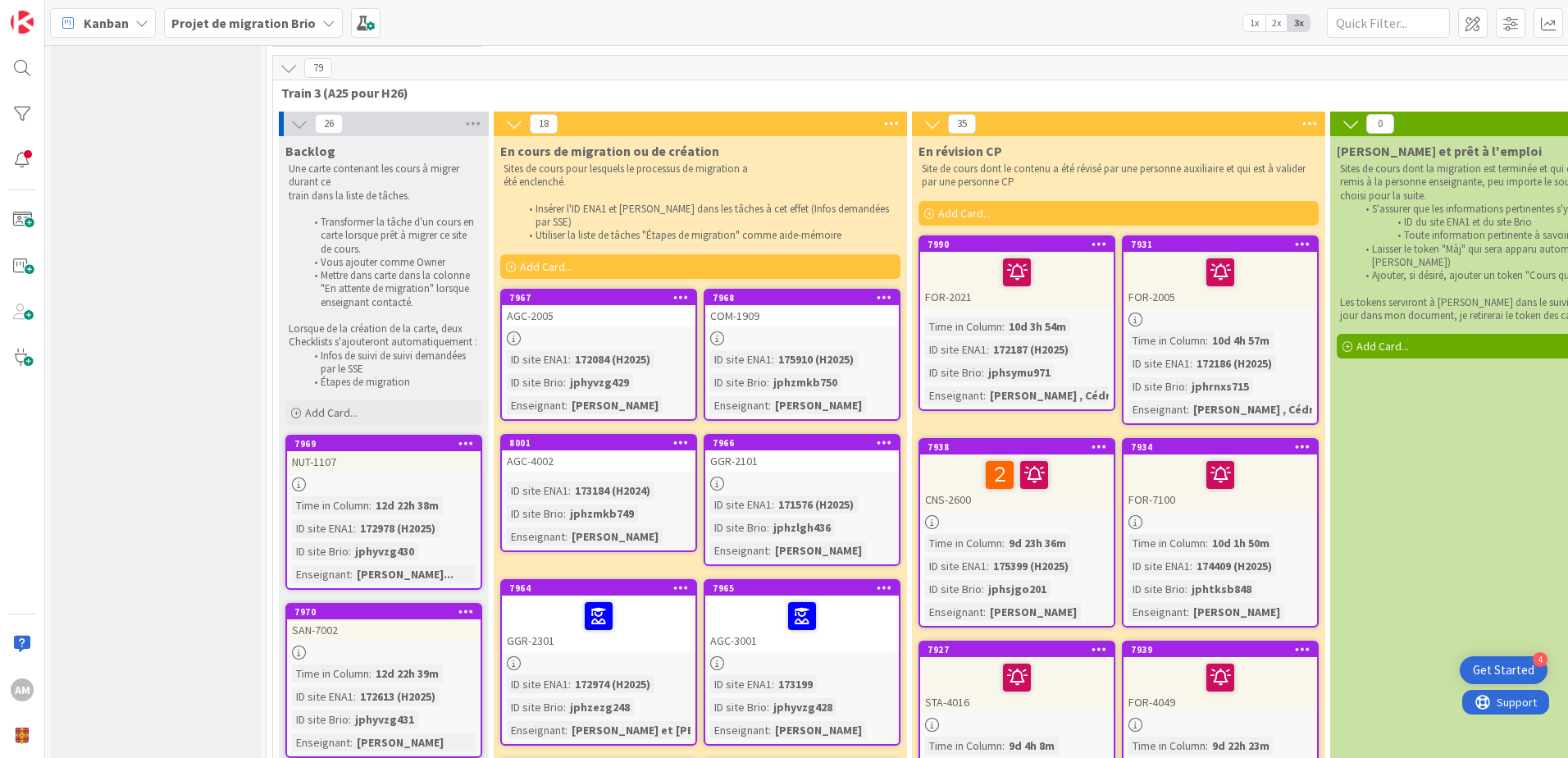
scroll to position [82, 0]
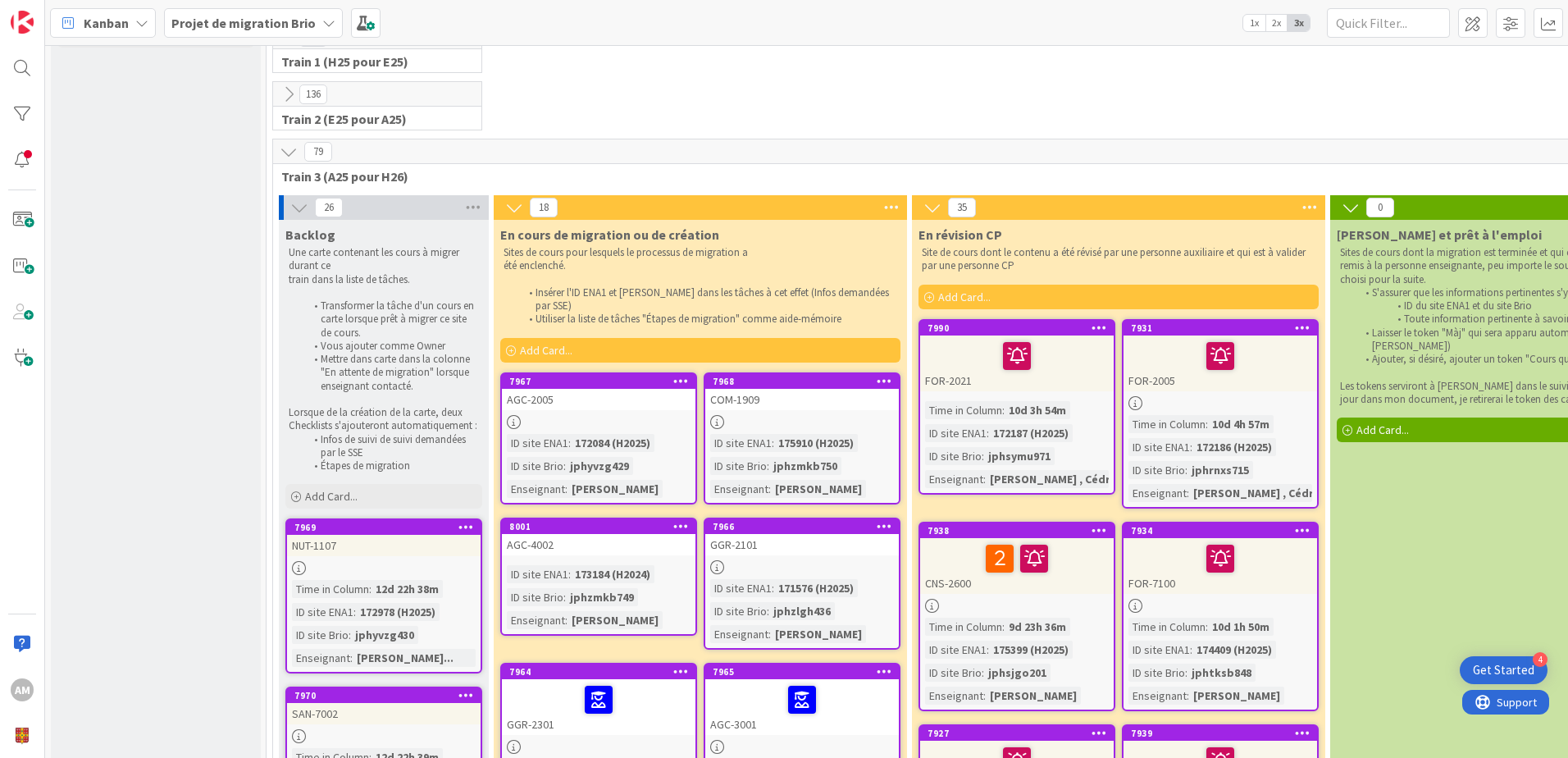
click at [879, 519] on icon at bounding box center [884, 525] width 15 height 12
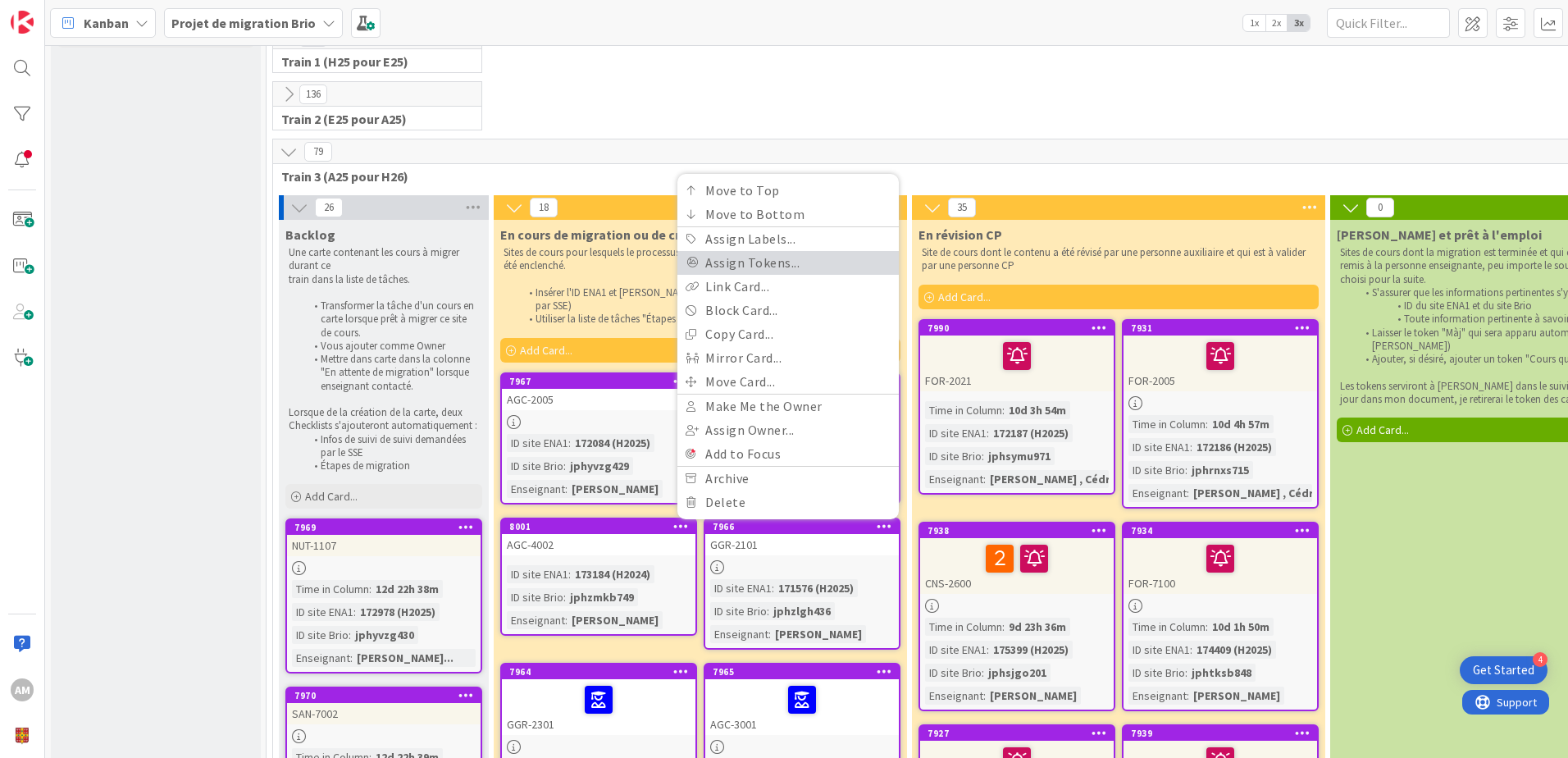
click at [753, 251] on link "Assign Tokens..." at bounding box center [788, 263] width 221 height 23
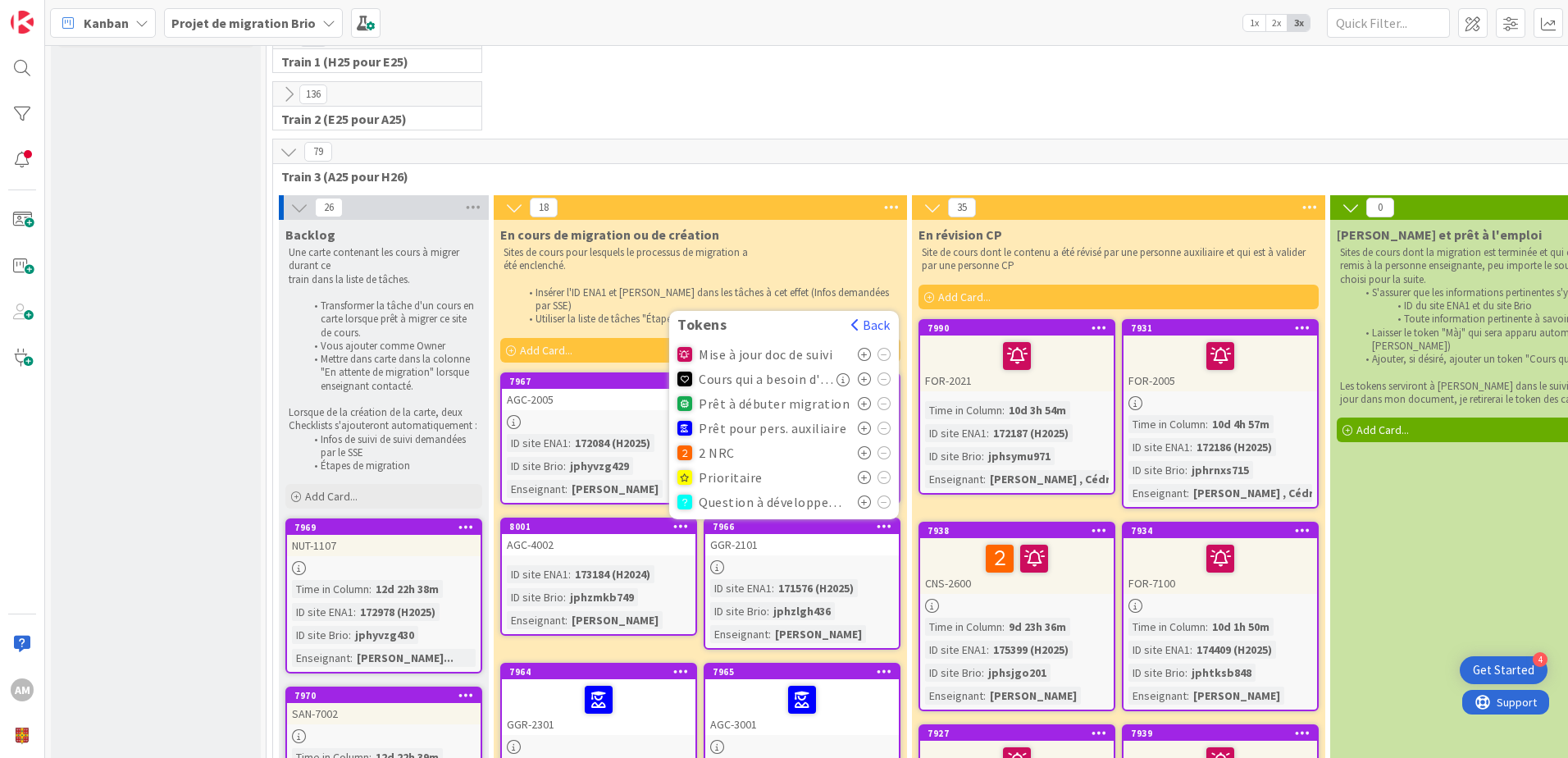
click at [861, 421] on icon at bounding box center [864, 428] width 14 height 14
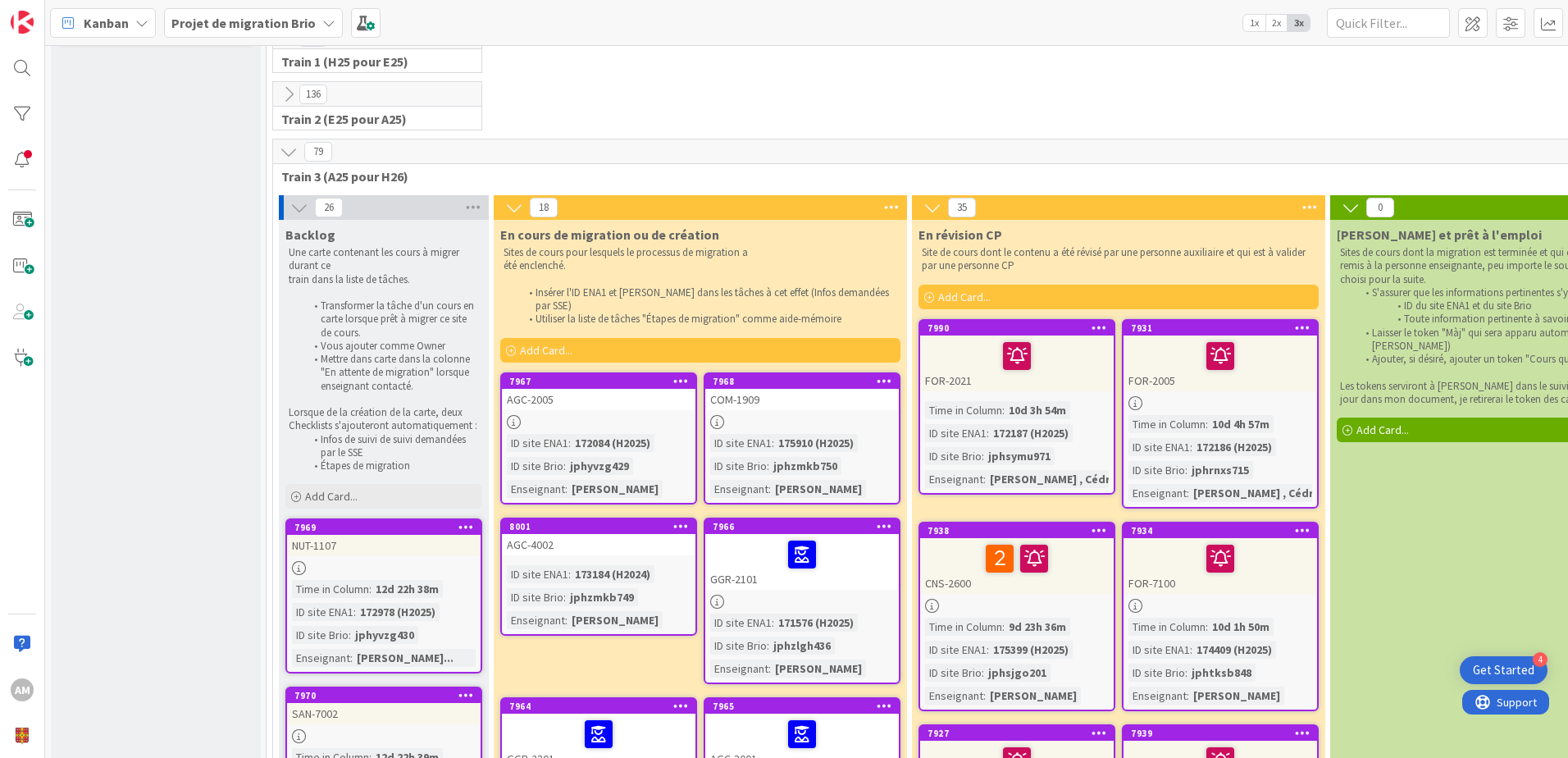
click at [678, 519] on icon at bounding box center [680, 525] width 15 height 12
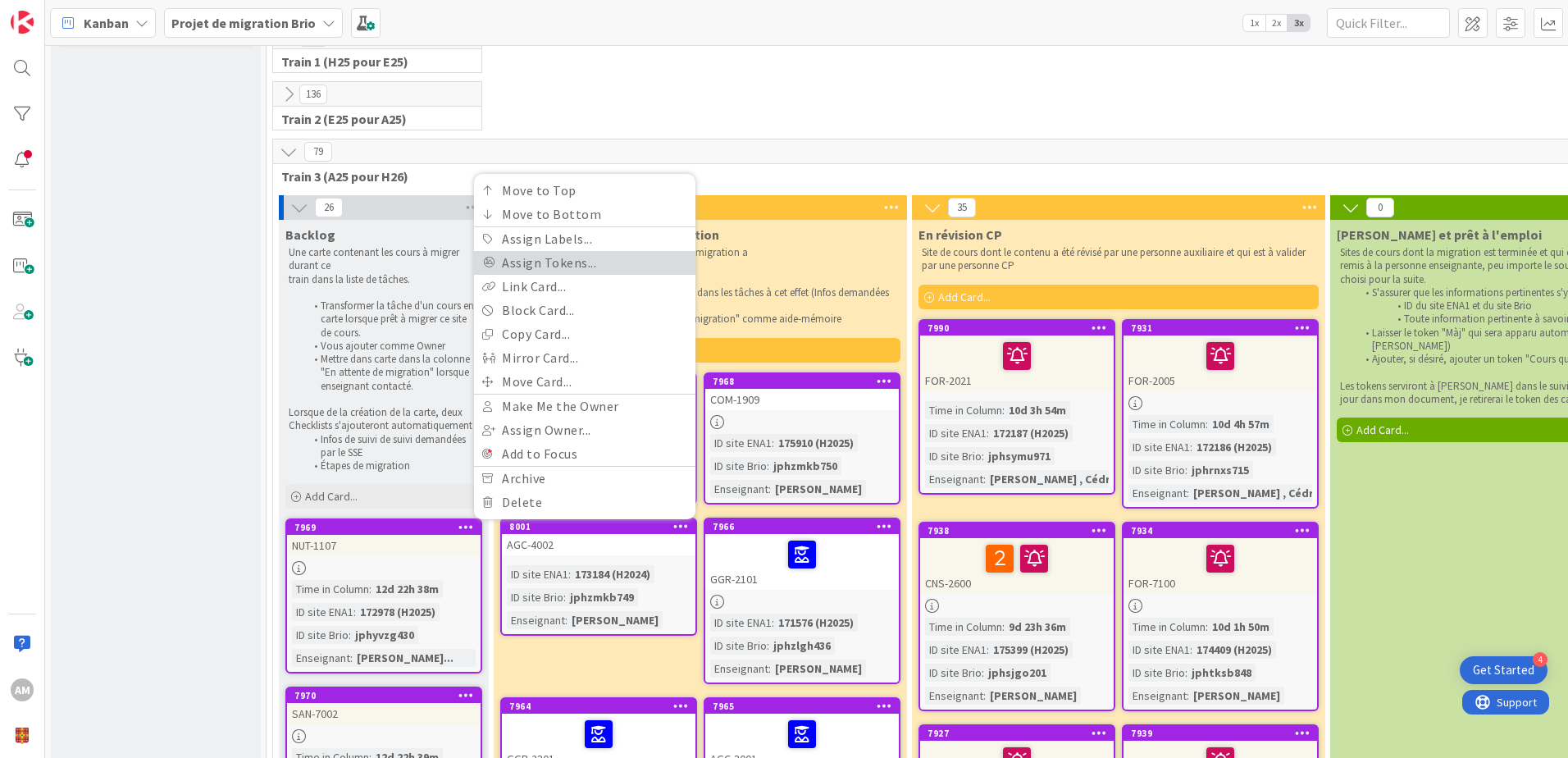
click at [585, 254] on link "Assign Tokens..." at bounding box center [584, 263] width 221 height 23
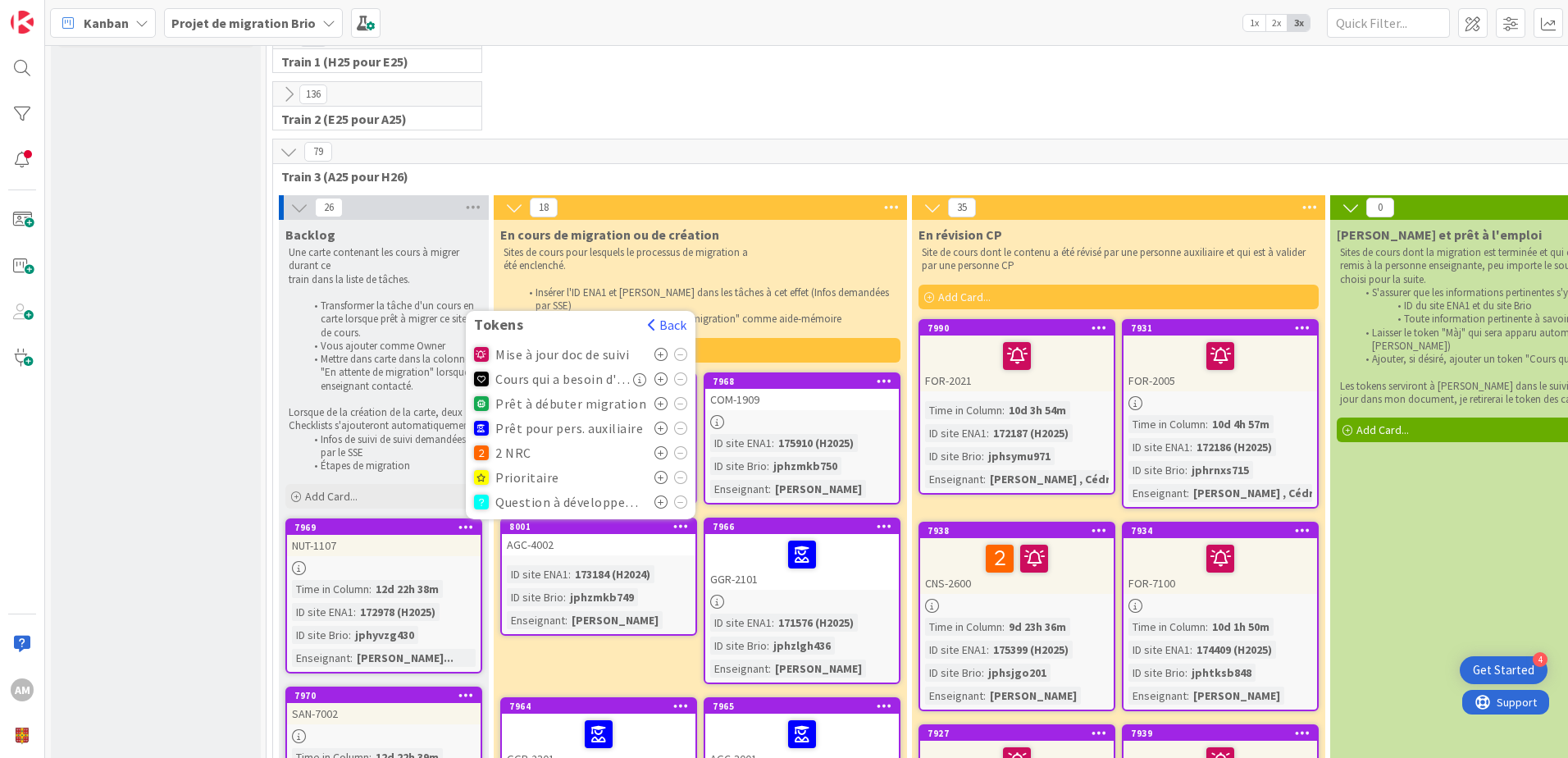
click at [658, 421] on icon at bounding box center [661, 428] width 14 height 14
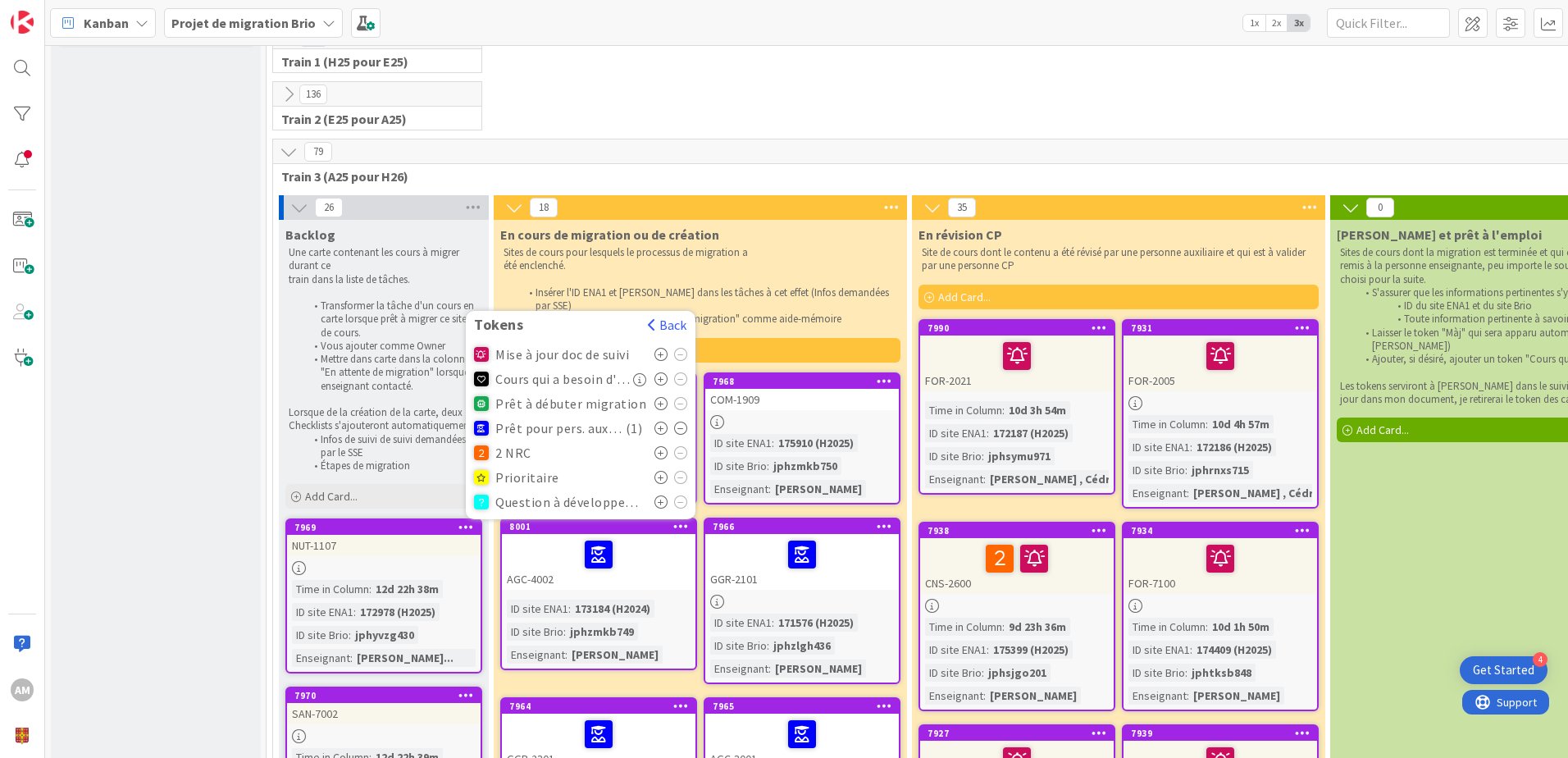
click at [881, 374] on icon at bounding box center [884, 380] width 15 height 12
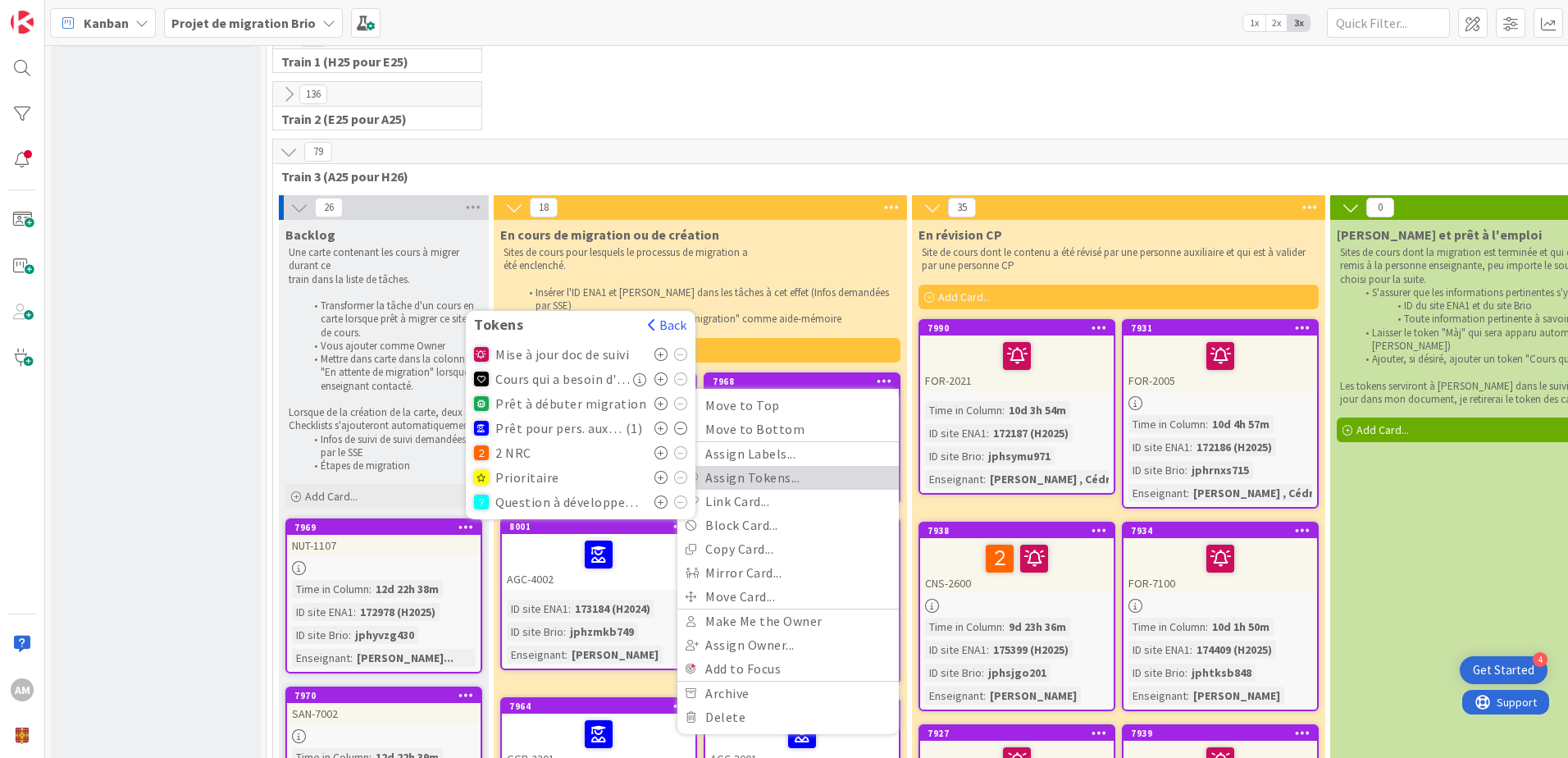
click at [787, 465] on link "Assign Tokens..." at bounding box center [788, 477] width 221 height 23
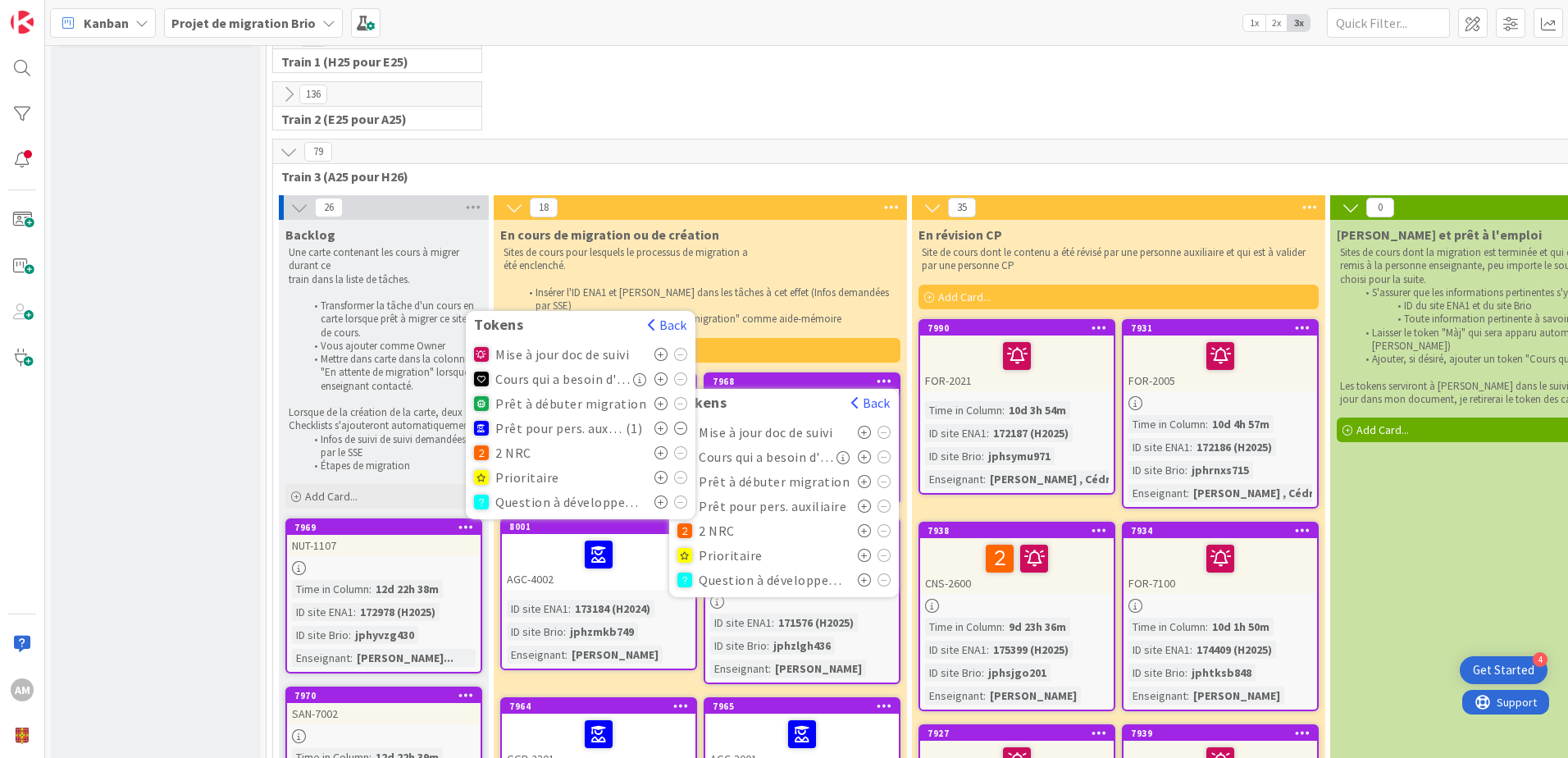
click at [860, 500] on icon at bounding box center [864, 506] width 14 height 14
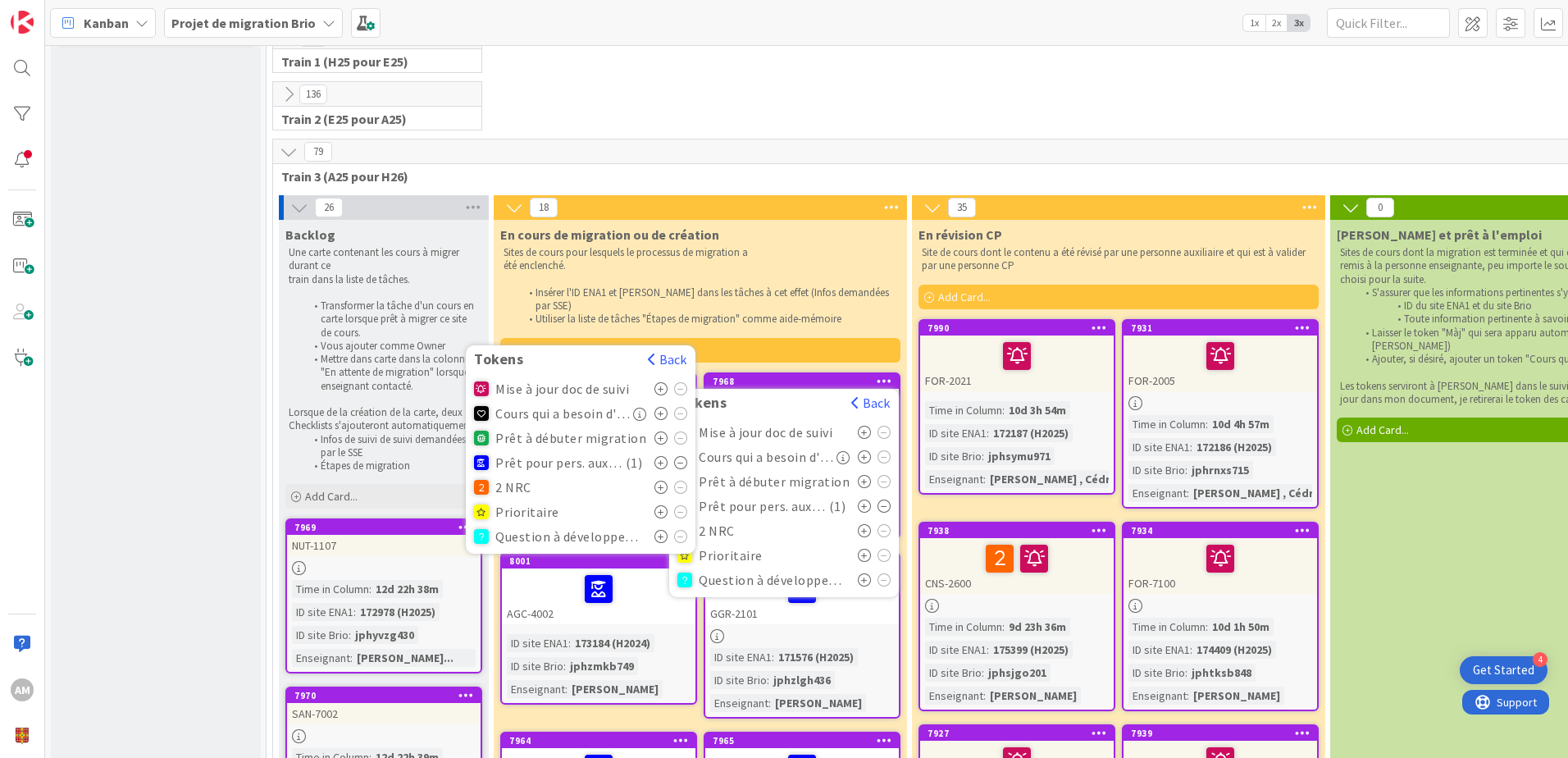
click at [852, 264] on p "été enclenché." at bounding box center [699, 266] width 393 height 14
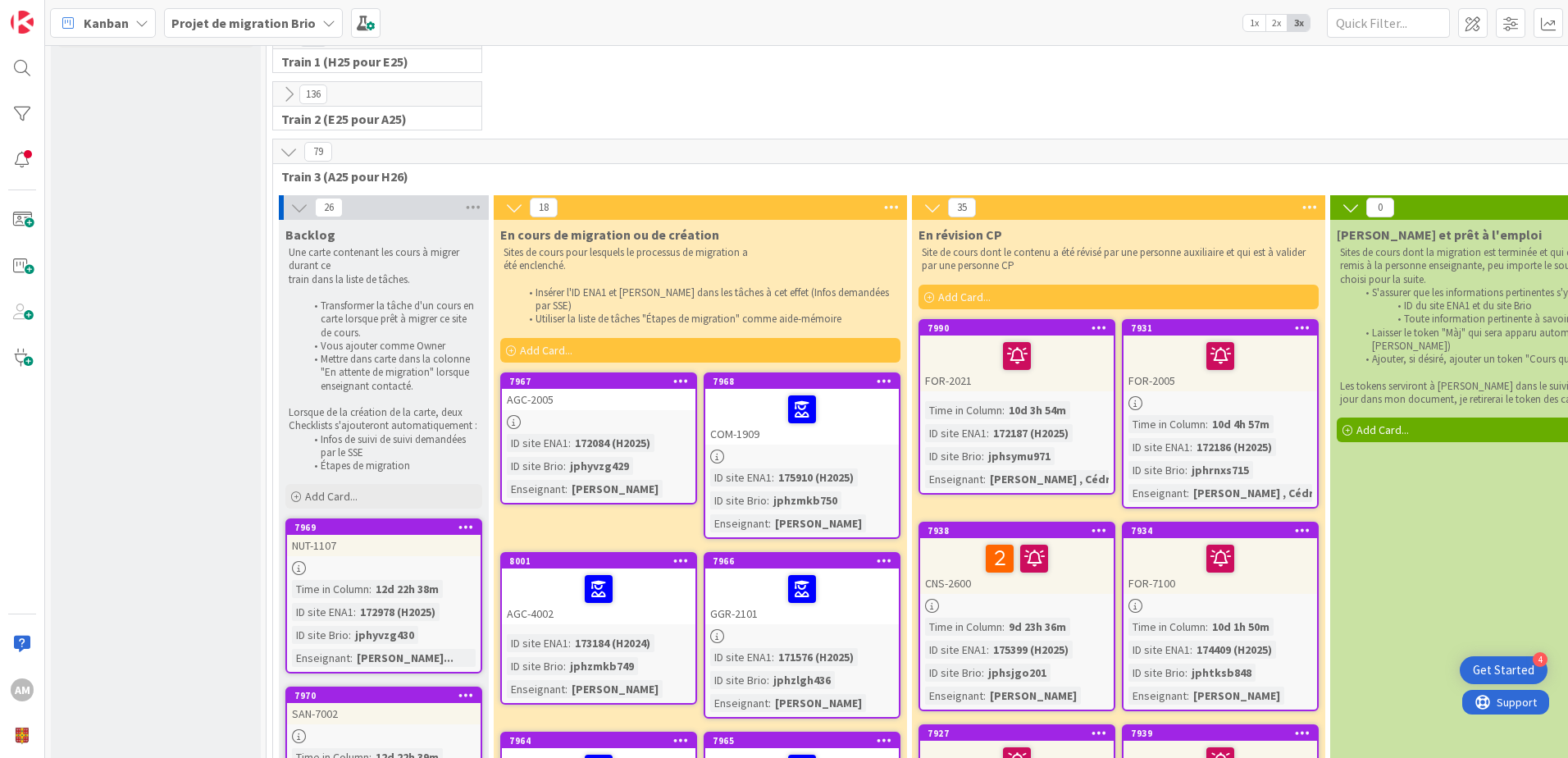
click at [680, 374] on icon at bounding box center [680, 380] width 15 height 12
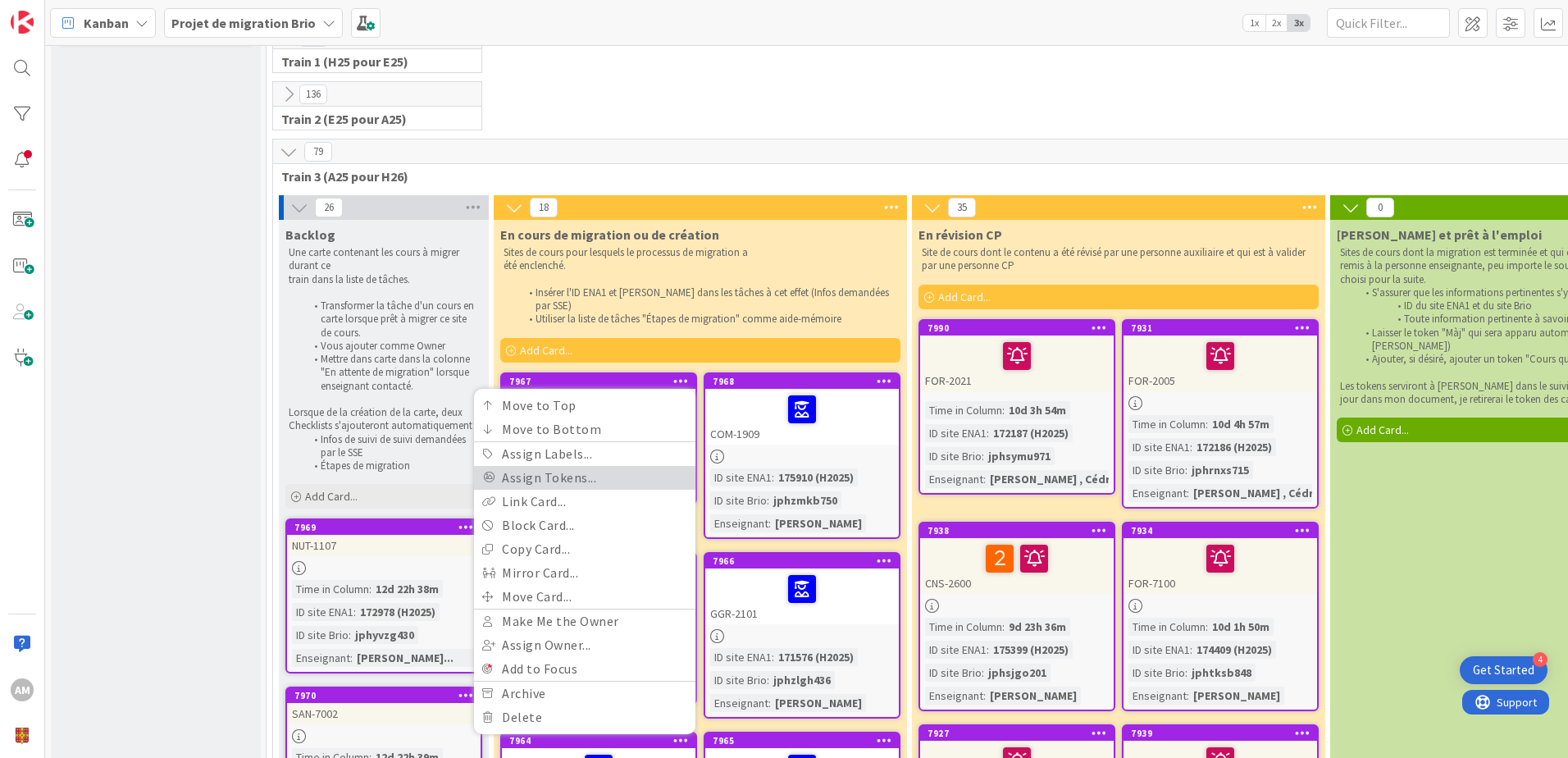
click at [571, 465] on link "Assign Tokens..." at bounding box center [584, 477] width 221 height 23
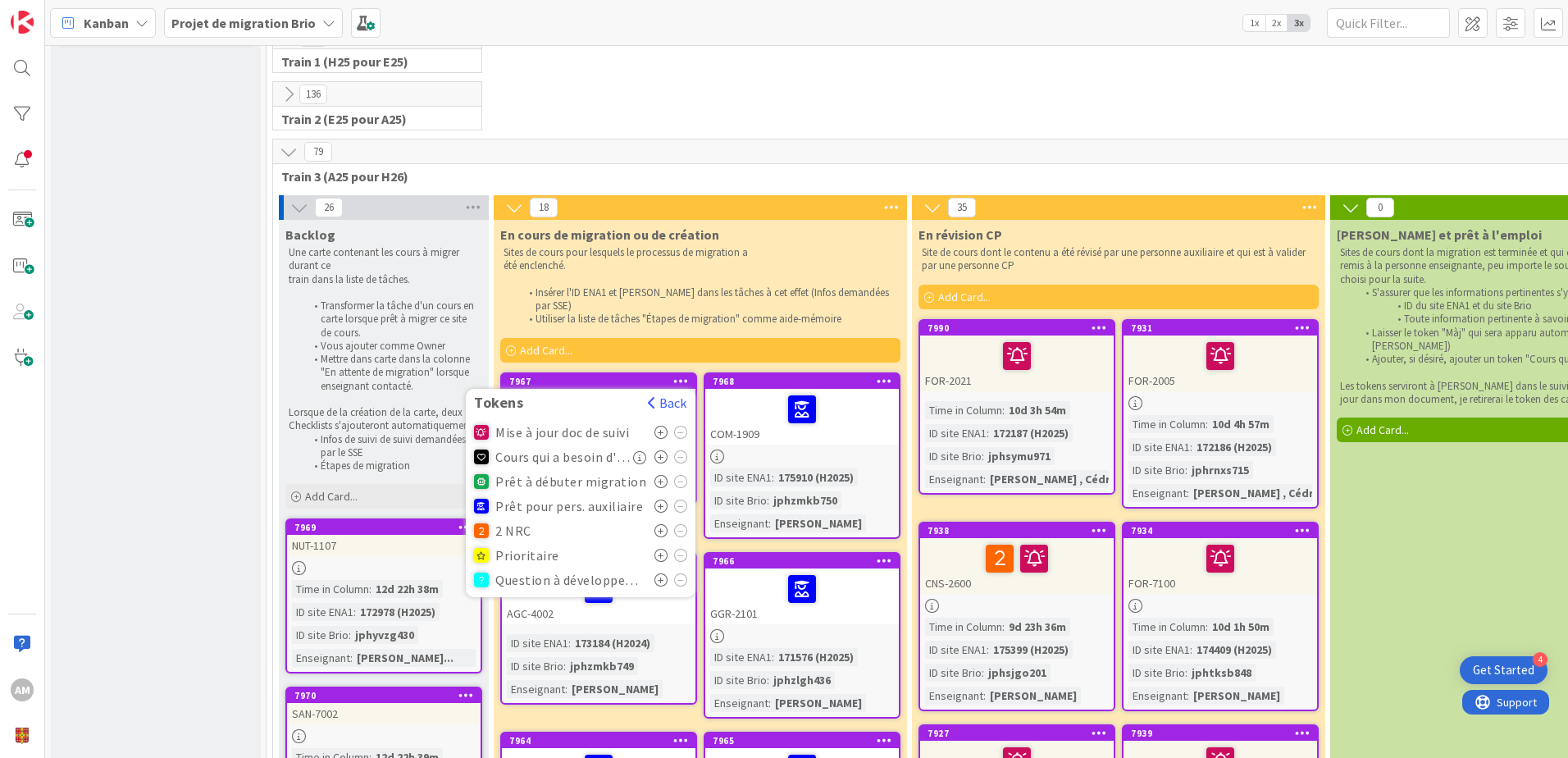
click at [658, 500] on icon at bounding box center [661, 506] width 14 height 14
click at [822, 277] on p at bounding box center [699, 279] width 393 height 14
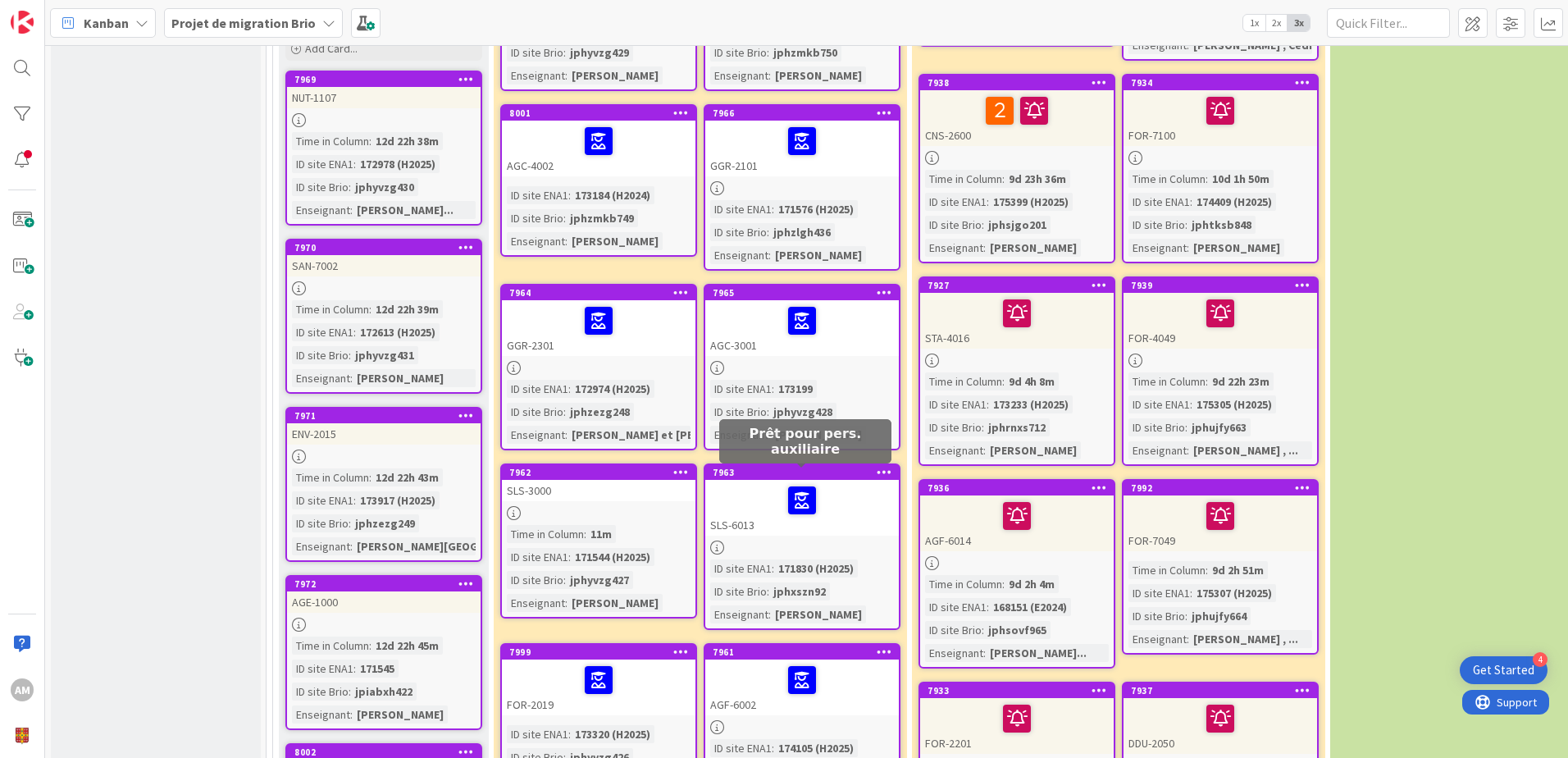
scroll to position [738, 0]
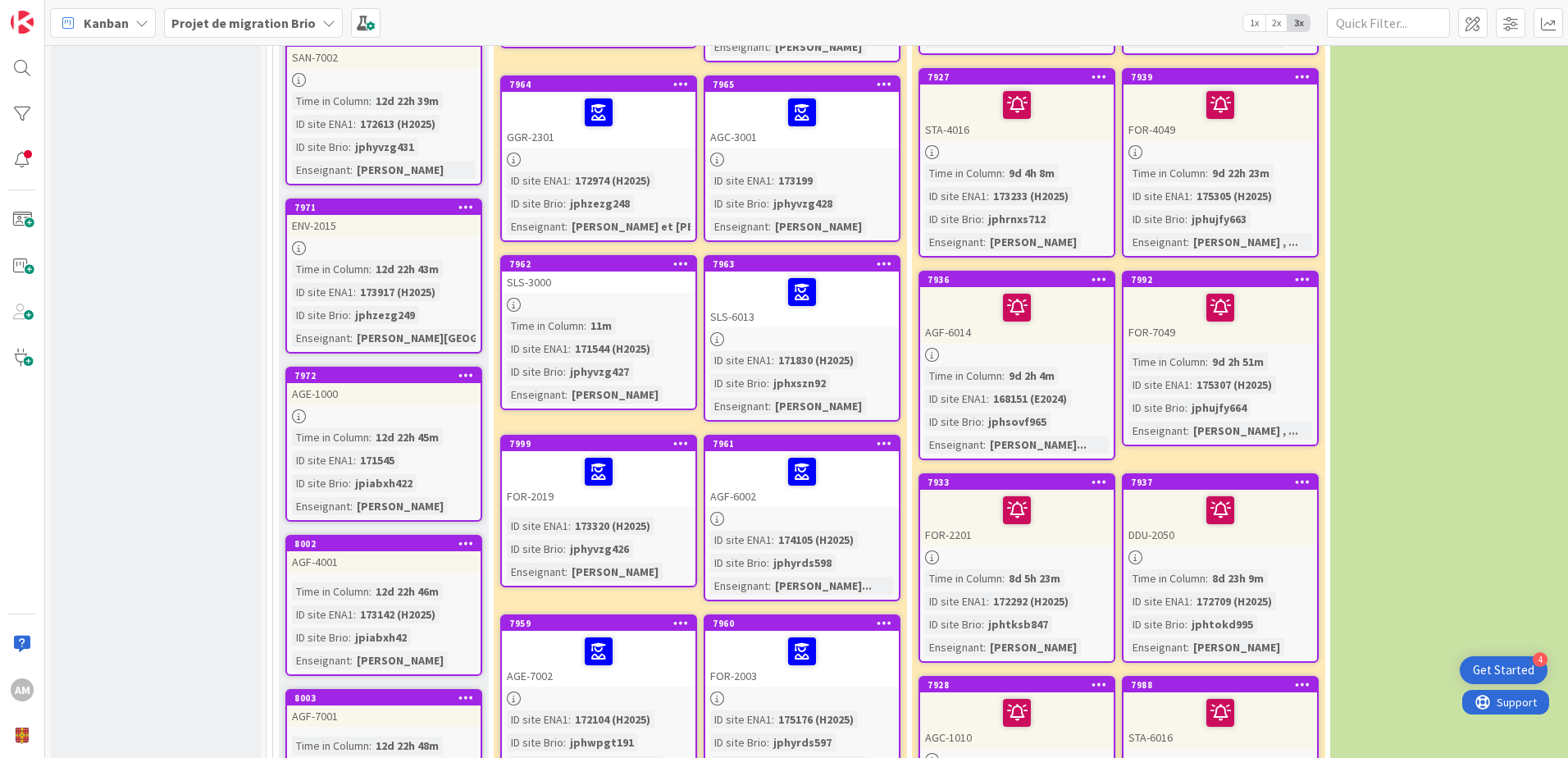
click at [680, 257] on icon at bounding box center [680, 263] width 15 height 12
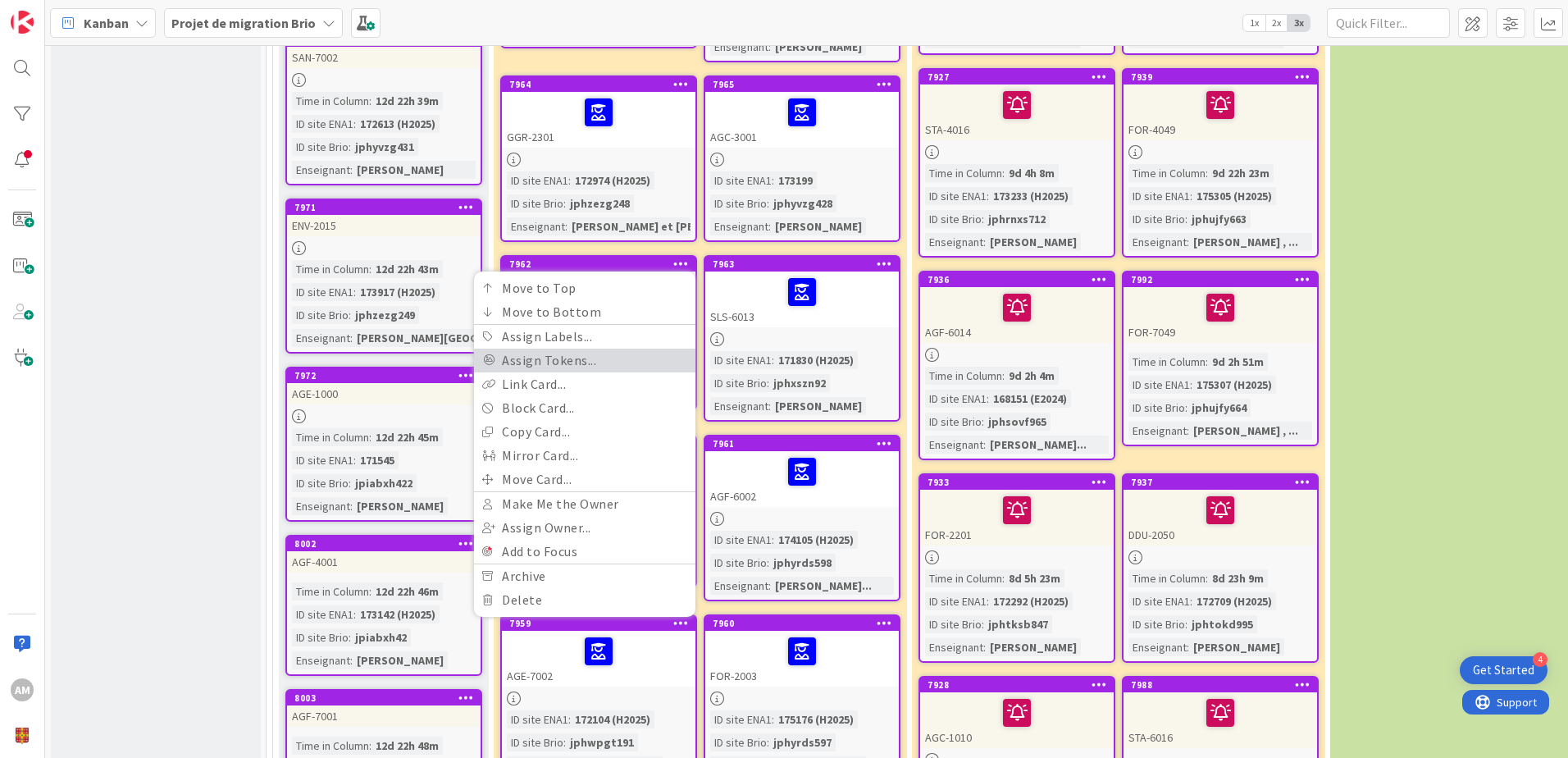
click at [599, 352] on link "Assign Tokens..." at bounding box center [584, 360] width 221 height 23
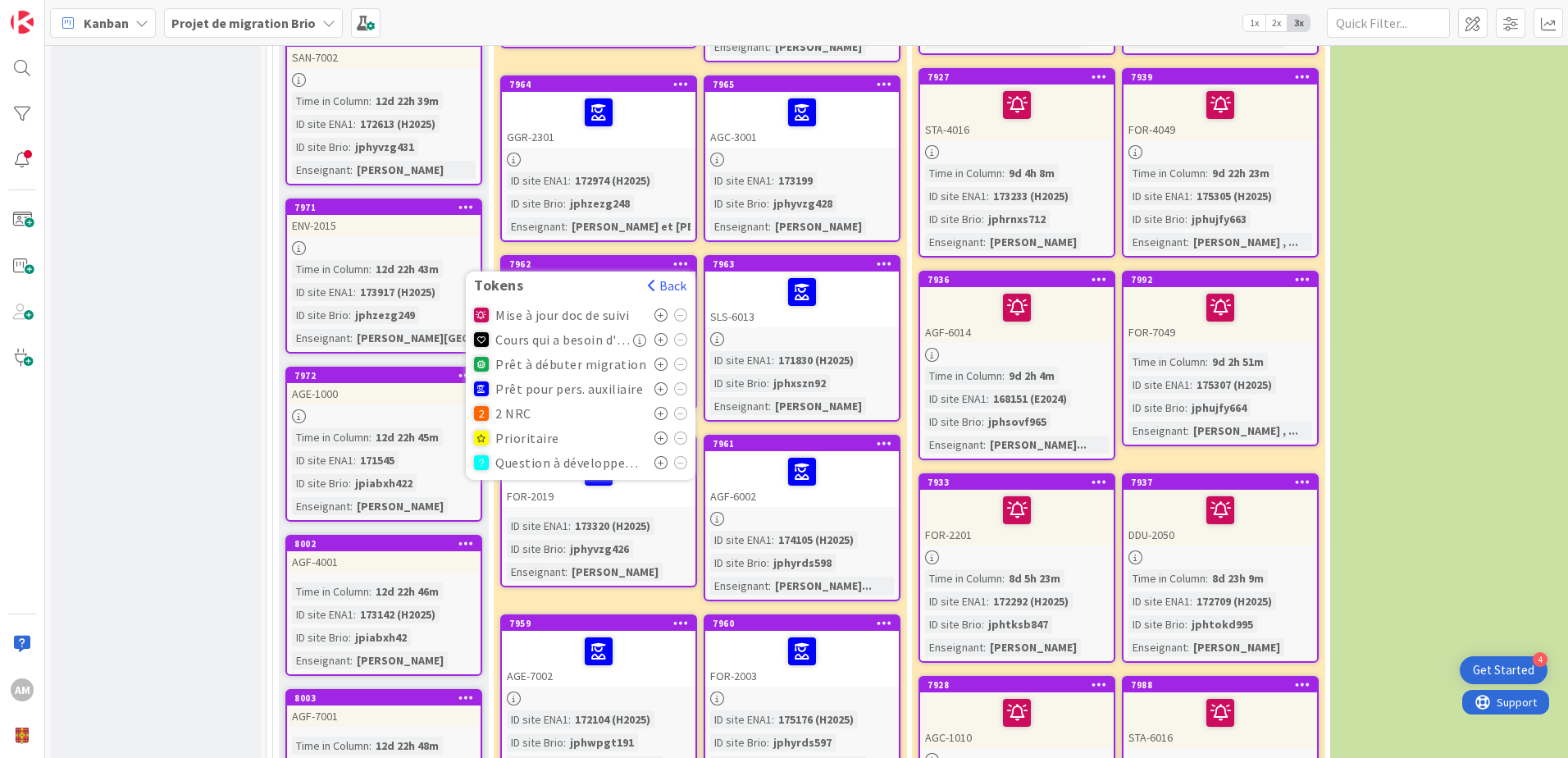
click at [662, 382] on icon at bounding box center [661, 388] width 14 height 14
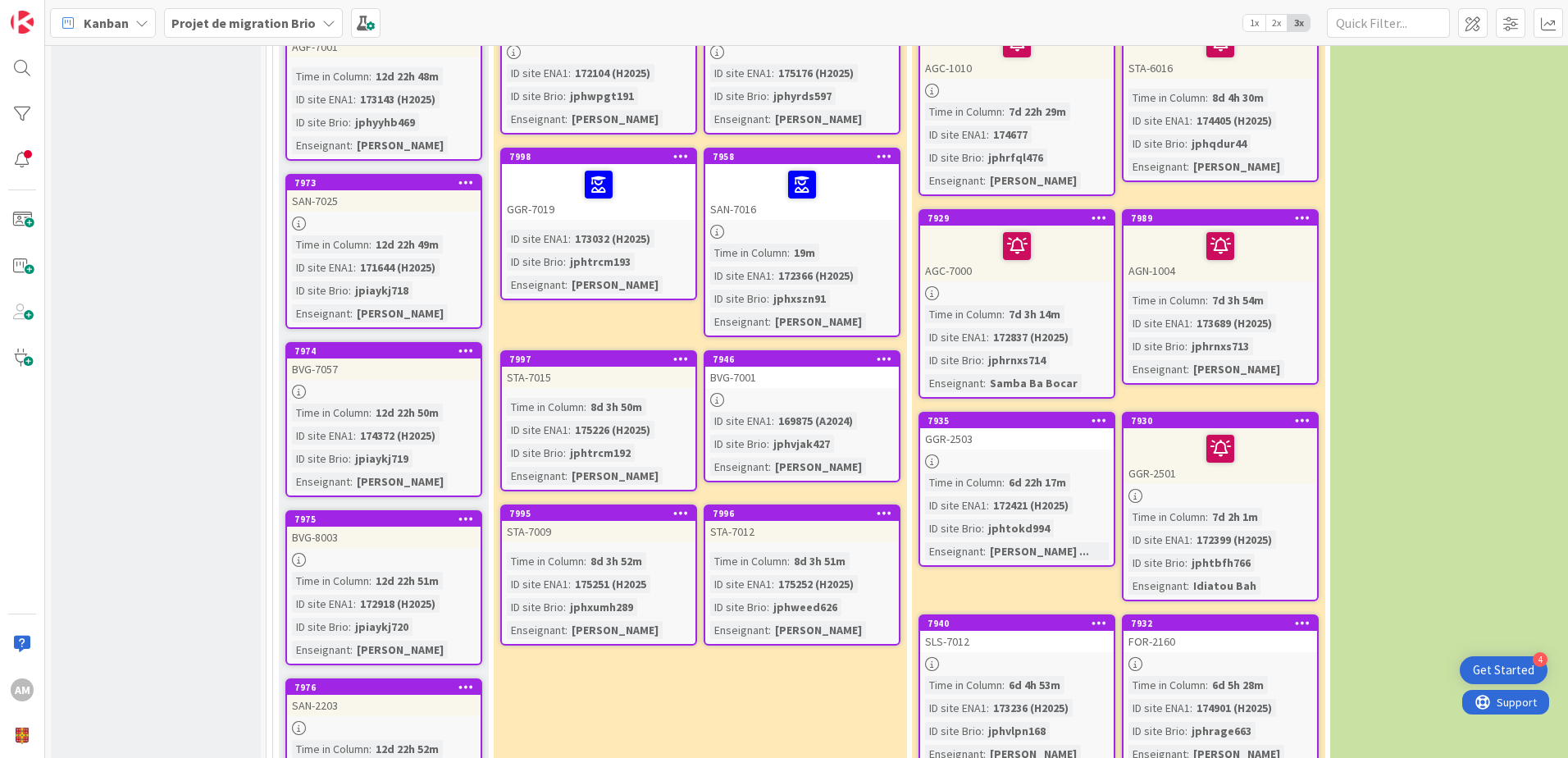
scroll to position [1558, 0]
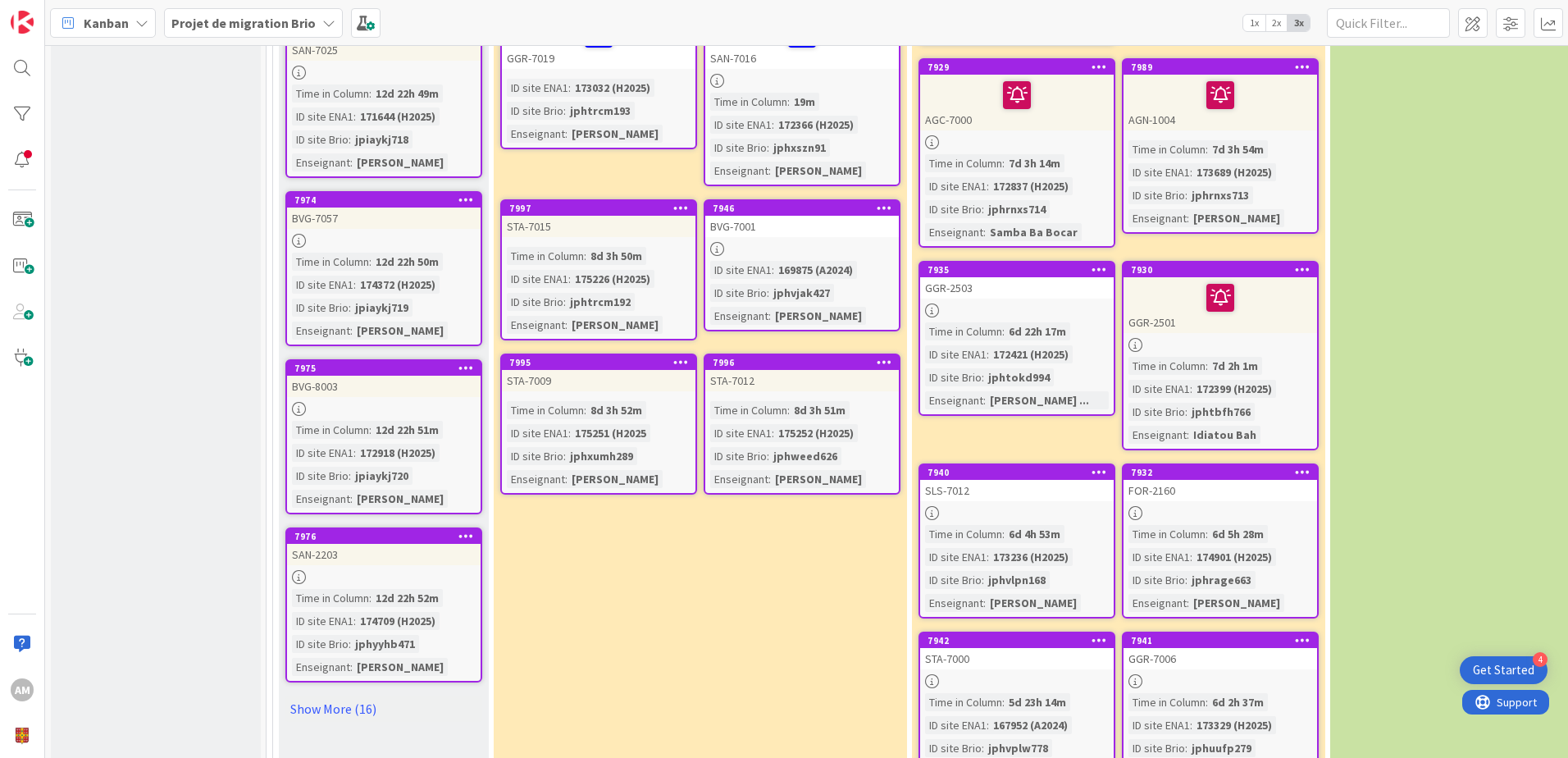
click at [688, 356] on div at bounding box center [680, 362] width 30 height 12
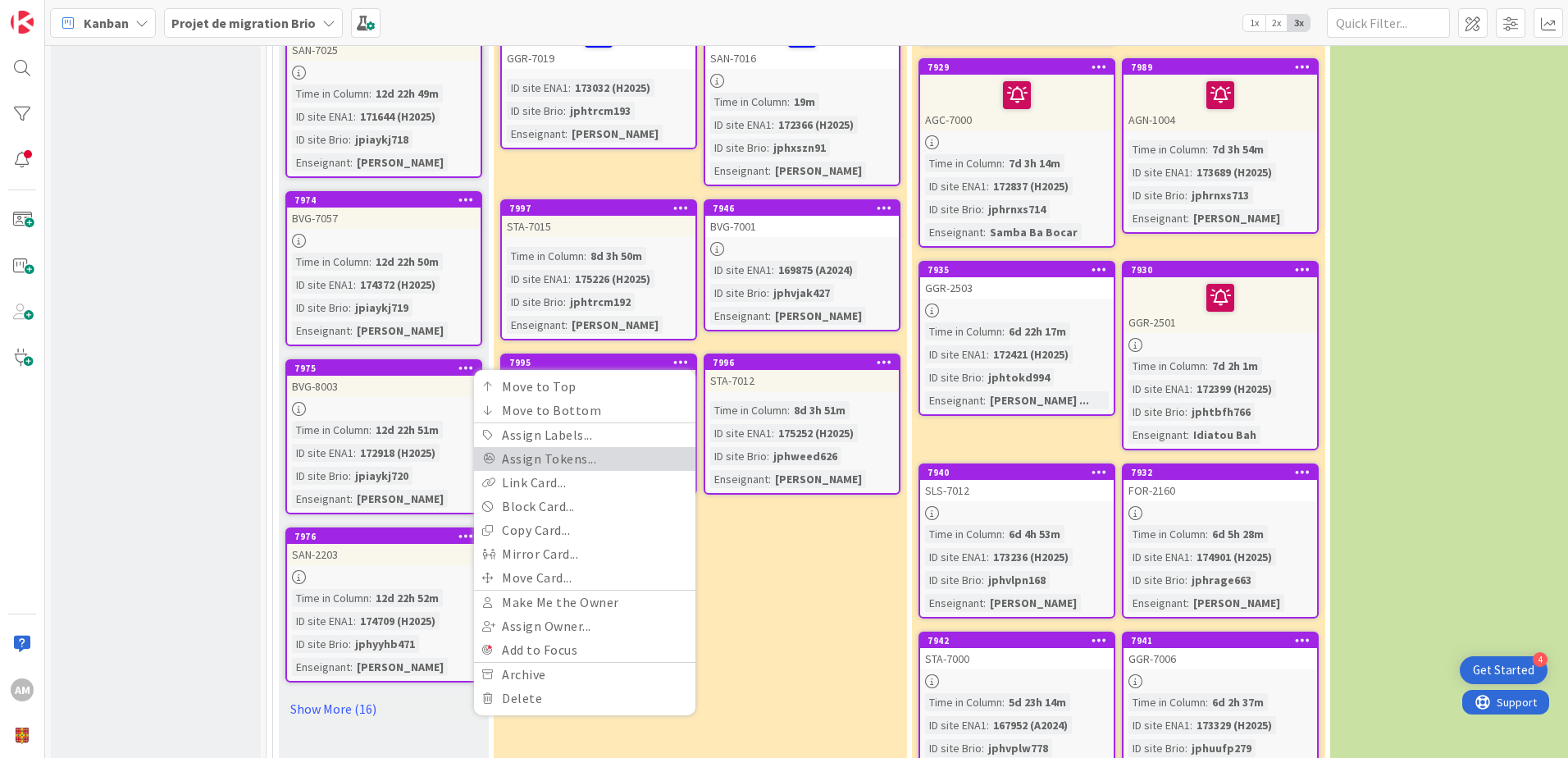
click at [601, 447] on link "Assign Tokens..." at bounding box center [584, 458] width 221 height 23
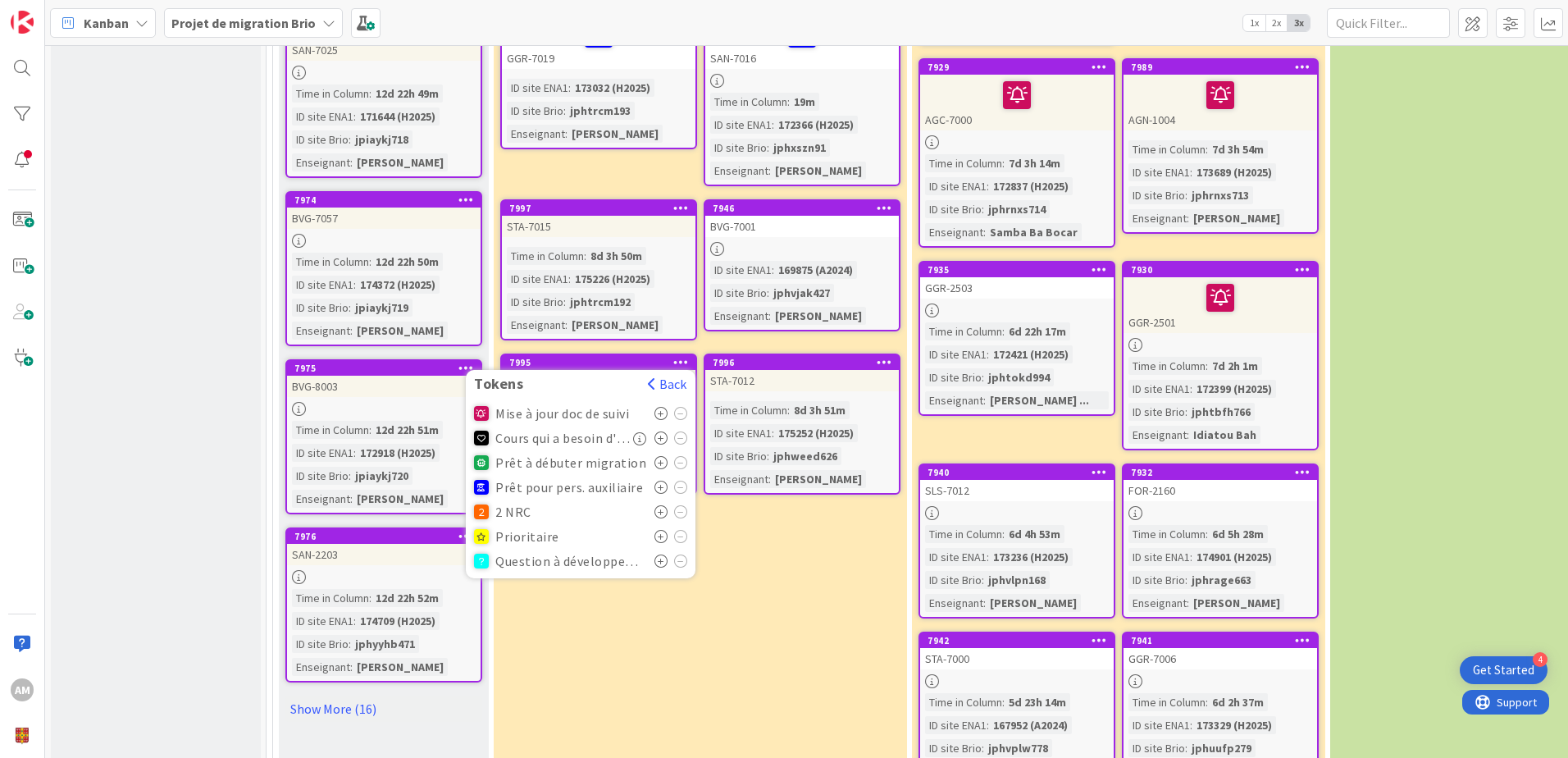
click at [662, 481] on icon at bounding box center [661, 487] width 14 height 14
click at [886, 356] on icon at bounding box center [884, 361] width 15 height 12
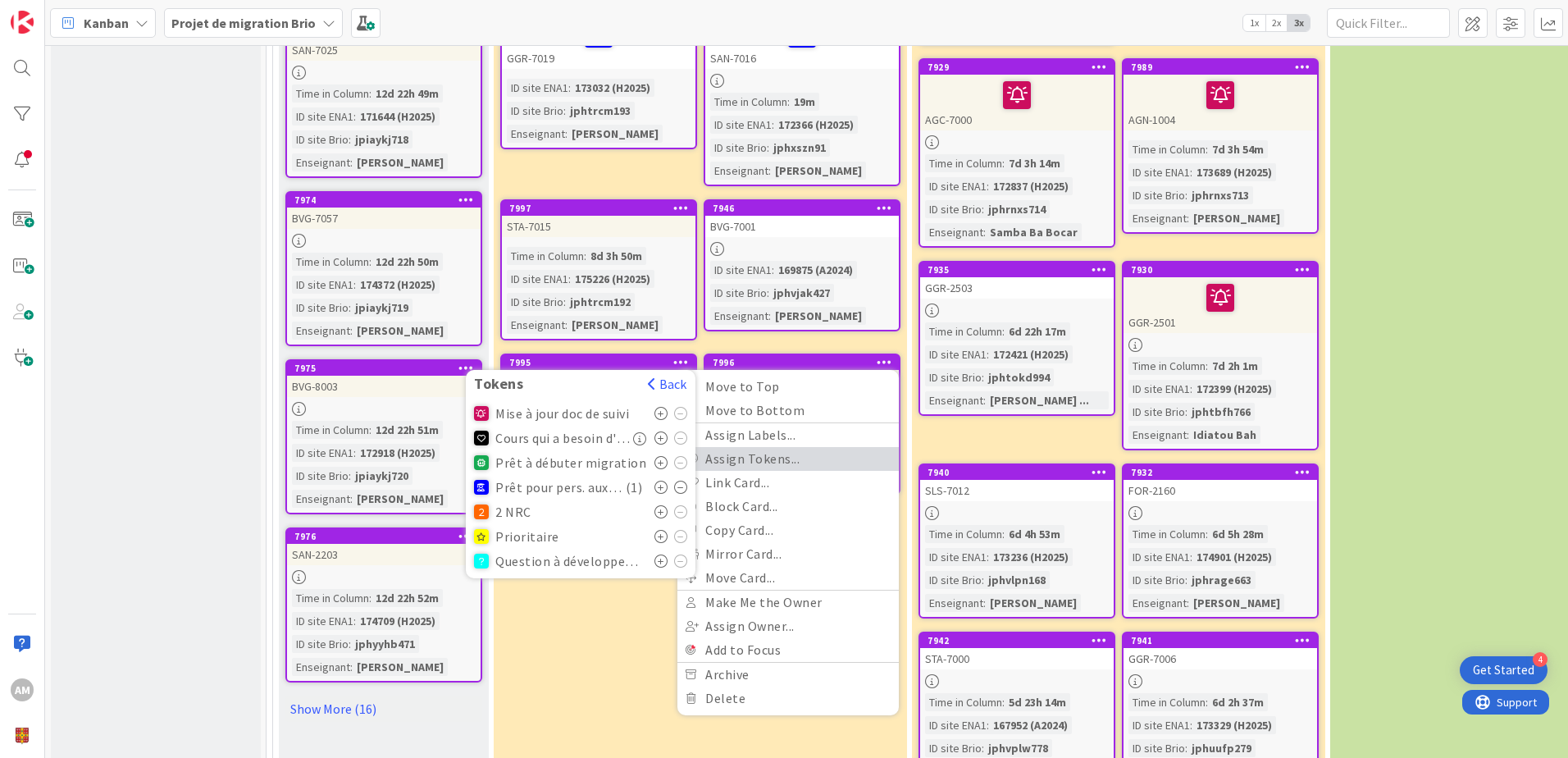
click at [779, 447] on link "Assign Tokens..." at bounding box center [788, 458] width 221 height 23
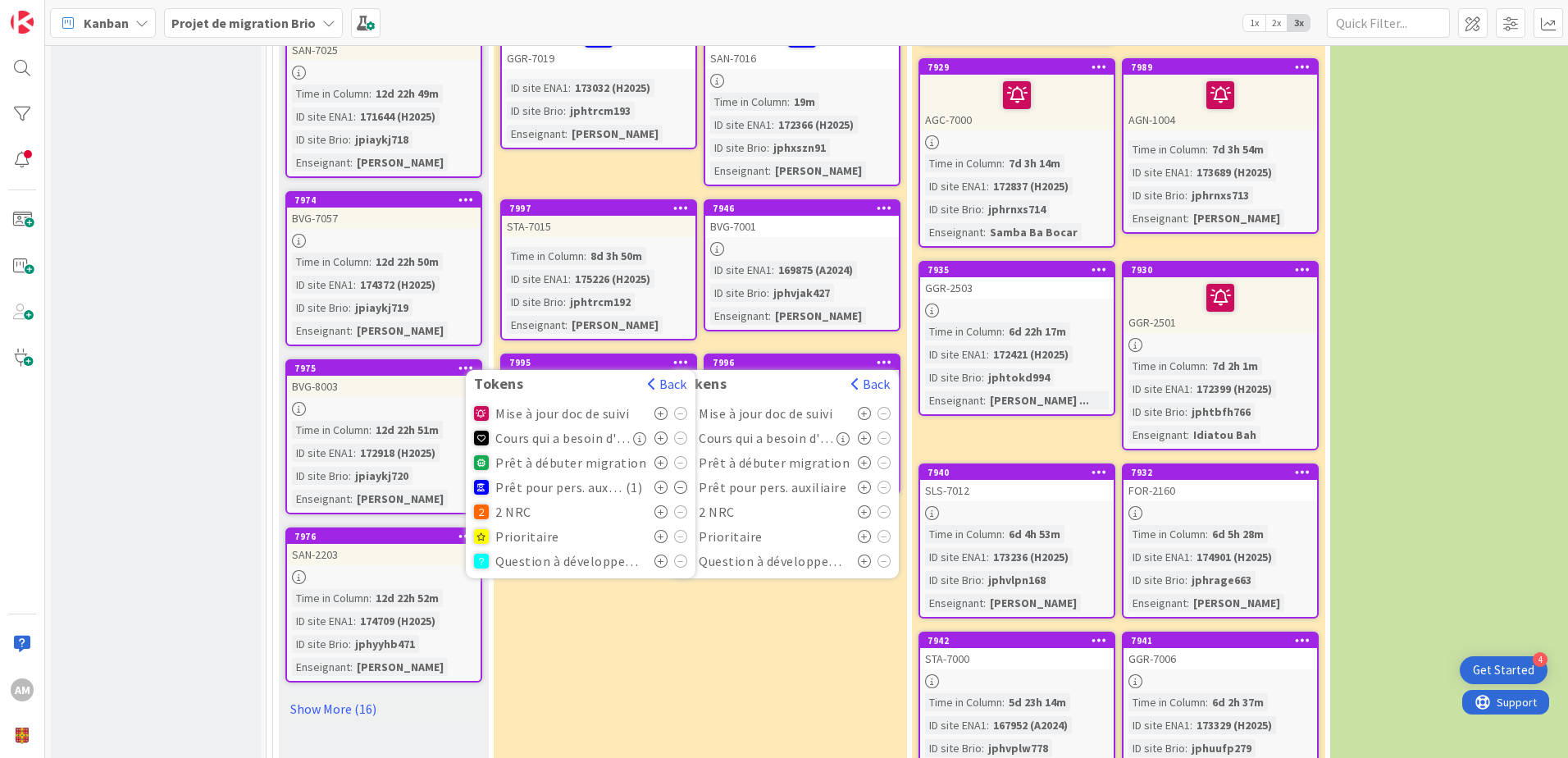
click at [866, 481] on icon at bounding box center [864, 487] width 14 height 14
click at [786, 647] on div "En cours de migration ou de création Sites de cours pour lesquels le processus …" at bounding box center [699, 43] width 413 height 2599
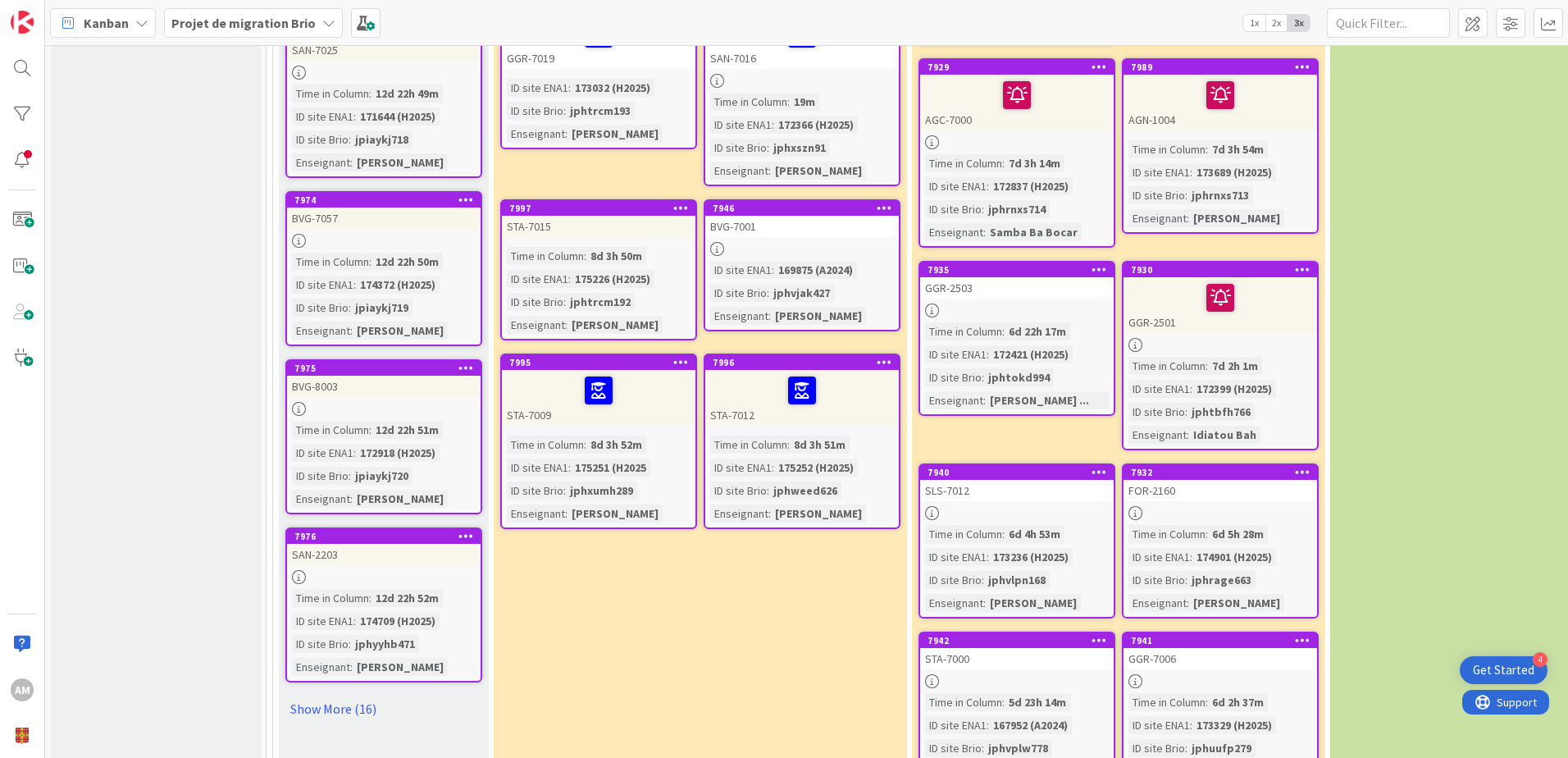
click at [677, 202] on icon at bounding box center [680, 207] width 15 height 12
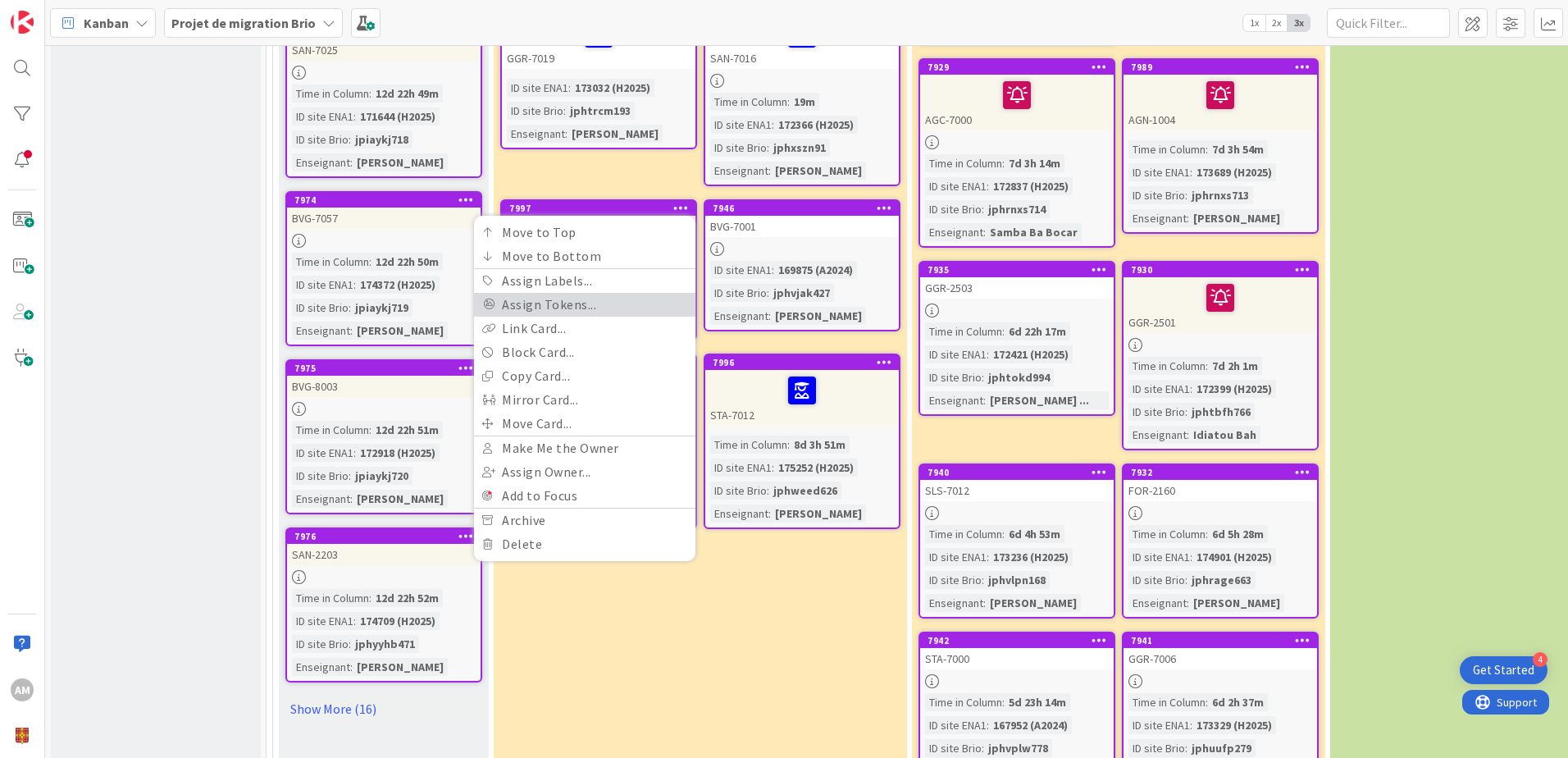
click at [621, 295] on link "Assign Tokens..." at bounding box center [584, 304] width 221 height 23
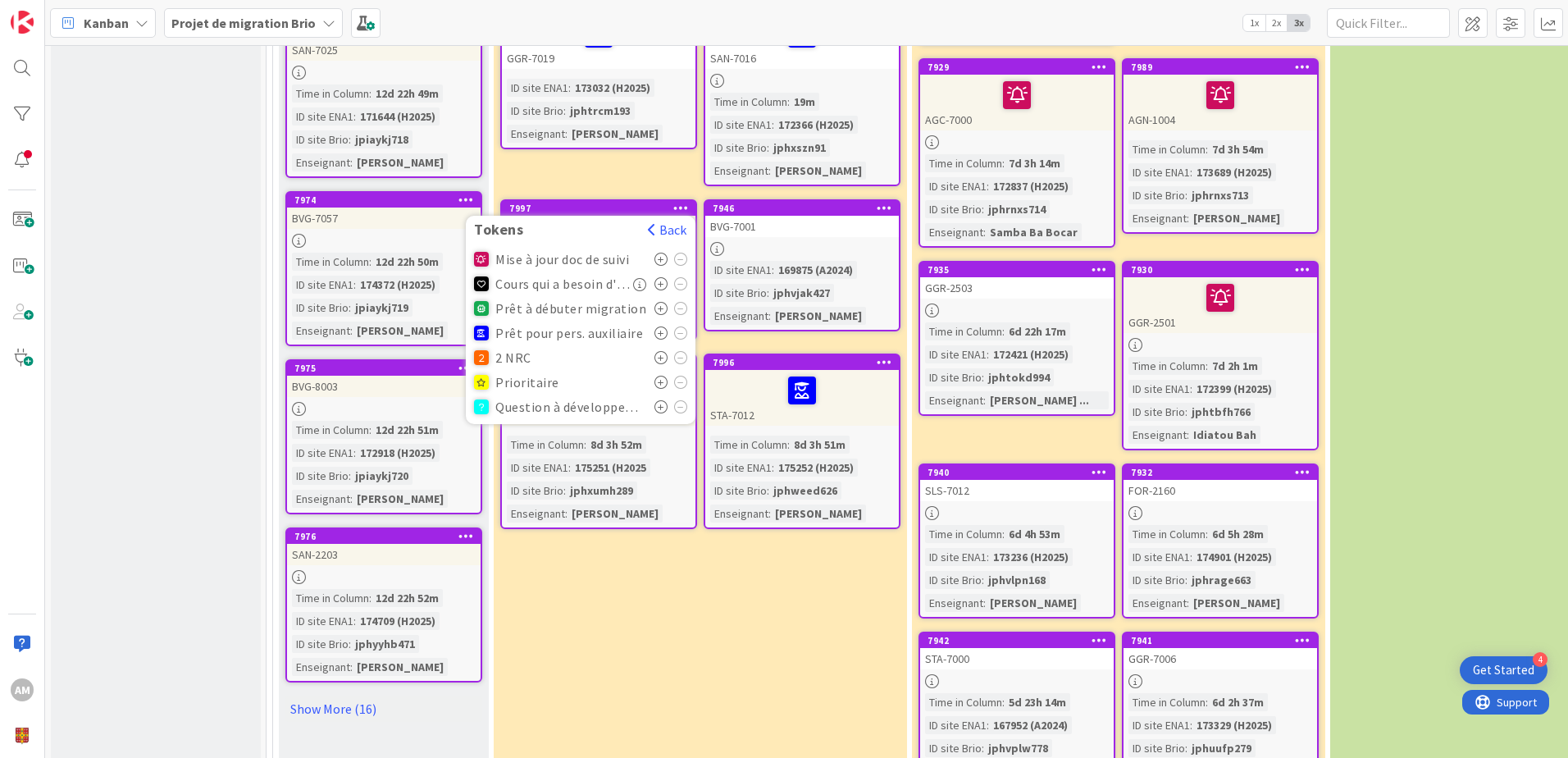
click at [660, 327] on icon at bounding box center [661, 333] width 14 height 14
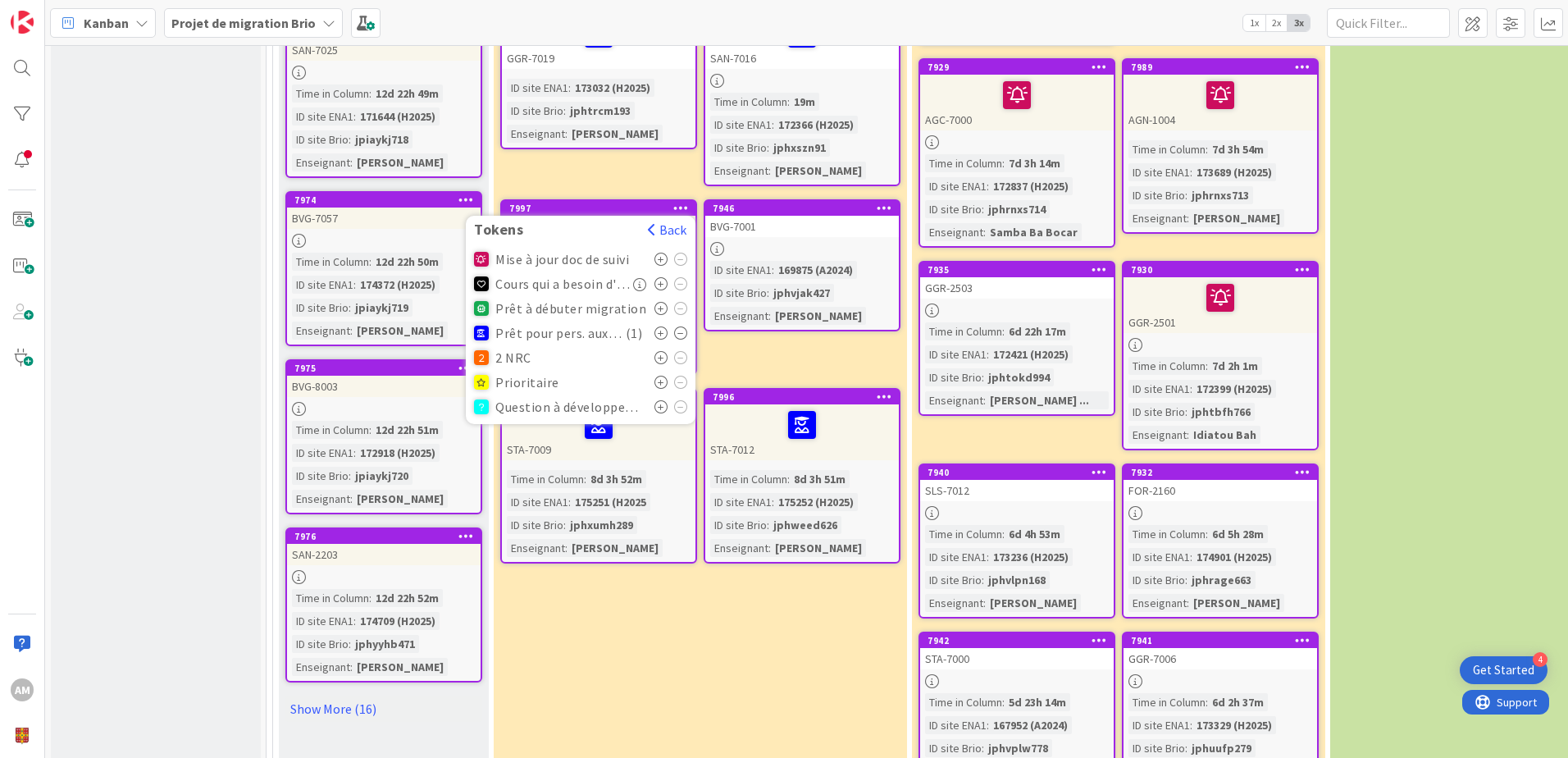
click at [733, 574] on div "En cours de migration ou de création Sites de cours pour lesquels le processus …" at bounding box center [699, 43] width 413 height 2599
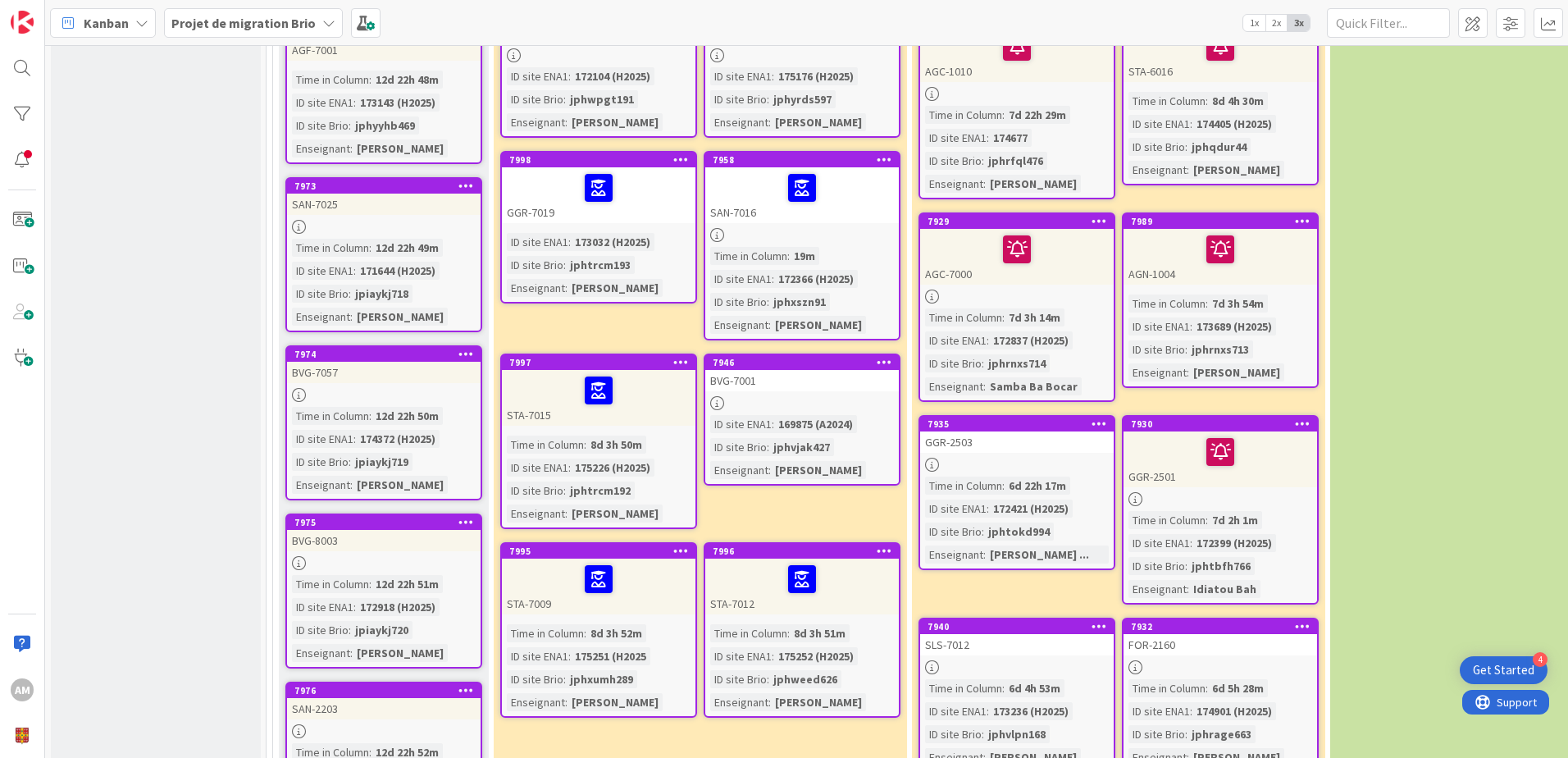
scroll to position [1394, 0]
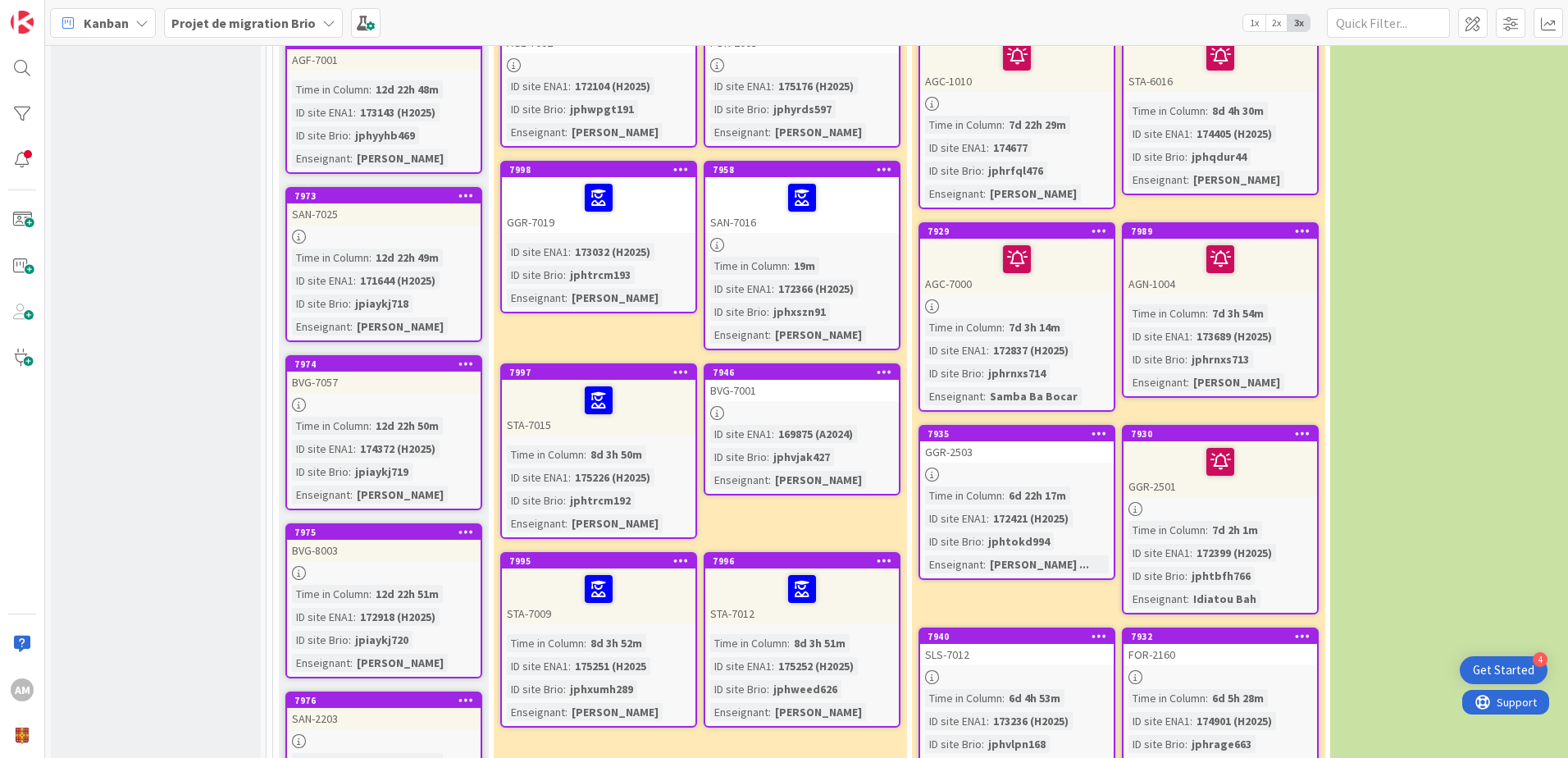
click at [718, 406] on icon at bounding box center [716, 412] width 14 height 14
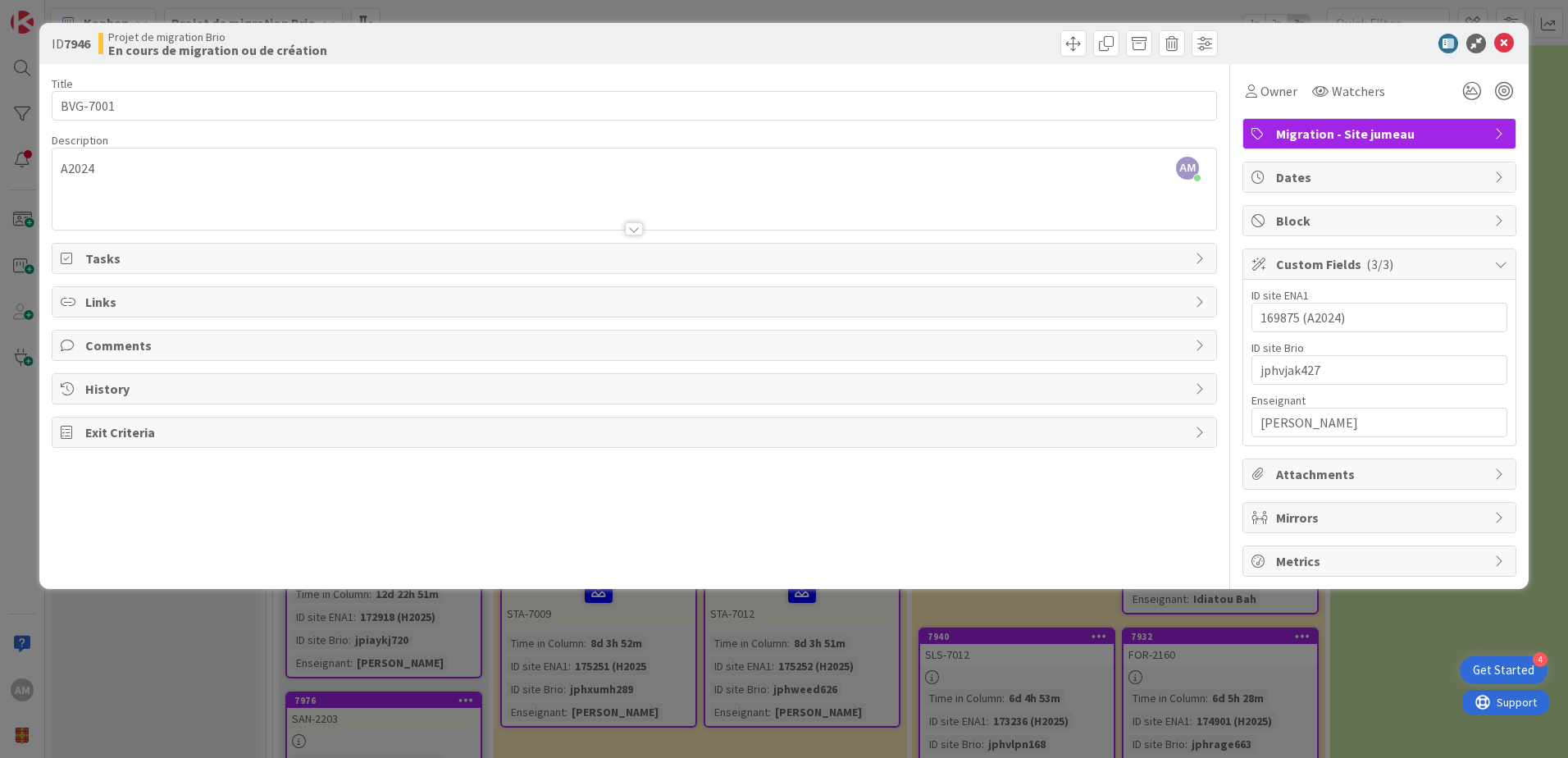
click at [1516, 49] on div at bounding box center [1371, 43] width 290 height 20
click at [1505, 35] on icon at bounding box center [1504, 43] width 20 height 20
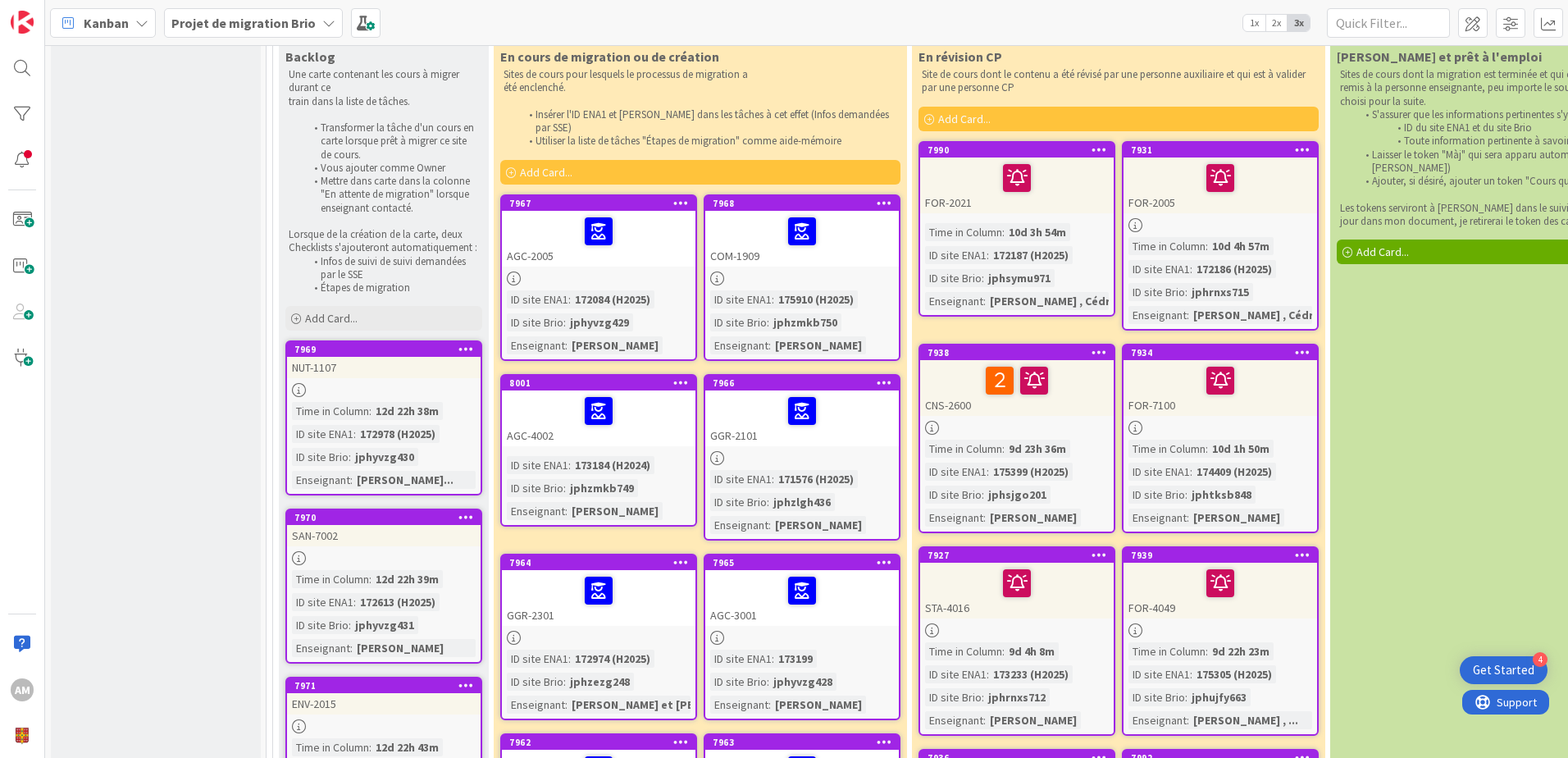
scroll to position [328, 0]
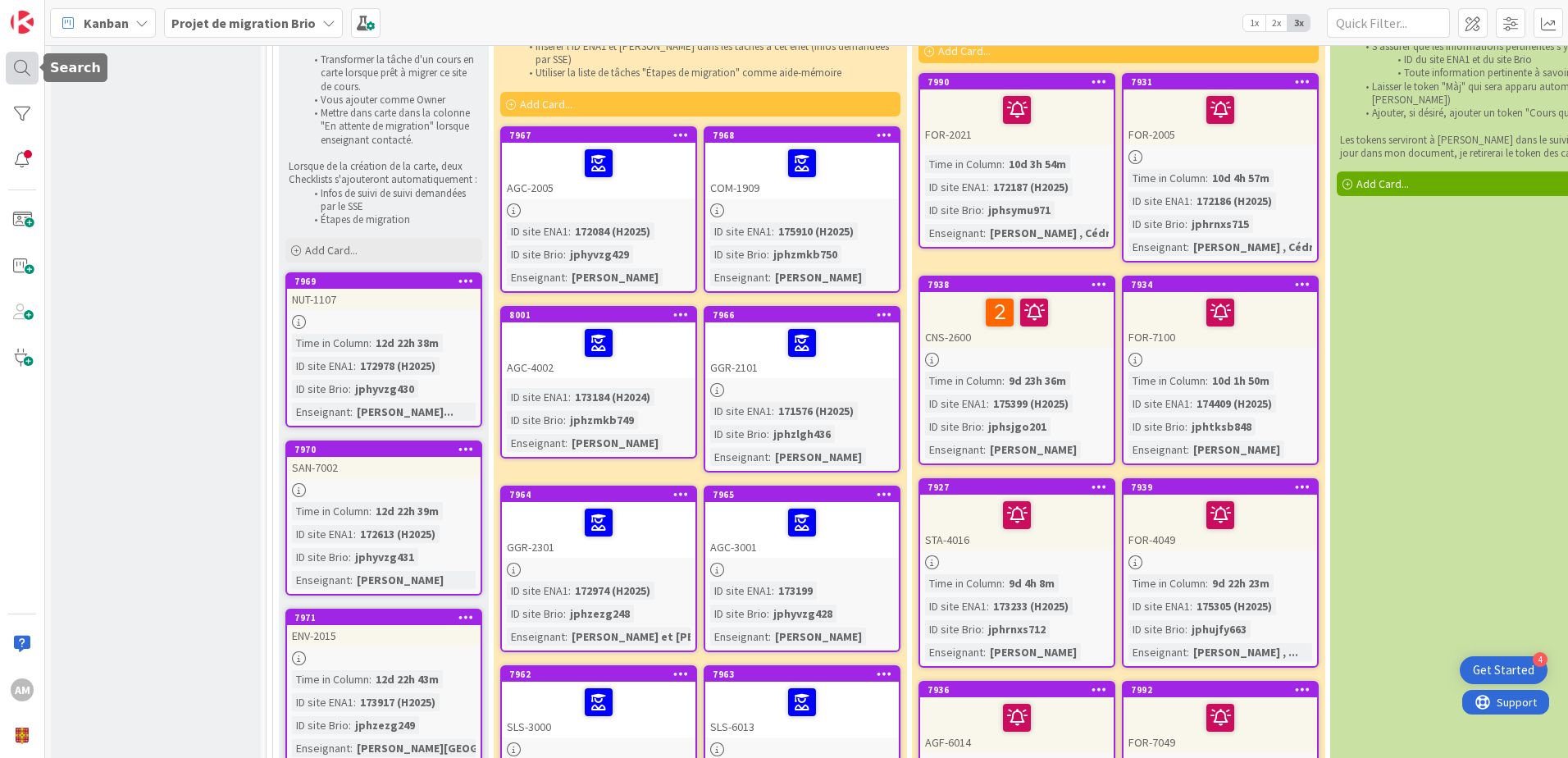
click at [21, 65] on div at bounding box center [22, 68] width 32 height 32
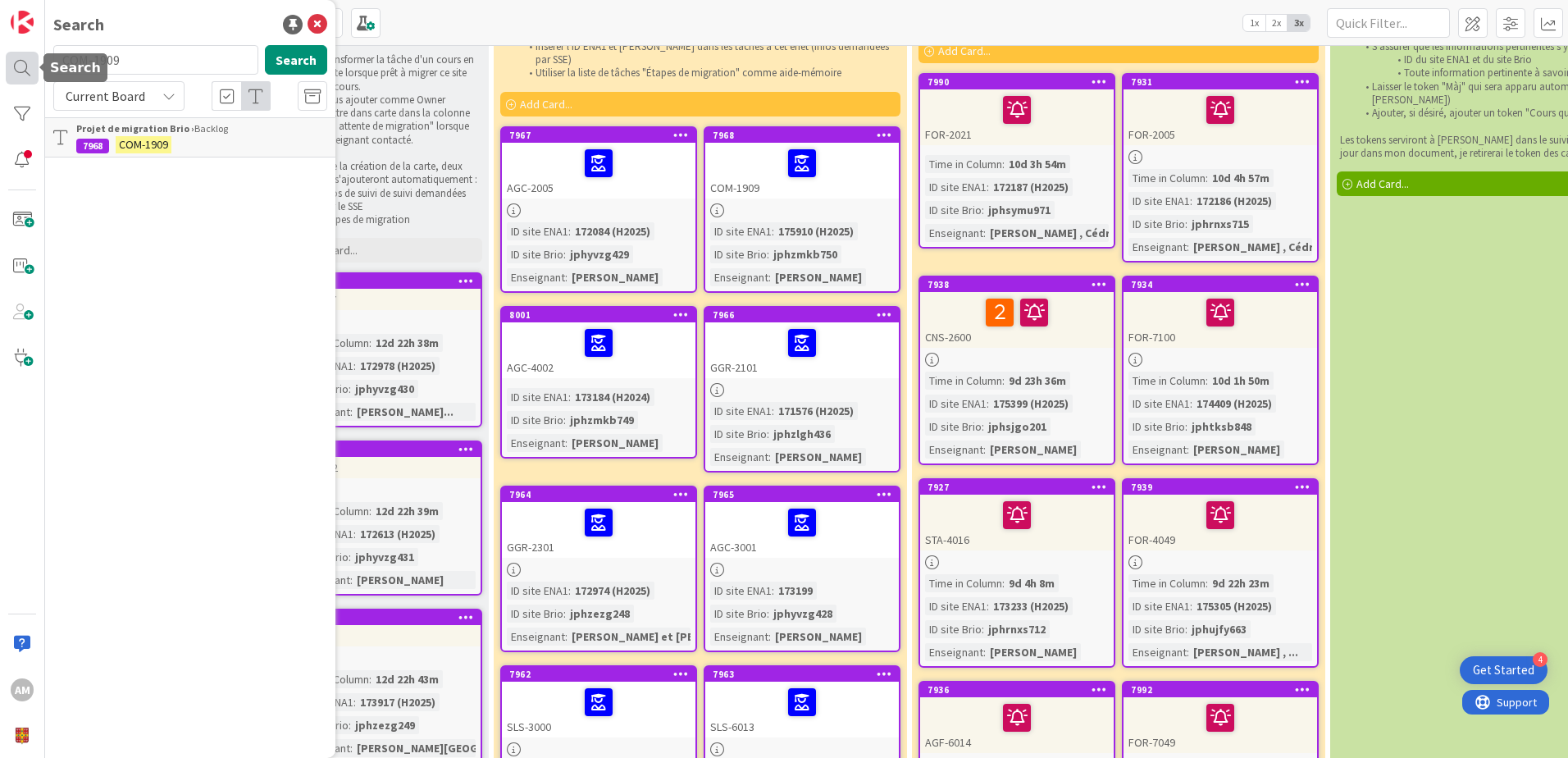
drag, startPoint x: 161, startPoint y: 66, endPoint x: 16, endPoint y: 64, distance: 145.0
click at [16, 64] on div "AM Search COM-1909 Search Current Board Projet de migration Brio › Backlog 7968…" at bounding box center [23, 379] width 45 height 758
type input "NUT-1107"
click at [284, 69] on button "Search" at bounding box center [295, 59] width 62 height 30
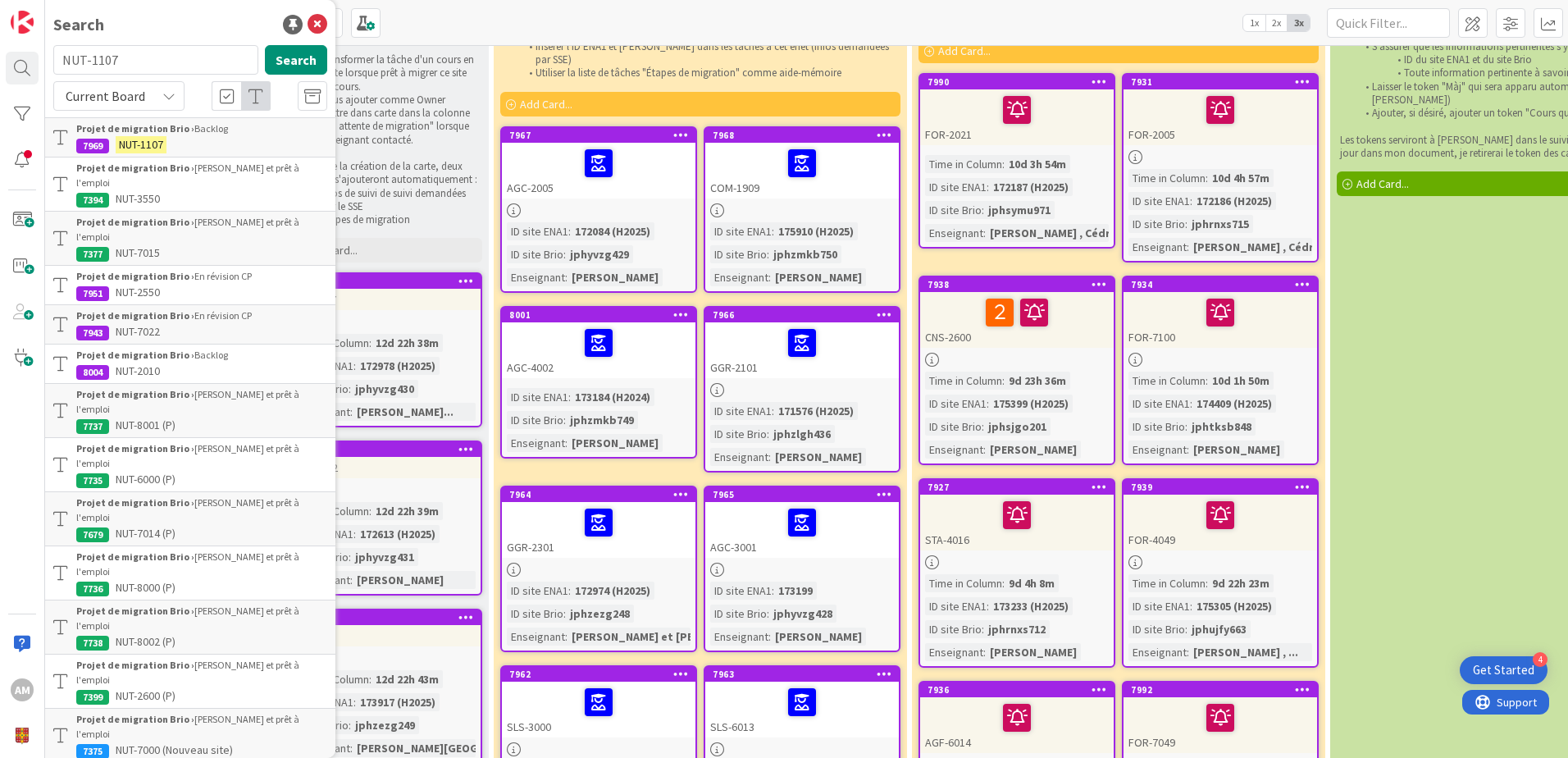
click at [201, 135] on div "Projet de migration Brio › Backlog" at bounding box center [202, 129] width 251 height 14
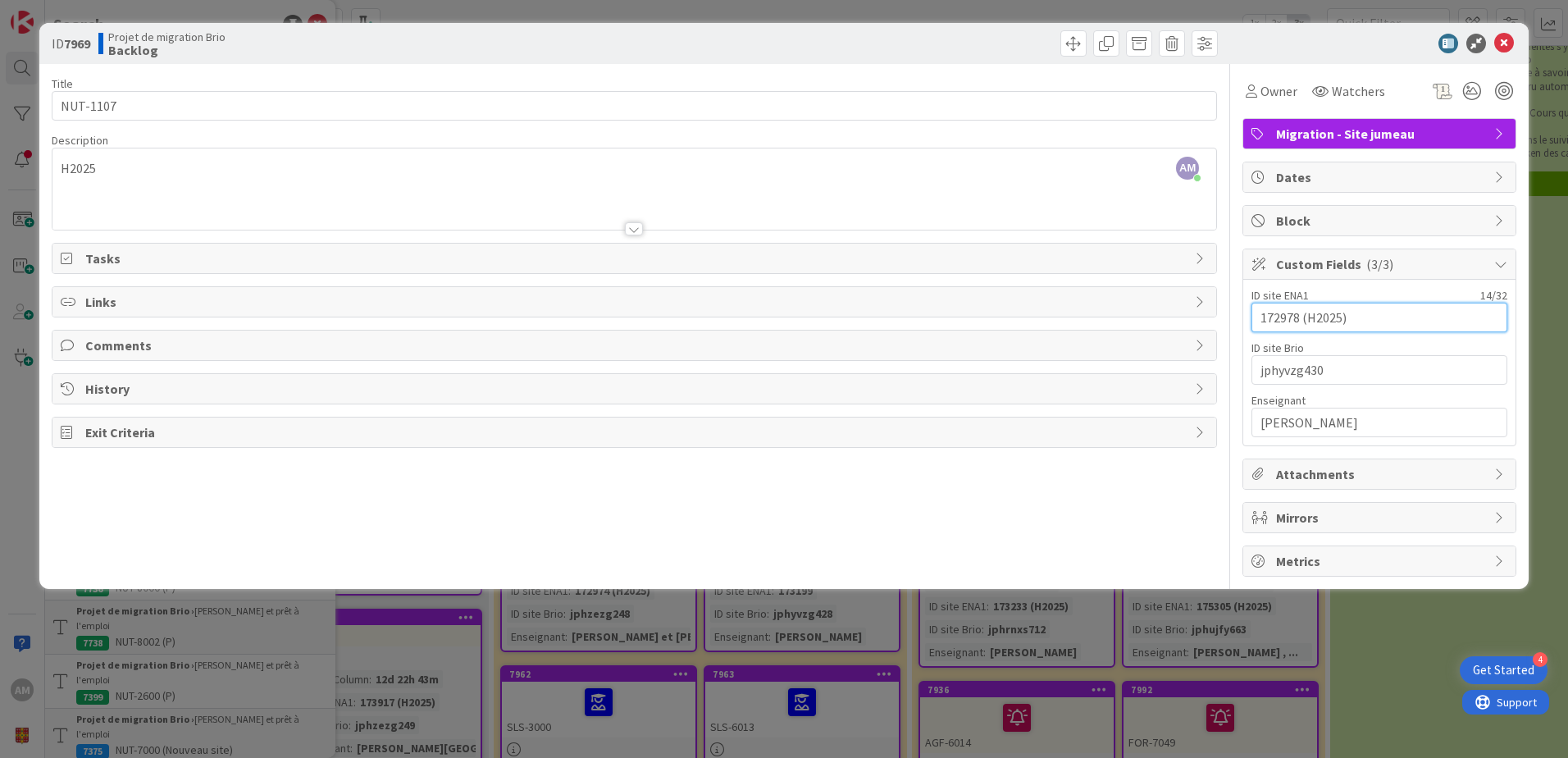
drag, startPoint x: 1298, startPoint y: 318, endPoint x: 1194, endPoint y: 318, distance: 104.0
click at [1194, 318] on div "Title 8 / 128 NUT-1107 Description AM Audrey Marcotte just joined H2025 Owner W…" at bounding box center [783, 320] width 1464 height 512
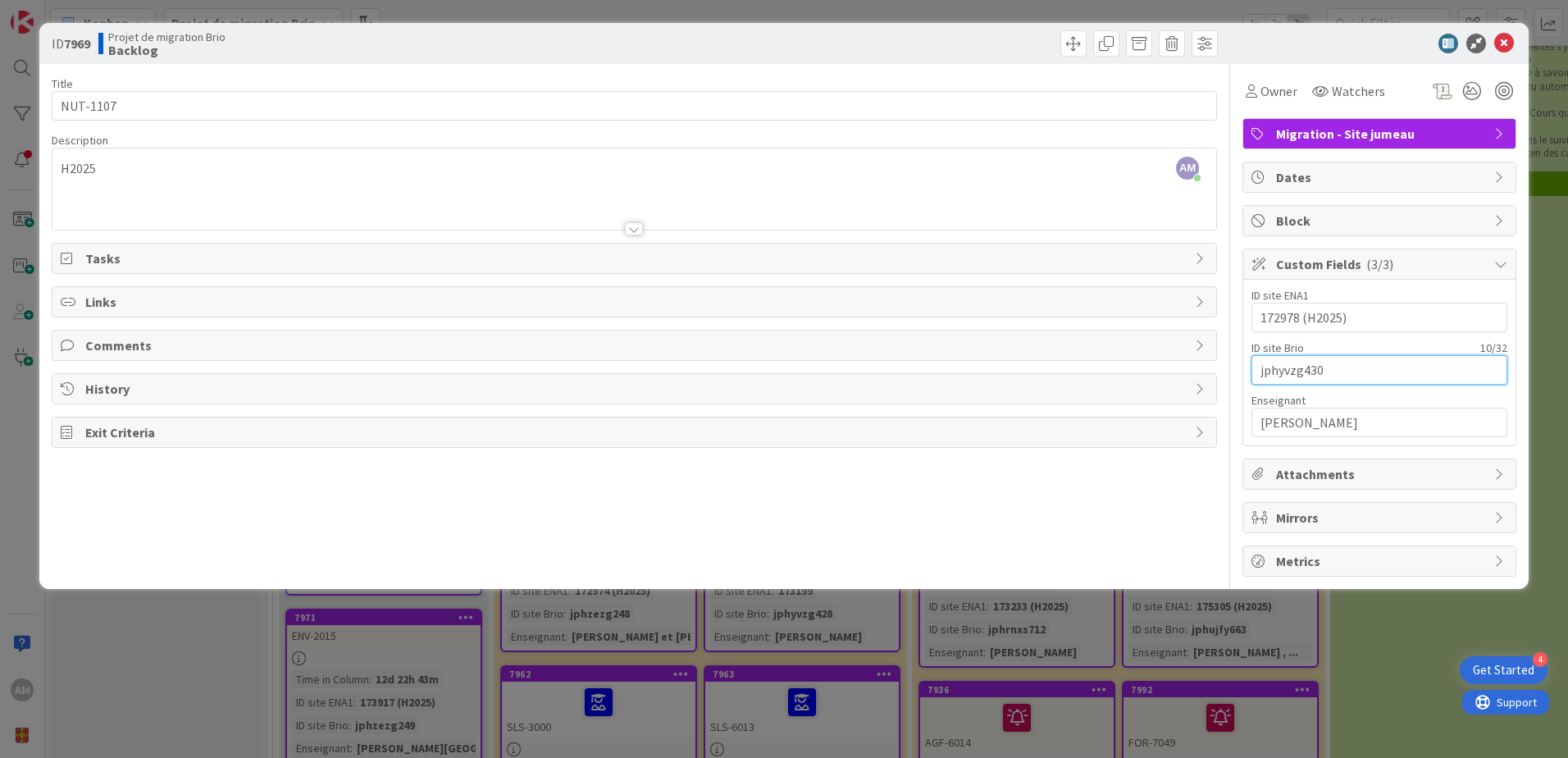
drag, startPoint x: 1338, startPoint y: 367, endPoint x: 1170, endPoint y: 366, distance: 168.0
click at [1170, 366] on div "Title 8 / 128 NUT-1107 Description AM Audrey Marcotte just joined H2025 Owner W…" at bounding box center [783, 320] width 1464 height 512
click at [1062, 39] on span at bounding box center [1073, 43] width 26 height 26
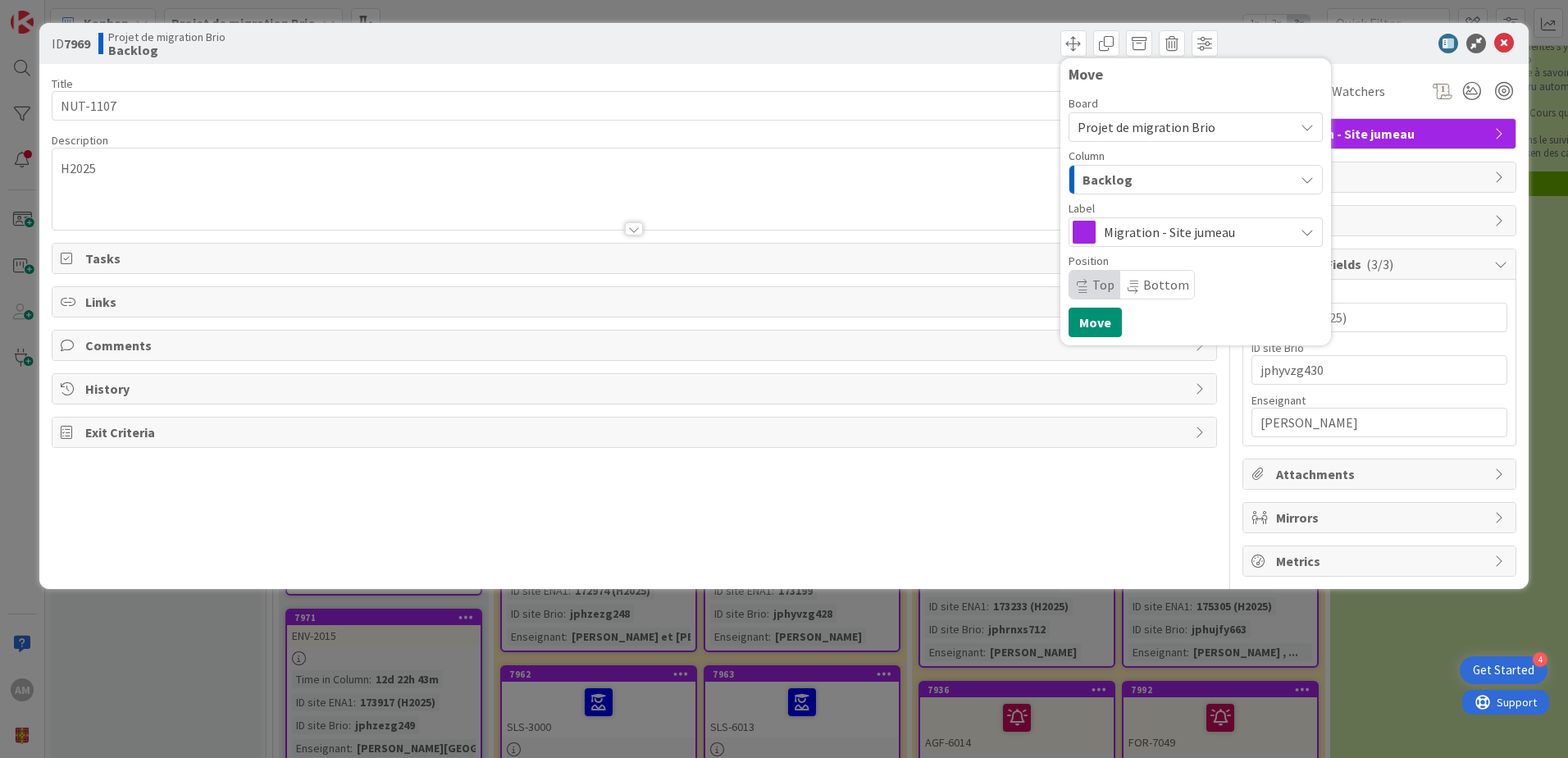
click at [1122, 190] on div "Backlog" at bounding box center [1186, 179] width 216 height 26
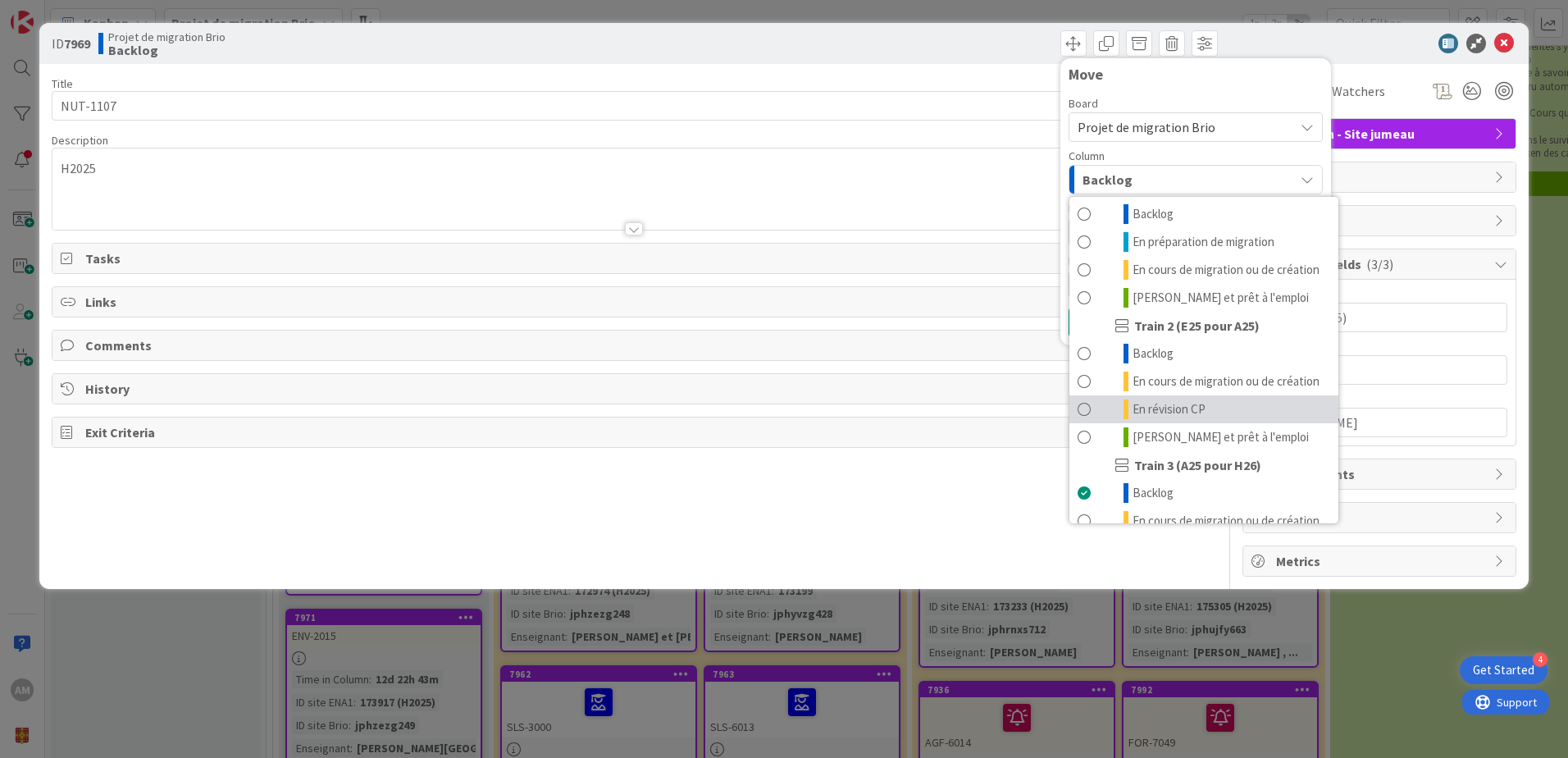
scroll to position [220, 0]
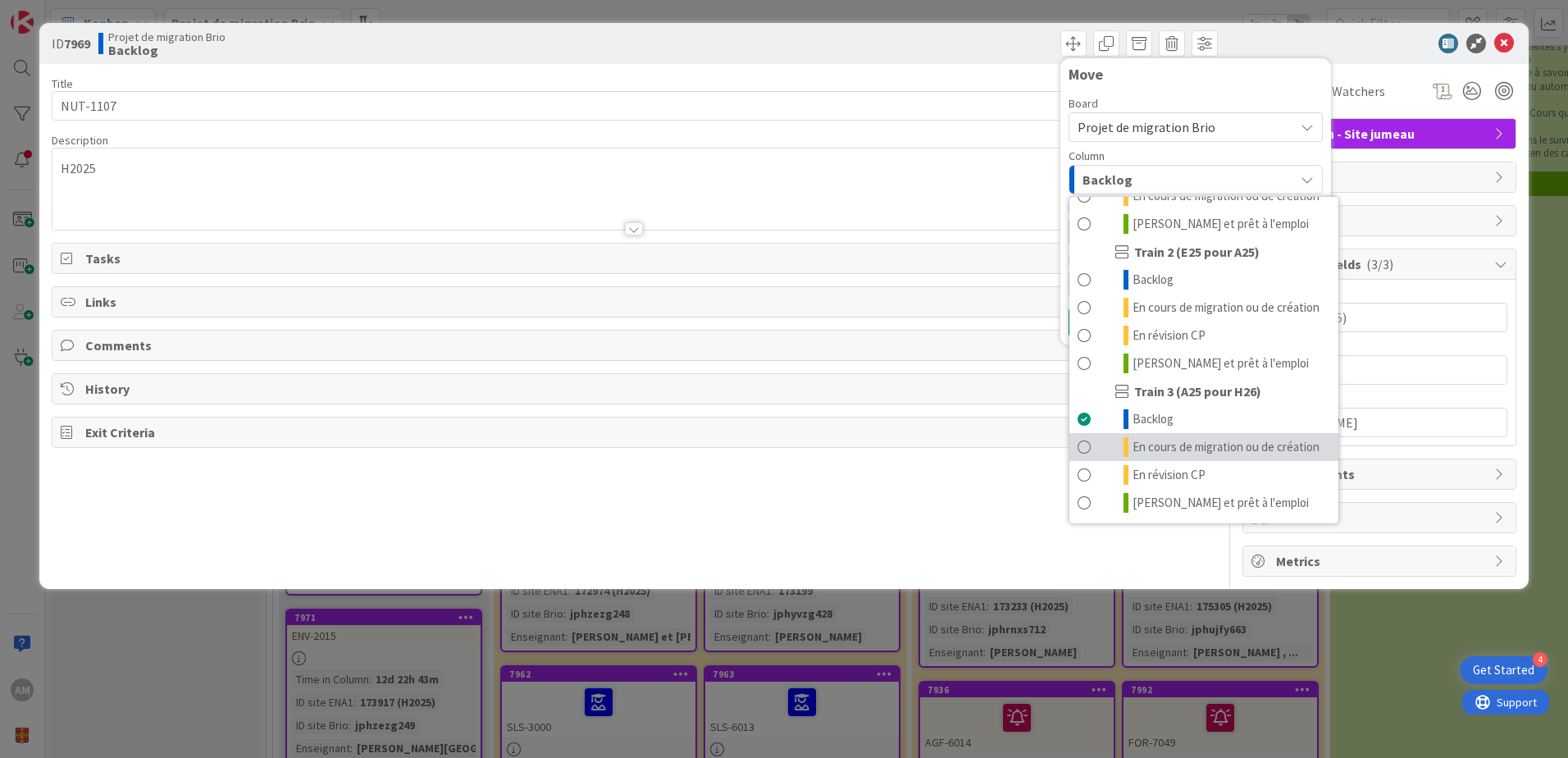
click at [1166, 437] on span "En cours de migration ou de création" at bounding box center [1226, 447] width 187 height 20
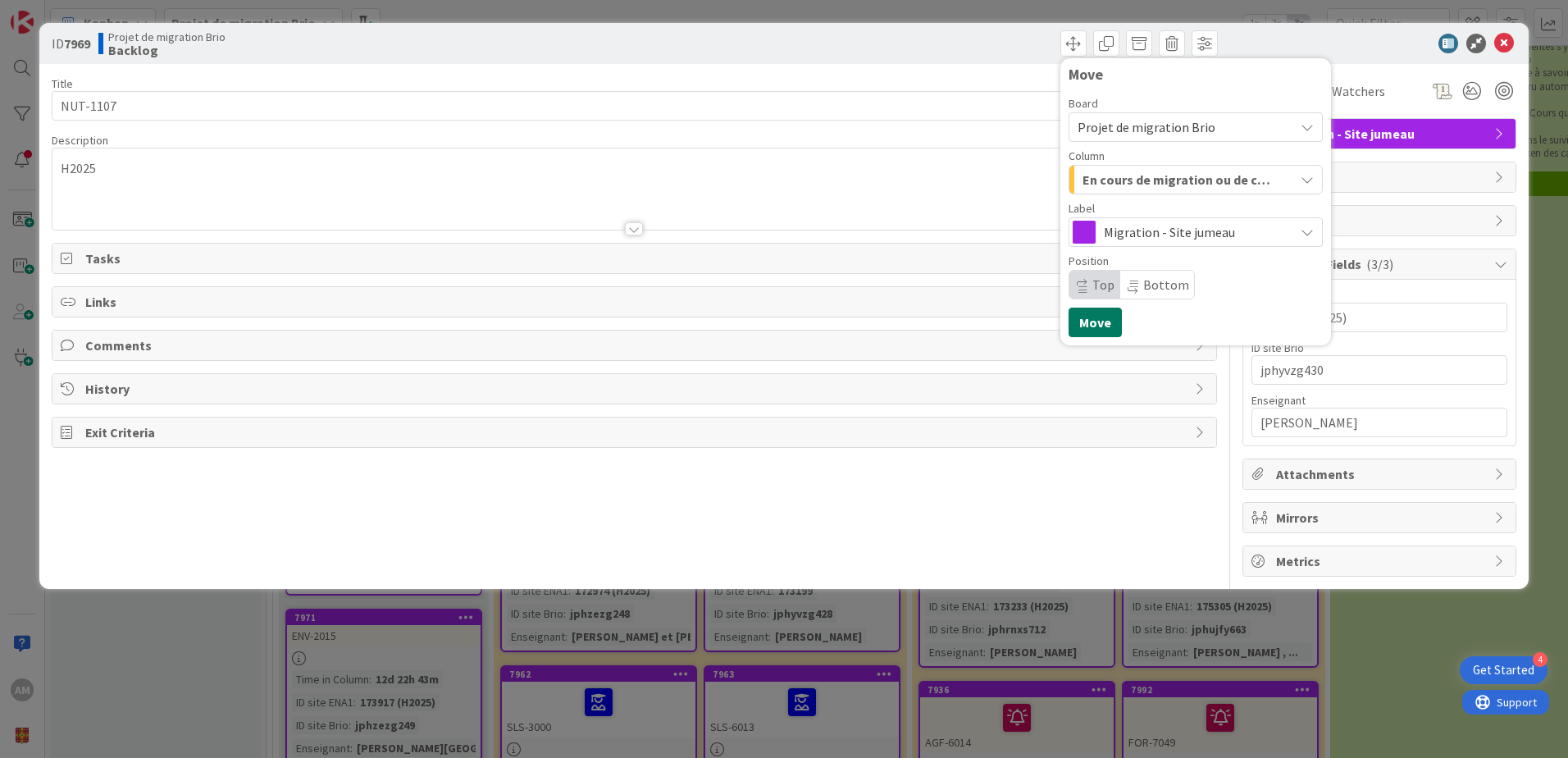
click at [1084, 331] on button "Move" at bounding box center [1095, 322] width 53 height 30
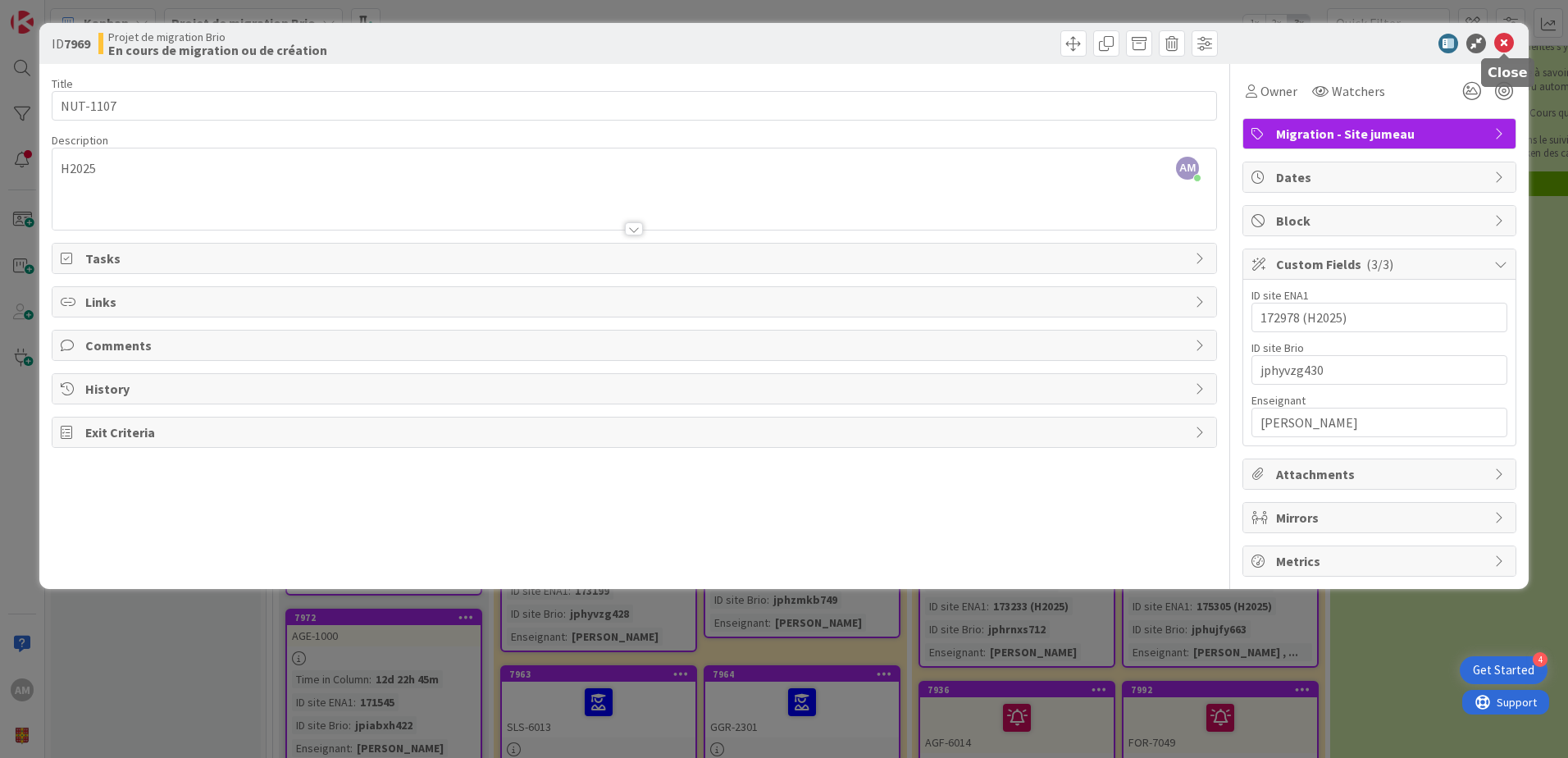
click at [1507, 41] on icon at bounding box center [1504, 43] width 20 height 20
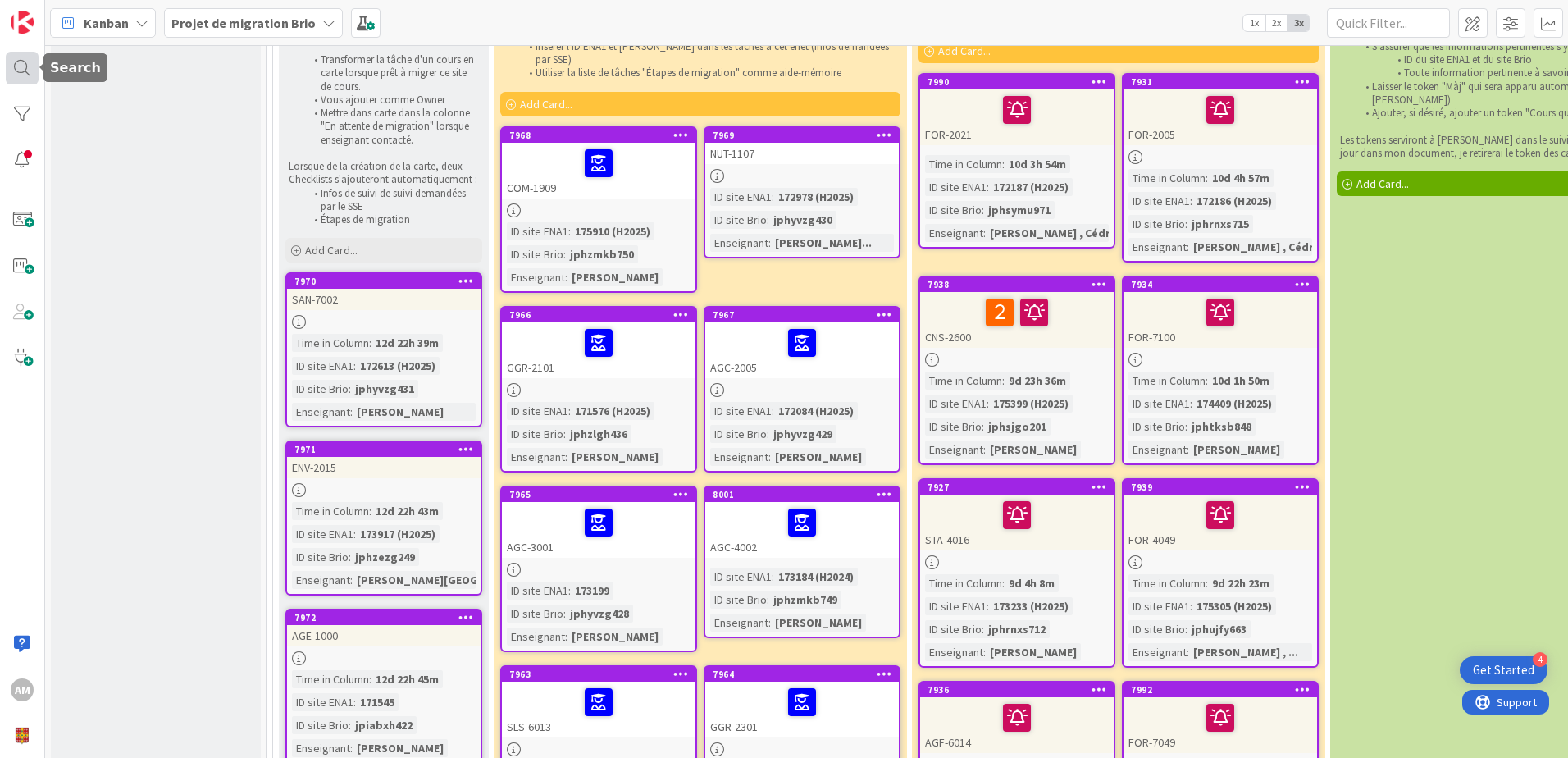
click at [17, 67] on div at bounding box center [22, 68] width 32 height 32
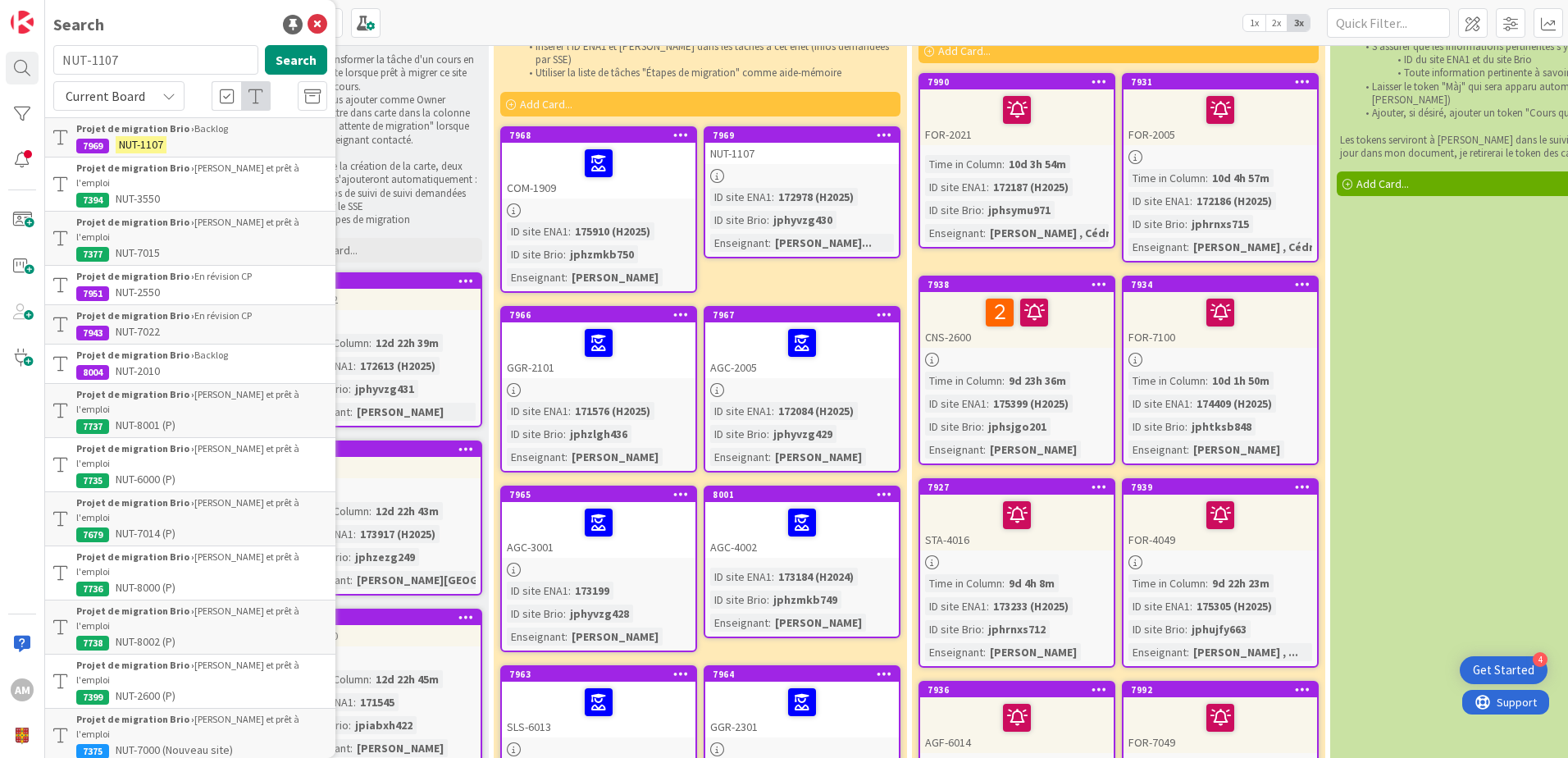
drag, startPoint x: 113, startPoint y: 59, endPoint x: 47, endPoint y: 58, distance: 66.0
click at [47, 58] on div "NUT-1107 Search" at bounding box center [190, 63] width 293 height 36
drag, startPoint x: 153, startPoint y: 59, endPoint x: 41, endPoint y: 59, distance: 112.0
click at [41, 59] on div "AM Search jphyvzg430 Search Current Board Projet de migration Brio › Backlog 79…" at bounding box center [23, 379] width 45 height 758
click at [302, 52] on button "Search" at bounding box center [295, 59] width 62 height 30
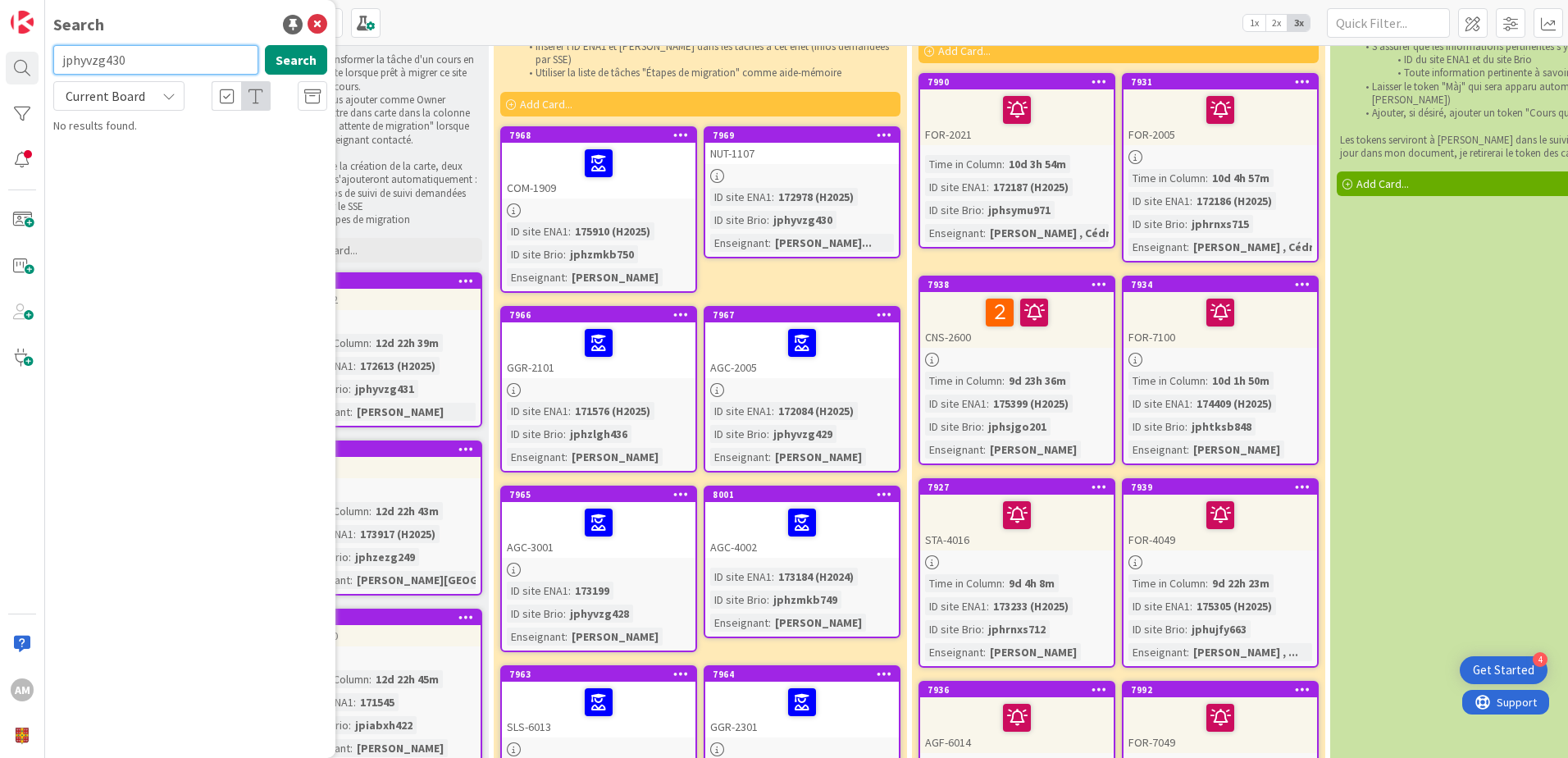
click at [131, 69] on input "jphyvzg430" at bounding box center [156, 59] width 205 height 30
drag, startPoint x: 87, startPoint y: 53, endPoint x: 55, endPoint y: 52, distance: 32.0
click at [55, 52] on input "jphyvzg430" at bounding box center [156, 59] width 205 height 30
paste input "NUT-201"
type input "NUT-2010"
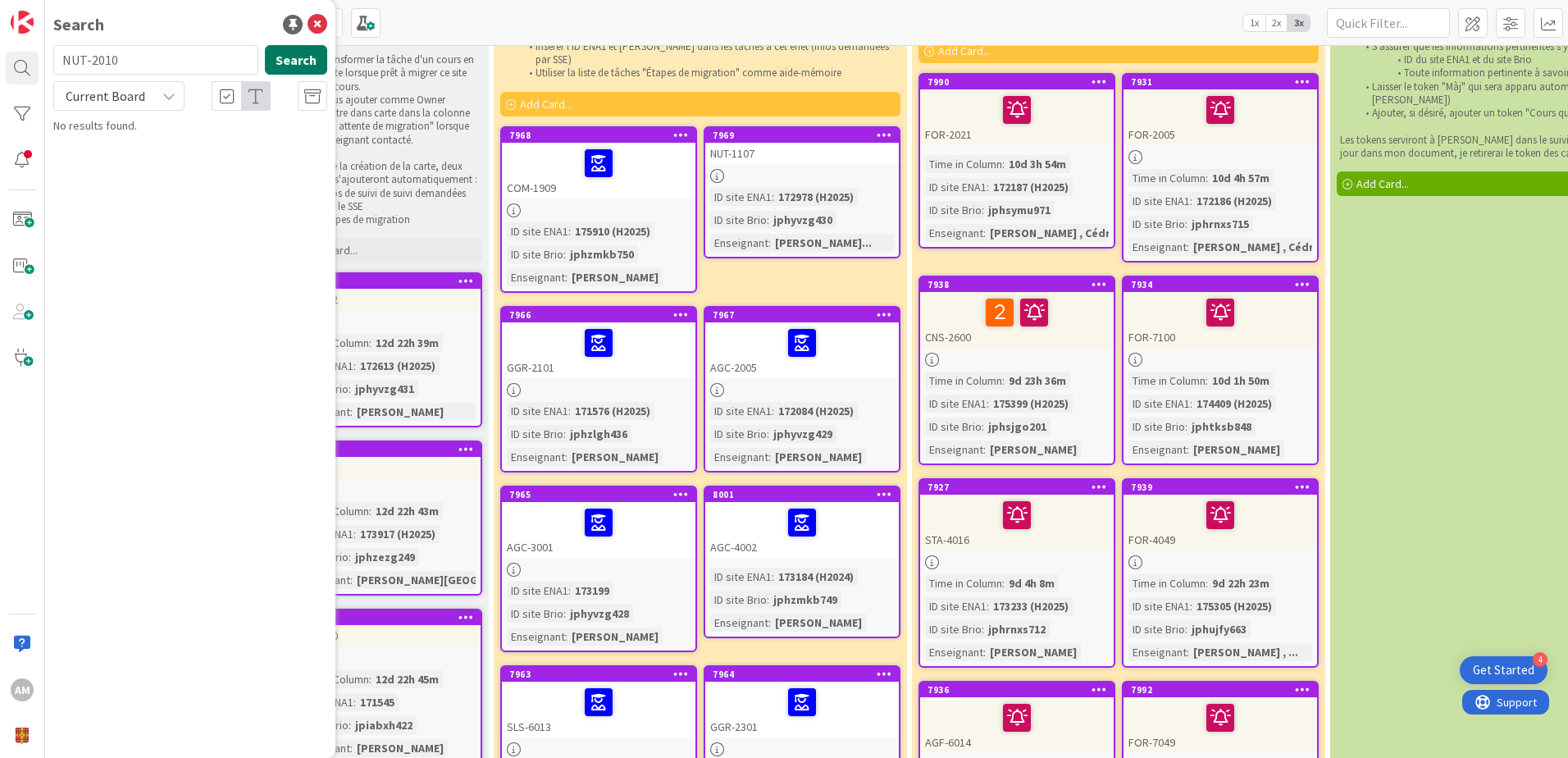
click at [291, 59] on button "Search" at bounding box center [295, 59] width 62 height 30
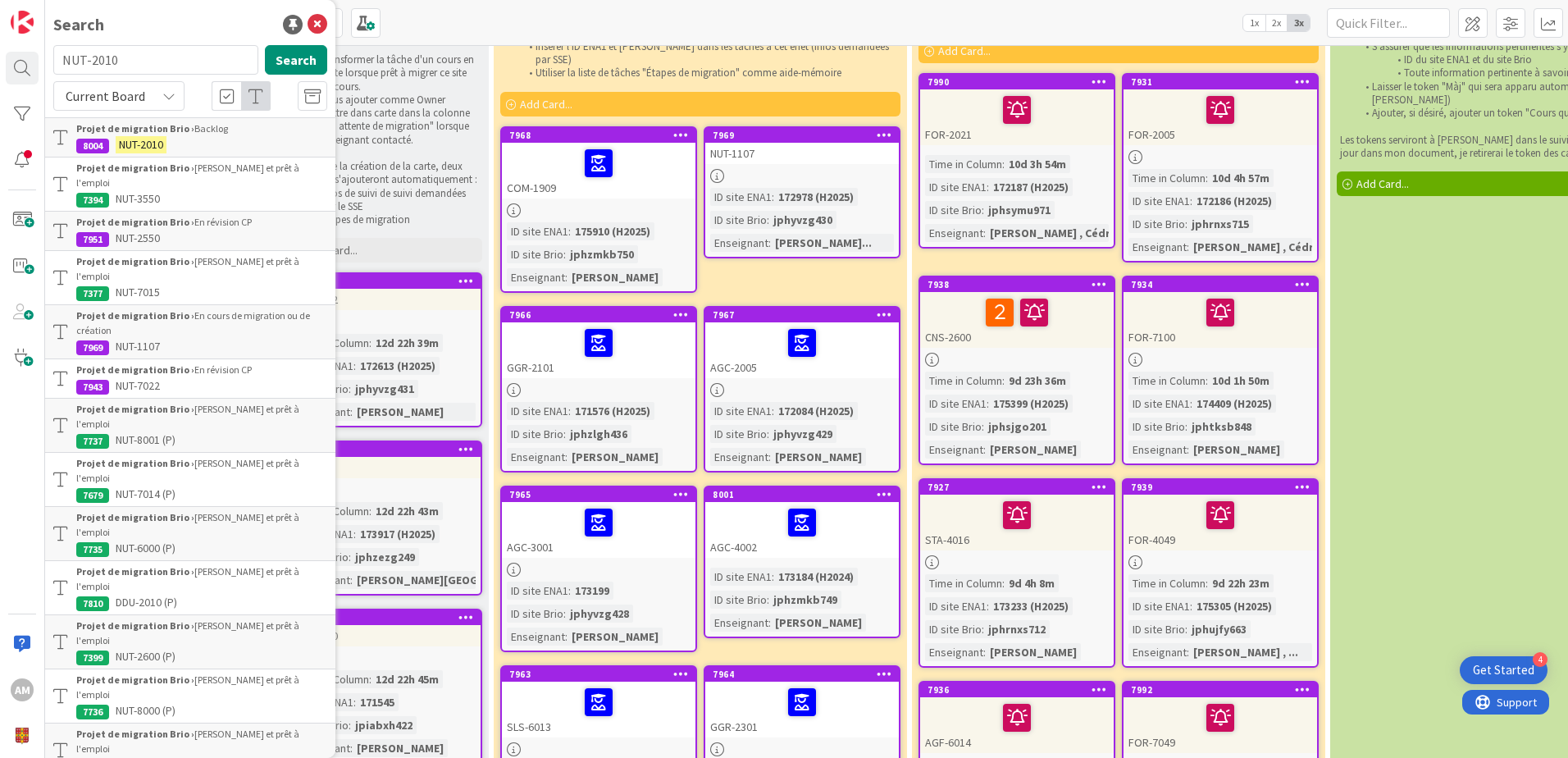
click at [164, 124] on b "Projet de migration Brio ›" at bounding box center [135, 129] width 118 height 13
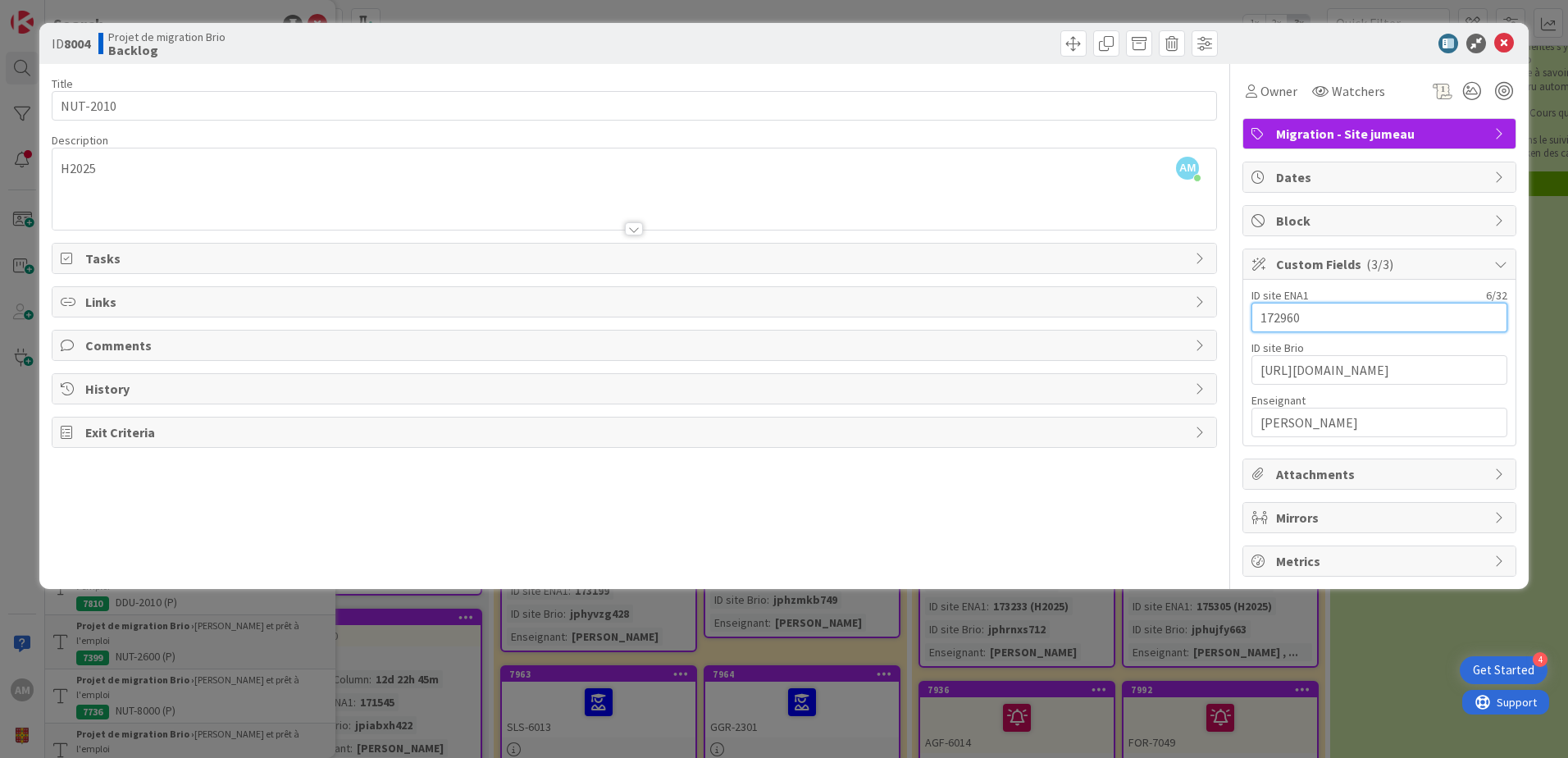
drag, startPoint x: 1320, startPoint y: 316, endPoint x: 1191, endPoint y: 314, distance: 129.0
click at [1191, 314] on div "Title 8 / 128 NUT-2010 Description AM Audrey Marcotte just joined H2025 Owner W…" at bounding box center [783, 320] width 1464 height 512
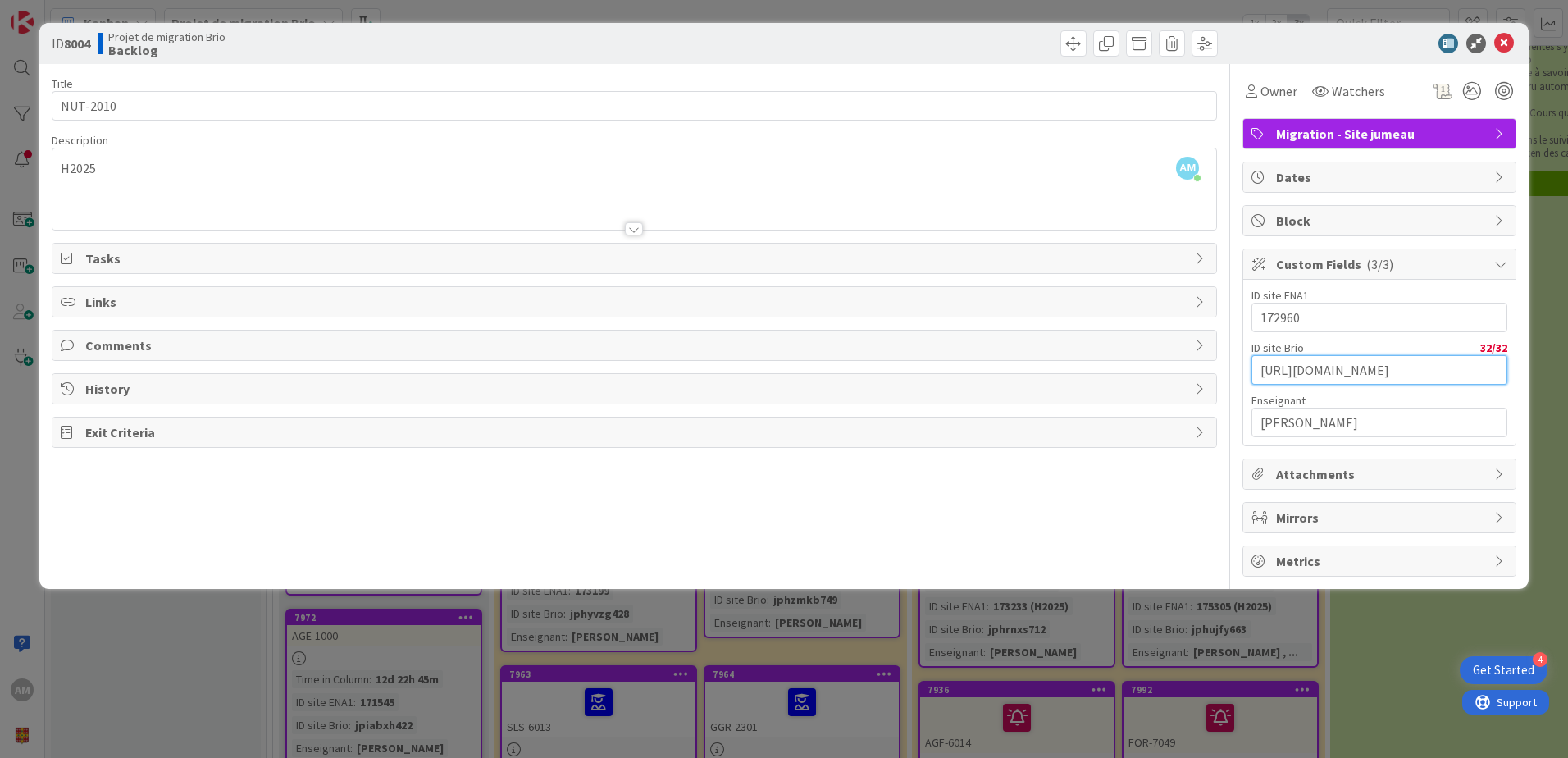
click at [1301, 365] on input "https://www.brioeducation.ca/sit" at bounding box center [1379, 369] width 256 height 30
drag, startPoint x: 1440, startPoint y: 371, endPoint x: 1108, endPoint y: 371, distance: 332.0
click at [1108, 371] on div "Title 8 / 128 NUT-2010 Description AM Audrey Marcotte just joined H2025 Owner W…" at bounding box center [783, 320] width 1464 height 512
click at [1276, 371] on input "https://www.brioeducation.ca/sit" at bounding box center [1379, 369] width 256 height 30
drag, startPoint x: 1252, startPoint y: 371, endPoint x: 1545, endPoint y: 383, distance: 293.2
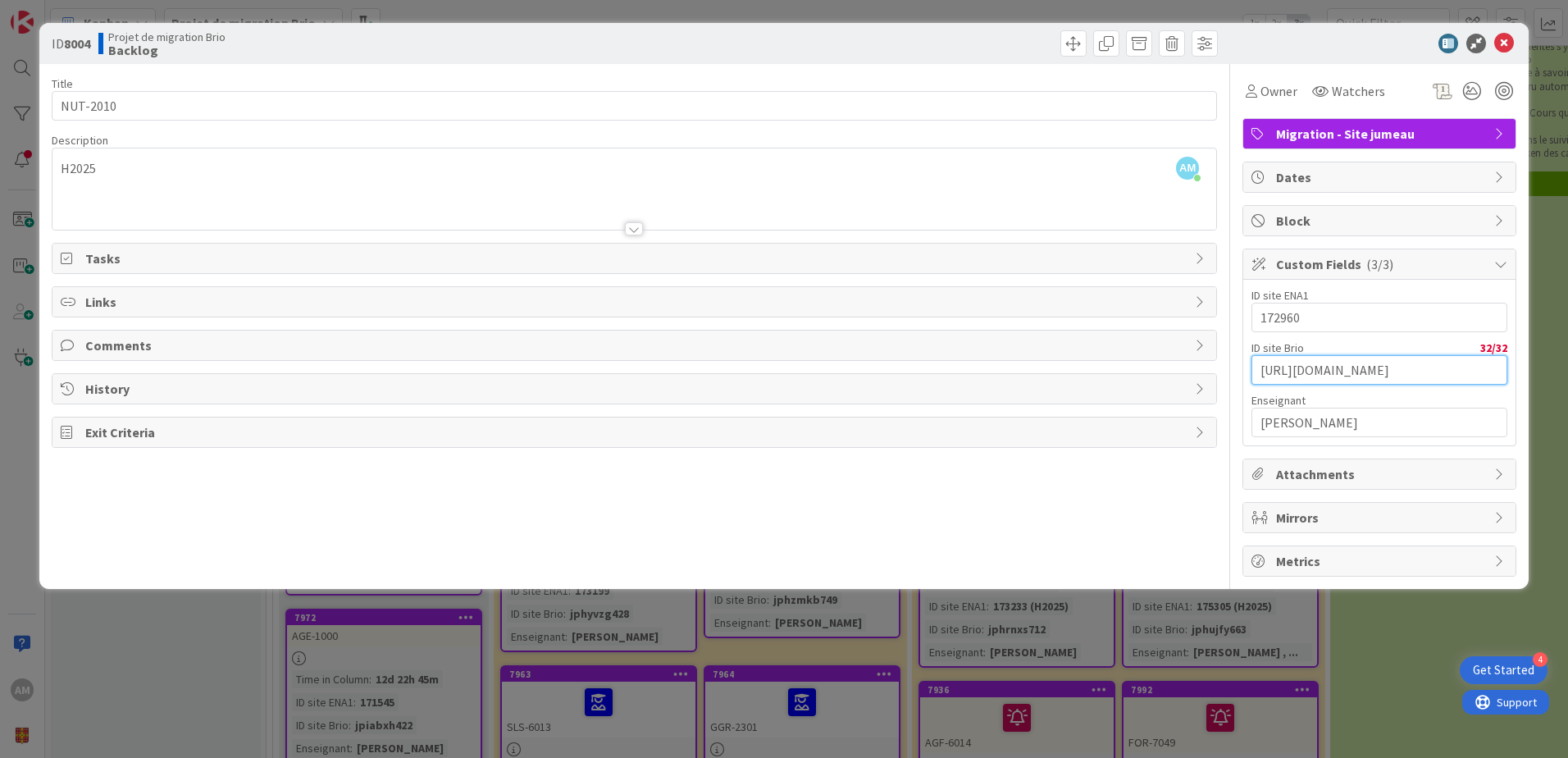
click at [1545, 383] on div "ID 8004 Projet de migration Brio Backlog Title 8 / 128 NUT-2010 Description AM …" at bounding box center [784, 379] width 1568 height 758
paste input "172960"
type input "172960"
drag, startPoint x: 1338, startPoint y: 367, endPoint x: 1167, endPoint y: 354, distance: 171.5
click at [1167, 354] on div "Title 8 / 128 NUT-2010 Description AM Audrey Marcotte just joined H2025 Owner W…" at bounding box center [783, 320] width 1464 height 512
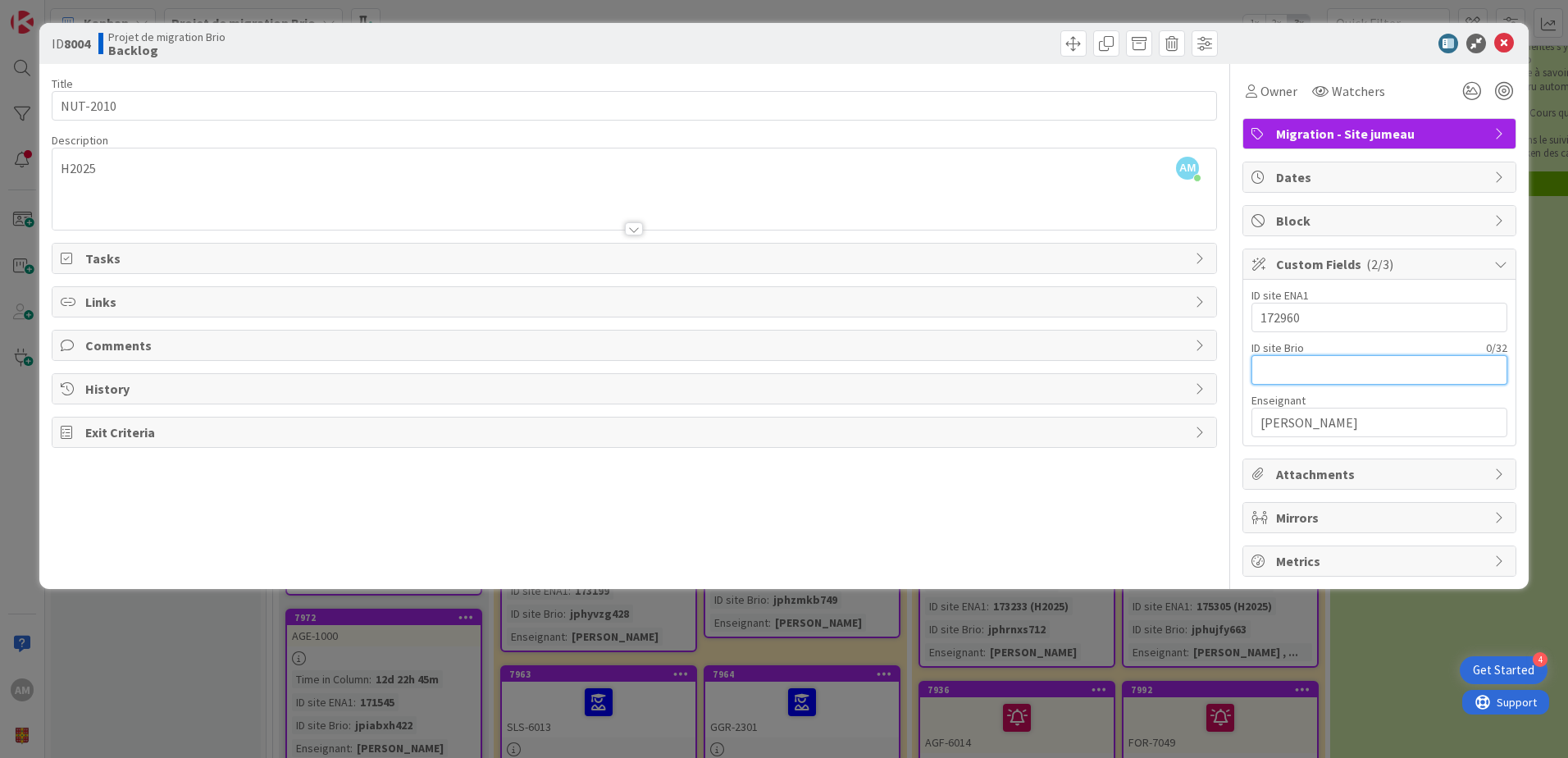
paste input "172960"
type input "172960"
drag, startPoint x: 1301, startPoint y: 367, endPoint x: 1192, endPoint y: 359, distance: 109.3
click at [1192, 359] on div "Title 8 / 128 NUT-2010 Description AM Audrey Marcotte just joined H2025 Owner W…" at bounding box center [783, 320] width 1464 height 512
click at [1082, 47] on span at bounding box center [1073, 43] width 26 height 26
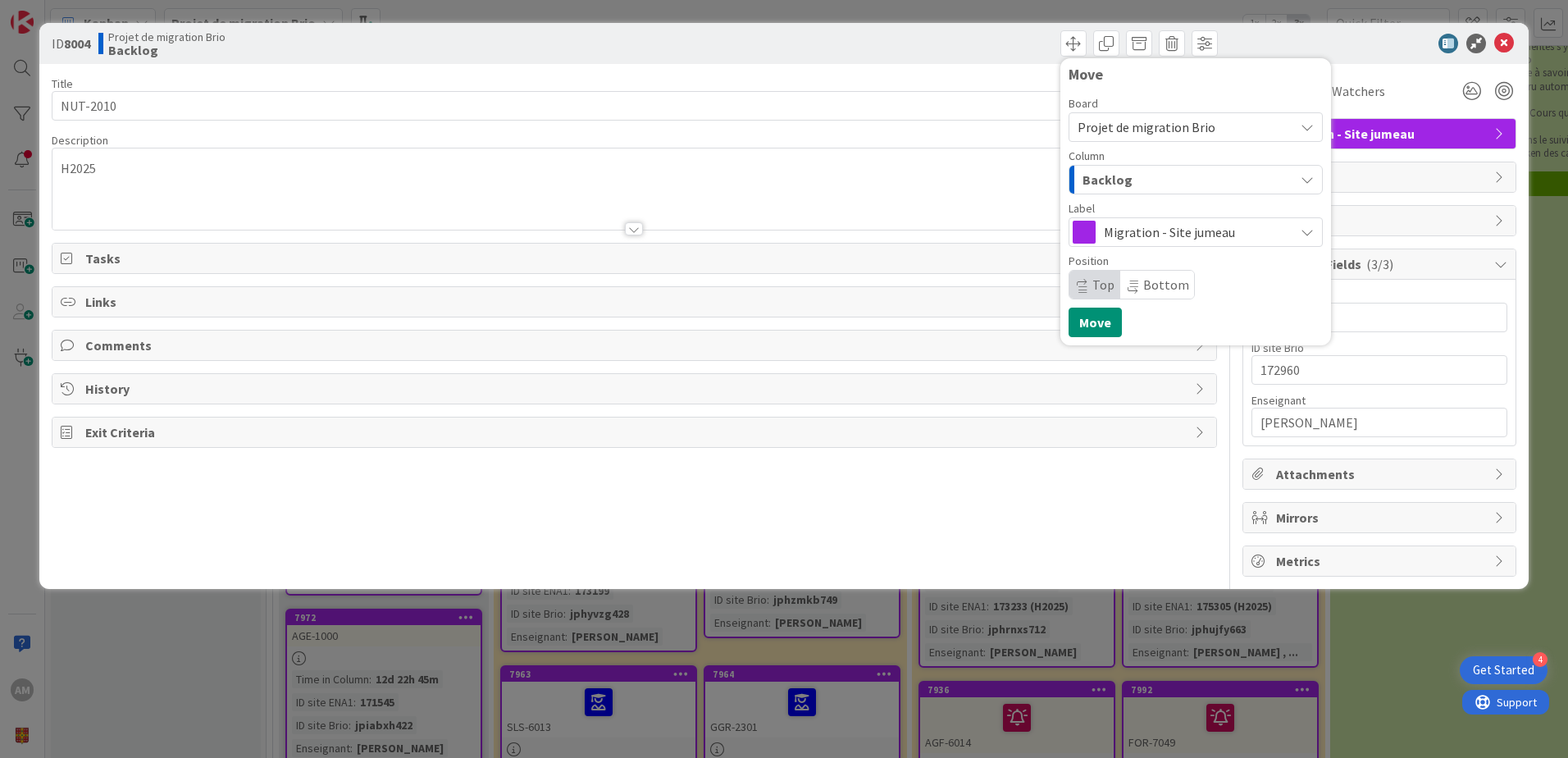
click at [1129, 189] on div "Backlog" at bounding box center [1186, 179] width 216 height 26
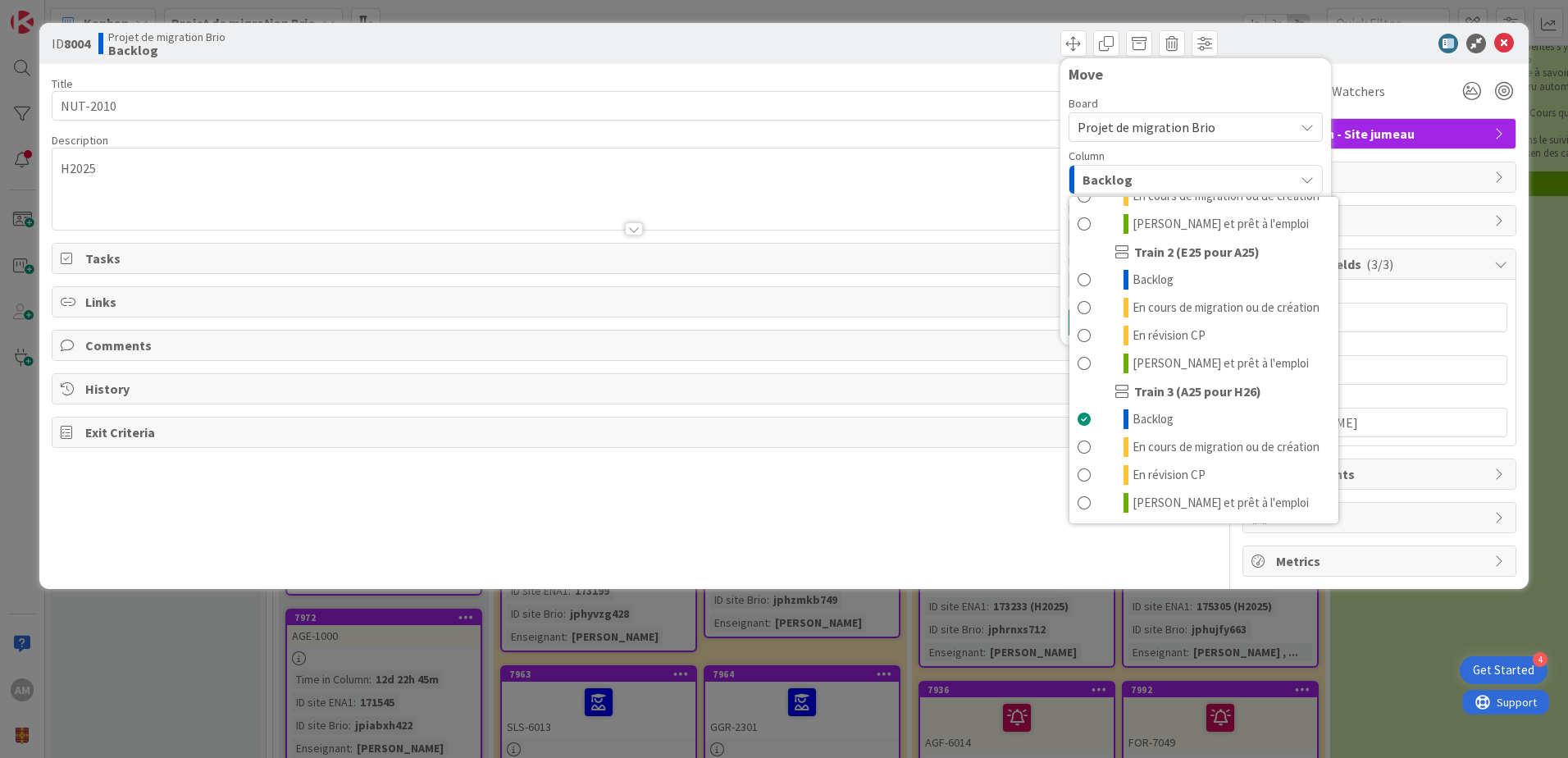
scroll to position [220, 0]
click at [1187, 438] on span "En cours de migration ou de création" at bounding box center [1226, 447] width 187 height 20
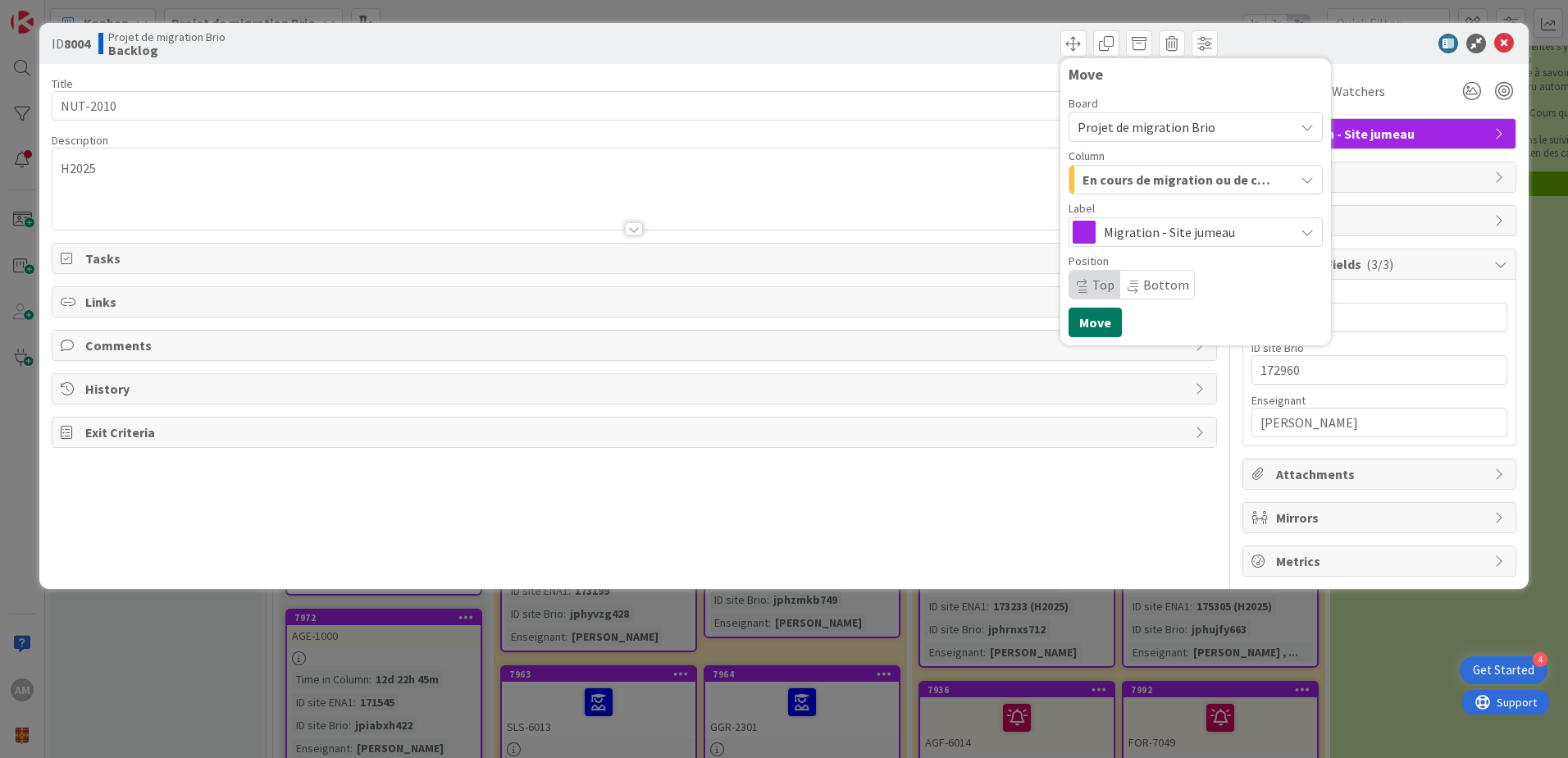
click at [1110, 317] on button "Move" at bounding box center [1095, 322] width 53 height 30
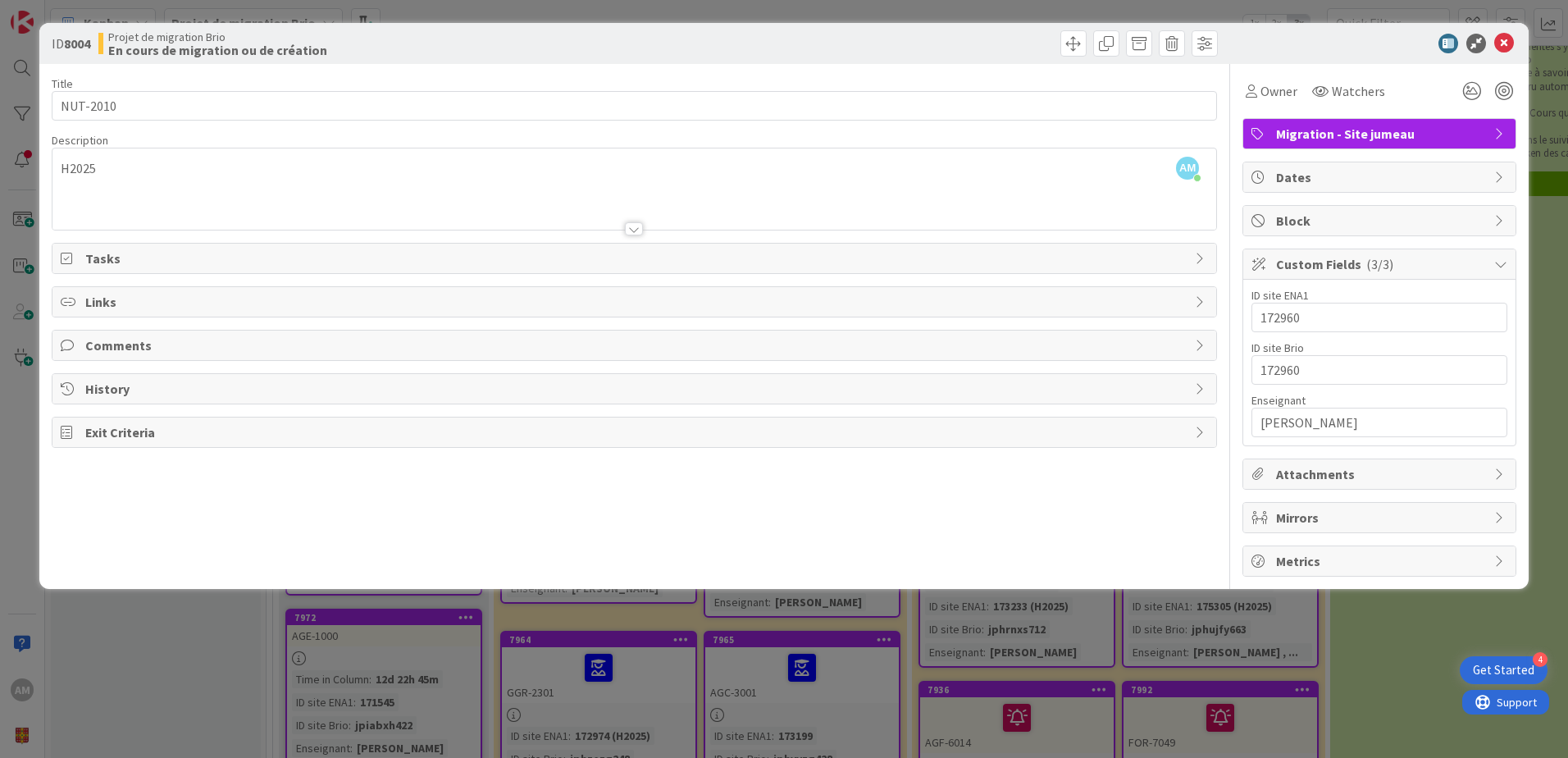
click at [1495, 54] on div "ID 8004 Projet de migration Brio En cours de migration ou de création Move Move" at bounding box center [784, 44] width 1489 height 41
click at [1503, 50] on icon at bounding box center [1504, 43] width 20 height 20
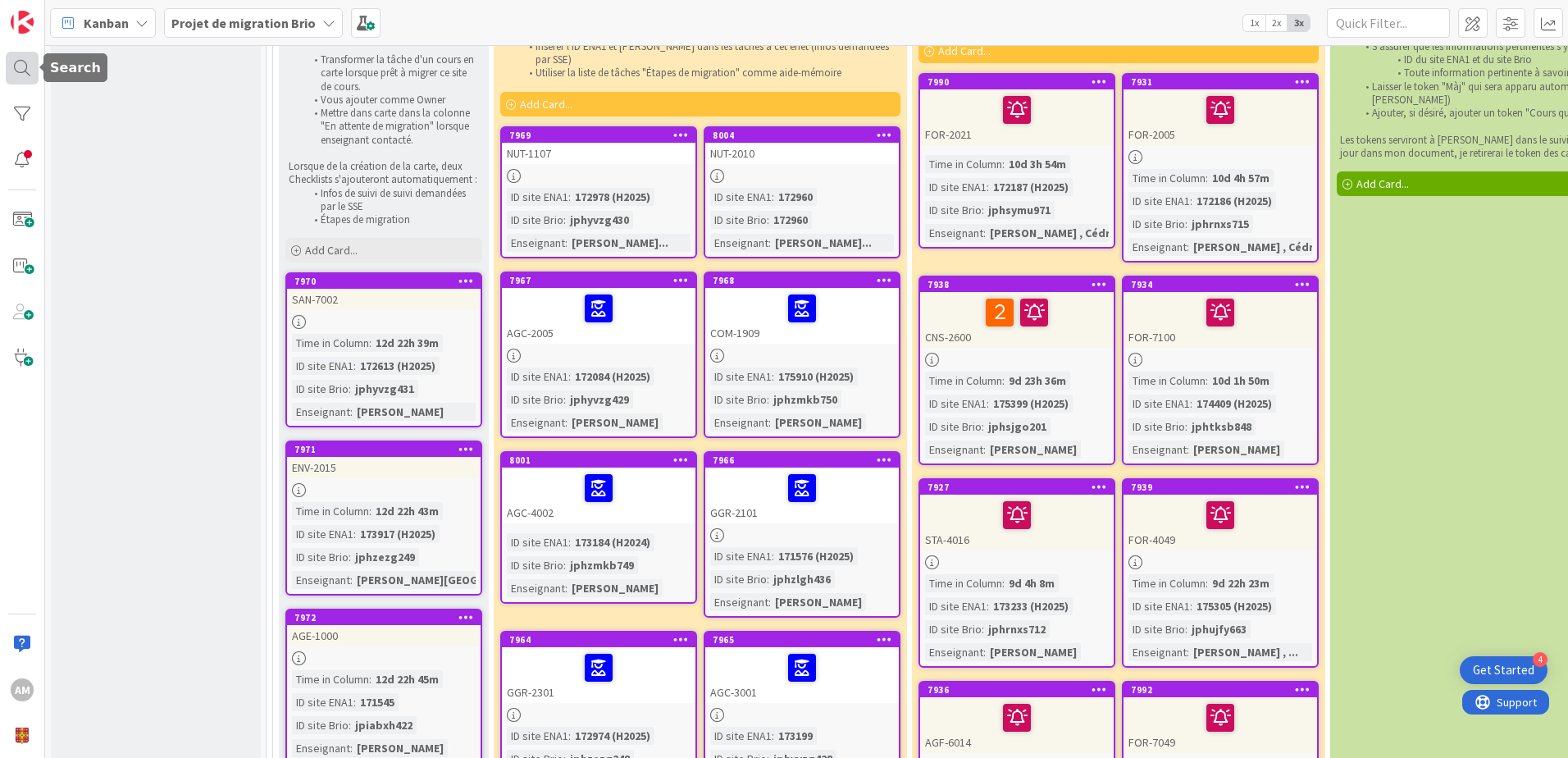
click at [20, 69] on div at bounding box center [22, 68] width 32 height 32
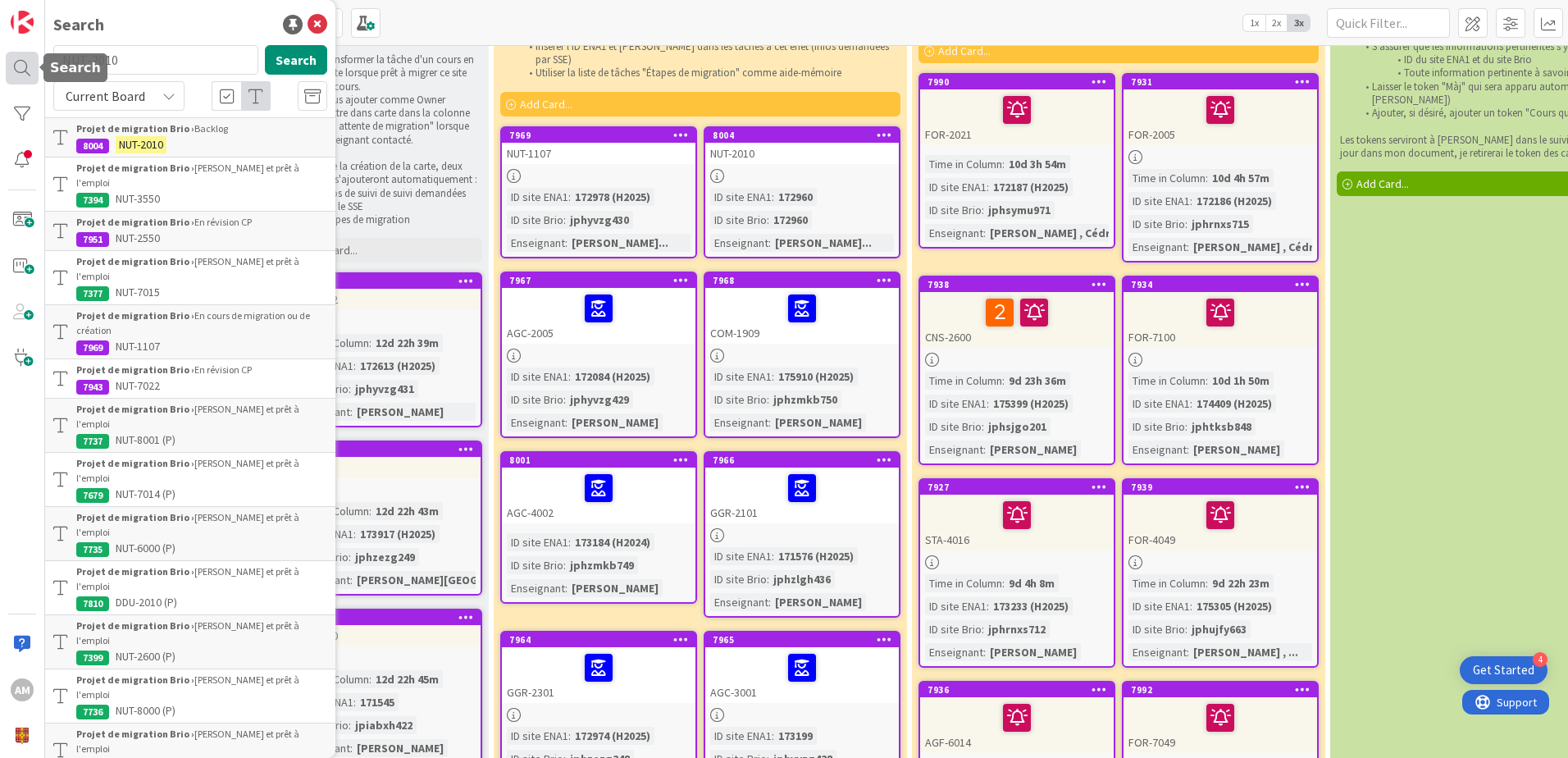
drag, startPoint x: 136, startPoint y: 59, endPoint x: 35, endPoint y: 62, distance: 101.0
click at [35, 62] on div "AM Search NUT-2010 Search Current Board Projet de migration Brio › Backlog 8004…" at bounding box center [23, 379] width 45 height 758
click at [153, 50] on input "NUT-2010" at bounding box center [156, 59] width 205 height 30
drag, startPoint x: 157, startPoint y: 62, endPoint x: 52, endPoint y: 68, distance: 105.2
click at [52, 68] on div "NUT-2010 Search" at bounding box center [190, 63] width 293 height 36
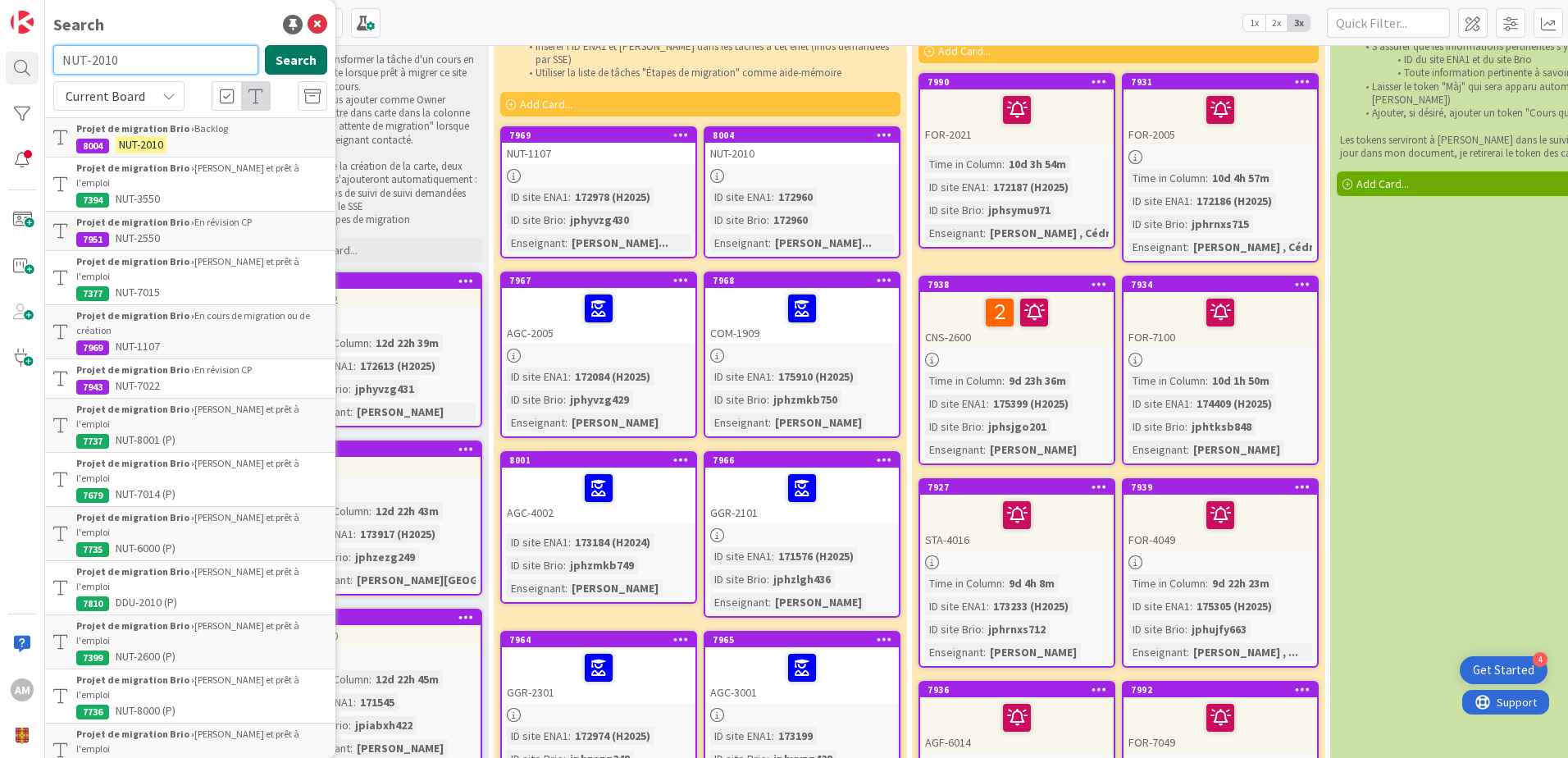
paste input "SAN-7002"
type input "SAN-7002"
click at [293, 59] on button "Search" at bounding box center [295, 59] width 62 height 30
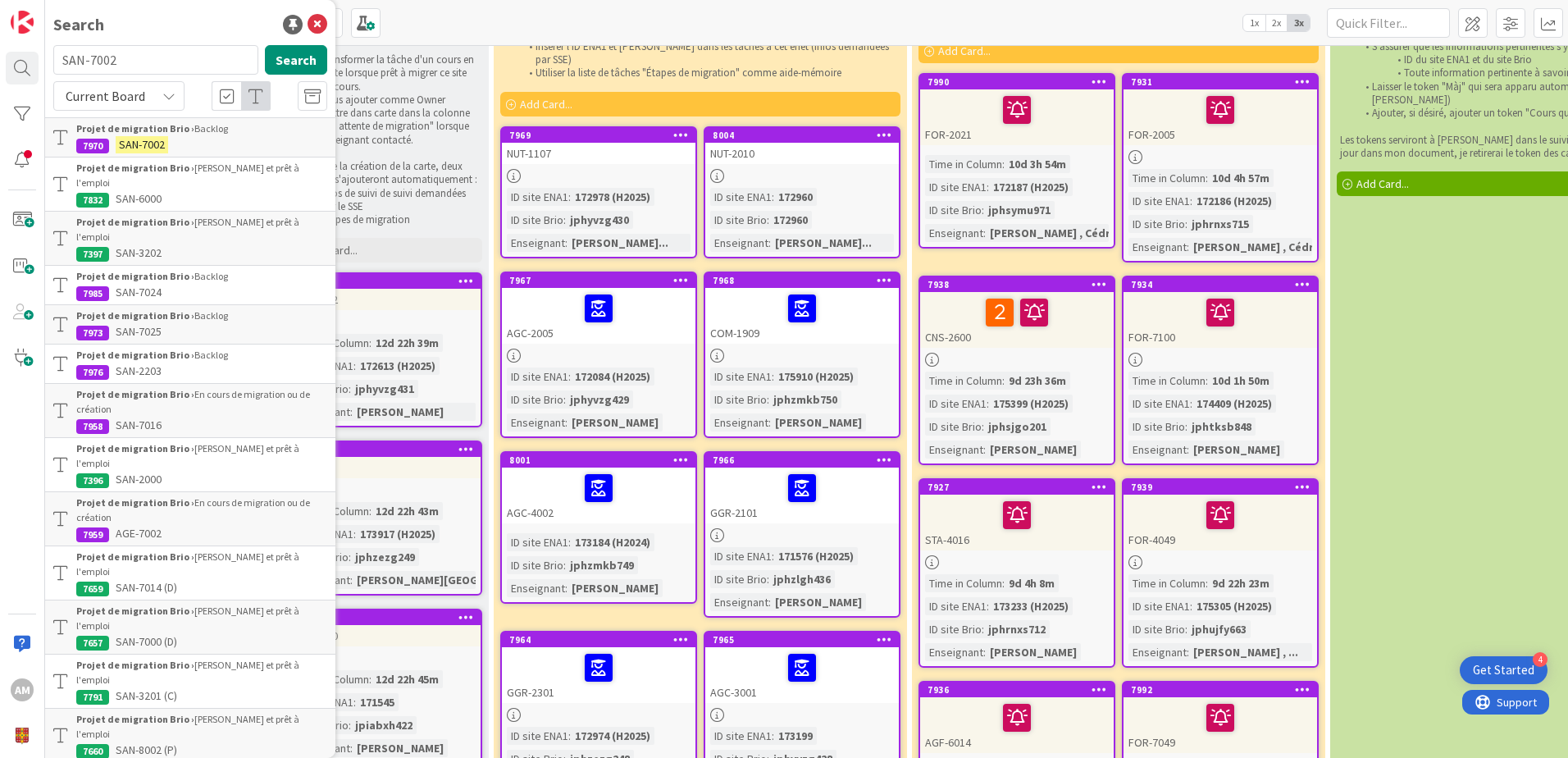
click at [193, 135] on div "Projet de migration Brio › Backlog" at bounding box center [202, 129] width 251 height 14
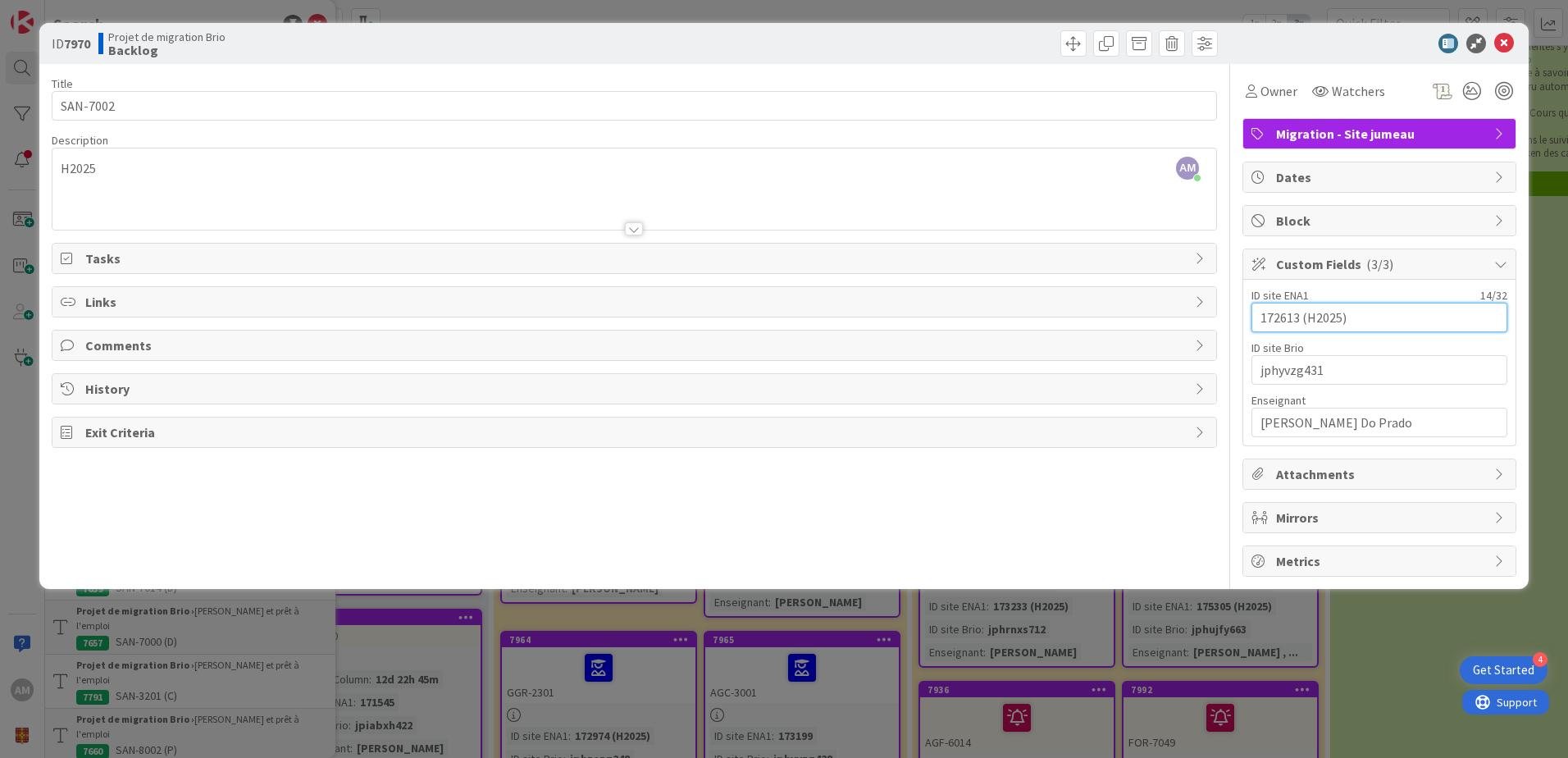
drag, startPoint x: 1299, startPoint y: 317, endPoint x: 1211, endPoint y: 318, distance: 88.0
click at [1211, 318] on div "Title 8 / 128 SAN-7002 Description AM Audrey Marcotte just joined H2025 Owner W…" at bounding box center [783, 320] width 1464 height 512
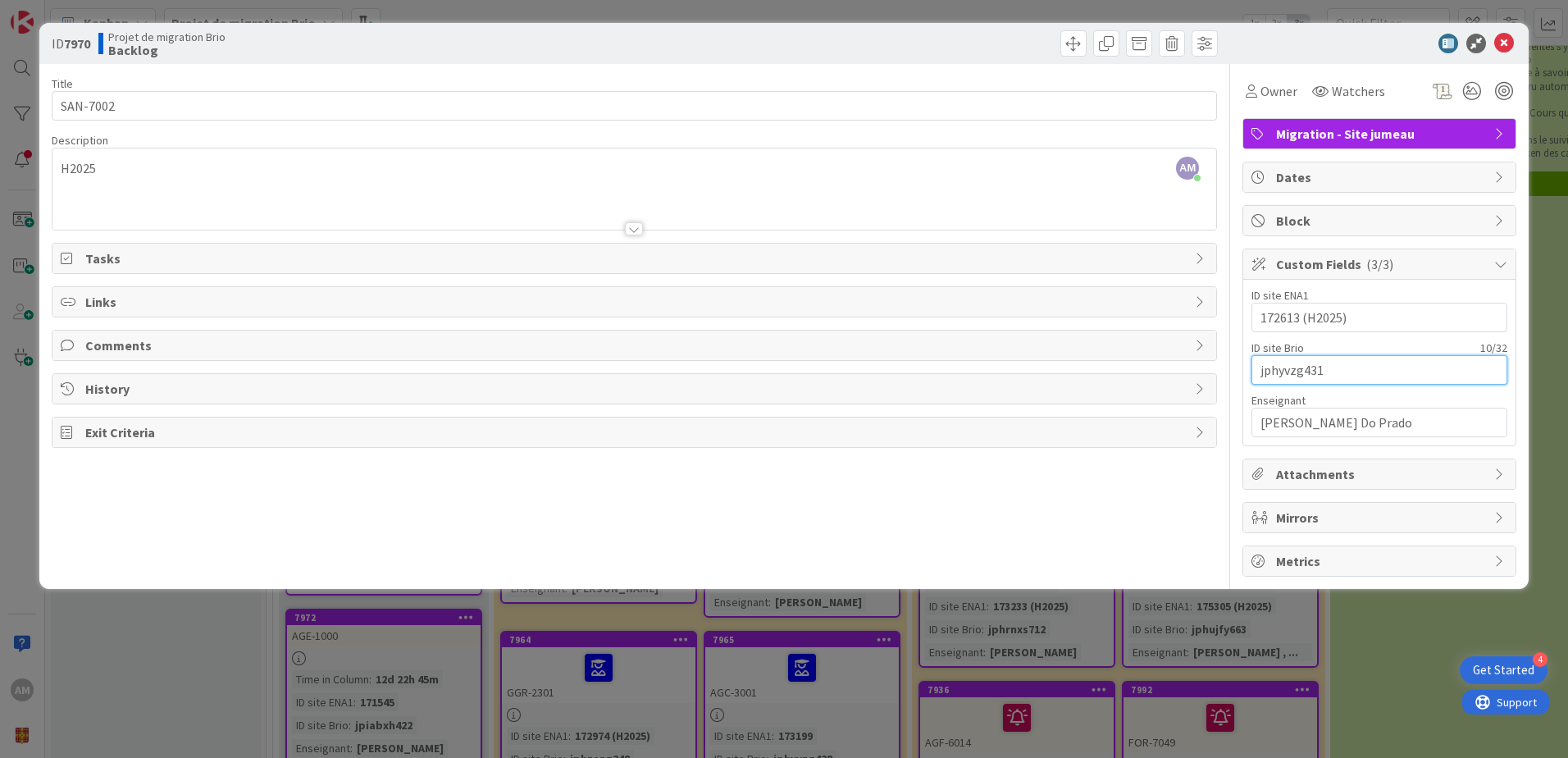
drag, startPoint x: 1284, startPoint y: 369, endPoint x: 1206, endPoint y: 373, distance: 78.1
click at [1206, 373] on div "Title 8 / 128 SAN-7002 Description AM Audrey Marcotte just joined H2025 Owner W…" at bounding box center [783, 320] width 1464 height 512
click at [1077, 44] on span at bounding box center [1073, 43] width 26 height 26
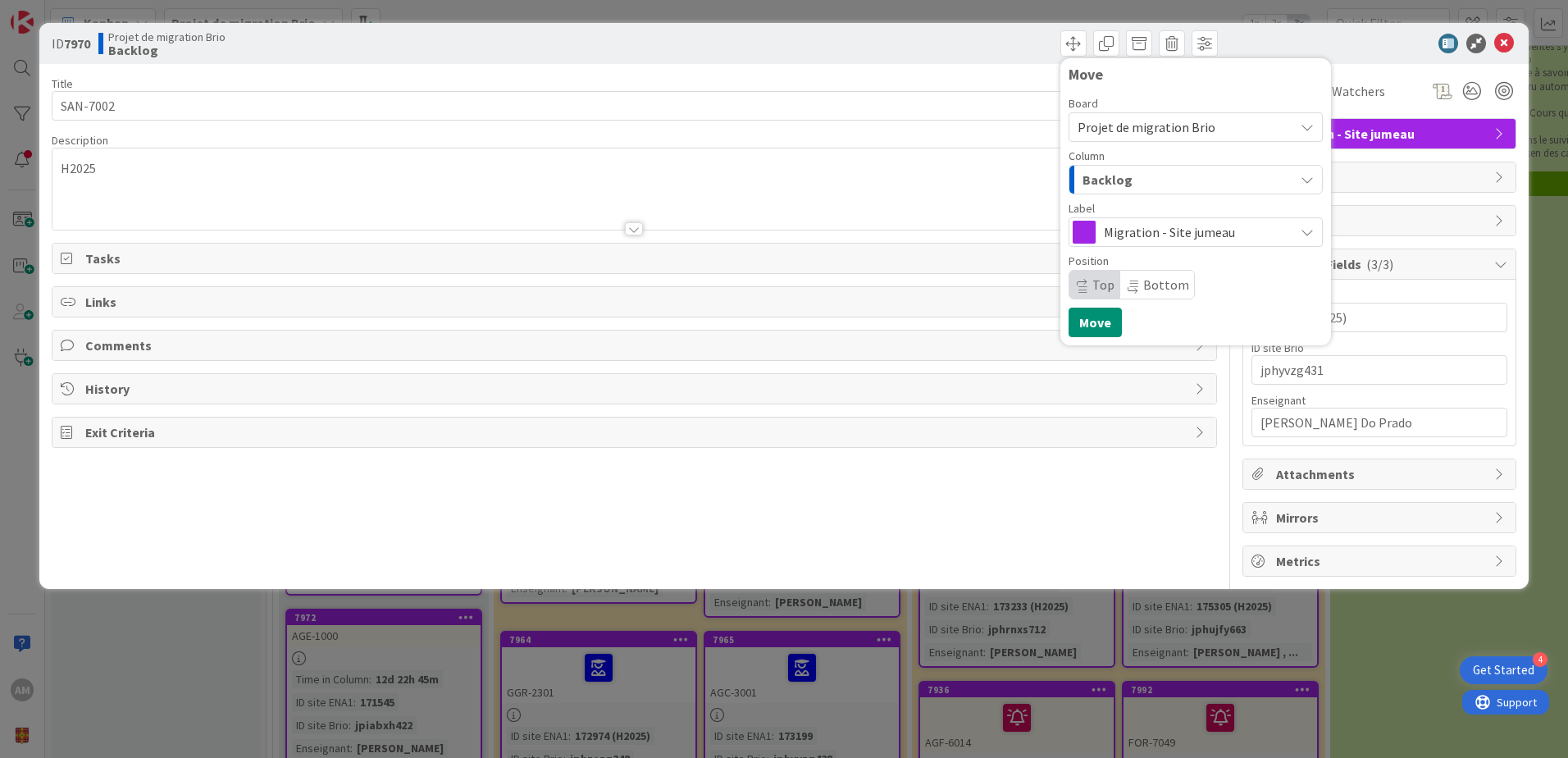
click at [1124, 185] on span "Backlog" at bounding box center [1107, 180] width 50 height 22
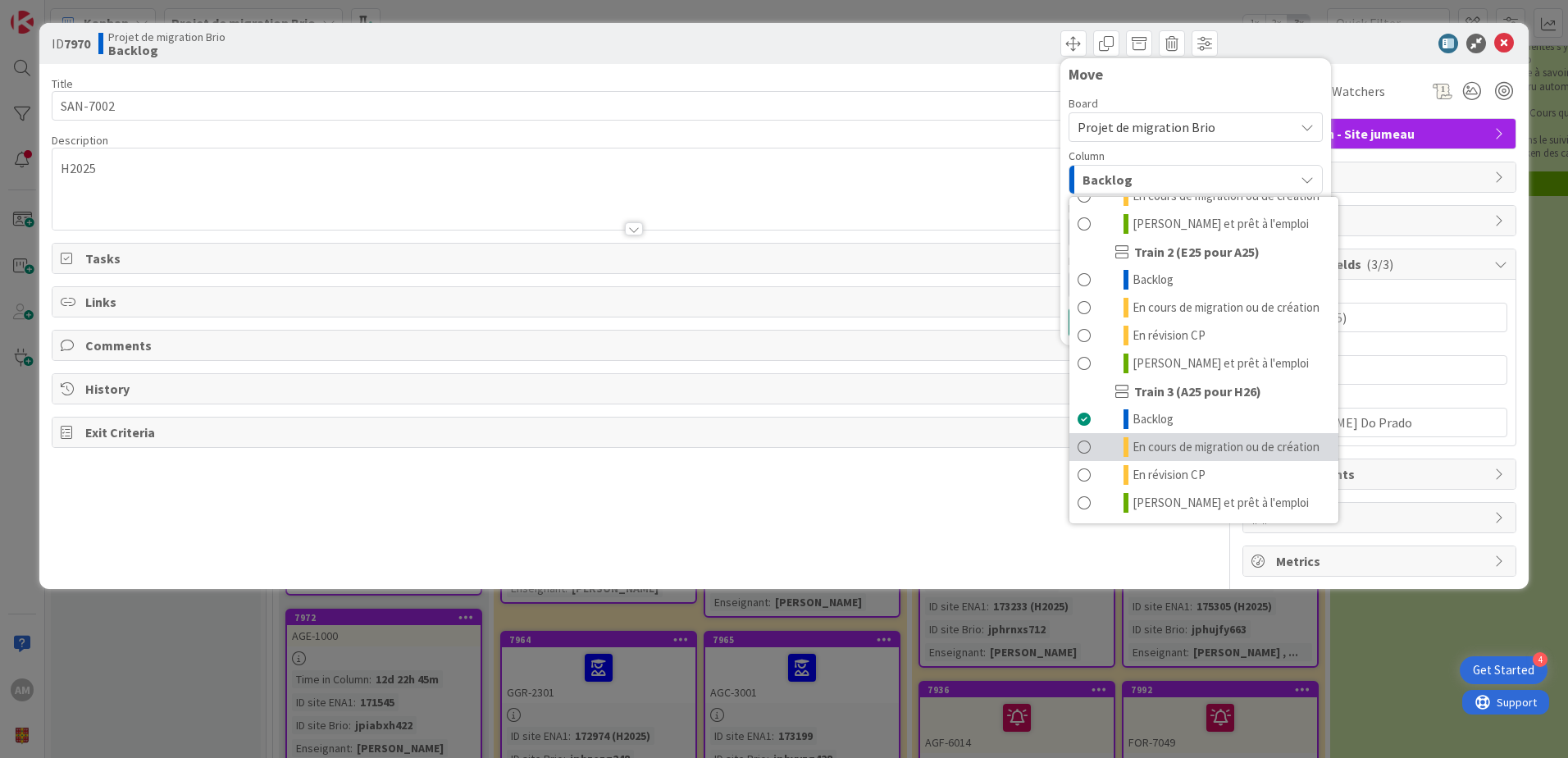
scroll to position [220, 0]
click at [1201, 446] on span "En cours de migration ou de création" at bounding box center [1226, 447] width 187 height 20
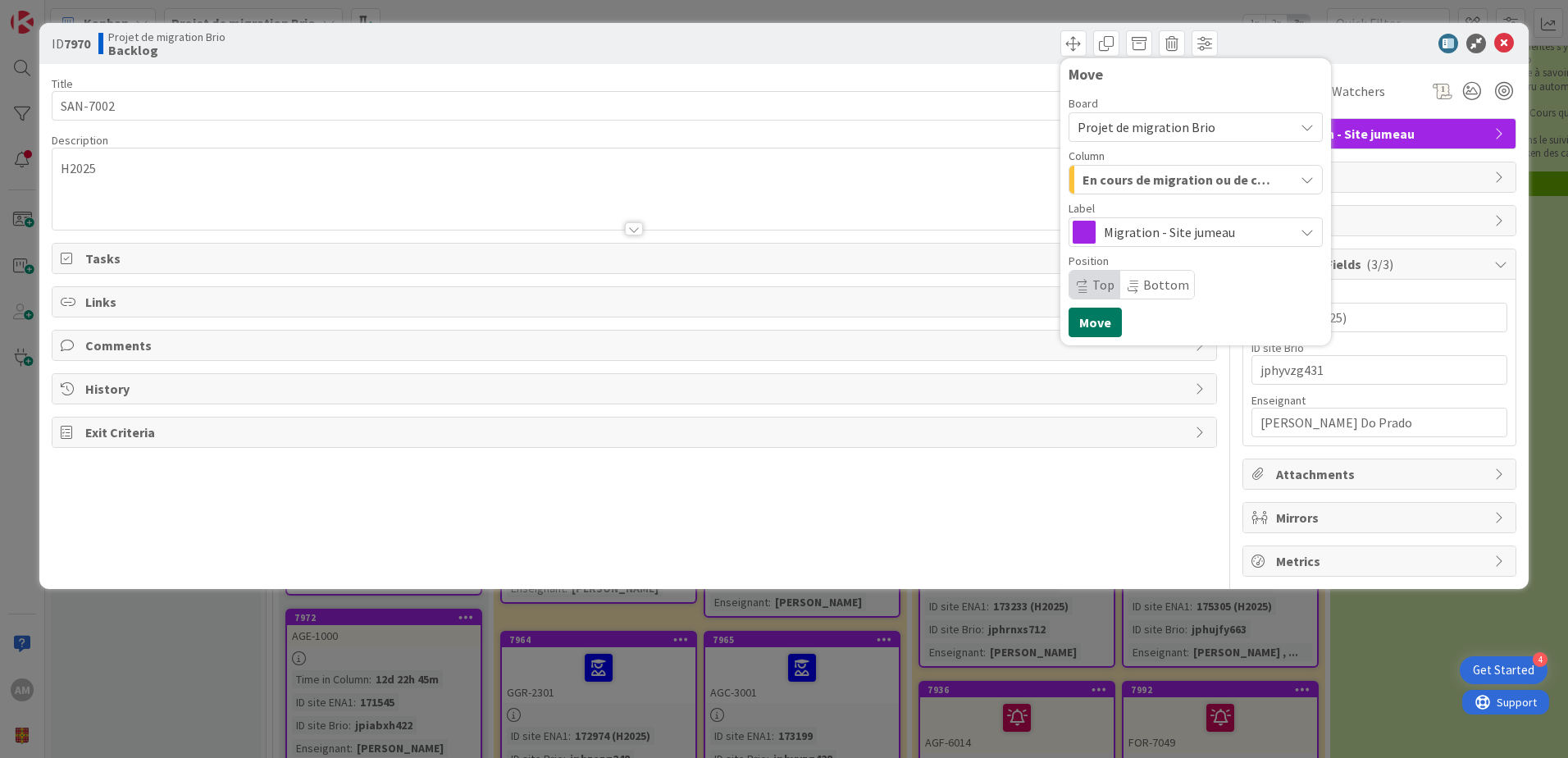
click at [1107, 328] on button "Move" at bounding box center [1095, 322] width 53 height 30
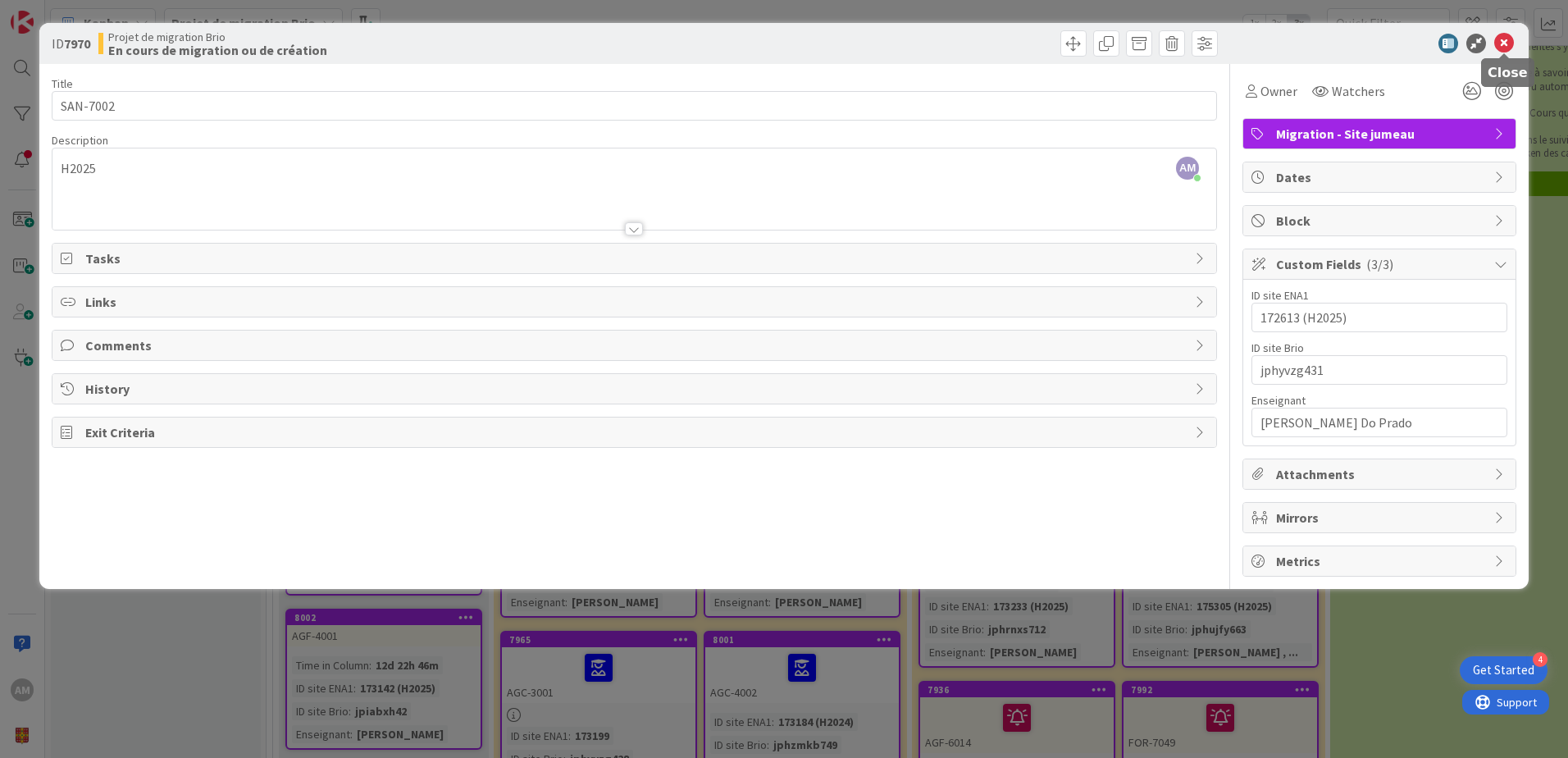
click at [1503, 44] on icon at bounding box center [1504, 43] width 20 height 20
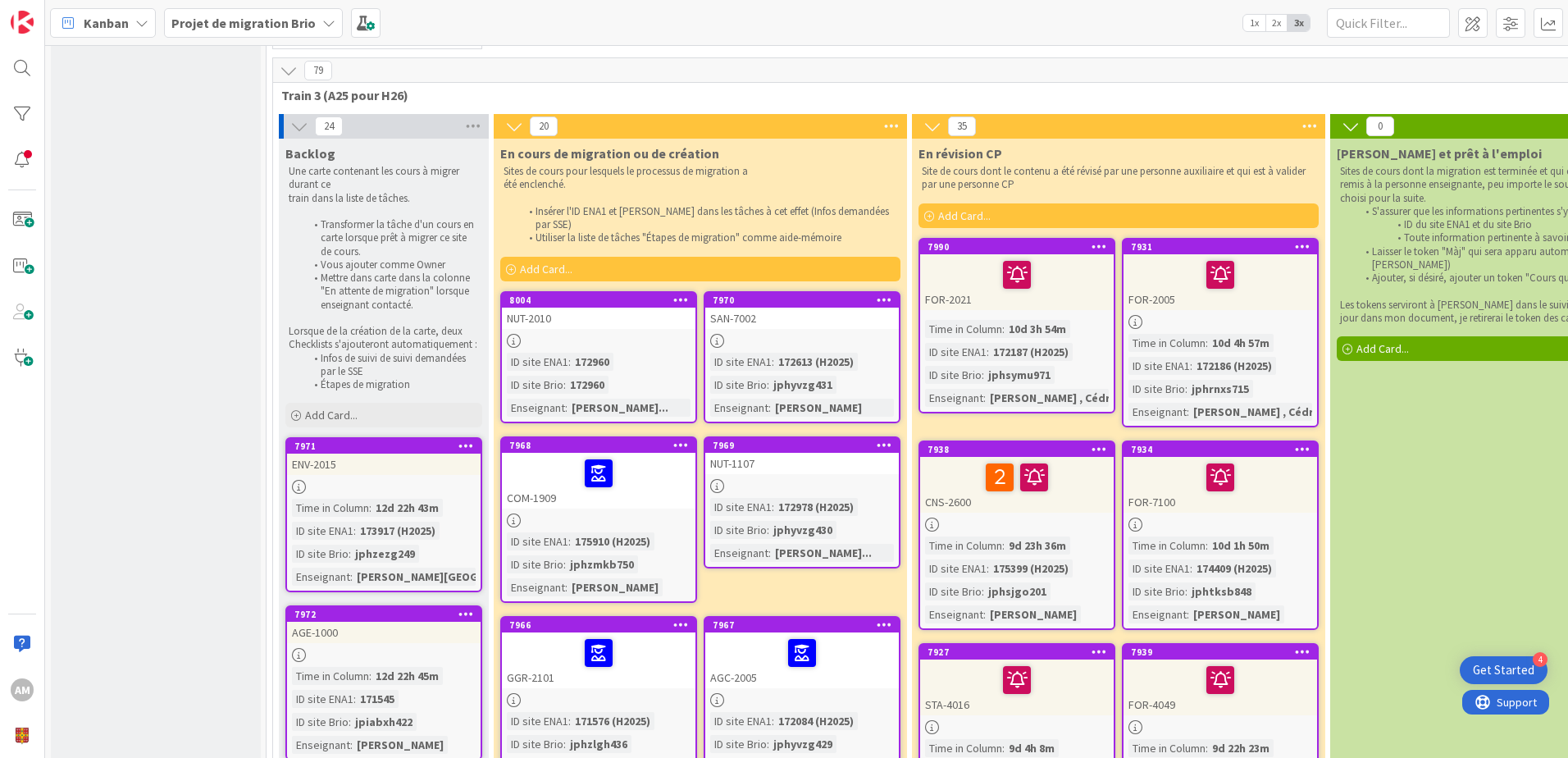
scroll to position [82, 0]
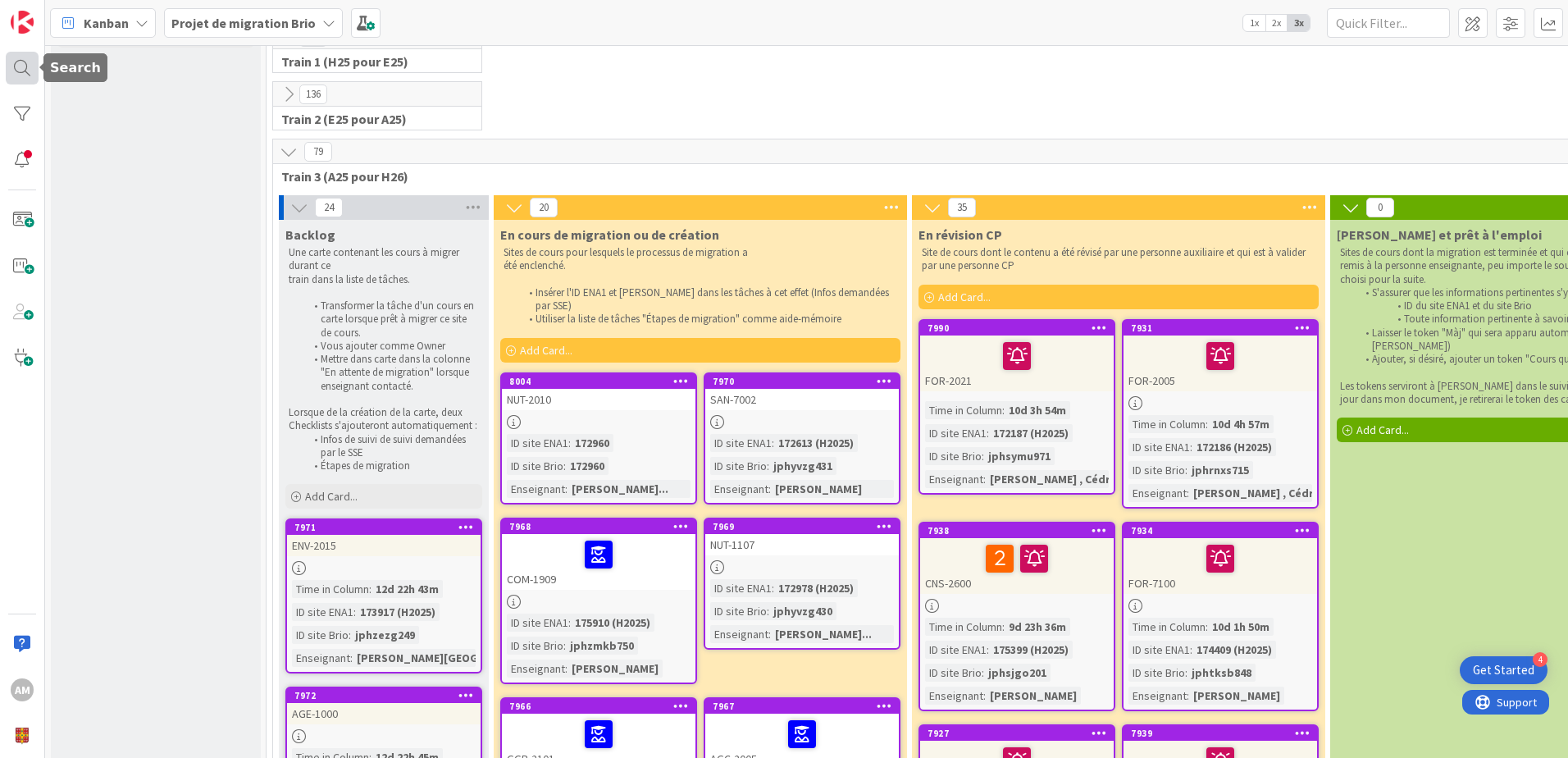
click at [19, 60] on div at bounding box center [22, 68] width 32 height 32
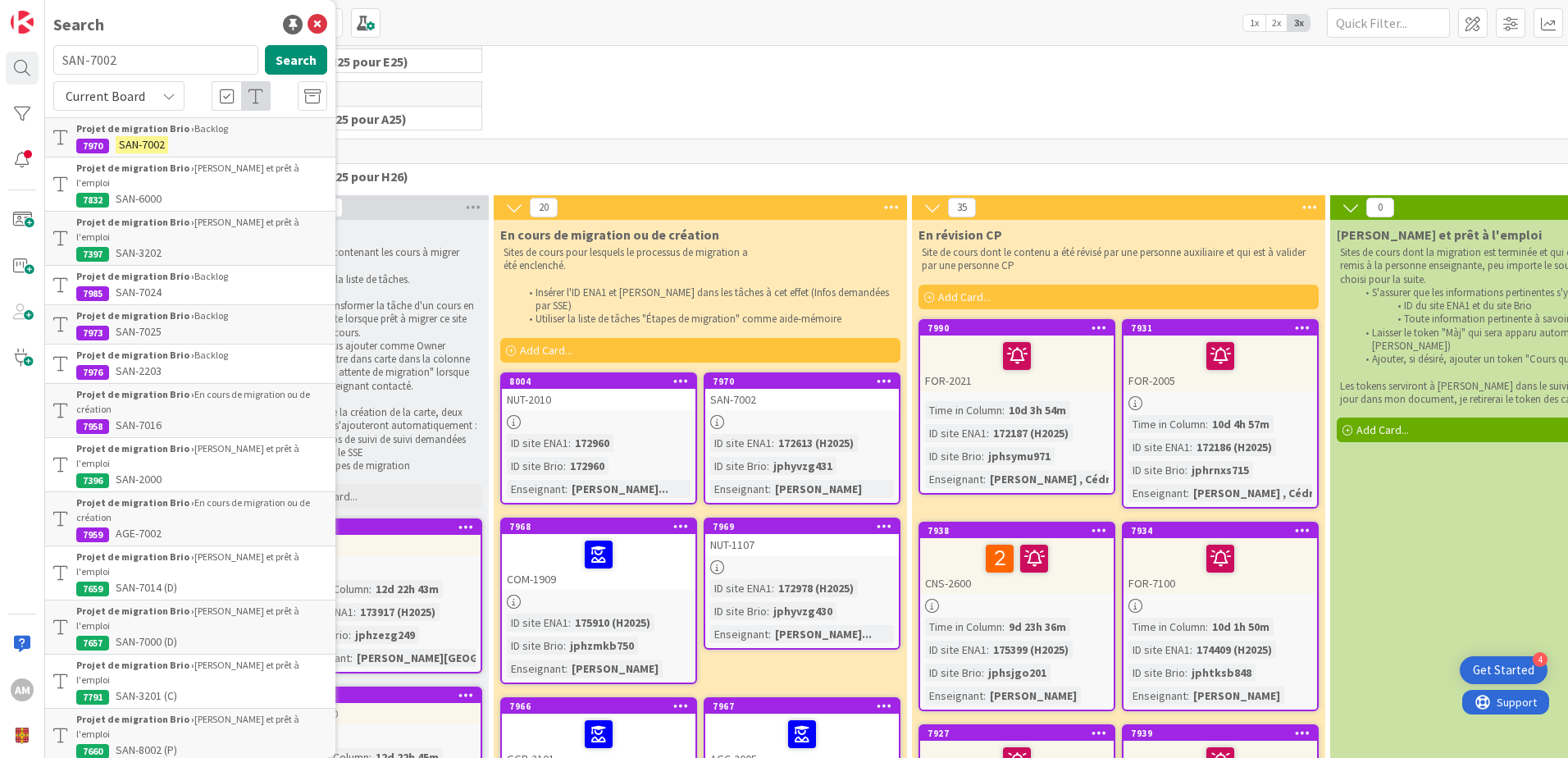
drag, startPoint x: 127, startPoint y: 66, endPoint x: 60, endPoint y: 66, distance: 67.0
click at [60, 66] on input "SAN-7002" at bounding box center [156, 59] width 205 height 30
type input "ENV-2015"
click at [293, 60] on button "Search" at bounding box center [295, 59] width 62 height 30
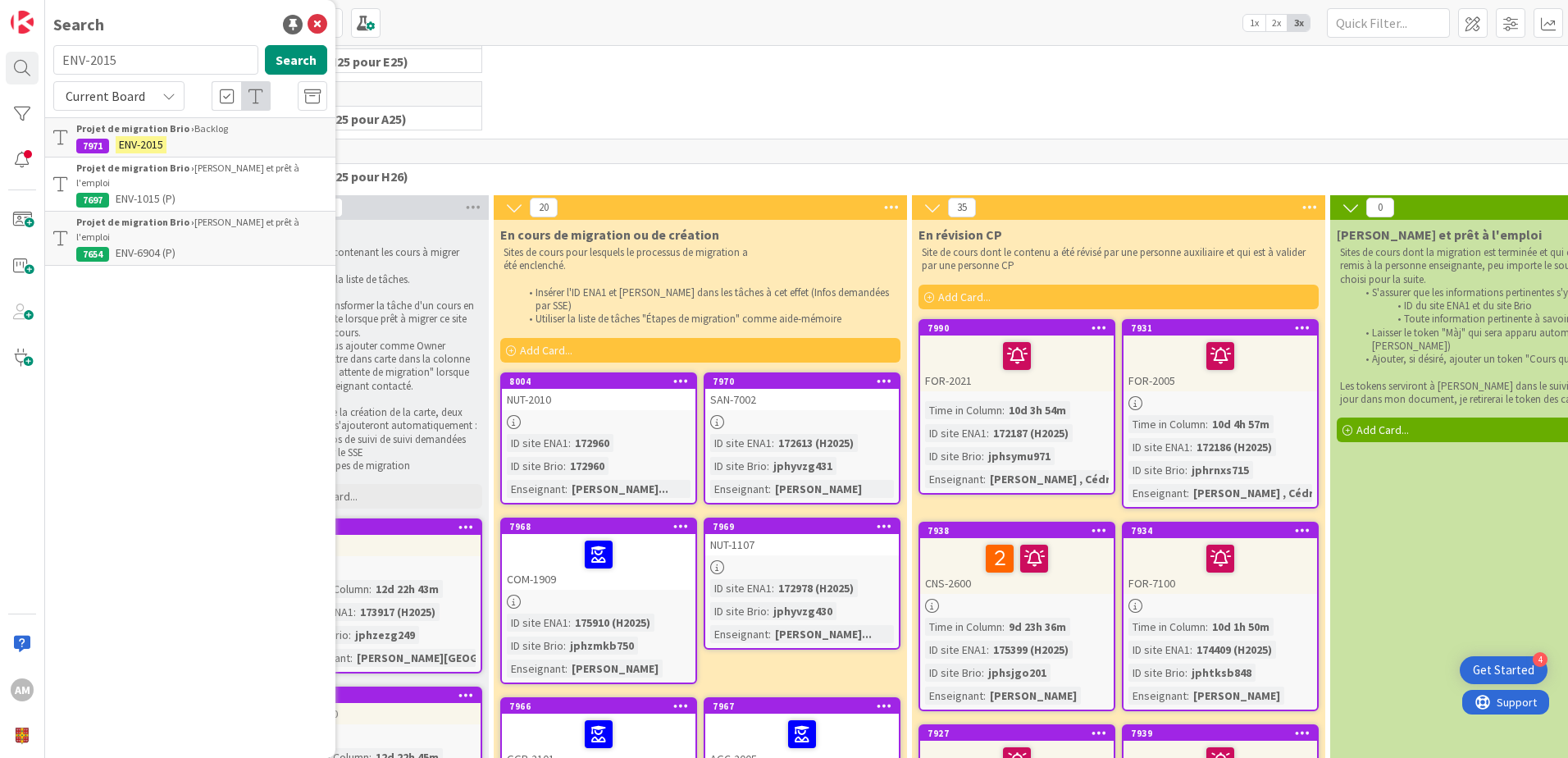
click at [182, 140] on p "ENV-2015" at bounding box center [202, 144] width 251 height 17
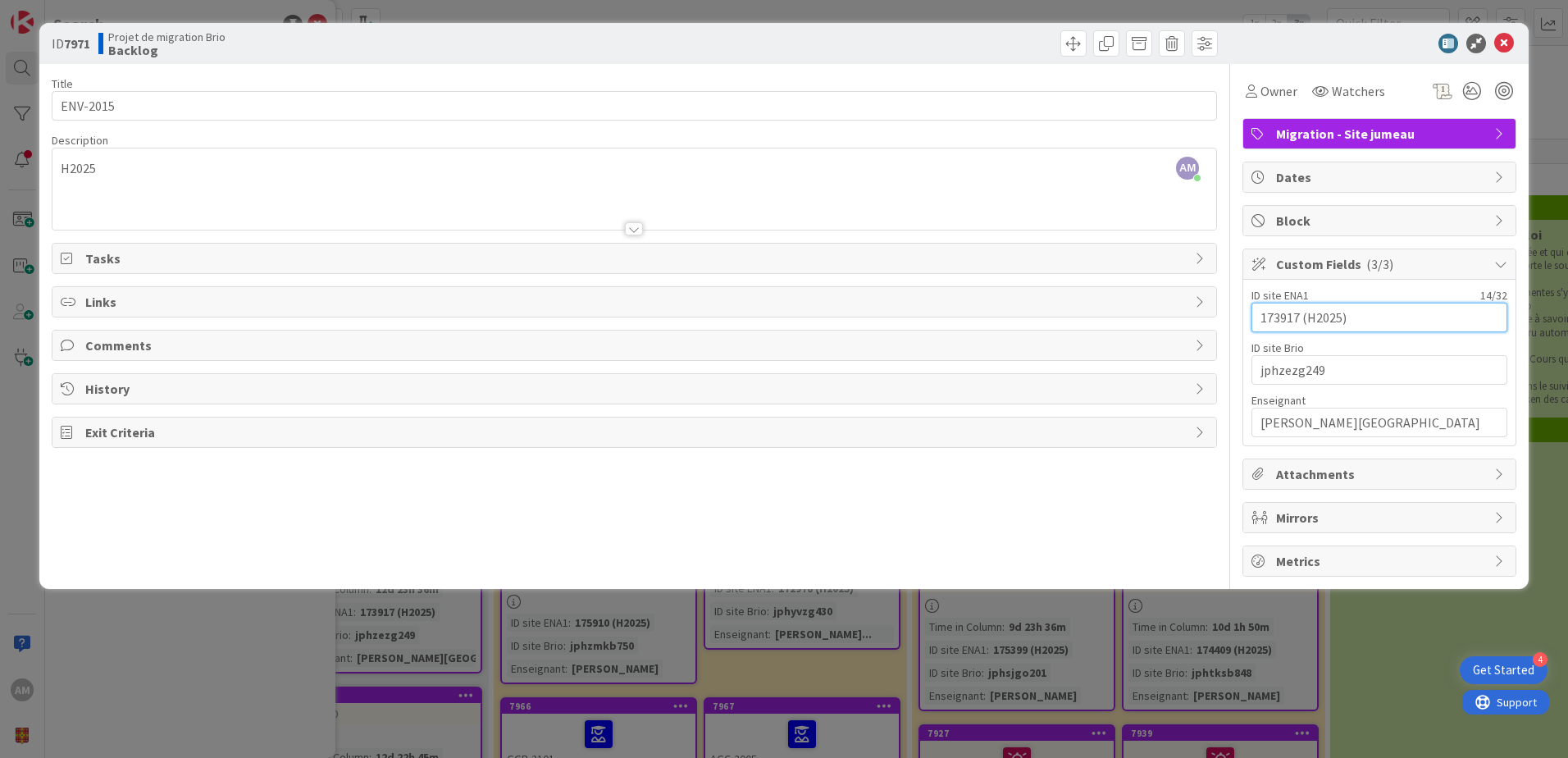
drag, startPoint x: 1298, startPoint y: 317, endPoint x: 1197, endPoint y: 322, distance: 101.1
click at [1197, 322] on div "Title 8 / 128 ENV-2015 Description AM Audrey Marcotte just joined H2025 Owner W…" at bounding box center [783, 320] width 1464 height 512
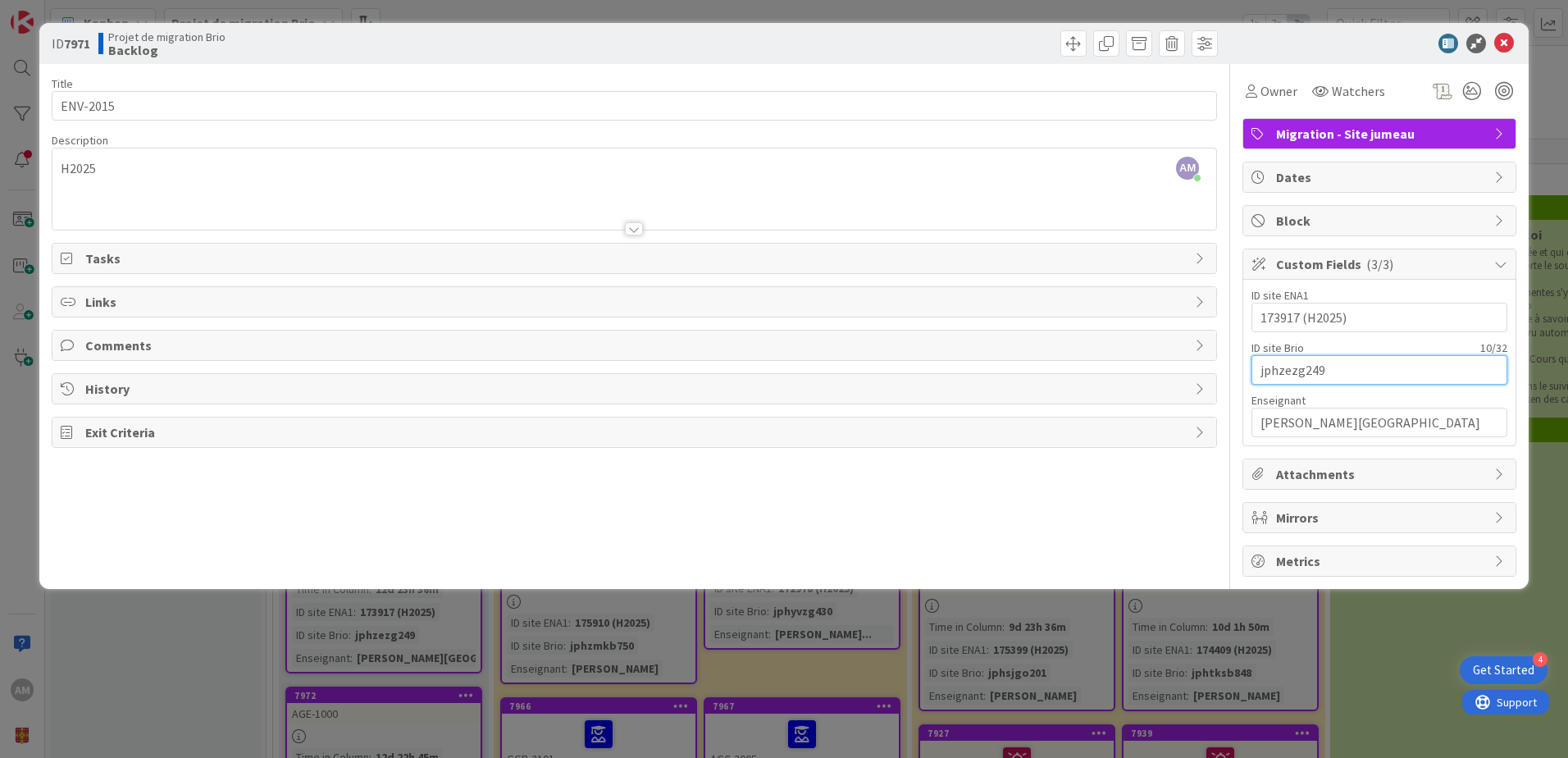
drag, startPoint x: 1338, startPoint y: 367, endPoint x: 1197, endPoint y: 365, distance: 141.0
click at [1197, 365] on div "Title 8 / 128 ENV-2015 Description AM Audrey Marcotte just joined H2025 Owner W…" at bounding box center [783, 320] width 1464 height 512
click at [1335, 364] on input "jphzezg249" at bounding box center [1379, 369] width 256 height 30
click at [1065, 50] on span at bounding box center [1073, 43] width 26 height 26
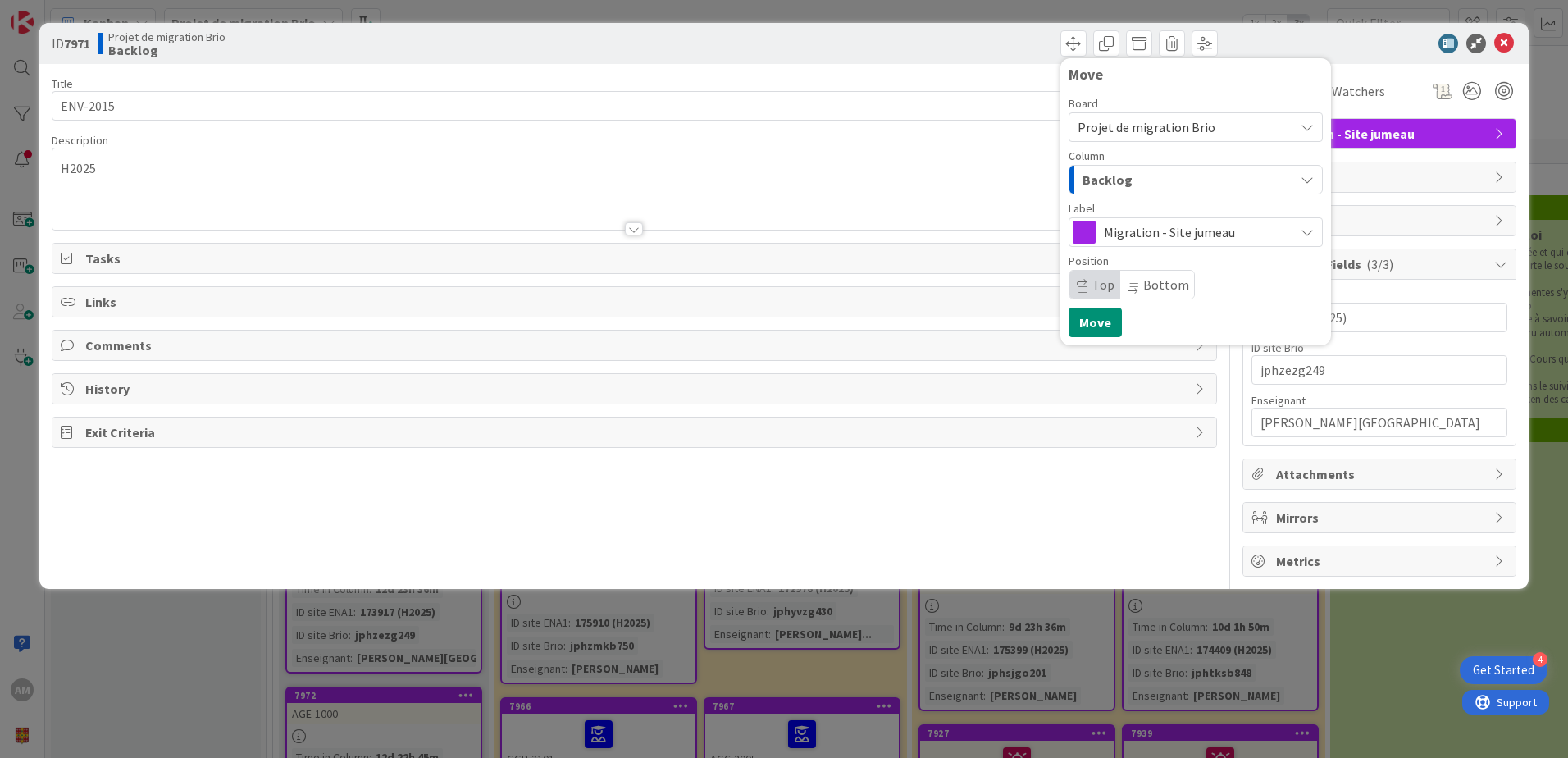
click at [1130, 185] on div "Backlog" at bounding box center [1186, 179] width 216 height 26
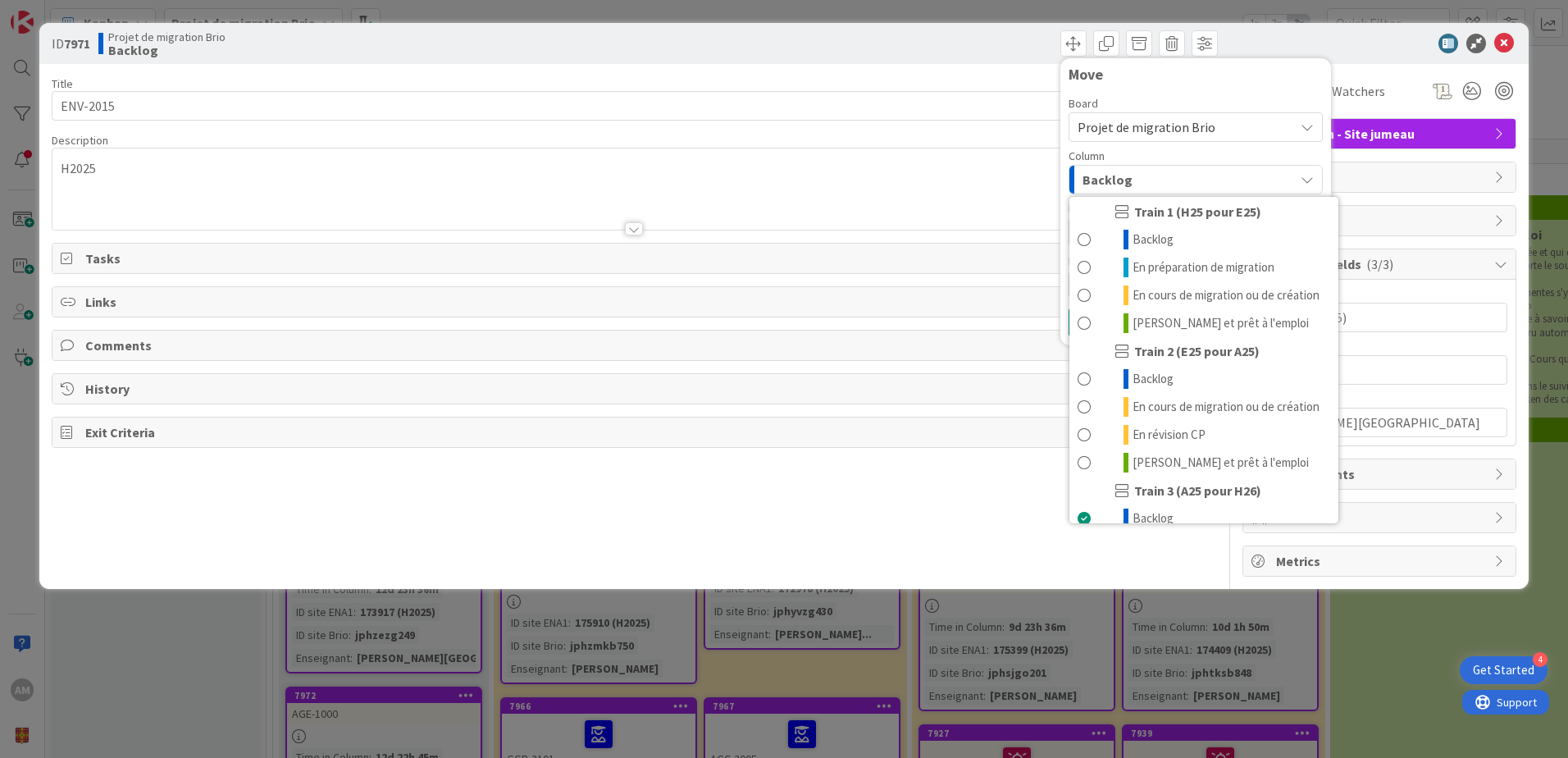
scroll to position [220, 0]
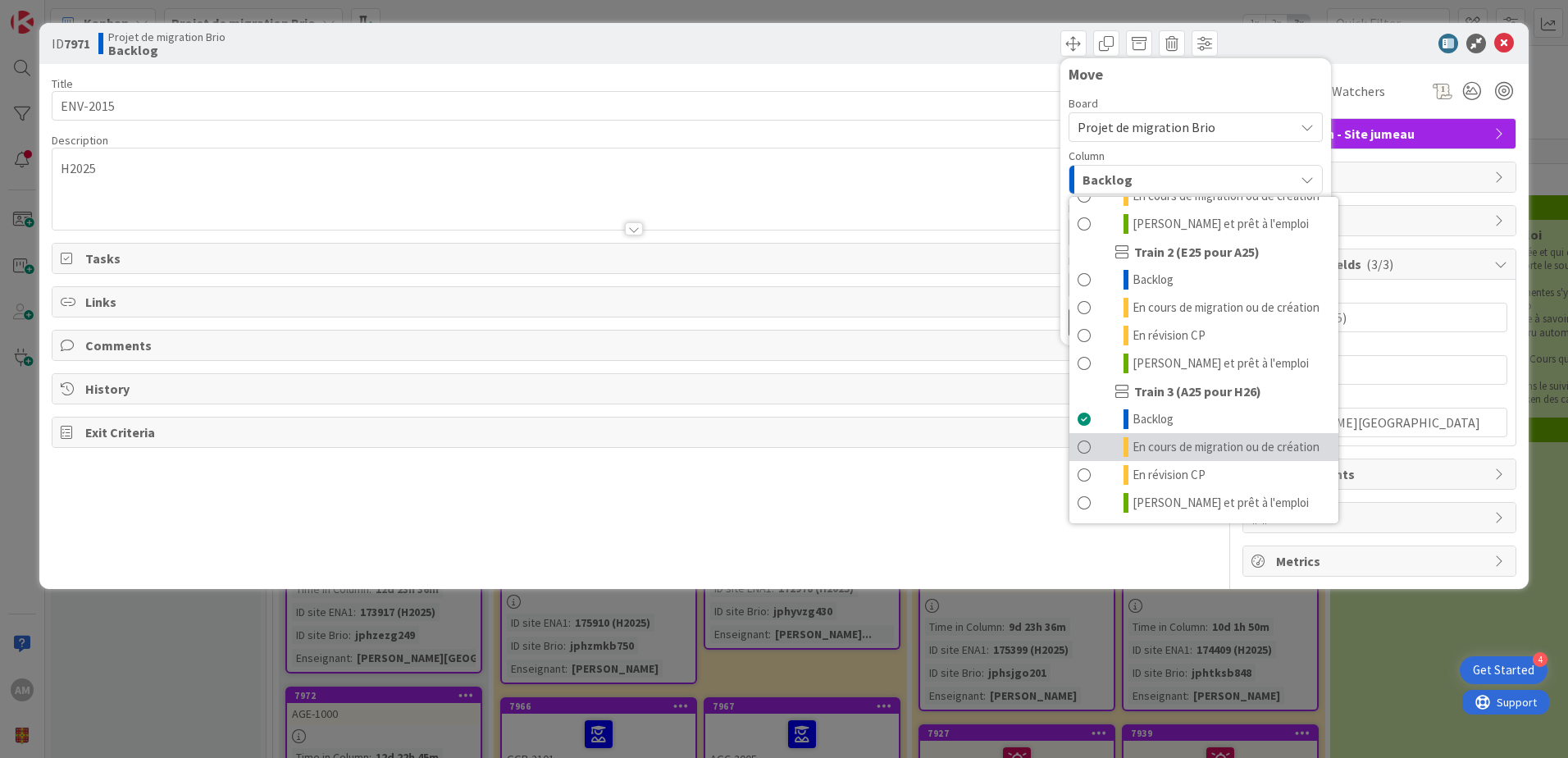
click at [1157, 446] on span "En cours de migration ou de création" at bounding box center [1226, 447] width 187 height 20
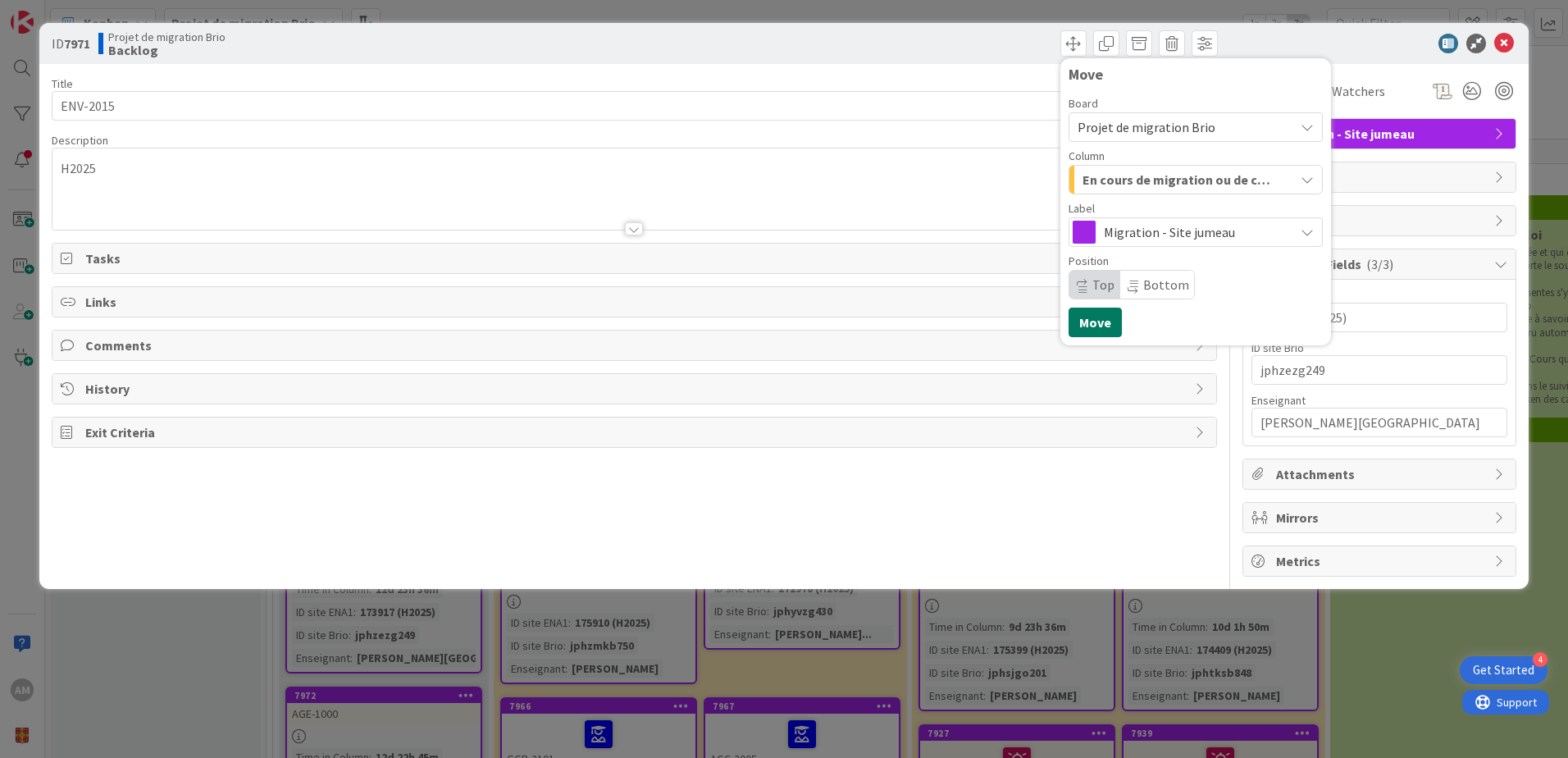
click at [1114, 313] on button "Move" at bounding box center [1095, 322] width 53 height 30
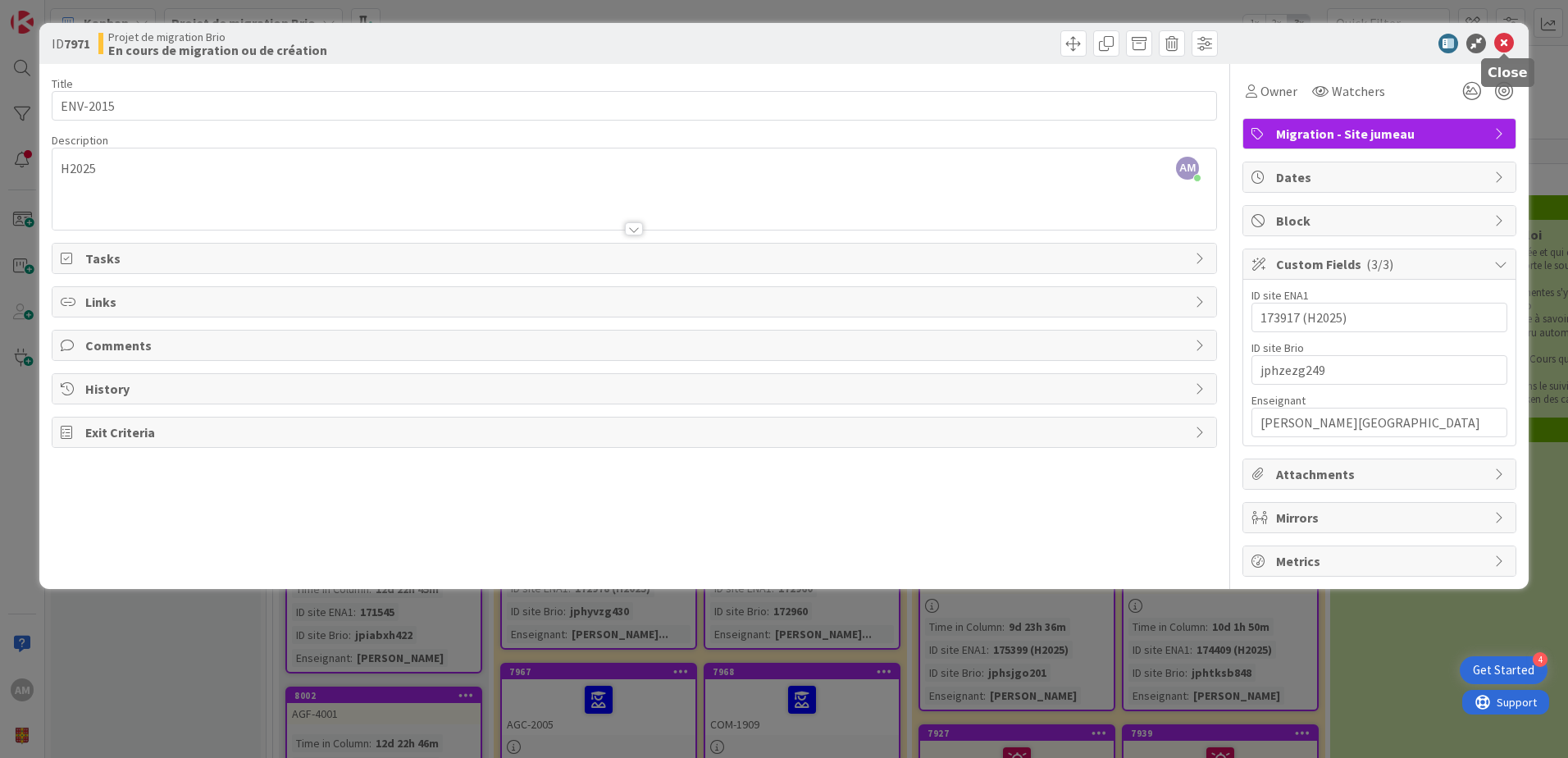
click at [1504, 39] on icon at bounding box center [1504, 43] width 20 height 20
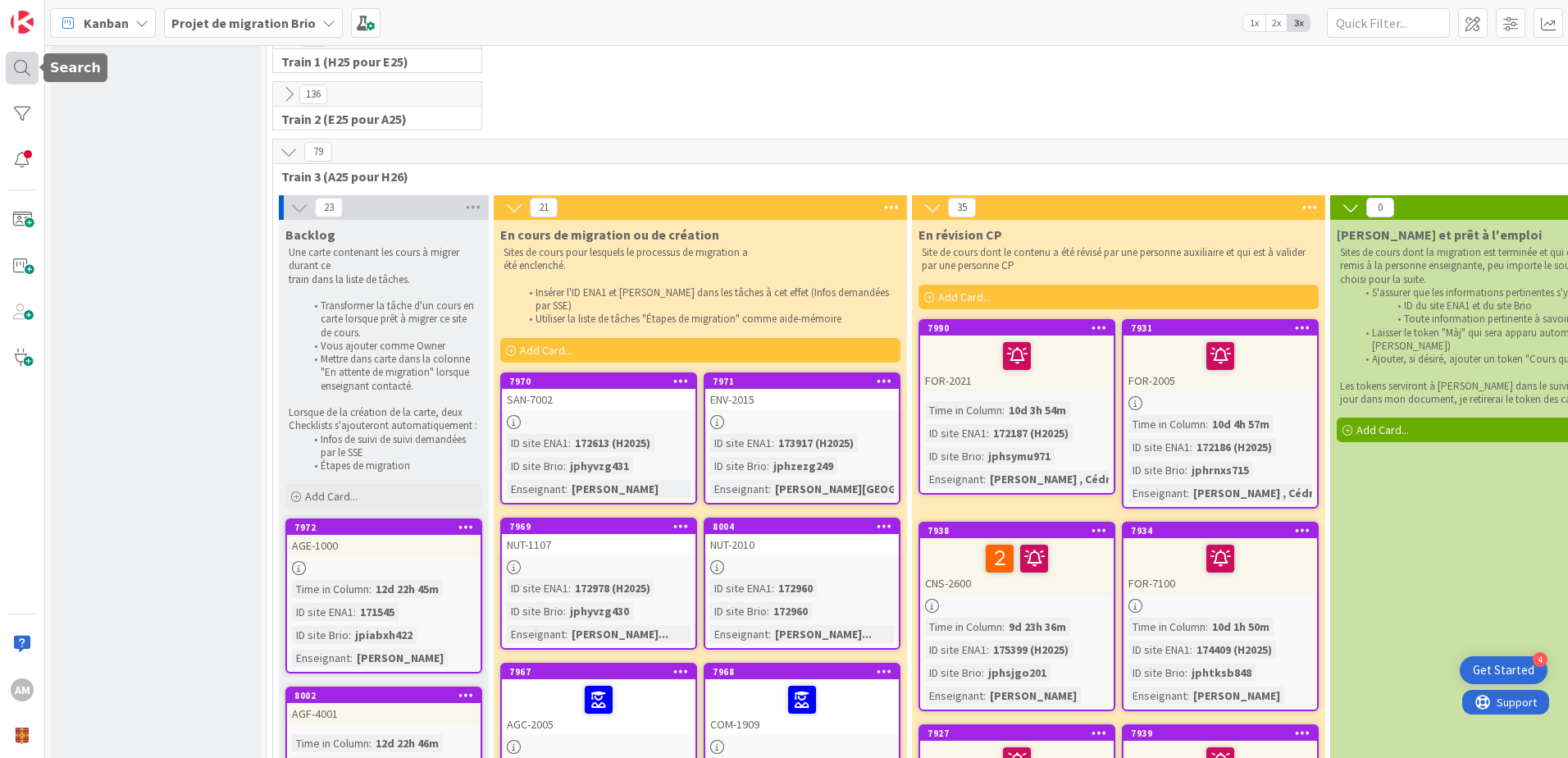
click at [24, 74] on div at bounding box center [22, 68] width 32 height 32
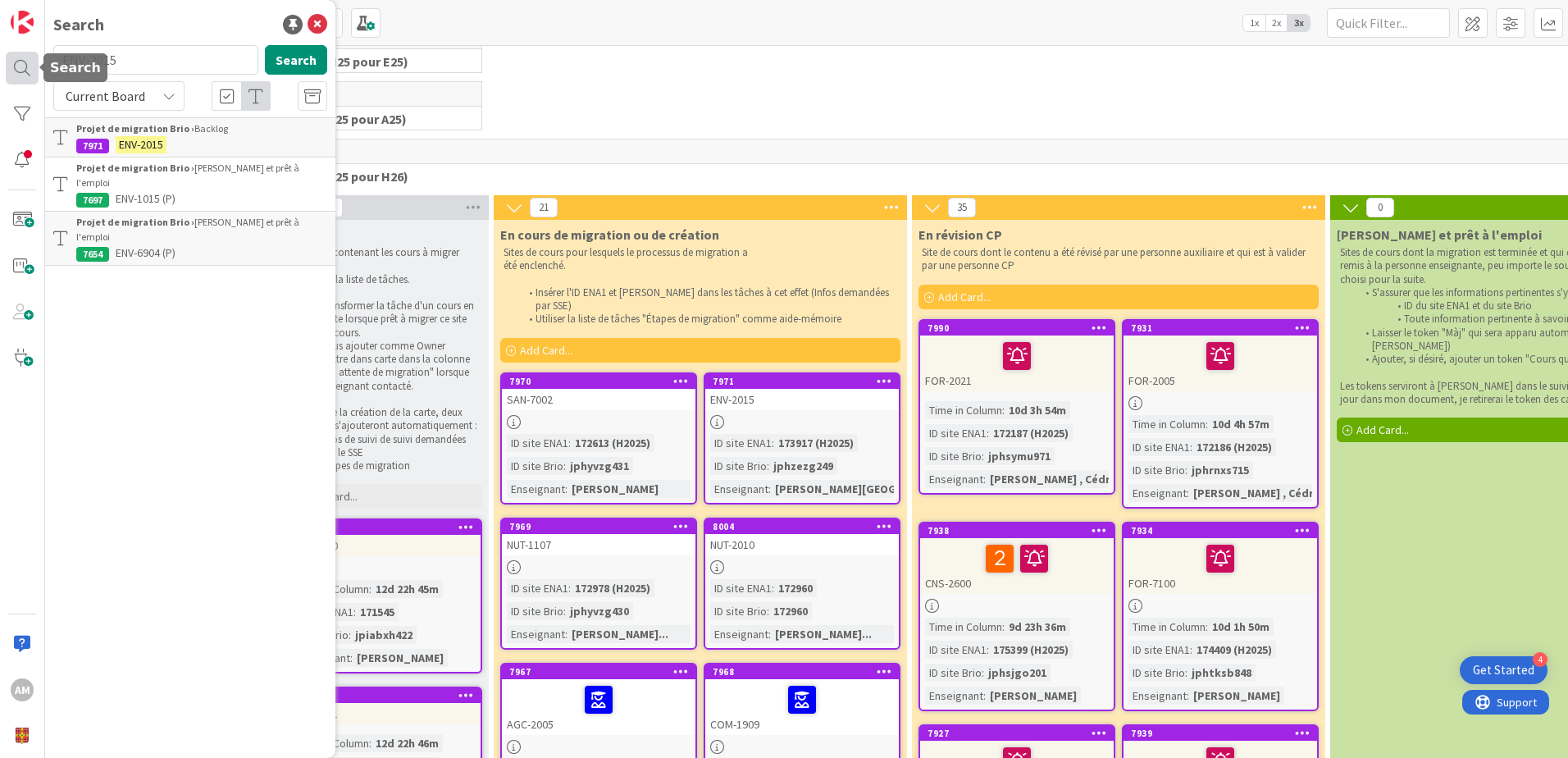
drag, startPoint x: 135, startPoint y: 61, endPoint x: 16, endPoint y: 64, distance: 119.0
click at [17, 64] on div "AM Search ENV-2015 Search Current Board Projet de migration Brio › Backlog 7971…" at bounding box center [23, 379] width 45 height 758
type input "AGE-1000"
click at [290, 55] on button "Search" at bounding box center [295, 59] width 62 height 30
click at [208, 139] on p "AGE-1000" at bounding box center [202, 144] width 251 height 17
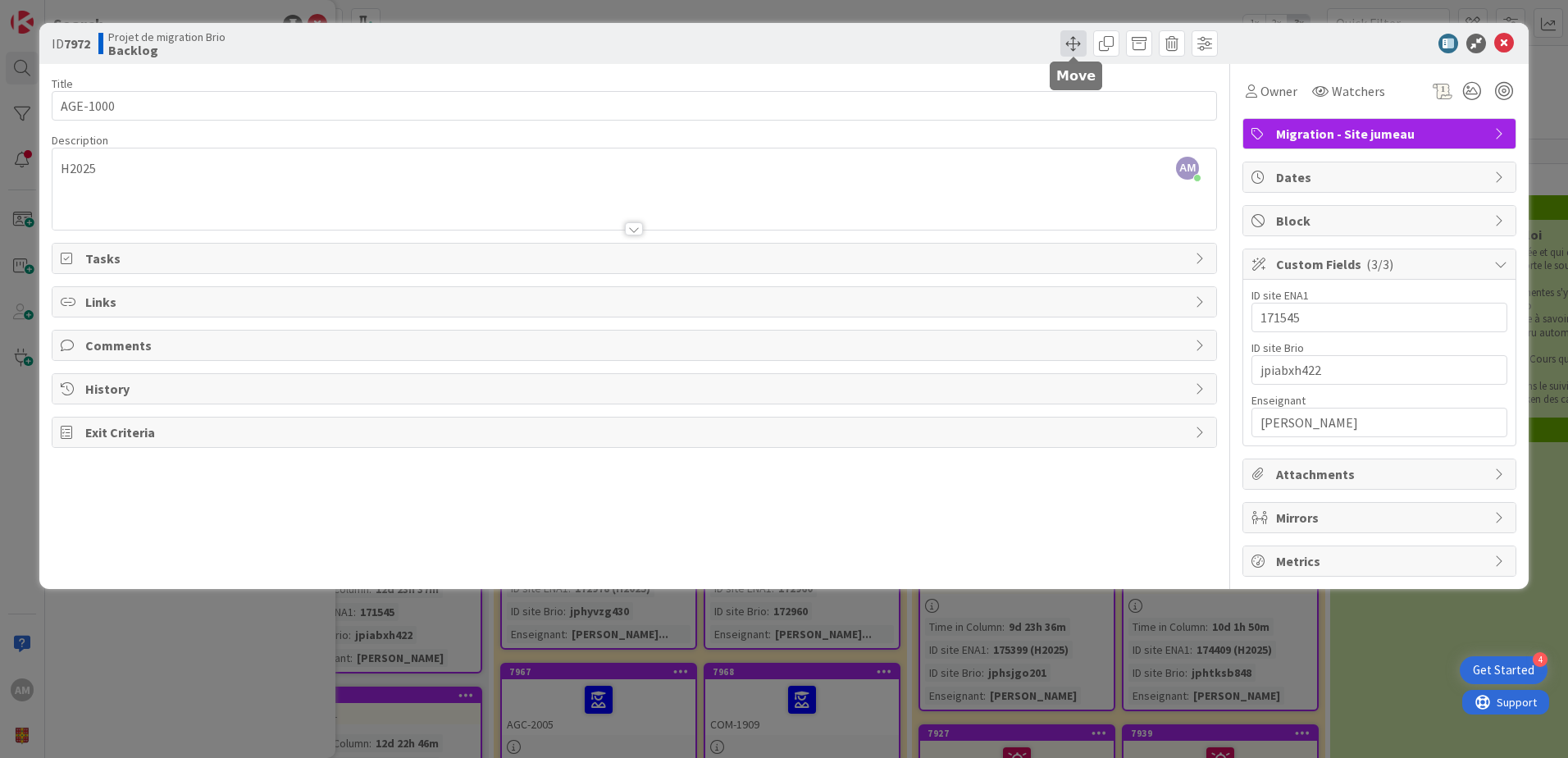
click at [1082, 50] on span at bounding box center [1073, 43] width 26 height 26
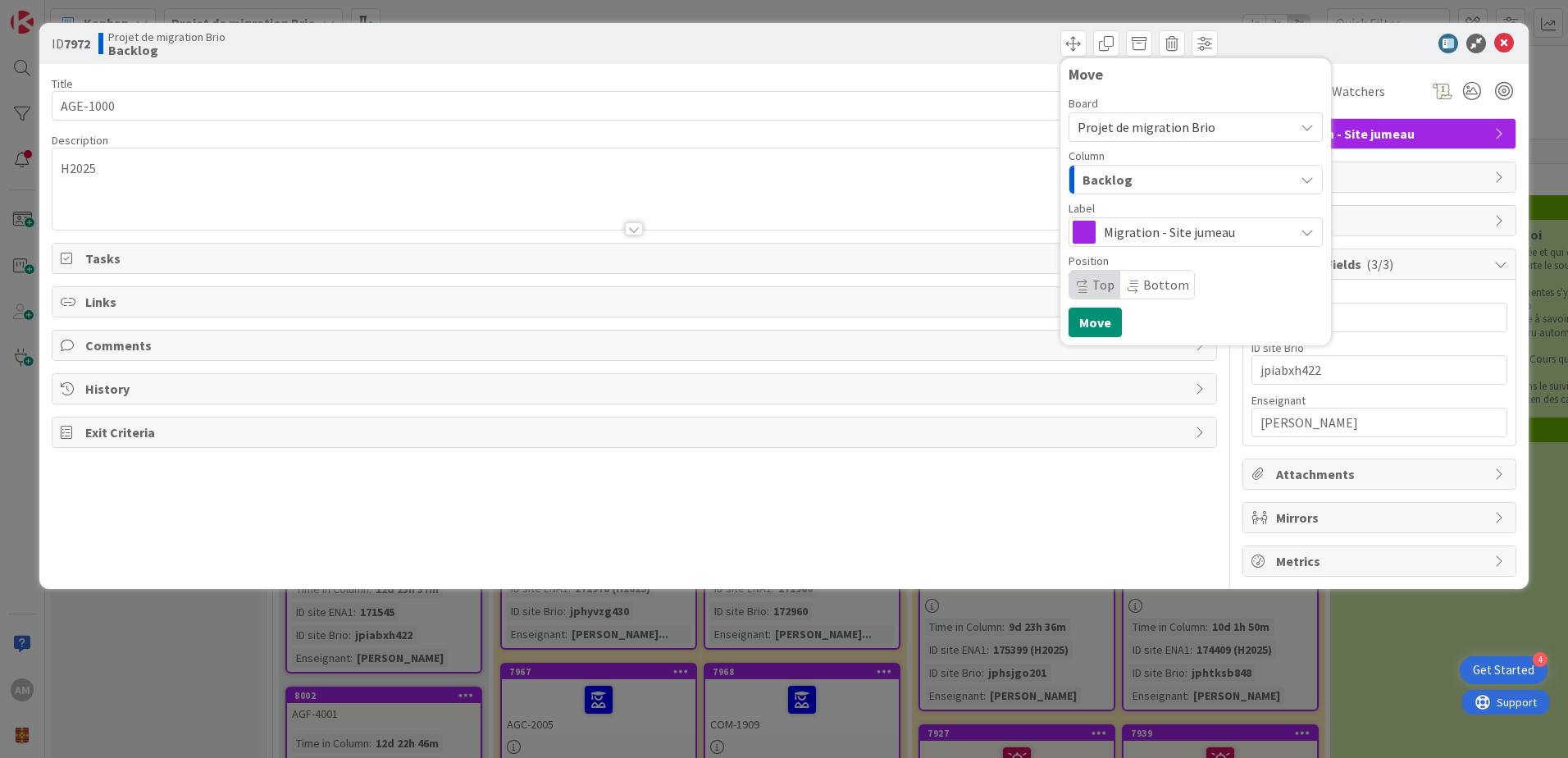
click at [1104, 176] on span "Backlog" at bounding box center [1107, 180] width 50 height 22
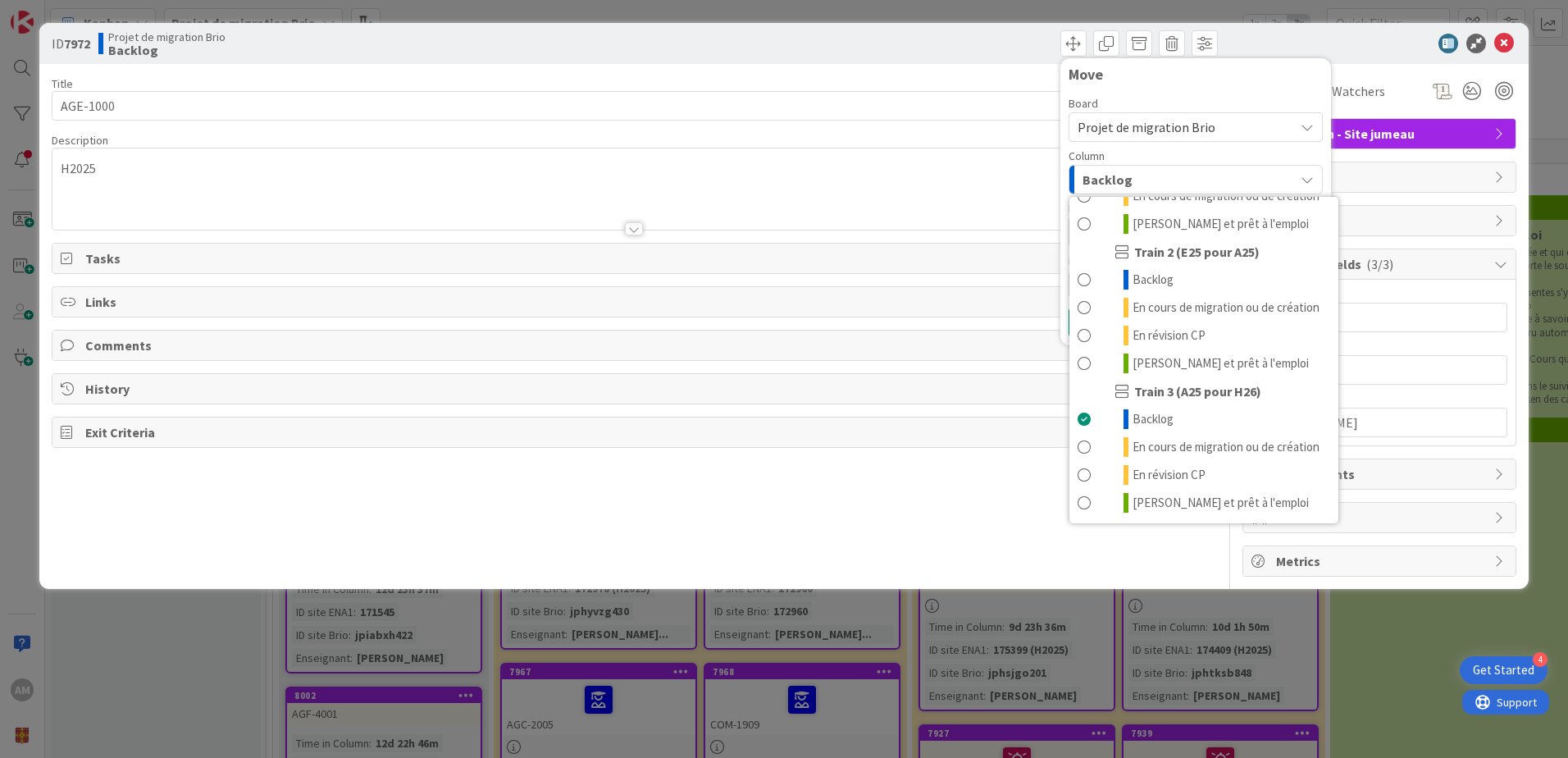
scroll to position [220, 0]
click at [1169, 437] on span "En cours de migration ou de création" at bounding box center [1226, 447] width 187 height 20
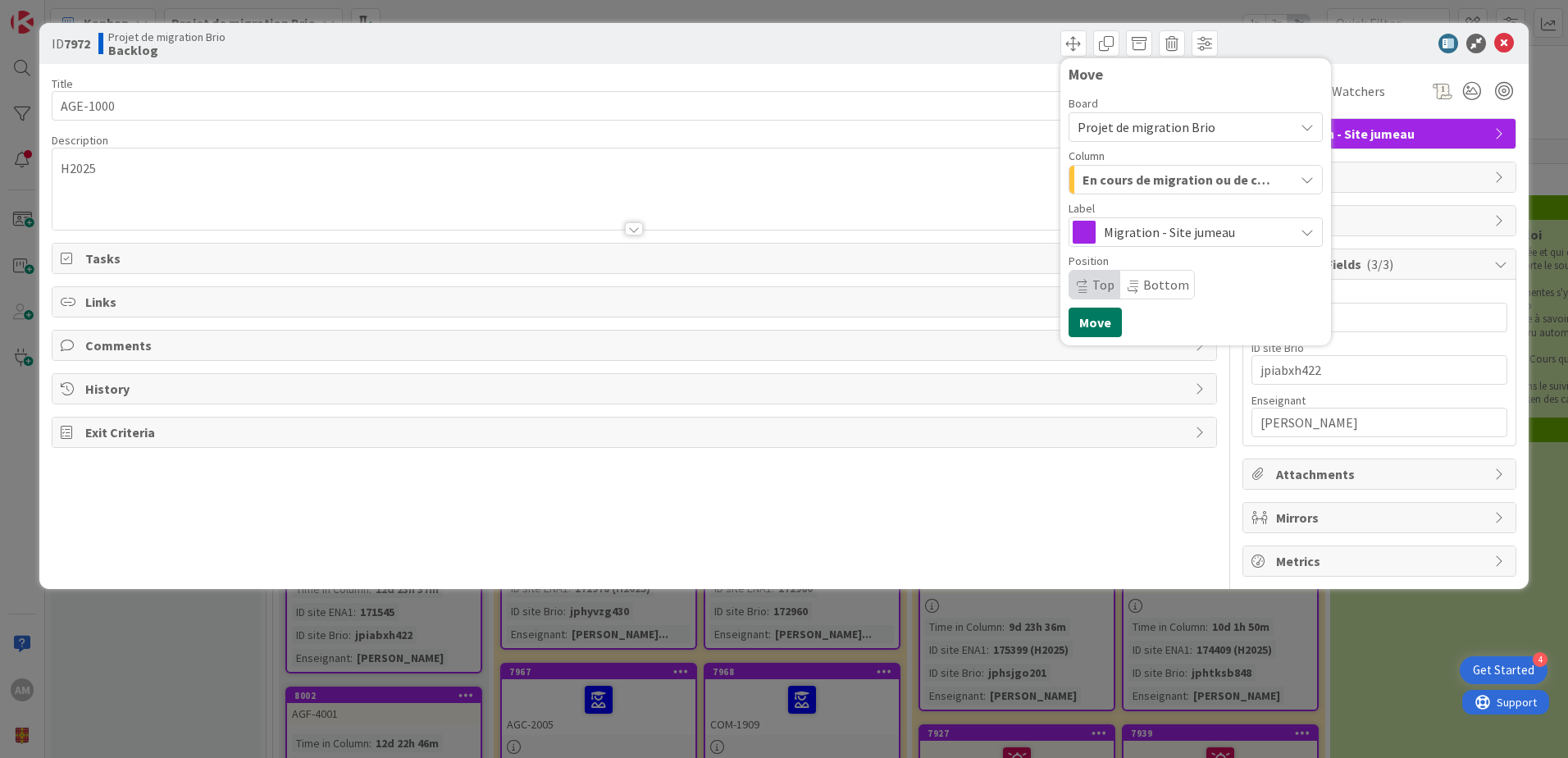
click at [1094, 318] on button "Move" at bounding box center [1095, 322] width 53 height 30
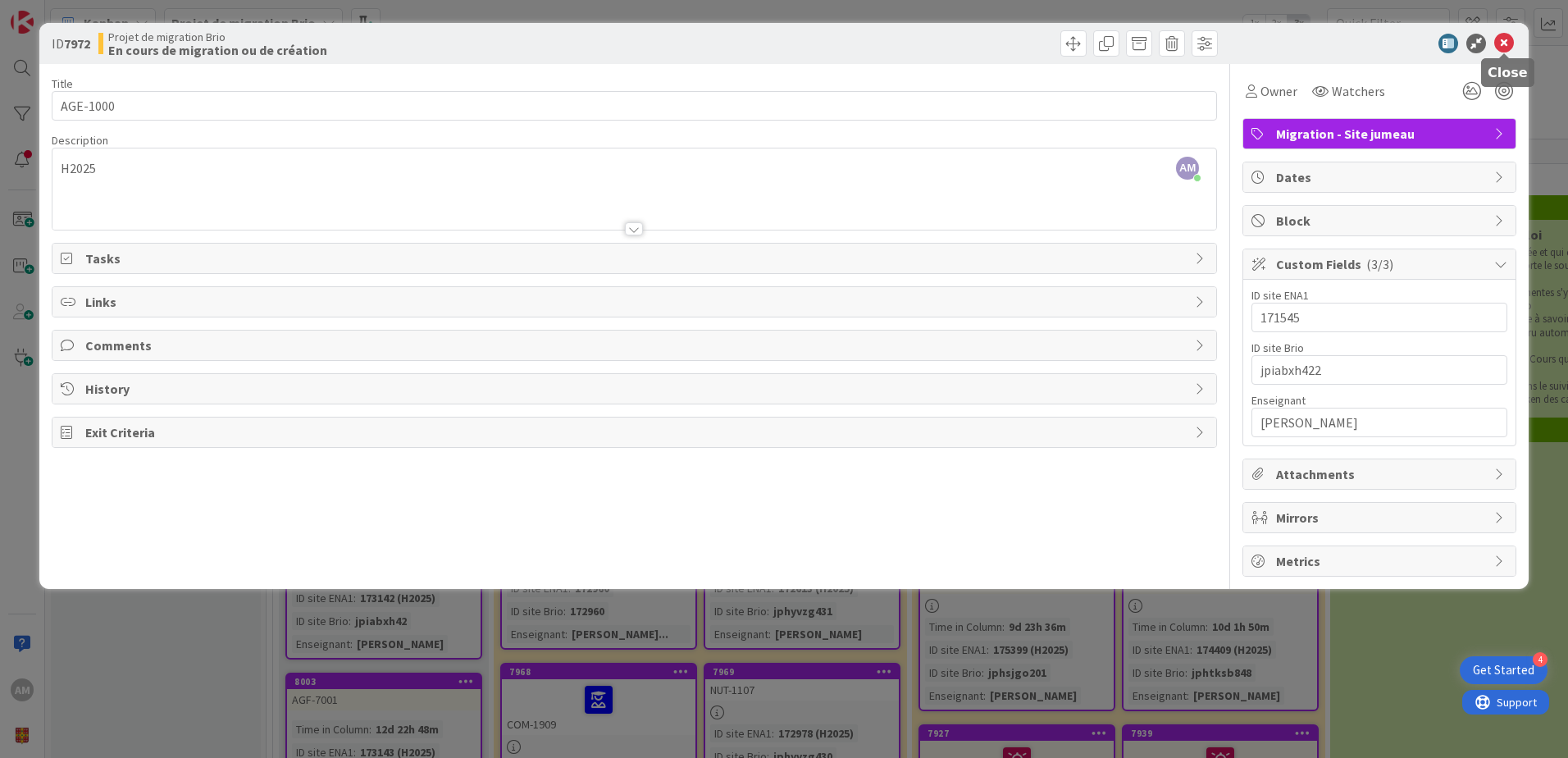
click at [1495, 50] on icon at bounding box center [1504, 43] width 20 height 20
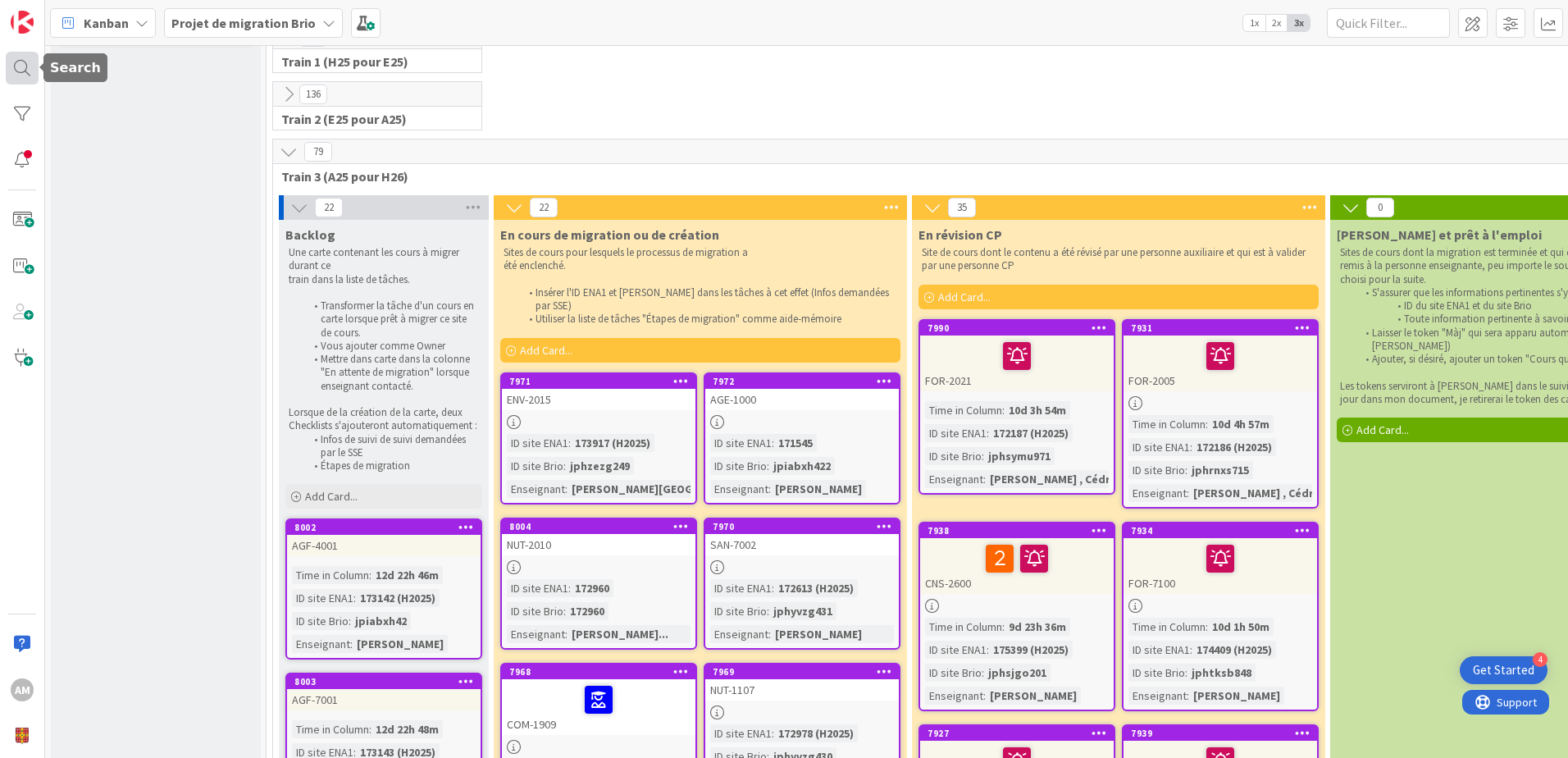
click at [25, 66] on div at bounding box center [22, 68] width 32 height 32
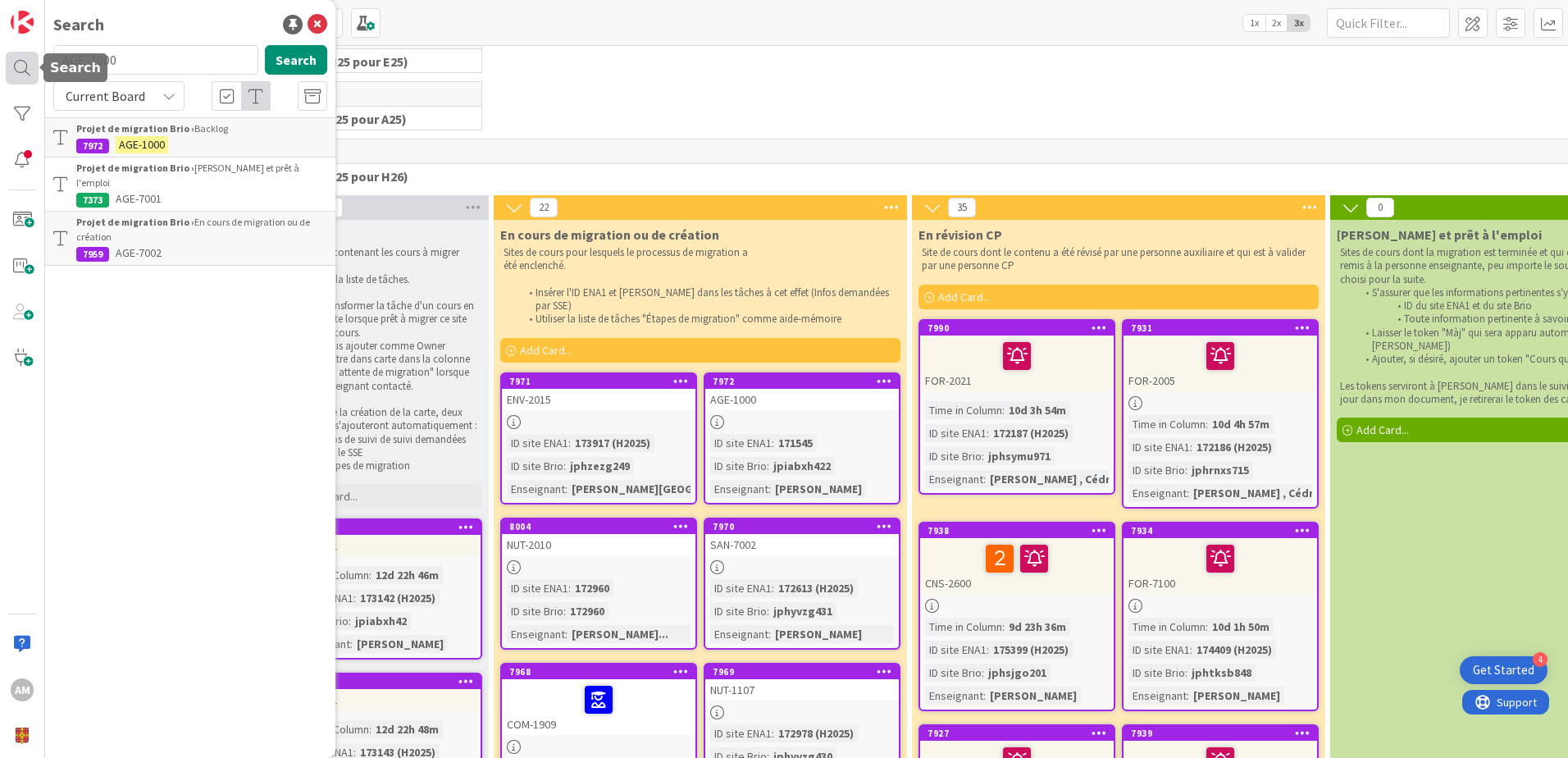
drag, startPoint x: 145, startPoint y: 60, endPoint x: 24, endPoint y: 74, distance: 121.8
click at [24, 74] on div "AM Search AGE-1000 Search Current Board Projet de migration Brio › Backlog 7972…" at bounding box center [23, 379] width 45 height 758
type input "AGF-4001"
click at [267, 59] on button "Search" at bounding box center [295, 59] width 62 height 30
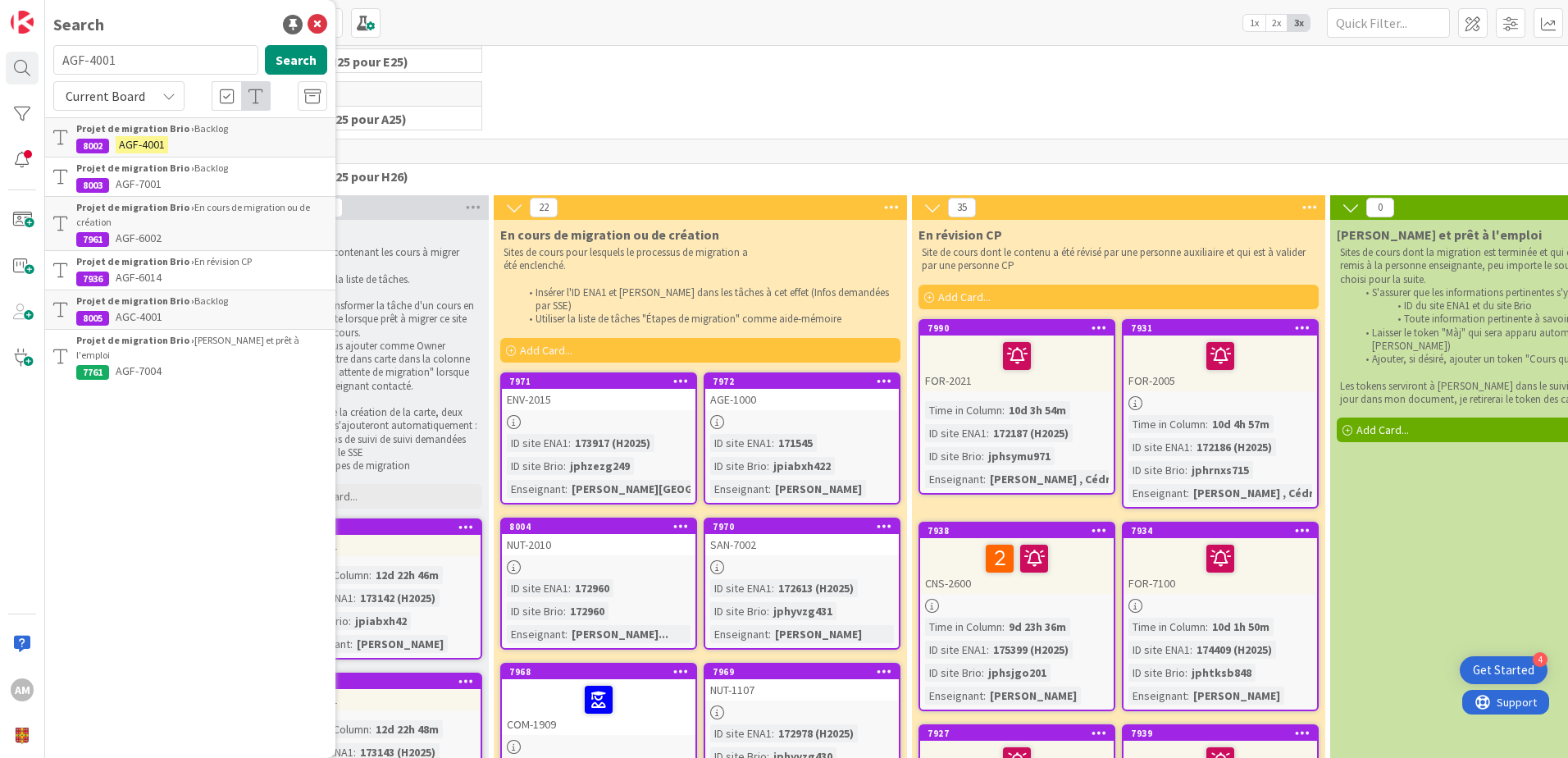
click at [168, 137] on p "AGF-4001" at bounding box center [202, 144] width 251 height 17
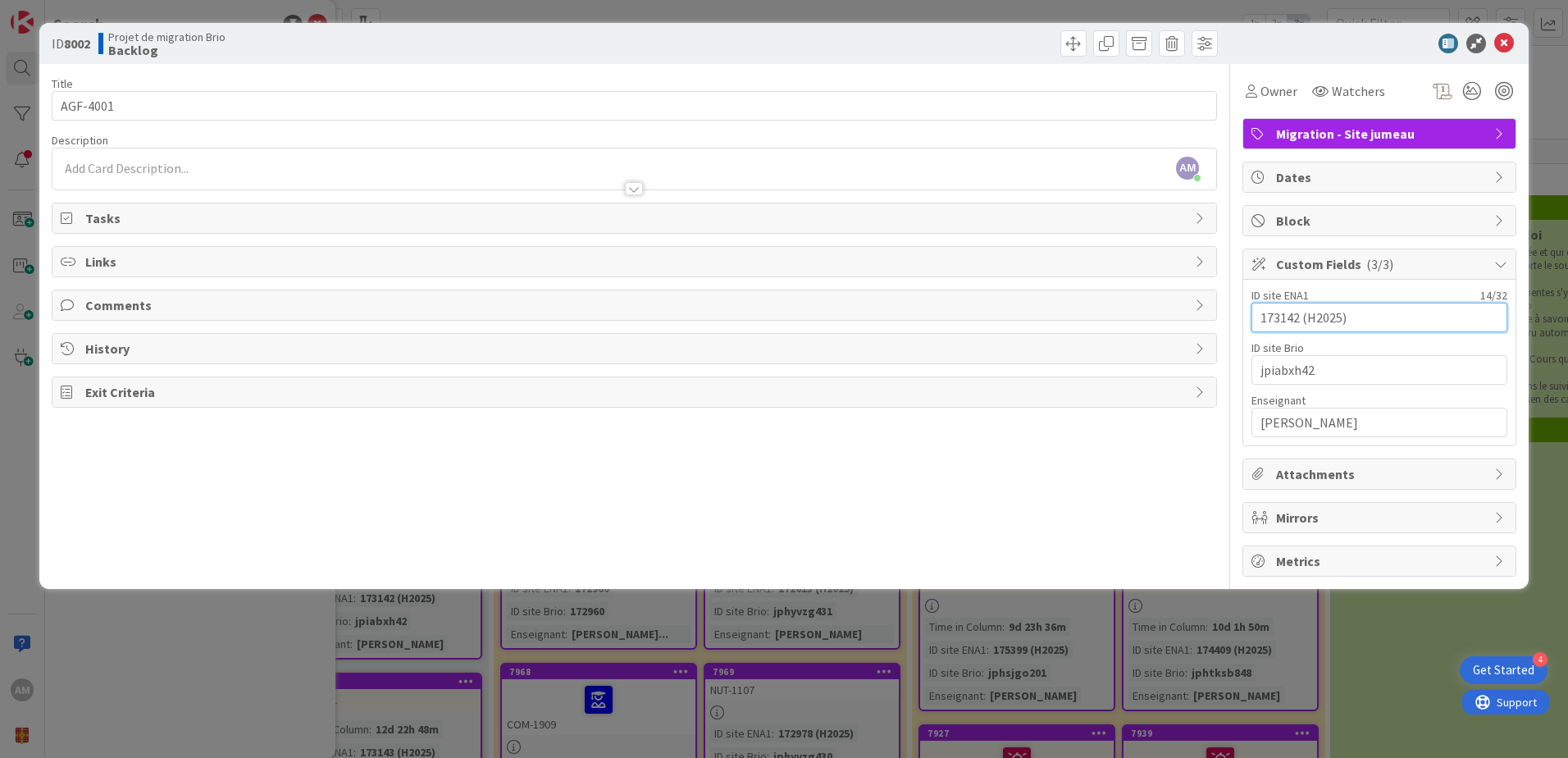
drag, startPoint x: 1300, startPoint y: 317, endPoint x: 1232, endPoint y: 318, distance: 68.0
click at [1232, 318] on div "Title 8 / 128 AGF-4001 Description AM Audrey Marcotte just joined Owner Watcher…" at bounding box center [783, 320] width 1464 height 512
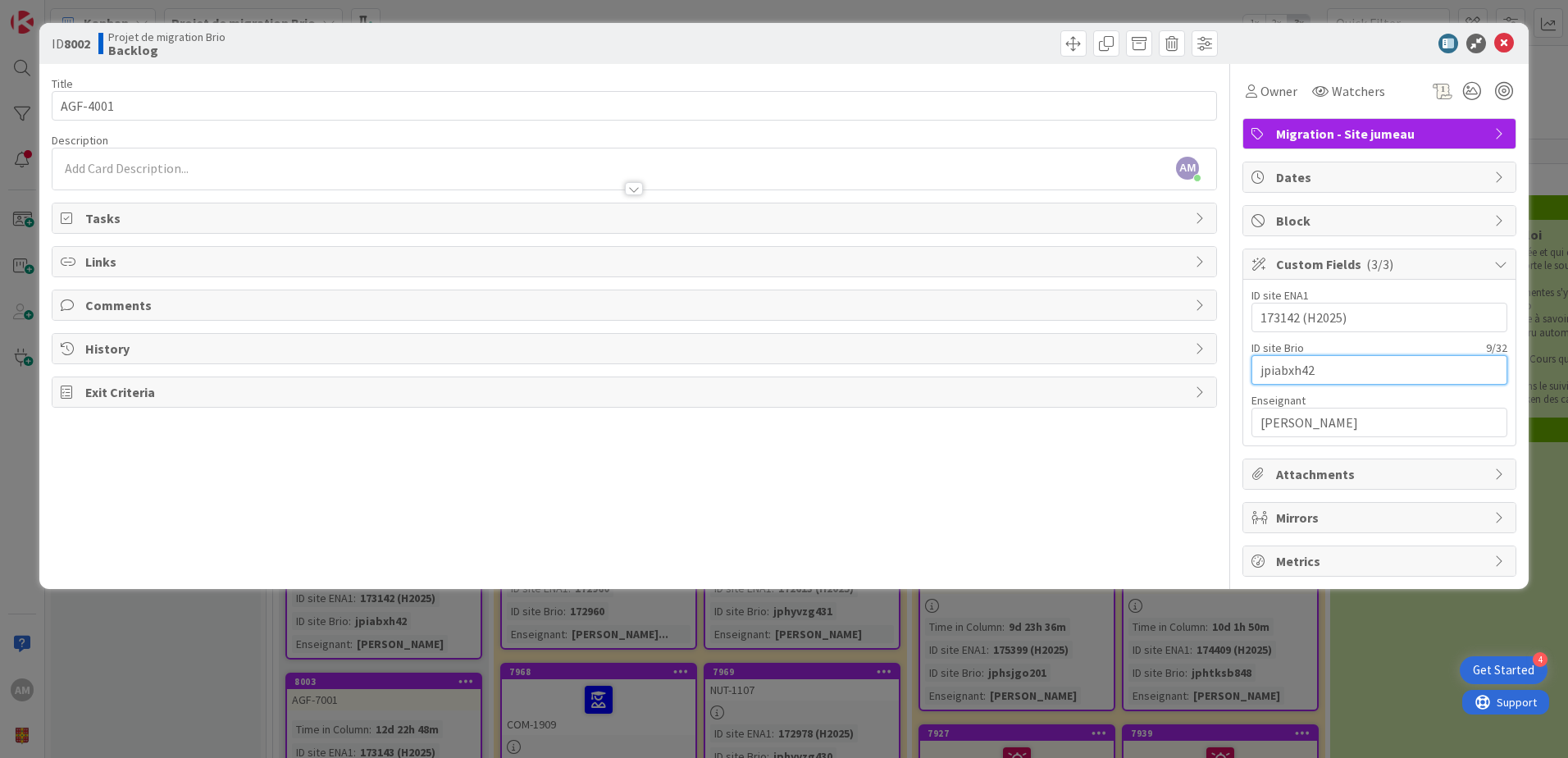
drag, startPoint x: 1320, startPoint y: 369, endPoint x: 1197, endPoint y: 379, distance: 123.4
click at [1197, 379] on div "Title 8 / 128 AGF-4001 Description AM Audrey Marcotte just joined Owner Watcher…" at bounding box center [783, 320] width 1464 height 512
click at [1051, 46] on div at bounding box center [928, 43] width 579 height 26
click at [1062, 44] on span at bounding box center [1073, 43] width 26 height 26
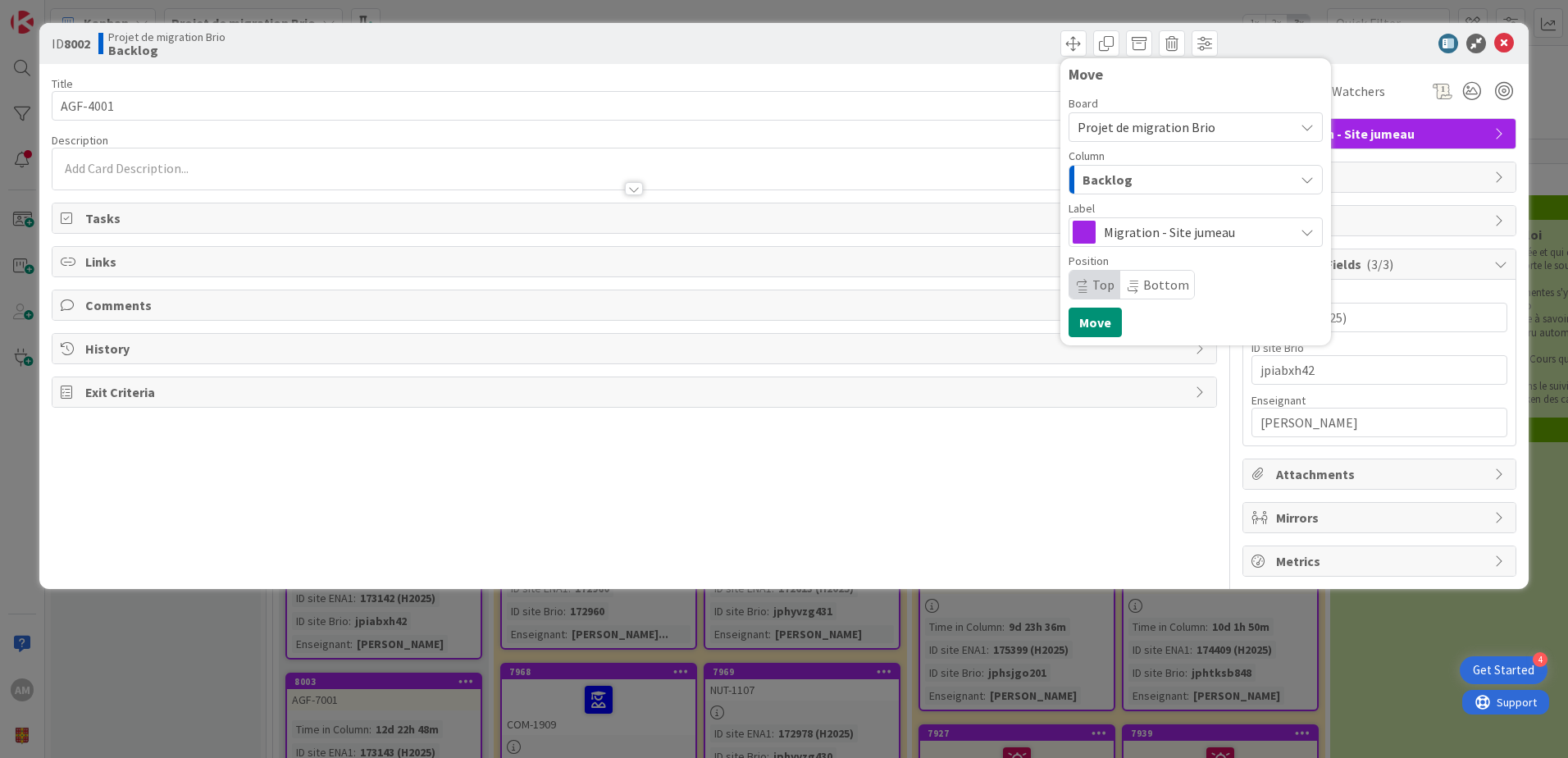
click at [1149, 190] on div "Backlog" at bounding box center [1186, 179] width 216 height 26
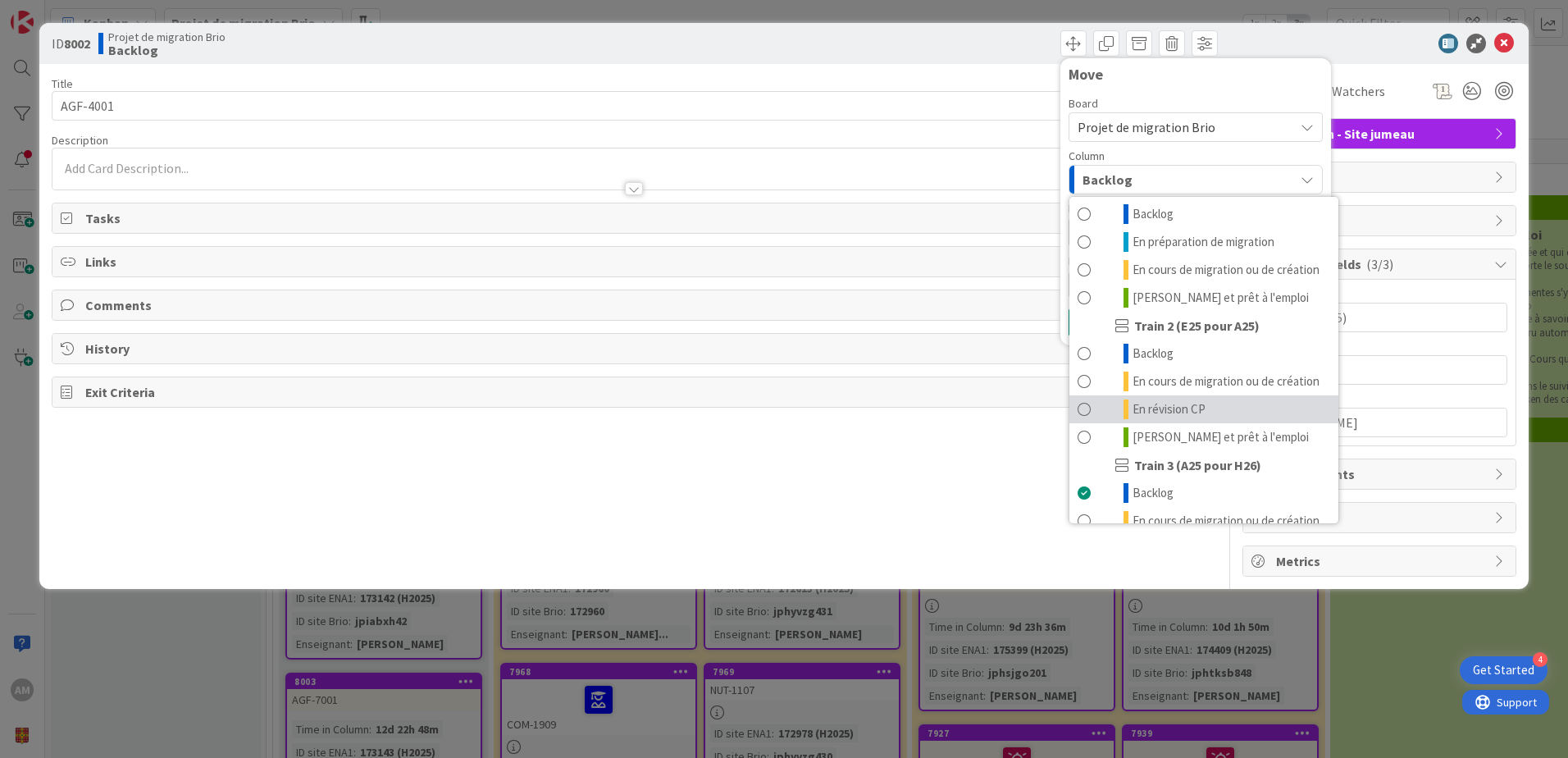
scroll to position [220, 0]
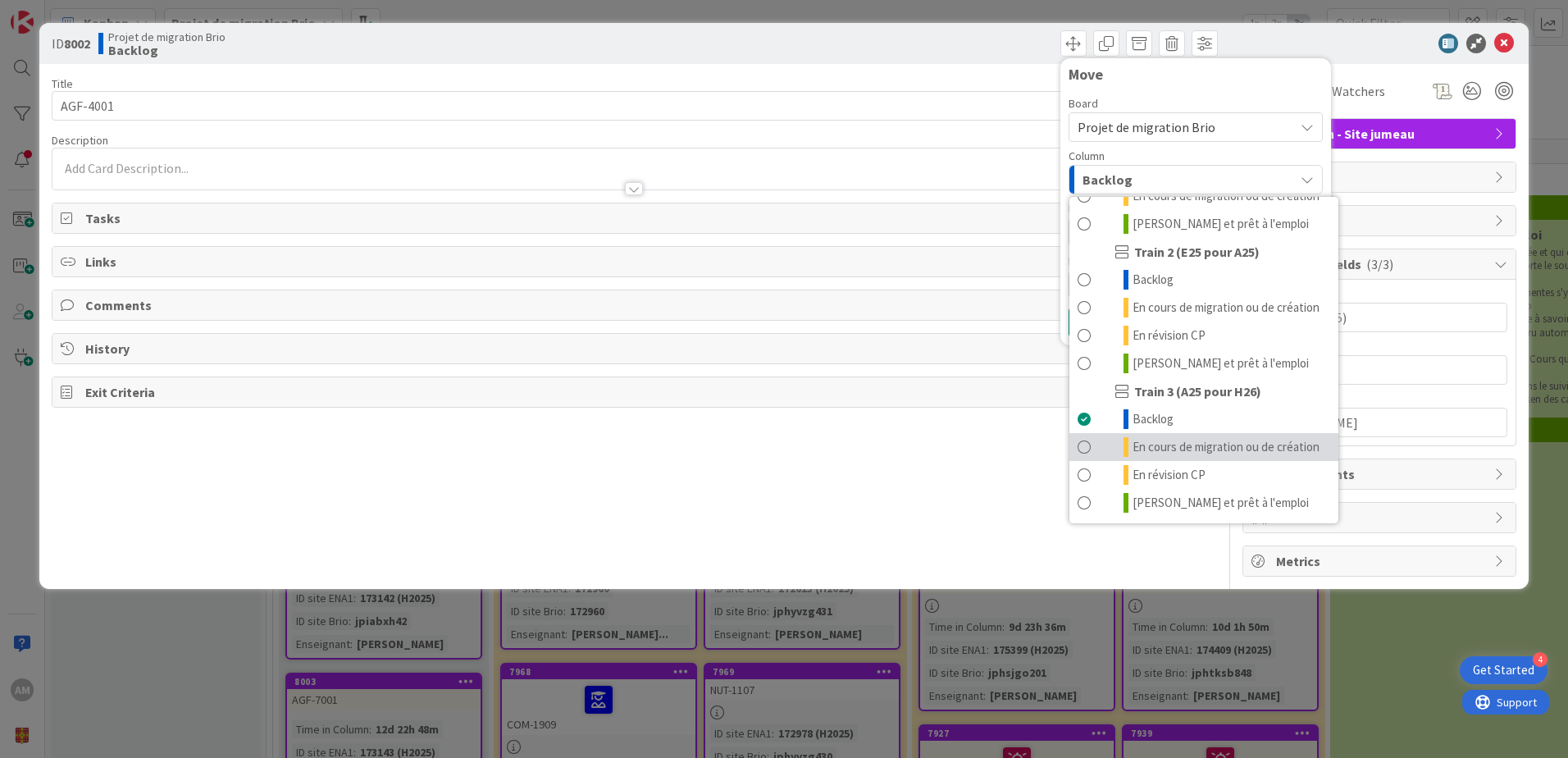
click at [1175, 437] on span "En cours de migration ou de création" at bounding box center [1226, 447] width 187 height 20
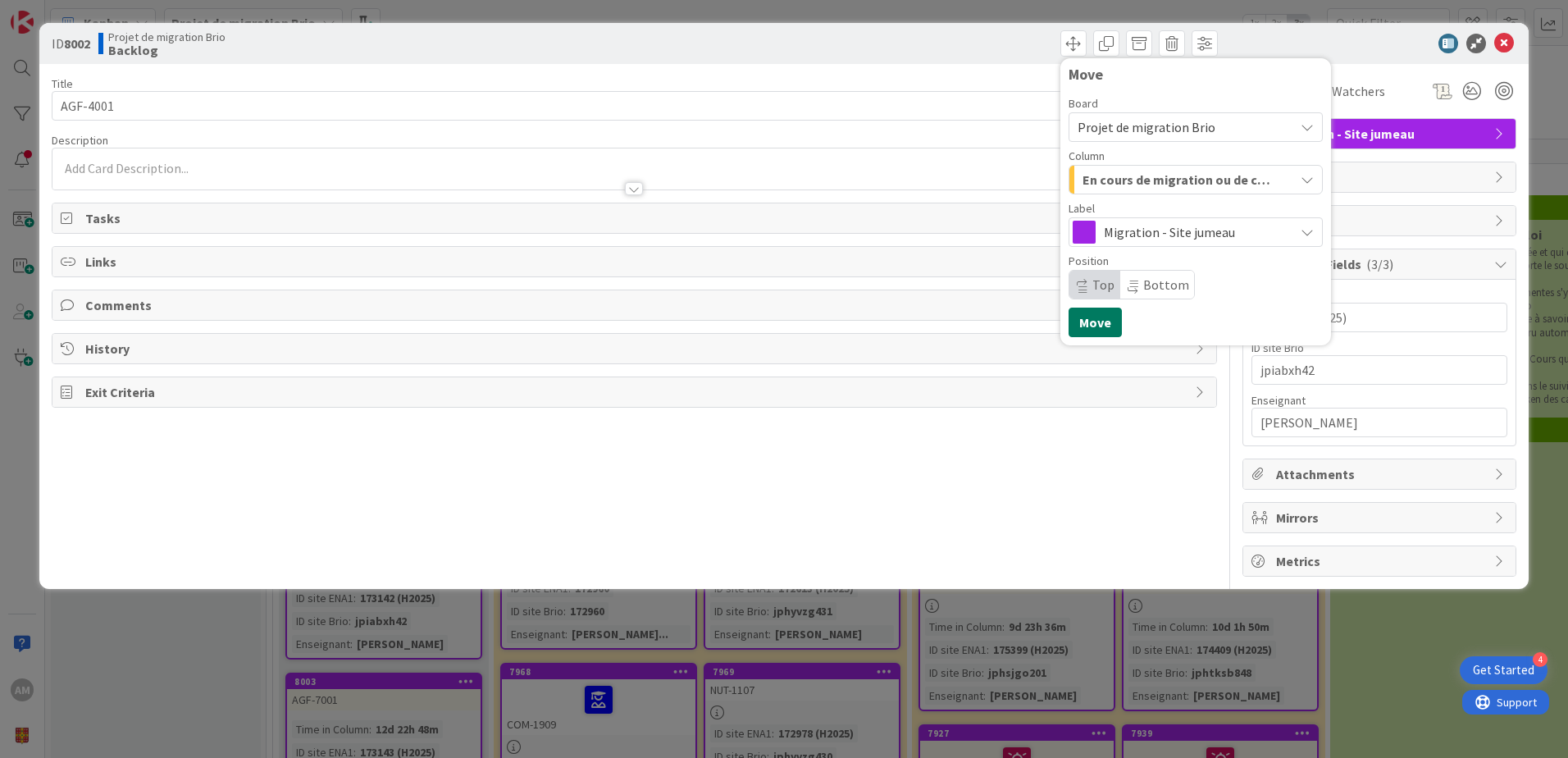
click at [1088, 318] on button "Move" at bounding box center [1095, 322] width 53 height 30
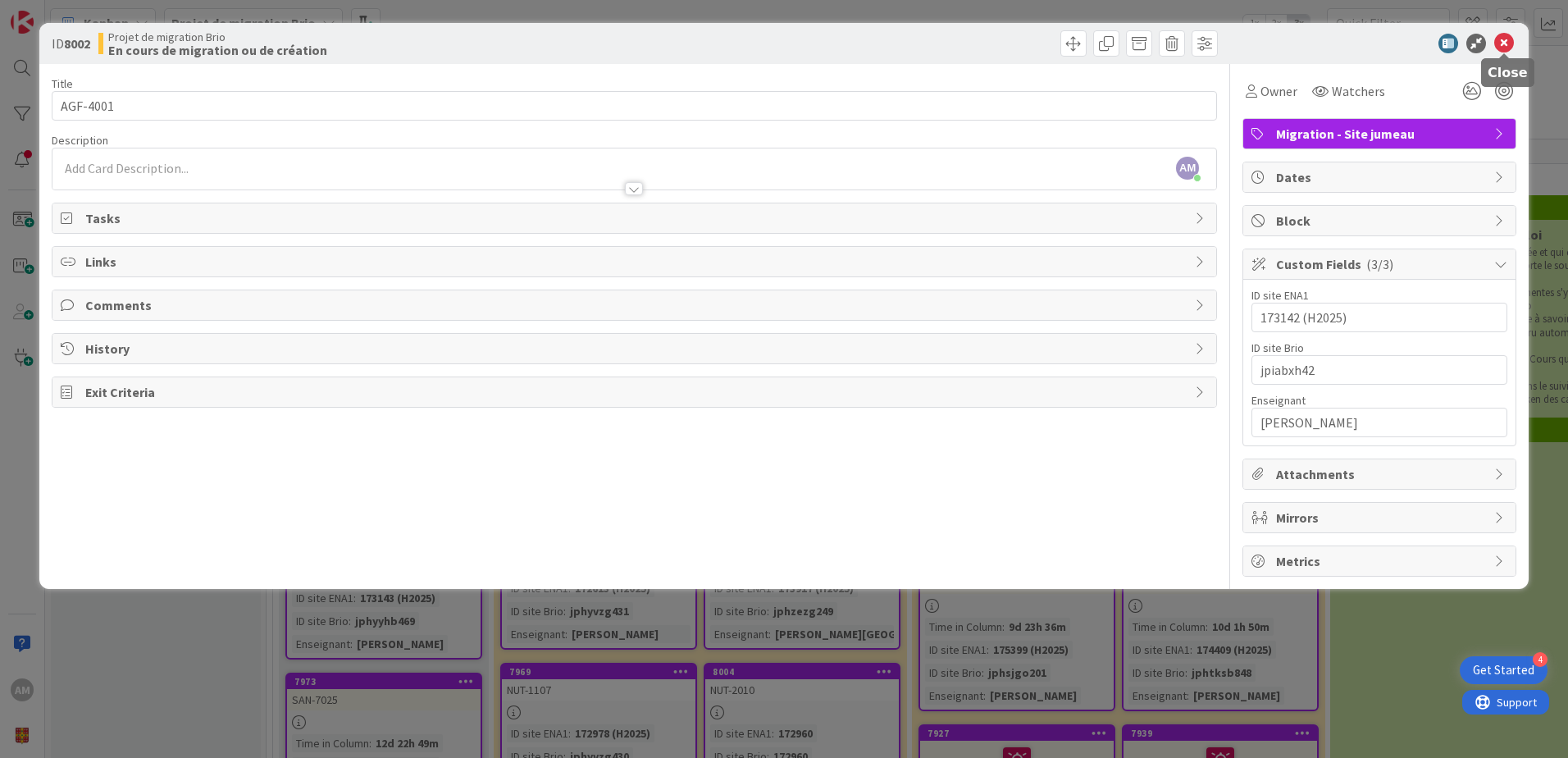
click at [1497, 43] on icon at bounding box center [1504, 43] width 20 height 20
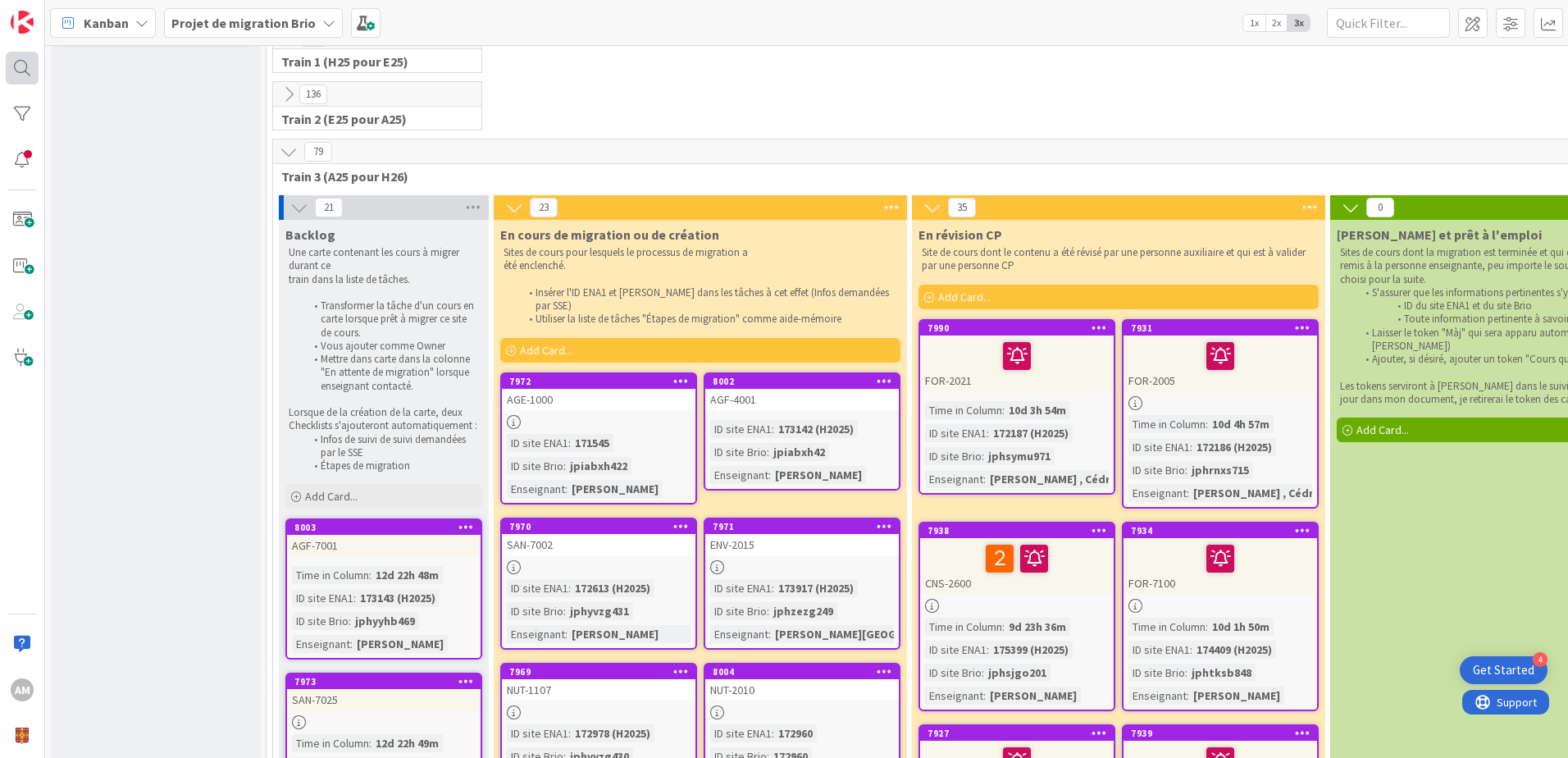
click at [23, 59] on div at bounding box center [22, 68] width 32 height 32
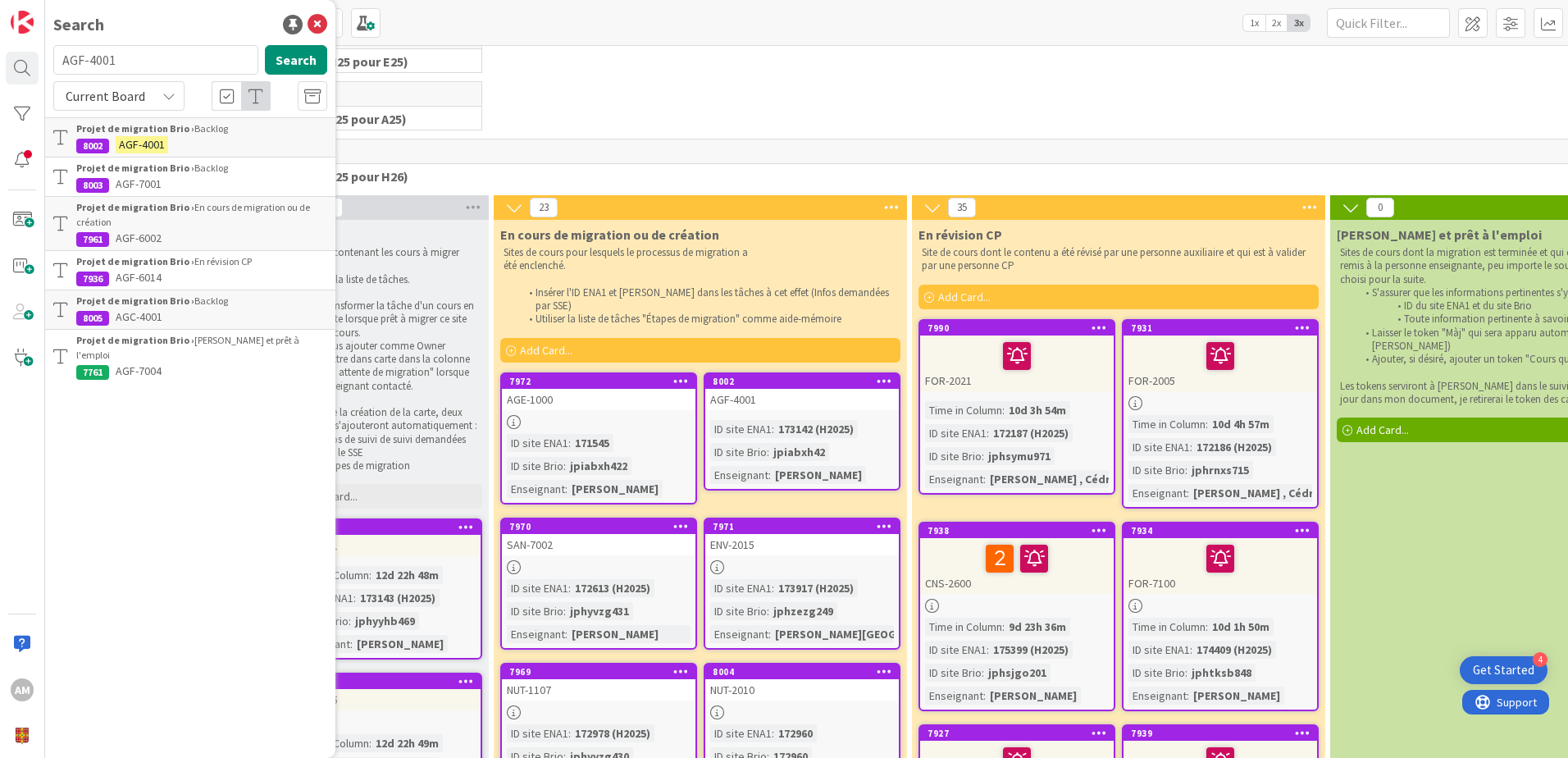
drag, startPoint x: 146, startPoint y: 68, endPoint x: 39, endPoint y: 62, distance: 107.2
click at [39, 62] on div "AM Search AGF-4001 Search Current Board Projet de migration Brio › Backlog 8002…" at bounding box center [23, 379] width 45 height 758
drag, startPoint x: 163, startPoint y: 62, endPoint x: 37, endPoint y: 67, distance: 126.1
click at [37, 67] on div "AM Search jpiabxh423 Search Current Board Projet de migration Brio › Backlog 80…" at bounding box center [23, 379] width 45 height 758
paste input "AGF-7001"
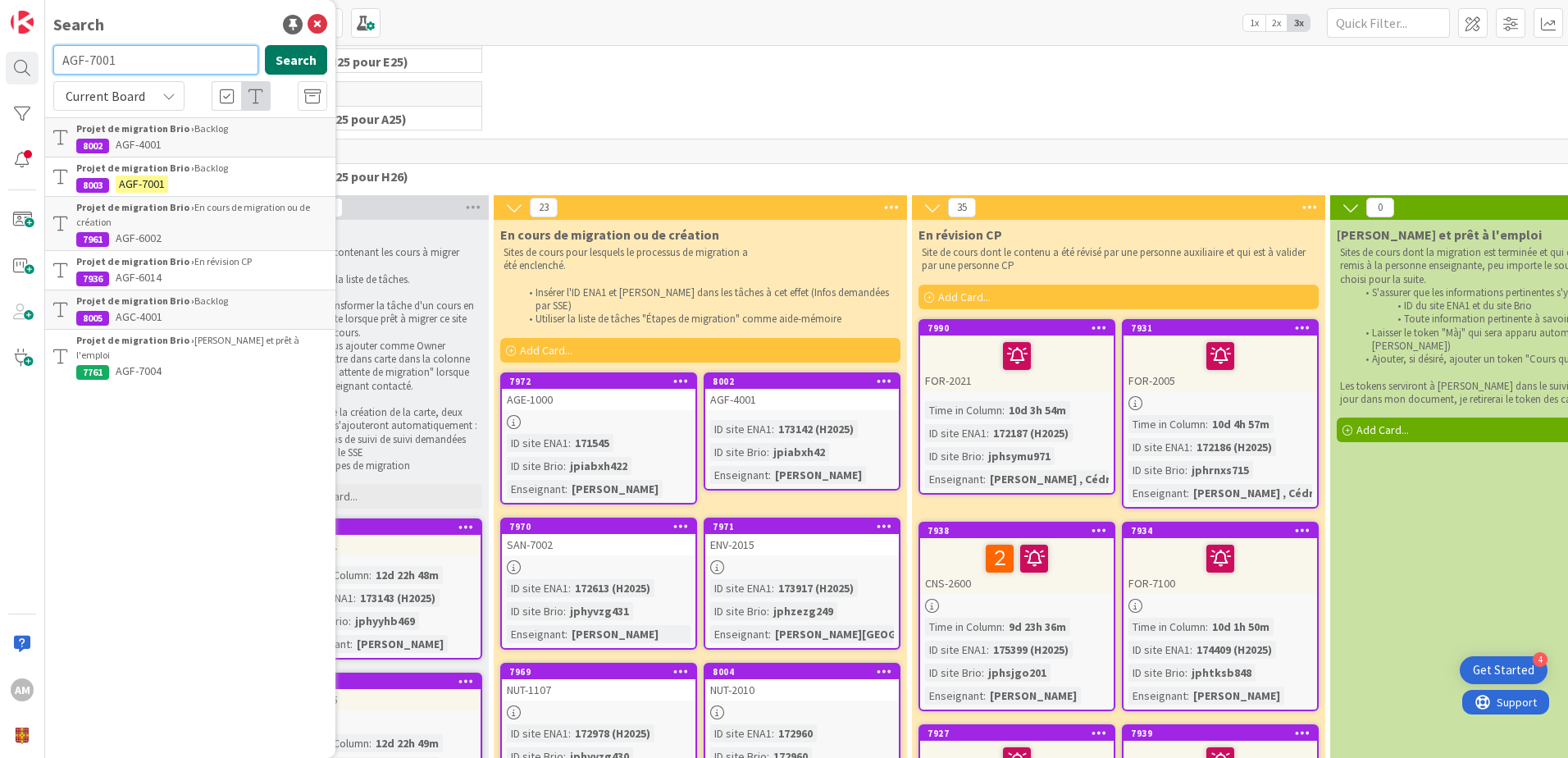
type input "AGF-7001"
click at [291, 52] on button "Search" at bounding box center [295, 59] width 62 height 30
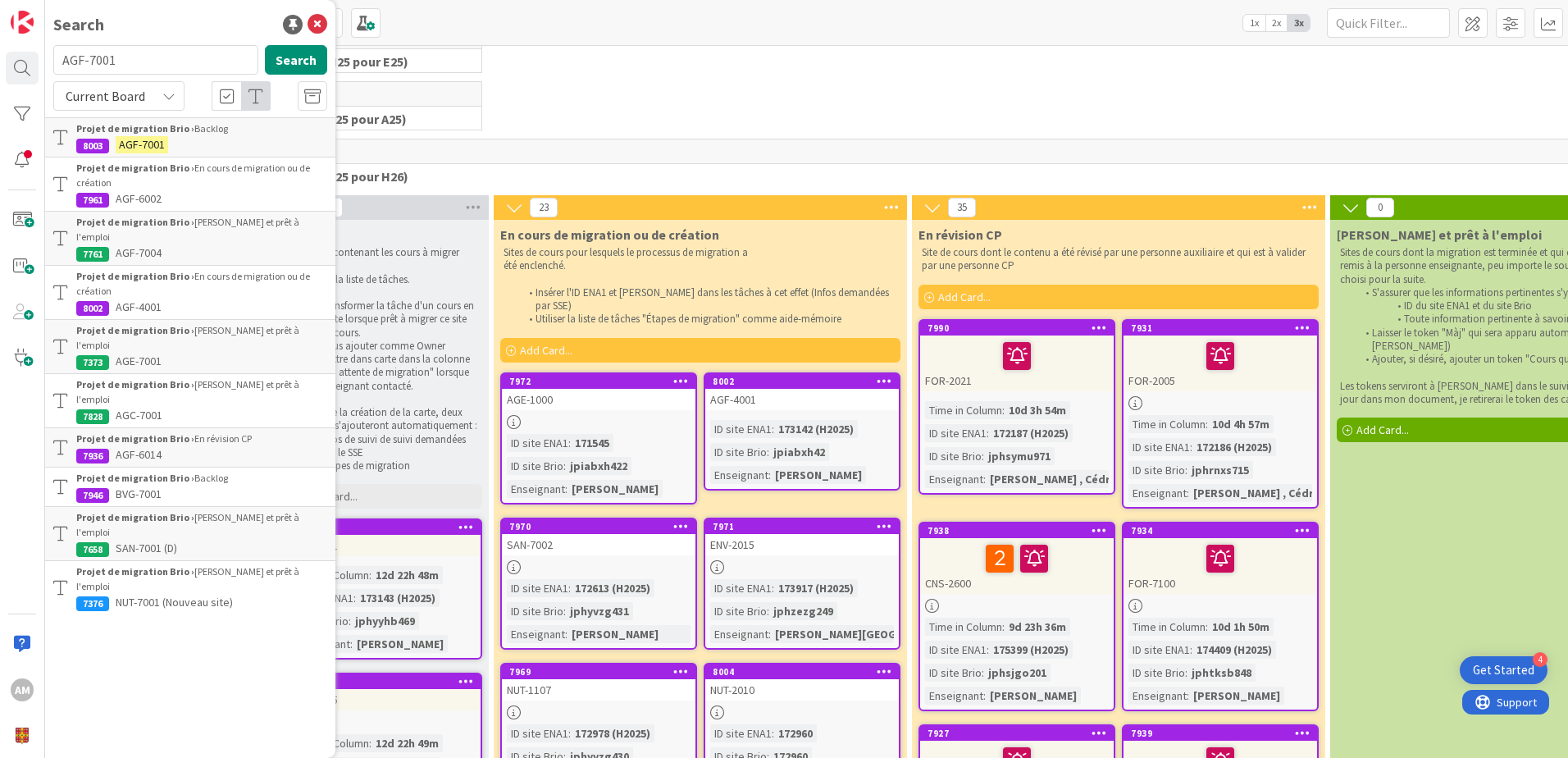
click at [142, 133] on b "Projet de migration Brio ›" at bounding box center [135, 129] width 118 height 13
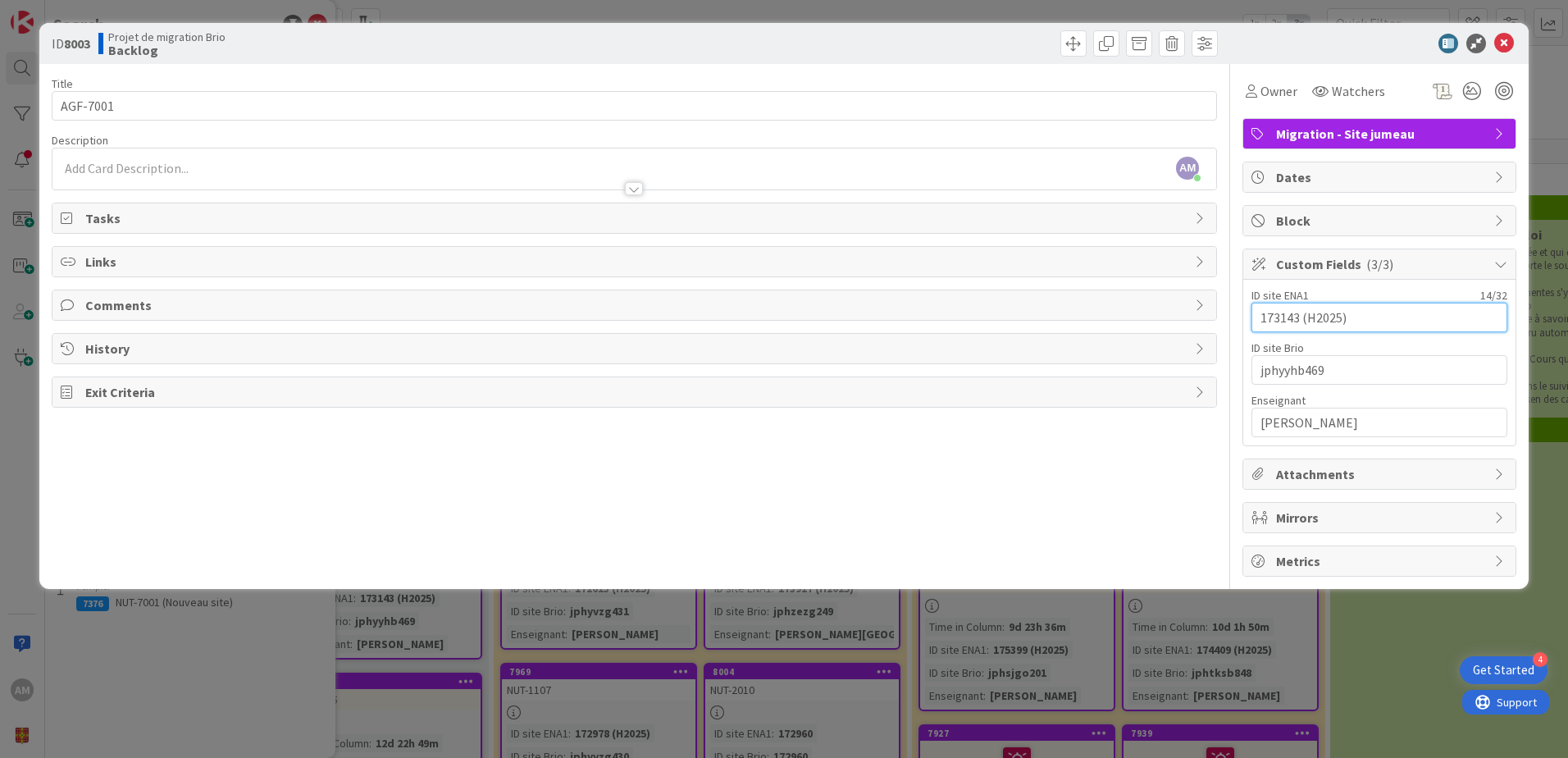
drag, startPoint x: 1298, startPoint y: 317, endPoint x: 1244, endPoint y: 326, distance: 54.7
click at [1244, 326] on div "ID site ENA1 14 / 32 173143 (H2025) ID site Brio 10 / 32 jphyyhb469 Enseignant …" at bounding box center [1379, 363] width 272 height 166
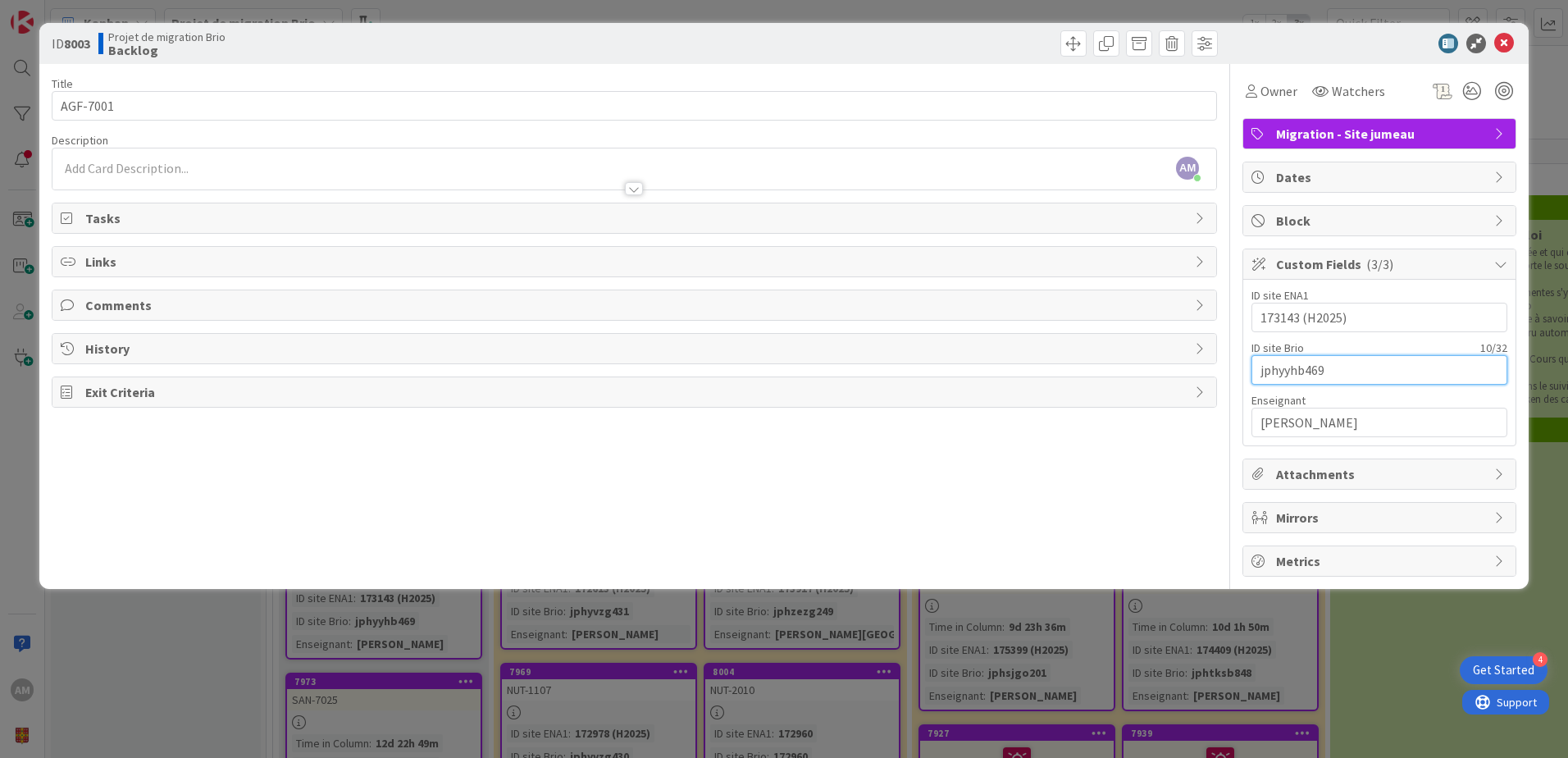
drag, startPoint x: 1329, startPoint y: 370, endPoint x: 1213, endPoint y: 380, distance: 116.4
click at [1213, 380] on div "Title 8 / 128 AGF-7001 Description AM Audrey Marcotte just joined Owner Watcher…" at bounding box center [783, 320] width 1464 height 512
click at [1071, 34] on span at bounding box center [1073, 43] width 26 height 26
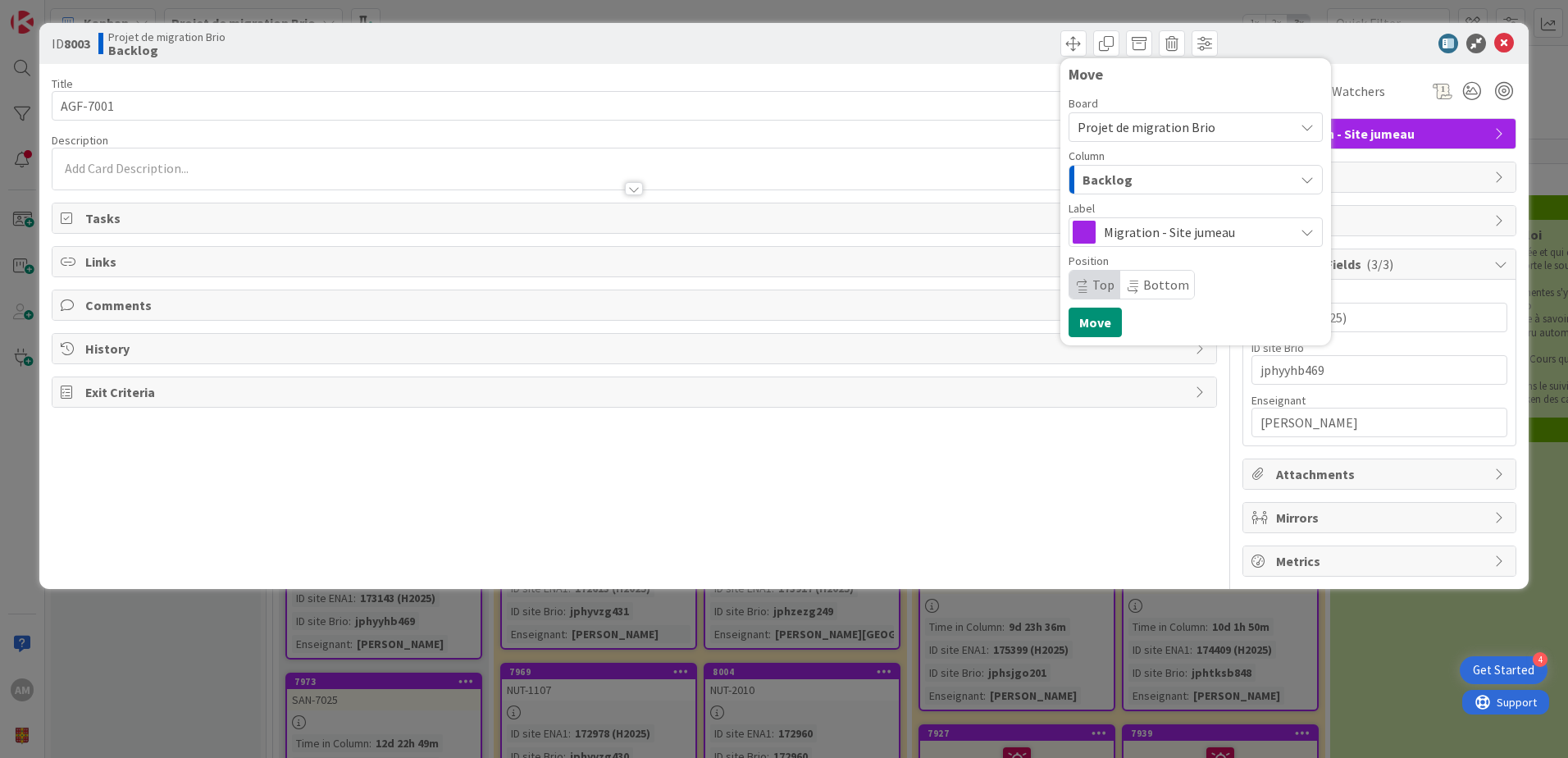
click at [1106, 184] on span "Backlog" at bounding box center [1107, 180] width 50 height 22
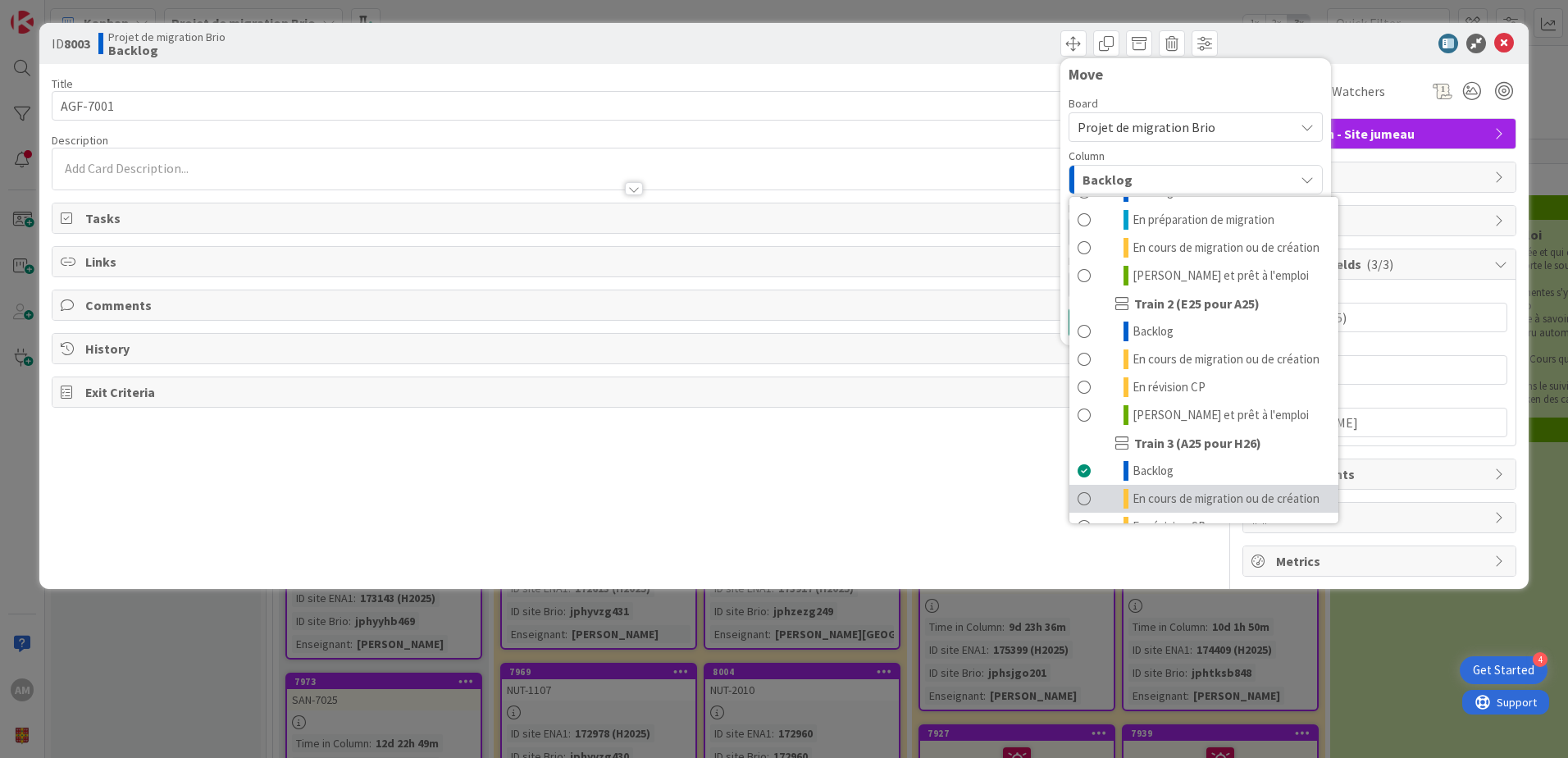
scroll to position [220, 0]
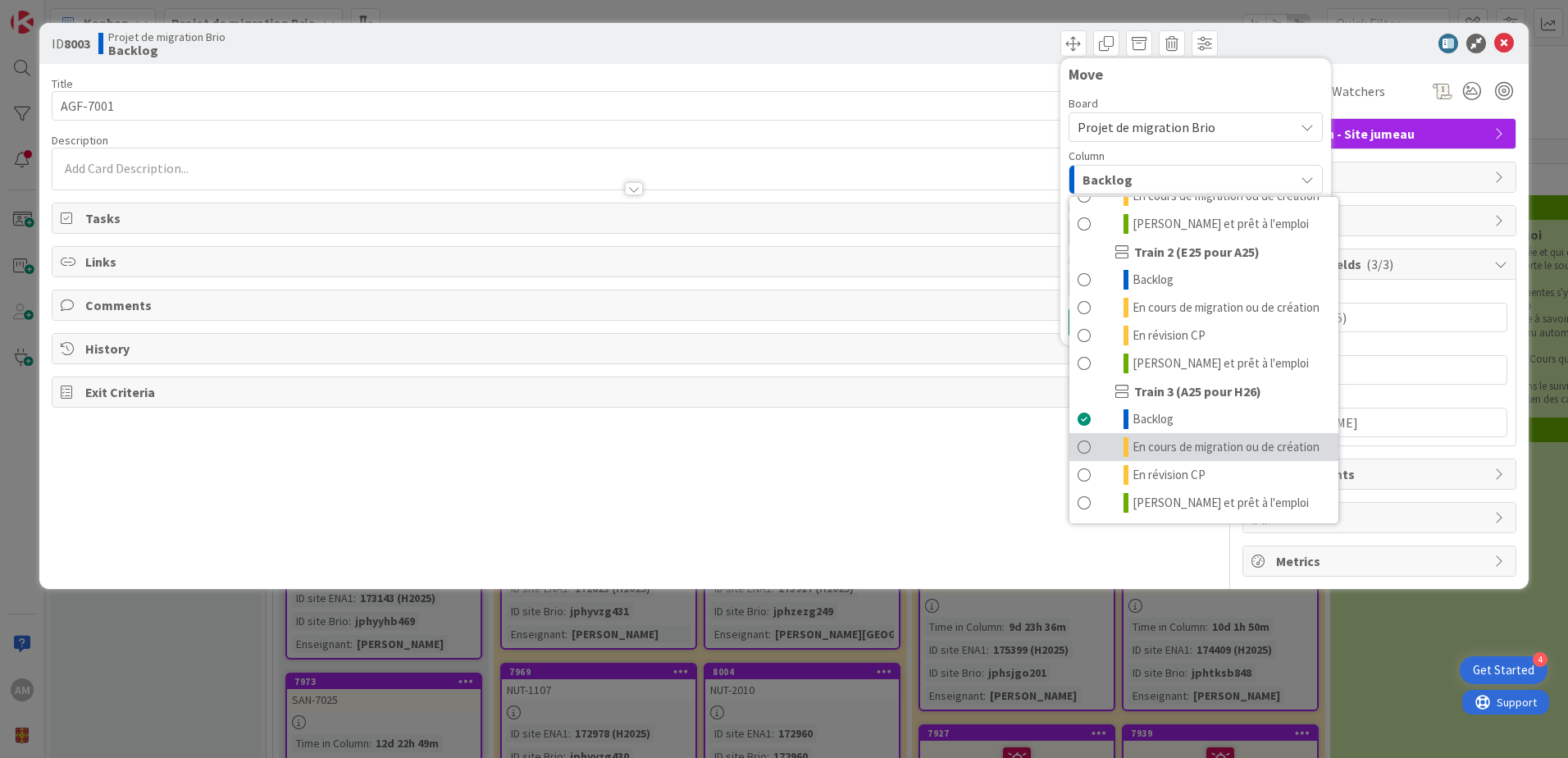
click at [1184, 439] on span "En cours de migration ou de création" at bounding box center [1226, 447] width 187 height 20
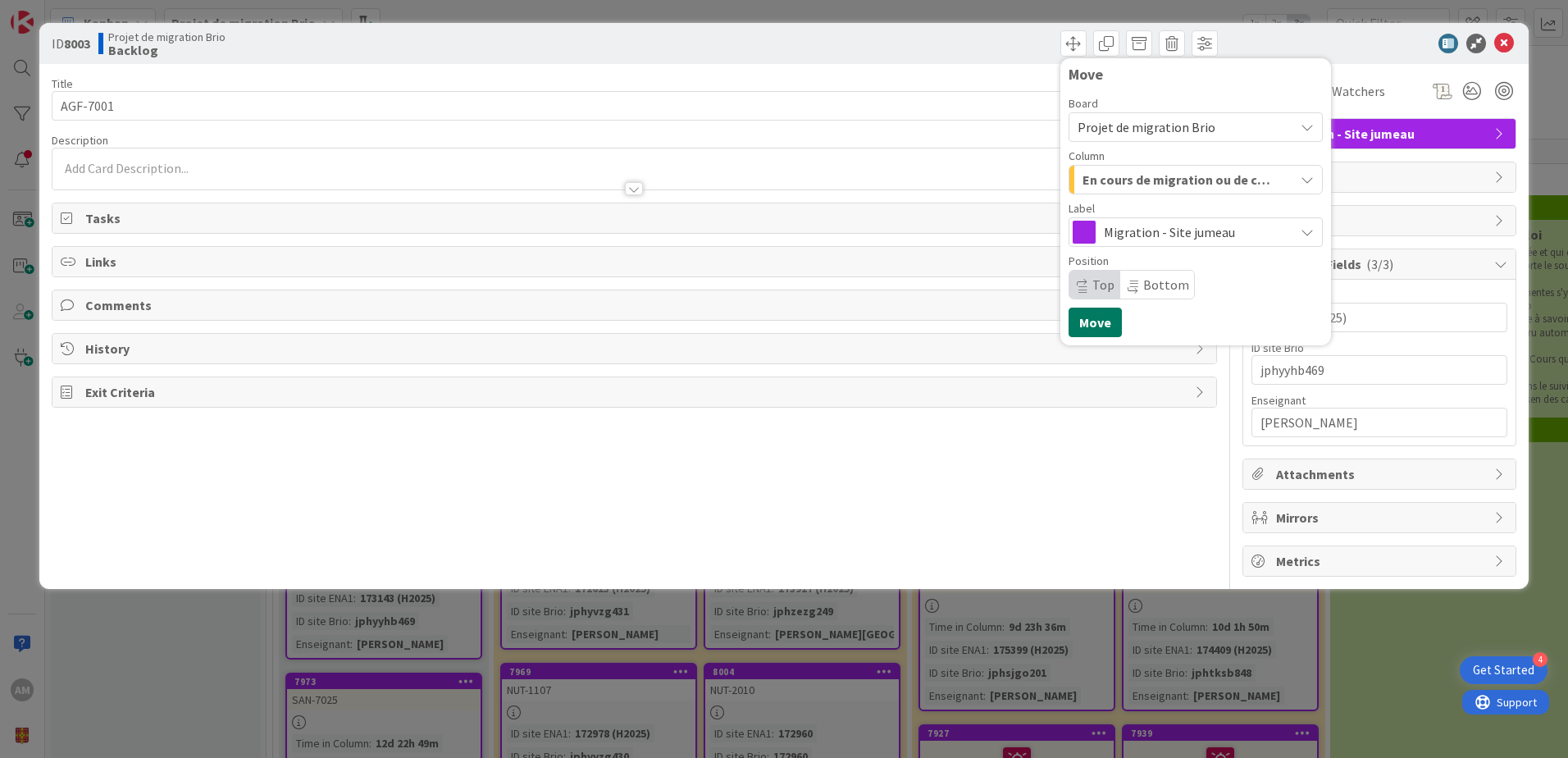
click at [1103, 320] on button "Move" at bounding box center [1095, 322] width 53 height 30
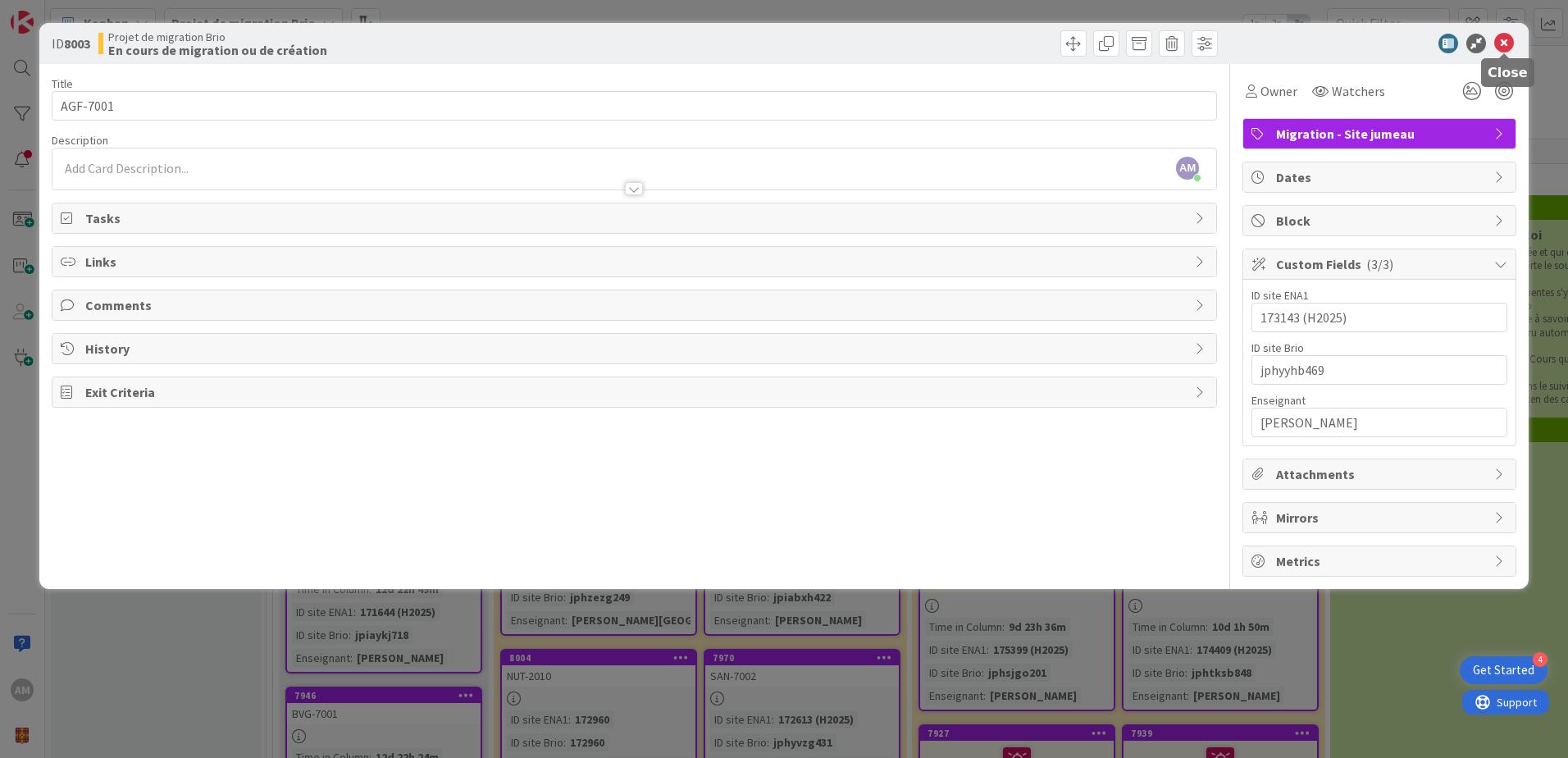
click at [1507, 35] on icon at bounding box center [1504, 43] width 20 height 20
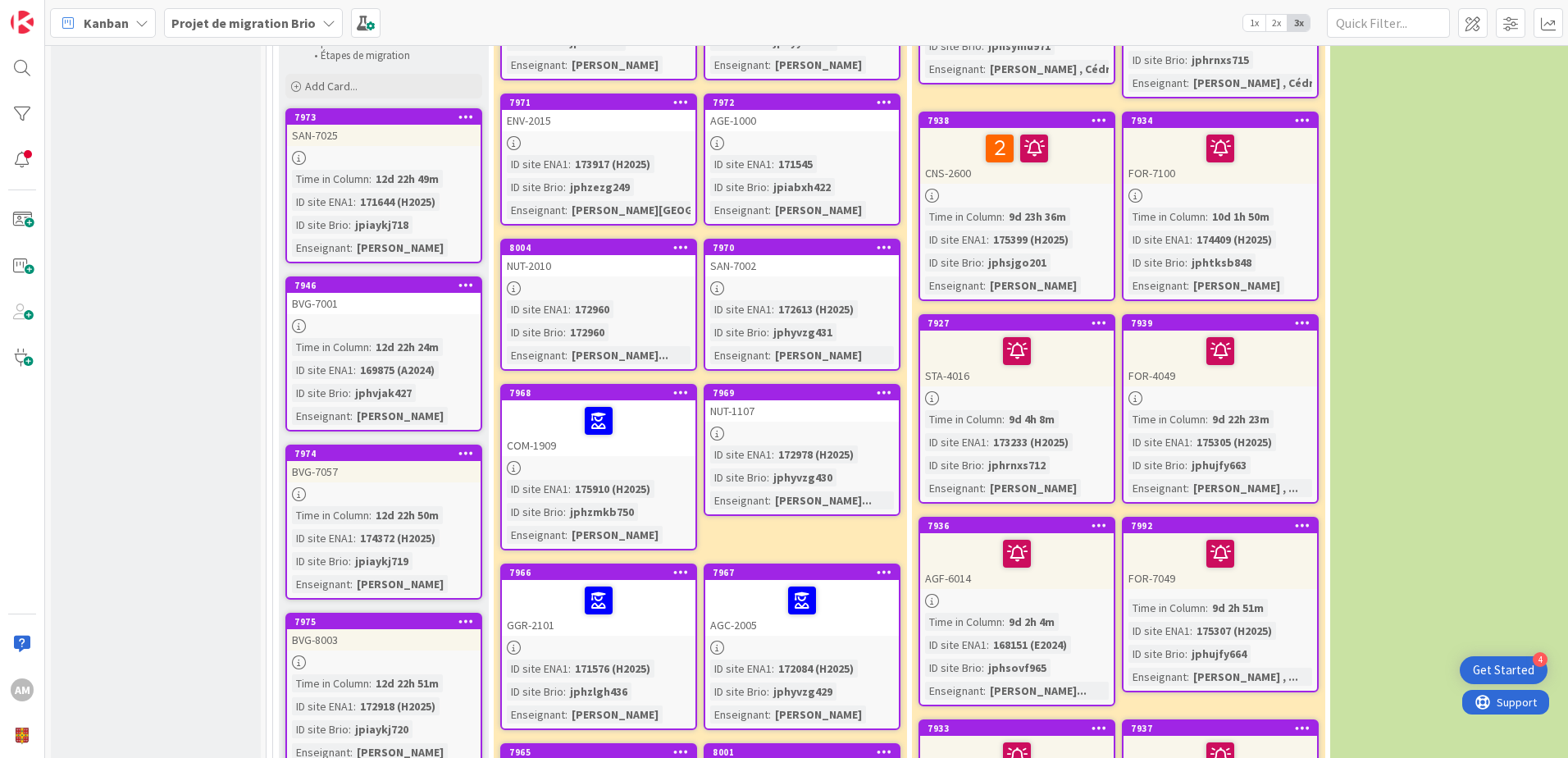
click at [884, 386] on icon at bounding box center [884, 392] width 15 height 12
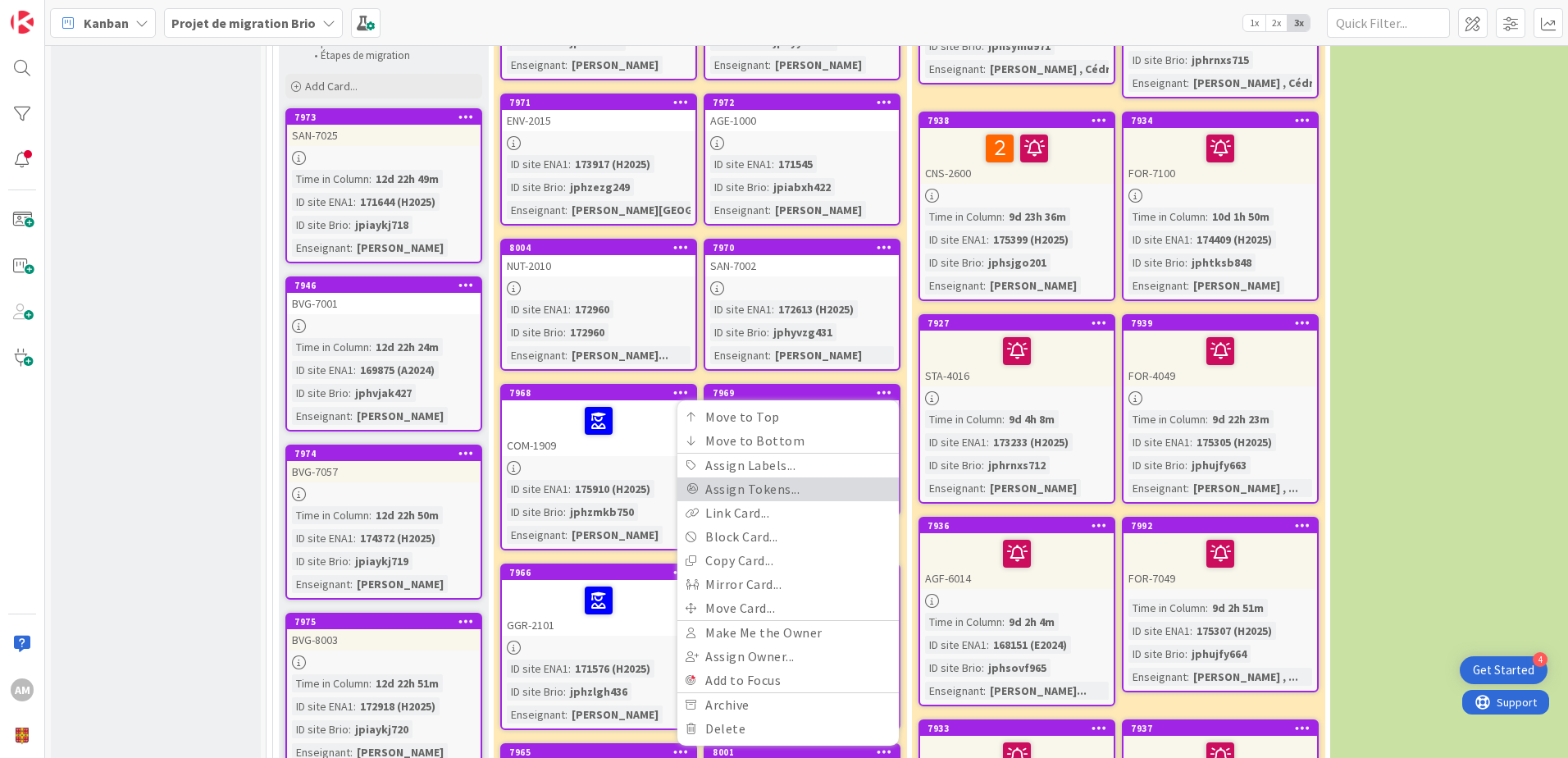
click at [802, 477] on link "Assign Tokens..." at bounding box center [788, 489] width 221 height 23
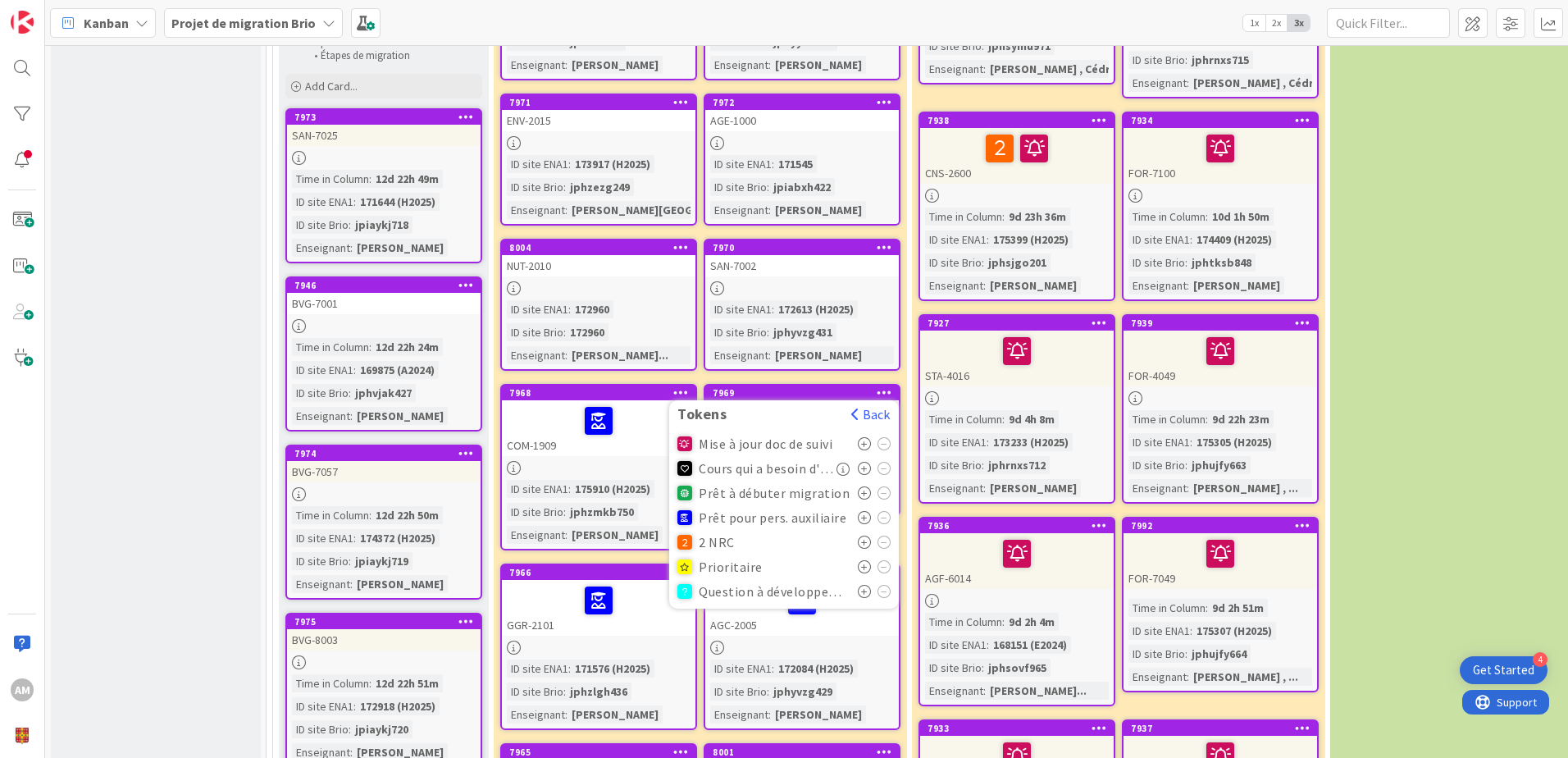
click at [862, 510] on icon at bounding box center [864, 517] width 14 height 14
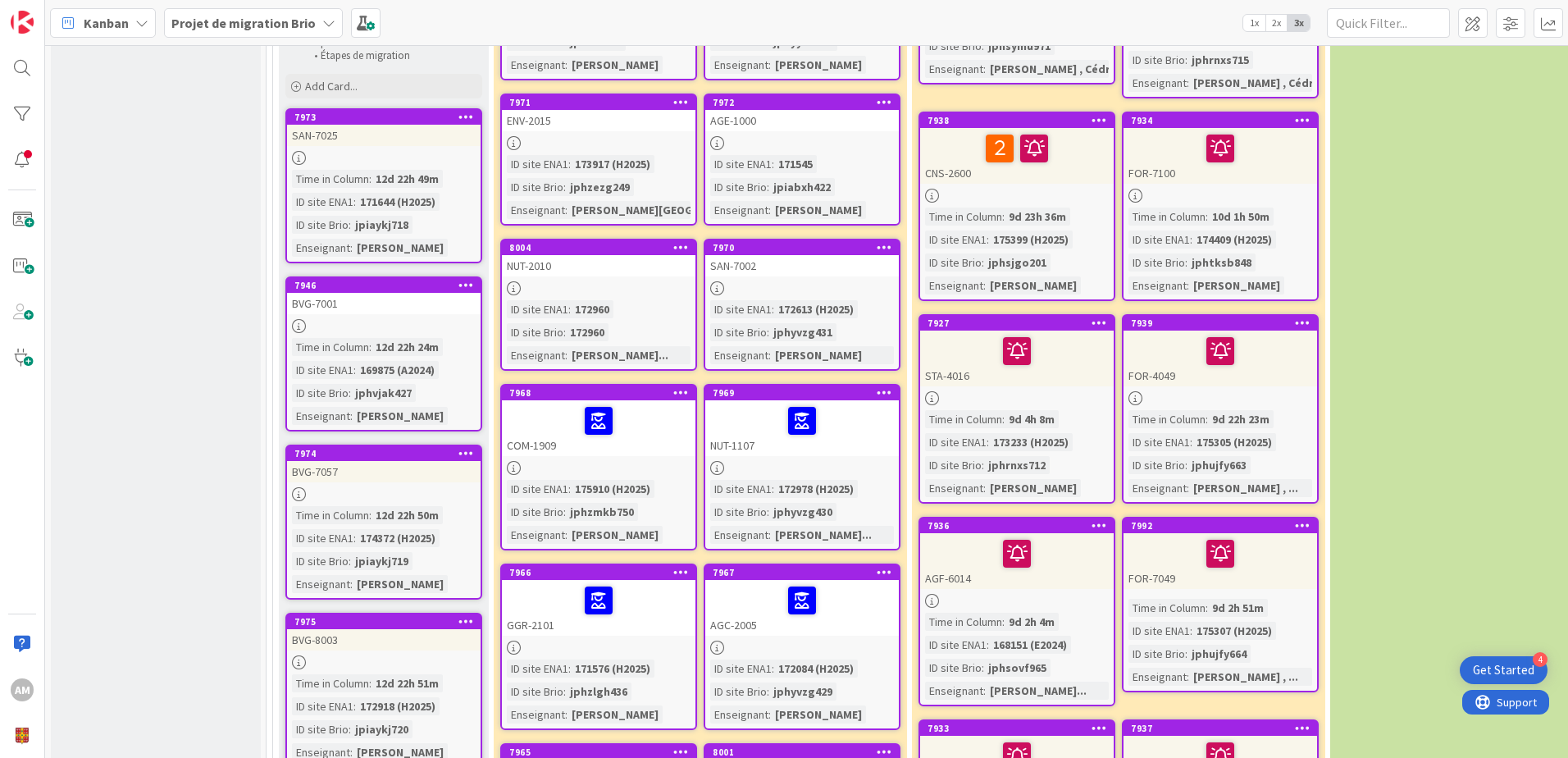
click at [676, 241] on icon at bounding box center [680, 247] width 15 height 12
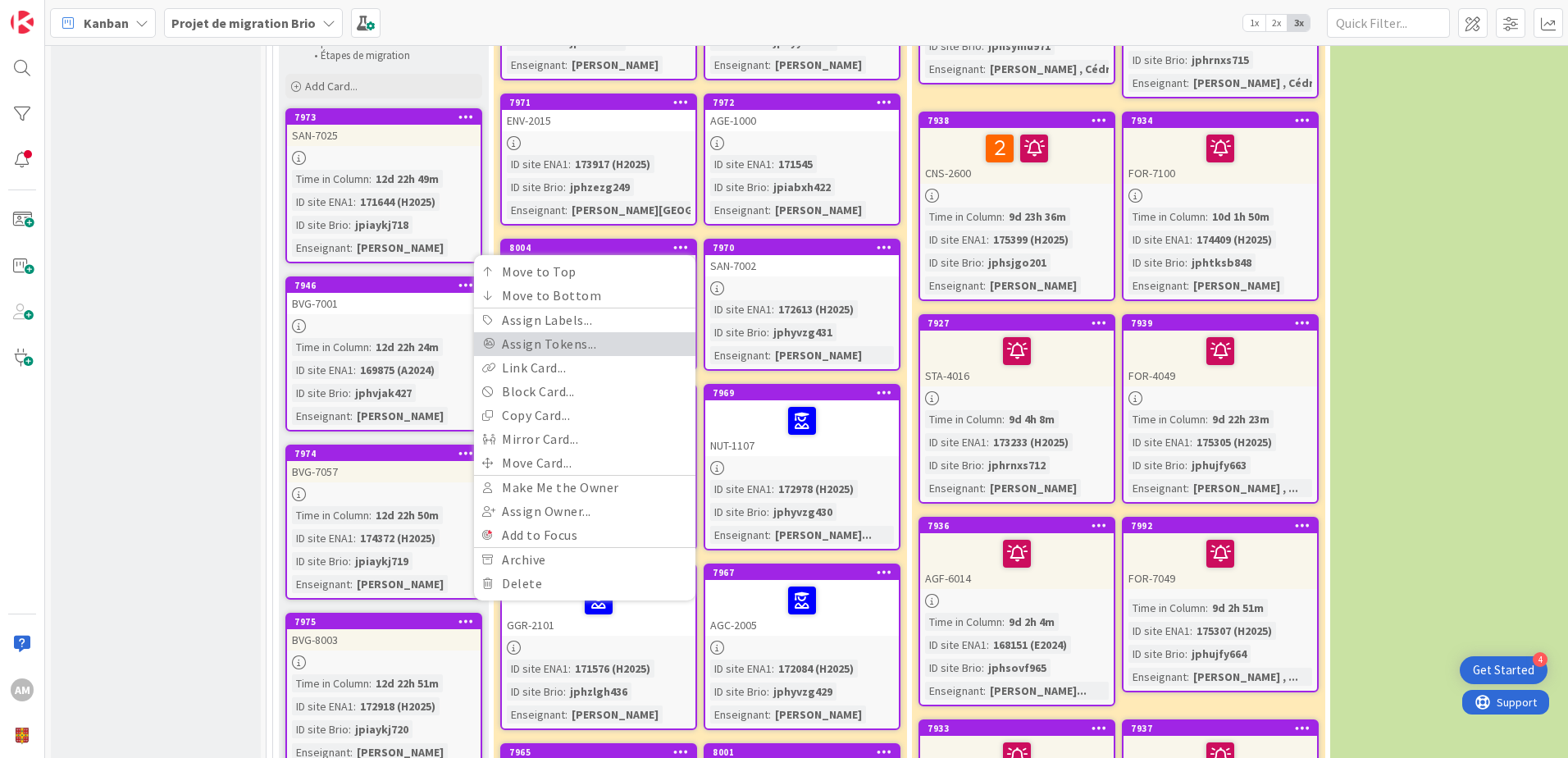
click at [602, 336] on link "Assign Tokens..." at bounding box center [584, 344] width 221 height 23
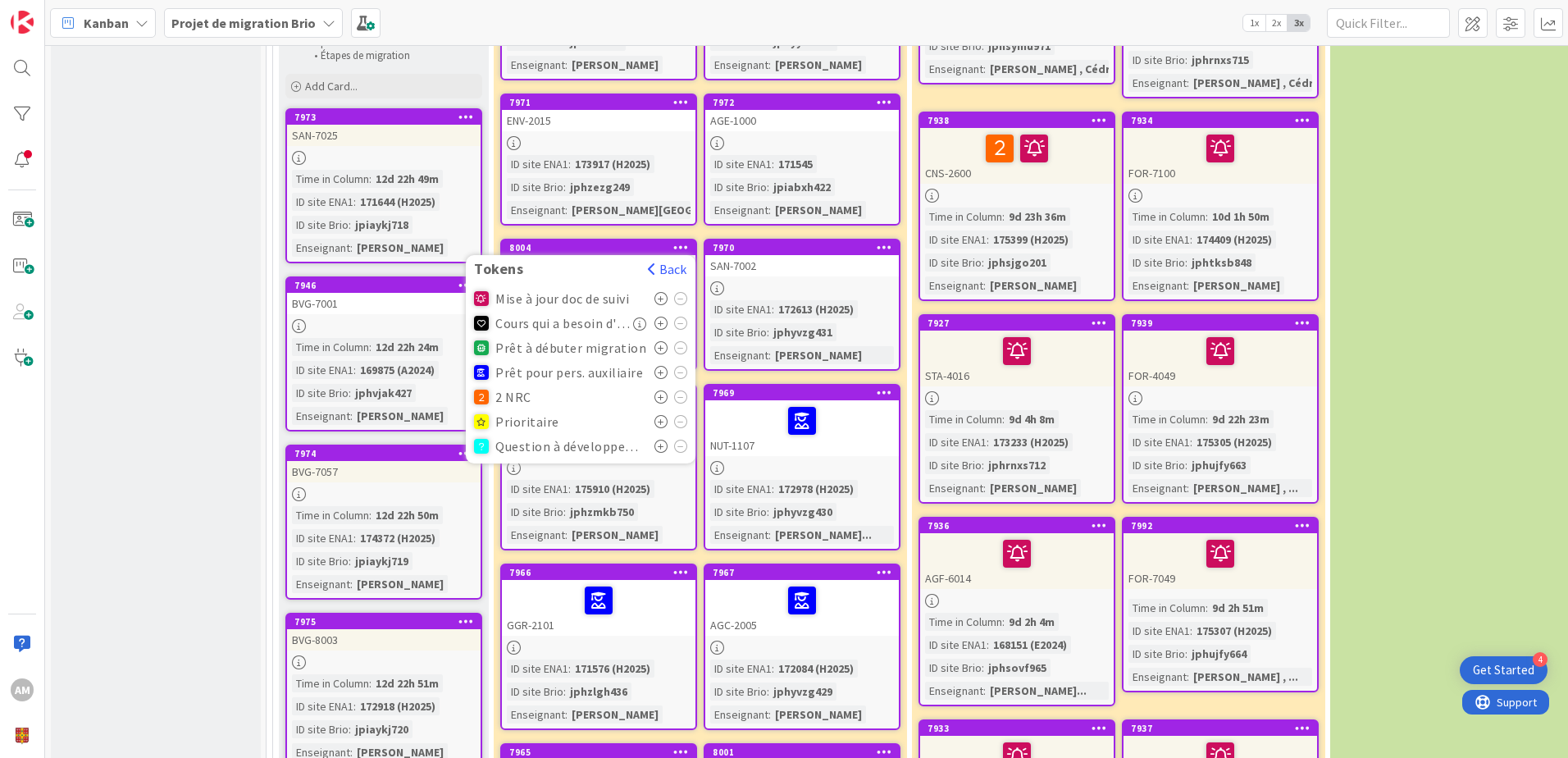
click at [657, 365] on icon at bounding box center [661, 372] width 14 height 14
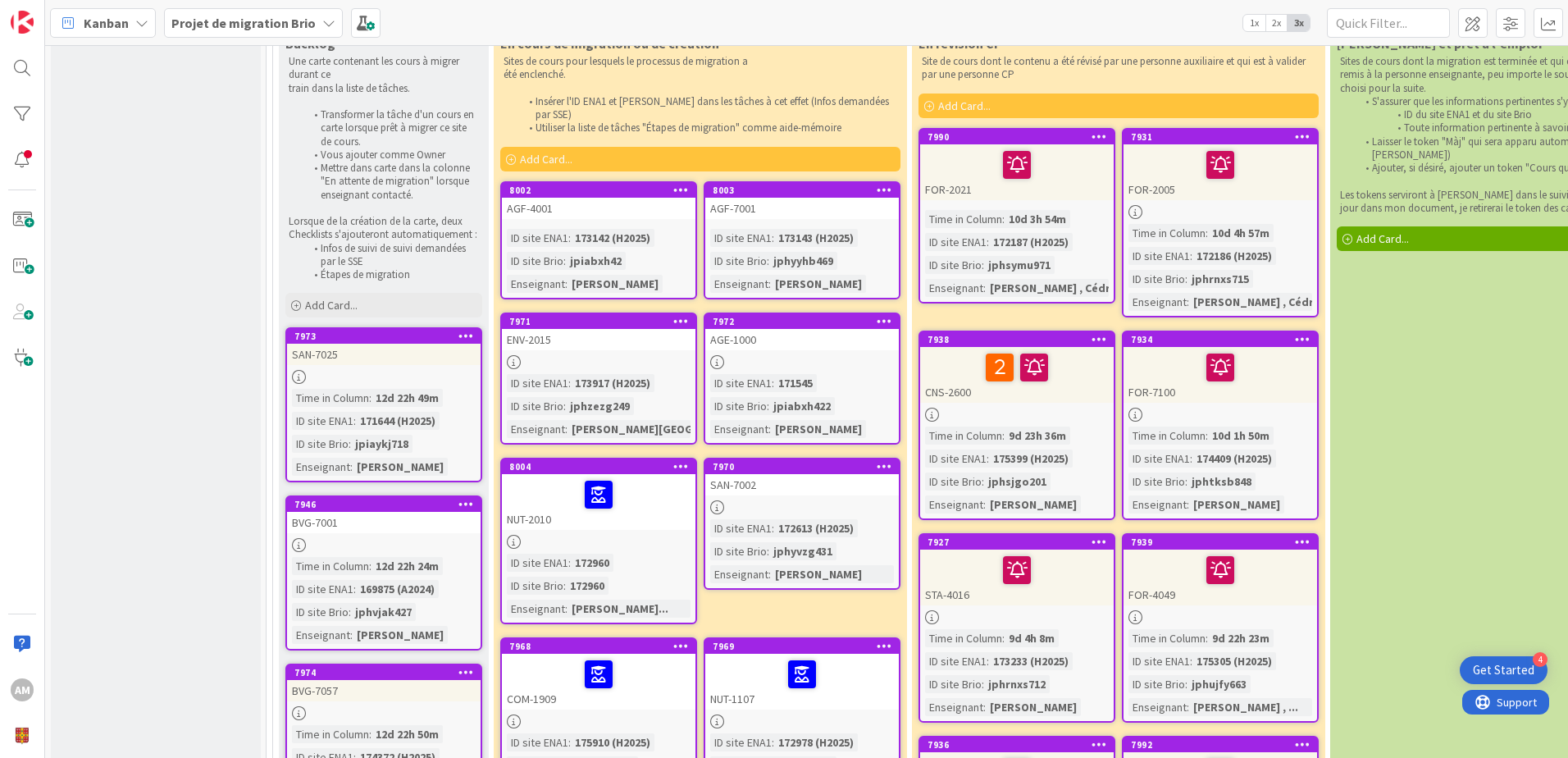
scroll to position [246, 0]
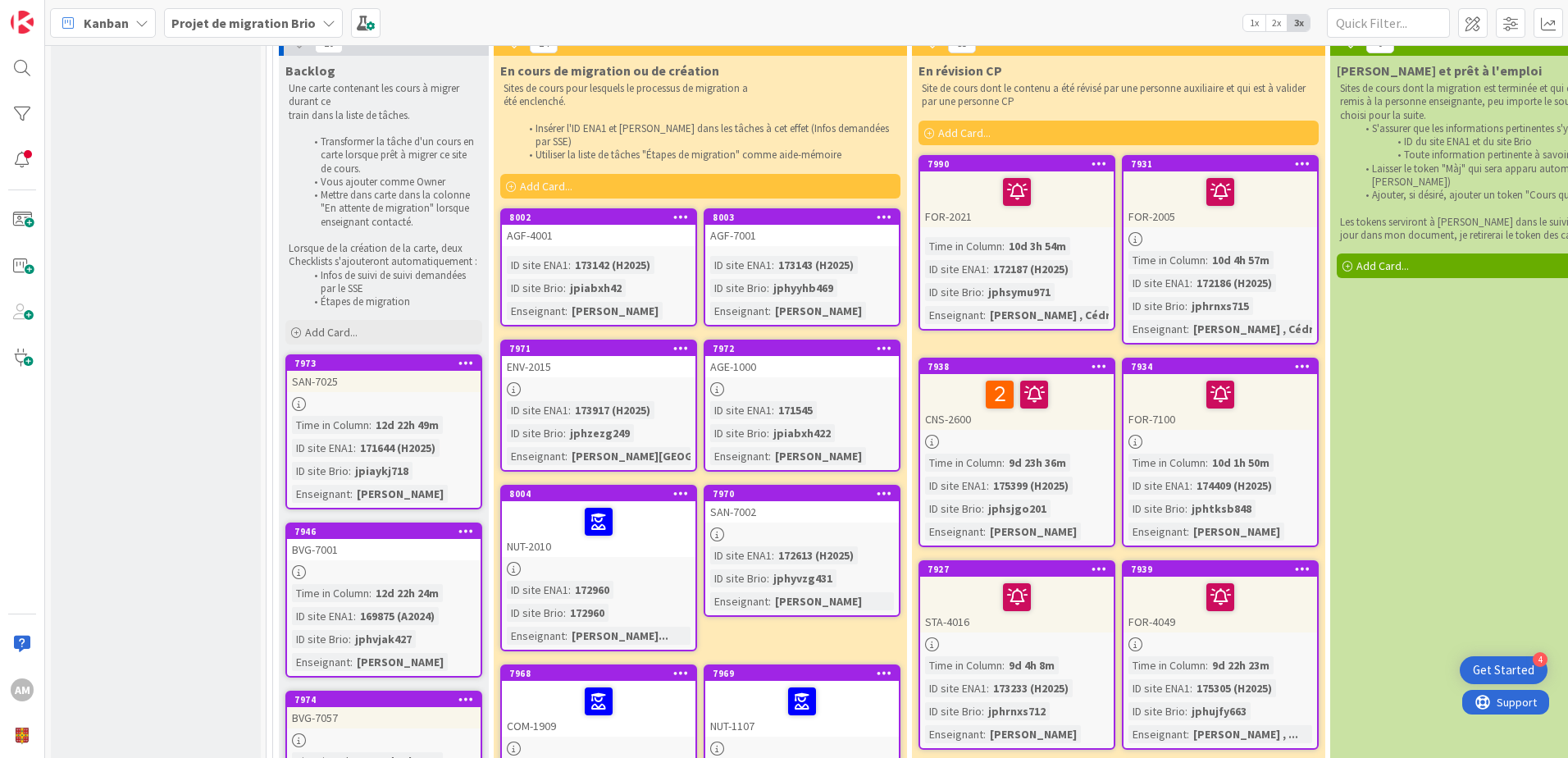
click at [885, 487] on icon at bounding box center [884, 492] width 15 height 12
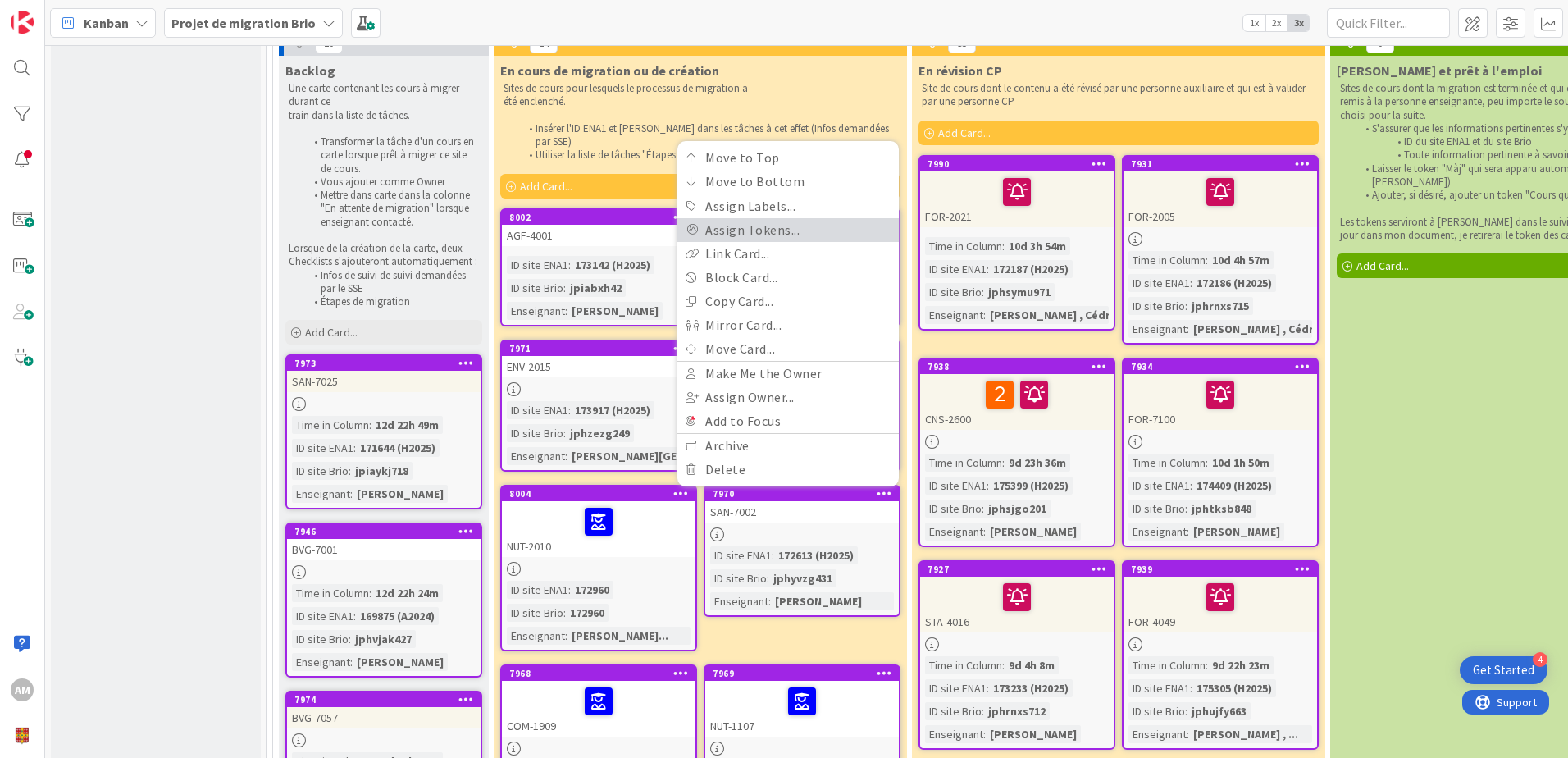
click at [770, 218] on link "Assign Tokens..." at bounding box center [788, 230] width 221 height 23
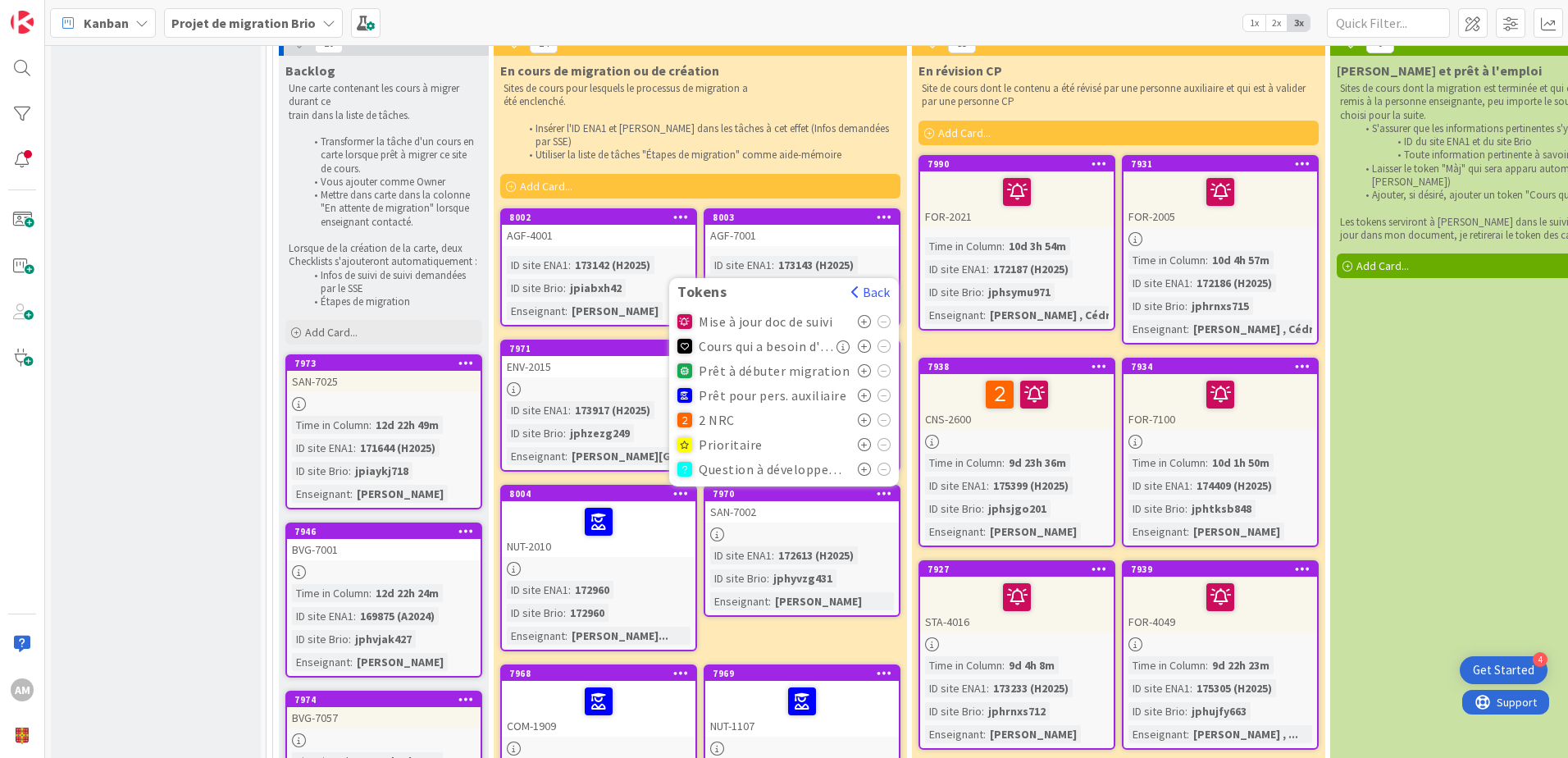
click at [867, 389] on icon at bounding box center [864, 395] width 14 height 14
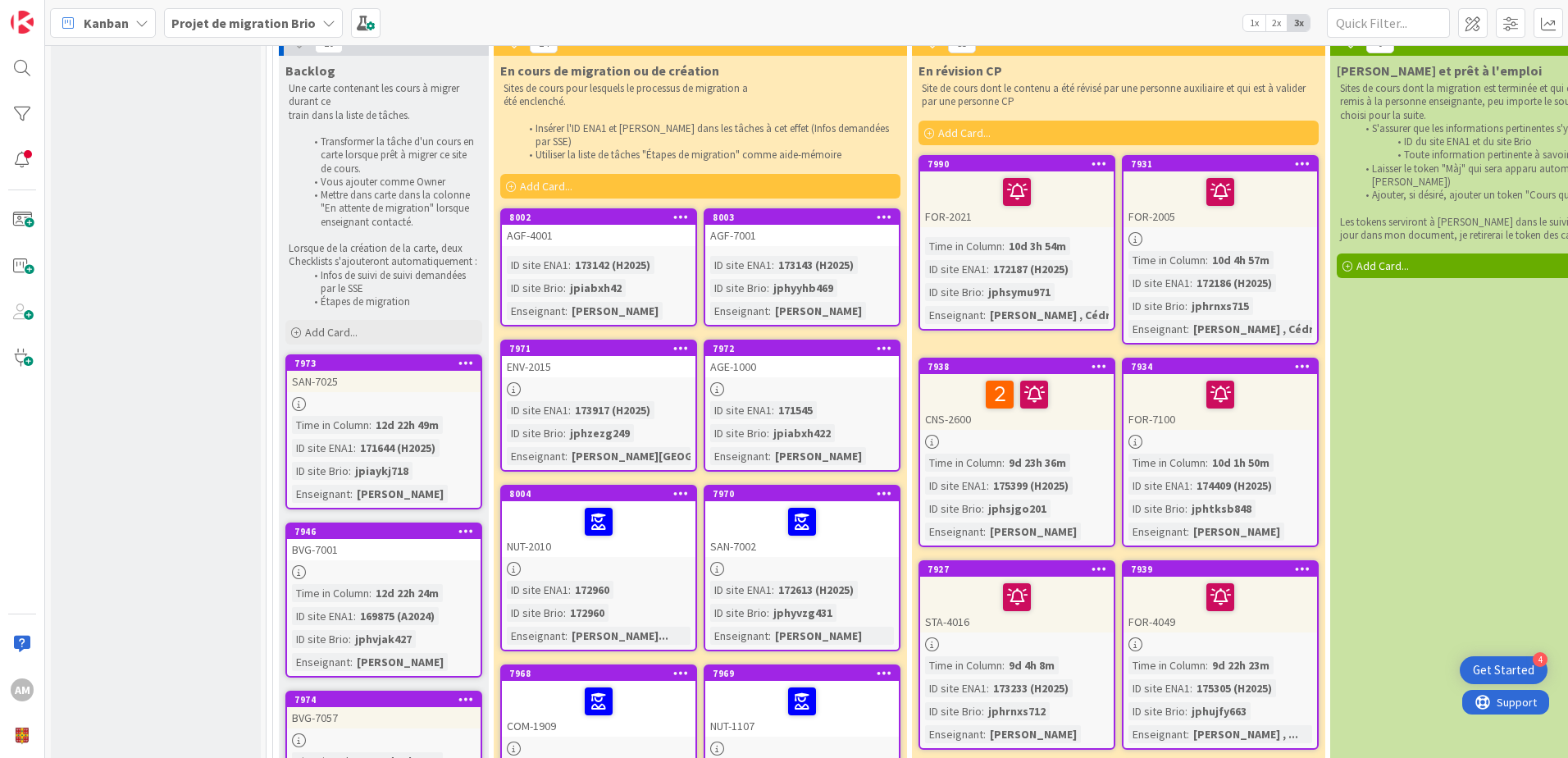
click at [674, 342] on icon at bounding box center [680, 347] width 15 height 12
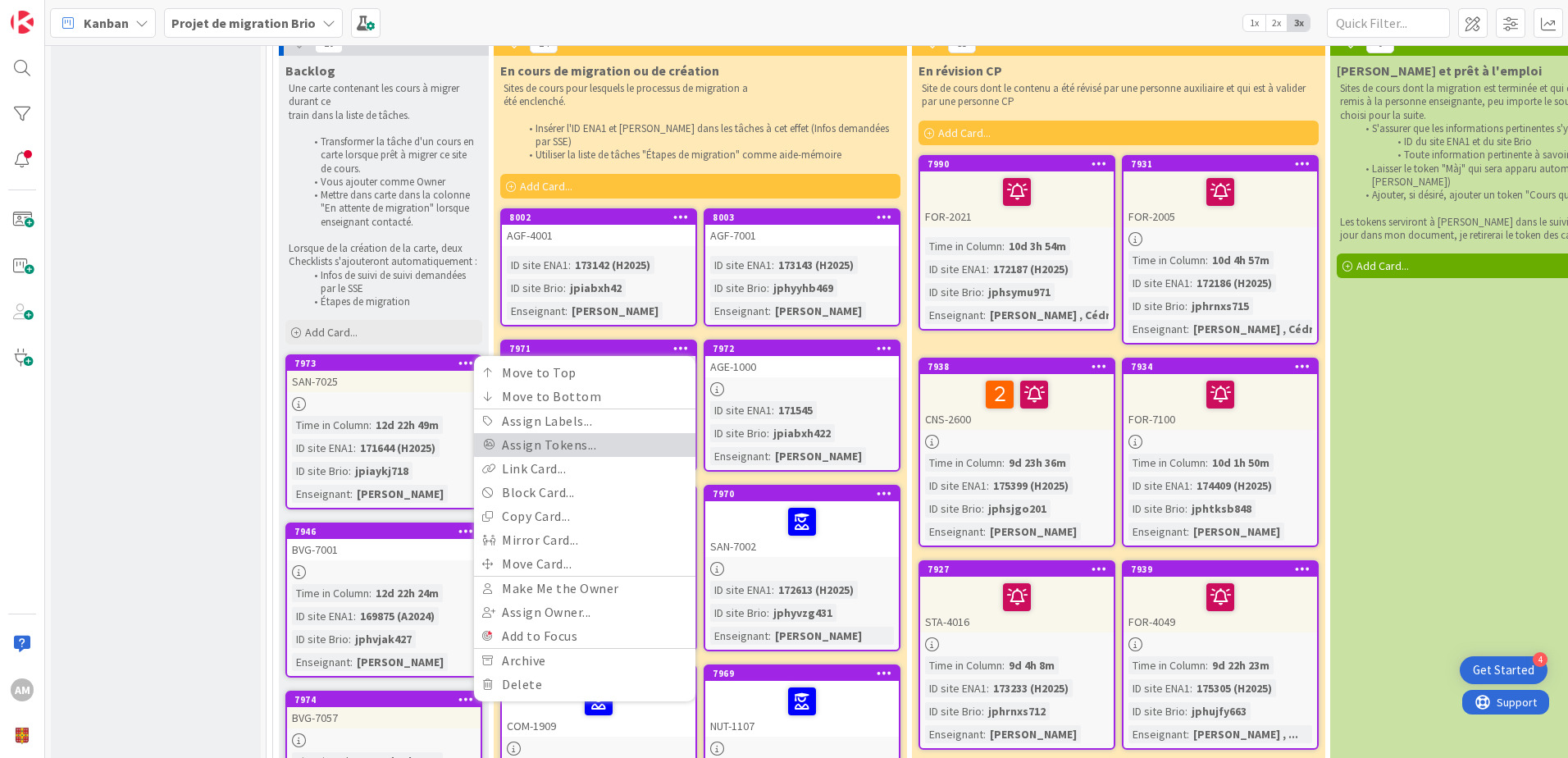
click at [579, 433] on link "Assign Tokens..." at bounding box center [584, 445] width 221 height 23
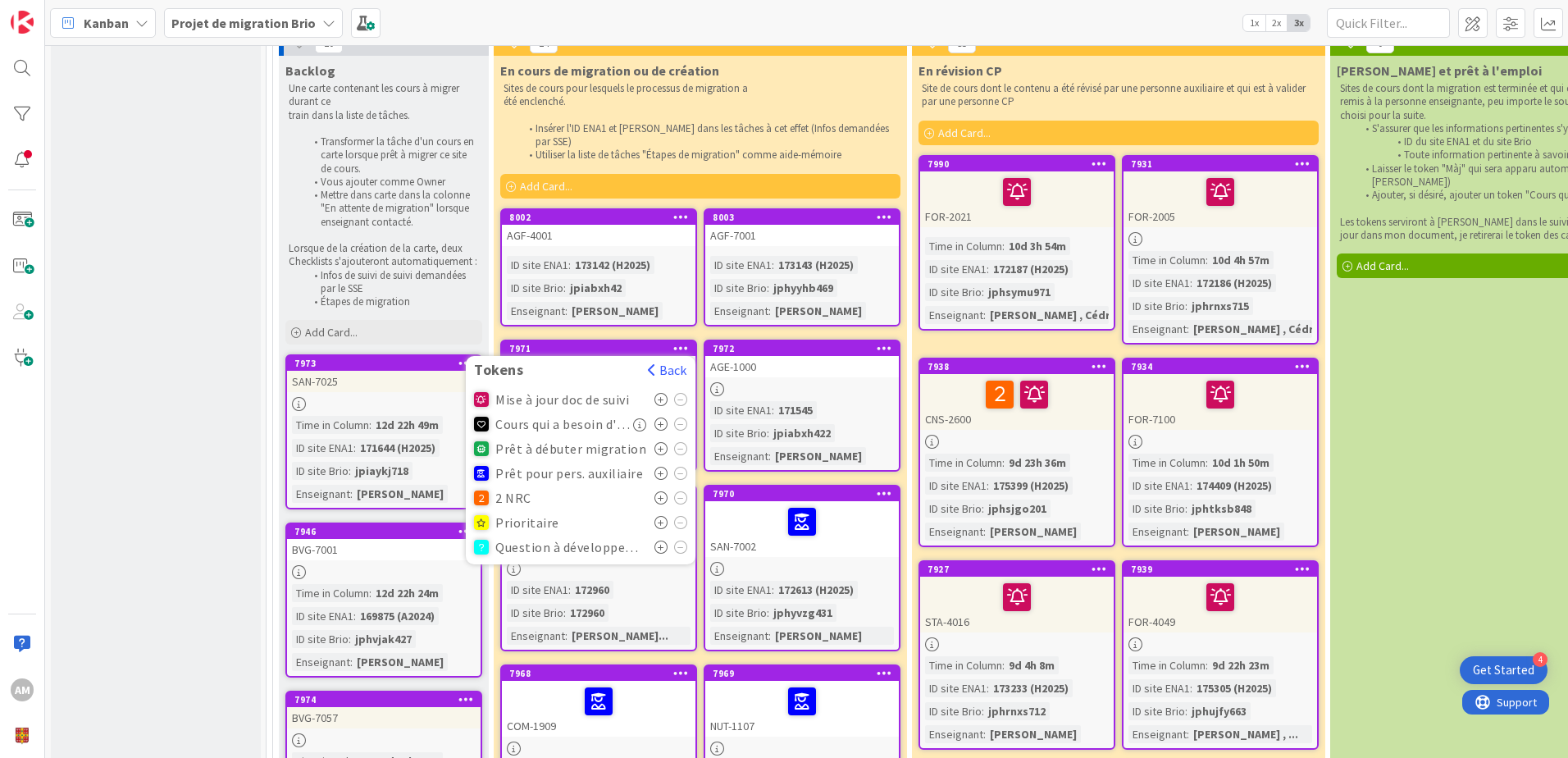
click at [658, 466] on icon at bounding box center [661, 473] width 14 height 14
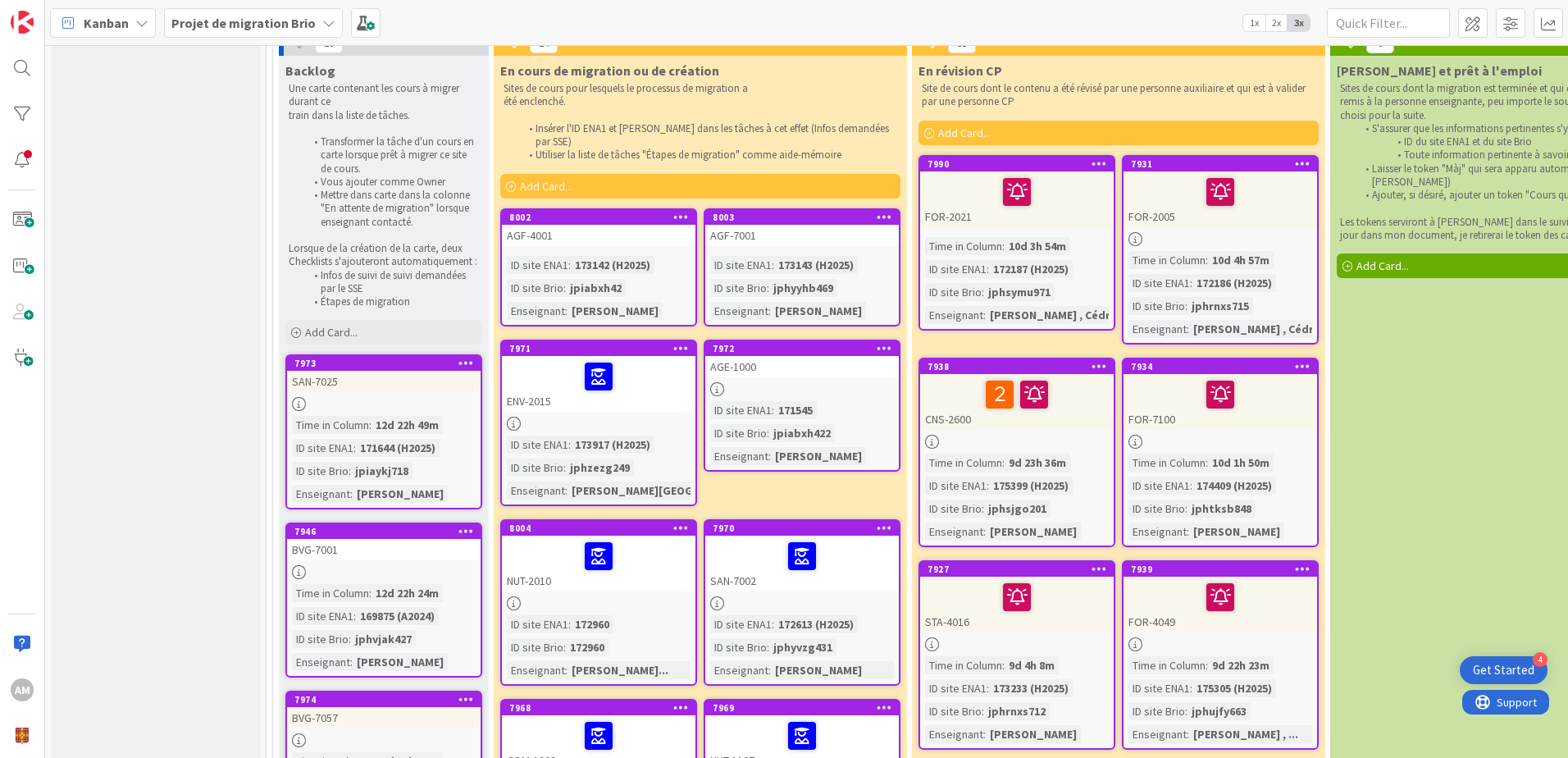
scroll to position [164, 0]
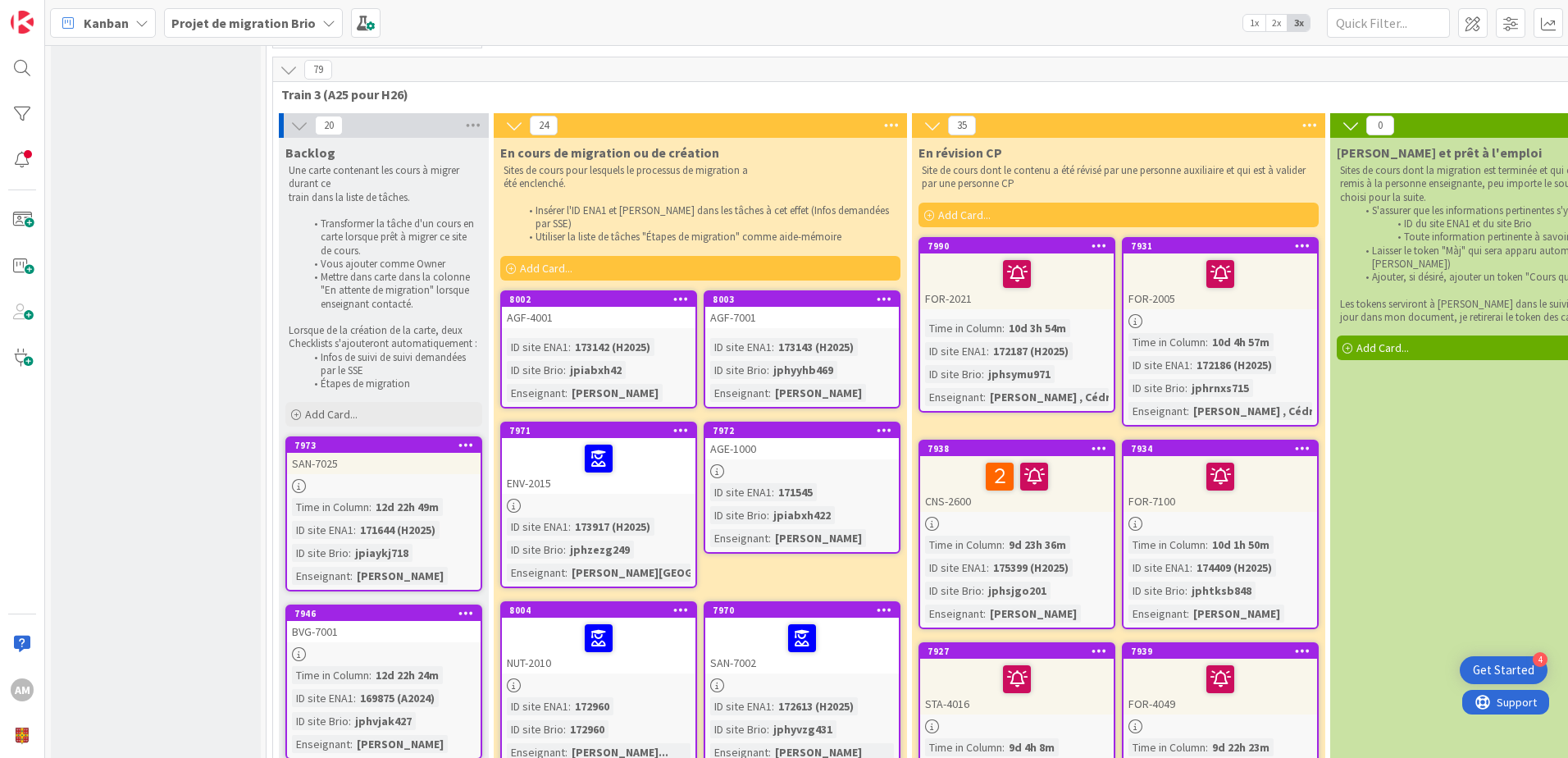
click at [885, 424] on icon at bounding box center [884, 429] width 15 height 12
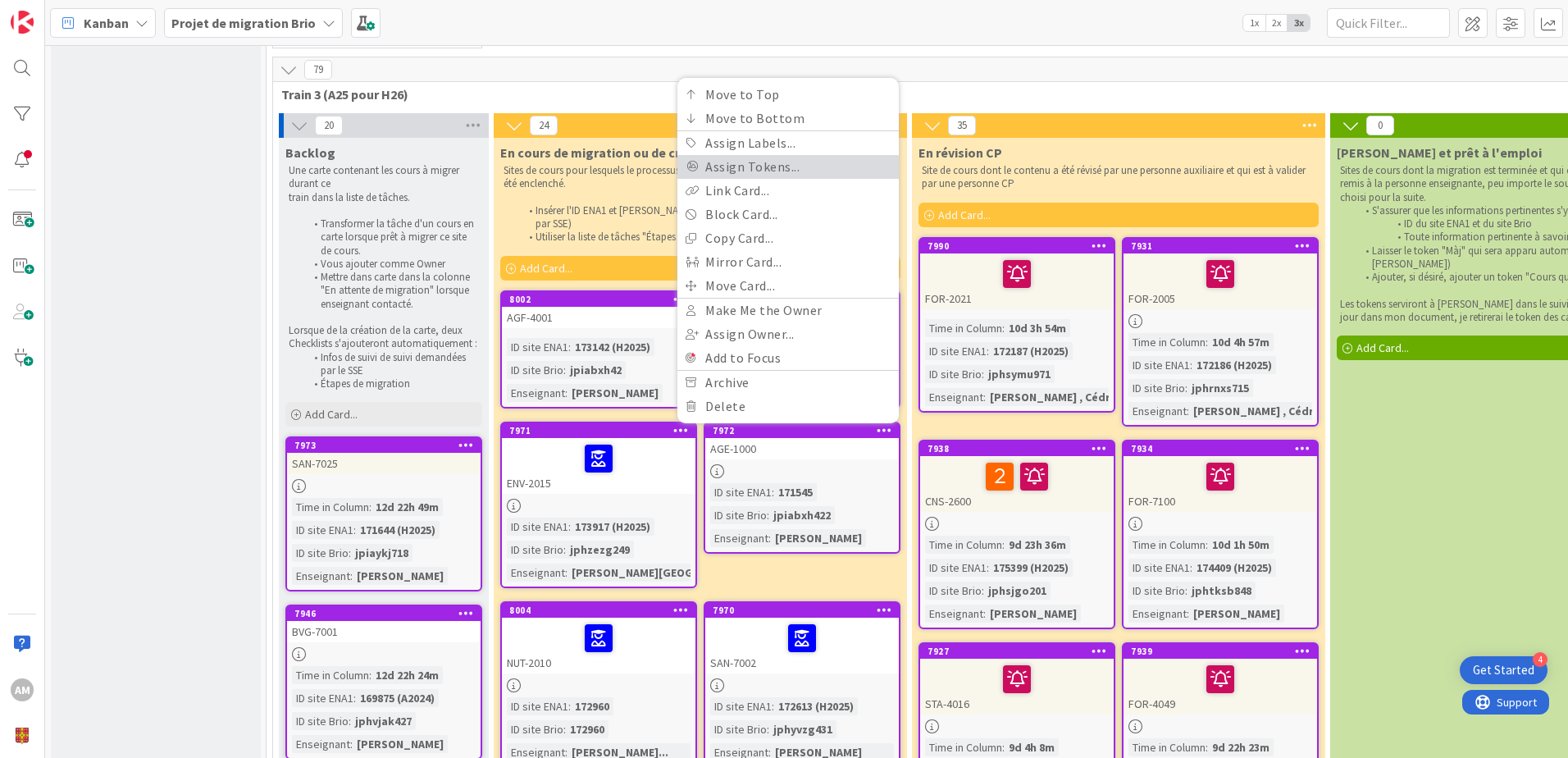
click at [801, 155] on link "Assign Tokens..." at bounding box center [788, 167] width 221 height 23
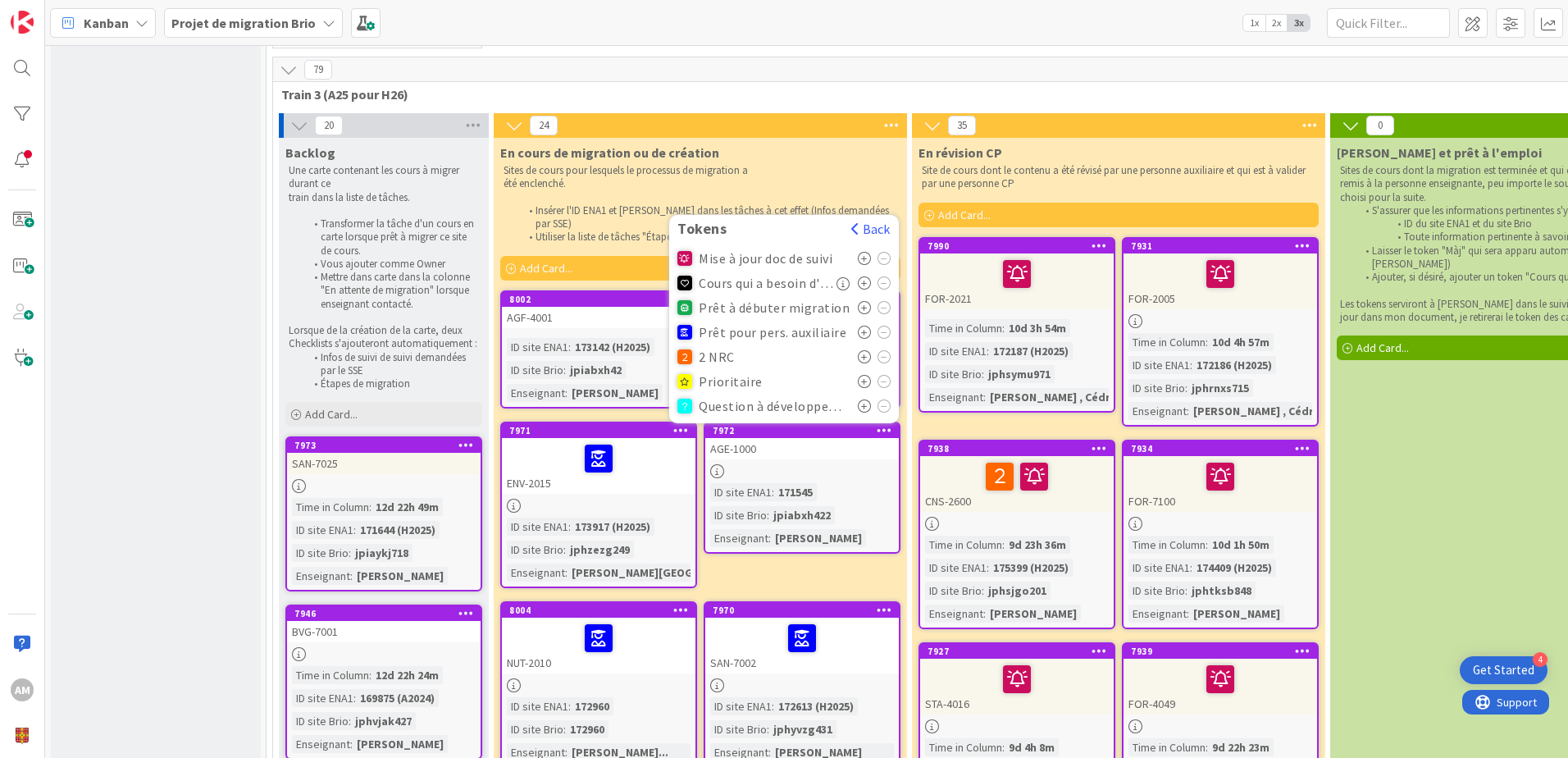
click at [862, 326] on icon at bounding box center [864, 332] width 14 height 14
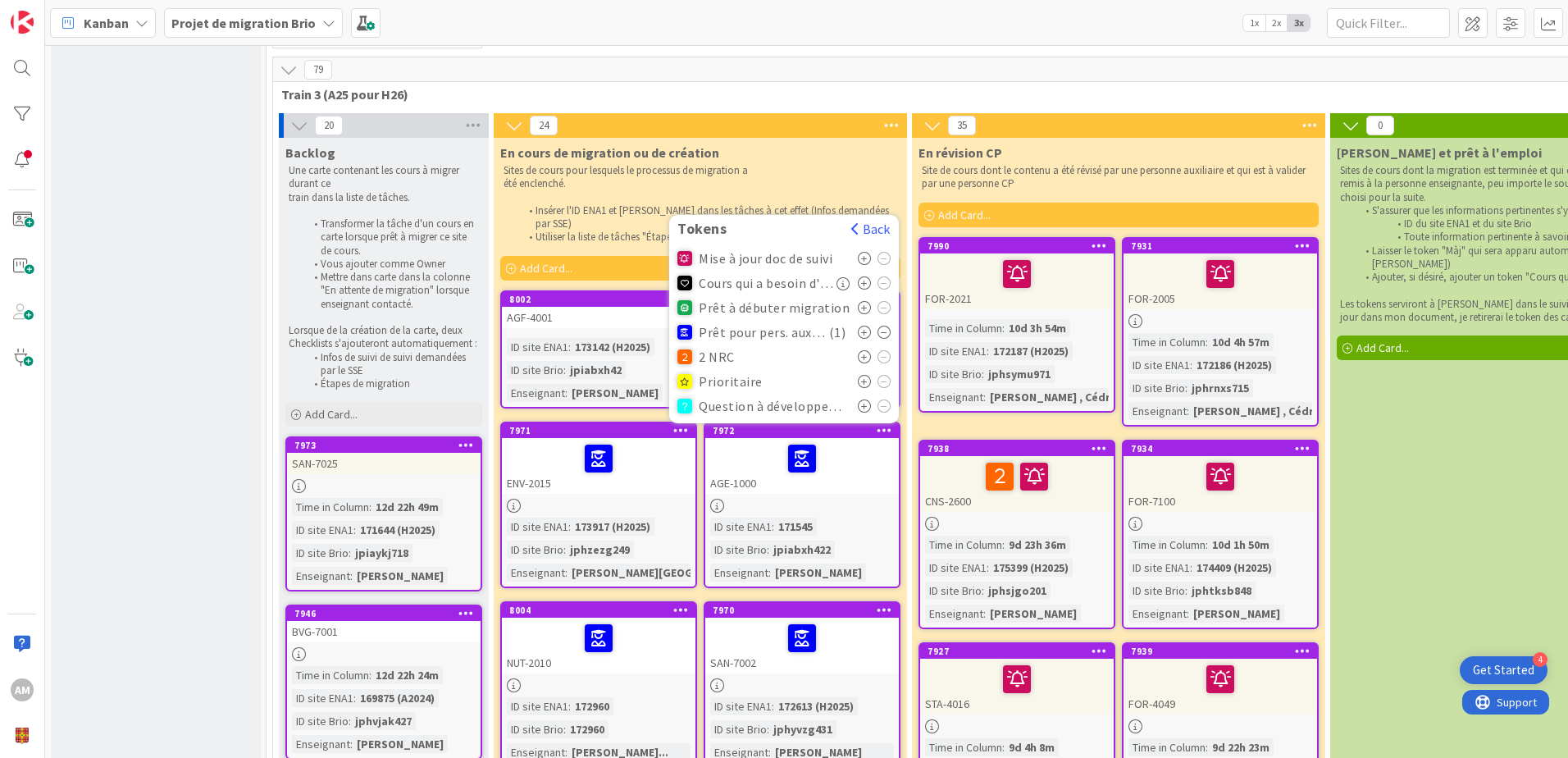
click at [798, 179] on p "été enclenché." at bounding box center [699, 184] width 393 height 14
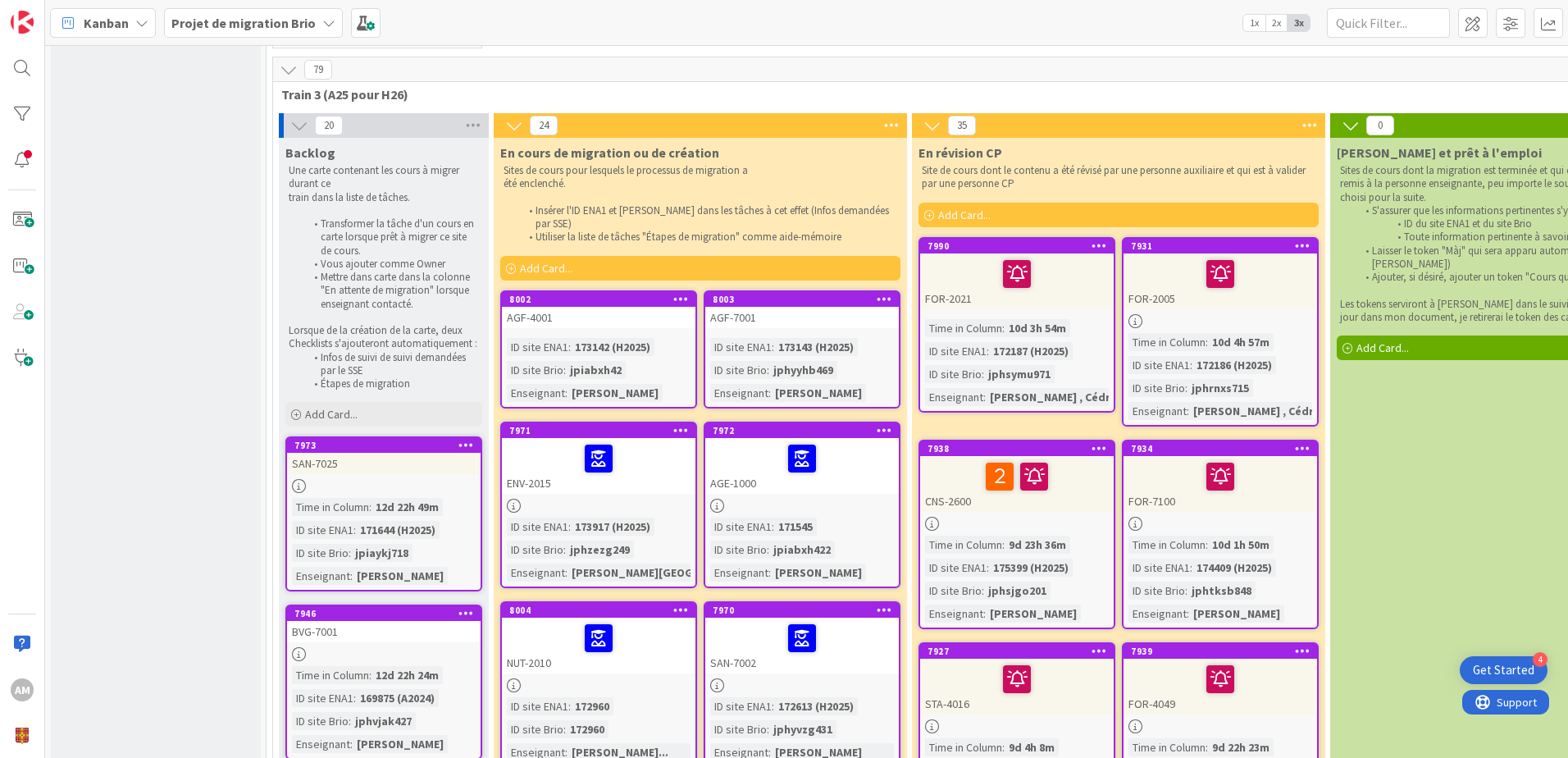
click at [886, 293] on icon at bounding box center [884, 298] width 15 height 12
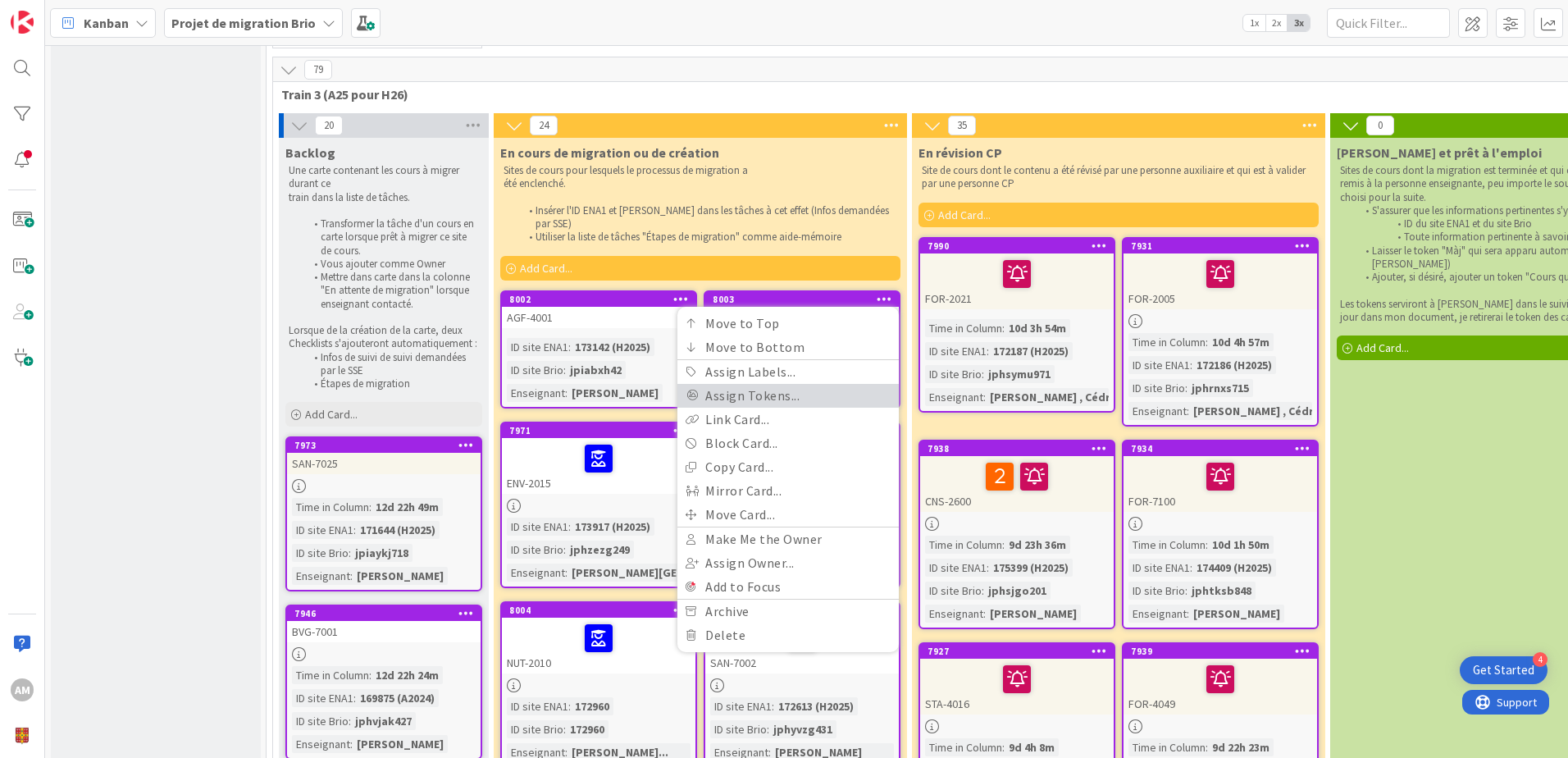
click at [747, 384] on link "Assign Tokens..." at bounding box center [788, 395] width 221 height 23
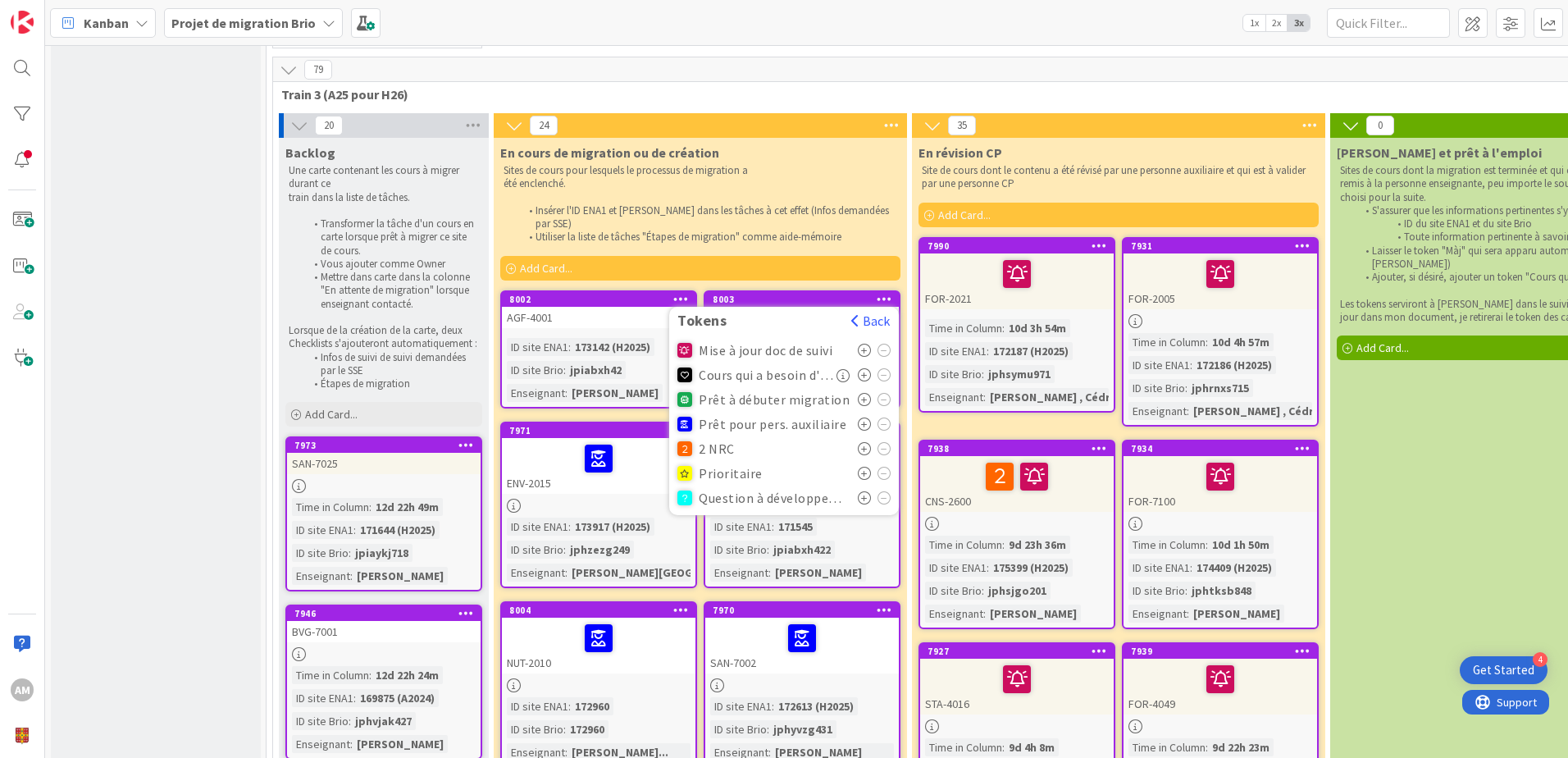
click at [863, 418] on icon at bounding box center [864, 424] width 14 height 14
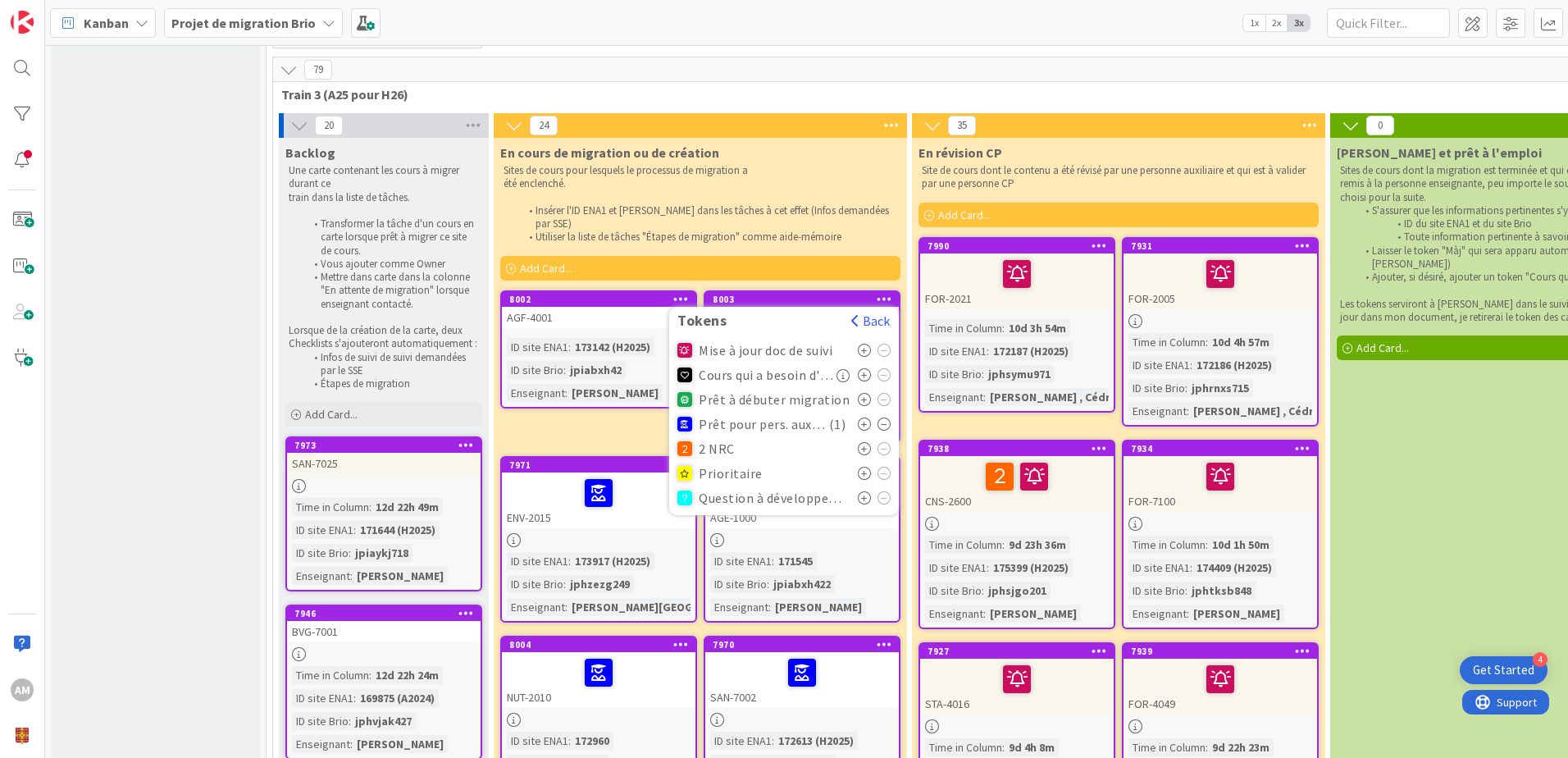
click at [675, 293] on icon at bounding box center [680, 298] width 15 height 12
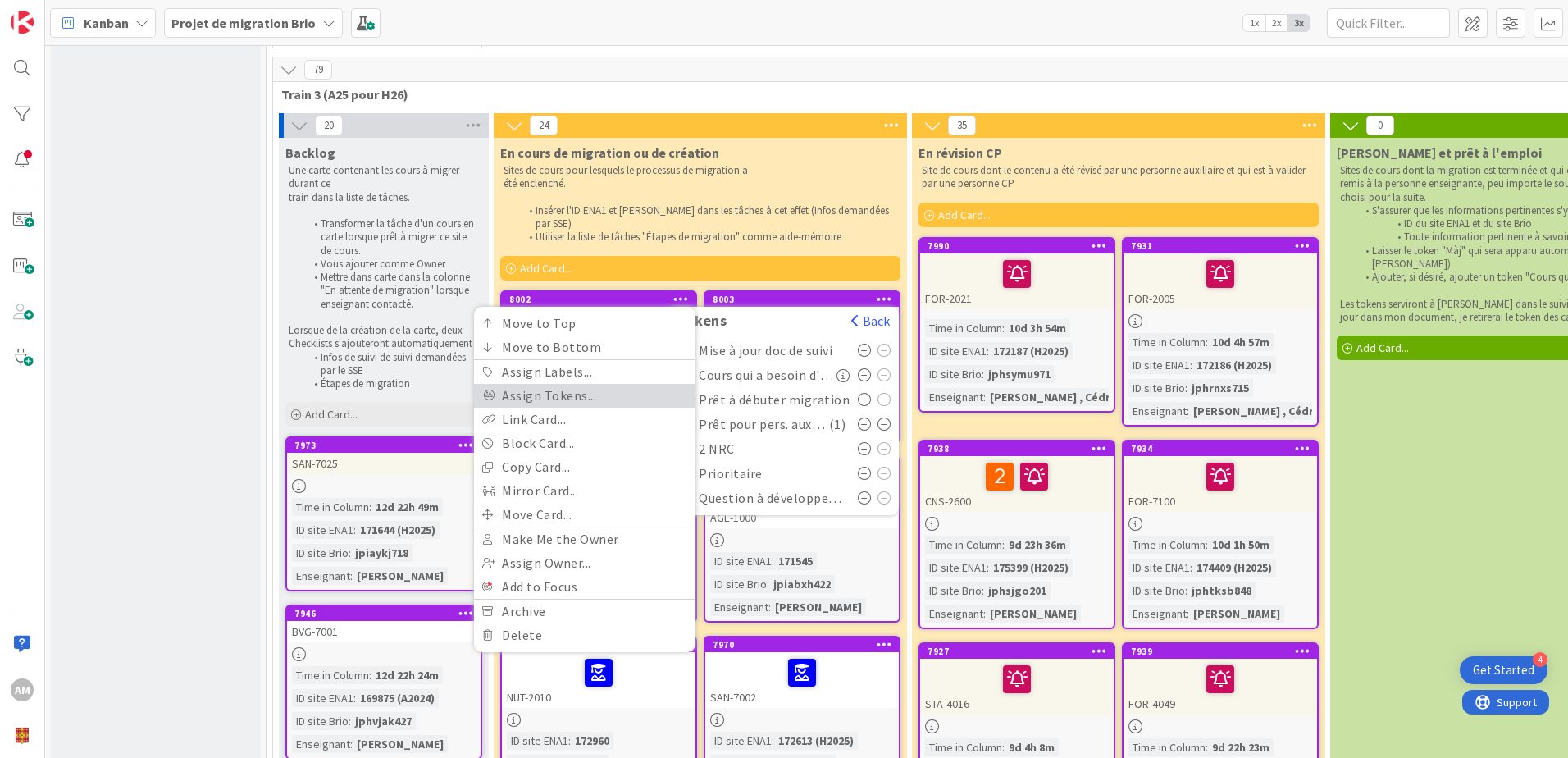
click at [622, 384] on link "Assign Tokens..." at bounding box center [584, 395] width 221 height 23
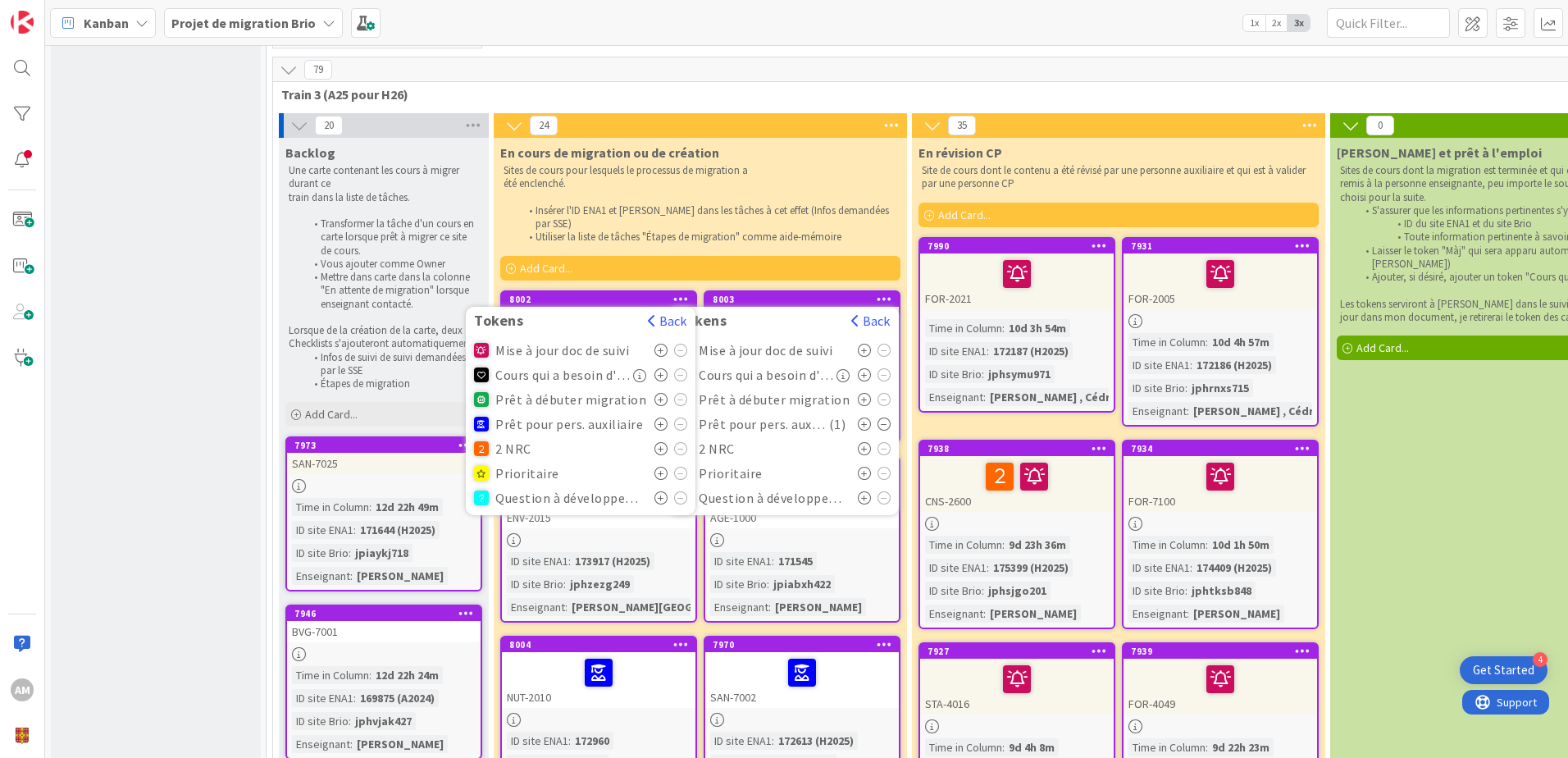
click at [662, 418] on icon at bounding box center [661, 424] width 14 height 14
click at [859, 177] on p "été enclenché." at bounding box center [699, 184] width 393 height 14
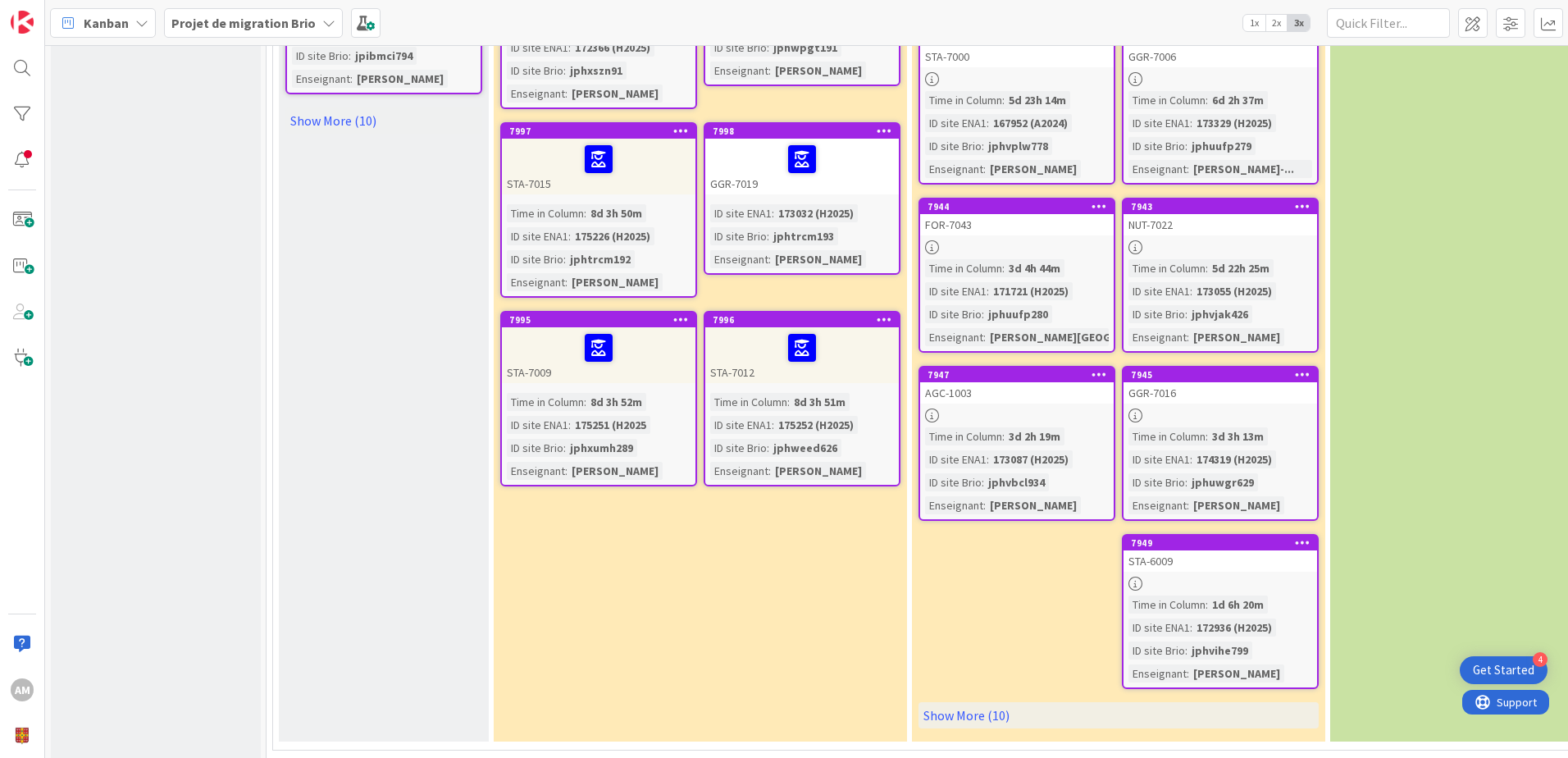
scroll to position [2182, 0]
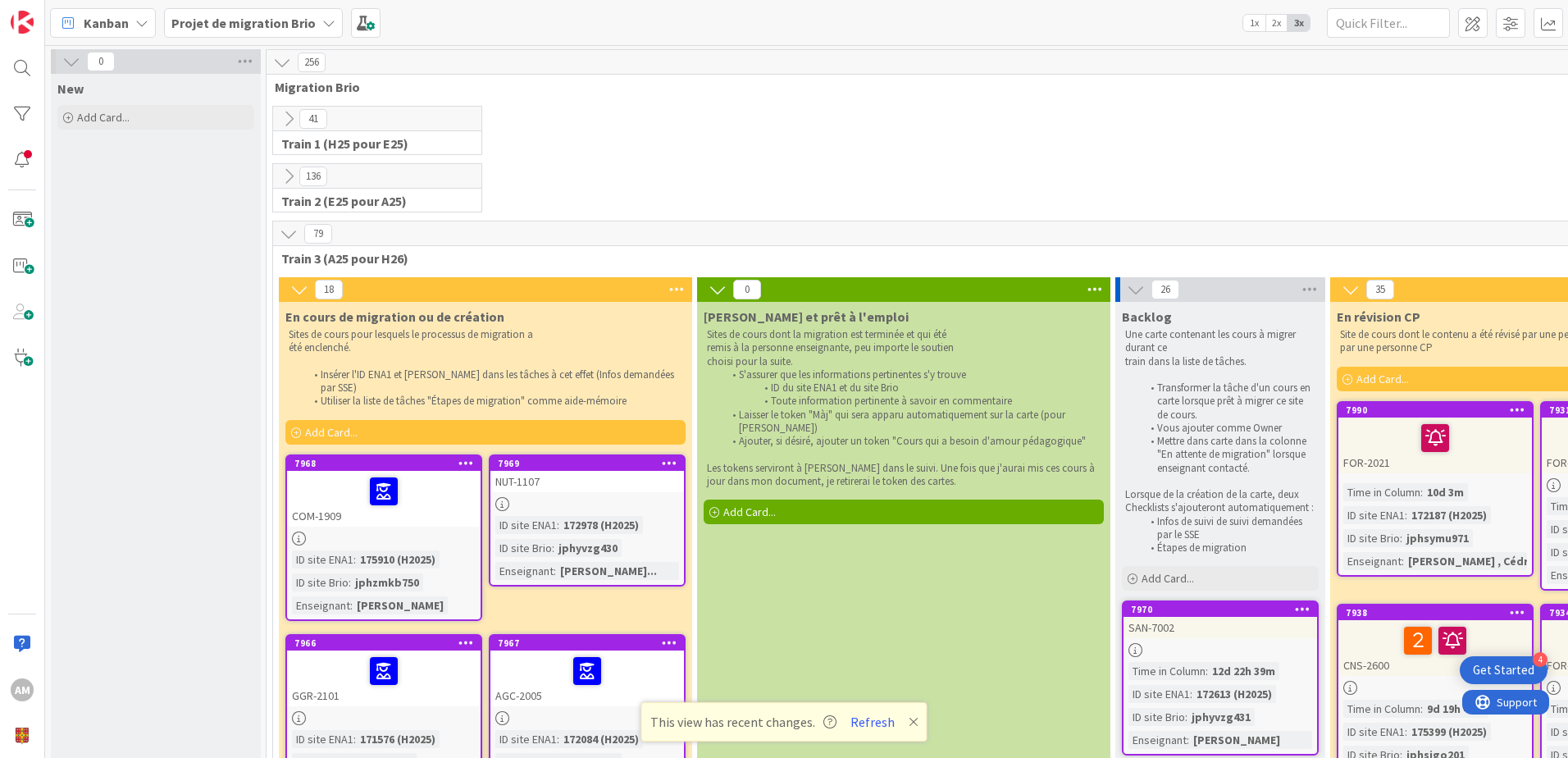
scroll to position [246, 0]
